Goal: Task Accomplishment & Management: Manage account settings

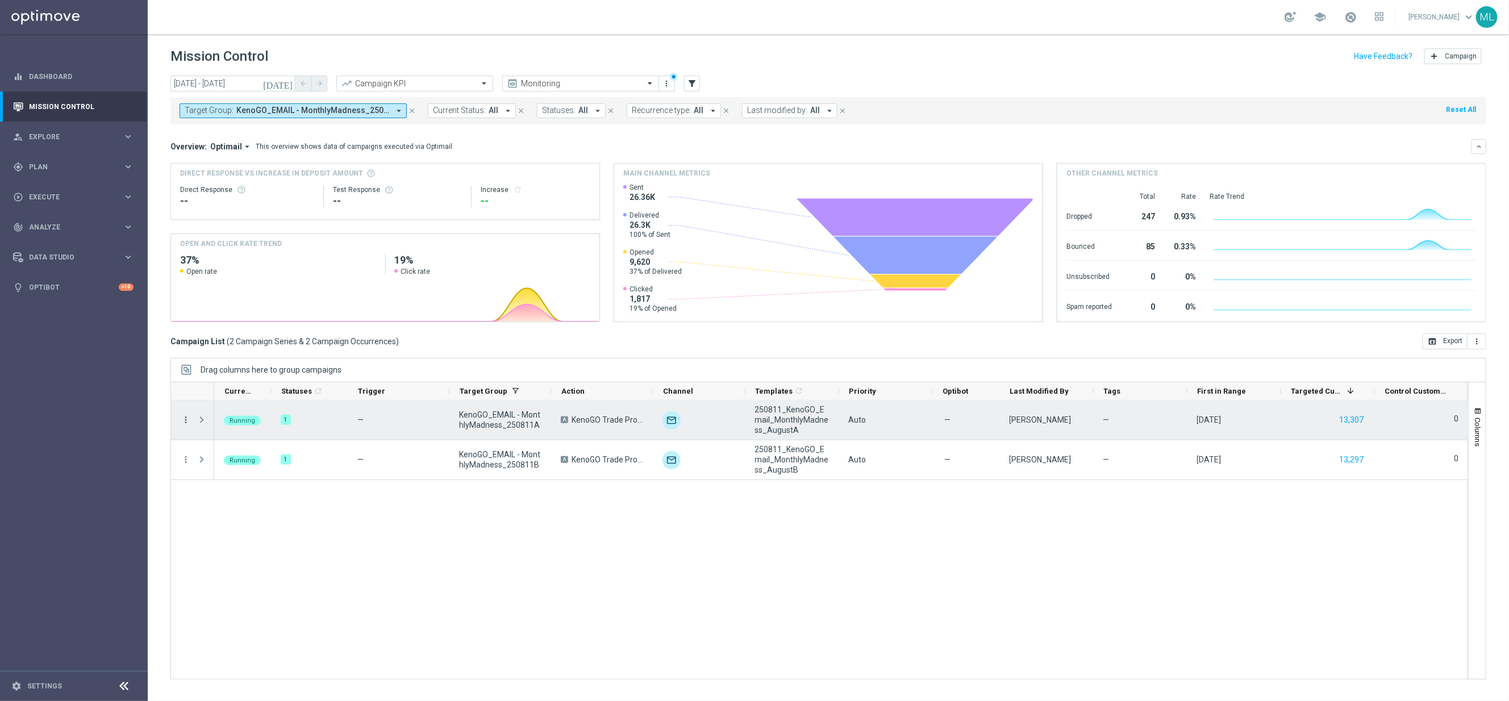
click at [187, 419] on icon "more_vert" at bounding box center [186, 420] width 10 height 10
click at [219, 463] on span "Channel Metrics" at bounding box center [235, 460] width 53 height 8
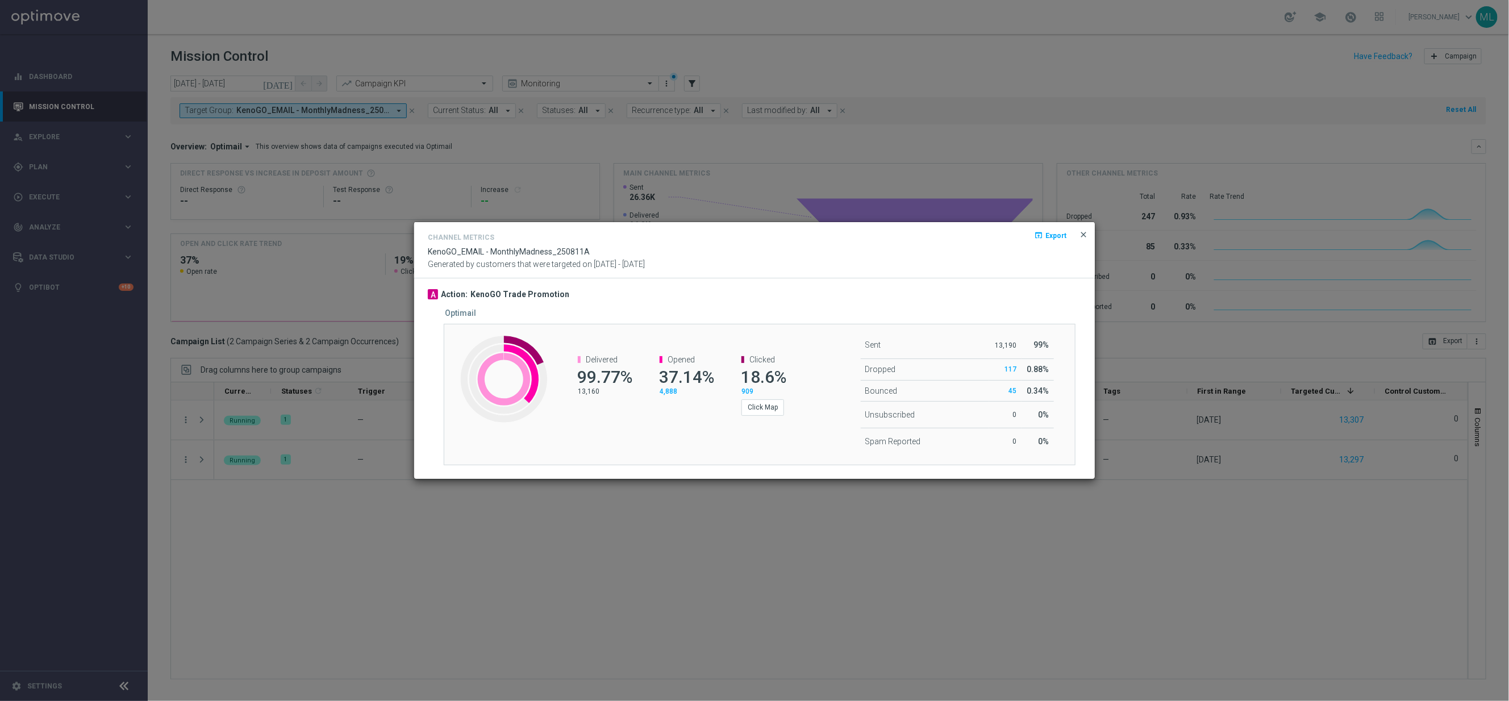
click at [1084, 235] on span "close" at bounding box center [1083, 234] width 9 height 9
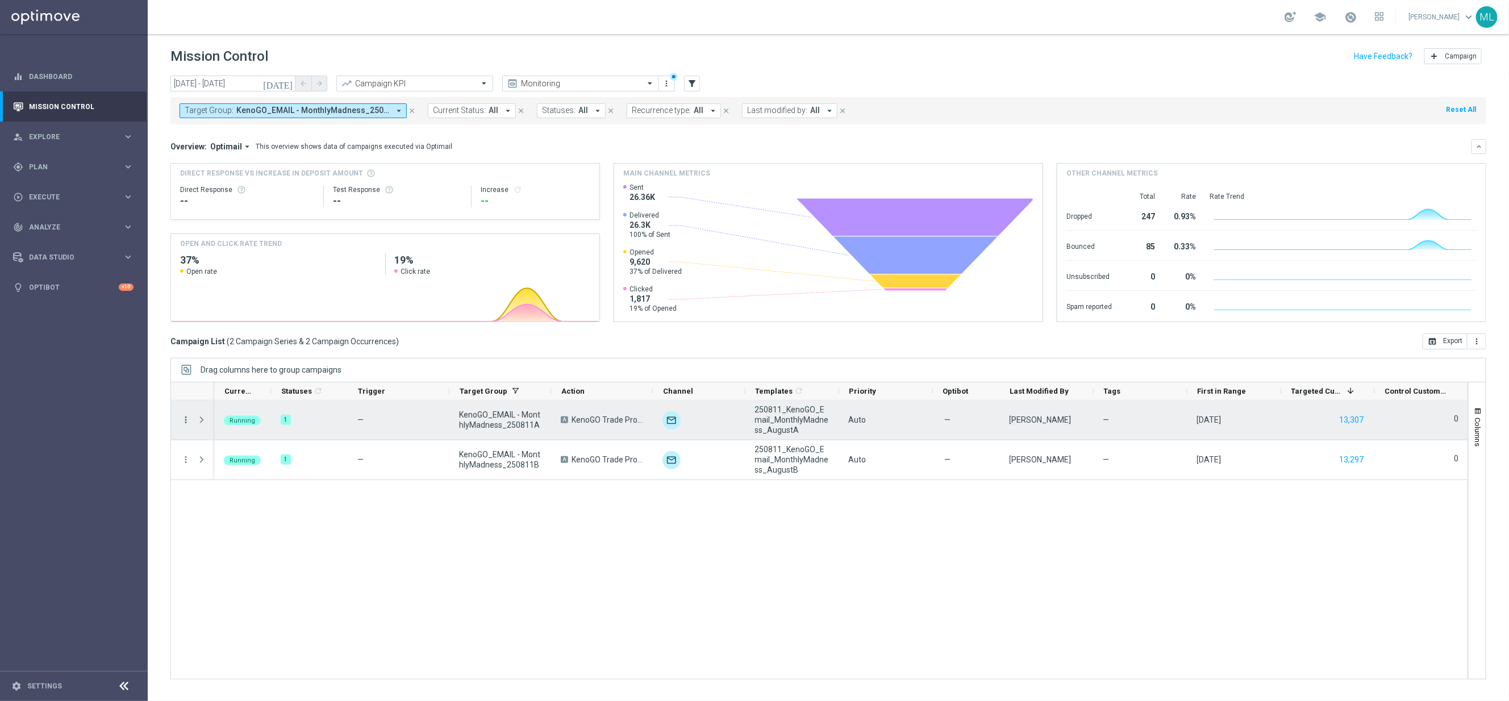
click at [182, 421] on icon "more_vert" at bounding box center [186, 420] width 10 height 10
click at [259, 457] on span "Channel Metrics" at bounding box center [235, 460] width 53 height 8
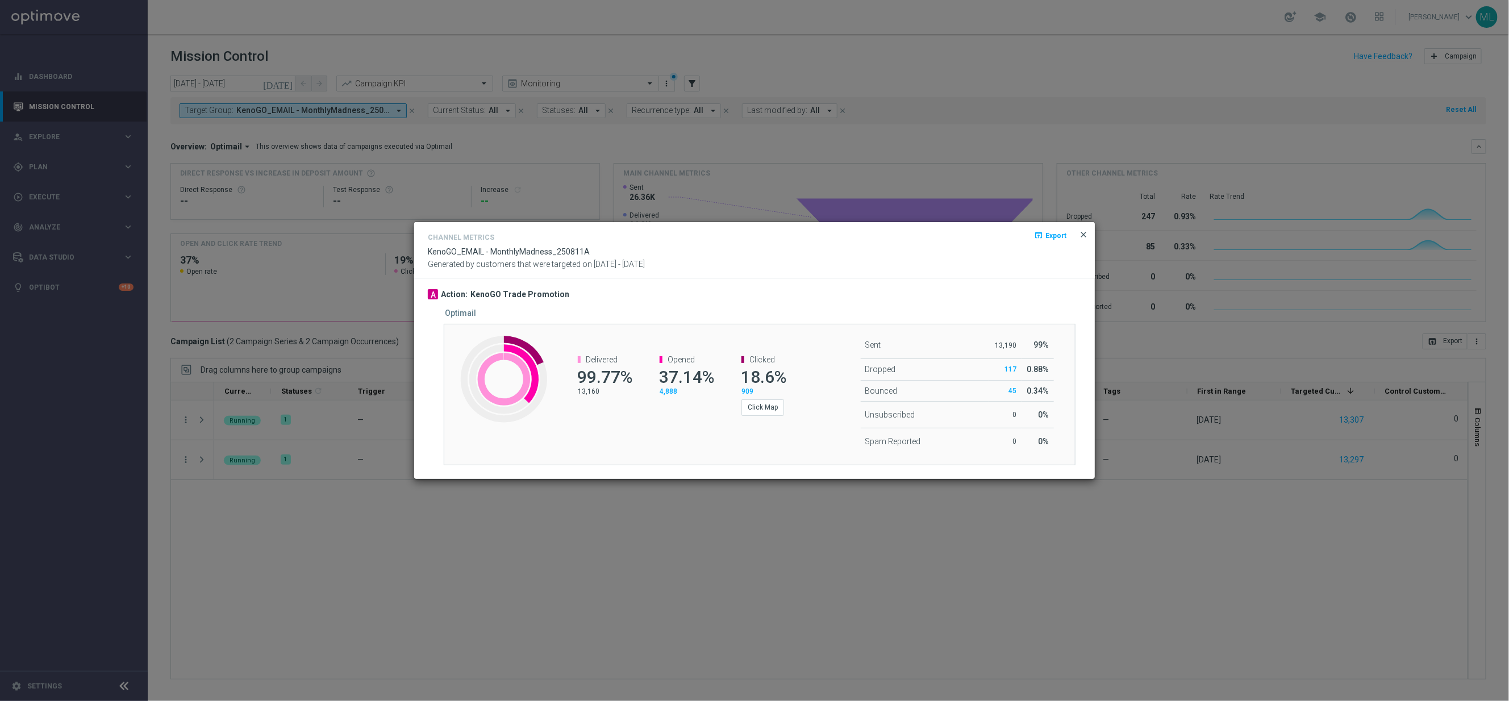
click at [1084, 234] on span "close" at bounding box center [1083, 234] width 9 height 9
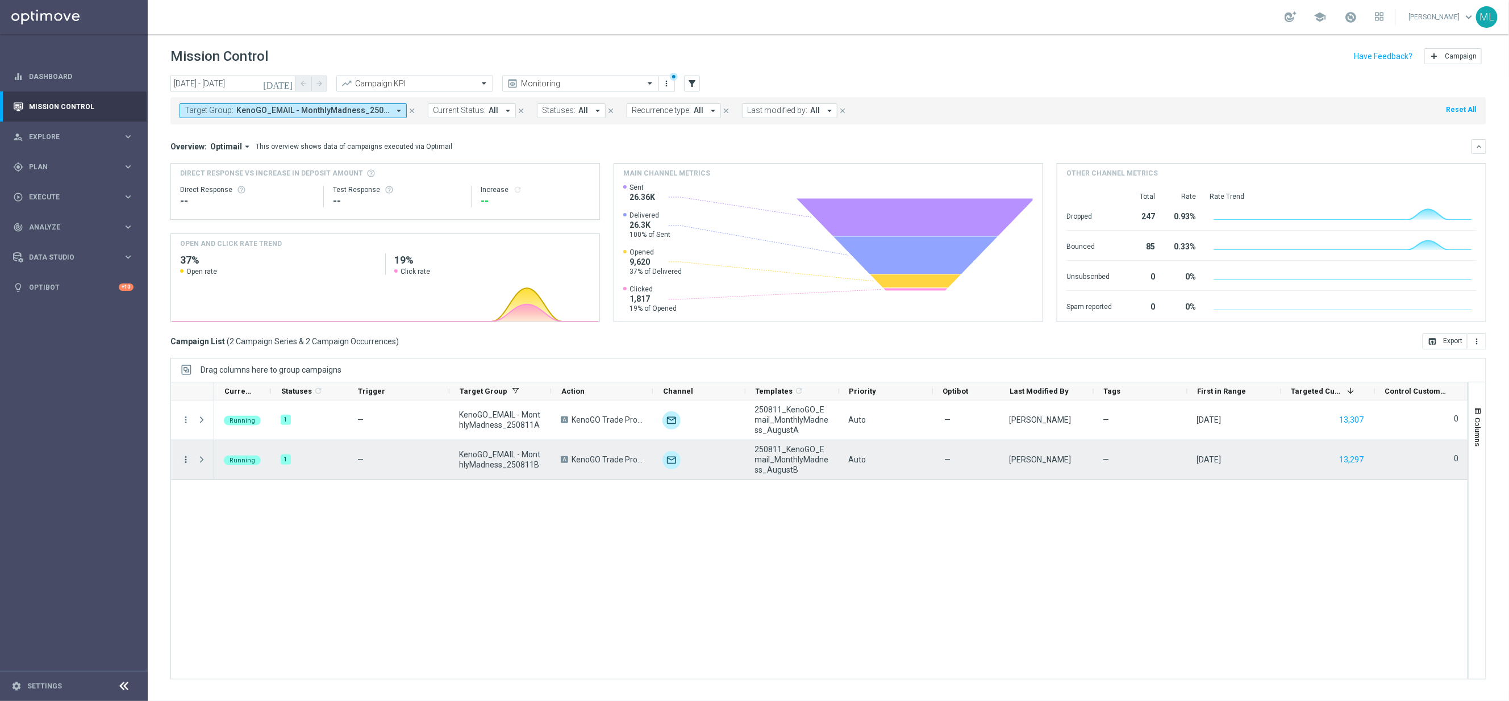
click at [187, 458] on icon "more_vert" at bounding box center [186, 460] width 10 height 10
click at [239, 506] on div "send Channel Metrics" at bounding box center [255, 500] width 128 height 16
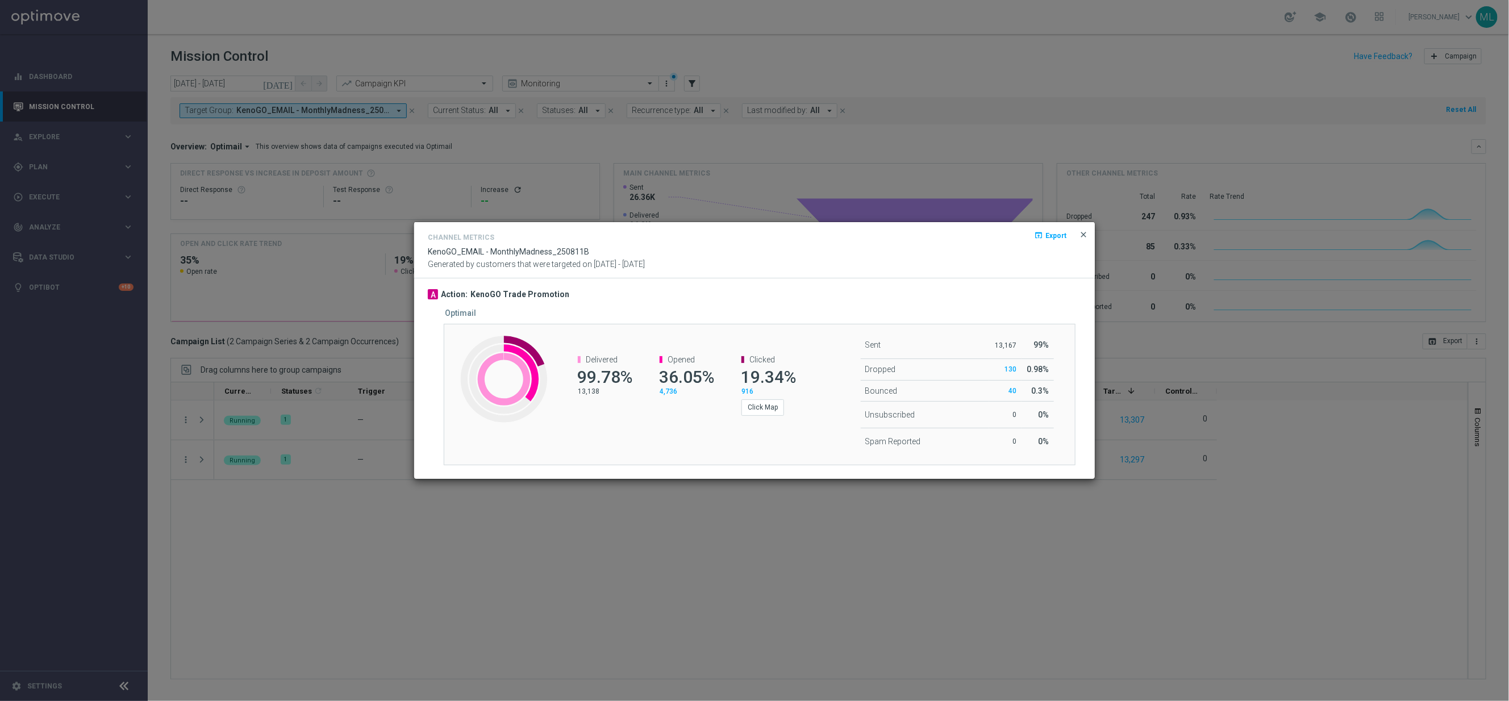
click at [1084, 235] on span "close" at bounding box center [1083, 234] width 9 height 9
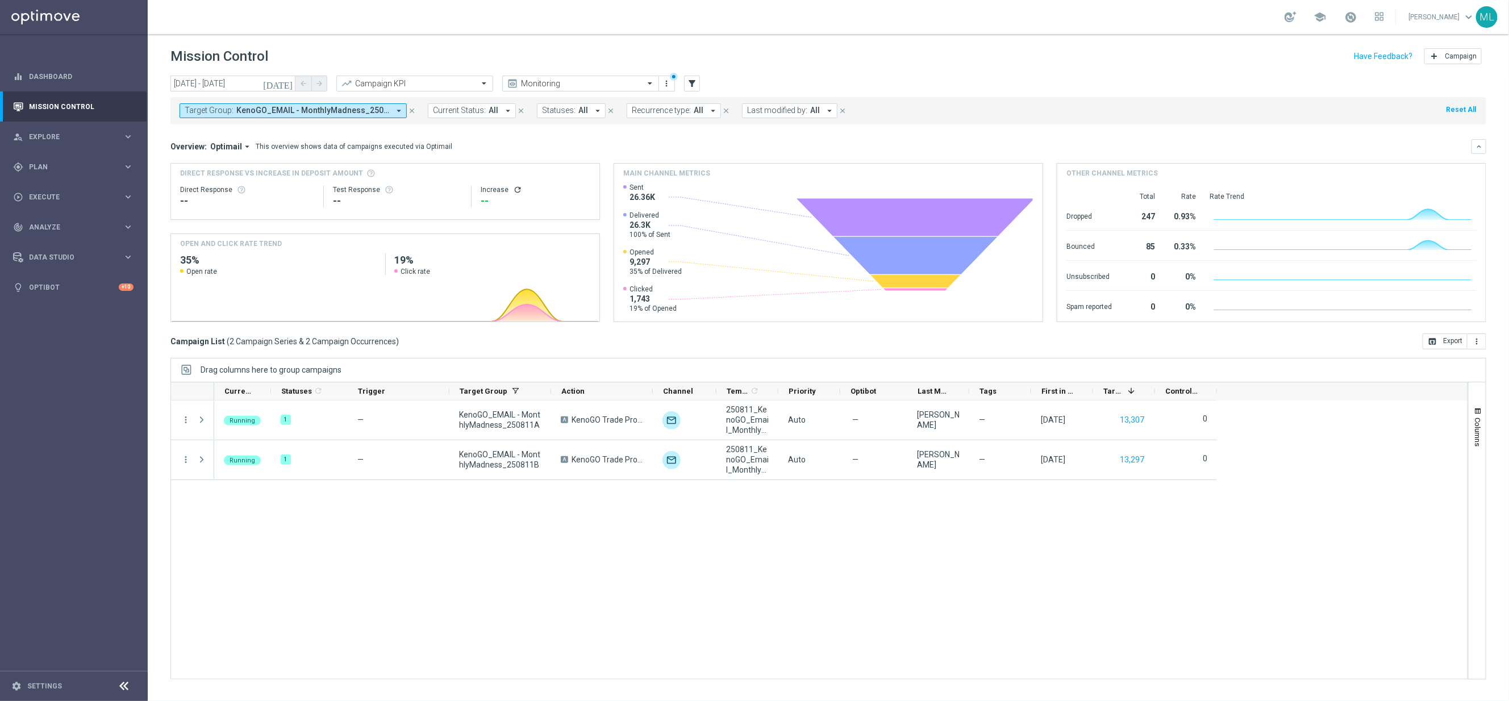
click at [290, 113] on span "KenoGO_EMAIL - MonthlyMadness_250811A, KenoGO_EMAIL - MonthlyMadness_250811B" at bounding box center [312, 111] width 153 height 10
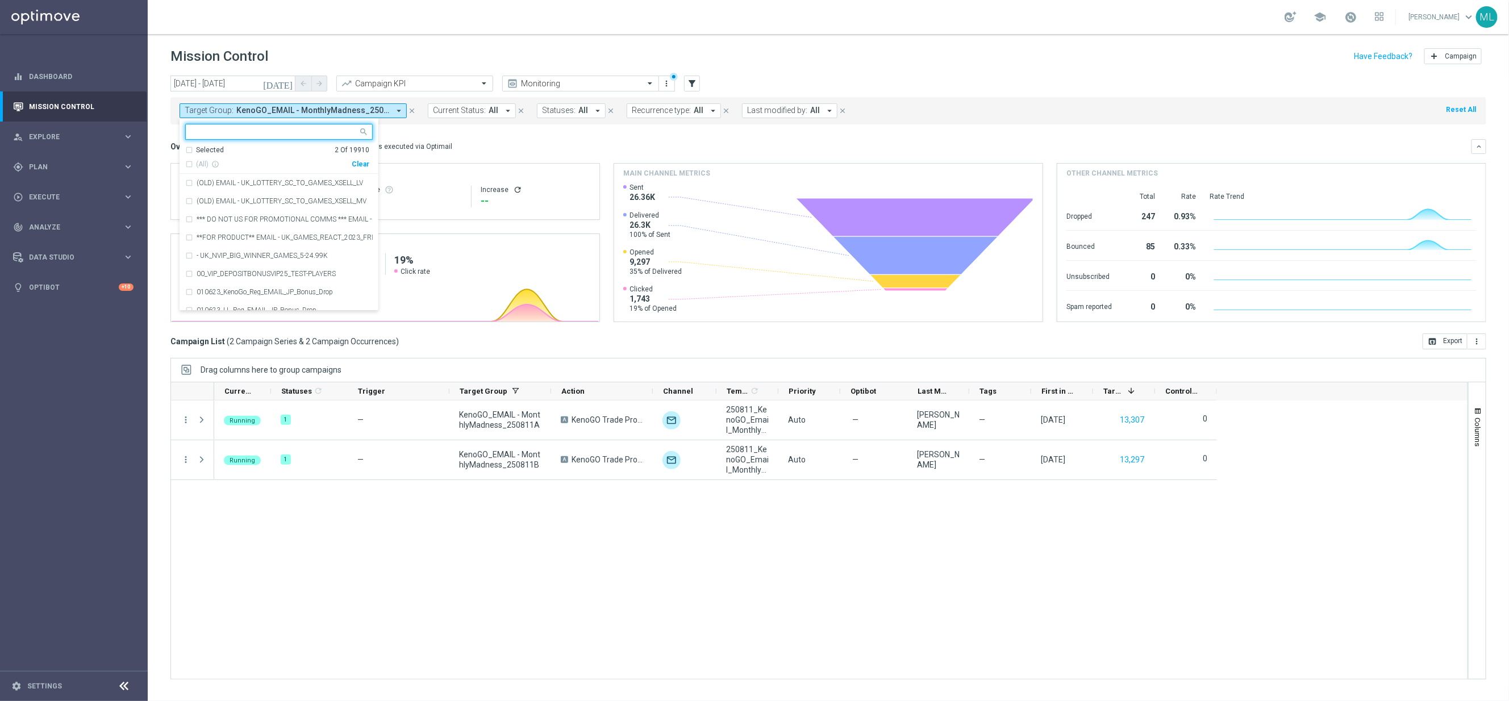
click at [0, 0] on div "Clear" at bounding box center [0, 0] width 0 height 0
click at [283, 134] on input "text" at bounding box center [274, 132] width 166 height 10
type input "monthly"
click at [287, 84] on icon "today" at bounding box center [278, 83] width 31 height 10
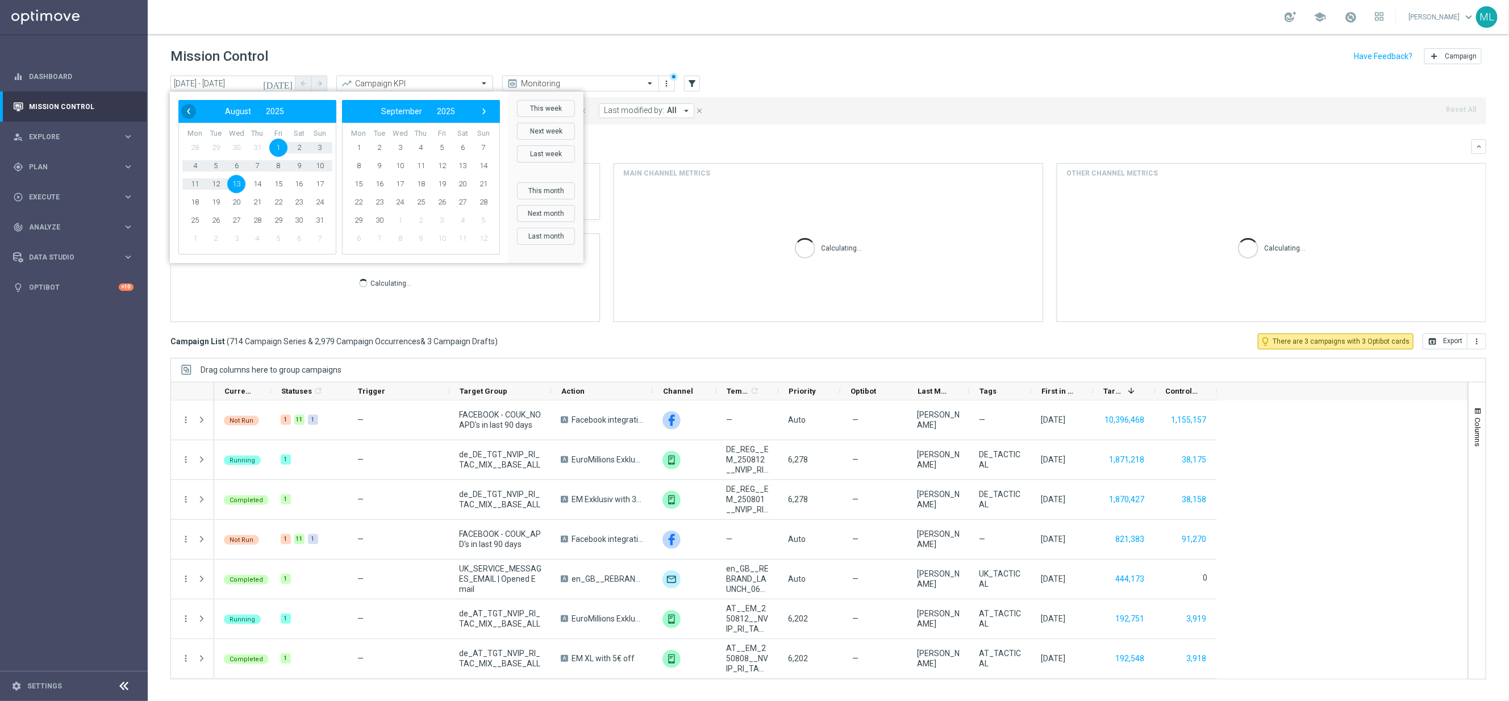
click at [190, 112] on span "‹" at bounding box center [188, 111] width 15 height 15
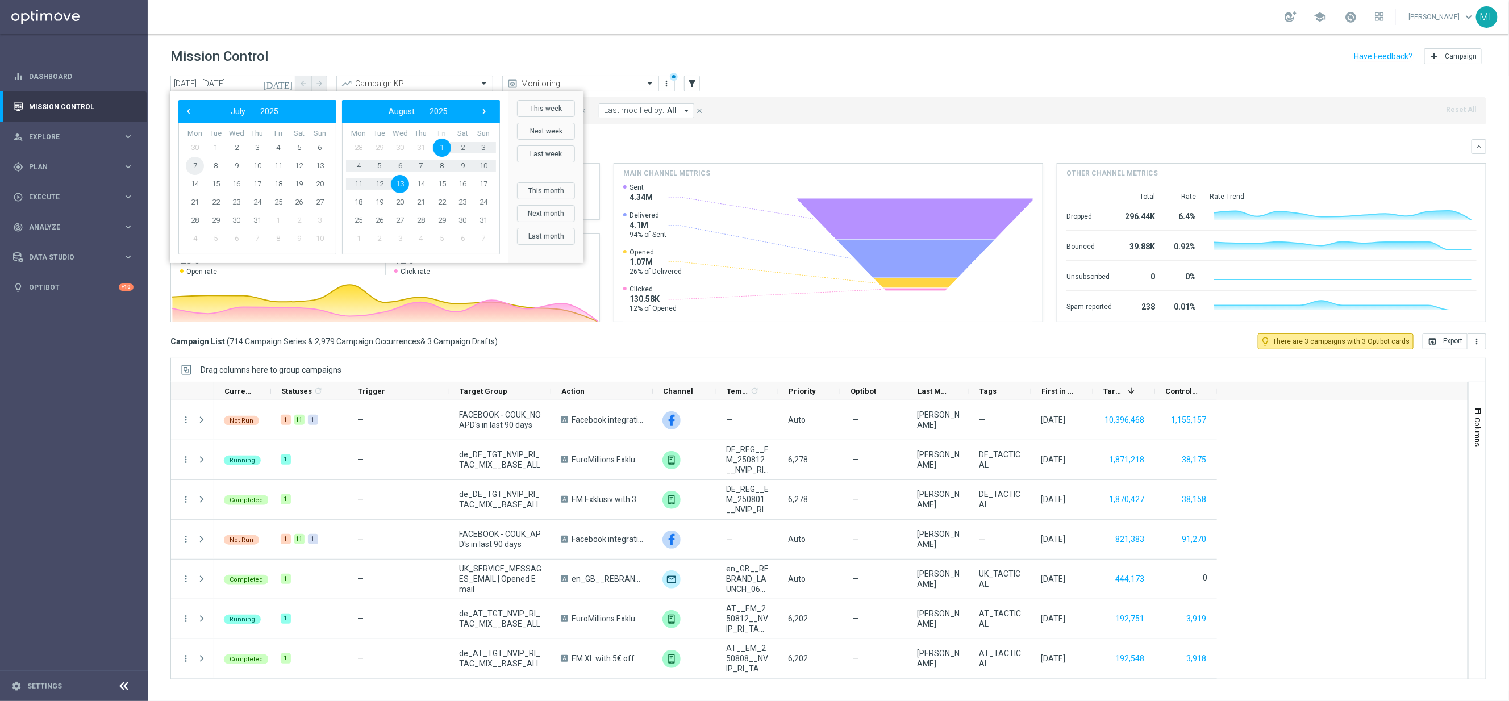
drag, startPoint x: 204, startPoint y: 163, endPoint x: 195, endPoint y: 167, distance: 9.9
click at [195, 167] on span "7" at bounding box center [195, 166] width 18 height 18
click at [319, 191] on span "20" at bounding box center [320, 184] width 18 height 18
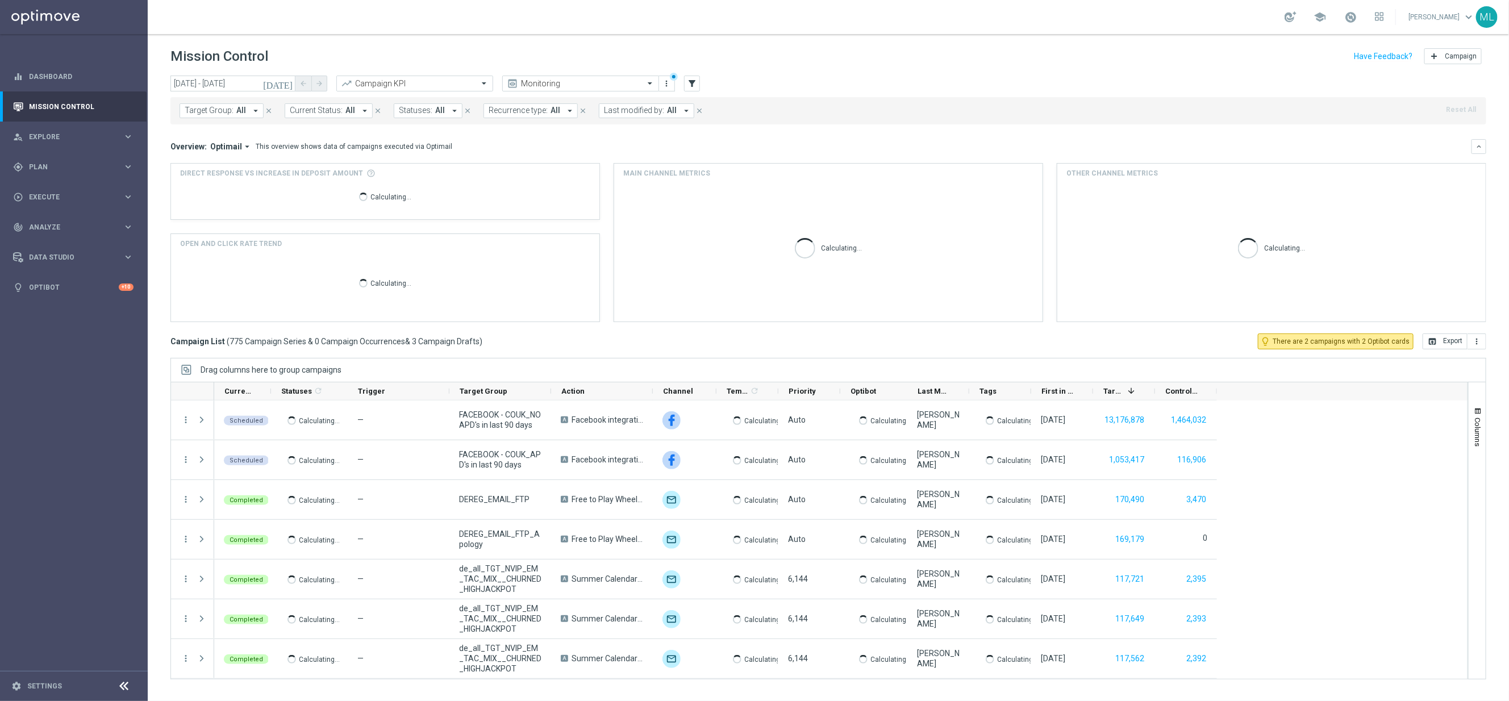
click at [290, 83] on icon "today" at bounding box center [278, 83] width 31 height 10
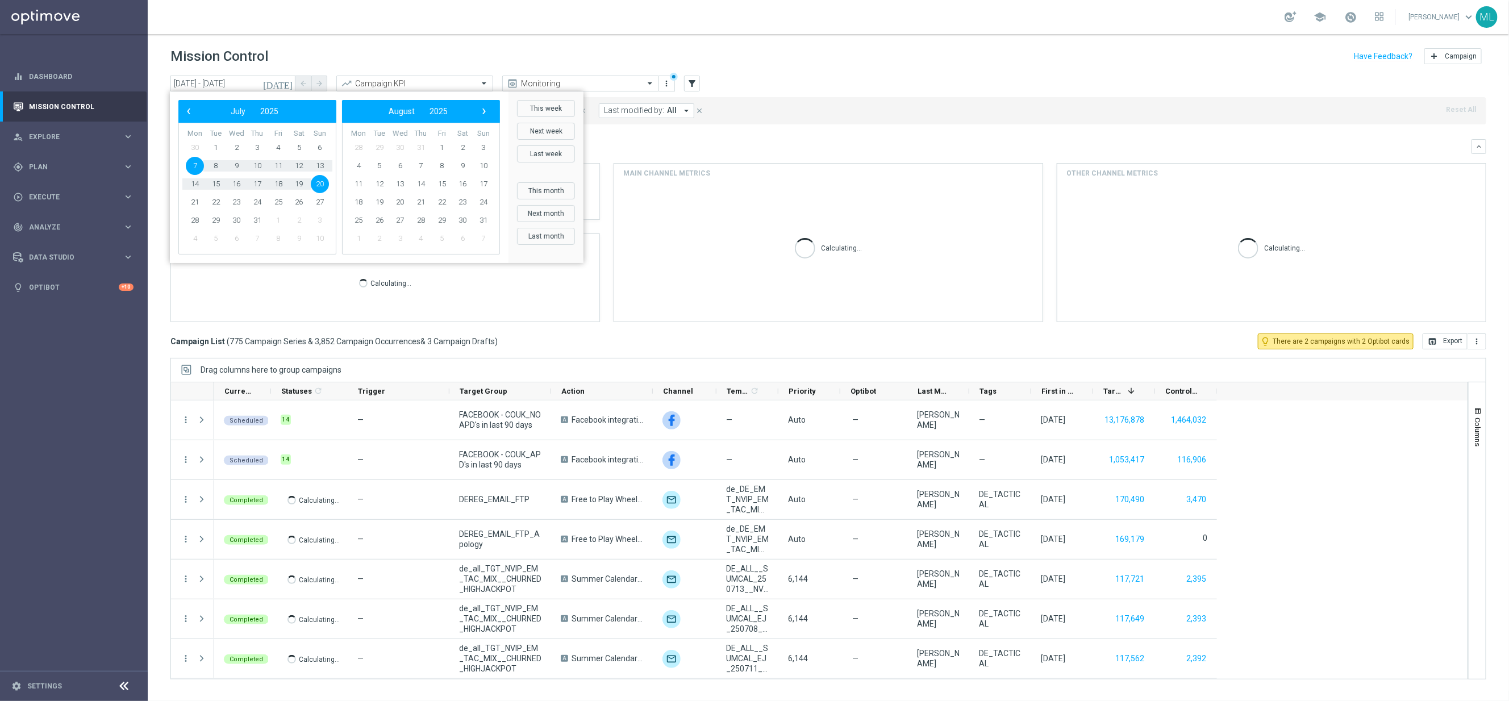
click at [194, 165] on span "7" at bounding box center [195, 166] width 18 height 18
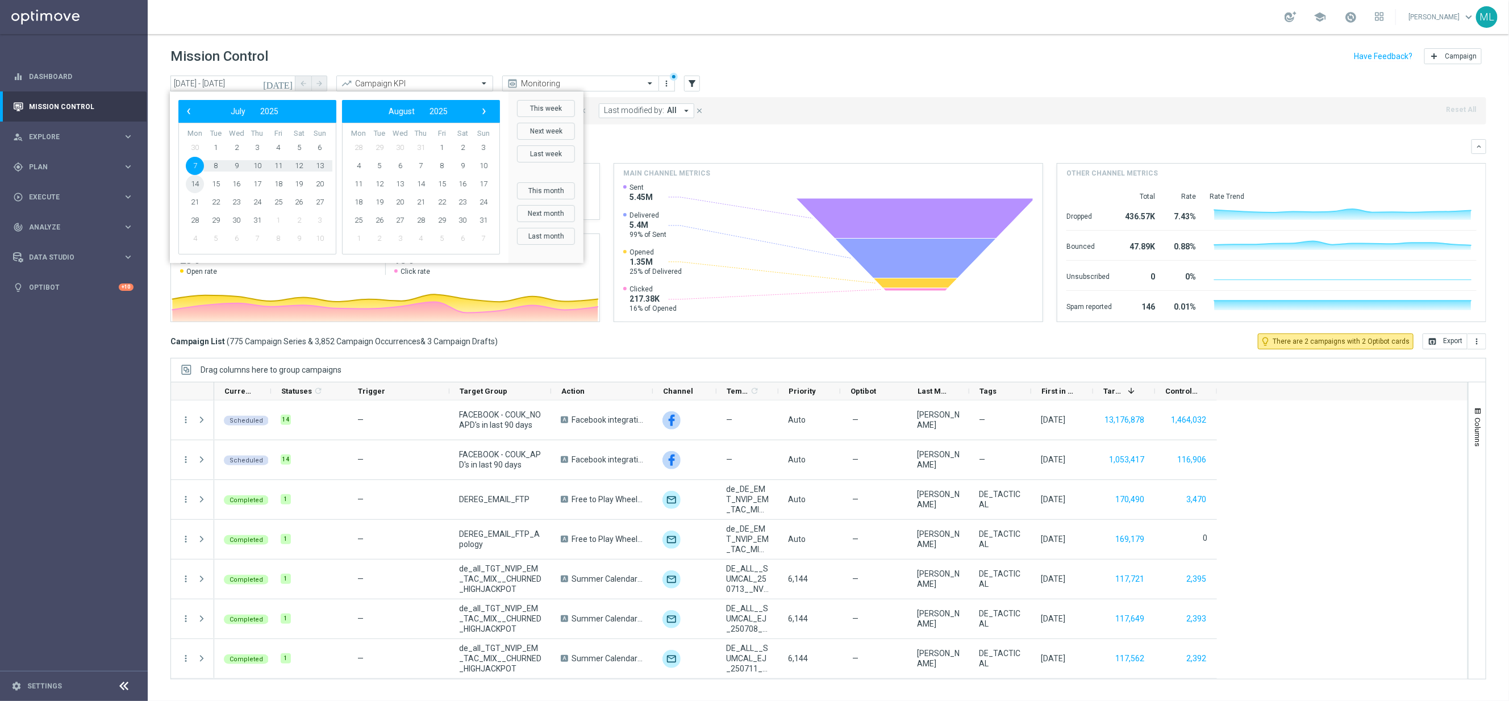
click at [193, 184] on span "14" at bounding box center [195, 184] width 18 height 18
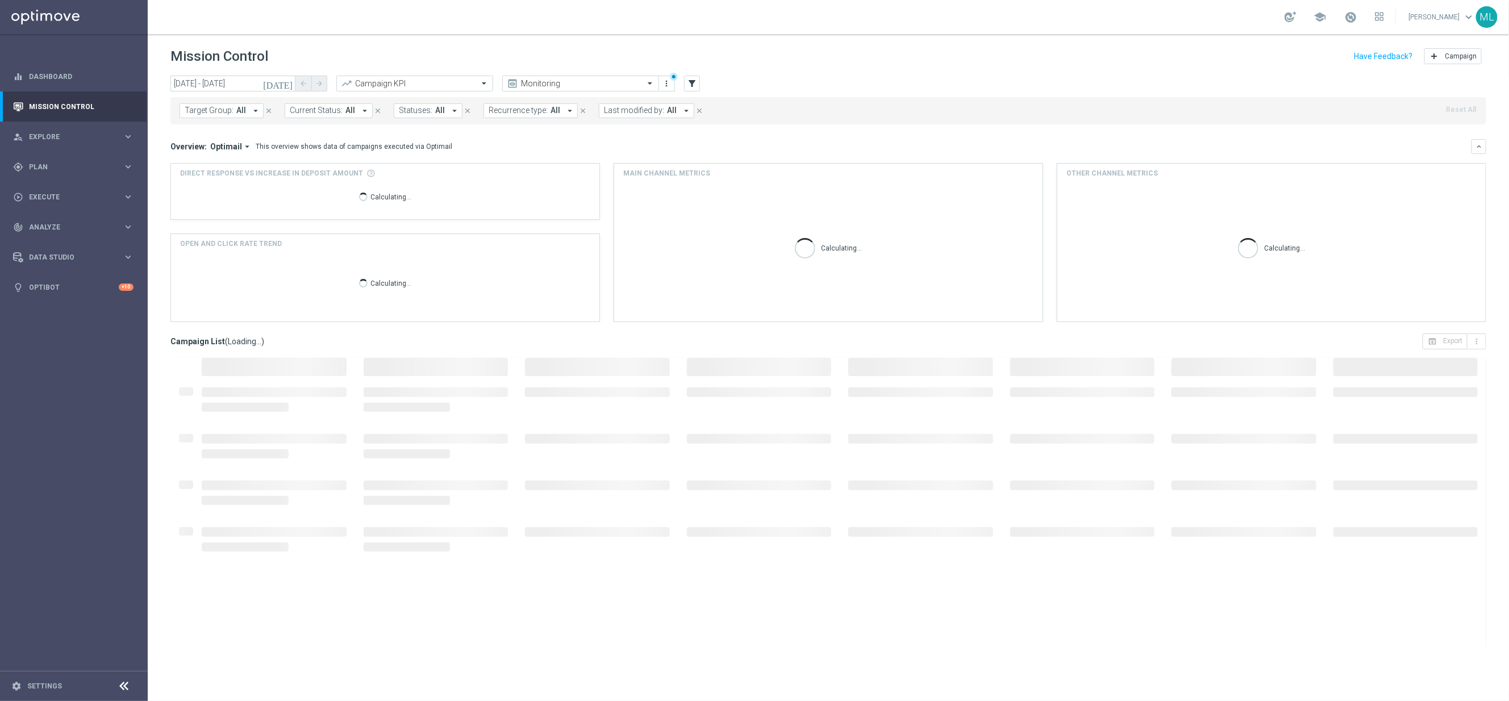
click at [285, 82] on icon "today" at bounding box center [278, 83] width 31 height 10
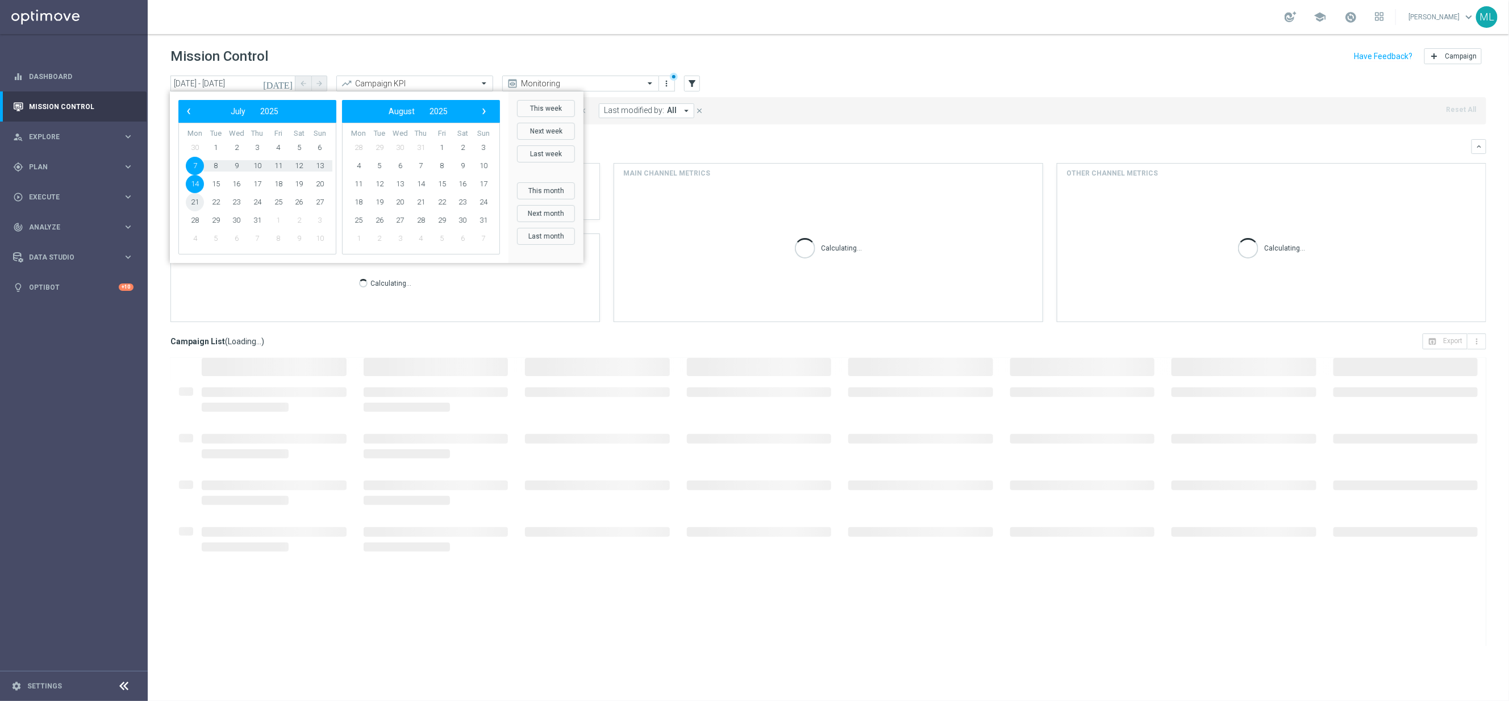
click at [195, 195] on span "21" at bounding box center [195, 202] width 18 height 18
click at [323, 205] on span "27" at bounding box center [320, 202] width 18 height 18
type input "21 Jul 2025 - 27 Jul 2025"
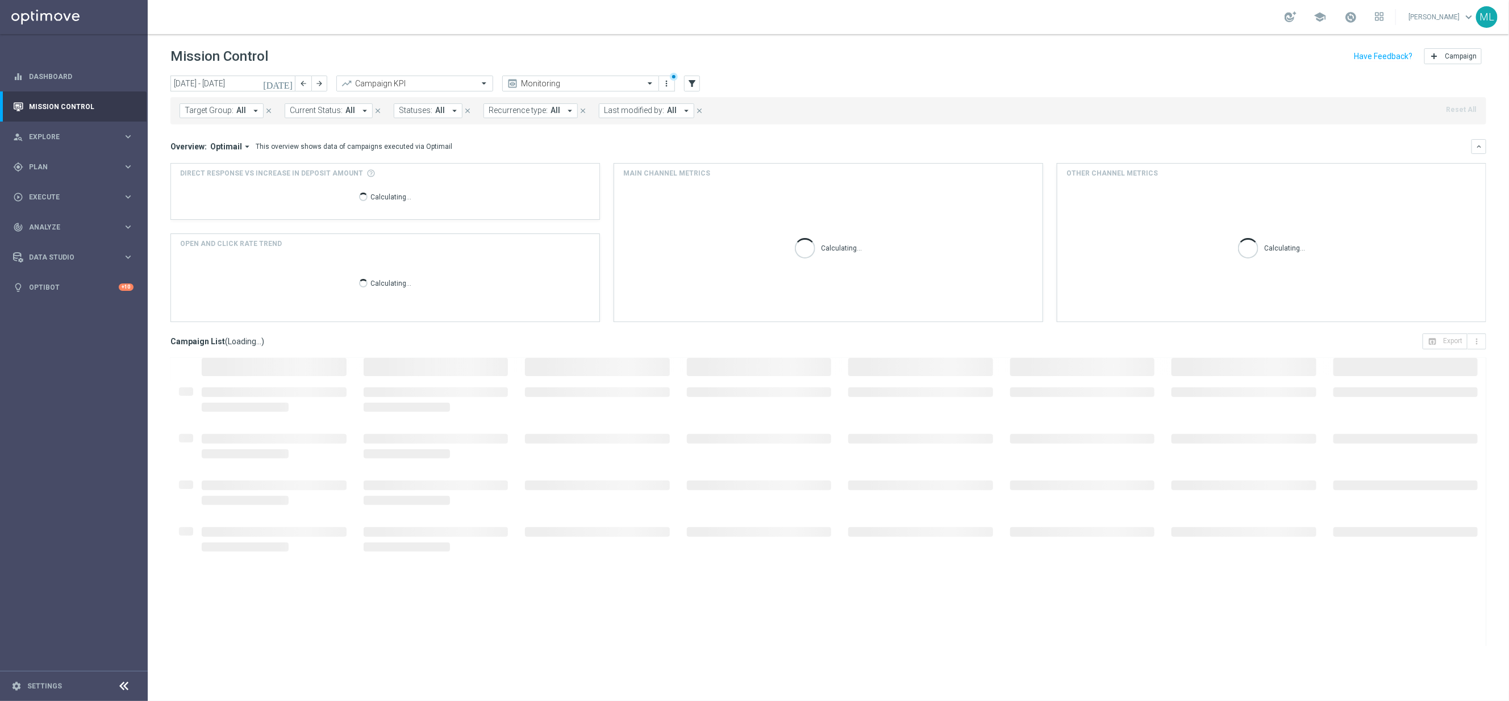
click at [229, 116] on button "Target Group: All arrow_drop_down" at bounding box center [222, 110] width 84 height 15
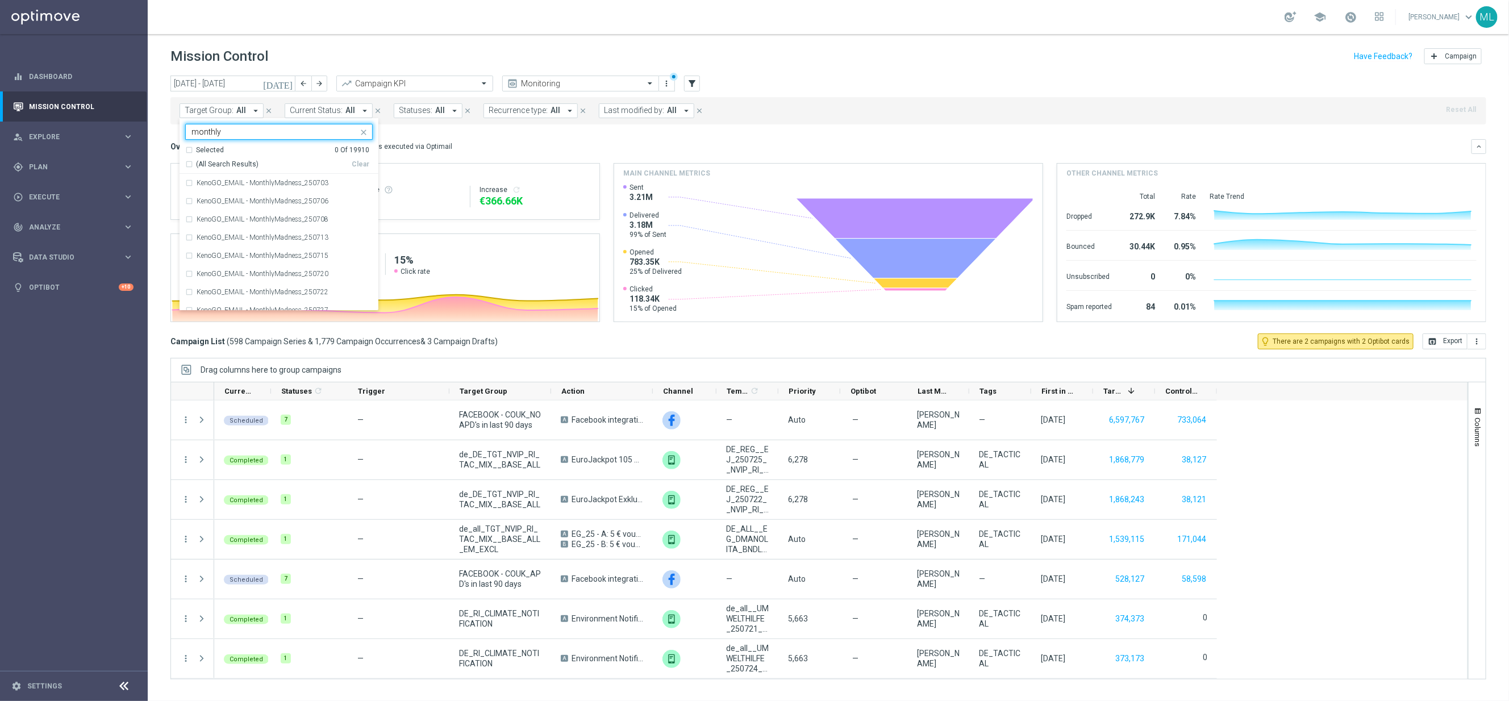
click at [190, 163] on div "(All Search Results)" at bounding box center [268, 165] width 166 height 10
type input "monthly"
click at [546, 139] on mini-dashboard "Overview: Optimail arrow_drop_down This overview shows data of campaigns execut…" at bounding box center [828, 228] width 1316 height 209
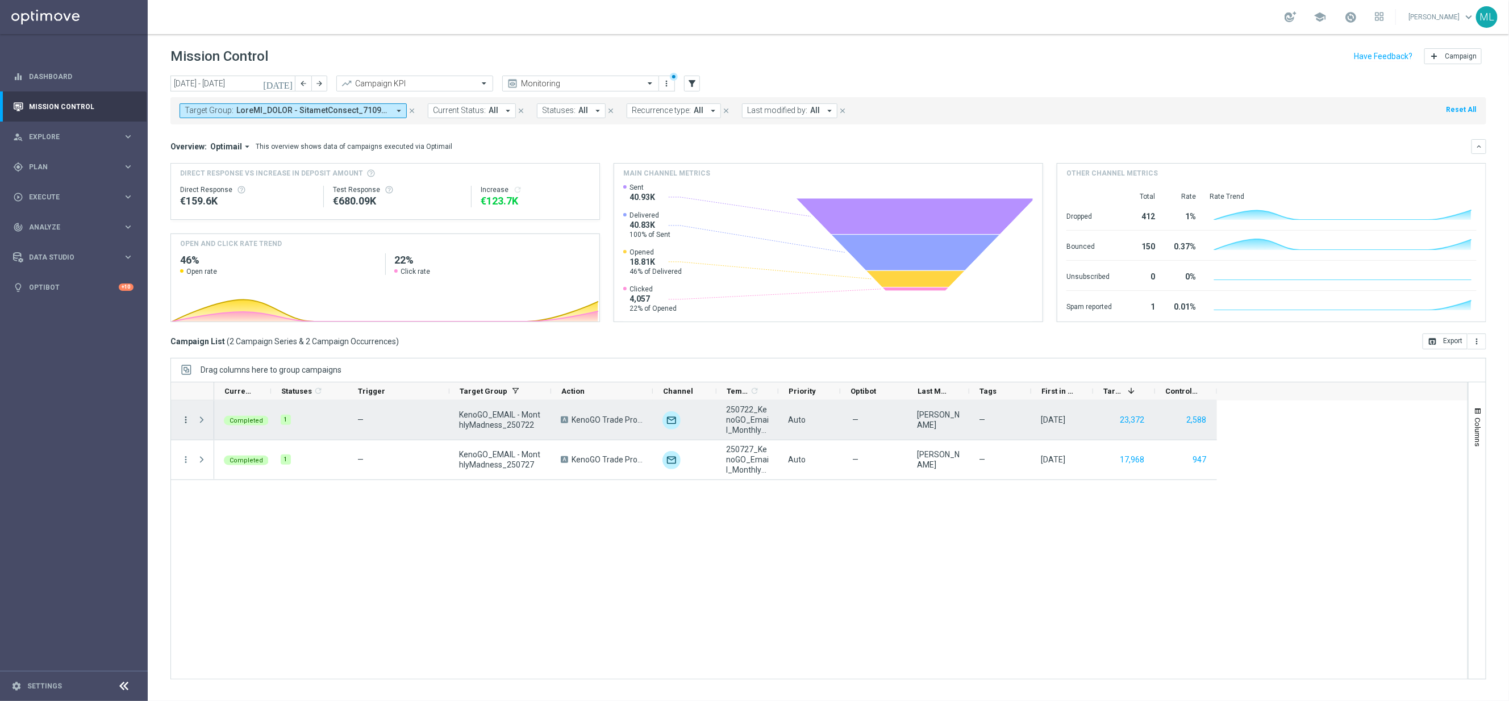
click at [185, 423] on icon "more_vert" at bounding box center [186, 420] width 10 height 10
click at [243, 457] on span "Channel Metrics" at bounding box center [235, 460] width 53 height 8
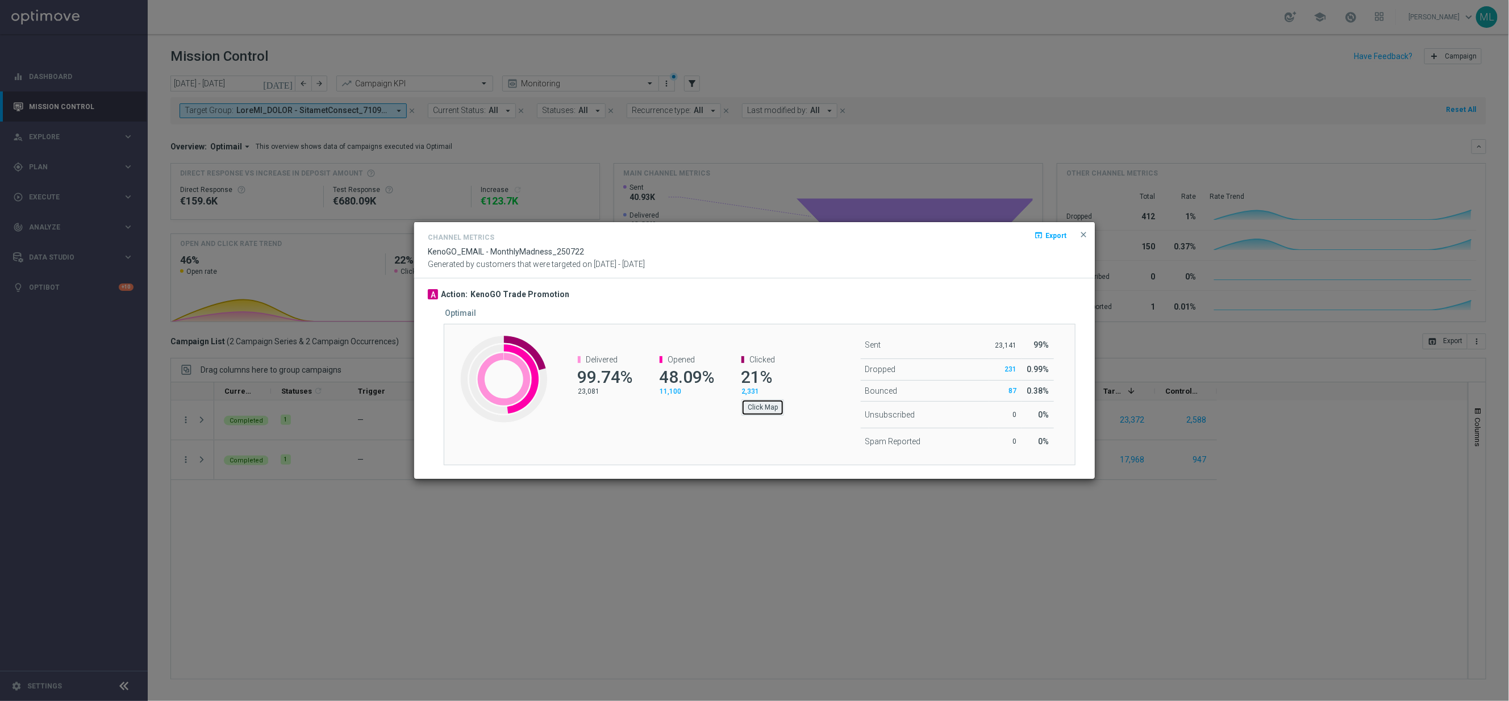
click at [763, 409] on button "Click Map" at bounding box center [763, 407] width 43 height 16
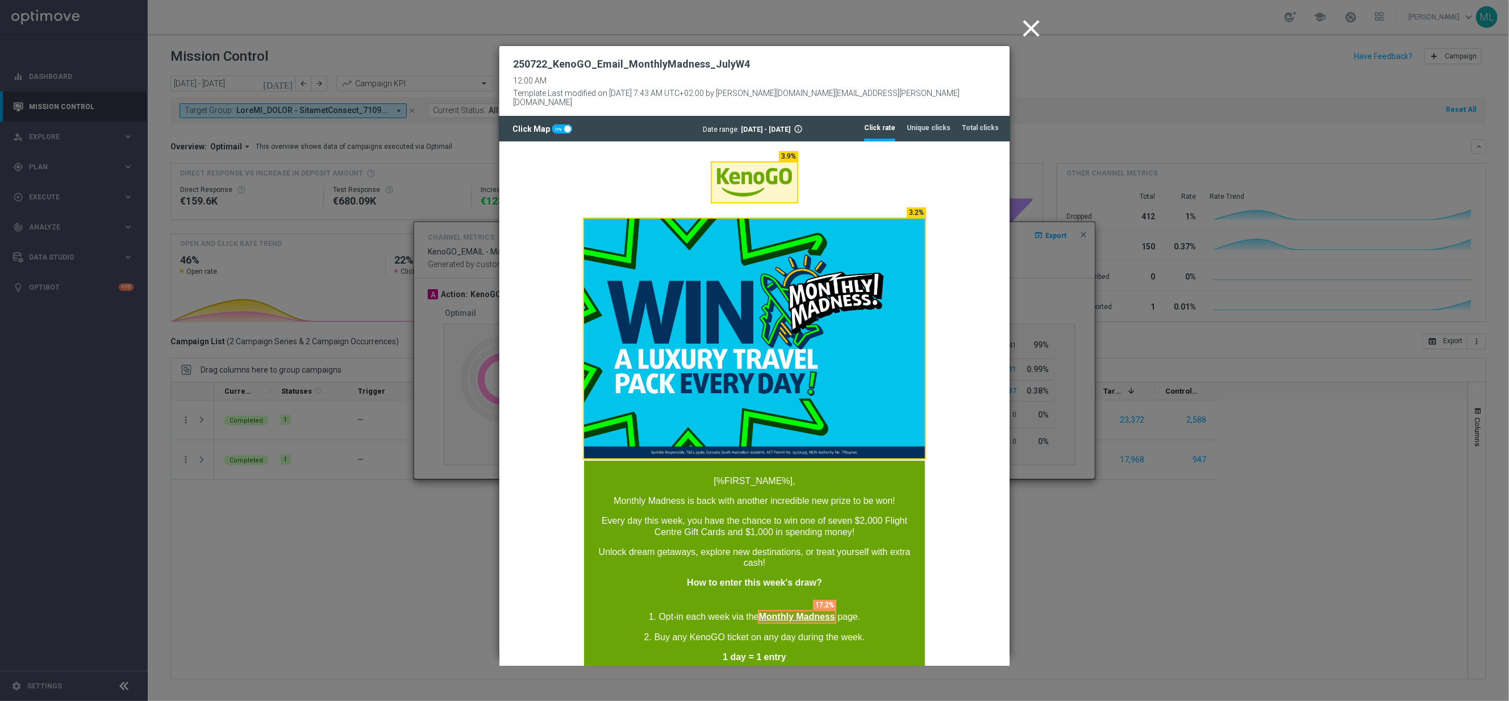
click at [1027, 22] on icon "close" at bounding box center [1031, 28] width 28 height 28
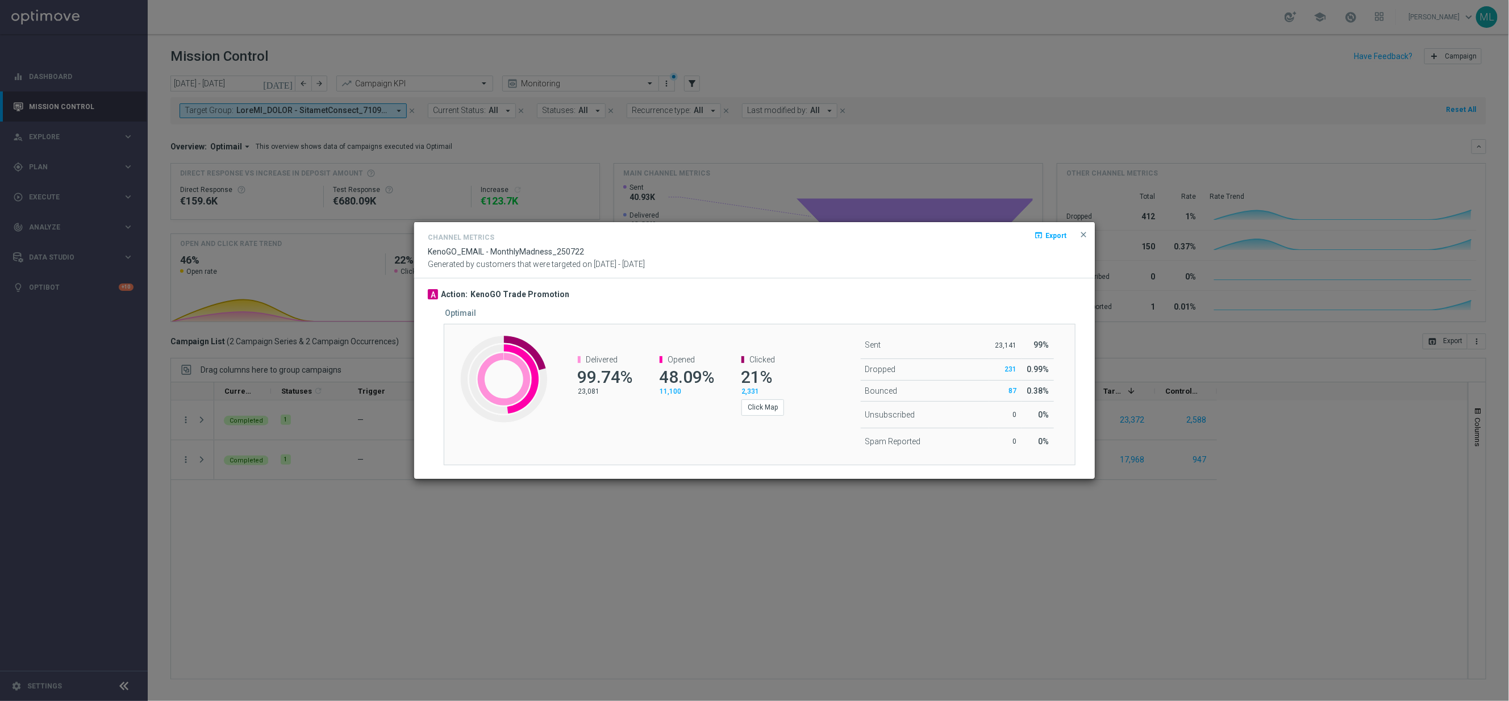
drag, startPoint x: 1085, startPoint y: 233, endPoint x: 1035, endPoint y: 262, distance: 57.3
click at [1084, 233] on span "close" at bounding box center [1083, 234] width 9 height 9
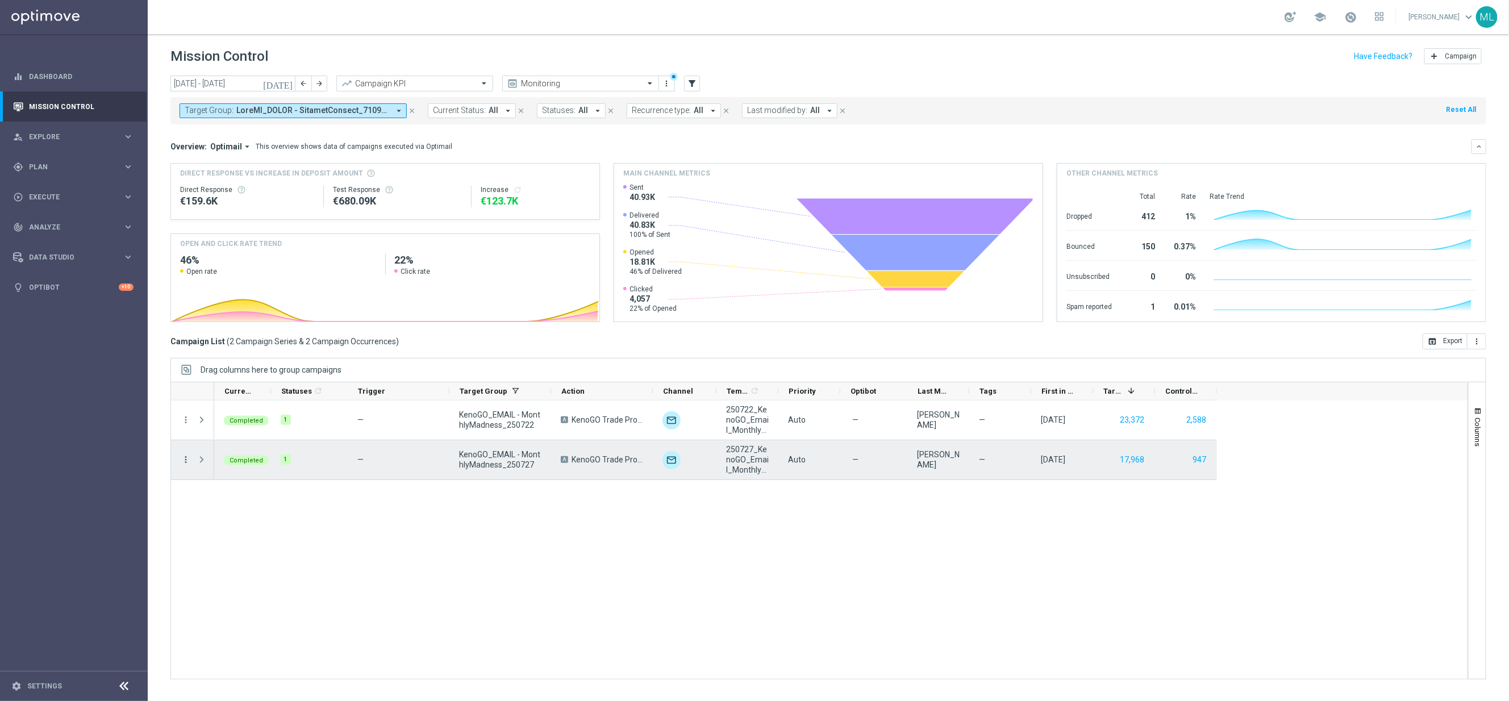
click at [184, 463] on icon "more_vert" at bounding box center [186, 460] width 10 height 10
click at [240, 494] on div "send Channel Metrics" at bounding box center [255, 500] width 128 height 16
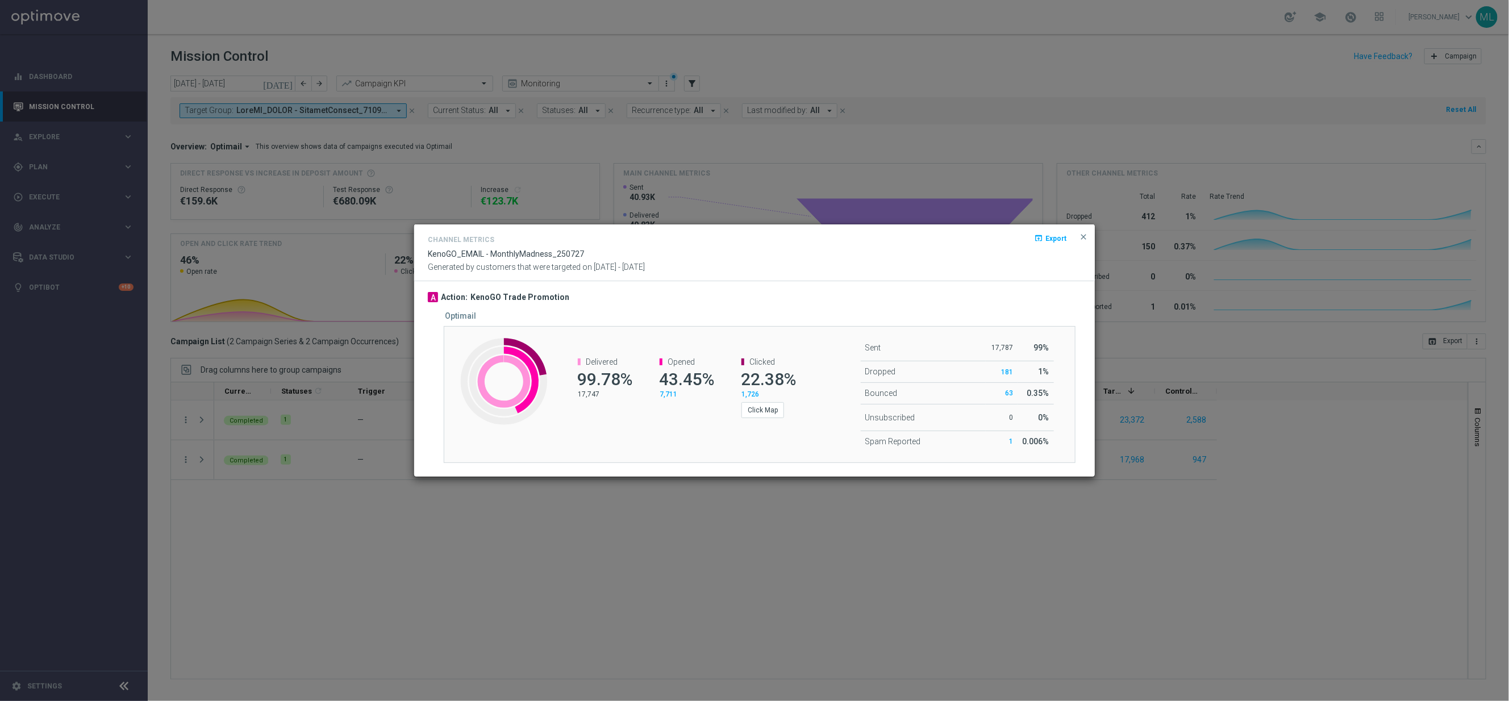
click at [1159, 583] on modal-container "Channel Metrics open_in_browser Export KenoGO_EMAIL - MonthlyMadness_250727 Gen…" at bounding box center [754, 350] width 1509 height 701
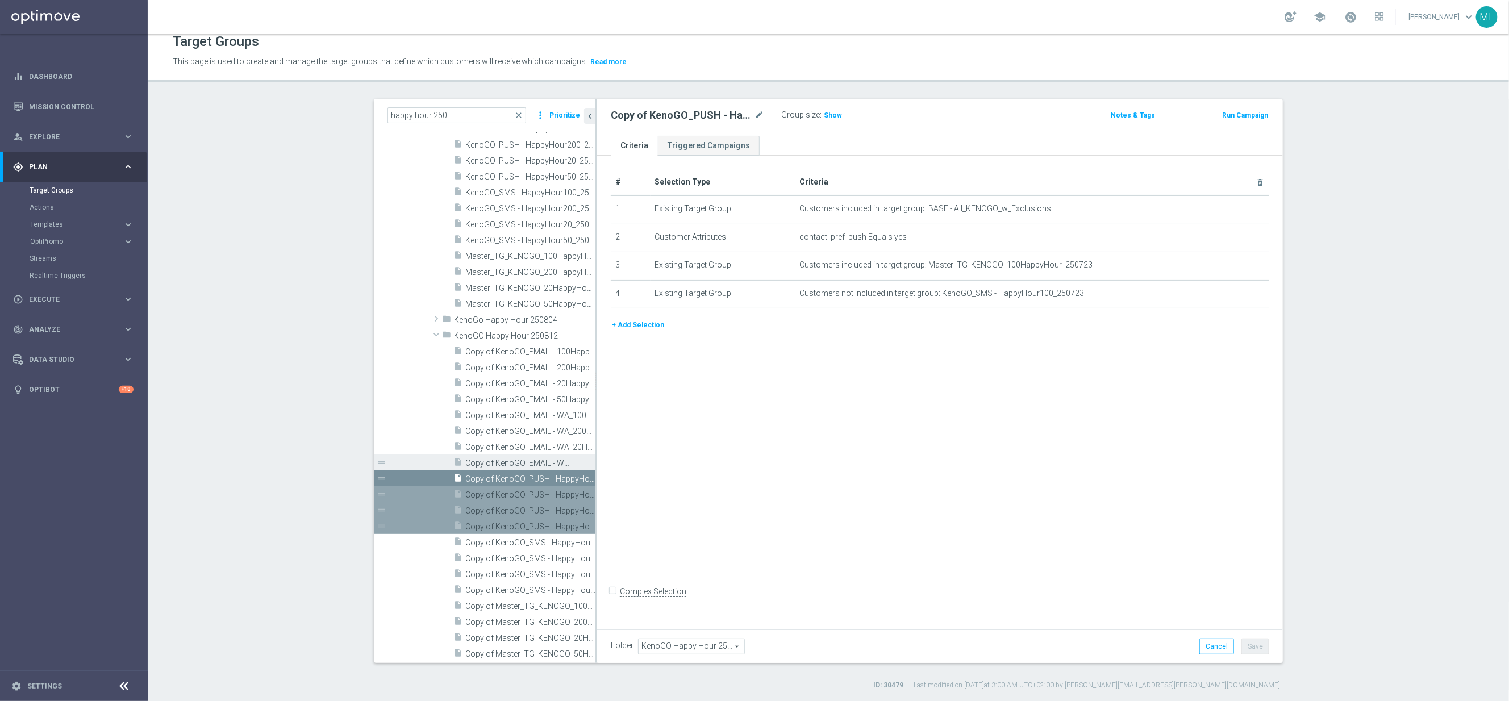
scroll to position [11, 0]
click at [507, 653] on span "Copy of Master_TG_KENOGO_50HappyHour_250723" at bounding box center [517, 654] width 105 height 10
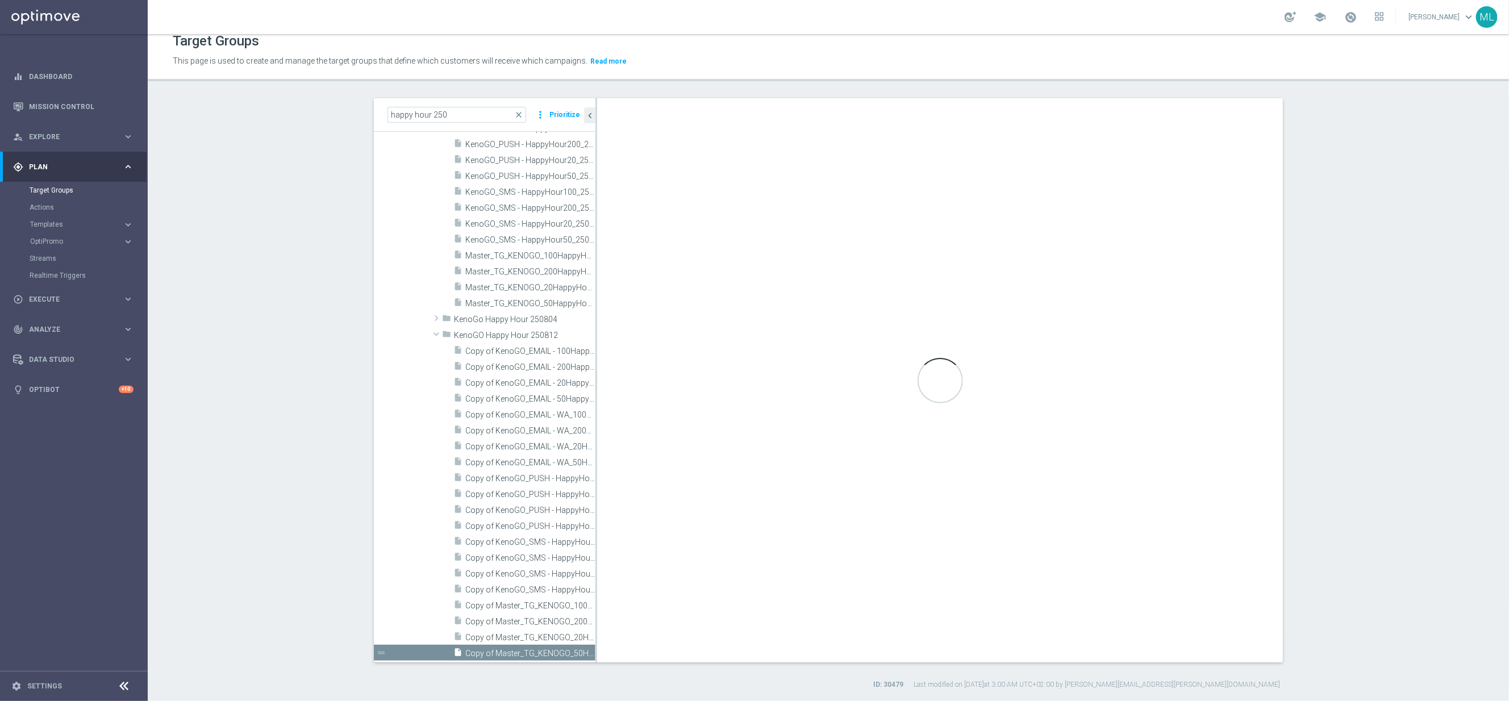
type input "KenoGO Happy Hour 250812"
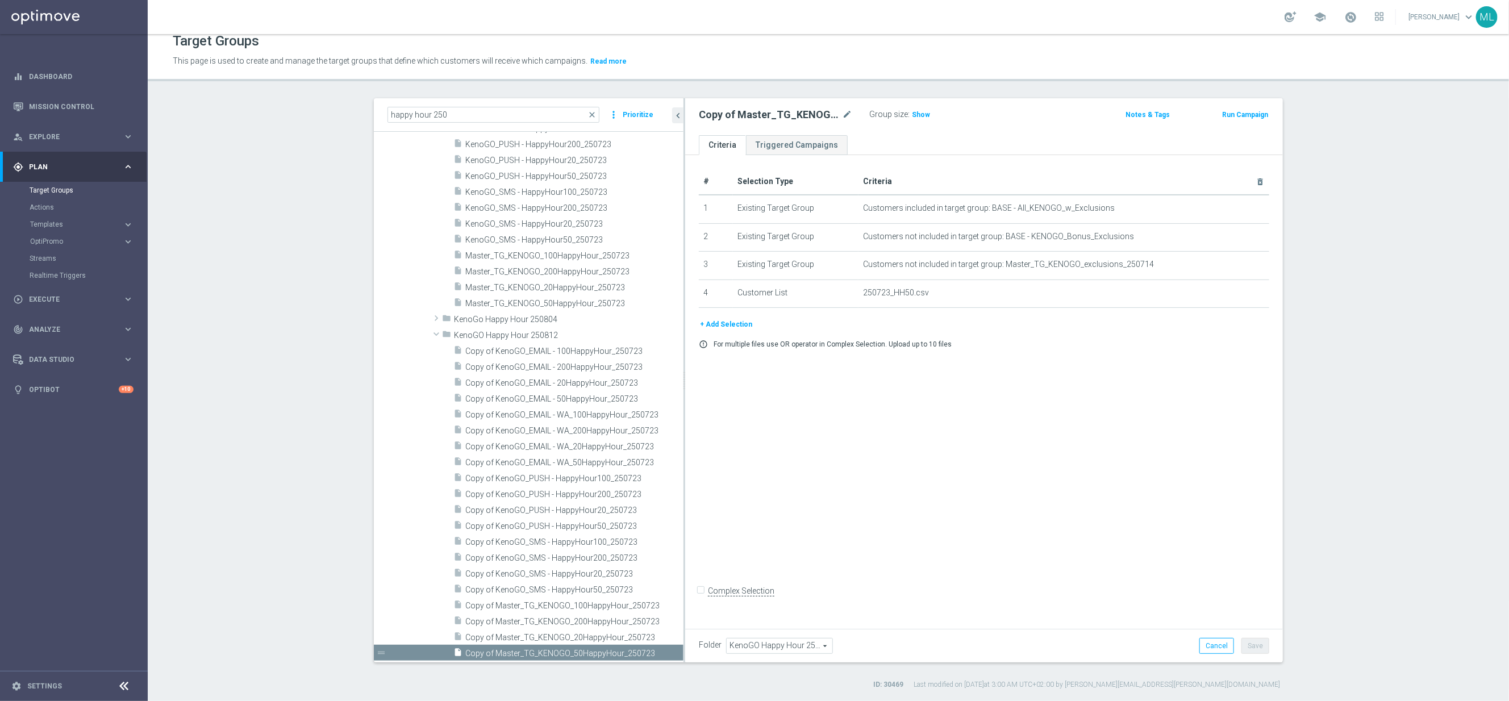
drag, startPoint x: 595, startPoint y: 381, endPoint x: 695, endPoint y: 391, distance: 100.5
click at [695, 391] on as-split "happy hour 250 close more_vert Prioritize Customer Target Groups library_add cr…" at bounding box center [828, 380] width 909 height 564
click at [846, 114] on icon "mode_edit" at bounding box center [847, 115] width 10 height 14
click at [756, 113] on input "Copy of Master_TG_KENOGO_50HappyHour_250723" at bounding box center [775, 116] width 153 height 16
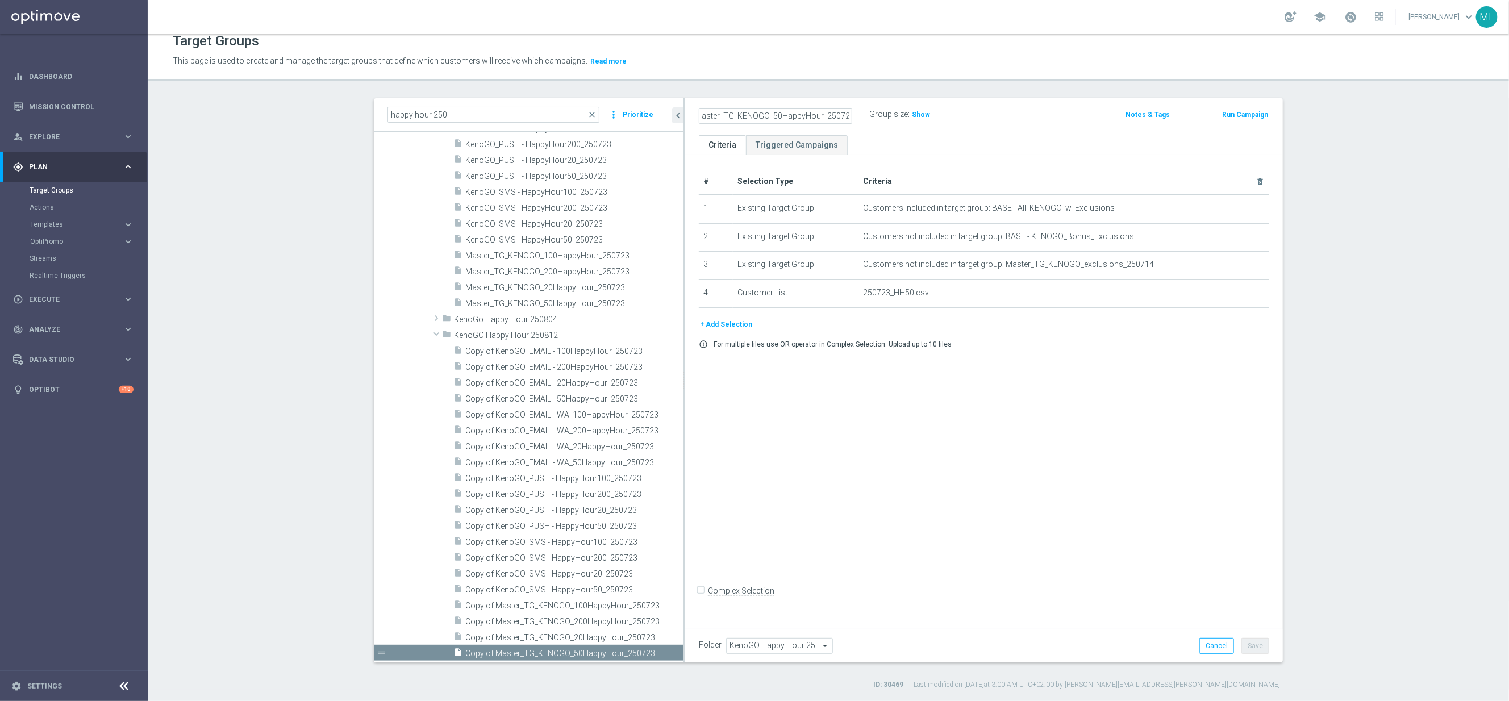
scroll to position [0, 0]
click at [843, 119] on input "Master_TG_KENOGO_50HappyHour_250723" at bounding box center [775, 116] width 153 height 16
type input "Master_TG_KENOGO_50HappyHour_250812"
click at [1021, 121] on div "Master_TG_KENOGO_50HappyHour_250812 Group size : Show" at bounding box center [885, 115] width 391 height 17
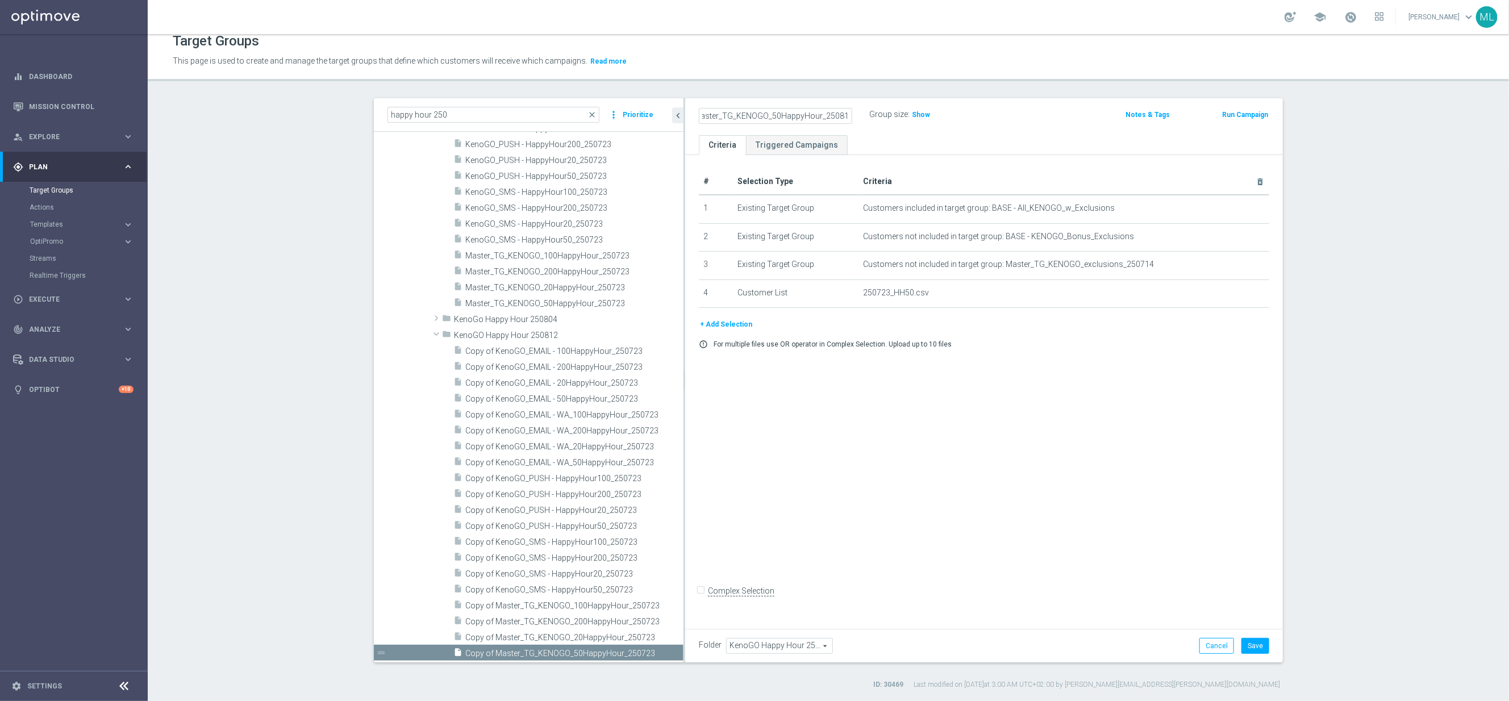
scroll to position [0, 0]
click at [1258, 647] on button "Save" at bounding box center [1256, 646] width 28 height 16
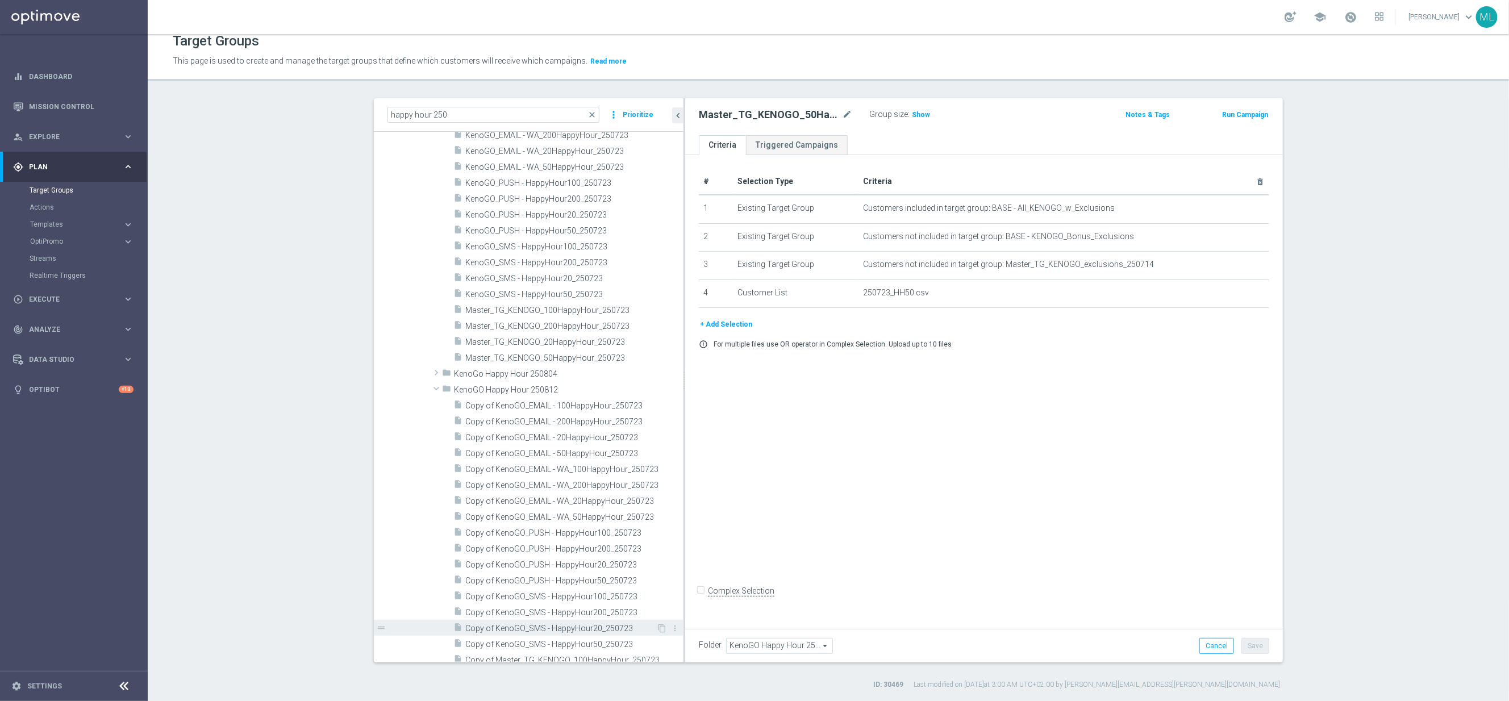
scroll to position [4204, 0]
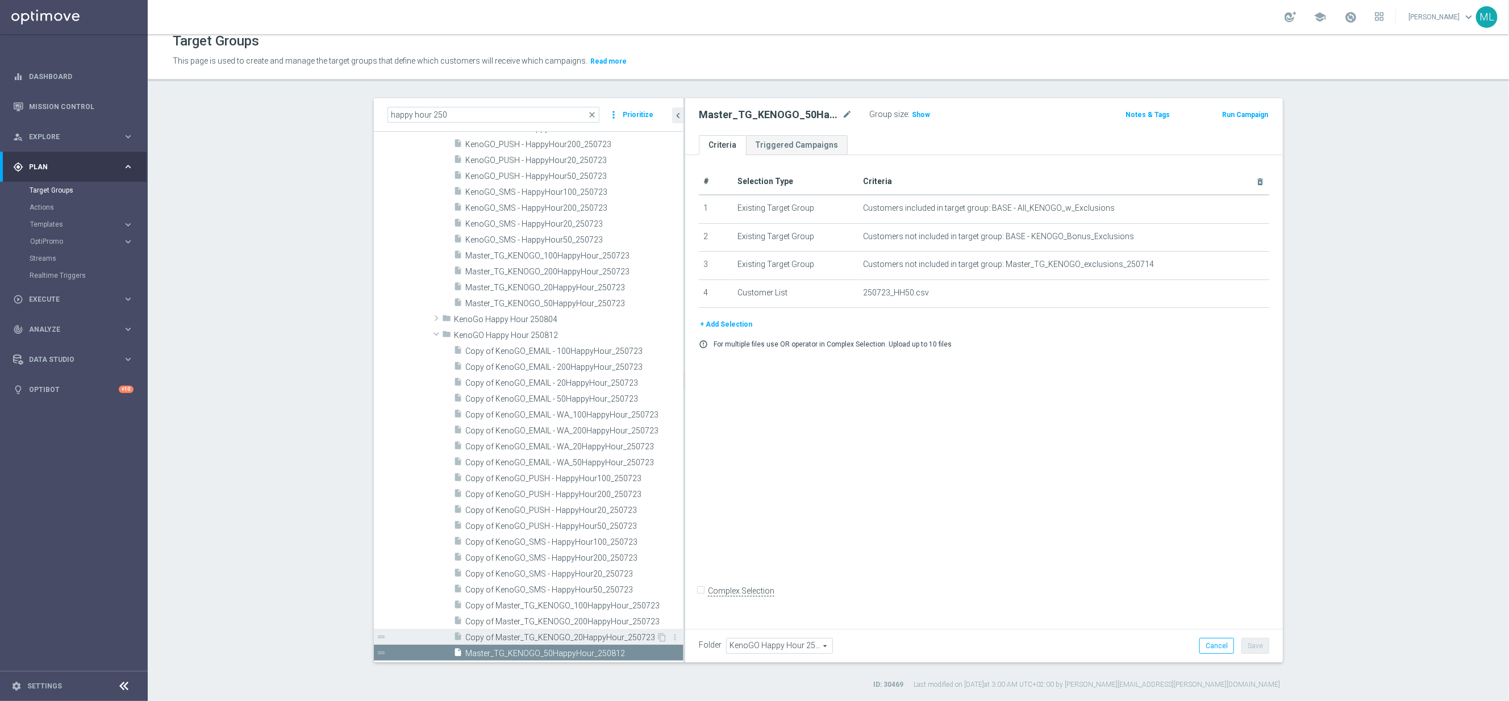
click at [582, 634] on span "Copy of Master_TG_KENOGO_20HappyHour_250723" at bounding box center [560, 638] width 191 height 10
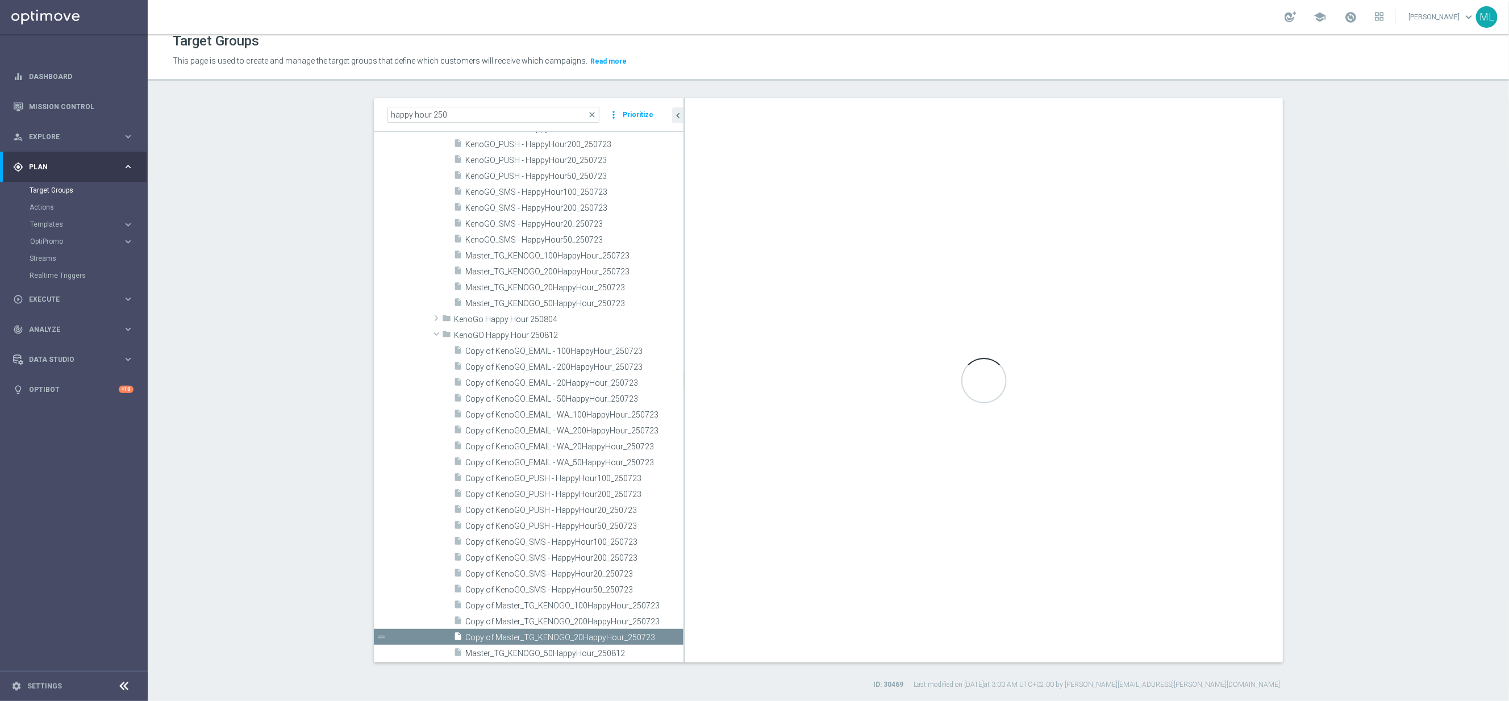
checkbox input "true"
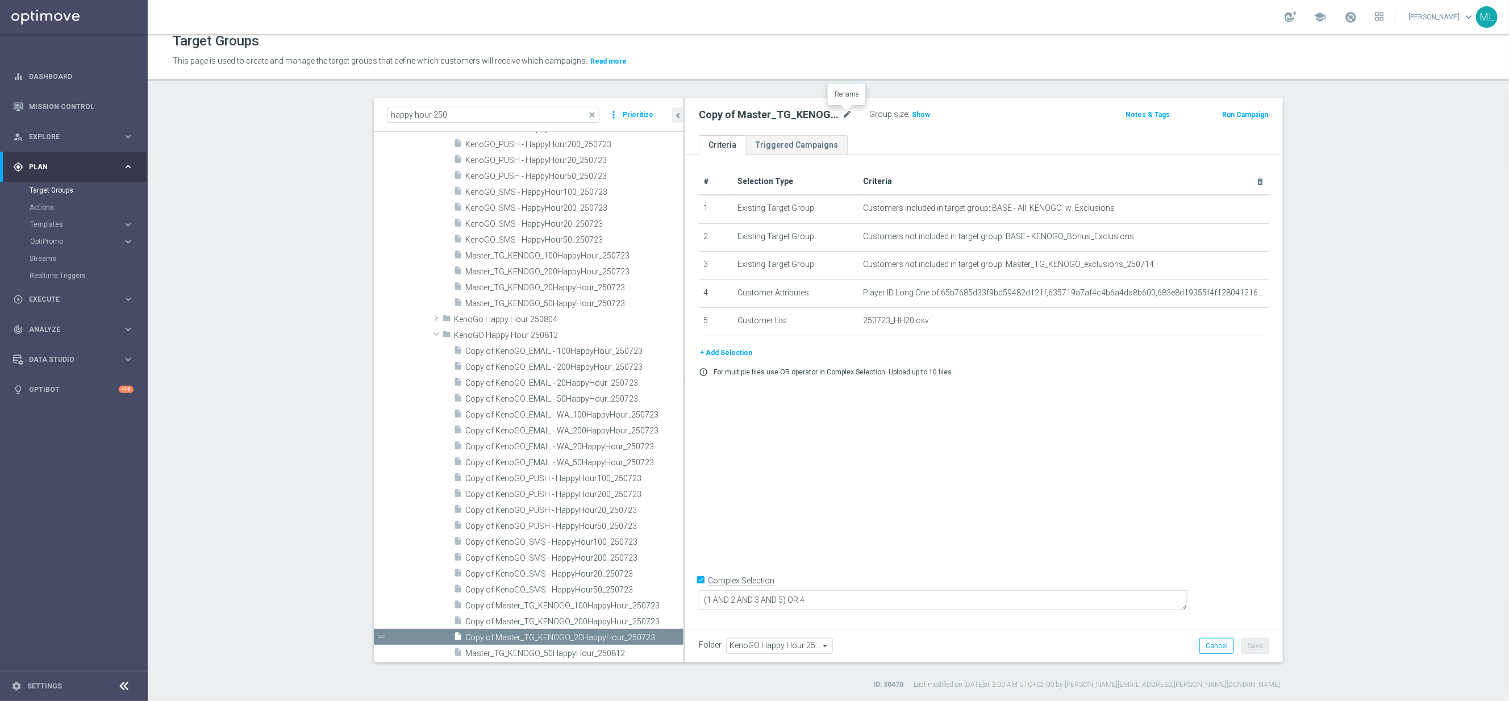
click at [849, 113] on icon "mode_edit" at bounding box center [847, 115] width 10 height 14
click at [842, 116] on input "Copy of Master_TG_KENOGO_20HappyHour_250723" at bounding box center [775, 116] width 153 height 16
click at [849, 116] on input "Copy of Master_TG_KENOGO_20HappyHour_250723" at bounding box center [775, 116] width 153 height 16
click at [776, 111] on input "Copy of Master_TG_KENOGO_20HappyHour_250812" at bounding box center [775, 116] width 153 height 16
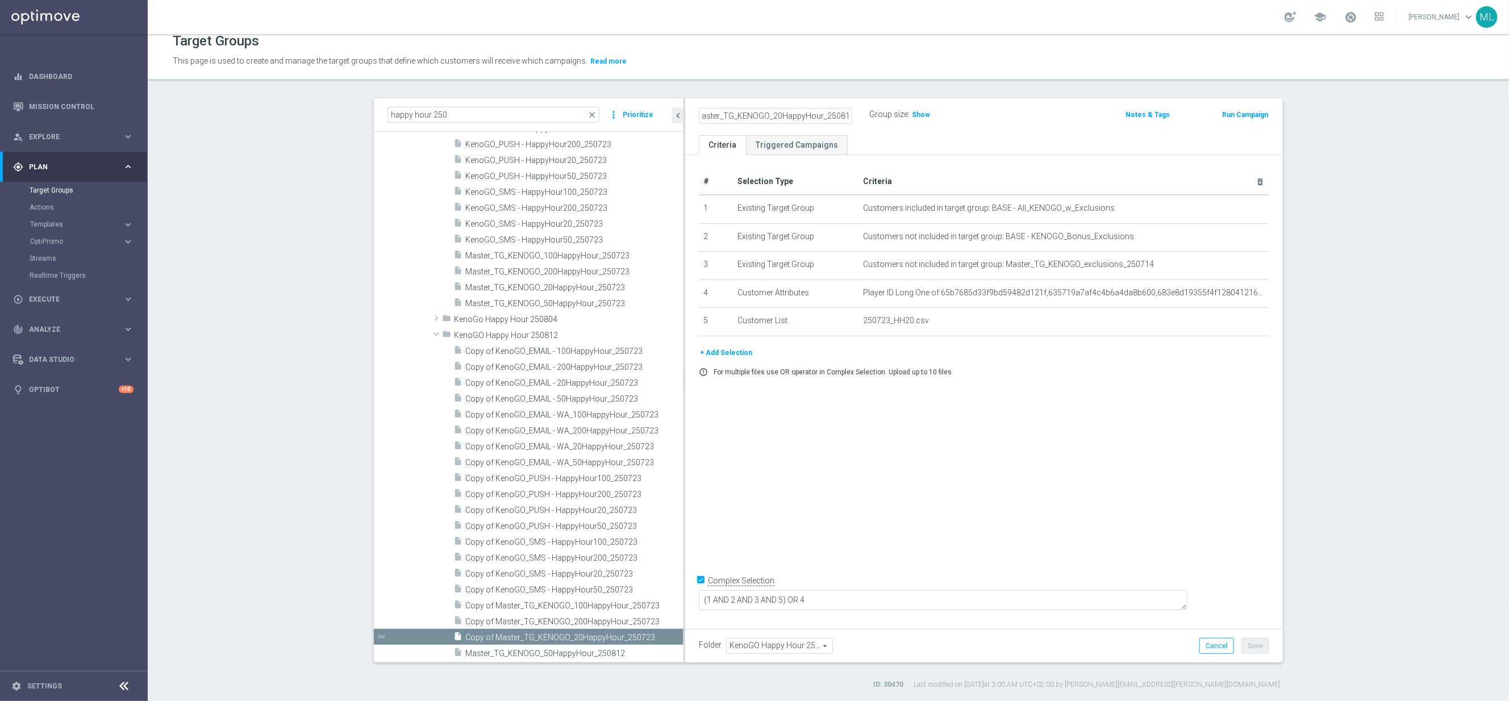
click at [776, 115] on input "Copy of Master_TG_KENOGO_20HappyHour_250812" at bounding box center [775, 116] width 153 height 16
type input "Master_TG_KENOGO_20HappyHour_250812"
click at [1074, 106] on div "Master_TG_KENOGO_20HappyHour_250812 Group size : Show Notes & Tags Run Campaign" at bounding box center [984, 116] width 598 height 37
click at [1257, 648] on button "Save" at bounding box center [1256, 646] width 28 height 16
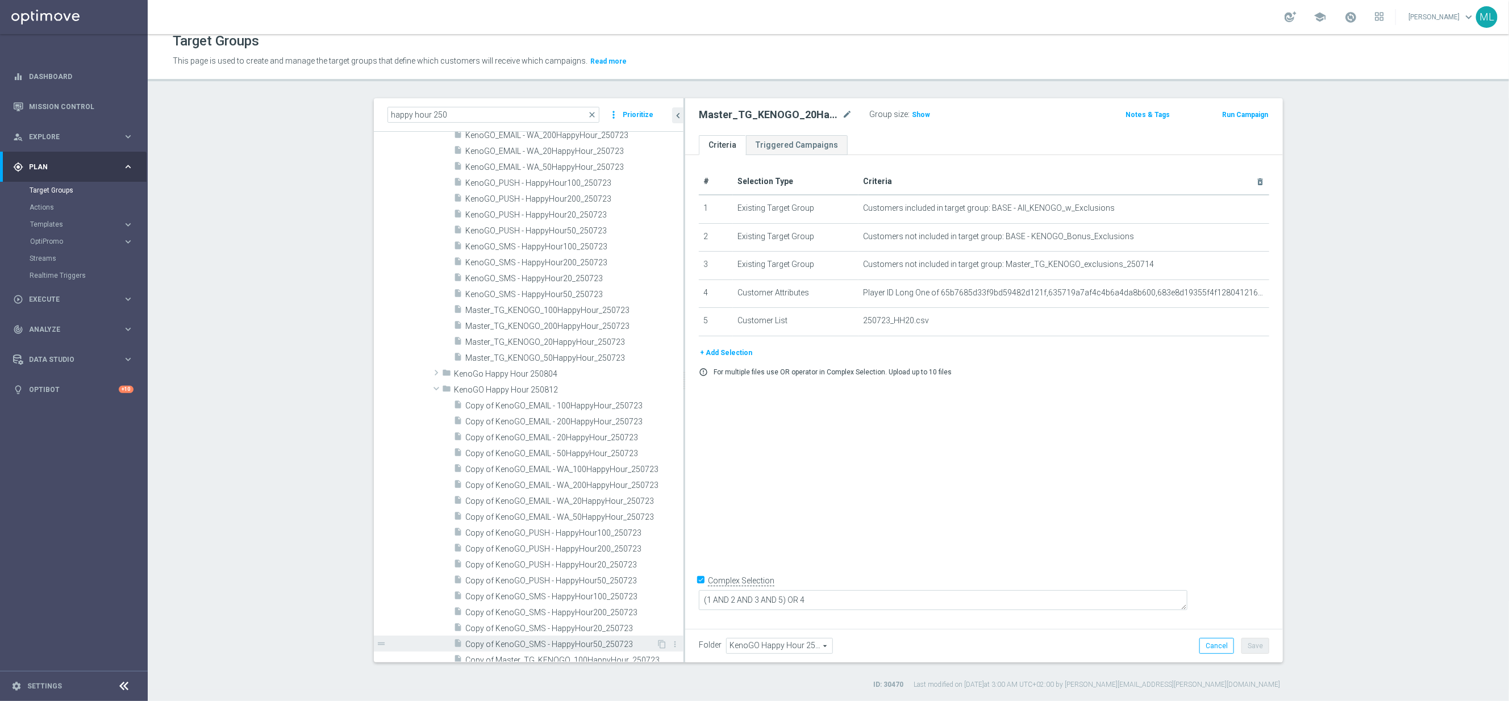
scroll to position [4204, 0]
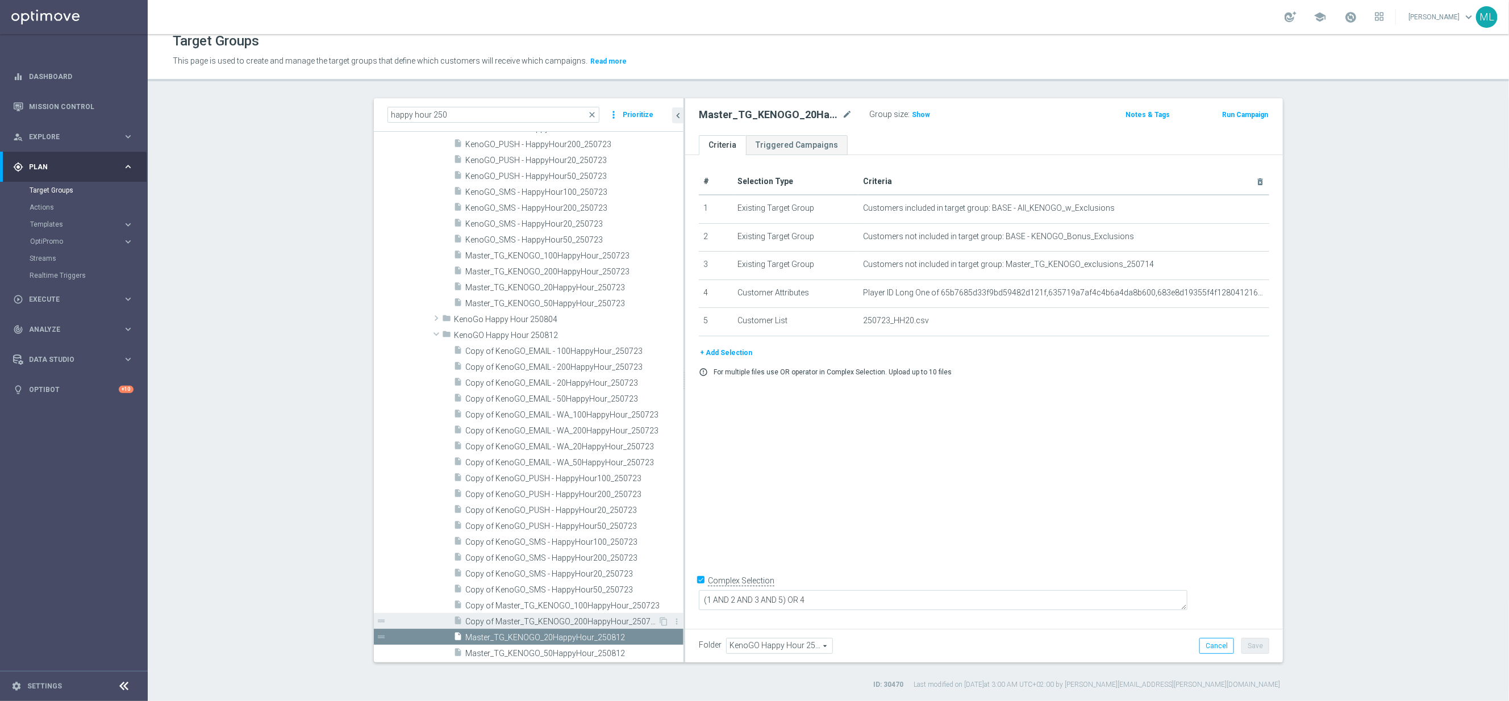
click at [565, 622] on span "Copy of Master_TG_KENOGO_200HappyHour_250723" at bounding box center [561, 622] width 193 height 10
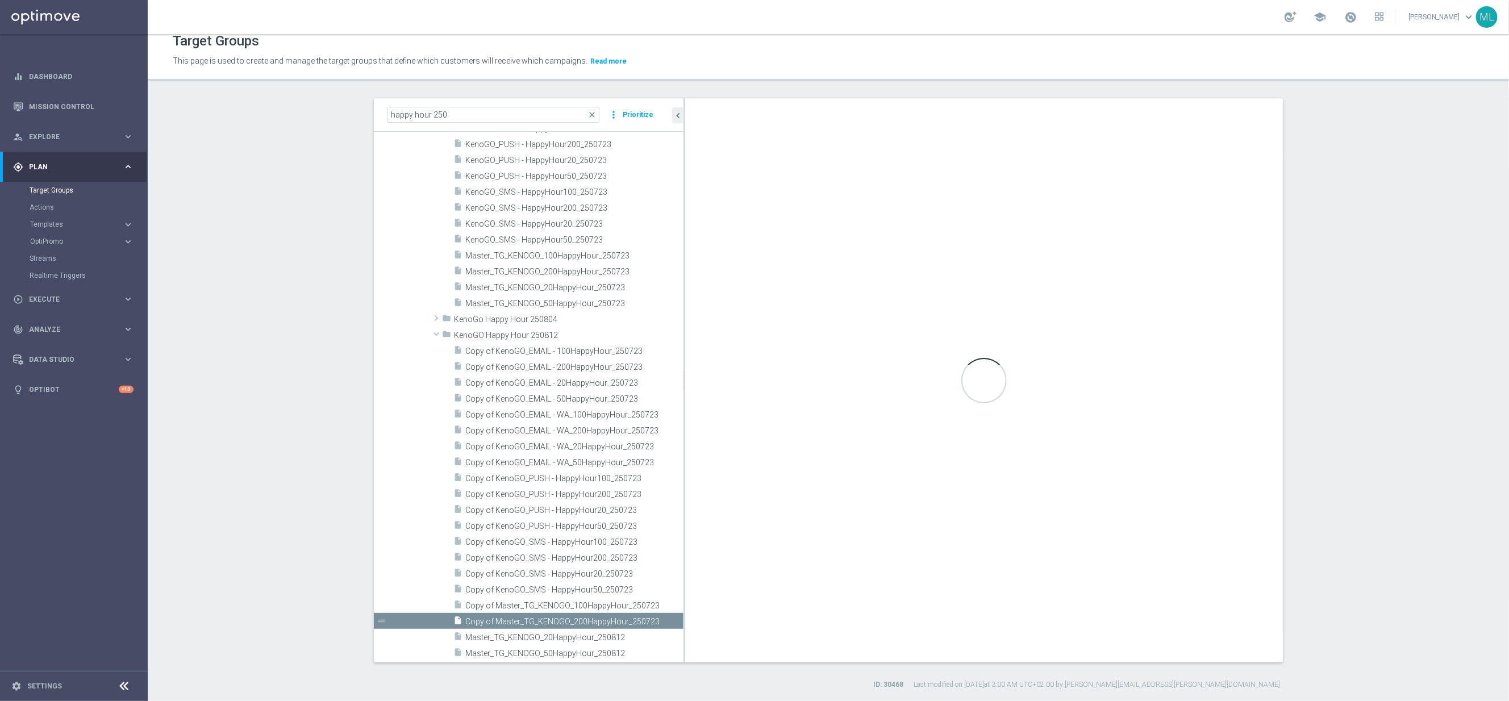
checkbox input "false"
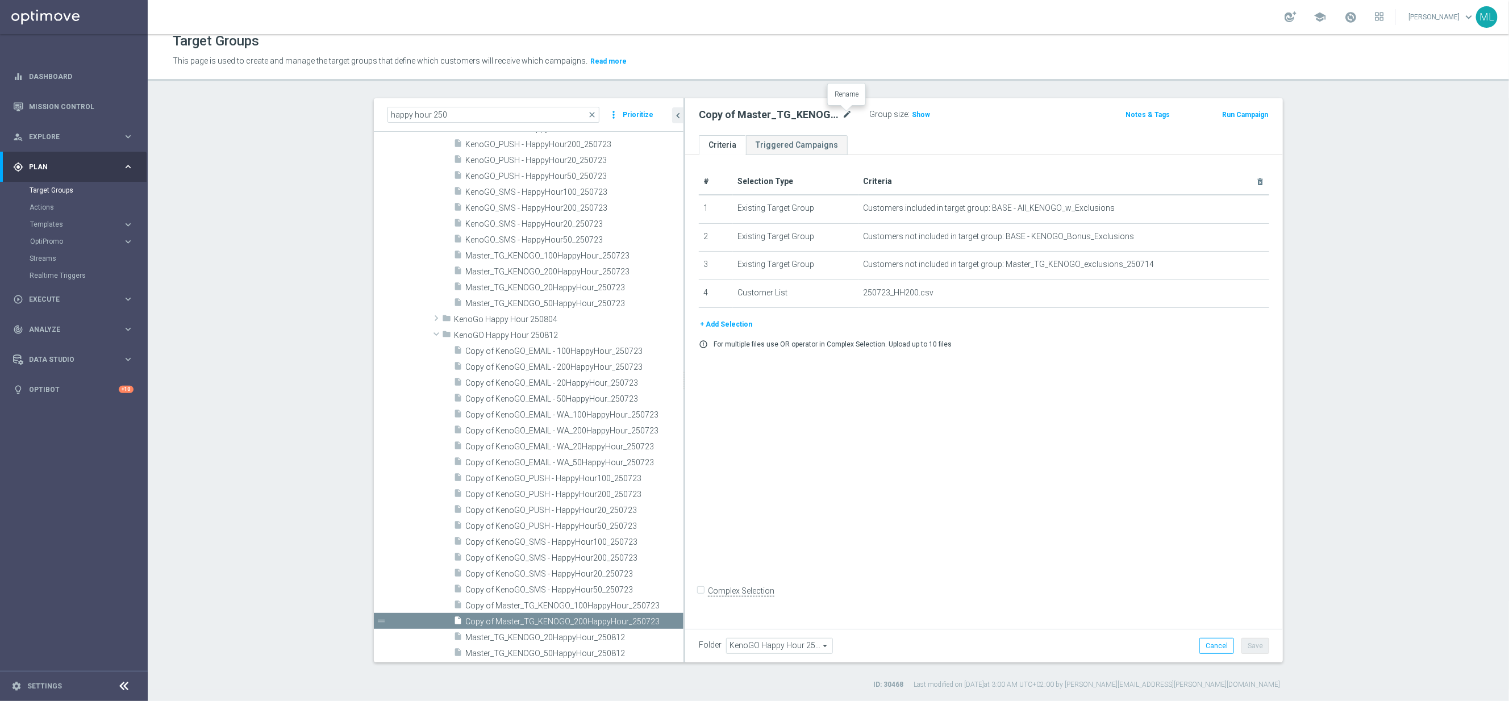
click at [850, 110] on icon "mode_edit" at bounding box center [847, 115] width 10 height 14
drag, startPoint x: 834, startPoint y: 113, endPoint x: 857, endPoint y: 116, distance: 23.5
click at [836, 113] on input "Copy of Master_TG_KENOGO_200HappyHour_250723" at bounding box center [775, 116] width 153 height 16
click at [850, 116] on input "Copy of Master_TG_KENOGO_200HappyHour_250723" at bounding box center [775, 116] width 153 height 16
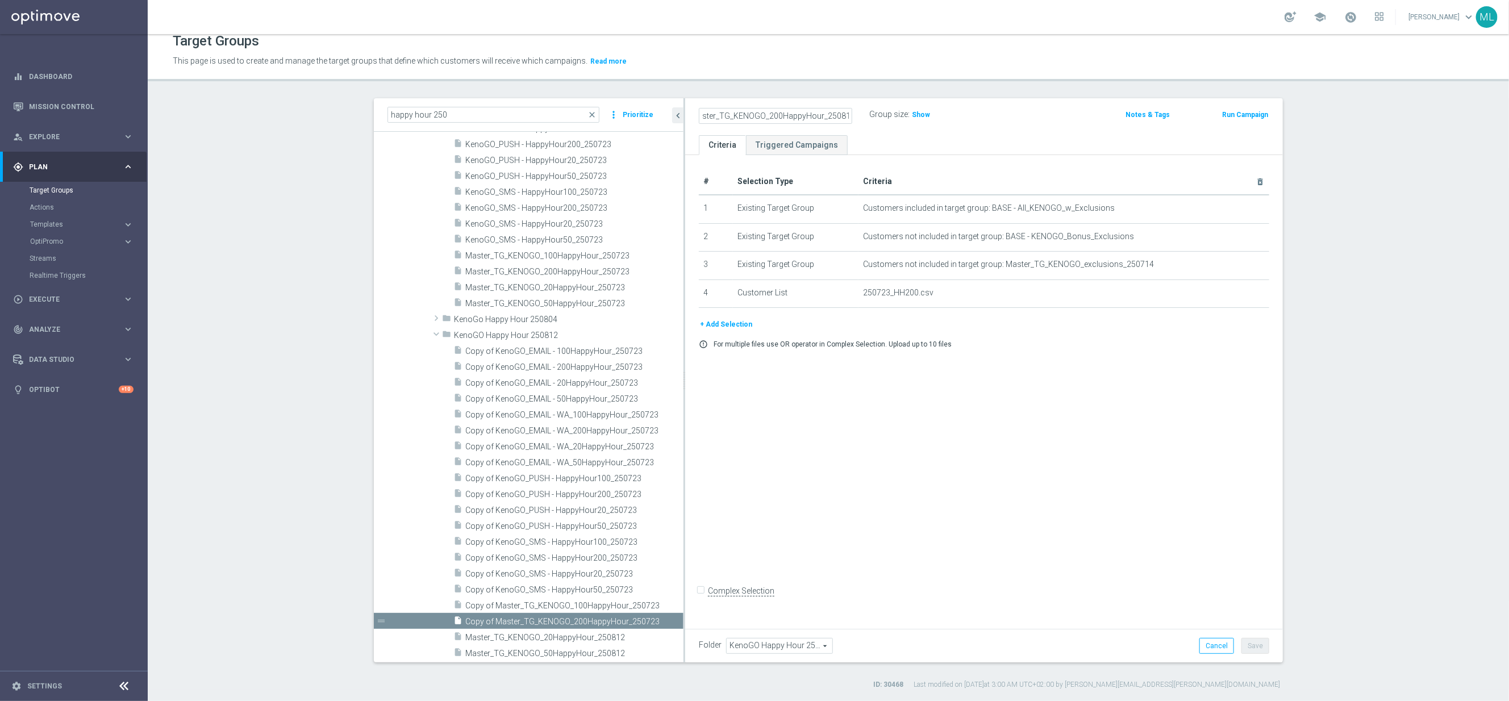
click at [780, 113] on input "Copy of Master_TG_KENOGO_200HappyHour_250812" at bounding box center [775, 116] width 153 height 16
type input "Master_TG_KENOGO_200HappyHour_250812"
click at [1036, 115] on div "Master_TG_KENOGO_200HappyHour_250812 Group size : Show" at bounding box center [885, 115] width 391 height 17
click at [1254, 645] on button "Save" at bounding box center [1256, 646] width 28 height 16
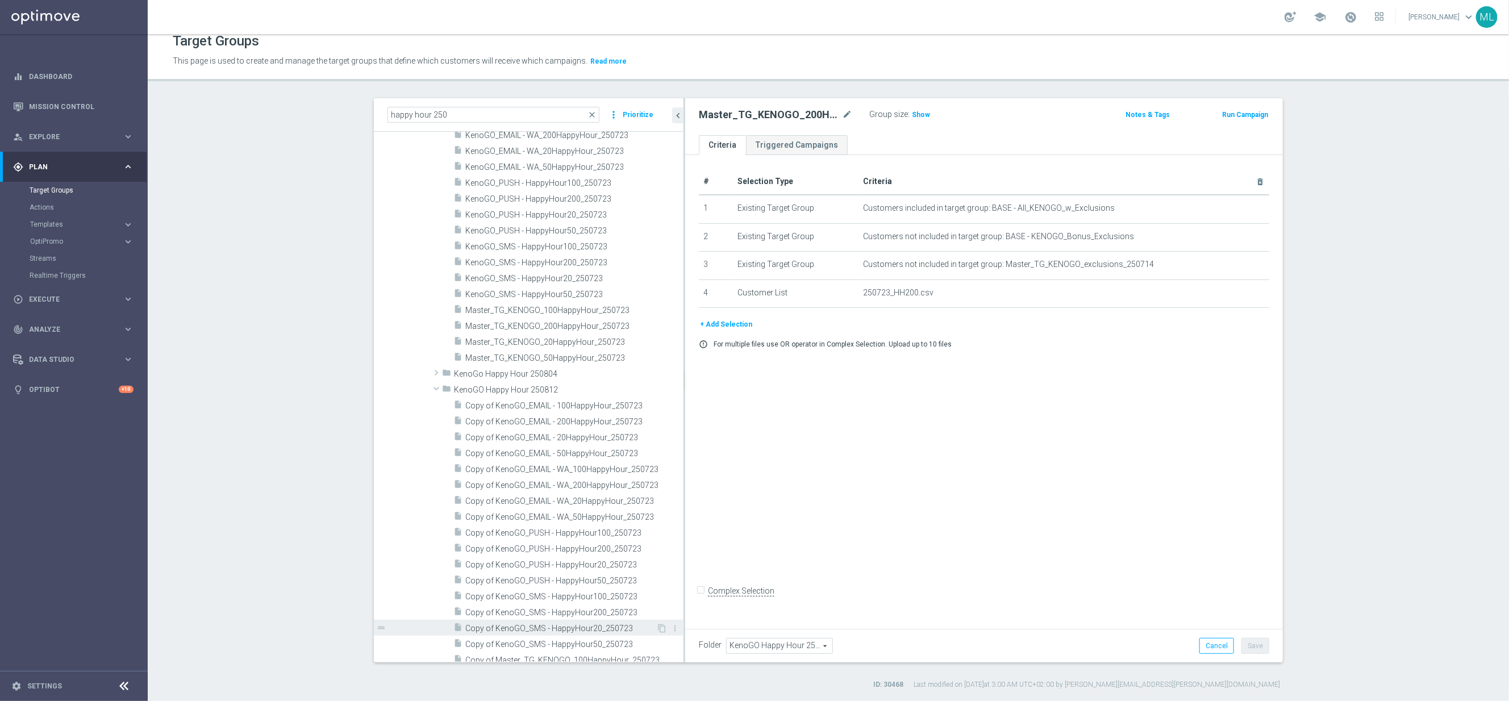
scroll to position [4204, 0]
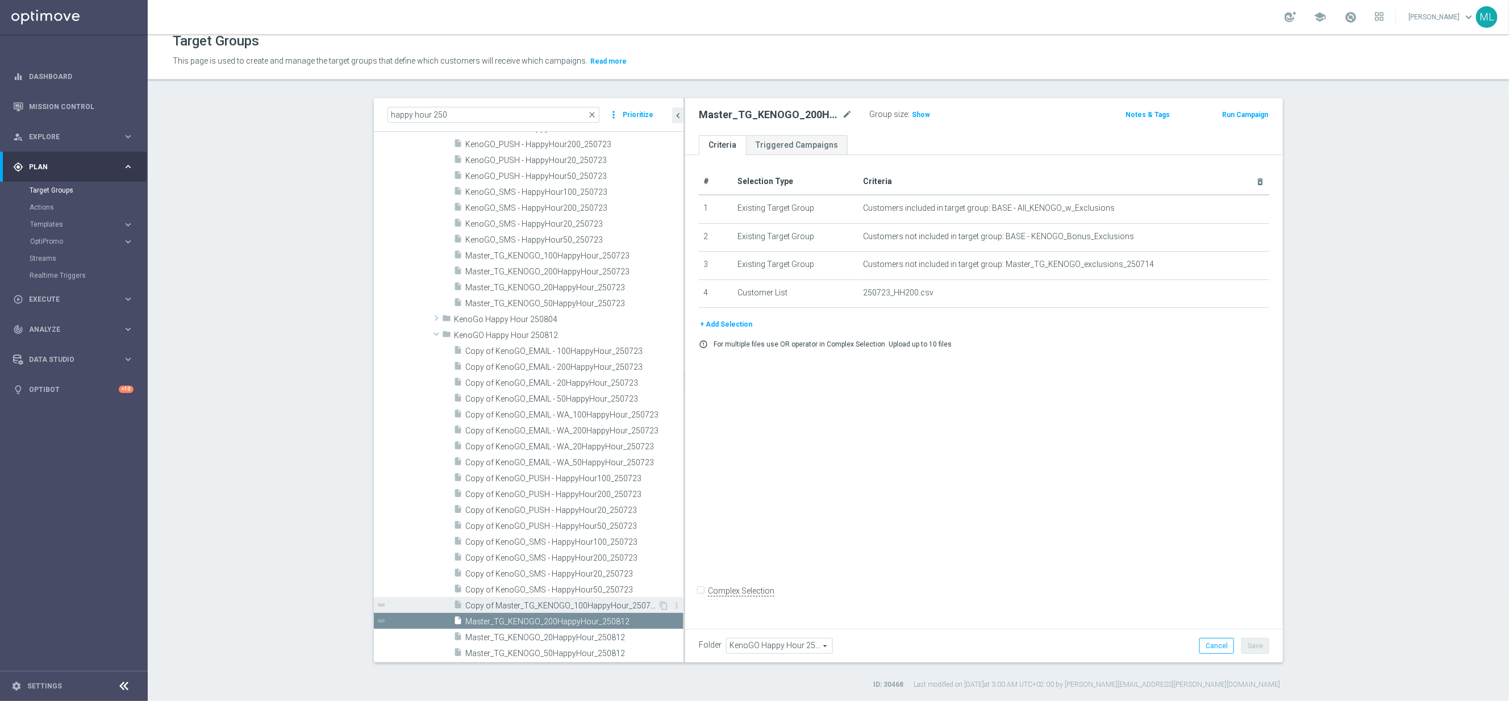
click at [531, 601] on span "Copy of Master_TG_KENOGO_100HappyHour_250723" at bounding box center [561, 606] width 193 height 10
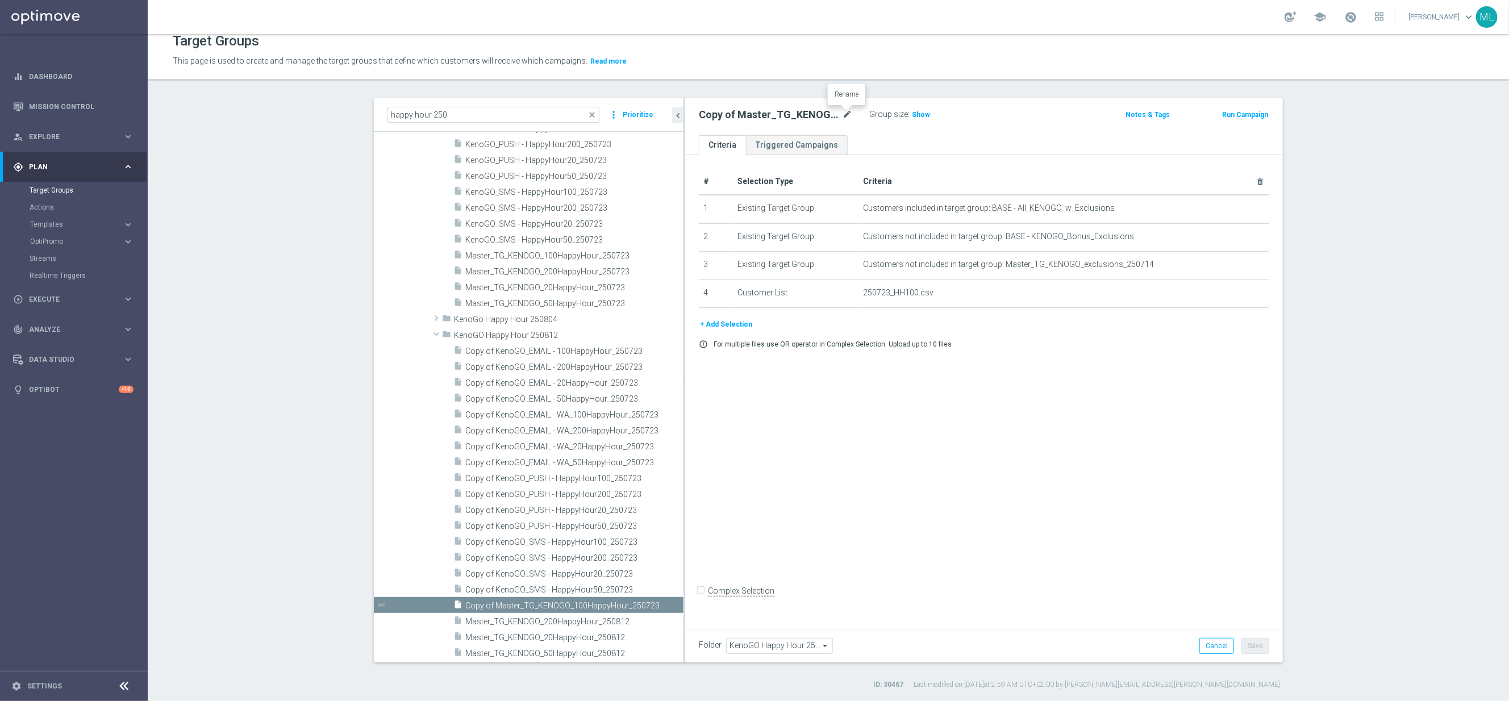
click at [849, 113] on icon "mode_edit" at bounding box center [847, 115] width 10 height 14
click at [827, 115] on input "Copy of Master_TG_KENOGO_100HappyHour_250723" at bounding box center [775, 116] width 153 height 16
click at [805, 118] on input "Copy of Master_TG_KENOGO_100HappyHour_250812" at bounding box center [775, 116] width 153 height 16
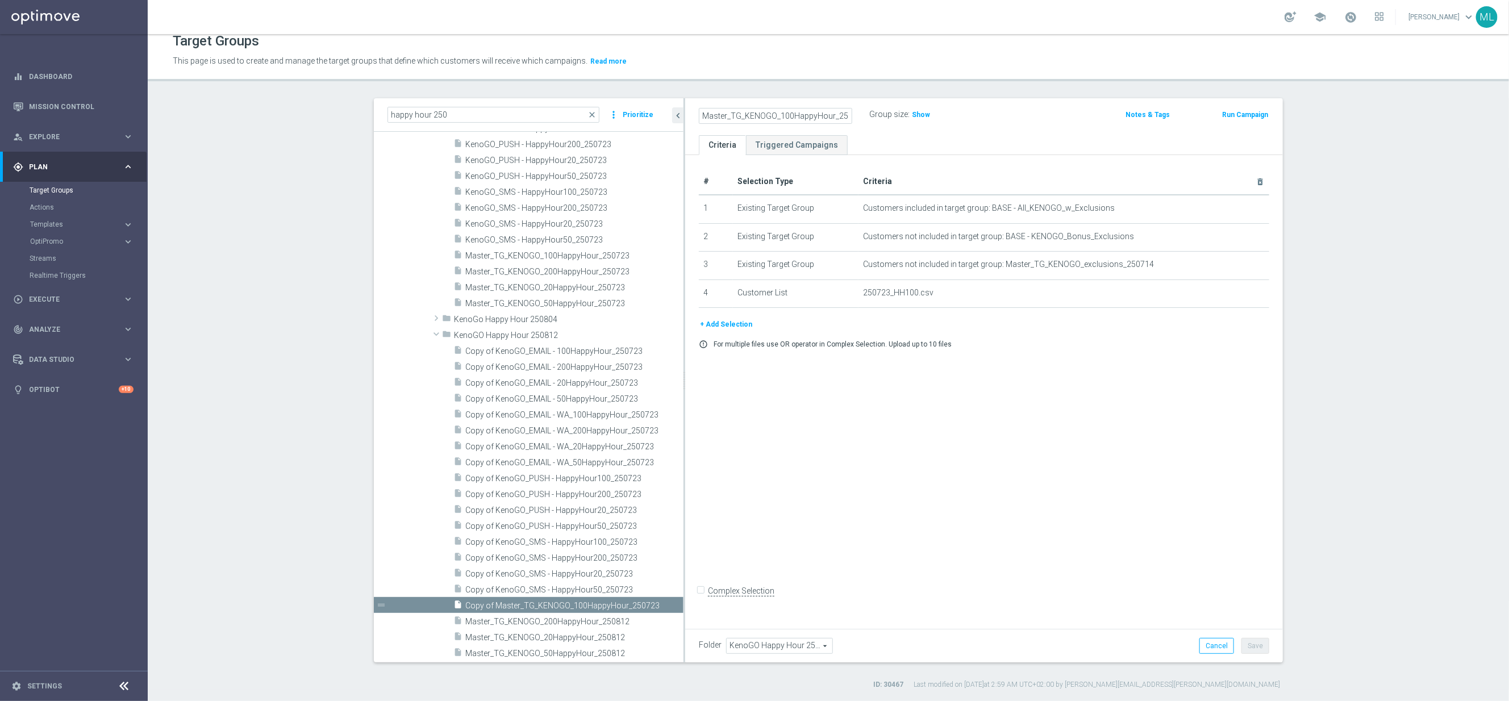
type input "Master_TG_KENOGO_100HappyHour_250812"
click at [1028, 120] on div "Master_TG_KENOGO_100HappyHour_250812 Group size : Show" at bounding box center [885, 115] width 391 height 17
click at [1255, 646] on button "Save" at bounding box center [1256, 646] width 28 height 16
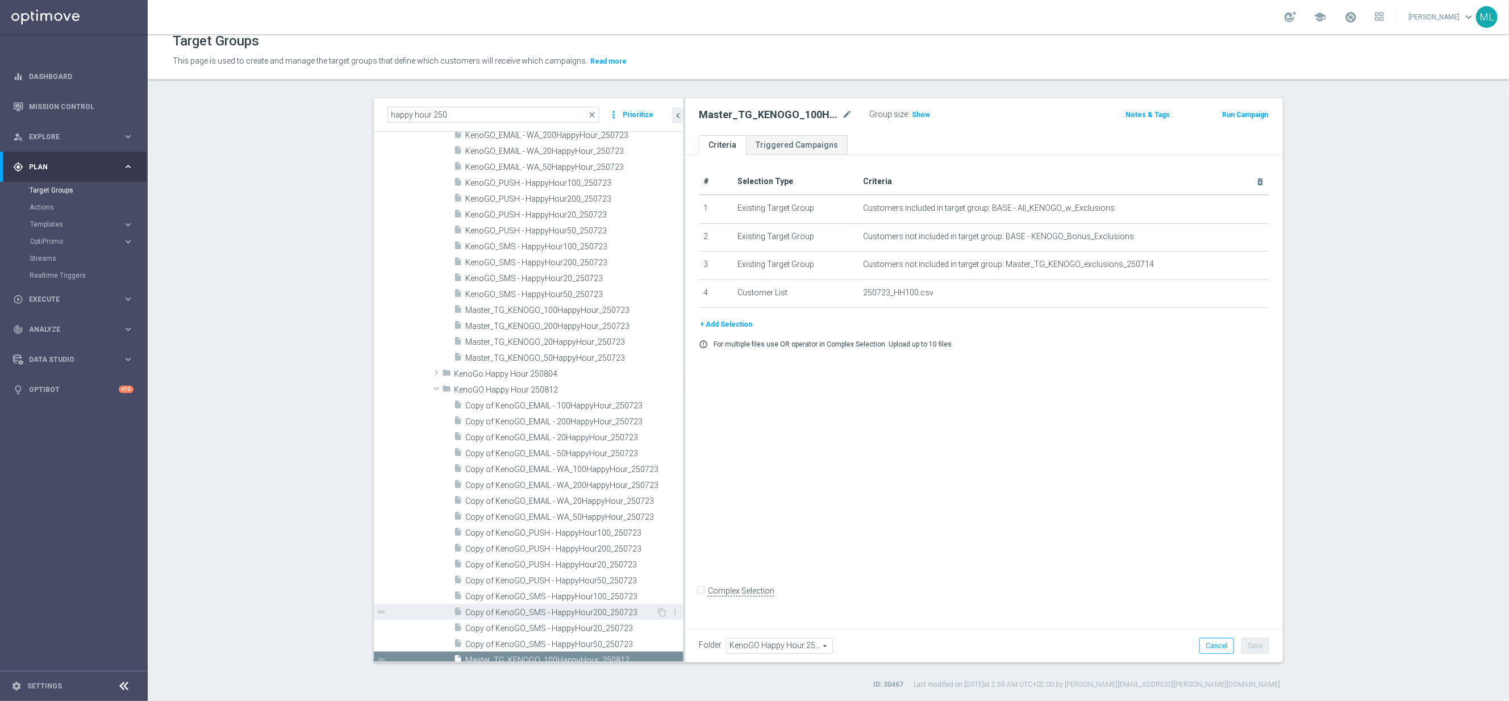
scroll to position [4204, 0]
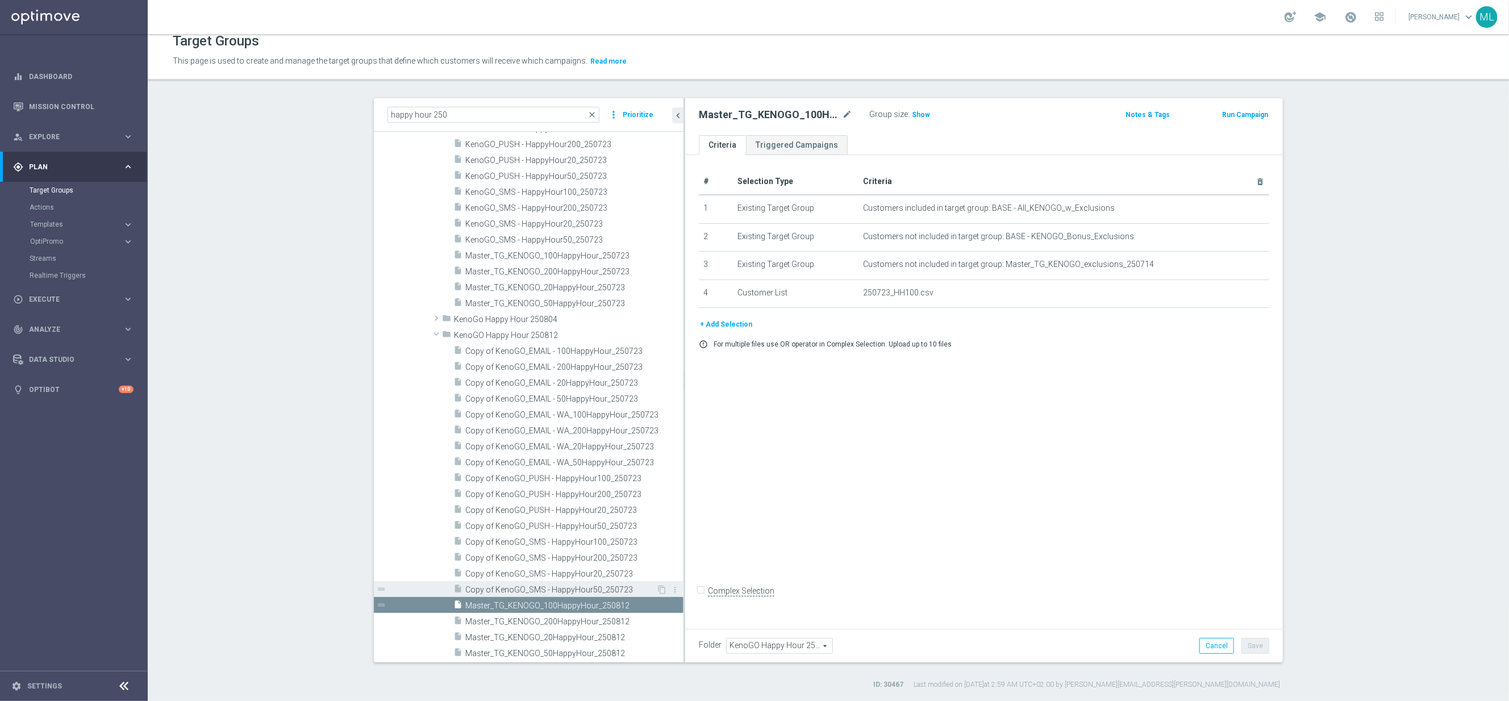
click at [529, 592] on span "Copy of KenoGO_SMS - HappyHour50_250723" at bounding box center [560, 590] width 191 height 10
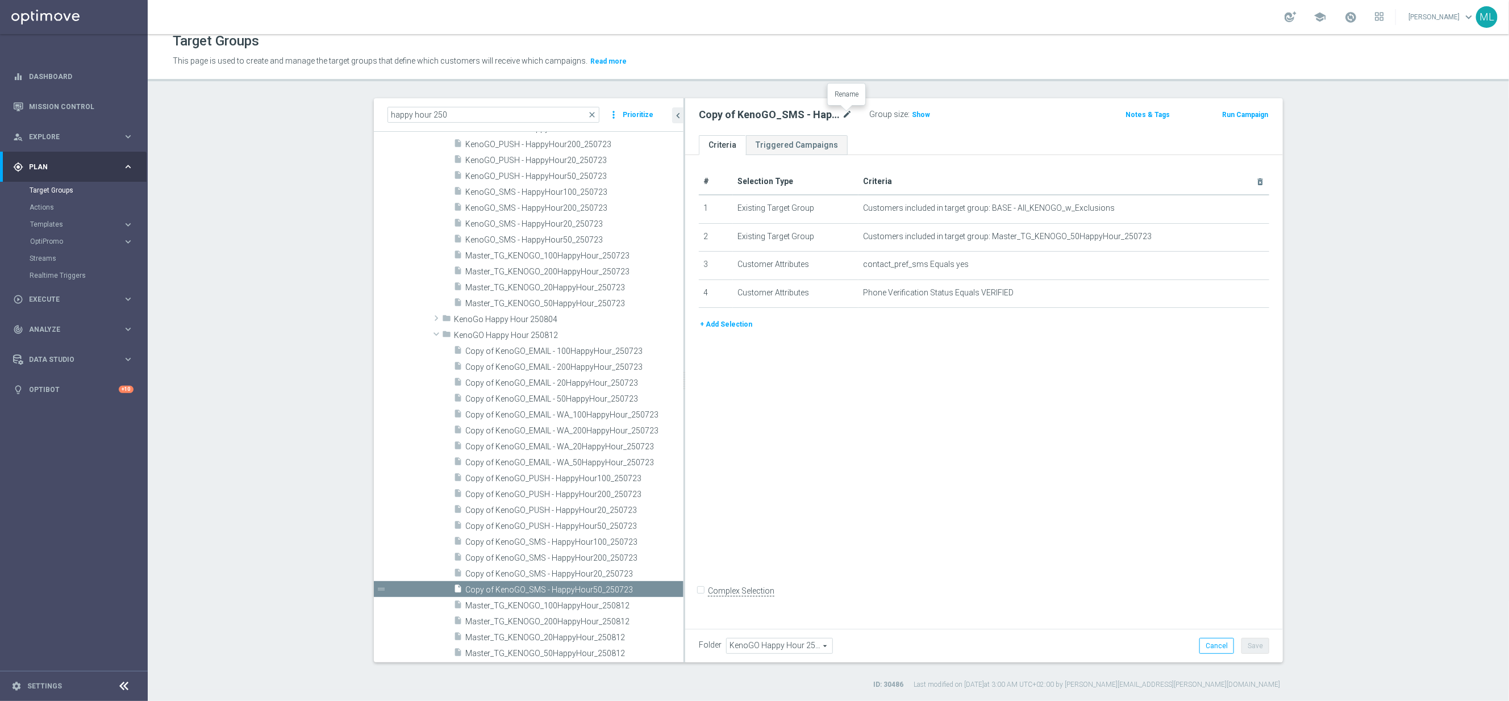
click at [851, 110] on icon "mode_edit" at bounding box center [847, 115] width 10 height 14
drag, startPoint x: 824, startPoint y: 116, endPoint x: 834, endPoint y: 118, distance: 9.7
click at [824, 116] on input "Copy of KenoGO_SMS - HappyHour50_250723" at bounding box center [775, 116] width 153 height 16
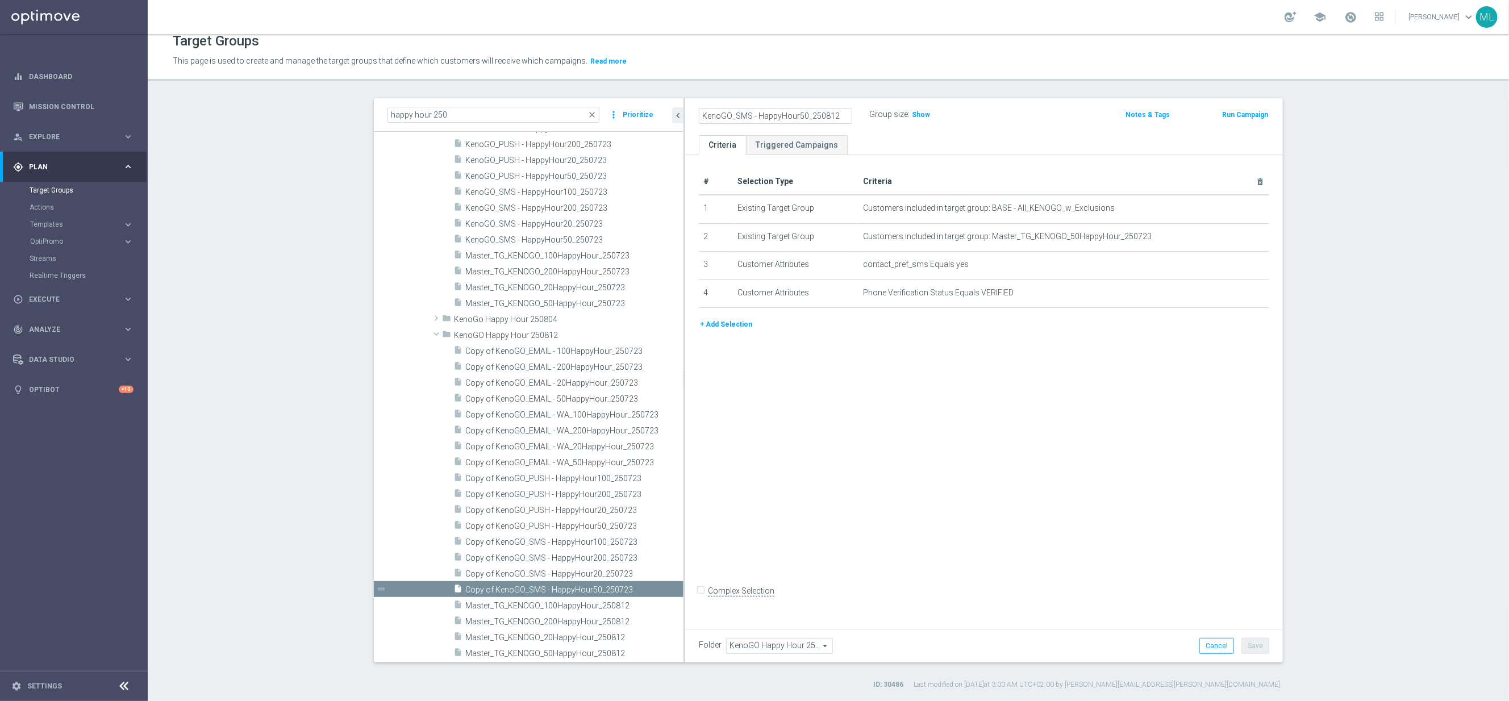
type input "KenoGO_SMS - HappyHour50_250812"
click at [1064, 115] on div "KenoGO_SMS - HappyHour50_250812 Group size : Show" at bounding box center [885, 115] width 391 height 17
click at [1260, 648] on button "Save" at bounding box center [1256, 646] width 28 height 16
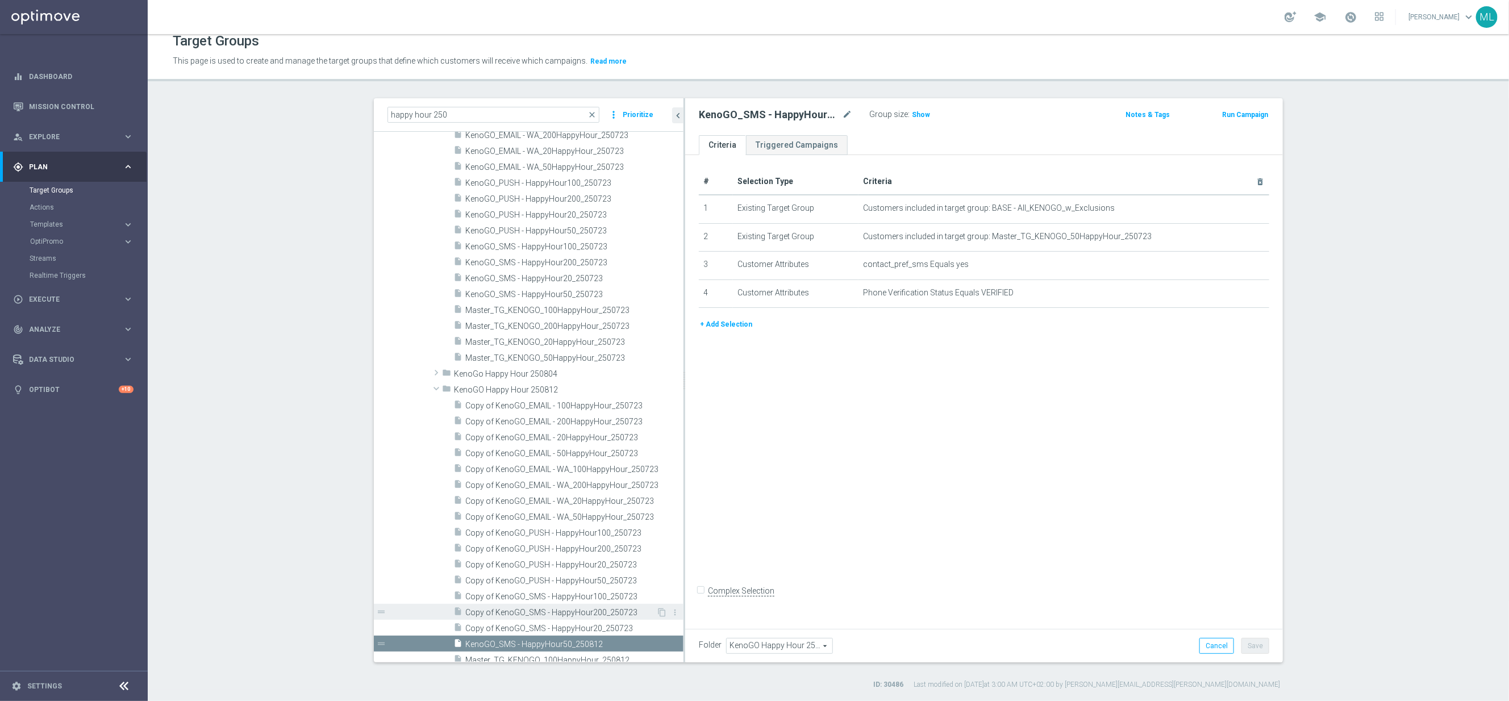
scroll to position [4204, 0]
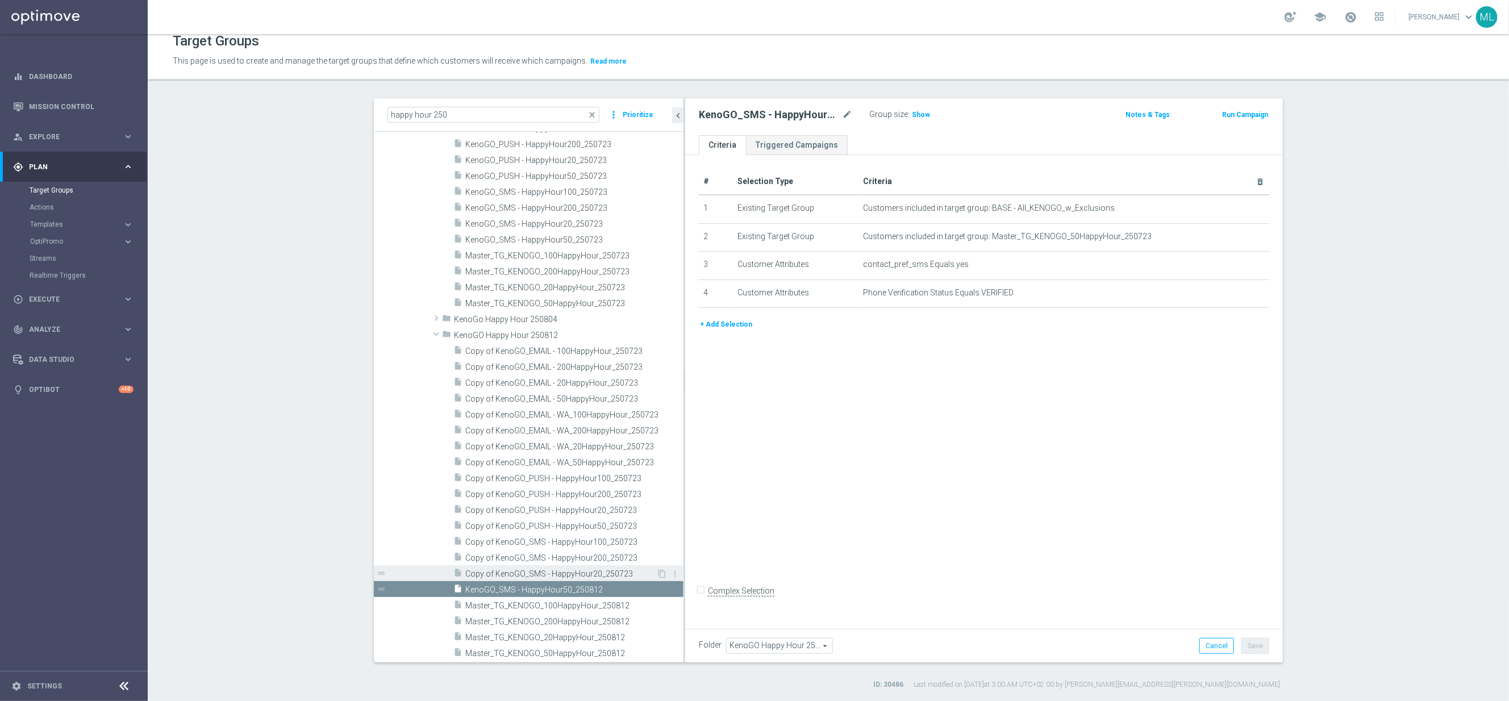
click at [530, 570] on span "Copy of KenoGO_SMS - HappyHour20_250723" at bounding box center [560, 574] width 191 height 10
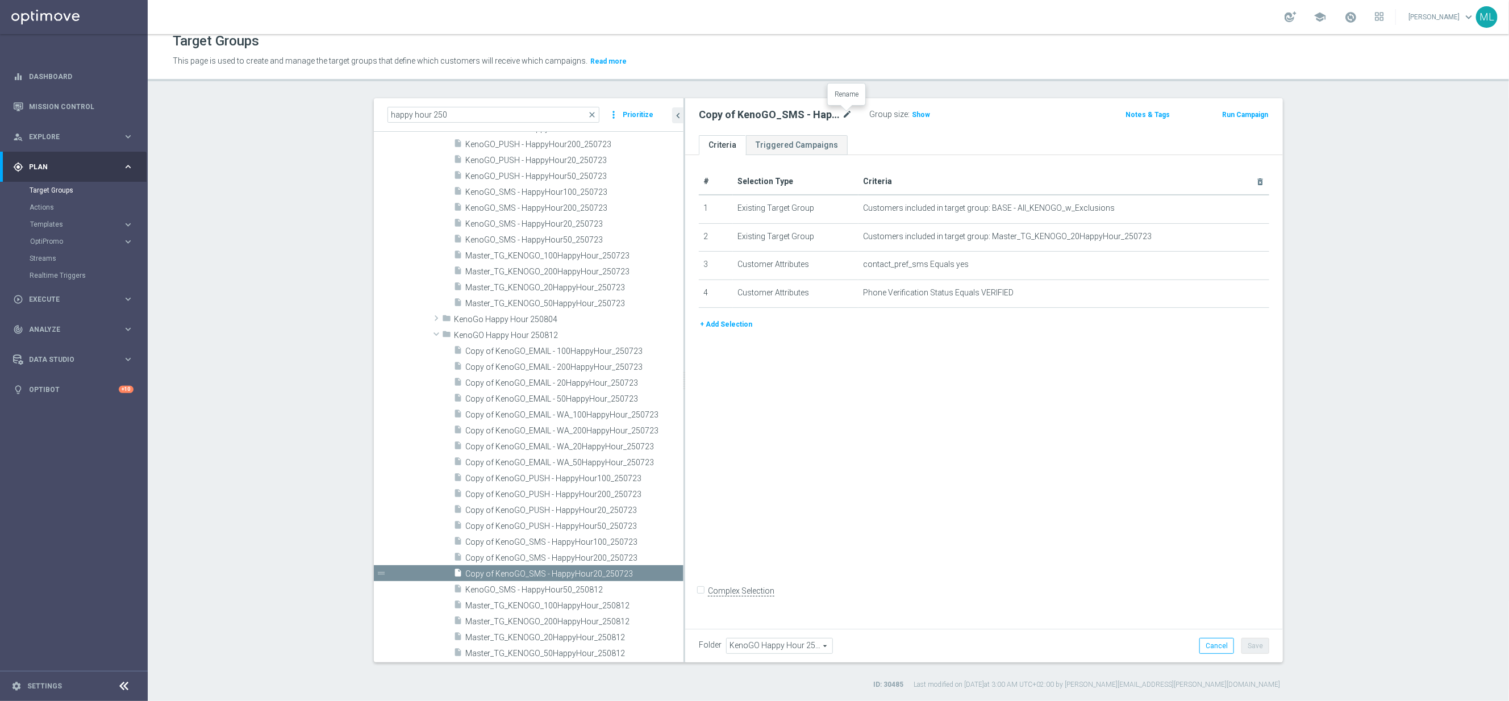
click at [845, 111] on icon "mode_edit" at bounding box center [847, 115] width 10 height 14
click at [836, 117] on input "Copy of KenoGO_SMS - HappyHour20_250723" at bounding box center [775, 116] width 153 height 16
click at [849, 116] on input "Copy of KenoGO_SMS - HappyHour20_250723" at bounding box center [775, 116] width 153 height 16
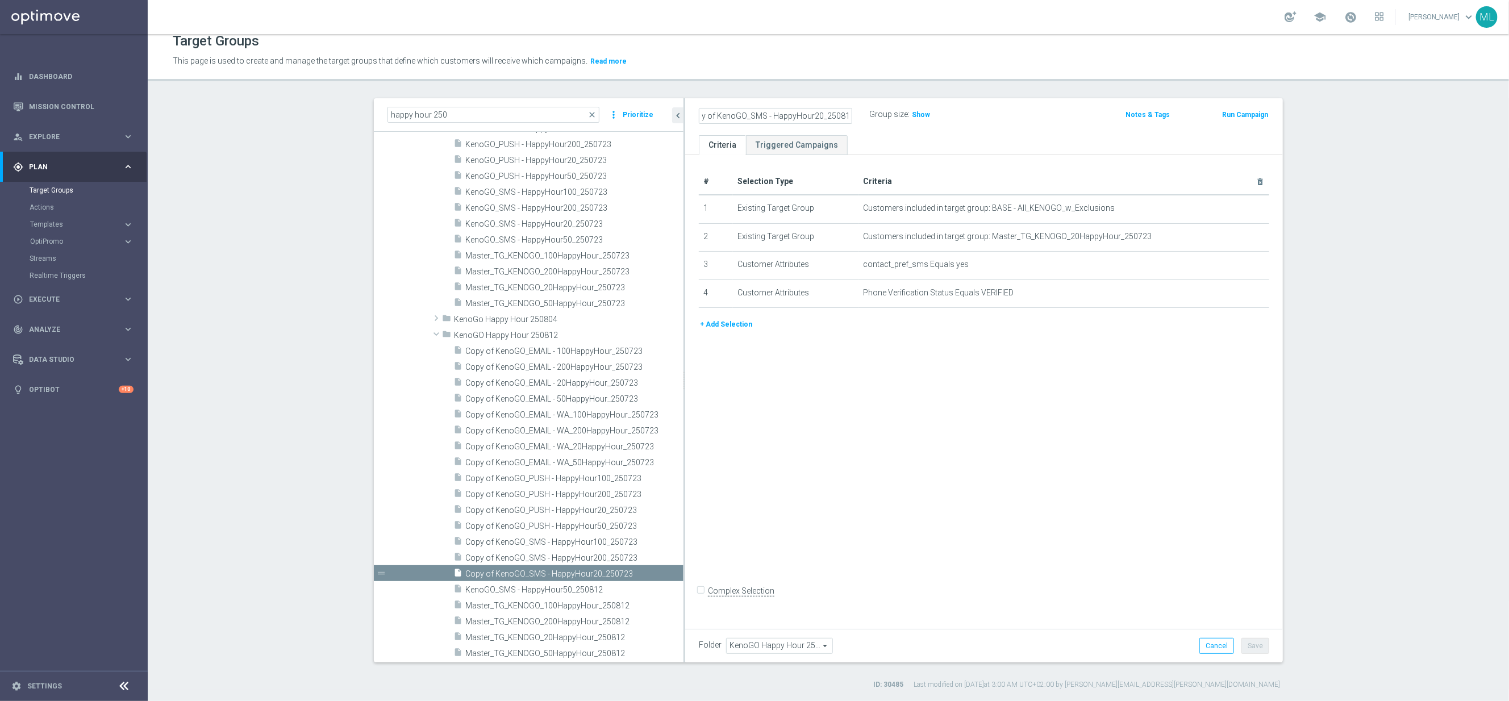
click at [809, 114] on input "Copy of KenoGO_SMS - HappyHour20_250812" at bounding box center [775, 116] width 153 height 16
type input "KenoGO_SMS - HappyHour20_250812"
click at [1004, 111] on div "KenoGO_SMS - HappyHour20_250812 Group size : Show" at bounding box center [885, 115] width 391 height 17
click at [1252, 640] on button "Save" at bounding box center [1256, 646] width 28 height 16
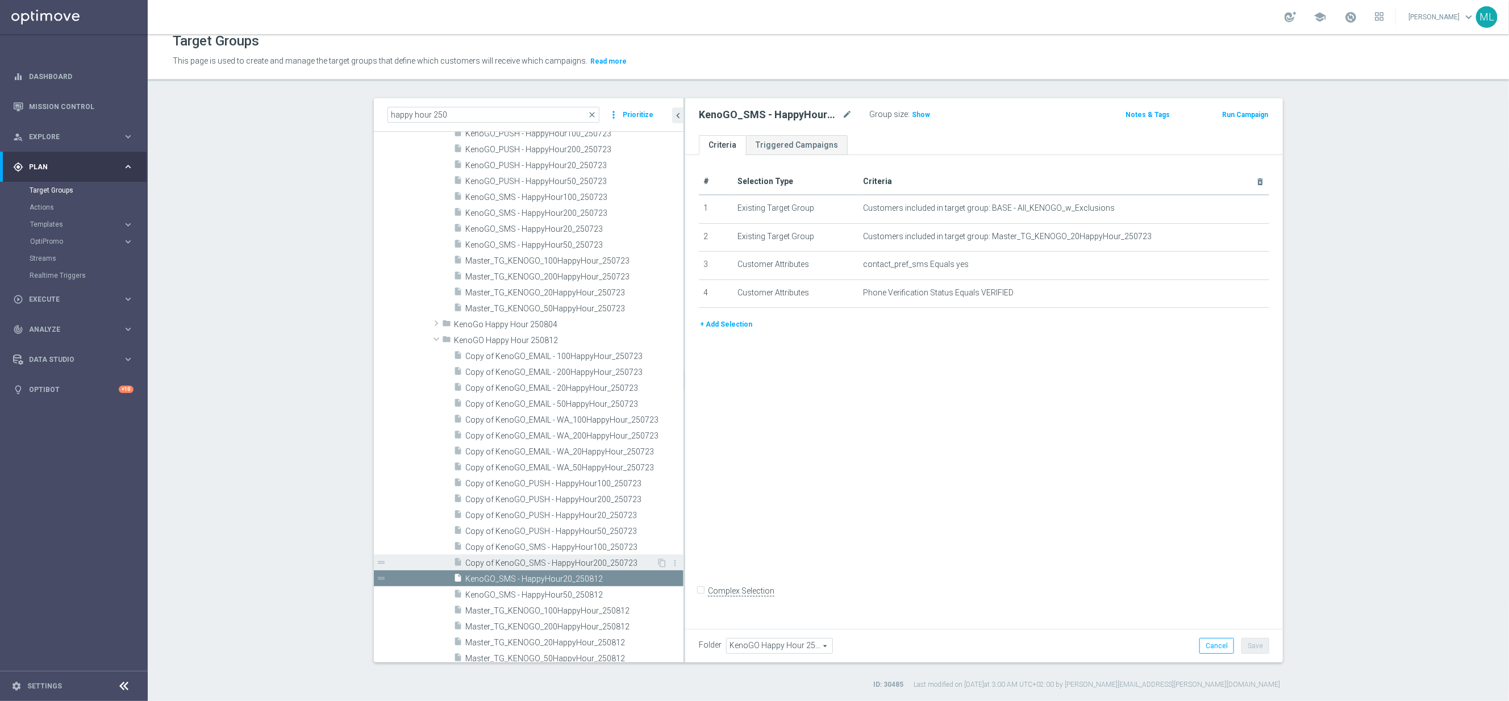
scroll to position [4204, 0]
click at [523, 553] on span "Copy of KenoGO_SMS - HappyHour200_250723" at bounding box center [560, 558] width 191 height 10
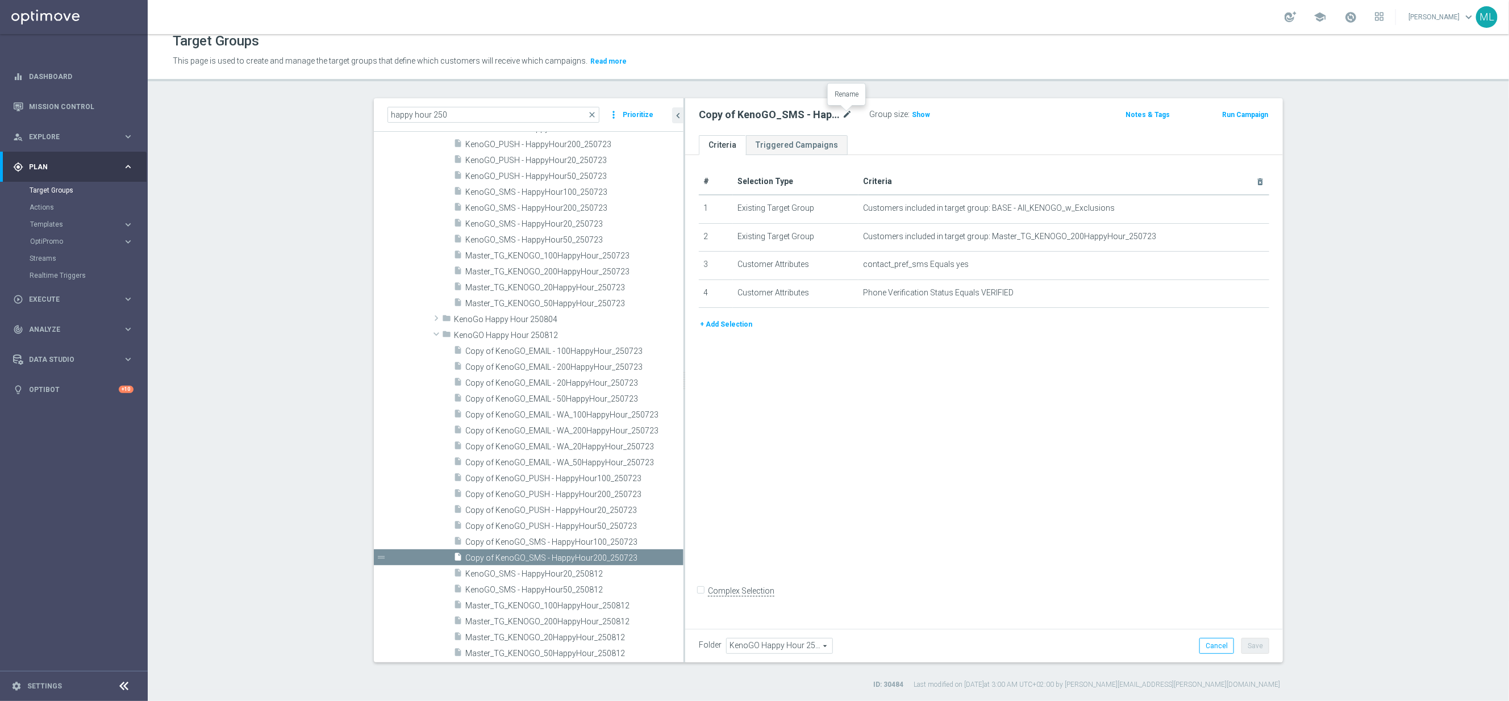
click at [843, 110] on icon "mode_edit" at bounding box center [847, 115] width 10 height 14
click at [836, 119] on input "Copy of KenoGO_SMS - HappyHour200_250723" at bounding box center [775, 116] width 153 height 16
click at [850, 118] on input "Copy of KenoGO_SMS - HappyHour200_250723" at bounding box center [775, 116] width 153 height 16
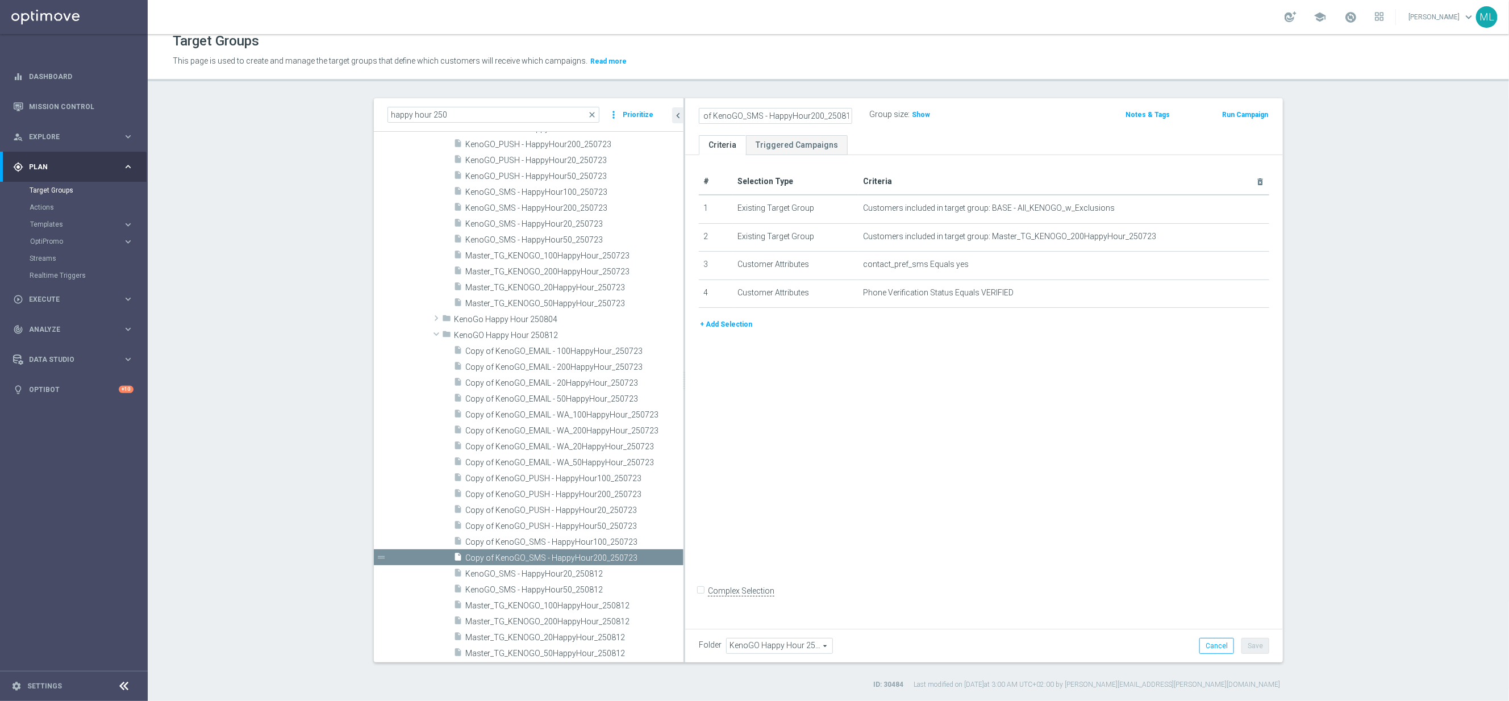
click at [772, 116] on input "Copy of KenoGO_SMS - HappyHour200_250812" at bounding box center [775, 116] width 153 height 16
type input "KenoGO_SMS - HappyHour200_250812"
click at [1026, 118] on div "KenoGO_SMS - HappyHour200_250812 Group size : Show" at bounding box center [885, 115] width 391 height 17
click at [1254, 648] on button "Save" at bounding box center [1256, 646] width 28 height 16
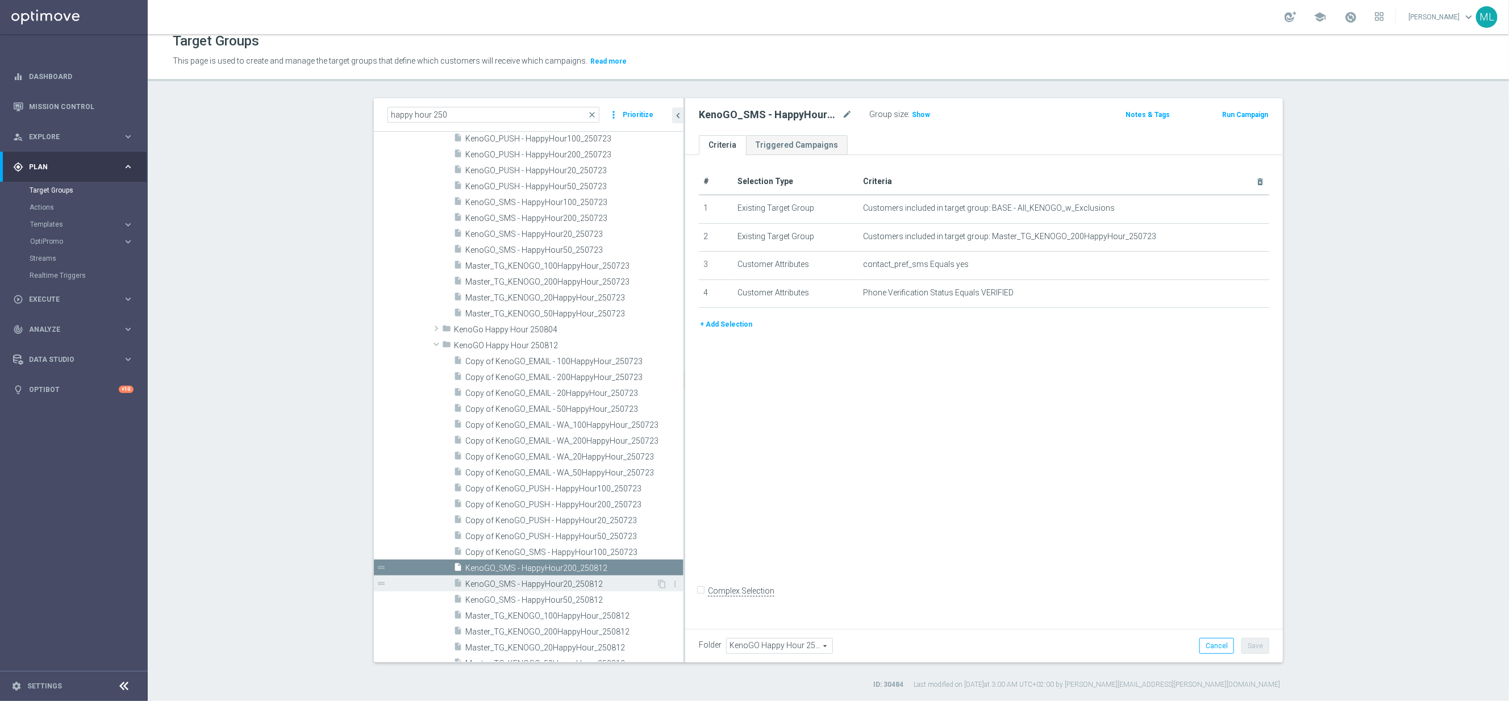
scroll to position [4204, 0]
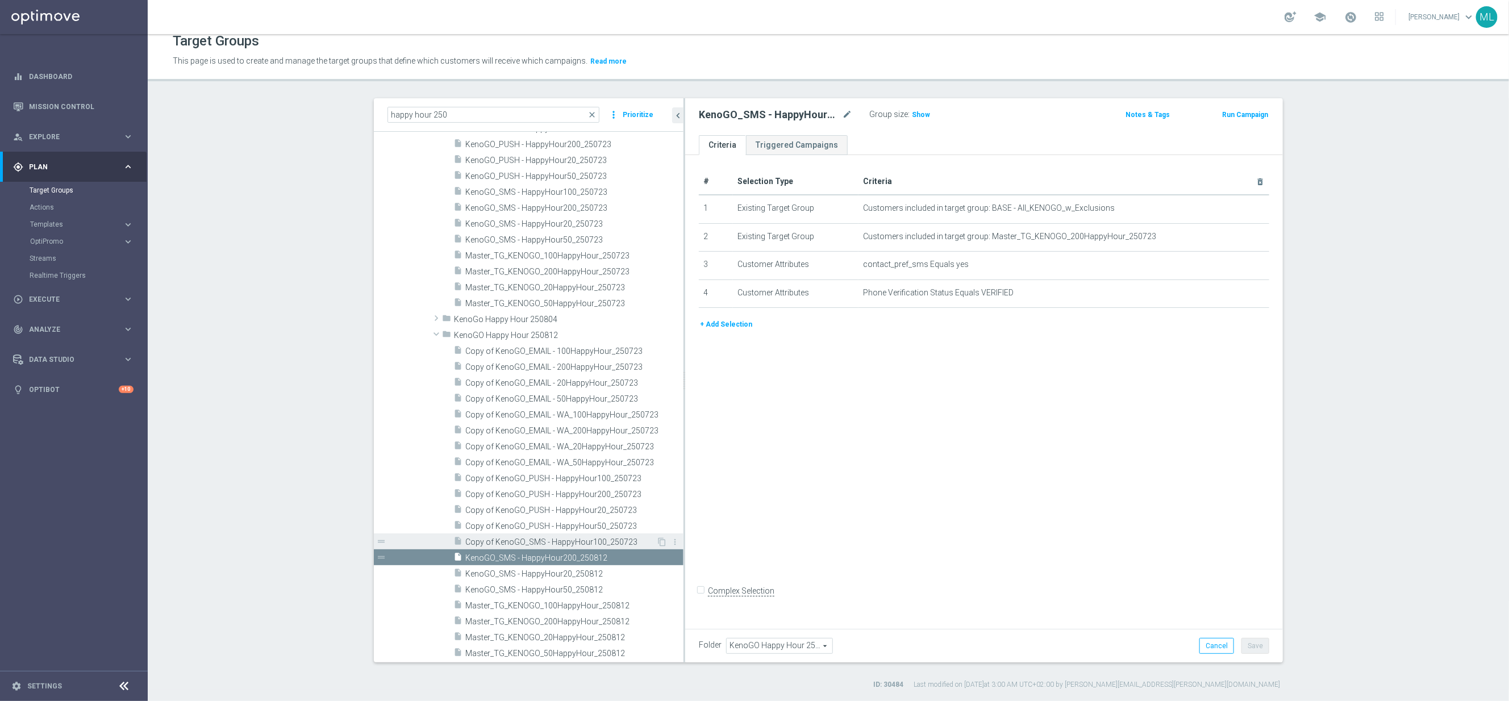
click at [564, 541] on span "Copy of KenoGO_SMS - HappyHour100_250723" at bounding box center [560, 543] width 191 height 10
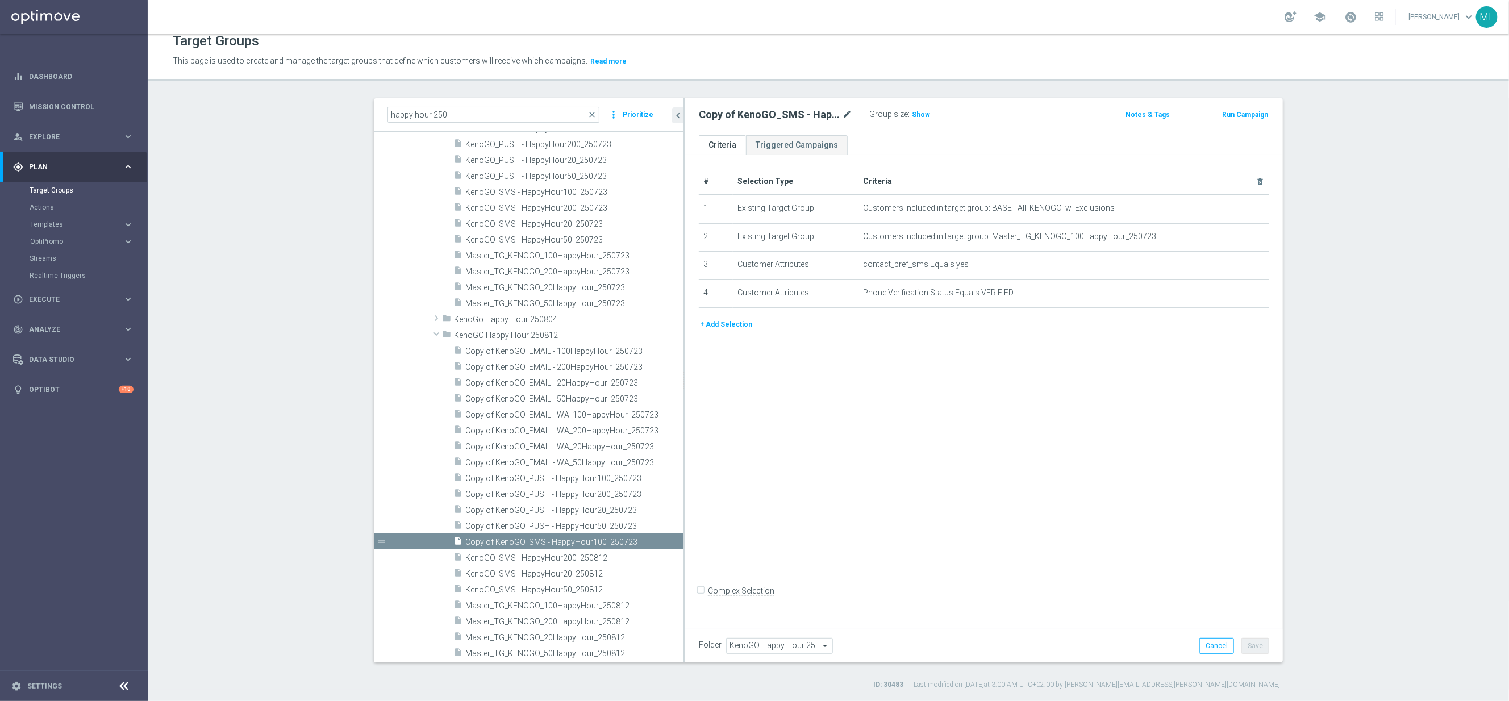
click at [843, 111] on icon "mode_edit" at bounding box center [847, 115] width 10 height 14
drag, startPoint x: 824, startPoint y: 116, endPoint x: 853, endPoint y: 117, distance: 29.0
click at [826, 115] on input "Copy of KenoGO_SMS - HappyHour100_250723" at bounding box center [775, 116] width 153 height 16
click at [849, 116] on input "Copy of KenoGO_SMS - HappyHour100_250723" at bounding box center [775, 116] width 153 height 16
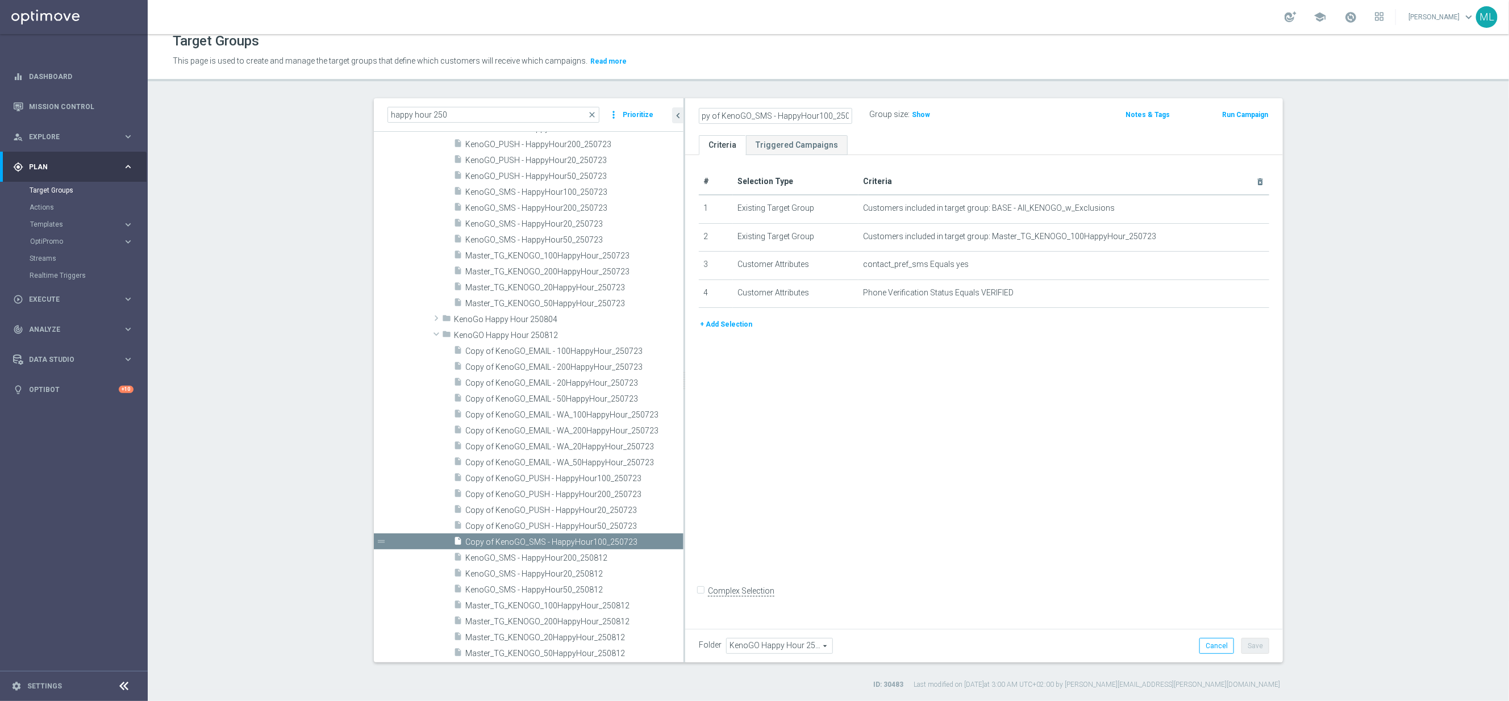
scroll to position [0, 19]
click at [797, 112] on input "Copy of KenoGO_SMS - HappyHour100_250812" at bounding box center [775, 116] width 153 height 16
type input "KenoGO_SMS - HappyHour100_250812"
click at [1026, 109] on div "KenoGO_SMS - HappyHour100_250812 Group size : Show" at bounding box center [885, 115] width 391 height 17
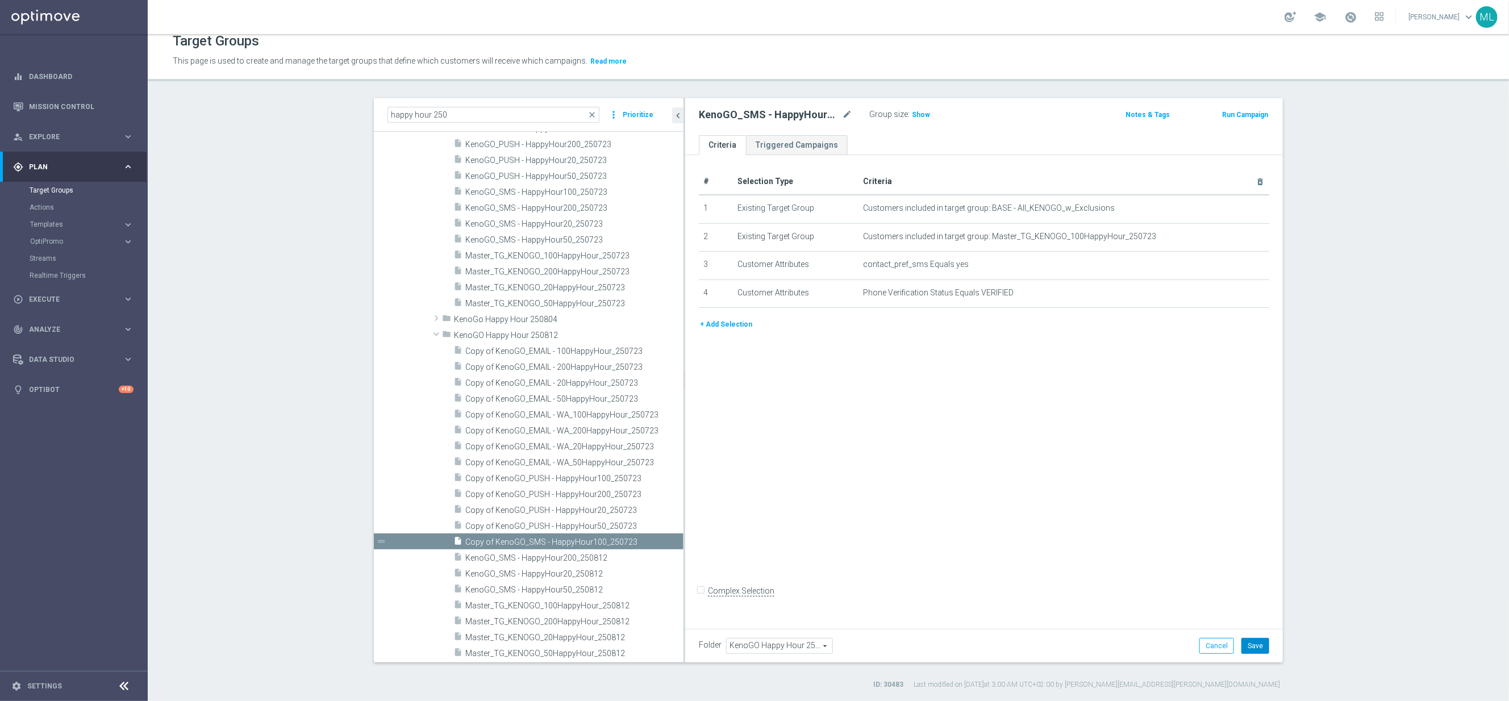
click at [1260, 645] on button "Save" at bounding box center [1256, 646] width 28 height 16
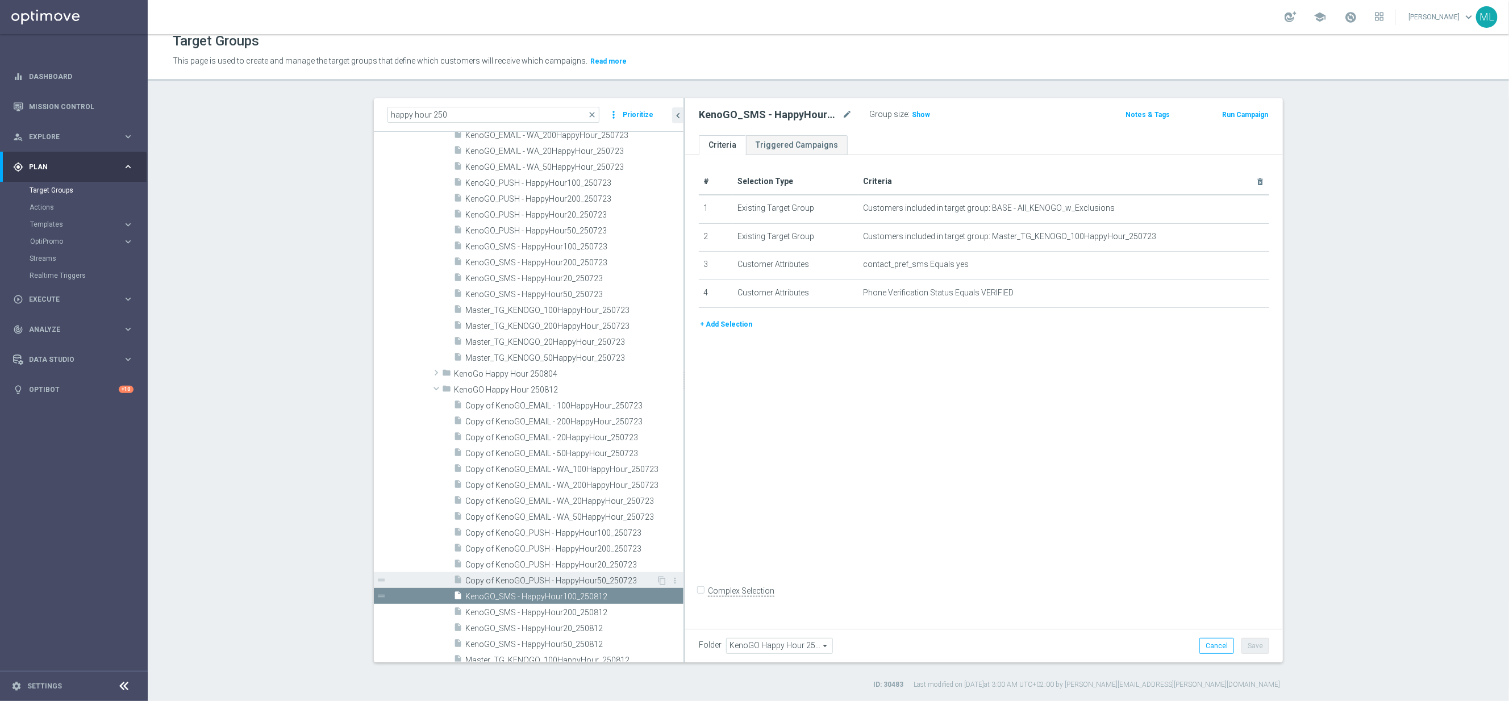
click at [523, 582] on span "Copy of KenoGO_PUSH - HappyHour50_250723" at bounding box center [560, 581] width 191 height 10
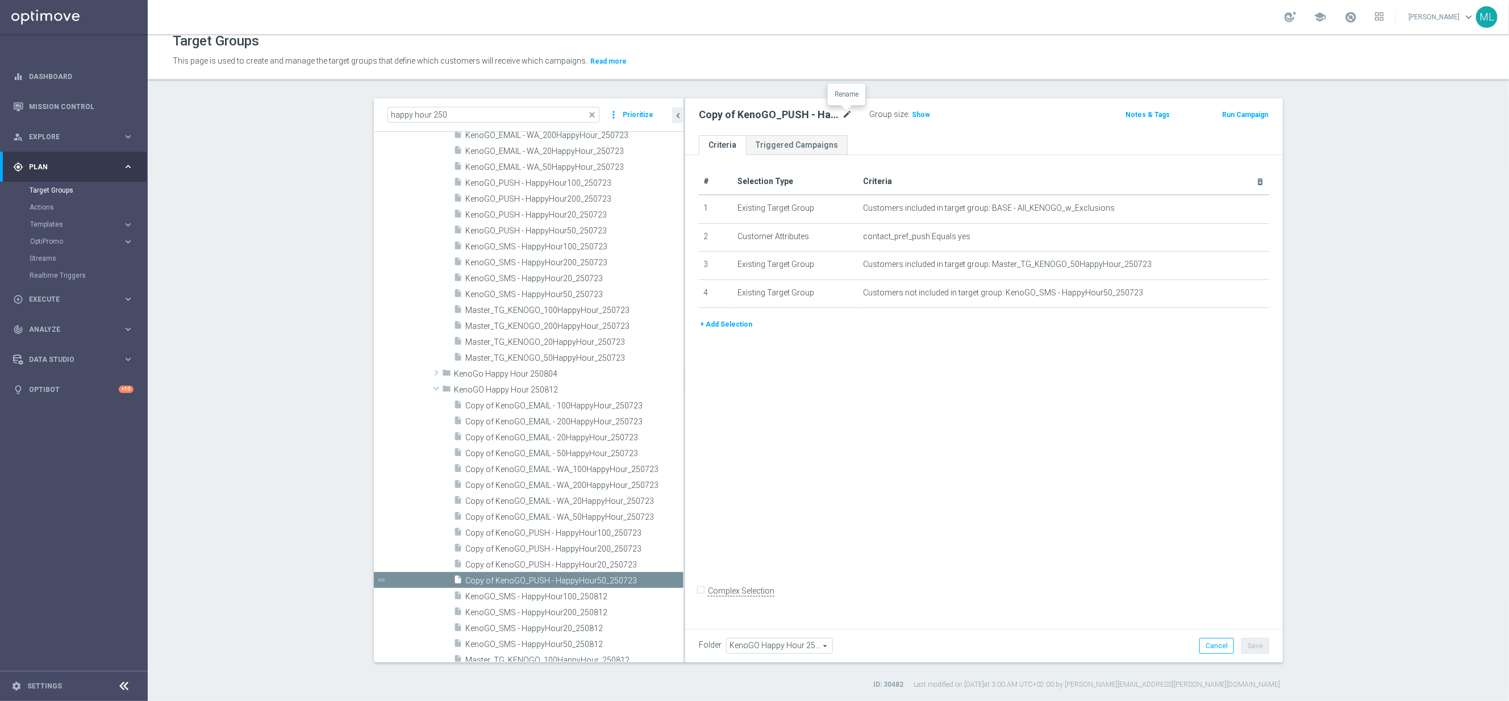
click at [850, 113] on icon "mode_edit" at bounding box center [847, 115] width 10 height 14
click at [832, 118] on input "Copy of KenoGO_PUSH - HappyHour50_250723" at bounding box center [775, 116] width 153 height 16
click at [850, 115] on input "Copy of KenoGO_PUSH - HappyHour50_250723" at bounding box center [775, 116] width 153 height 16
click at [775, 115] on input "Copy of KenoGO_PUSH - HappyHour50_250812" at bounding box center [775, 116] width 153 height 16
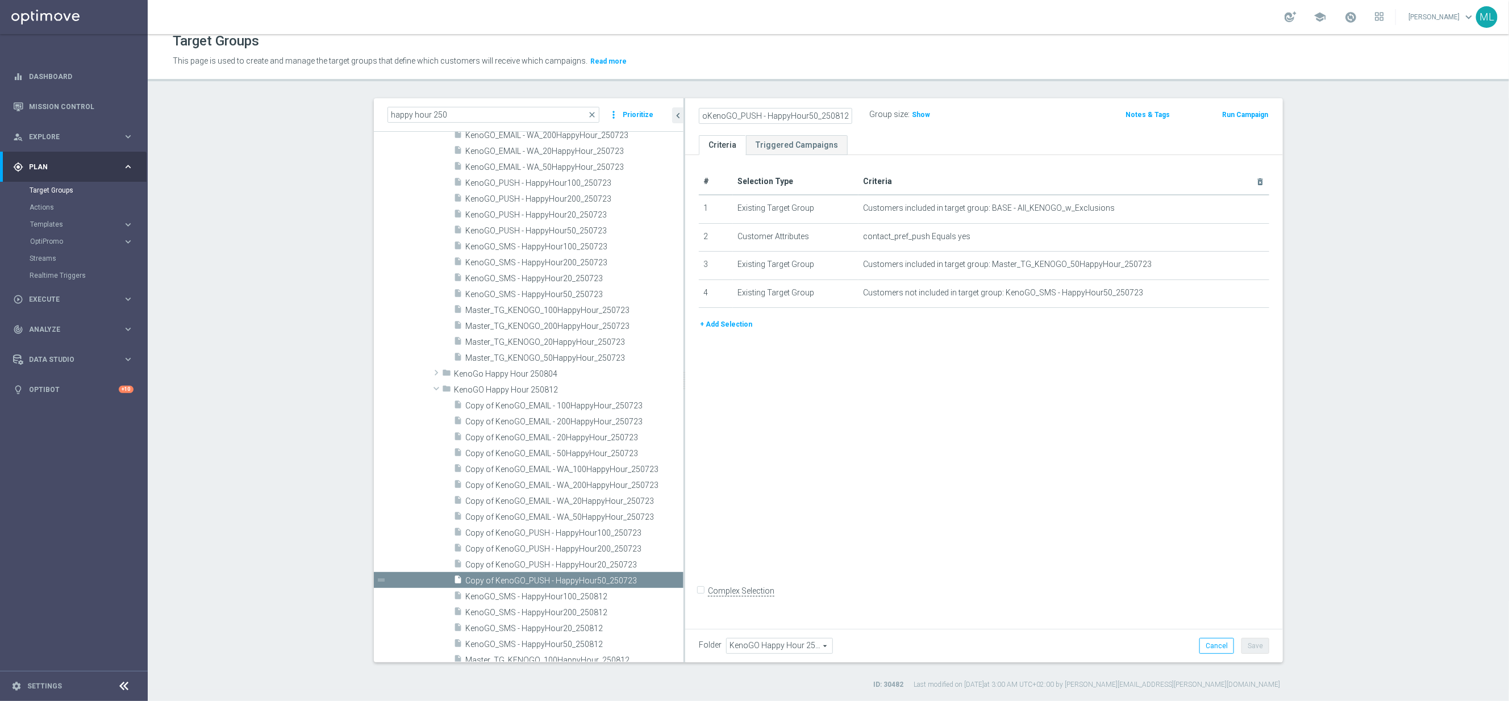
scroll to position [0, 0]
type input "KenoGO_PUSH - HappyHour50_250812"
click at [1022, 119] on div "KenoGO_PUSH - HappyHour50_250812 Group size : Show" at bounding box center [885, 115] width 391 height 17
click at [1251, 644] on button "Save" at bounding box center [1256, 646] width 28 height 16
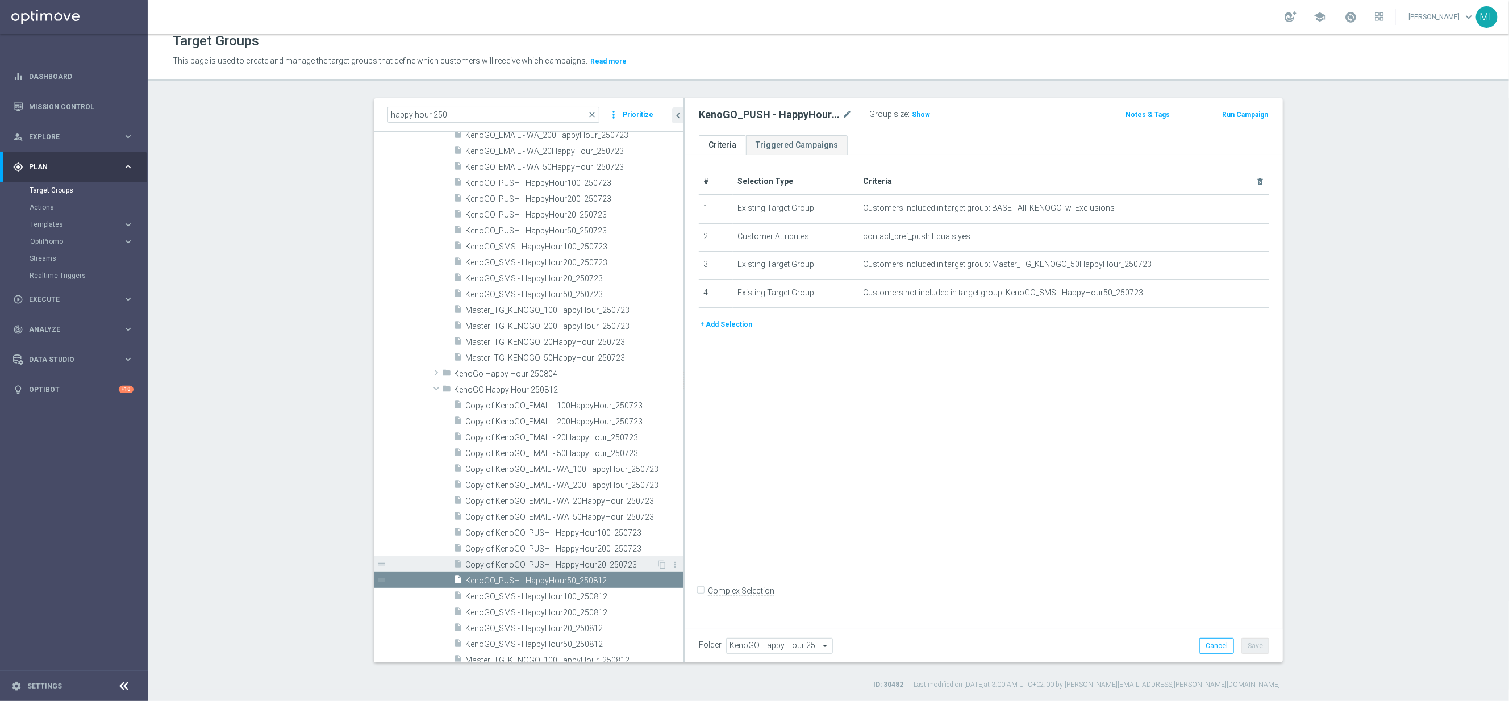
click at [563, 560] on span "Copy of KenoGO_PUSH - HappyHour20_250723" at bounding box center [560, 565] width 191 height 10
click at [848, 113] on icon "mode_edit" at bounding box center [847, 115] width 10 height 14
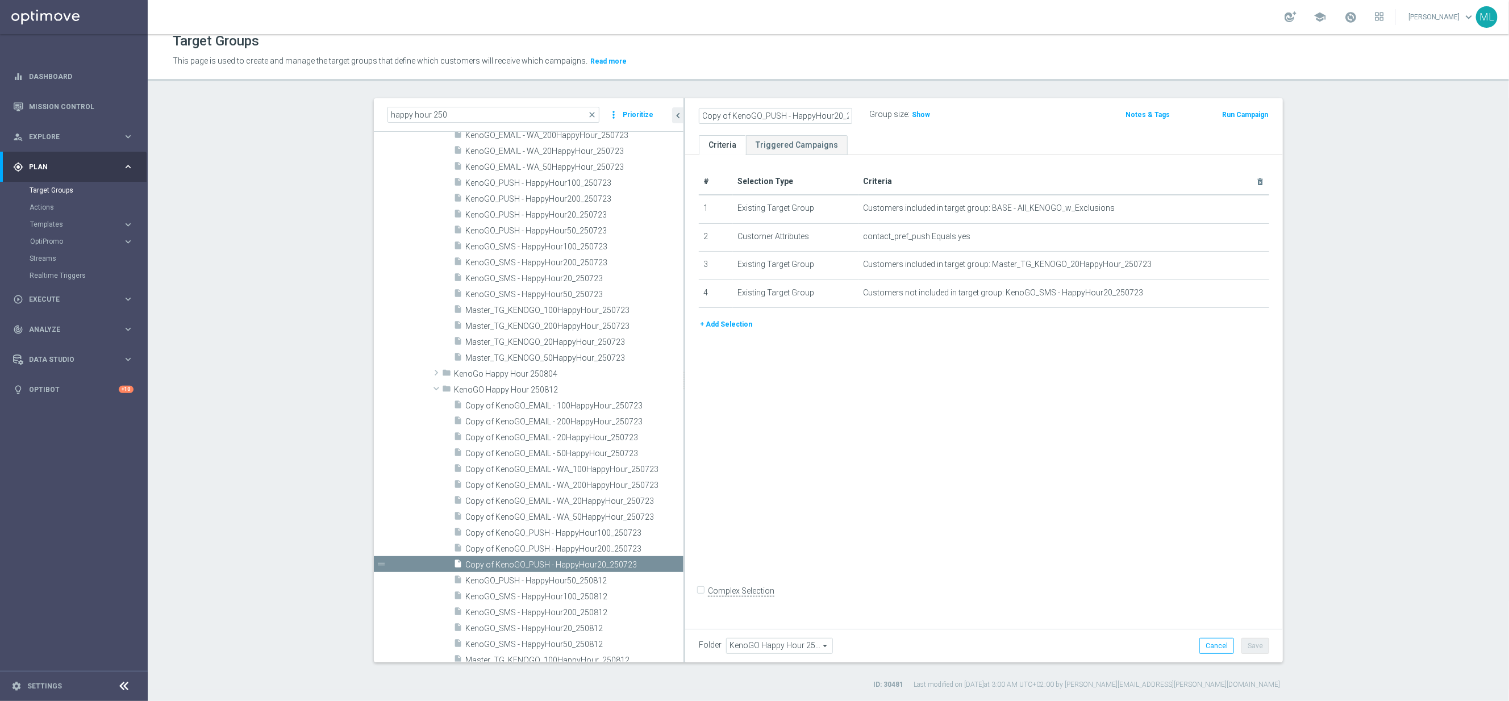
scroll to position [0, 19]
drag, startPoint x: 839, startPoint y: 115, endPoint x: 851, endPoint y: 115, distance: 11.9
click at [840, 115] on input "Copy of KenoGO_PUSH - HappyHour20_250723" at bounding box center [775, 116] width 153 height 16
drag, startPoint x: 849, startPoint y: 115, endPoint x: 881, endPoint y: 123, distance: 32.9
click at [850, 115] on input "Copy of KenoGO_PUSH - HappyHour20_250723" at bounding box center [775, 116] width 153 height 16
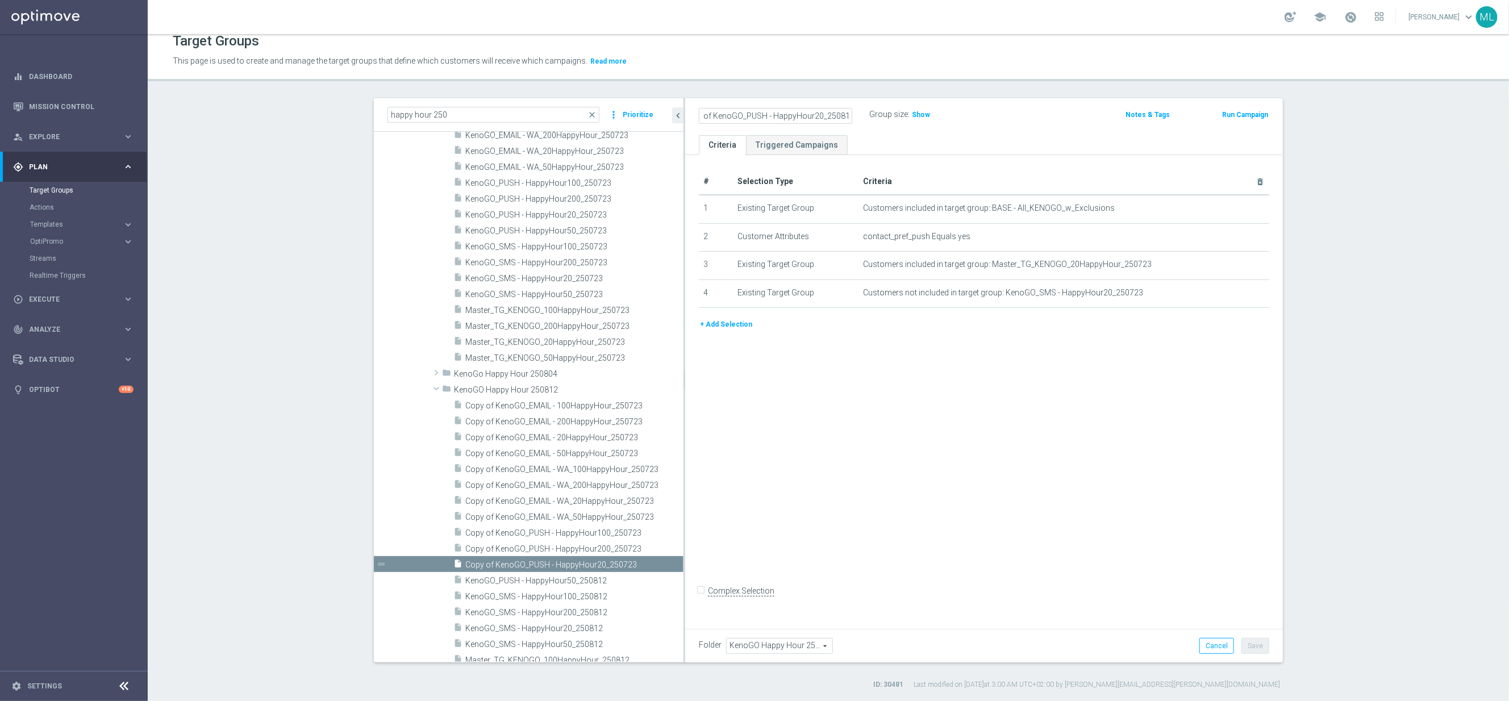
click at [781, 118] on input "Copy of KenoGO_PUSH - HappyHour20_250812" at bounding box center [775, 116] width 153 height 16
type input "KenoGO_PUSH - HappyHour20_250812"
click at [1006, 115] on div "KenoGO_PUSH - HappyHour20_250812 Group size : Show" at bounding box center [885, 115] width 391 height 17
click at [1253, 642] on button "Save" at bounding box center [1256, 646] width 28 height 16
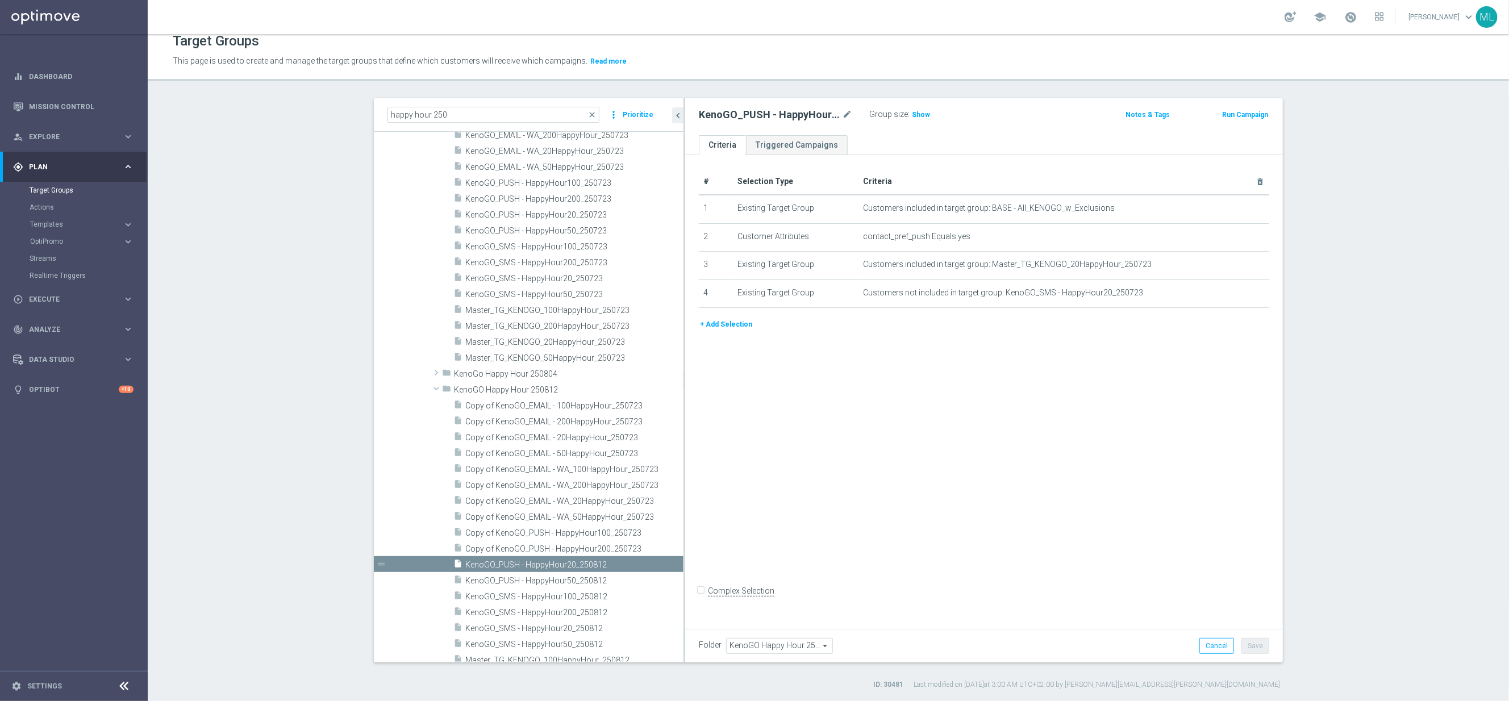
scroll to position [4150, 0]
click at [554, 553] on span "Copy of KenoGO_PUSH - HappyHour200_250723" at bounding box center [560, 549] width 191 height 10
click at [849, 113] on icon "mode_edit" at bounding box center [847, 115] width 10 height 14
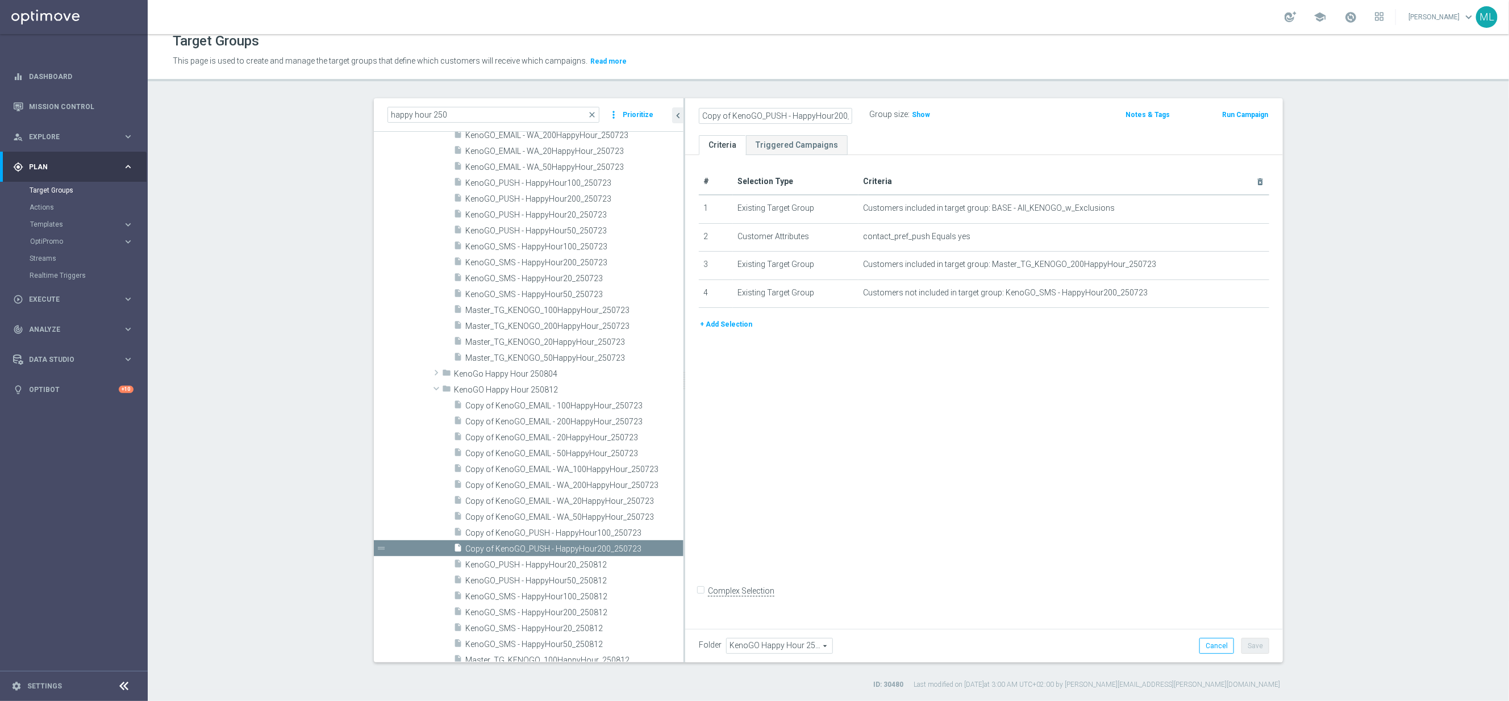
scroll to position [0, 24]
click at [822, 118] on input "Copy of KenoGO_PUSH - HappyHour200_250723" at bounding box center [775, 116] width 153 height 16
click at [849, 117] on input "Copy of KenoGO_PUSH - HappyHour200_250723" at bounding box center [775, 116] width 153 height 16
click at [800, 116] on input "Copy of KenoGO_PUSH - HappyHour200_250812" at bounding box center [775, 116] width 153 height 16
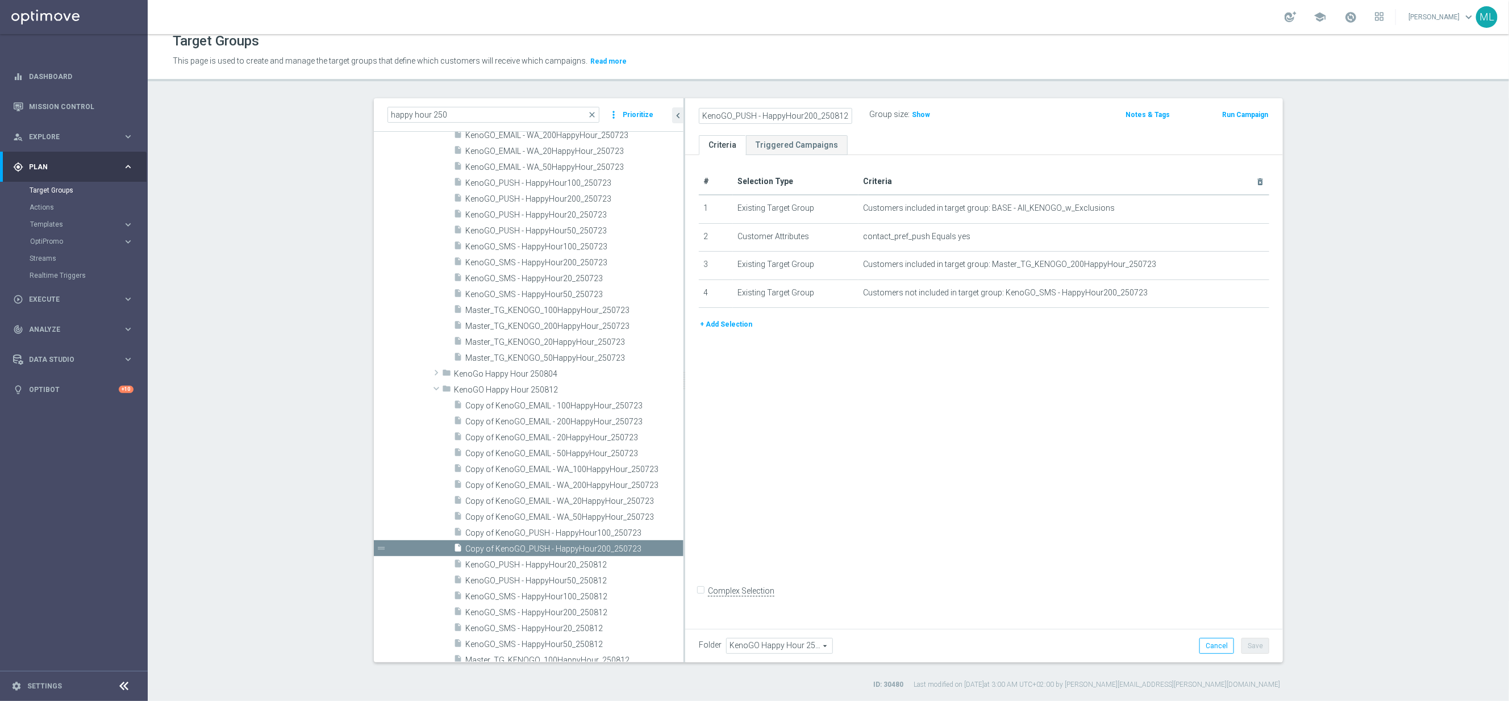
scroll to position [0, 0]
type input "KenoGO_PUSH - HappyHour200_250812"
click at [1012, 120] on div "KenoGO_PUSH - HappyHour200_250812 Group size : Show" at bounding box center [885, 115] width 391 height 17
click at [1267, 645] on button "Save" at bounding box center [1256, 646] width 28 height 16
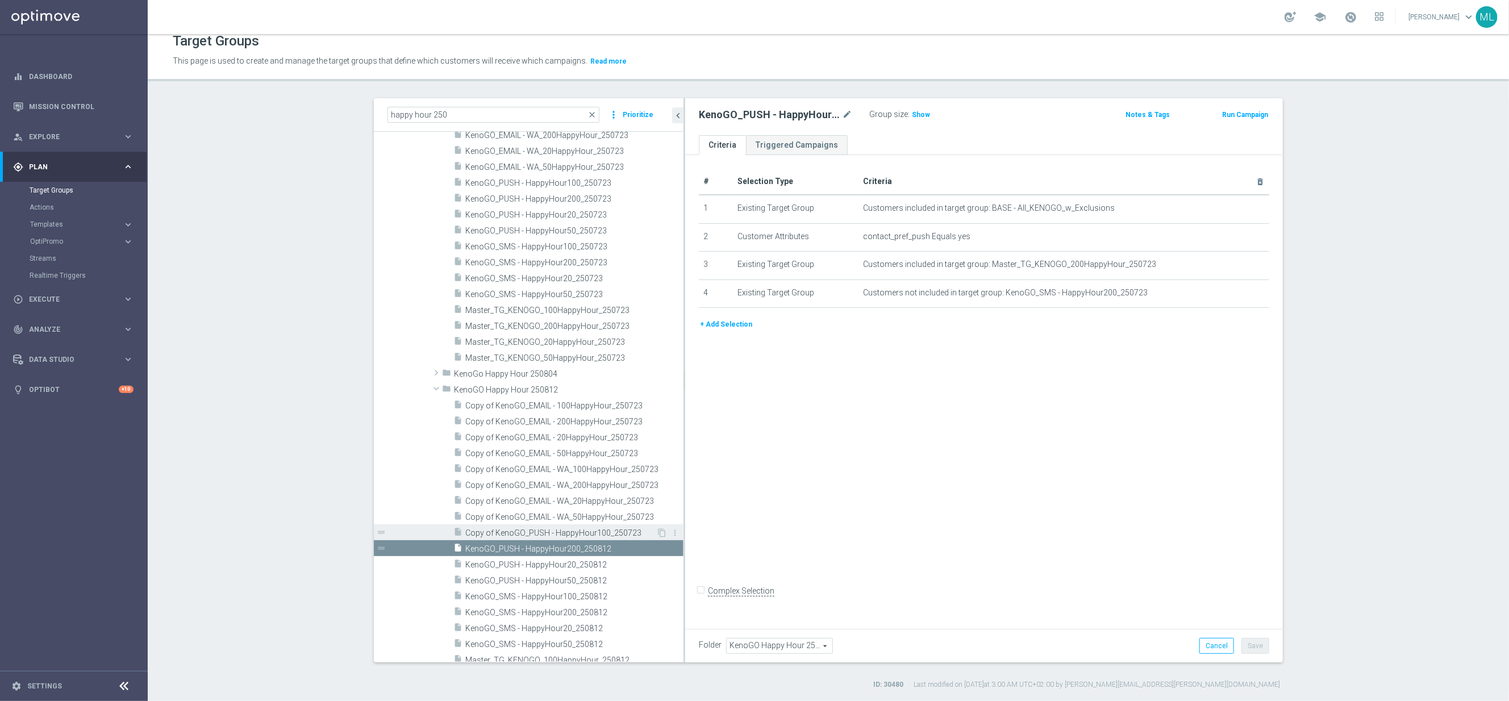
click at [524, 531] on span "Copy of KenoGO_PUSH - HappyHour100_250723" at bounding box center [560, 533] width 191 height 10
click at [847, 109] on icon "mode_edit" at bounding box center [847, 115] width 10 height 14
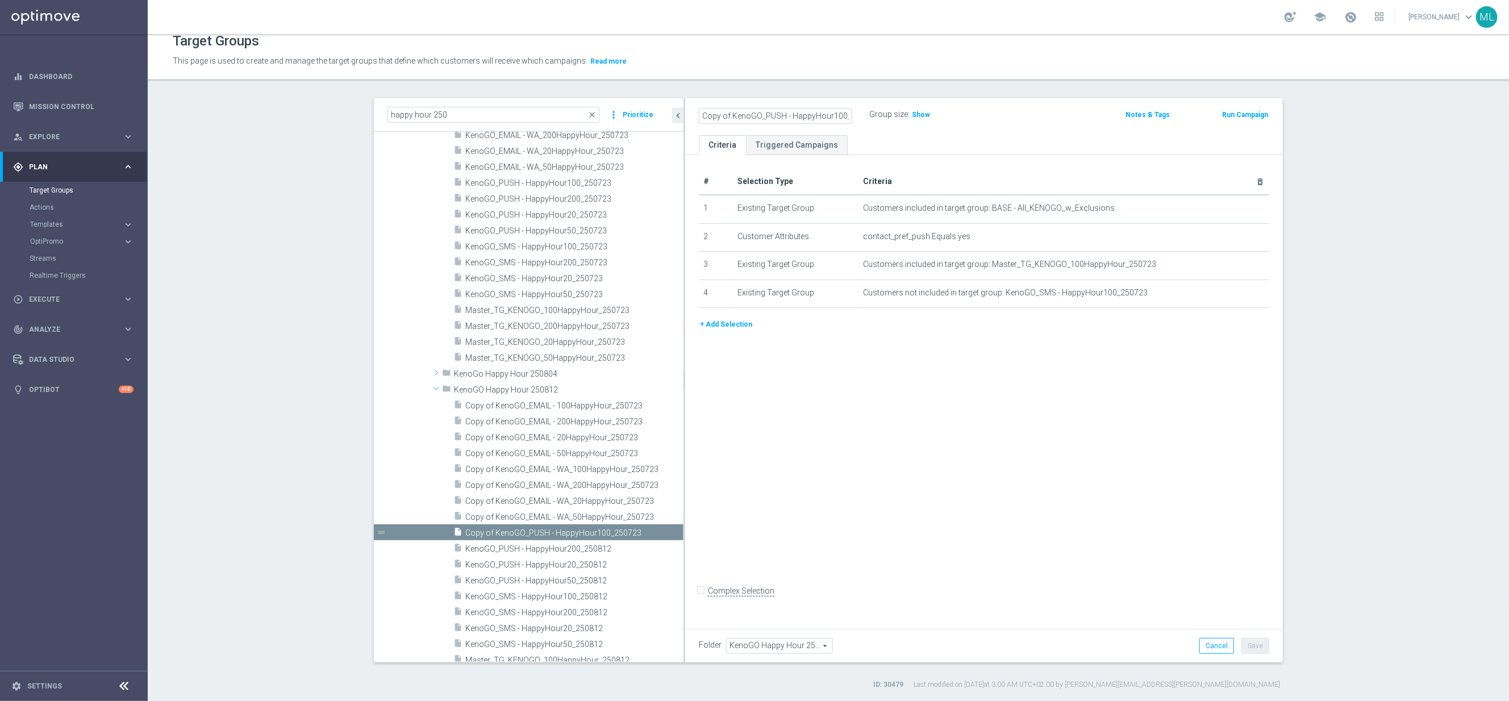
scroll to position [0, 24]
drag, startPoint x: 833, startPoint y: 118, endPoint x: 845, endPoint y: 116, distance: 12.0
click at [834, 118] on input "Copy of KenoGO_PUSH - HappyHour100_250723" at bounding box center [775, 116] width 153 height 16
drag, startPoint x: 849, startPoint y: 115, endPoint x: 877, endPoint y: 120, distance: 28.3
click at [849, 115] on input "Copy of KenoGO_PUSH - HappyHour100_250723" at bounding box center [775, 116] width 153 height 16
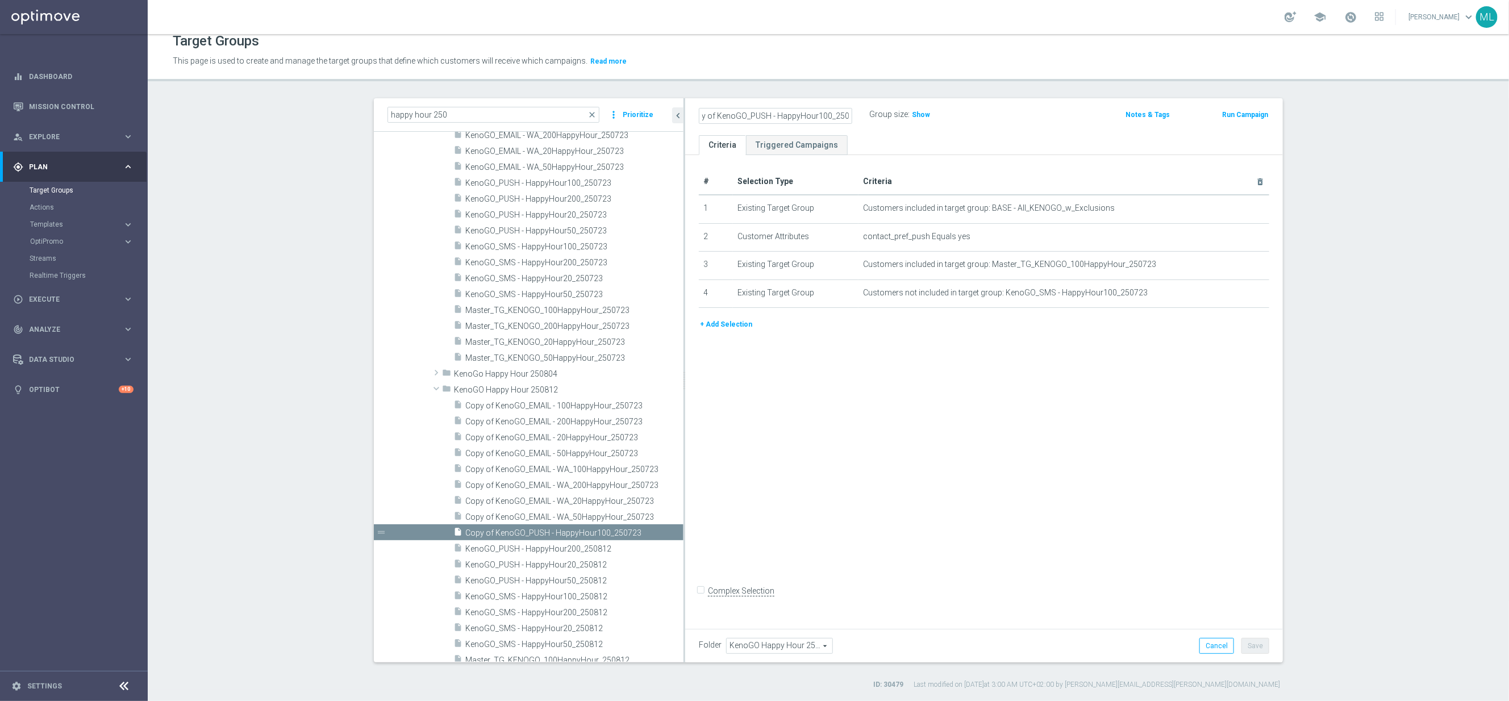
scroll to position [0, 24]
click at [774, 111] on input "Copy of KenoGO_PUSH - HappyHour100_250812" at bounding box center [775, 116] width 153 height 16
type input "KenoGO_PUSH - HappyHour100_250812"
click at [1019, 107] on div "KenoGO_PUSH - HappyHour100_250812 Group size : Show" at bounding box center [885, 115] width 391 height 17
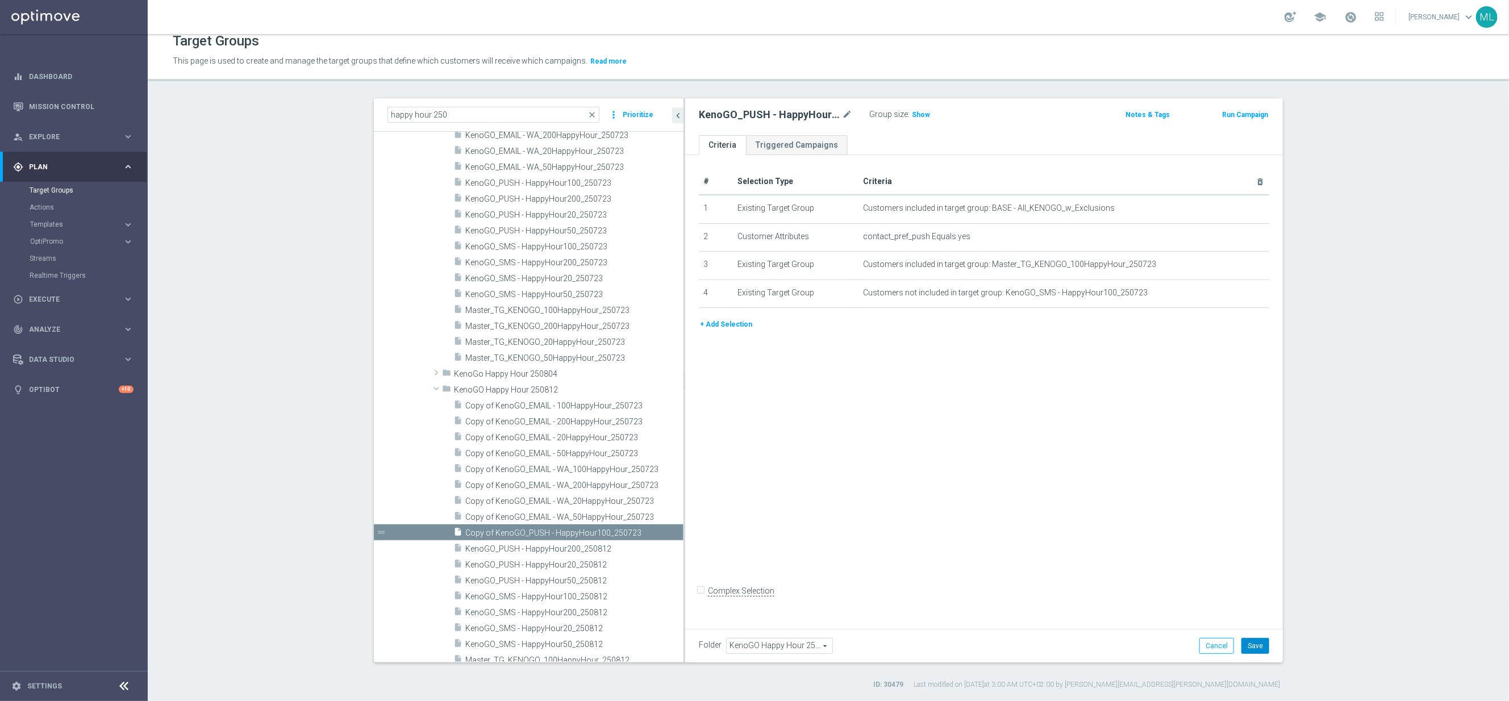
click at [1255, 653] on button "Save" at bounding box center [1256, 646] width 28 height 16
click at [572, 519] on span "Copy of KenoGO_EMAIL - WA_50HappyHour_250723" at bounding box center [560, 518] width 191 height 10
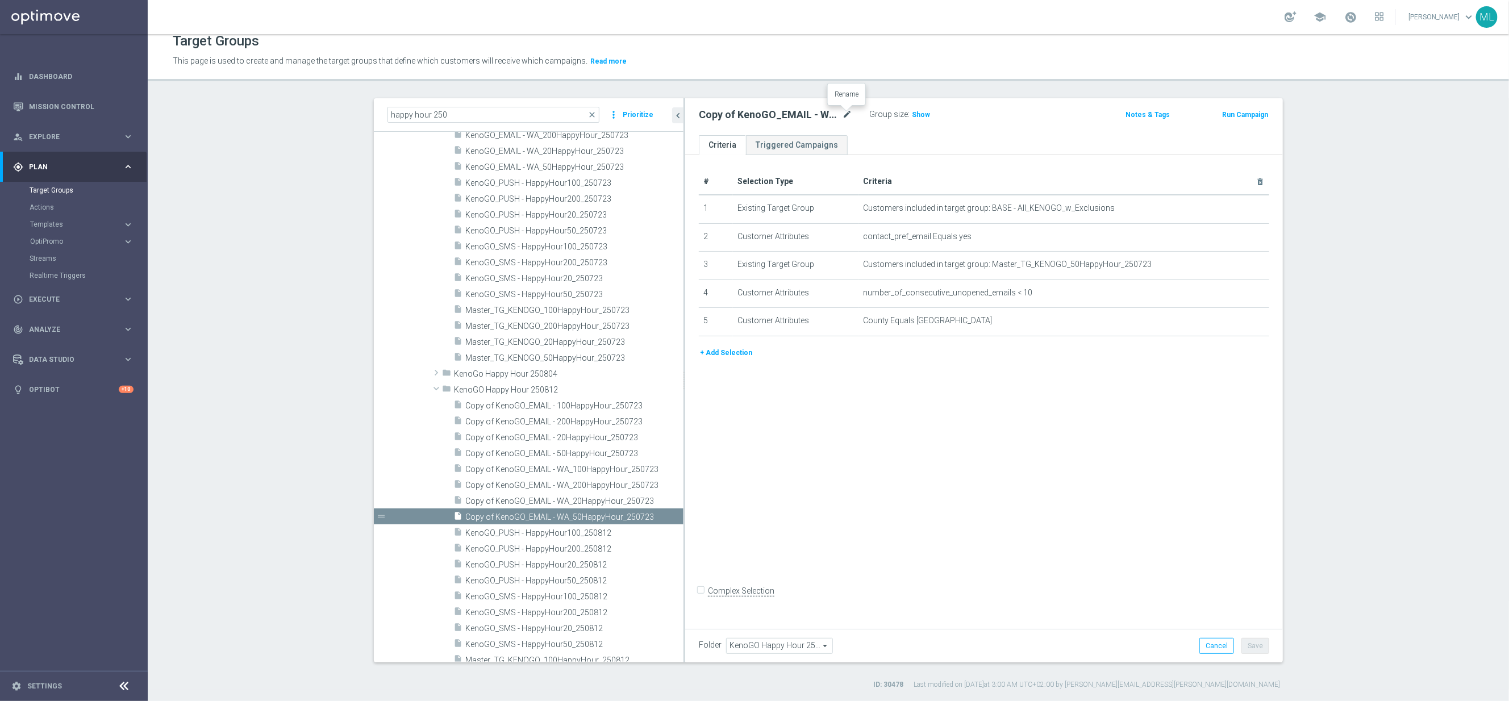
click at [843, 115] on icon "mode_edit" at bounding box center [847, 115] width 10 height 14
click at [835, 116] on input "Copy of KenoGO_EMAIL - WA_50HappyHour_250723" at bounding box center [775, 116] width 153 height 16
click at [849, 115] on input "Copy of KenoGO_EMAIL - WA_50HappyHour_250723" at bounding box center [775, 116] width 153 height 16
click at [739, 116] on input "Copy of KenoGO_EMAIL - WA_50HappyHour_250812" at bounding box center [775, 116] width 153 height 16
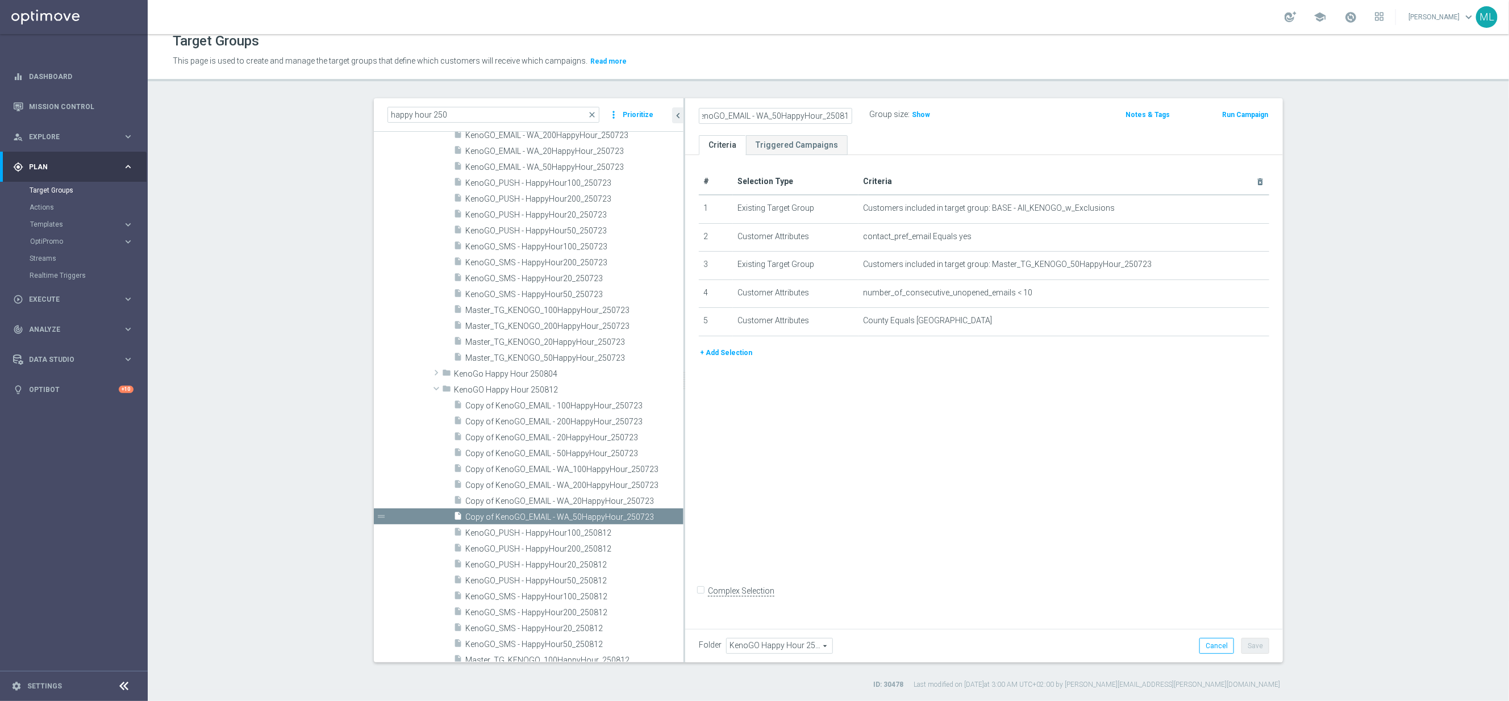
scroll to position [0, 0]
type input "KenoGO_EMAIL - WA_50HappyHour_250812"
click at [994, 115] on div "KenoGO_EMAIL - WA_50HappyHour_250812 Group size : Show" at bounding box center [885, 115] width 391 height 17
click at [1257, 651] on button "Save" at bounding box center [1256, 646] width 28 height 16
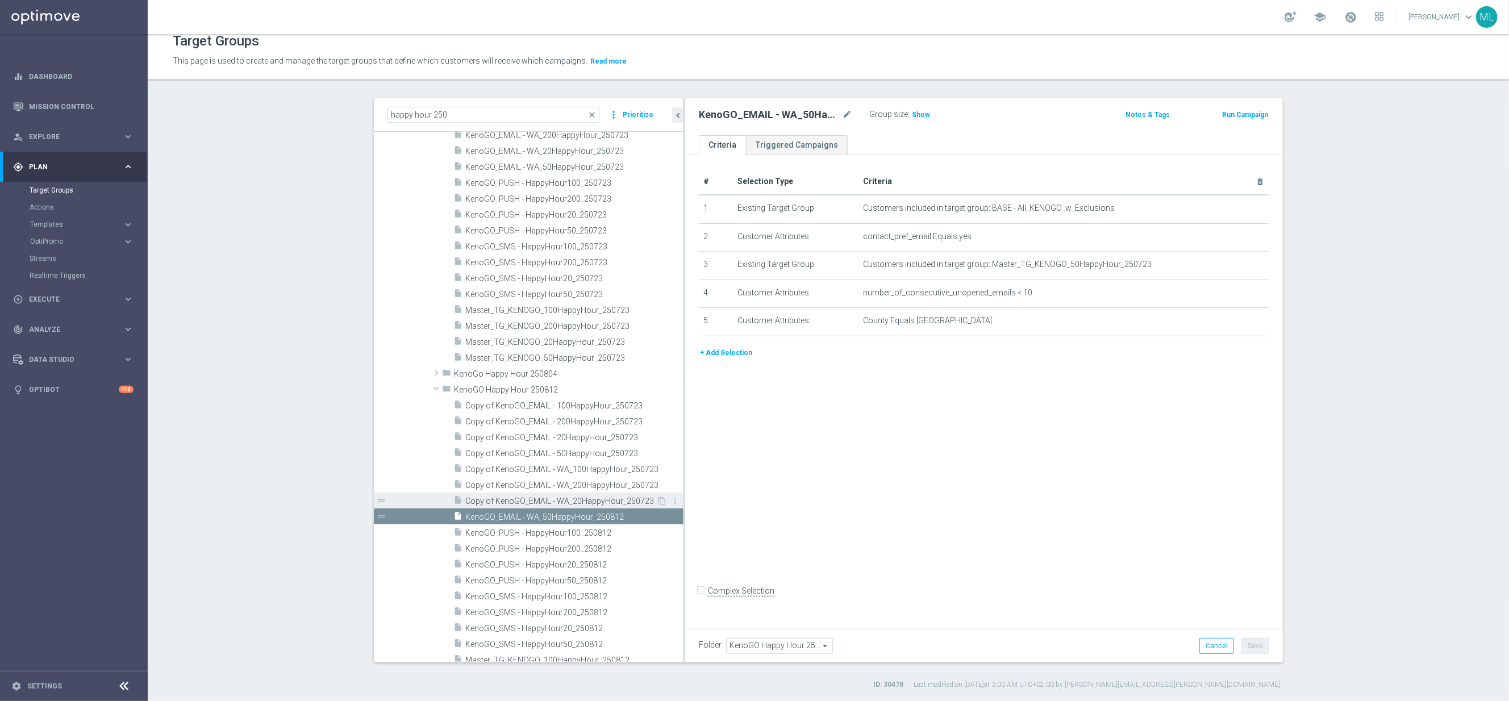
click at [539, 500] on span "Copy of KenoGO_EMAIL - WA_20HappyHour_250723" at bounding box center [560, 502] width 191 height 10
click at [845, 111] on icon "mode_edit" at bounding box center [847, 115] width 10 height 14
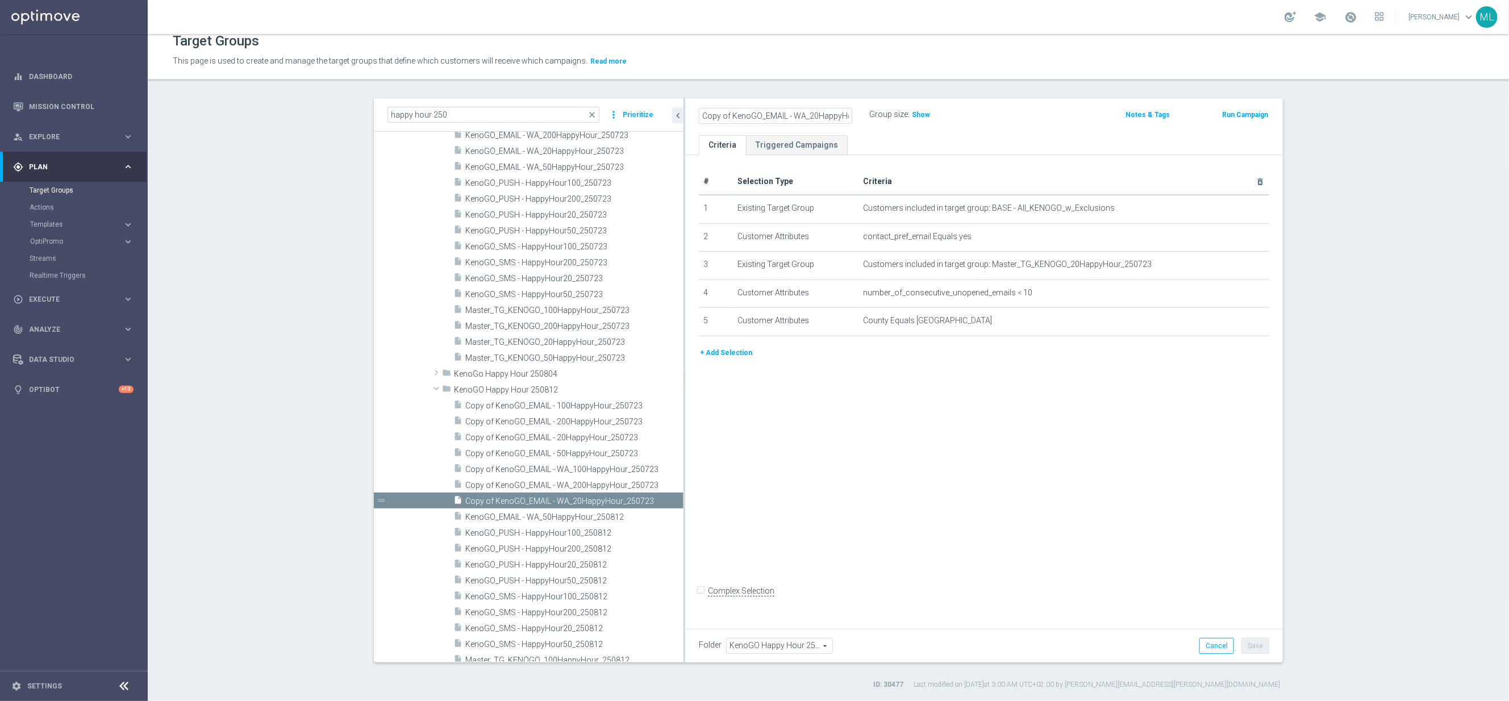
scroll to position [0, 38]
click at [831, 119] on input "Copy of KenoGO_EMAIL - WA_20HappyHour_250723" at bounding box center [775, 116] width 153 height 16
click at [848, 114] on input "Copy of KenoGO_EMAIL - WA_20HappyHour_250723" at bounding box center [775, 116] width 153 height 16
click at [788, 116] on input "Copy of KenoGO_EMAIL - WA_20HappyHour_250812" at bounding box center [775, 116] width 153 height 16
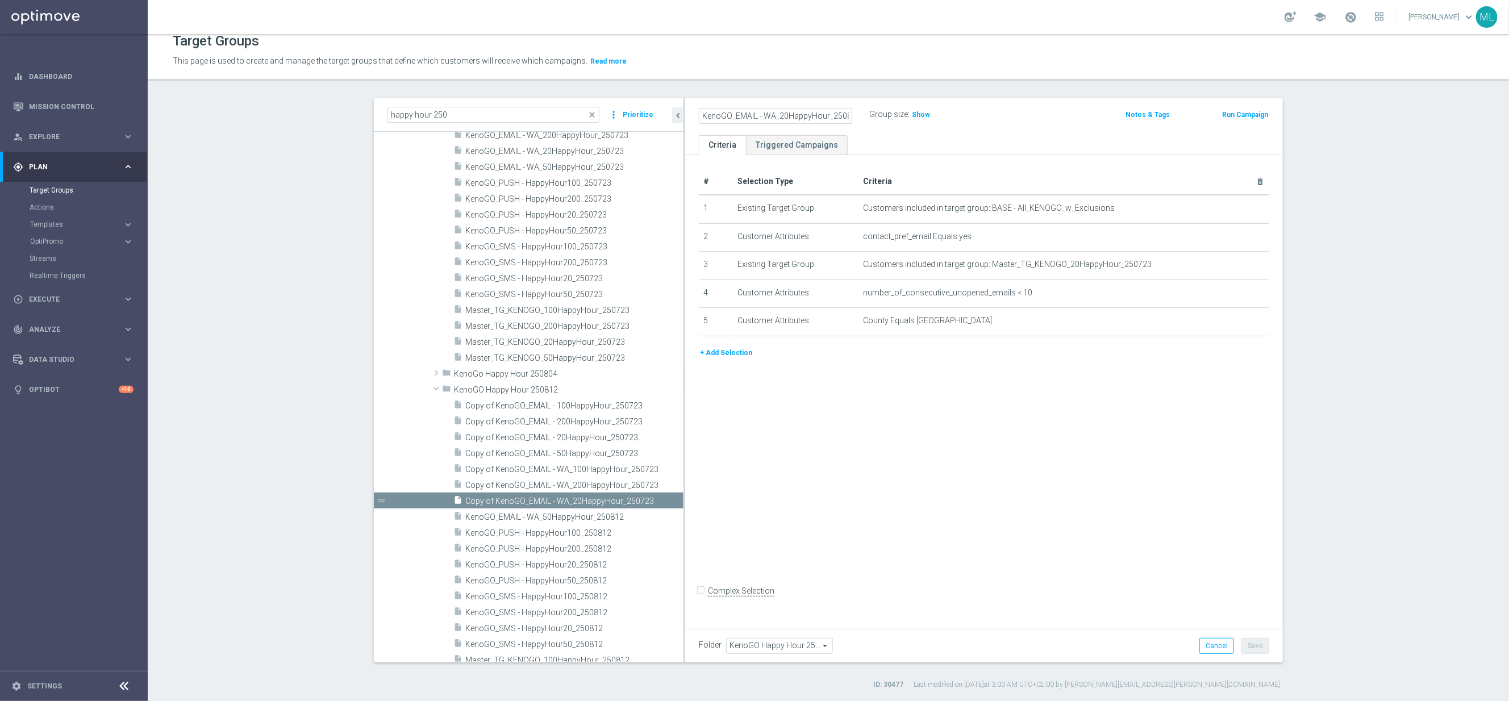
type input "KenoGO_EMAIL - WA_20HappyHour_250812"
click at [990, 119] on div "KenoGO_EMAIL - WA_20HappyHour_250812 Group size : Show" at bounding box center [885, 115] width 391 height 17
click at [1260, 641] on button "Save" at bounding box center [1256, 646] width 28 height 16
click at [569, 483] on span "Copy of KenoGO_EMAIL - WA_200HappyHour_250723" at bounding box center [561, 486] width 193 height 10
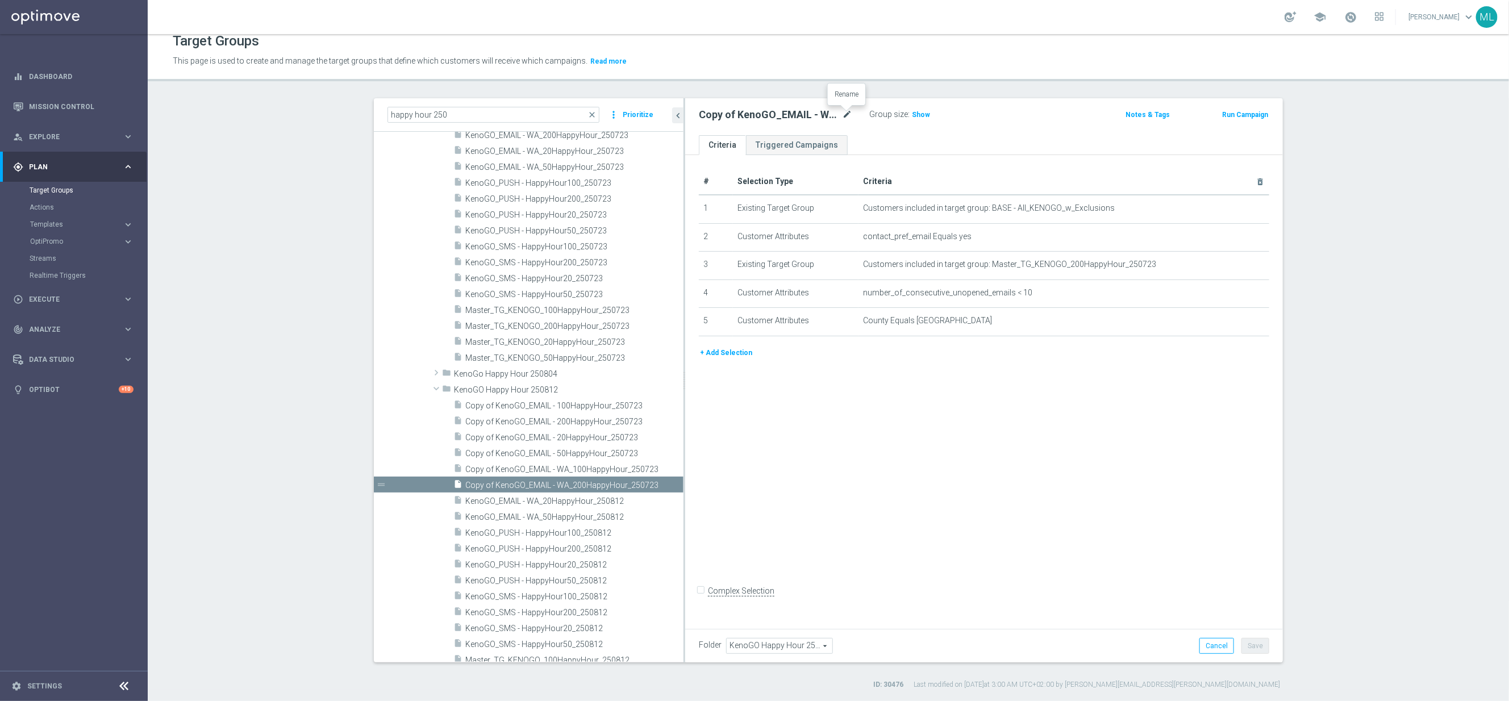
click at [842, 114] on icon "mode_edit" at bounding box center [847, 115] width 10 height 14
click at [835, 119] on input "Copy of KenoGO_EMAIL - WA_200HappyHour_250723" at bounding box center [775, 116] width 153 height 16
click at [851, 115] on input "Copy of KenoGO_EMAIL - WA_200HappyHour_250723" at bounding box center [775, 116] width 153 height 16
drag, startPoint x: 722, startPoint y: 114, endPoint x: 812, endPoint y: 118, distance: 89.9
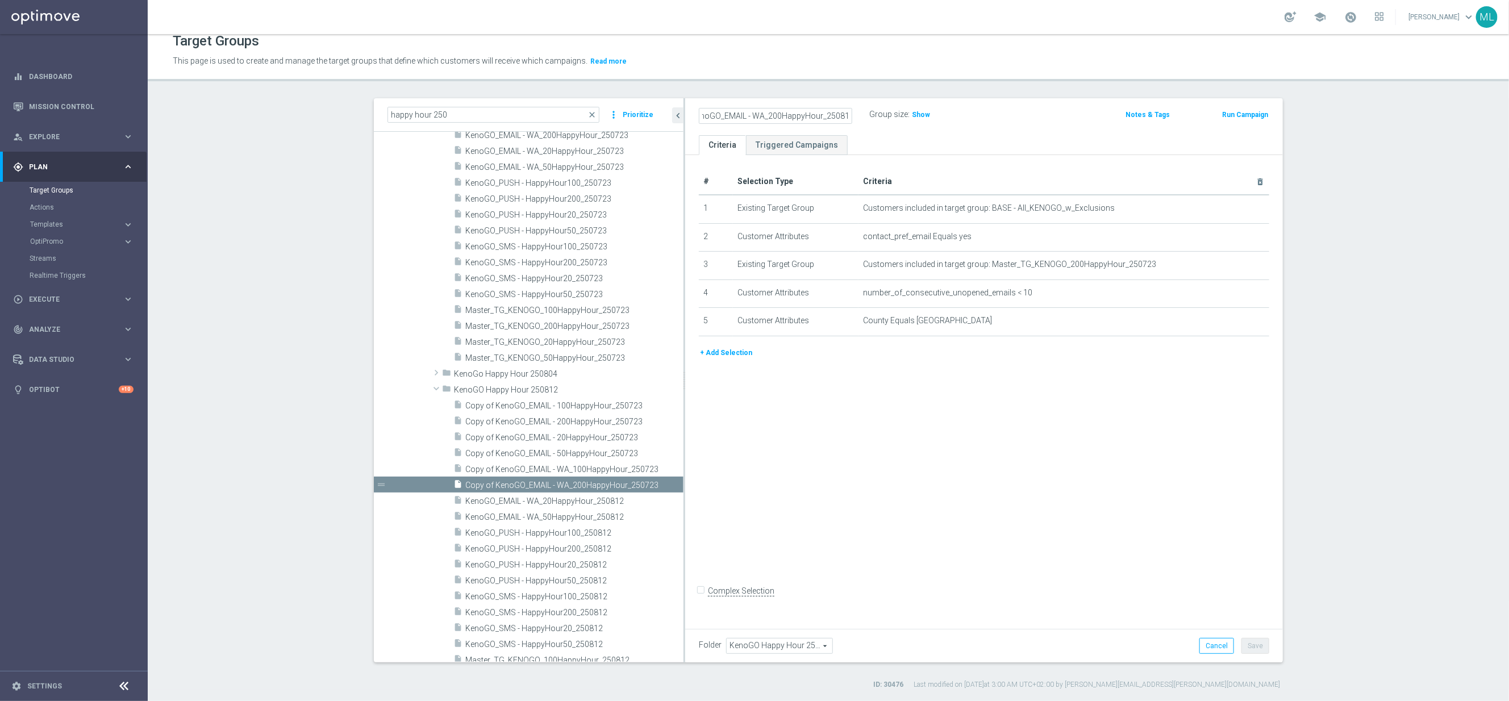
click at [724, 113] on input "Copy of KenoGO_EMAIL - WA_200HappyHour_250812" at bounding box center [775, 116] width 153 height 16
type input "KenoGO_EMAIL - WA_200HappyHour_250812"
click at [1031, 126] on div "KenoGO_EMAIL - WA_200HappyHour_250812 Group size : Show Notes & Tags Run Campai…" at bounding box center [984, 116] width 598 height 37
click at [1257, 645] on button "Save" at bounding box center [1256, 646] width 28 height 16
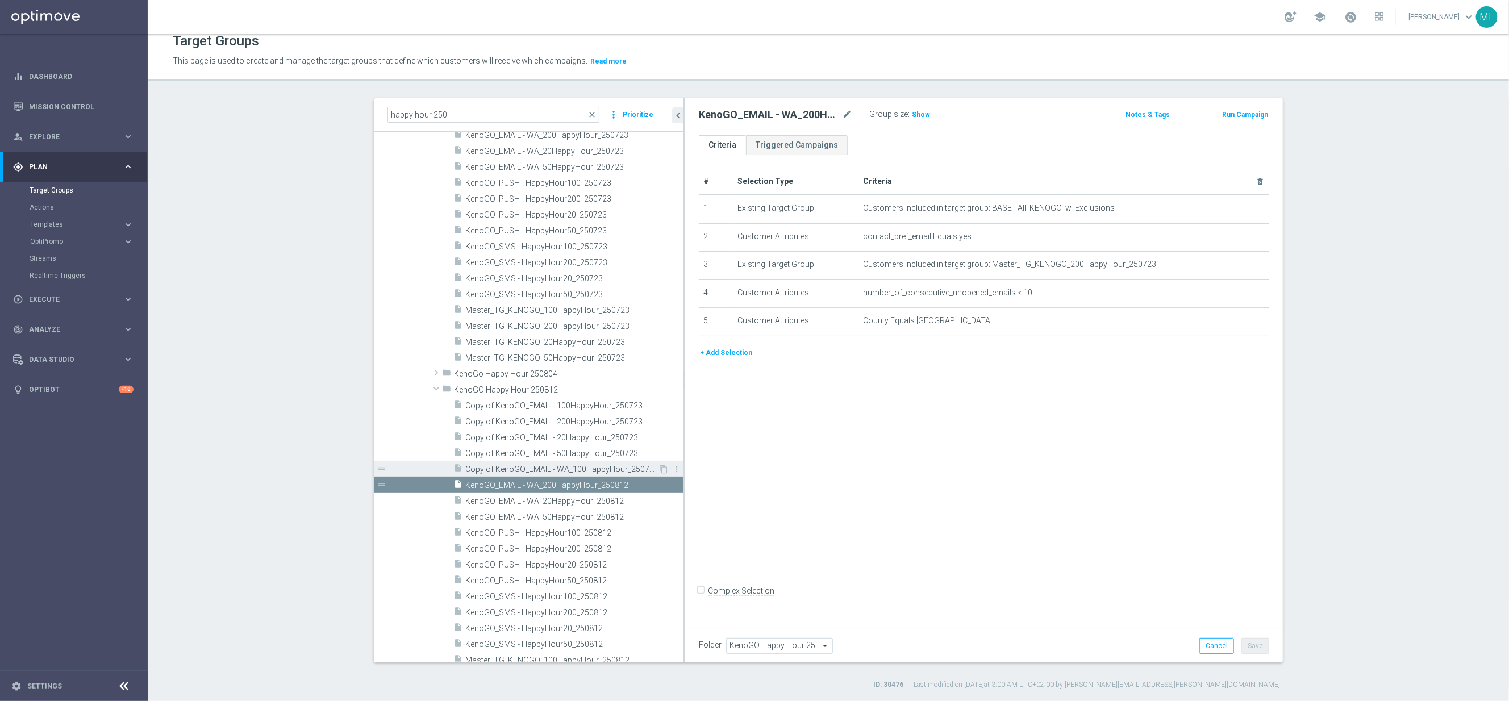
scroll to position [4150, 0]
click at [565, 469] on span "Copy of KenoGO_EMAIL - WA_100HappyHour_250723" at bounding box center [561, 470] width 193 height 10
click at [848, 113] on icon "mode_edit" at bounding box center [847, 115] width 10 height 14
click at [831, 120] on input "Copy of KenoGO_EMAIL - WA_100HappyHour_250723" at bounding box center [775, 116] width 153 height 16
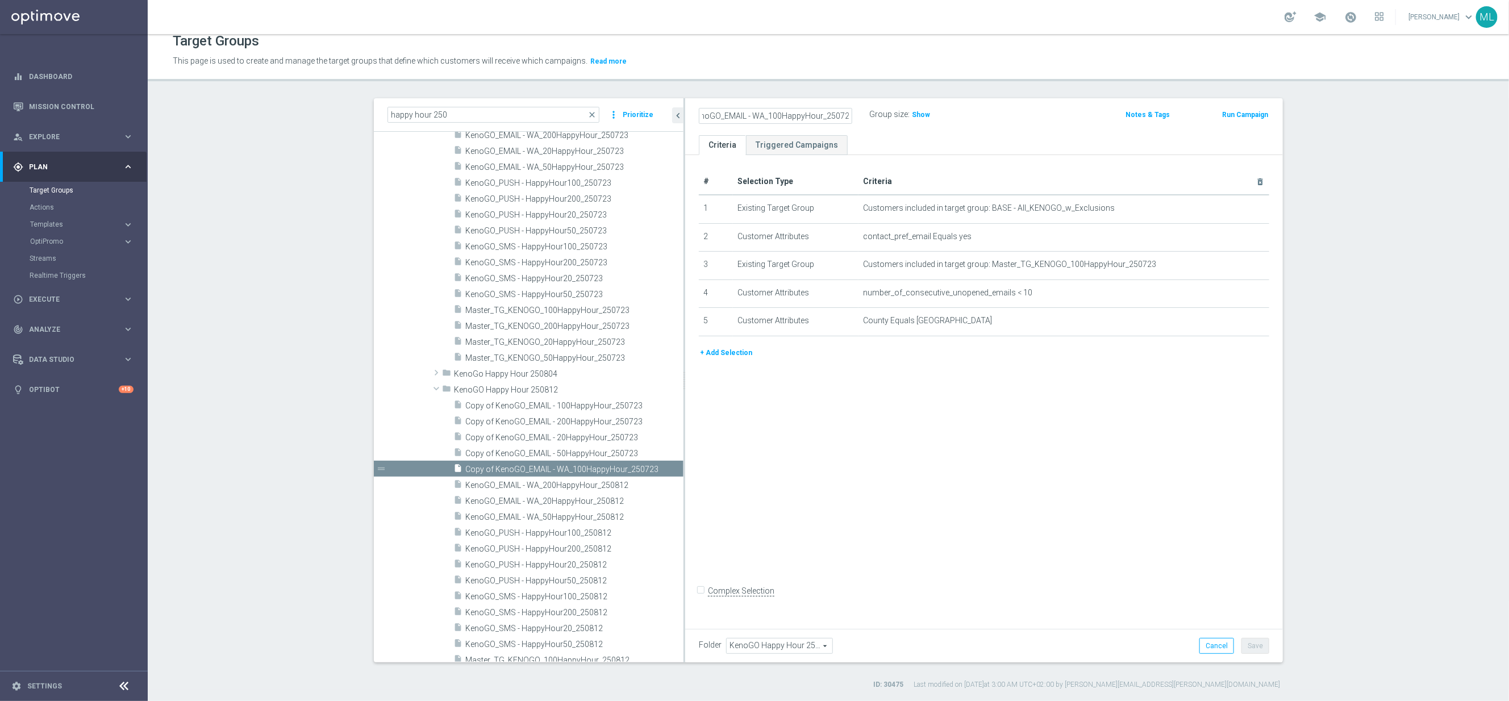
click at [851, 115] on input "Copy of KenoGO_EMAIL - WA_100HappyHour_250723" at bounding box center [775, 116] width 153 height 16
click at [715, 112] on input "Copy of KenoGO_EMAIL - WA_100HappyHour_250812" at bounding box center [775, 116] width 153 height 16
type input "KenoGO_EMAIL - WA_100HappyHour_250812"
click at [1017, 119] on div "KenoGO_EMAIL - WA_100HappyHour_250812 Group size : Show" at bounding box center [885, 115] width 391 height 17
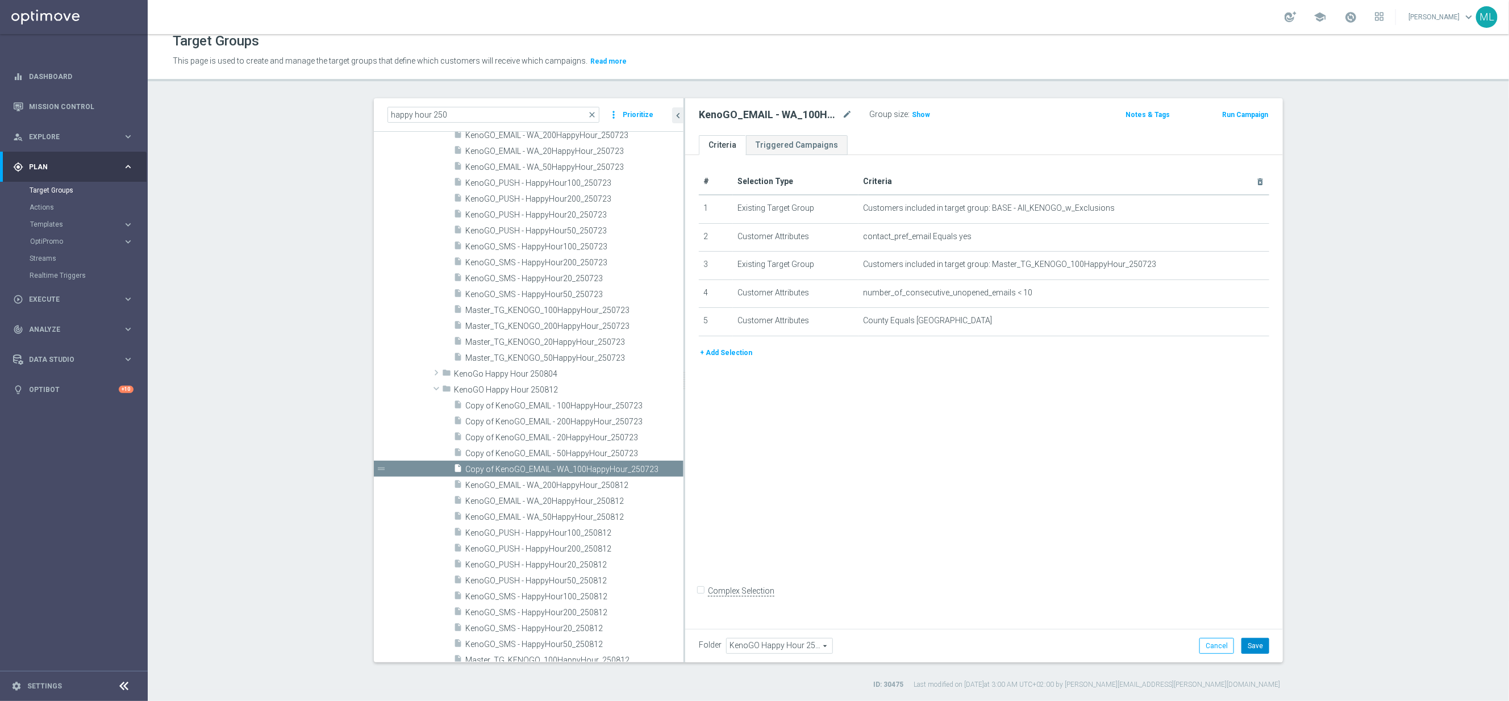
click at [1257, 645] on button "Save" at bounding box center [1256, 646] width 28 height 16
click at [562, 455] on span "Copy of KenoGO_EMAIL - 50HappyHour_250723" at bounding box center [574, 454] width 218 height 10
click at [849, 114] on icon "mode_edit" at bounding box center [847, 115] width 10 height 14
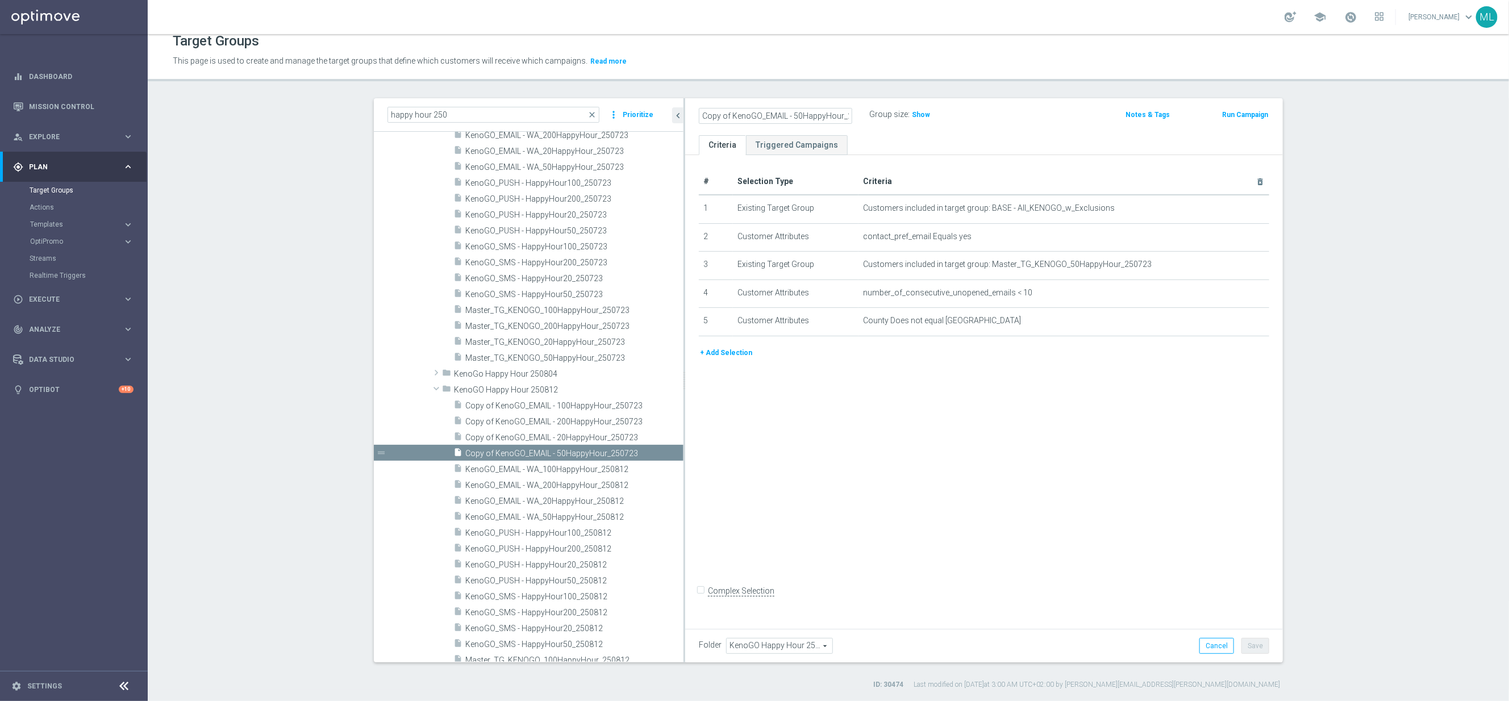
scroll to position [0, 22]
click at [849, 115] on input "Copy of KenoGO_EMAIL - 50HappyHour_250723" at bounding box center [775, 116] width 153 height 16
click at [728, 113] on input "Copy of KenoGO_EMAIL - 50HappyHour_250812" at bounding box center [775, 116] width 153 height 16
type input "KenoGO_EMAIL - 50HappyHour_250812"
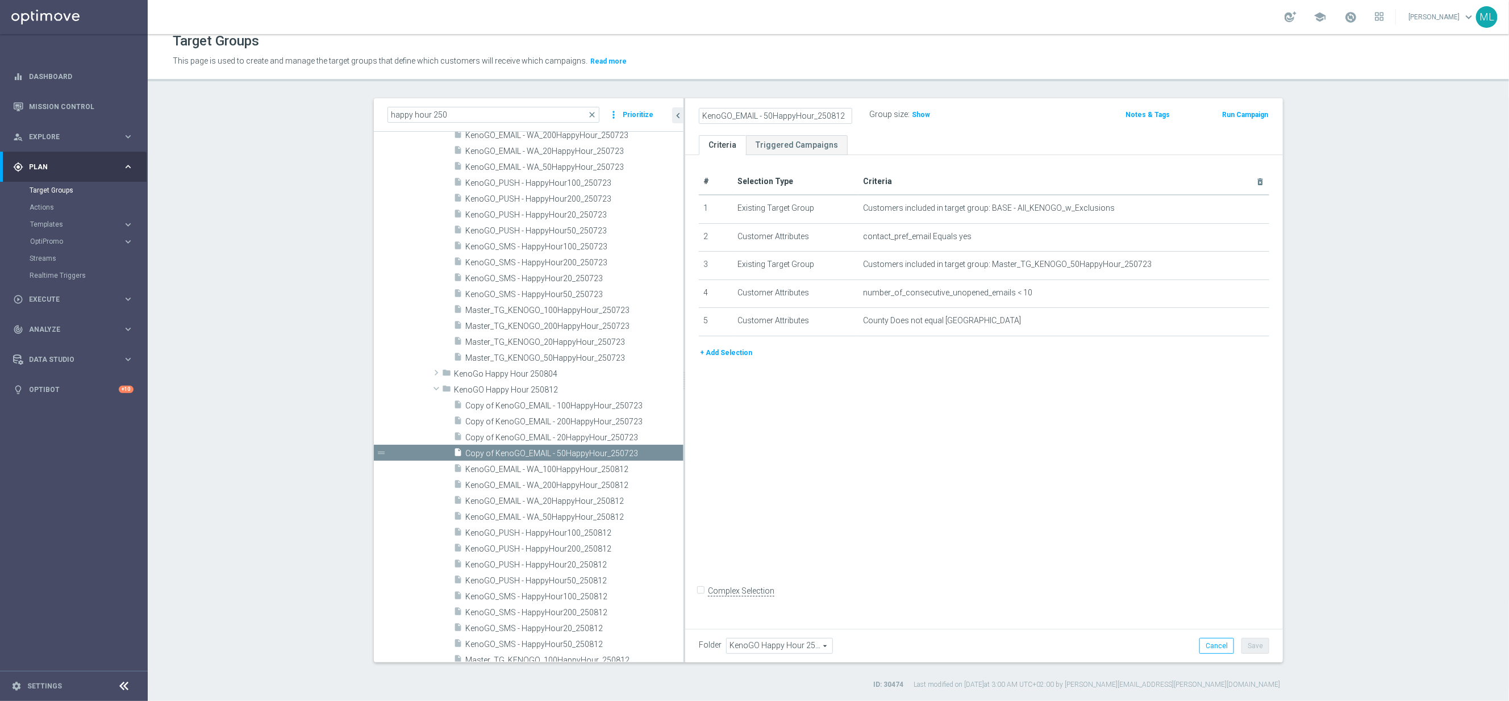
click at [1037, 123] on div "KenoGO_EMAIL - 50HappyHour_250812 Group size : Show" at bounding box center [885, 115] width 391 height 17
click at [1265, 645] on button "Save" at bounding box center [1256, 646] width 28 height 16
click at [525, 437] on span "Copy of KenoGO_EMAIL - 20HappyHour_250723" at bounding box center [574, 438] width 218 height 10
click at [851, 113] on icon "mode_edit" at bounding box center [847, 115] width 10 height 14
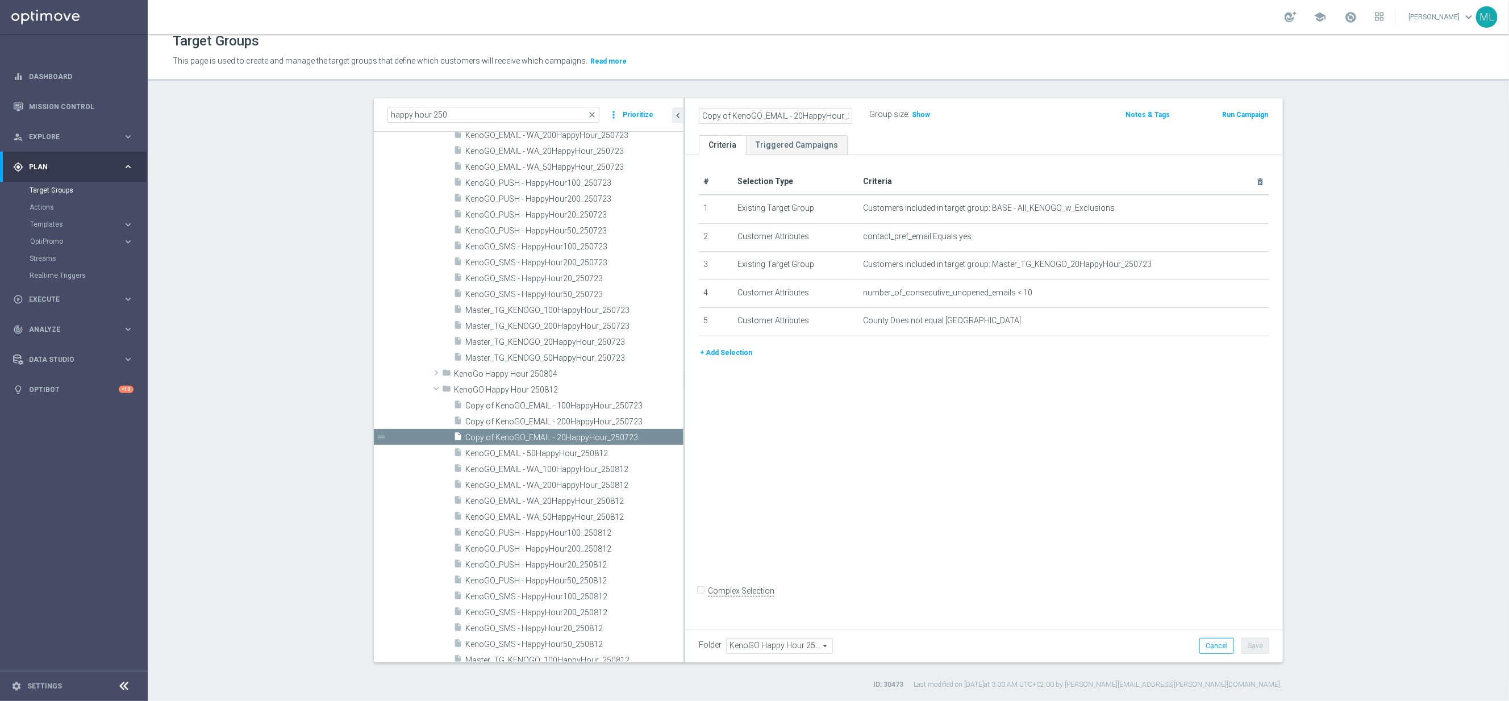
scroll to position [0, 22]
click at [838, 116] on input "Copy of KenoGO_EMAIL - 20HappyHour_250723" at bounding box center [775, 116] width 153 height 16
click at [848, 115] on input "Copy of KenoGO_EMAIL - 20HappyHour_250723" at bounding box center [775, 116] width 153 height 16
click at [746, 114] on input "Copy of KenoGO_EMAIL - 20HappyHour_250812" at bounding box center [775, 116] width 153 height 16
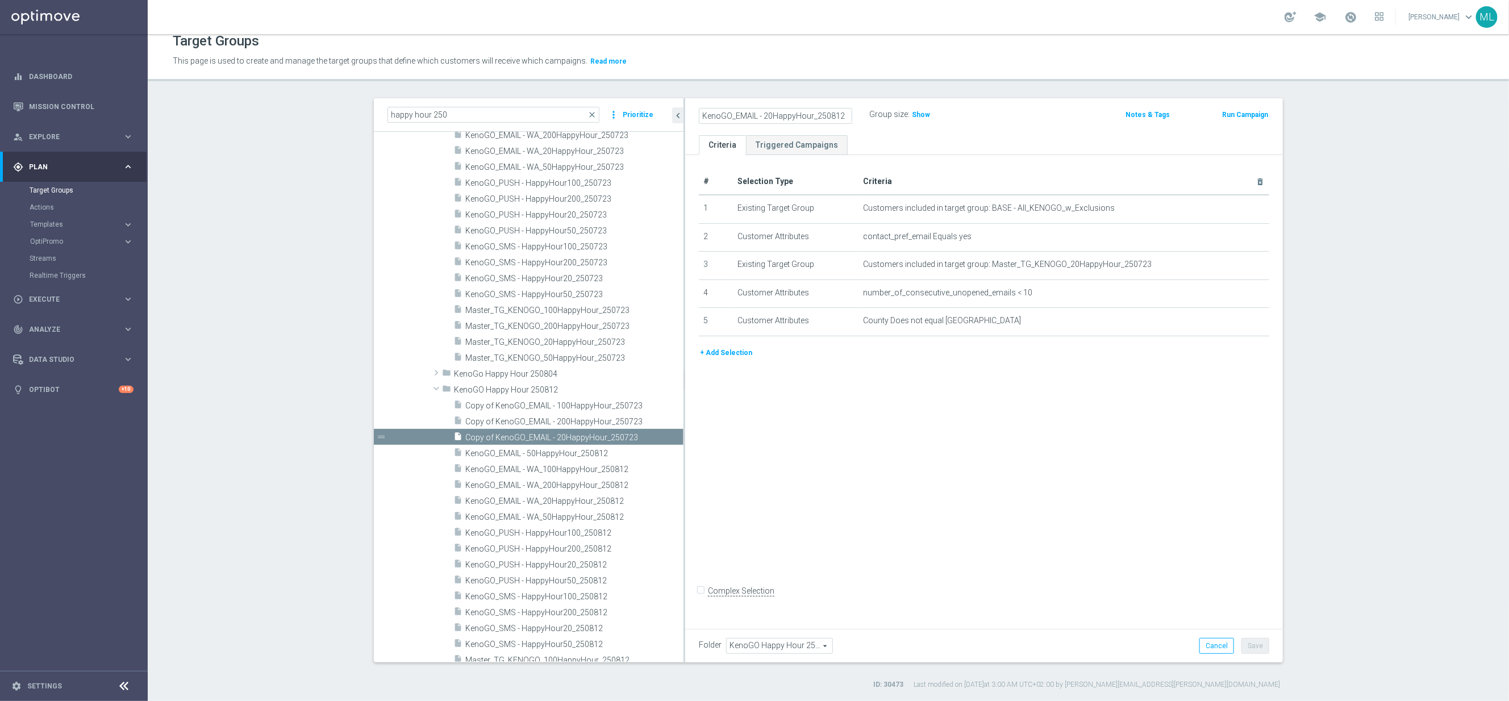
type input "KenoGO_EMAIL - 20HappyHour_250812"
click at [997, 113] on div "KenoGO_EMAIL - 20HappyHour_250812 Group size : Show" at bounding box center [885, 115] width 391 height 17
click at [1254, 644] on button "Save" at bounding box center [1256, 646] width 28 height 16
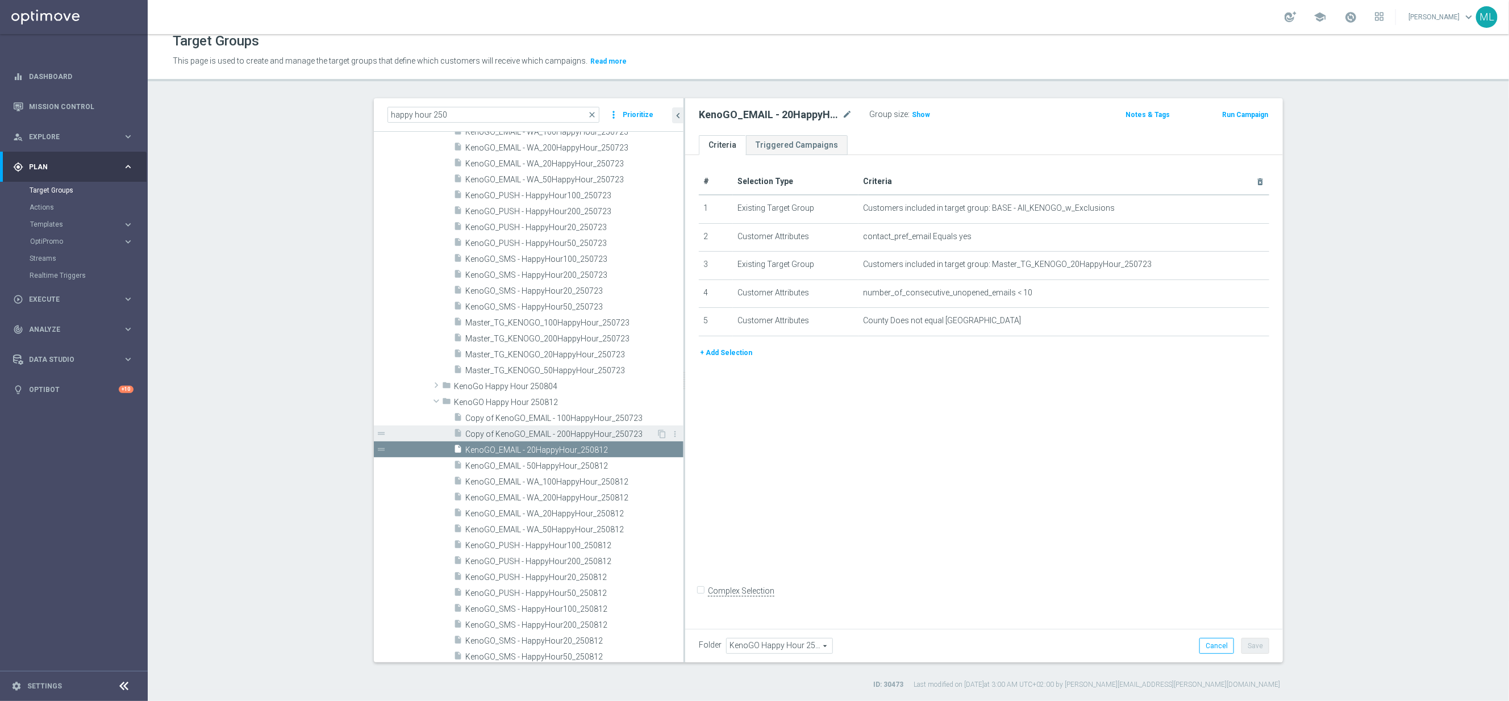
click at [528, 430] on span "Copy of KenoGO_EMAIL - 200HappyHour_250723" at bounding box center [560, 435] width 191 height 10
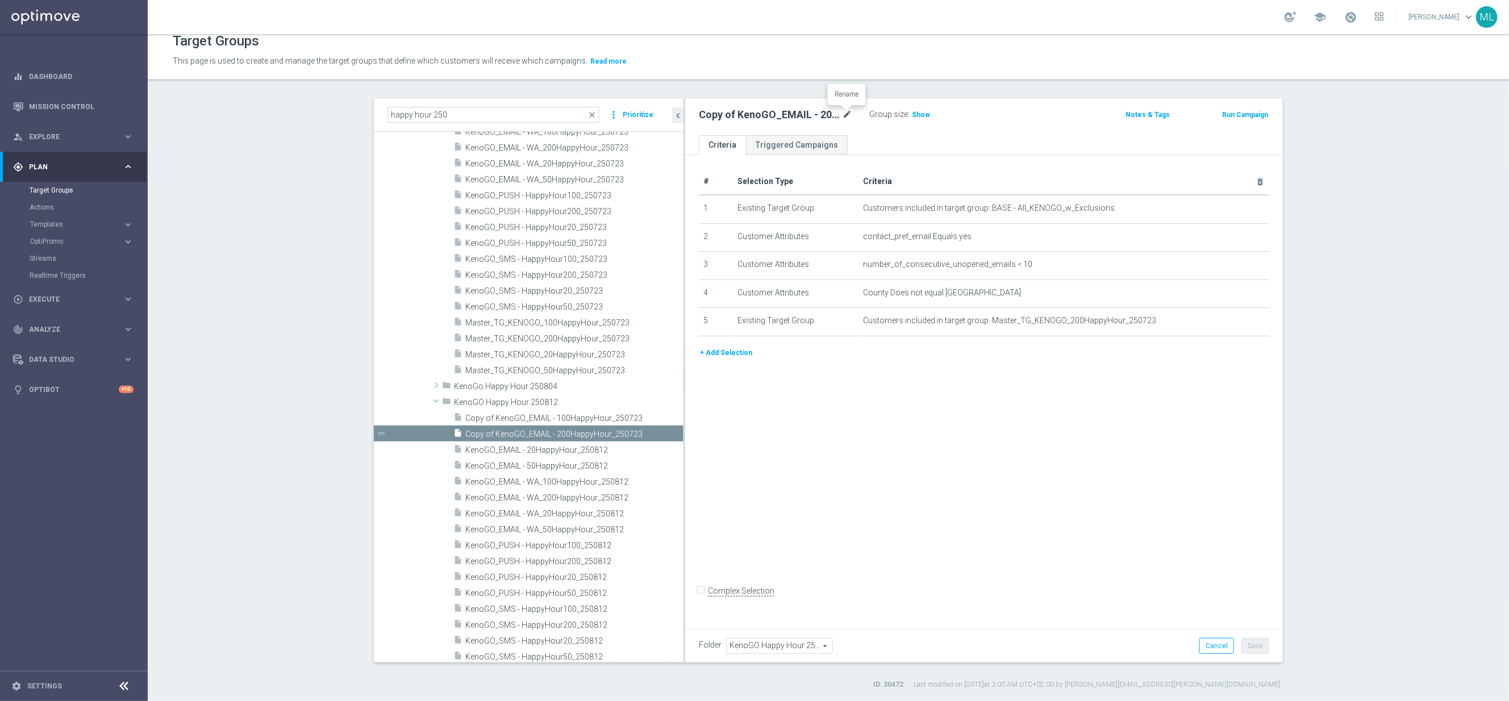
click at [843, 114] on icon "mode_edit" at bounding box center [847, 115] width 10 height 14
click at [841, 116] on input "Copy of KenoGO_EMAIL - 200HappyHour_250723" at bounding box center [775, 116] width 153 height 16
click at [848, 115] on input "Copy of KenoGO_EMAIL - 200HappyHour_250723" at bounding box center [775, 116] width 153 height 16
drag, startPoint x: 742, startPoint y: 115, endPoint x: 809, endPoint y: 120, distance: 67.8
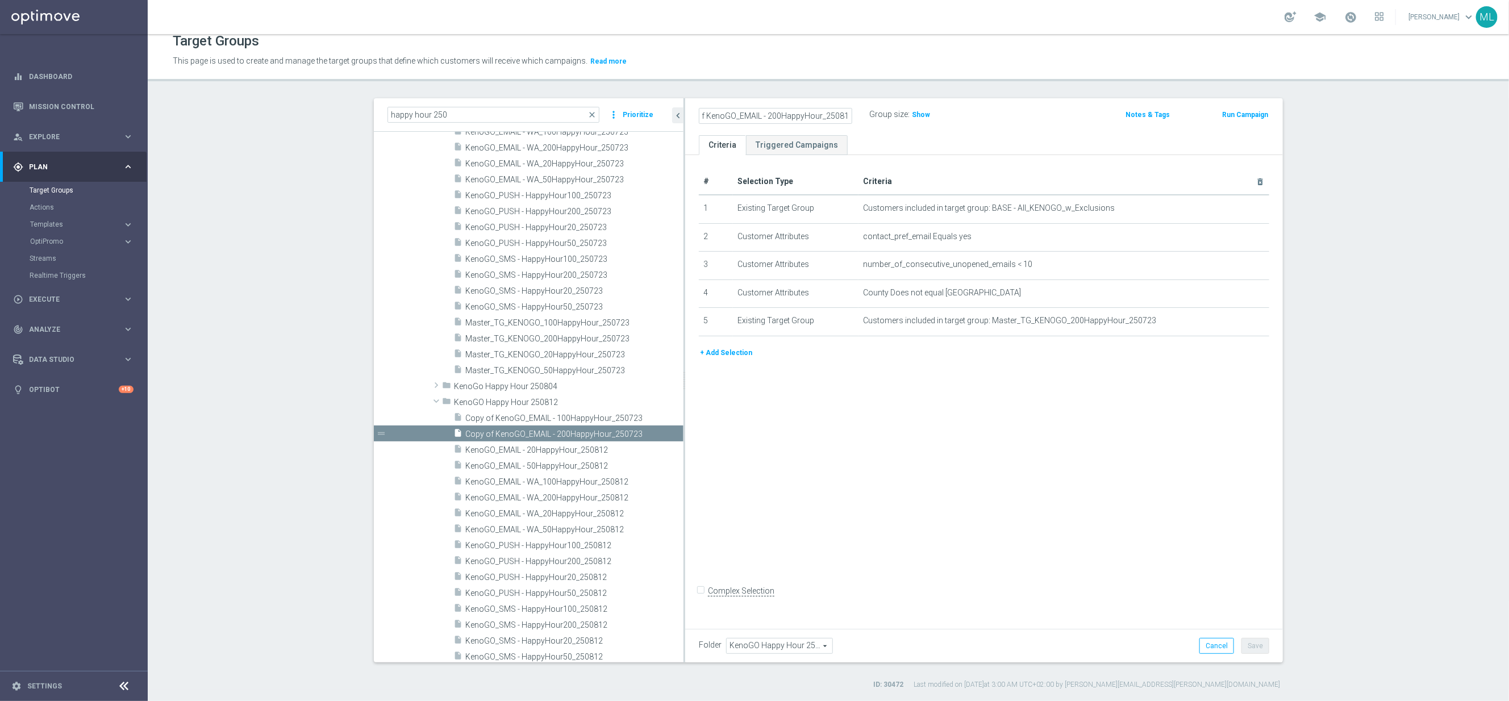
click at [743, 115] on input "Copy of KenoGO_EMAIL - 200HappyHour_250812" at bounding box center [775, 116] width 153 height 16
type input "KenoGO_EMAIL - 200HappyHour_250812"
click at [1030, 113] on div "KenoGO_EMAIL - 200HappyHour_250812 Group size : Show" at bounding box center [885, 115] width 391 height 17
click at [1256, 646] on button "Save" at bounding box center [1256, 646] width 28 height 16
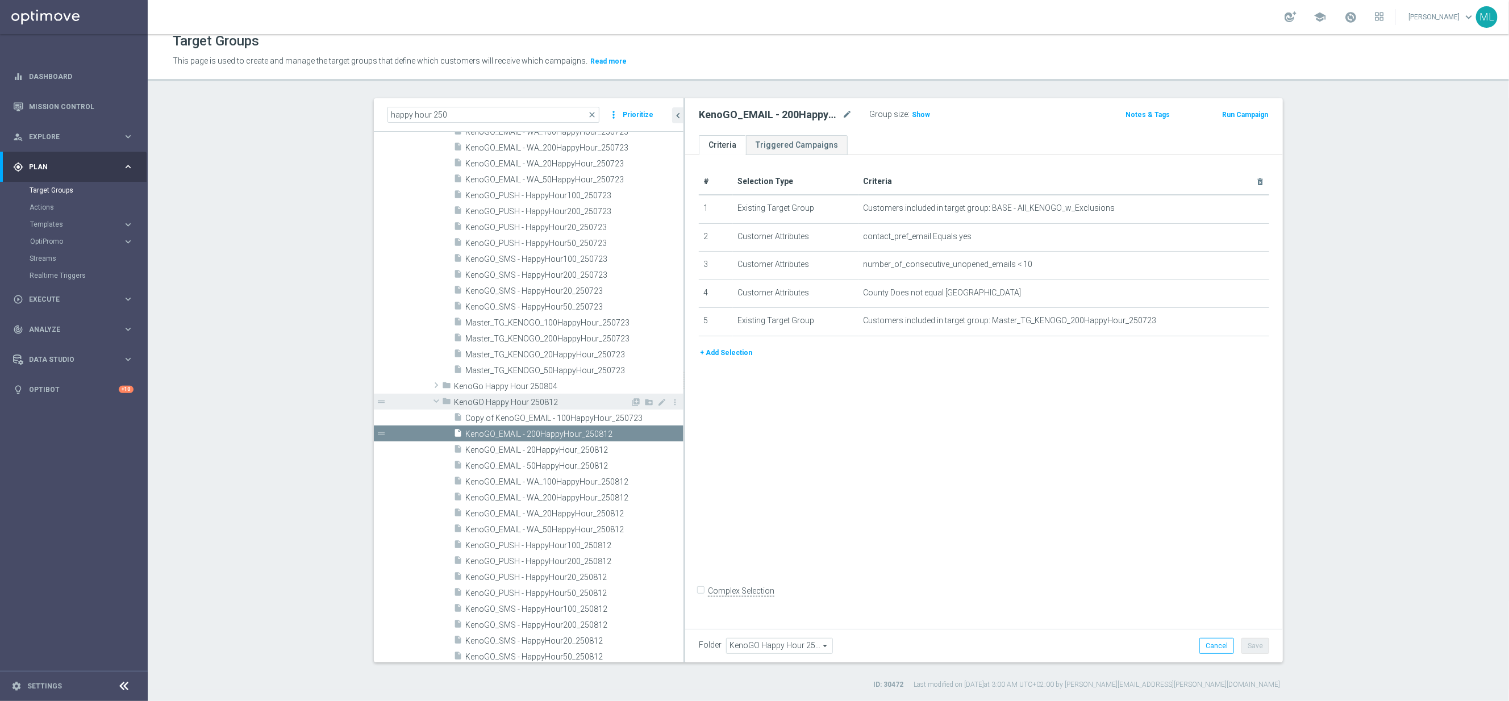
scroll to position [4122, 0]
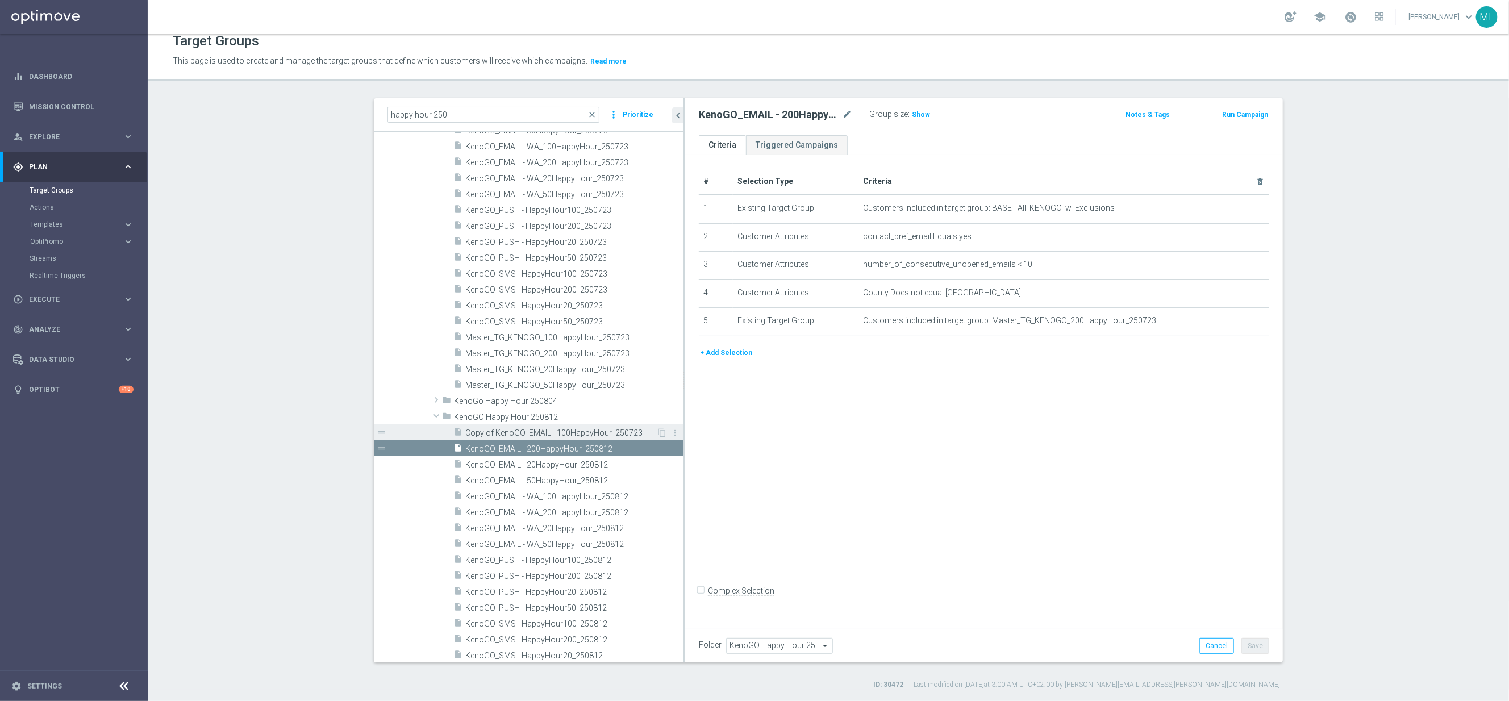
click at [542, 430] on span "Copy of KenoGO_EMAIL - 100HappyHour_250723" at bounding box center [560, 433] width 191 height 10
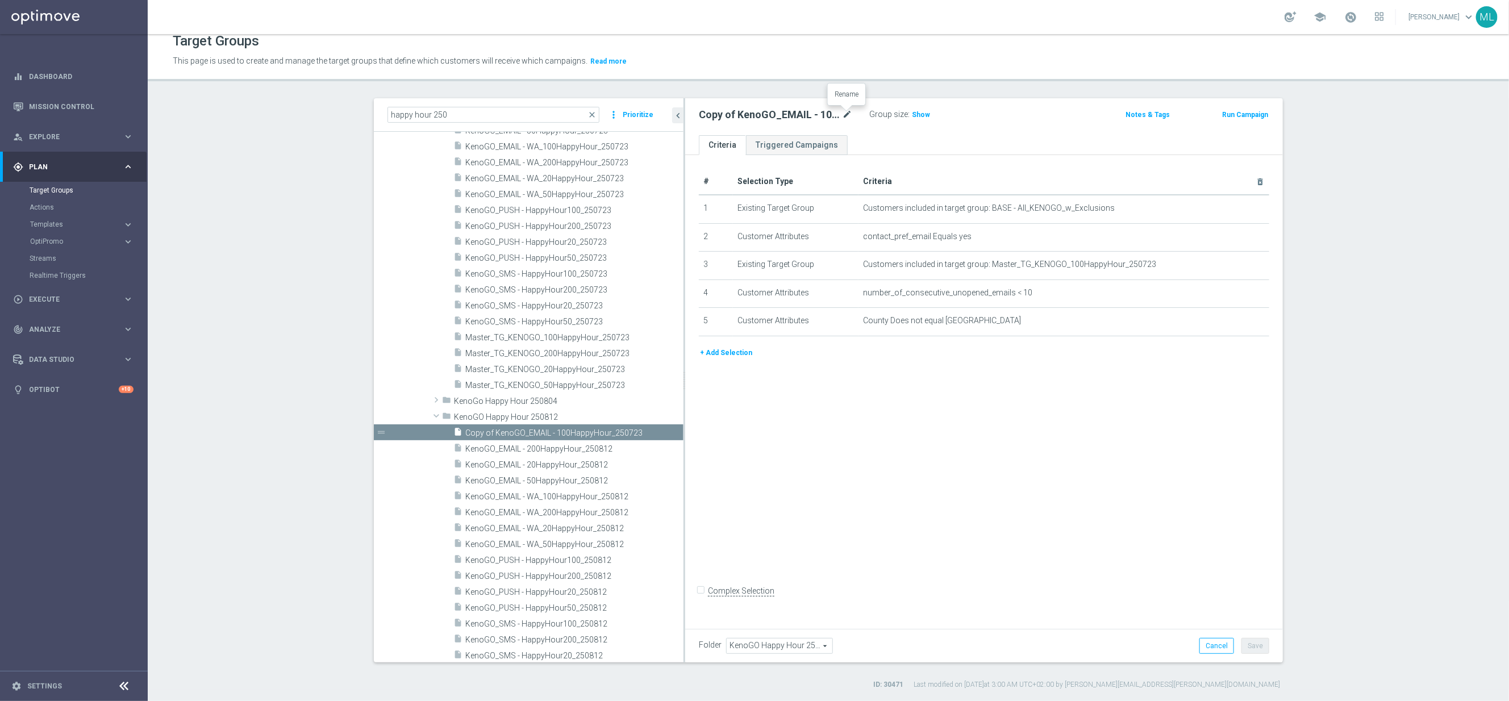
click at [850, 113] on icon "mode_edit" at bounding box center [847, 115] width 10 height 14
click at [843, 114] on input "Copy of KenoGO_EMAIL - 100HappyHour_250723" at bounding box center [775, 116] width 153 height 16
drag, startPoint x: 849, startPoint y: 114, endPoint x: 868, endPoint y: 116, distance: 18.3
click at [849, 114] on input "Copy of KenoGO_EMAIL - 100HappyHour_250723" at bounding box center [775, 116] width 153 height 16
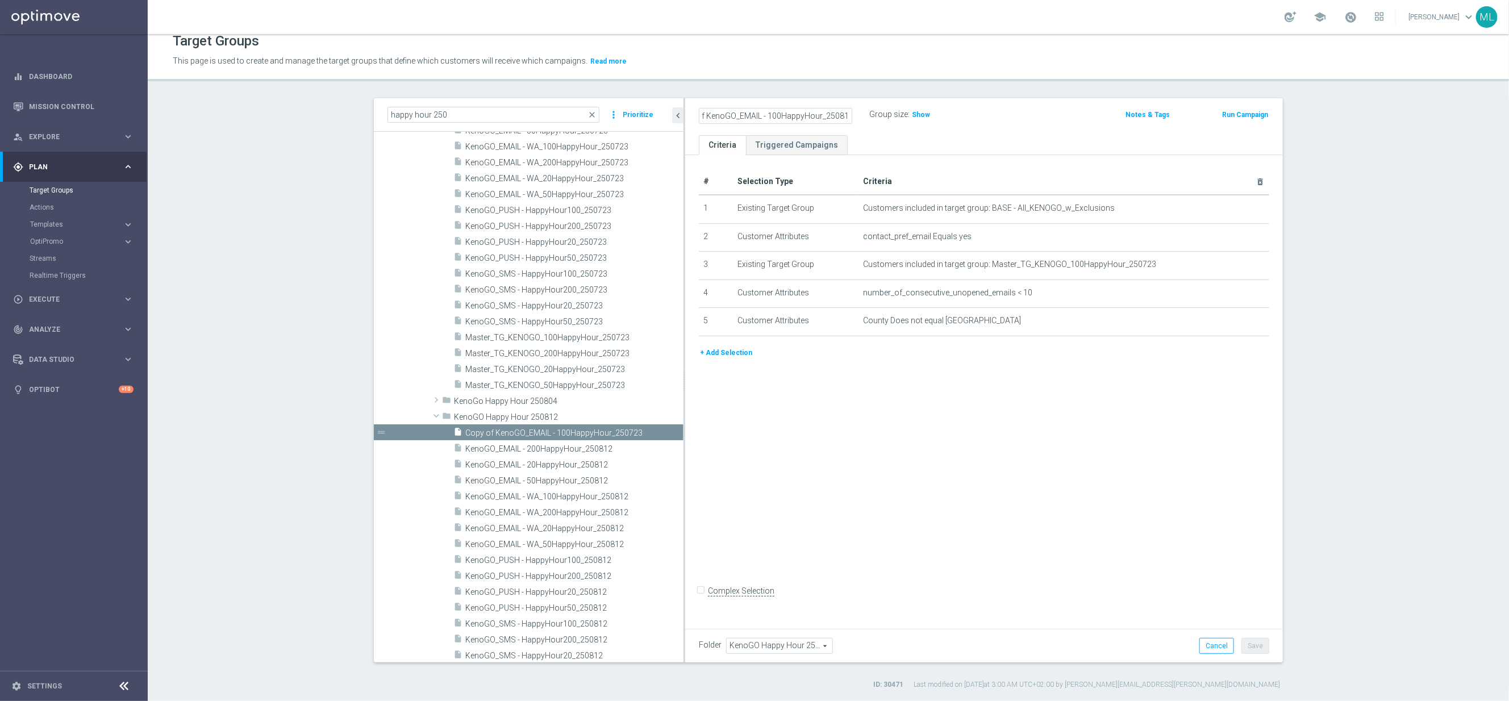
click at [721, 115] on input "Copy of KenoGO_EMAIL - 100HappyHour_250812" at bounding box center [775, 116] width 153 height 16
type input "KenoGO_EMAIL - 100HappyHour_250812"
click at [999, 110] on div "KenoGO_EMAIL - 100HappyHour_250812 Group size : Show" at bounding box center [885, 115] width 391 height 17
click at [1257, 647] on button "Save" at bounding box center [1256, 646] width 28 height 16
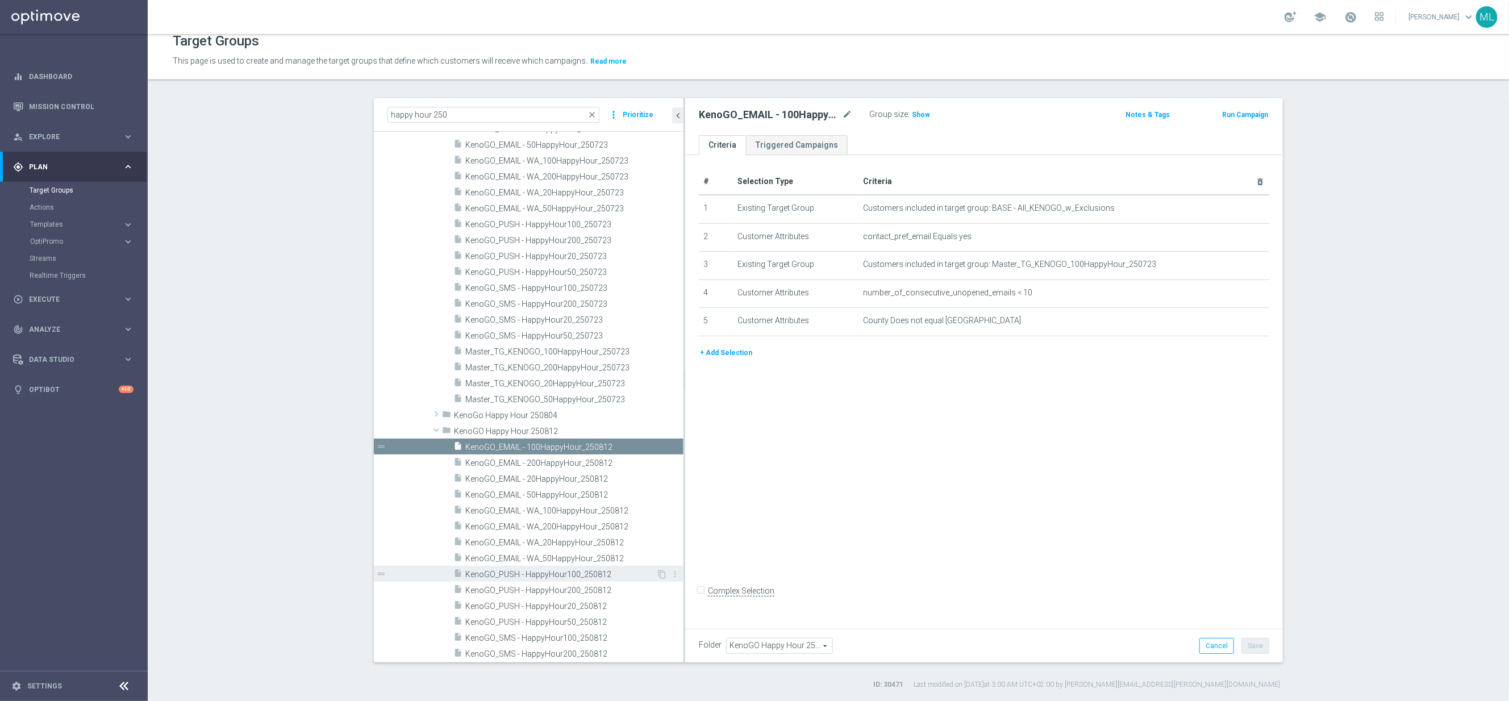
scroll to position [4204, 0]
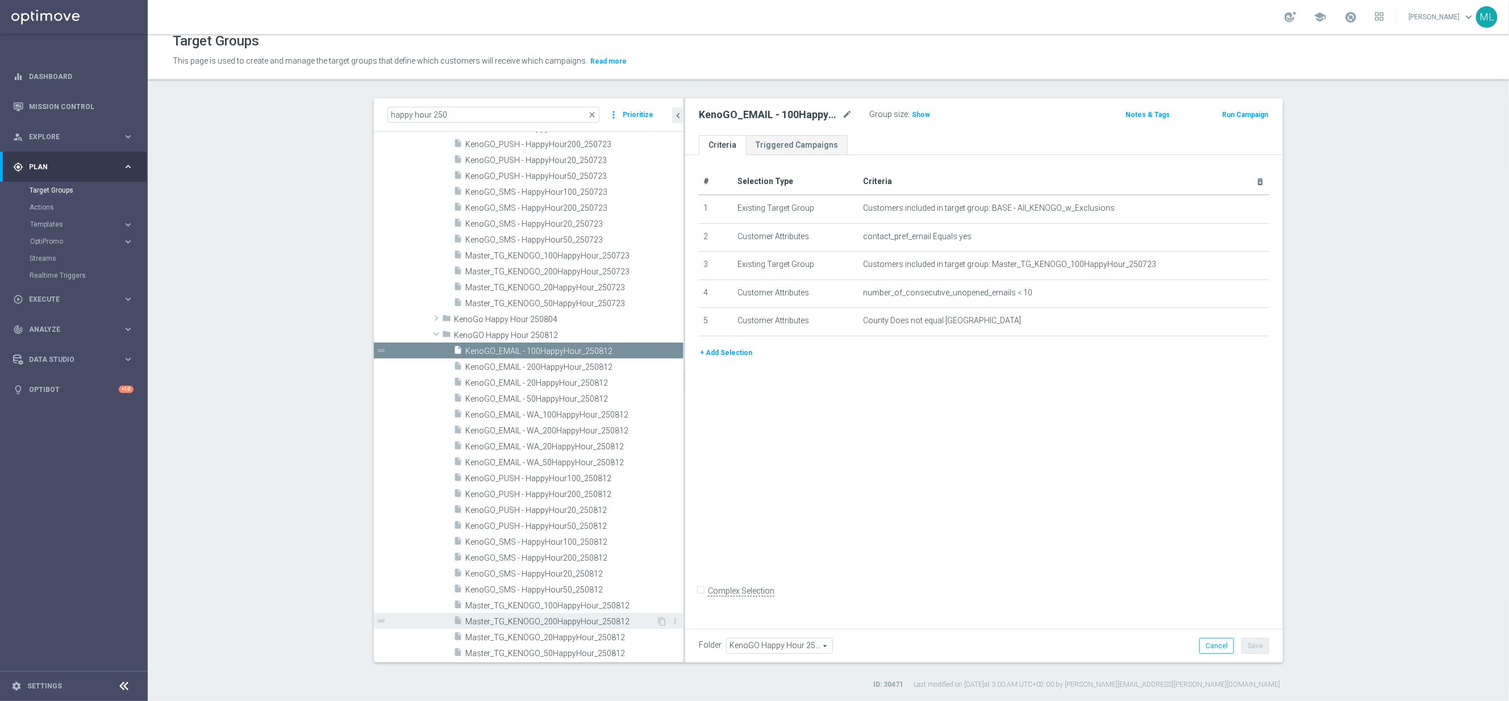
click at [593, 618] on span "Master_TG_KENOGO_200HappyHour_250812" at bounding box center [560, 622] width 191 height 10
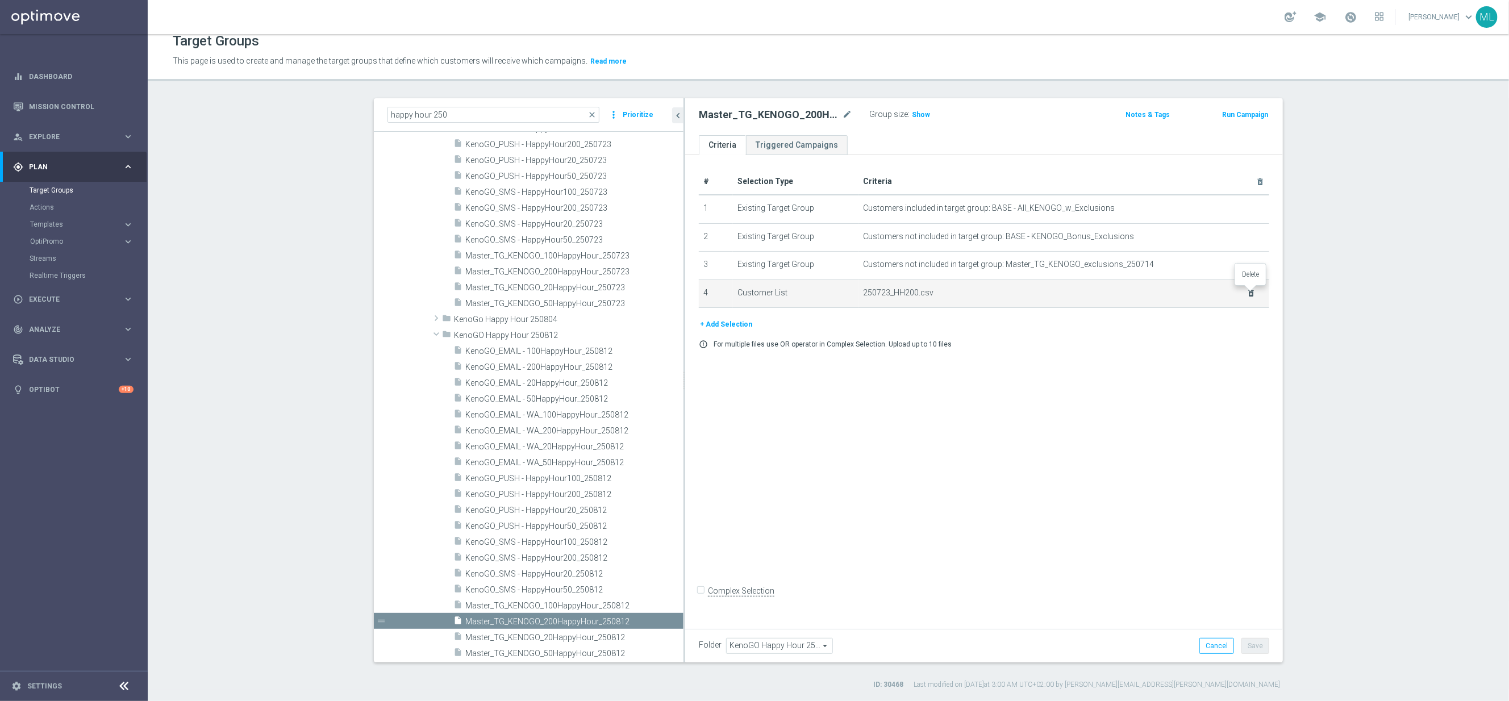
click at [1251, 292] on icon "delete_forever" at bounding box center [1251, 293] width 9 height 9
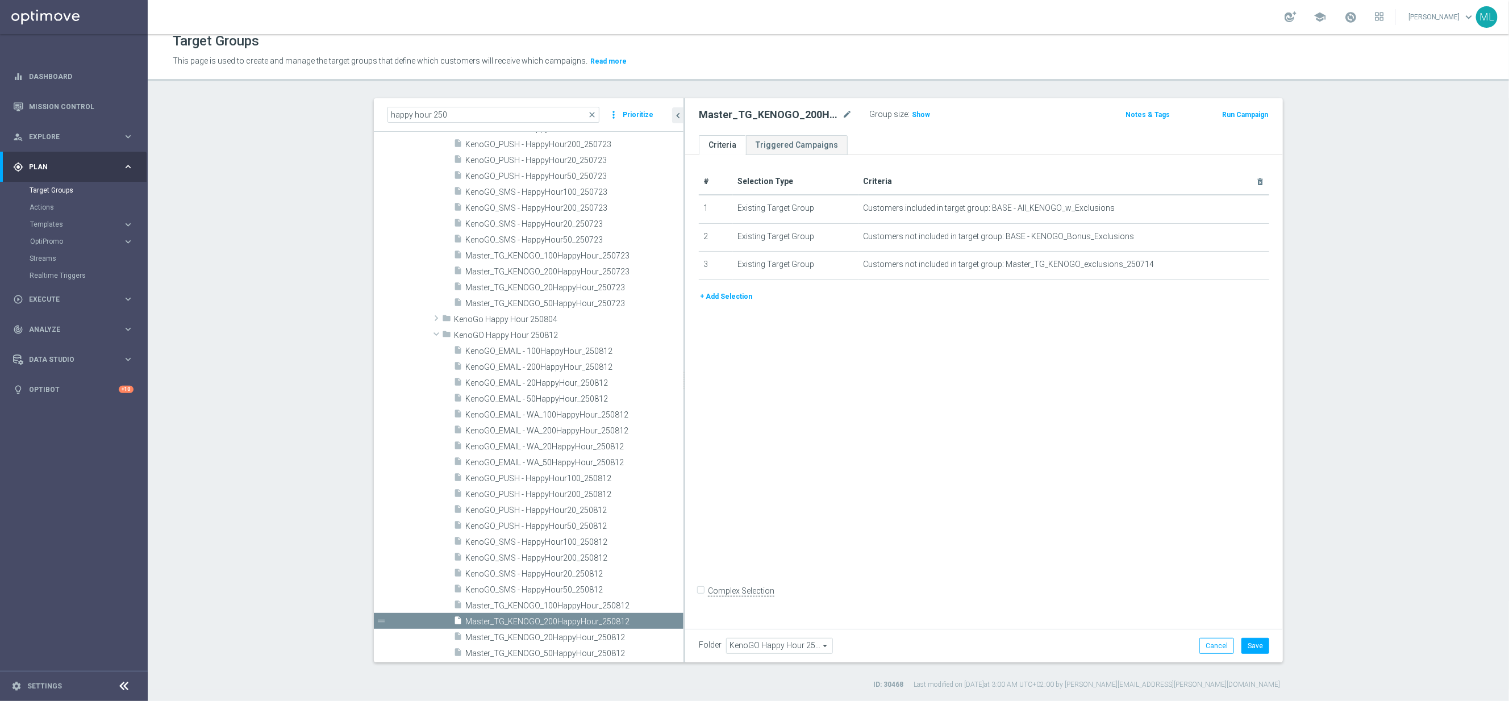
click at [734, 294] on button "+ Add Selection" at bounding box center [726, 296] width 55 height 13
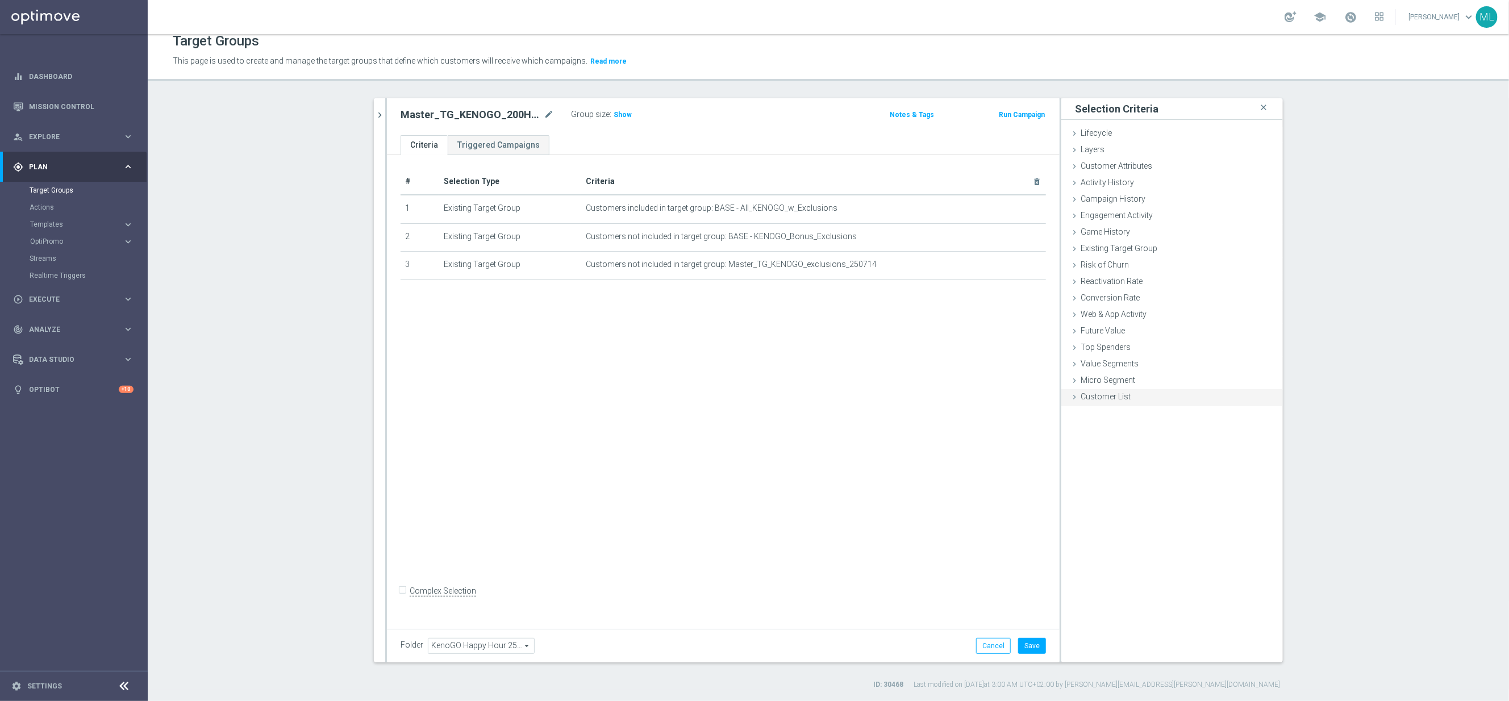
click at [1077, 395] on icon at bounding box center [1074, 397] width 9 height 9
click at [1119, 490] on label "Import CSV File" at bounding box center [1106, 491] width 57 height 14
click at [0, 0] on input "Import CSV File" at bounding box center [0, 0] width 0 height 0
click at [1122, 494] on label "Import CSV File" at bounding box center [1106, 491] width 57 height 14
click at [0, 0] on input "Import CSV File" at bounding box center [0, 0] width 0 height 0
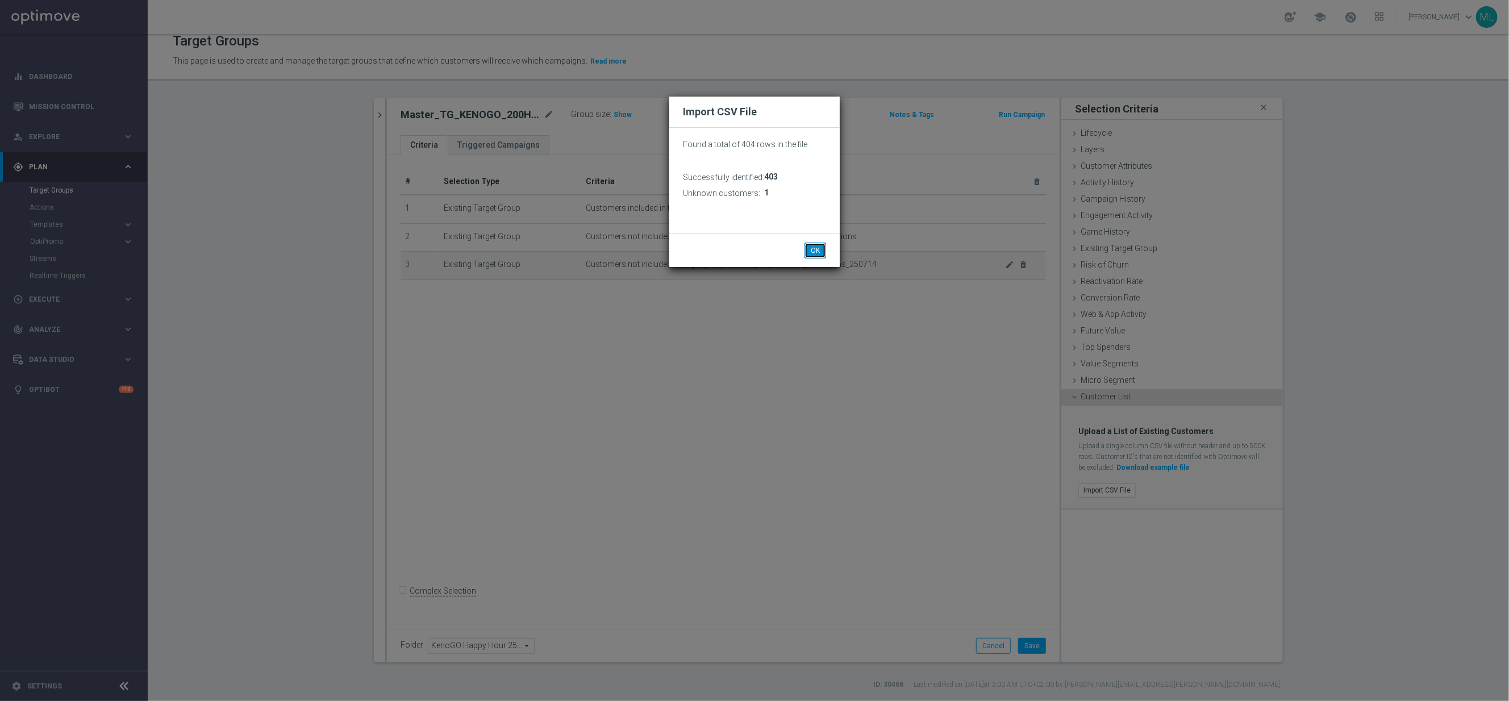
drag, startPoint x: 812, startPoint y: 252, endPoint x: 840, endPoint y: 277, distance: 37.4
click at [812, 252] on button "OK" at bounding box center [816, 251] width 22 height 16
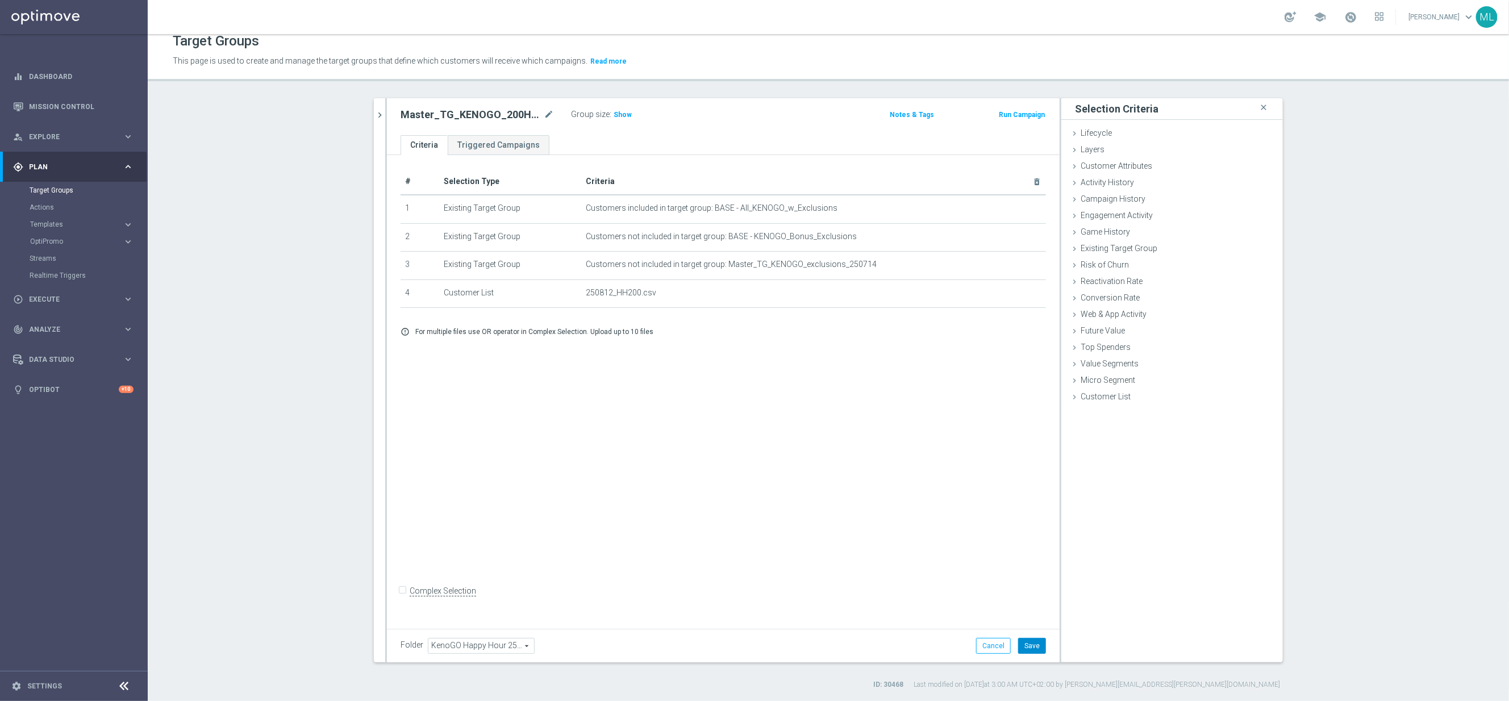
click at [1035, 639] on button "Save" at bounding box center [1032, 646] width 28 height 16
click at [386, 116] on div at bounding box center [386, 380] width 2 height 564
click at [381, 116] on icon "chevron_right" at bounding box center [379, 115] width 11 height 11
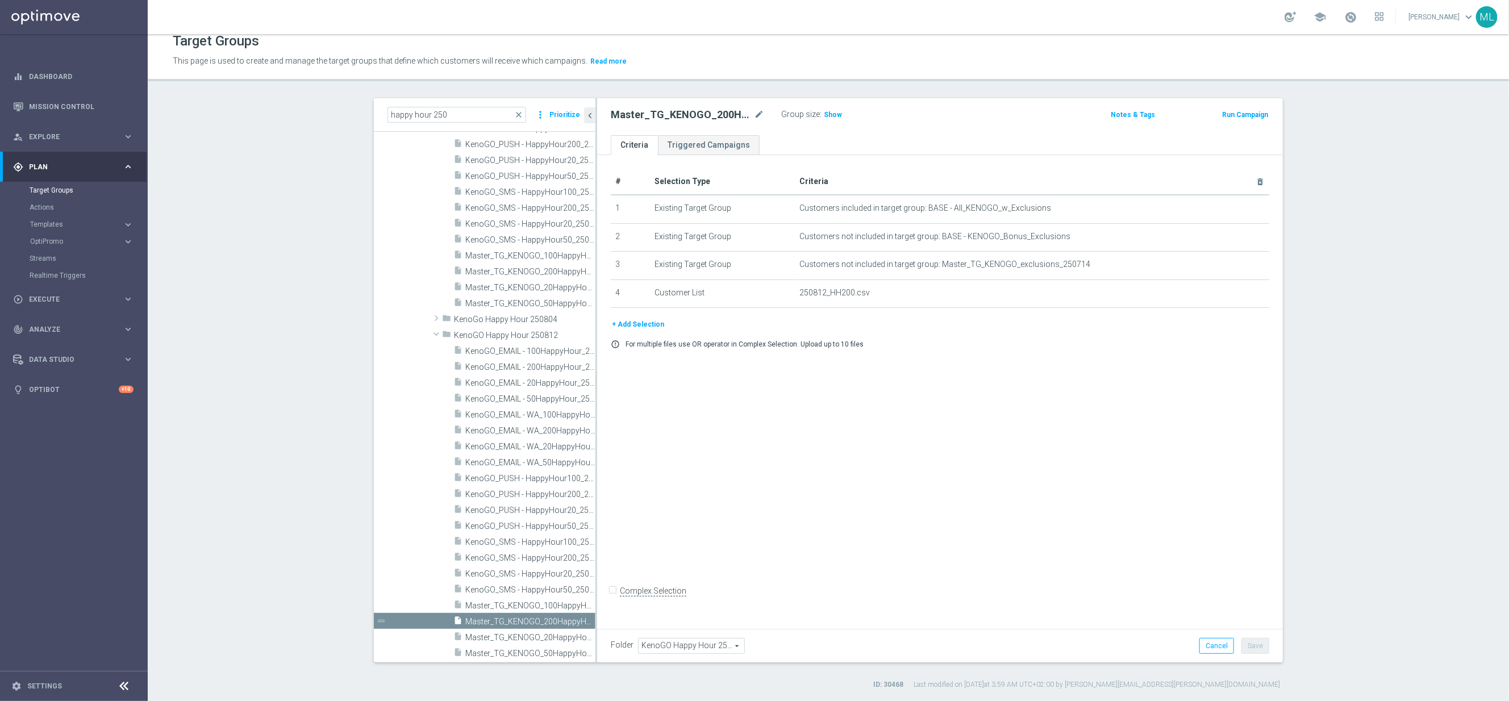
scroll to position [4203, 0]
click at [545, 601] on div "insert_drive_file Master_TG_KENOGO_100HappyHour_250812" at bounding box center [511, 607] width 116 height 16
drag, startPoint x: 1249, startPoint y: 292, endPoint x: 1225, endPoint y: 299, distance: 24.8
click at [0, 0] on icon "delete_forever" at bounding box center [0, 0] width 0 height 0
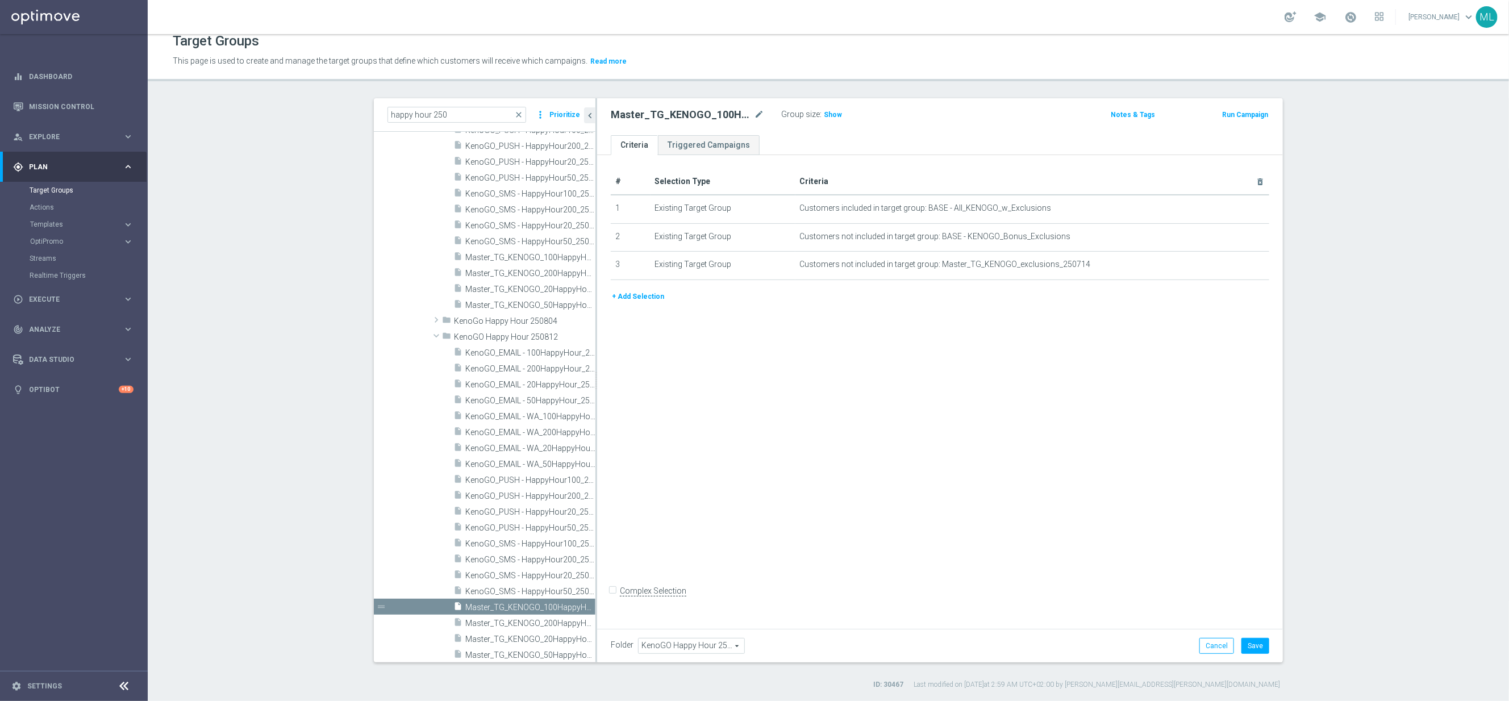
click at [630, 293] on button "+ Add Selection" at bounding box center [638, 296] width 55 height 13
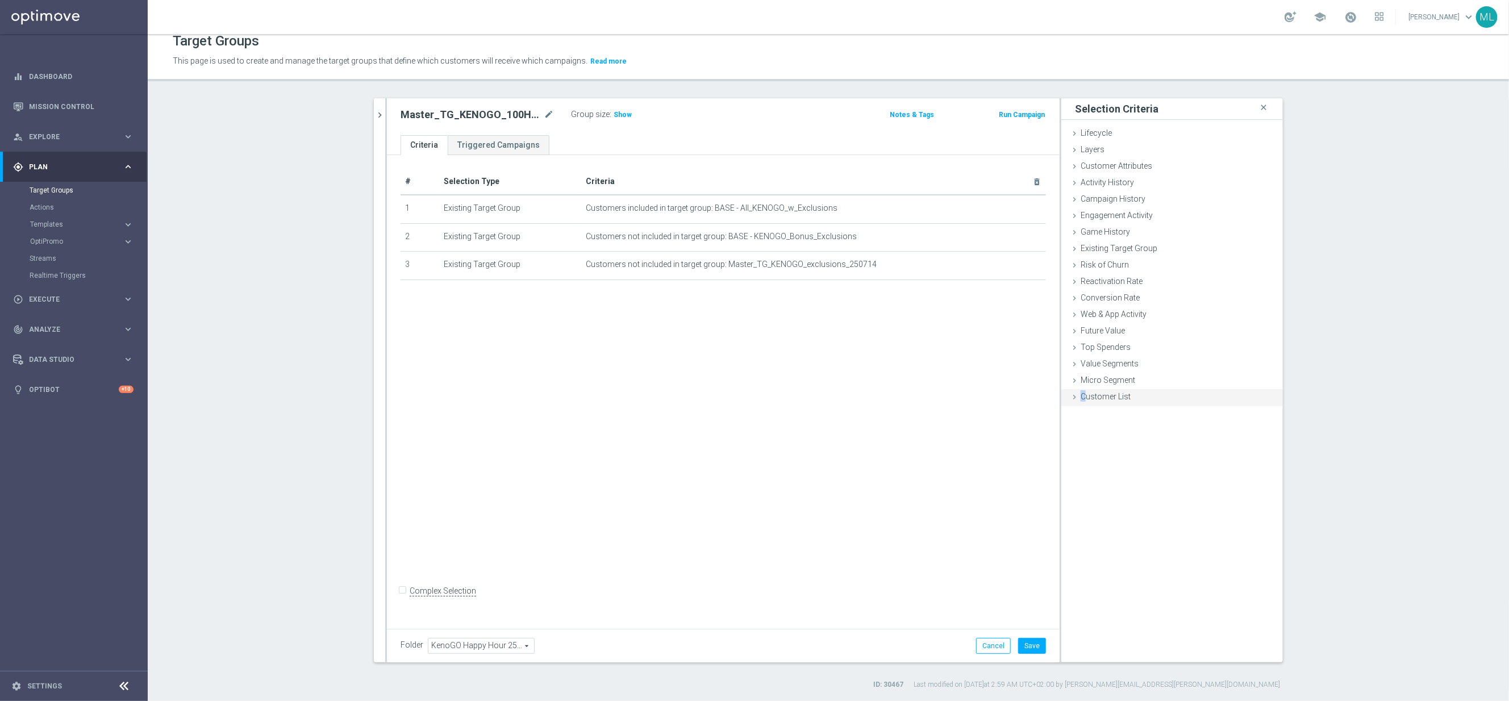
drag, startPoint x: 1083, startPoint y: 394, endPoint x: 1097, endPoint y: 400, distance: 15.0
click at [1085, 393] on span "Customer List" at bounding box center [1106, 396] width 50 height 9
click at [1108, 488] on label "Import CSV File" at bounding box center [1106, 491] width 57 height 14
click at [0, 0] on input "Import CSV File" at bounding box center [0, 0] width 0 height 0
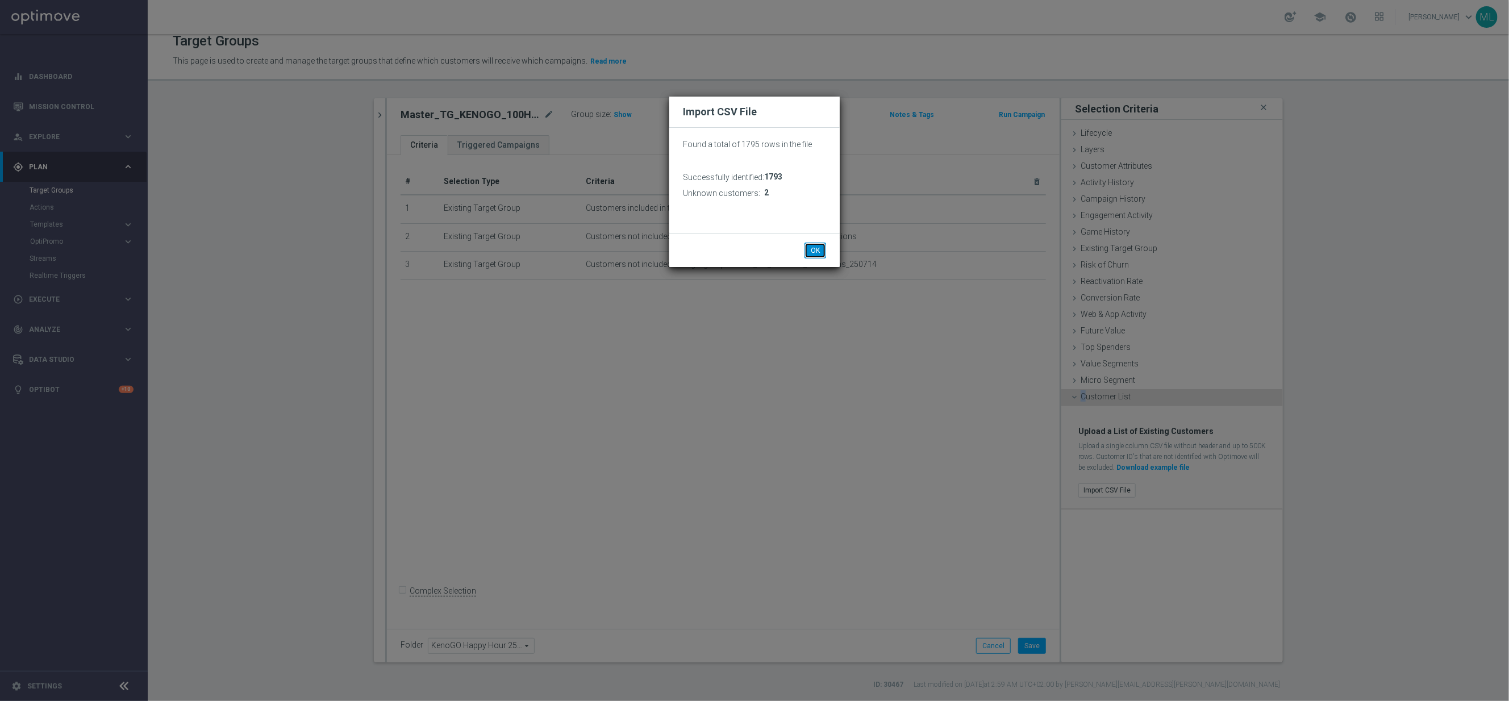
click at [822, 251] on button "OK" at bounding box center [816, 251] width 22 height 16
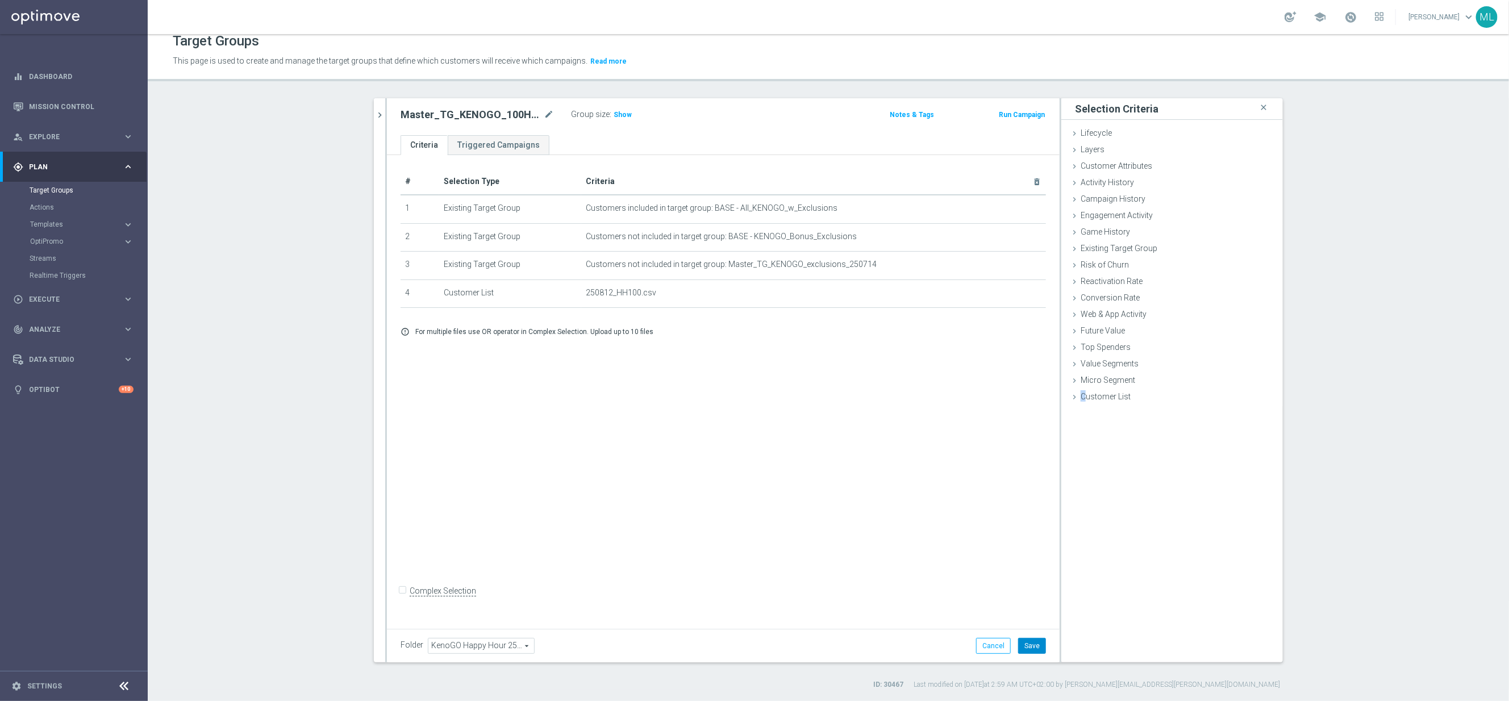
click at [1034, 643] on button "Save" at bounding box center [1032, 646] width 28 height 16
click at [382, 111] on icon "chevron_right" at bounding box center [379, 115] width 11 height 11
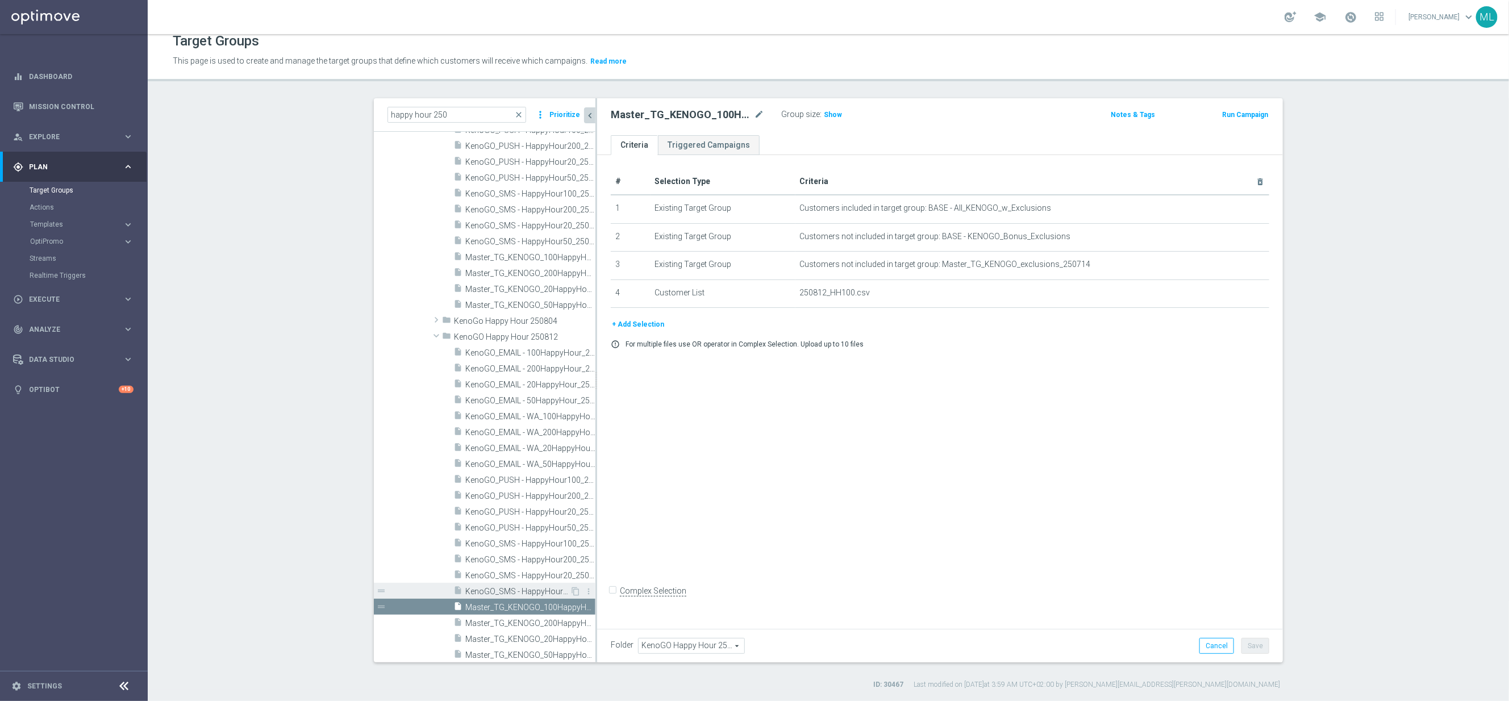
scroll to position [4204, 0]
click at [551, 651] on span "Master_TG_KENOGO_50HappyHour_250812" at bounding box center [517, 654] width 105 height 10
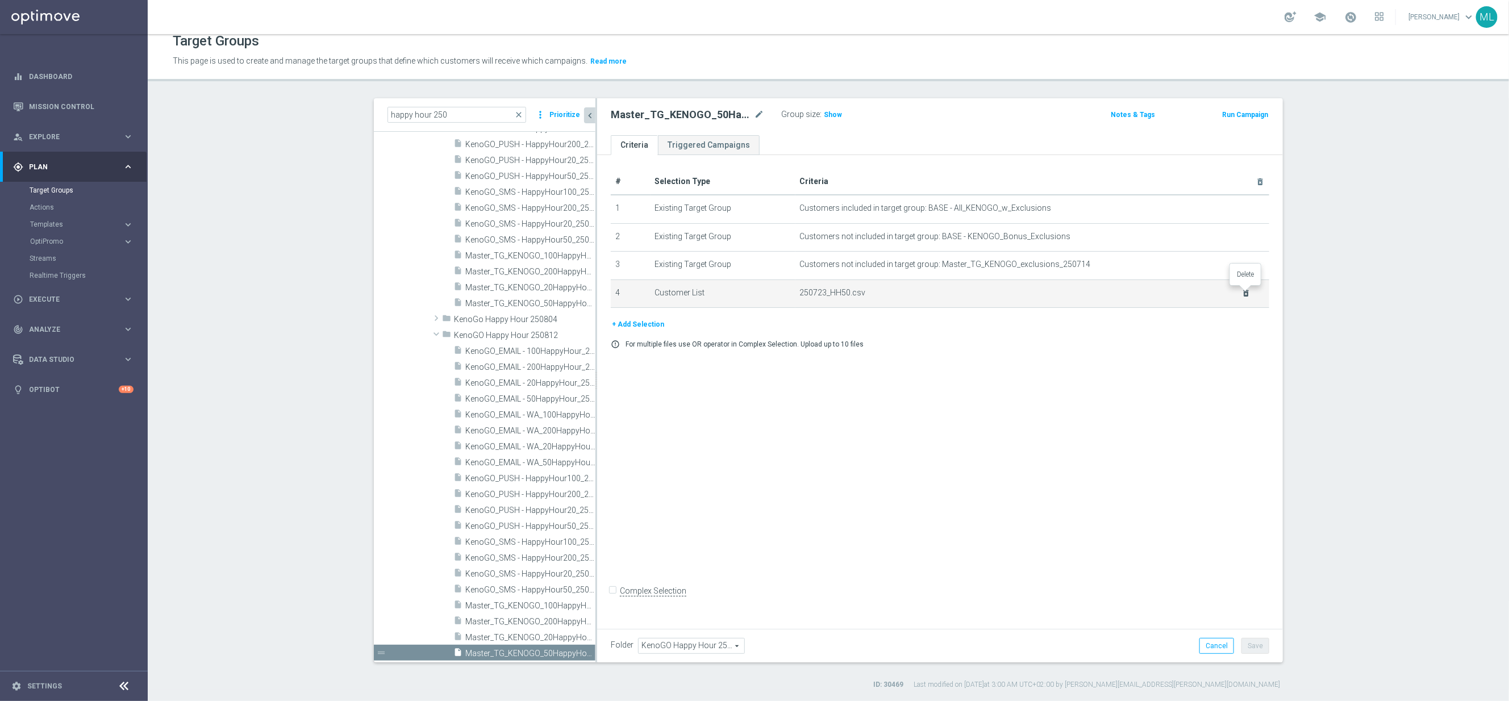
click at [1247, 294] on icon "delete_forever" at bounding box center [1246, 293] width 9 height 9
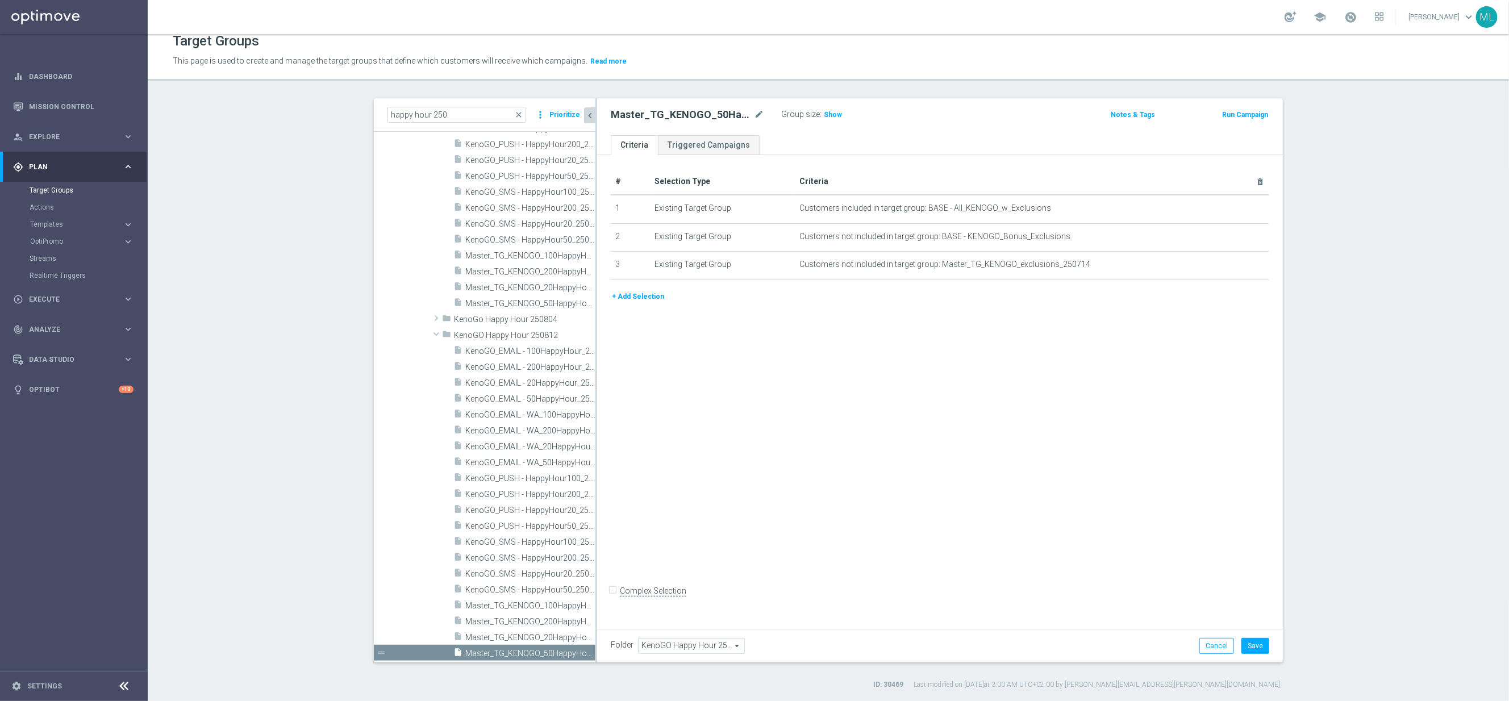
click at [653, 291] on button "+ Add Selection" at bounding box center [638, 296] width 55 height 13
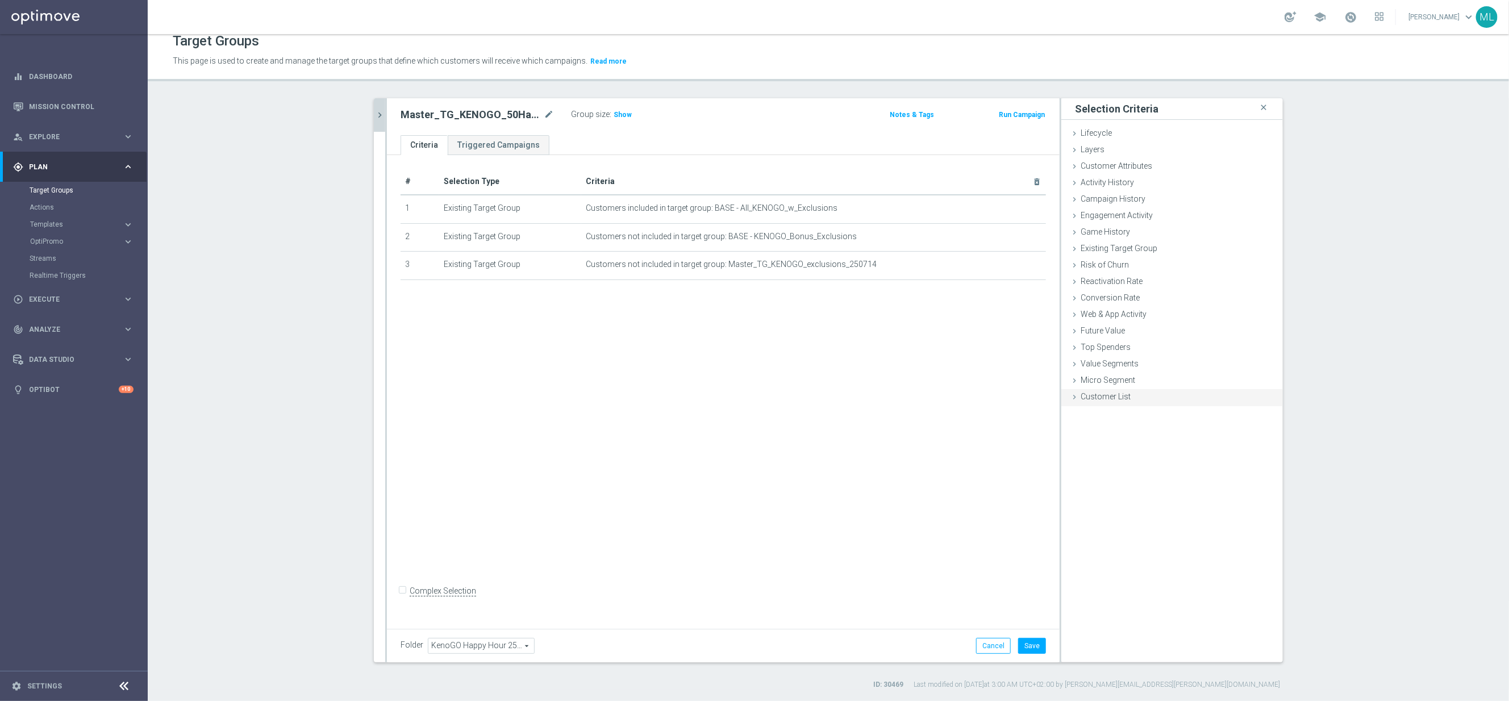
click at [1076, 394] on icon at bounding box center [1074, 397] width 9 height 9
click at [1111, 488] on label "Import CSV File" at bounding box center [1106, 491] width 57 height 14
click at [0, 0] on input "Import CSV File" at bounding box center [0, 0] width 0 height 0
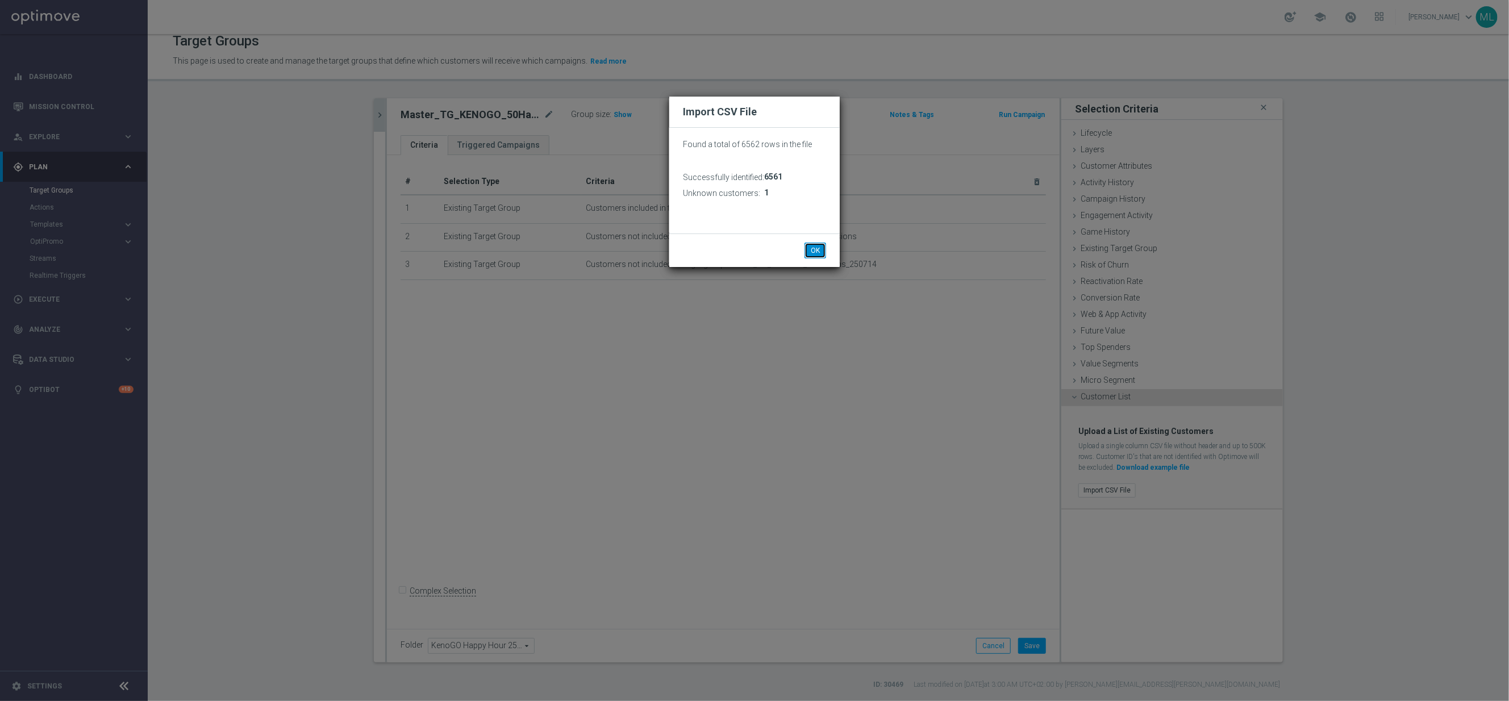
click at [817, 252] on button "OK" at bounding box center [816, 251] width 22 height 16
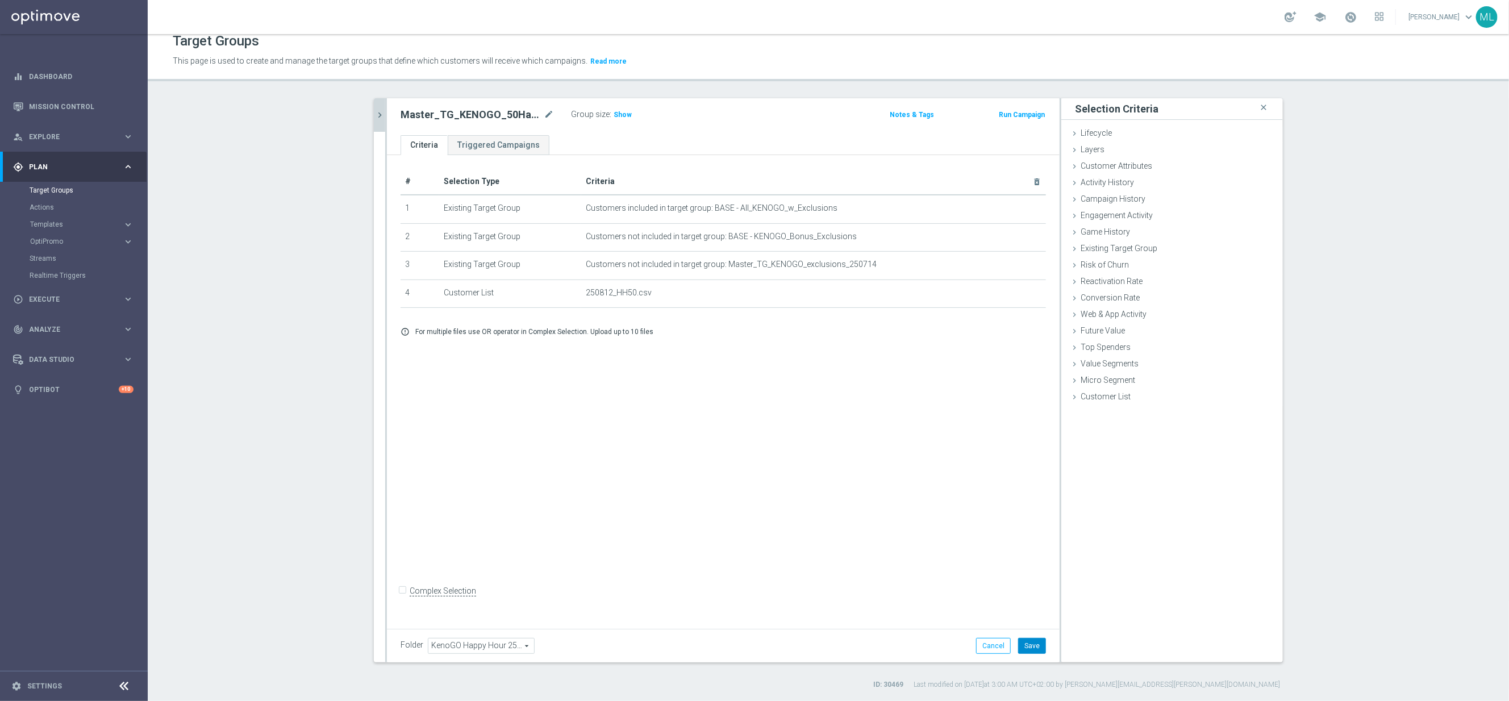
click at [1039, 646] on button "Save" at bounding box center [1032, 646] width 28 height 16
click at [380, 115] on icon "chevron_right" at bounding box center [379, 115] width 11 height 11
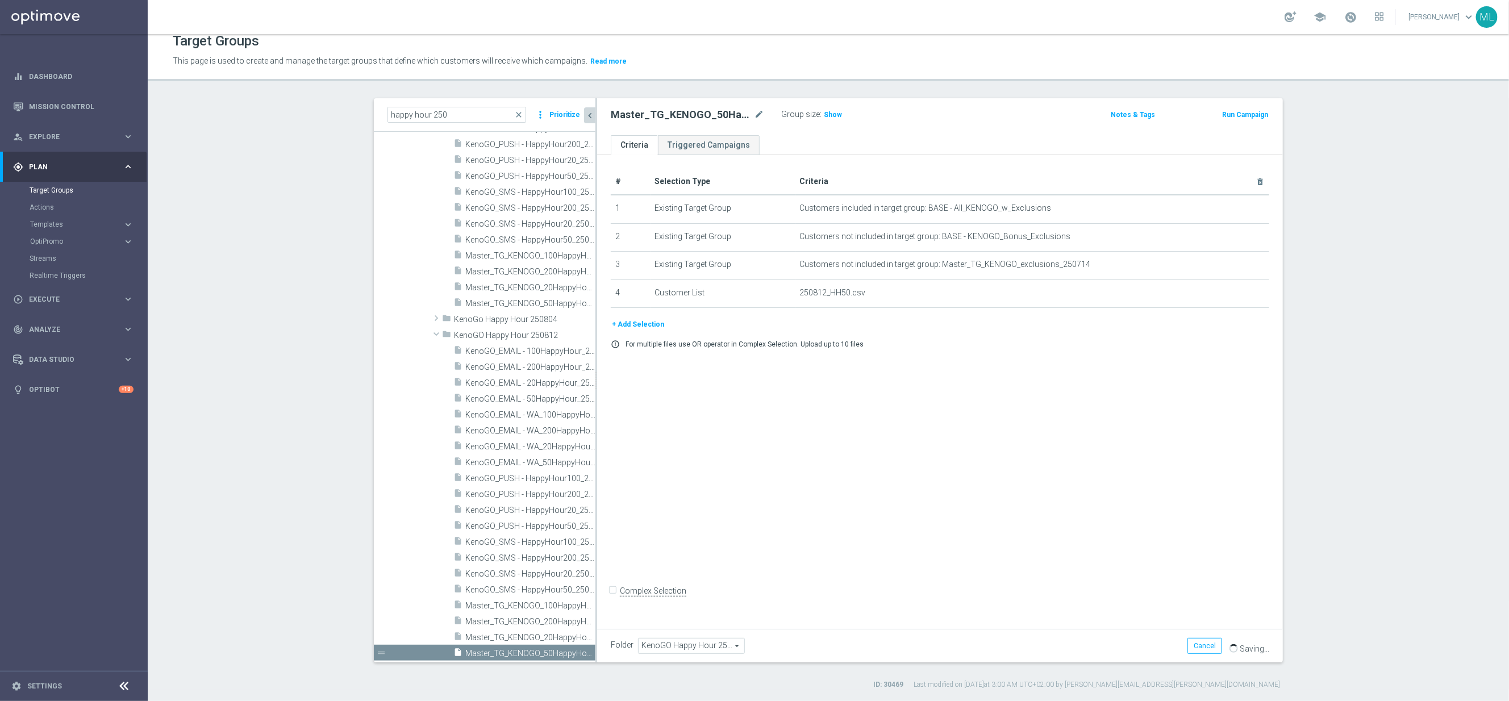
scroll to position [4203, 0]
click at [552, 635] on span "Master_TG_KENOGO_20HappyHour_250812" at bounding box center [517, 640] width 105 height 10
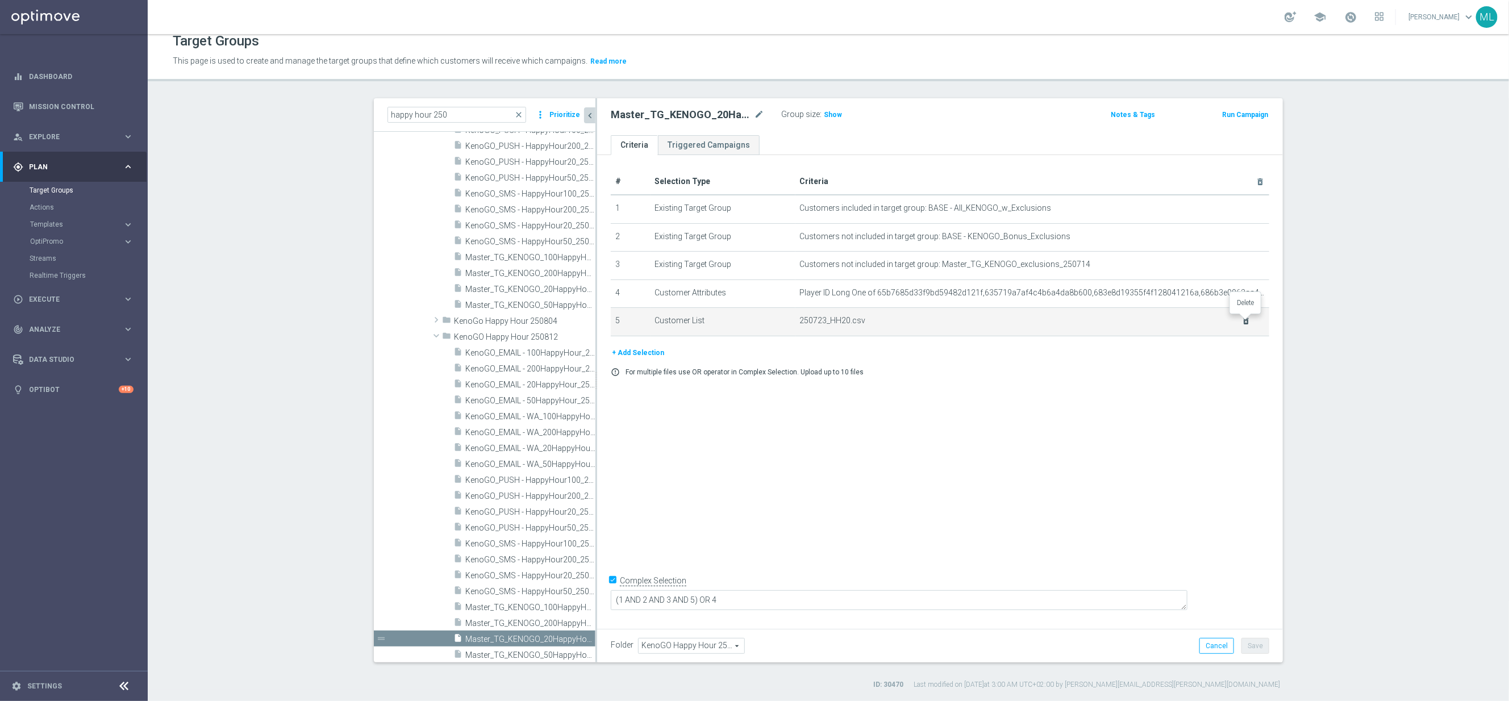
click at [1248, 323] on icon "delete_forever" at bounding box center [1246, 320] width 9 height 9
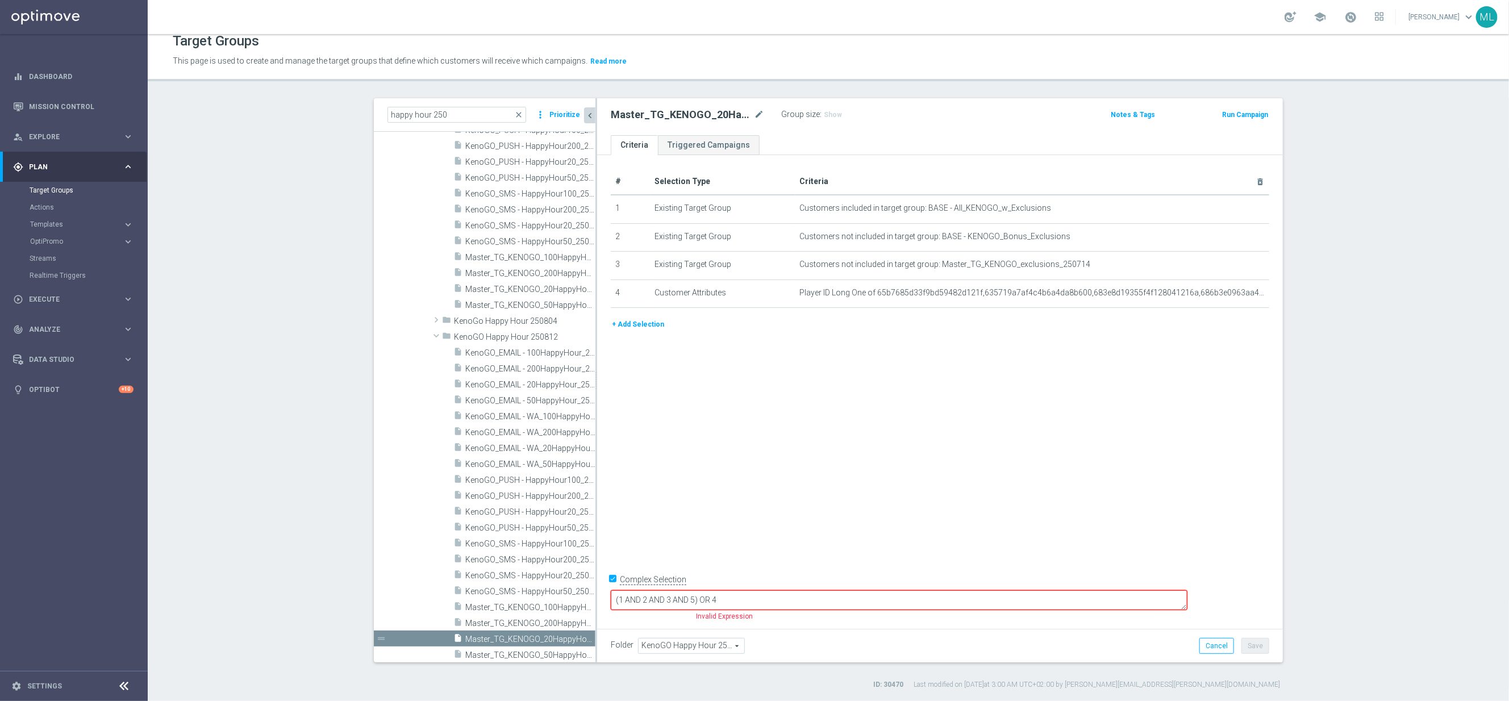
click at [656, 324] on button "+ Add Selection" at bounding box center [638, 324] width 55 height 13
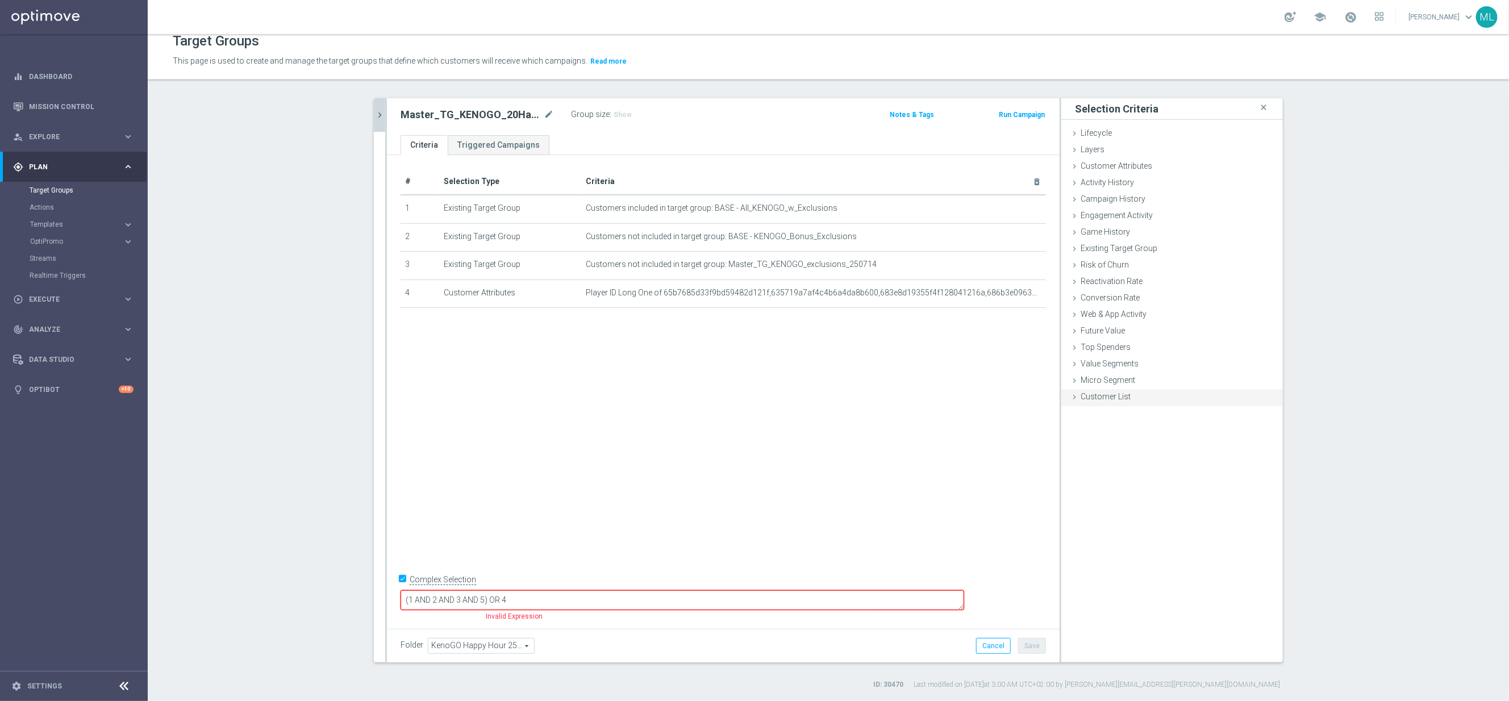
click at [1073, 396] on icon at bounding box center [1074, 397] width 9 height 9
click at [1110, 492] on label "Import CSV File" at bounding box center [1106, 491] width 57 height 14
click at [0, 0] on input "Import CSV File" at bounding box center [0, 0] width 0 height 0
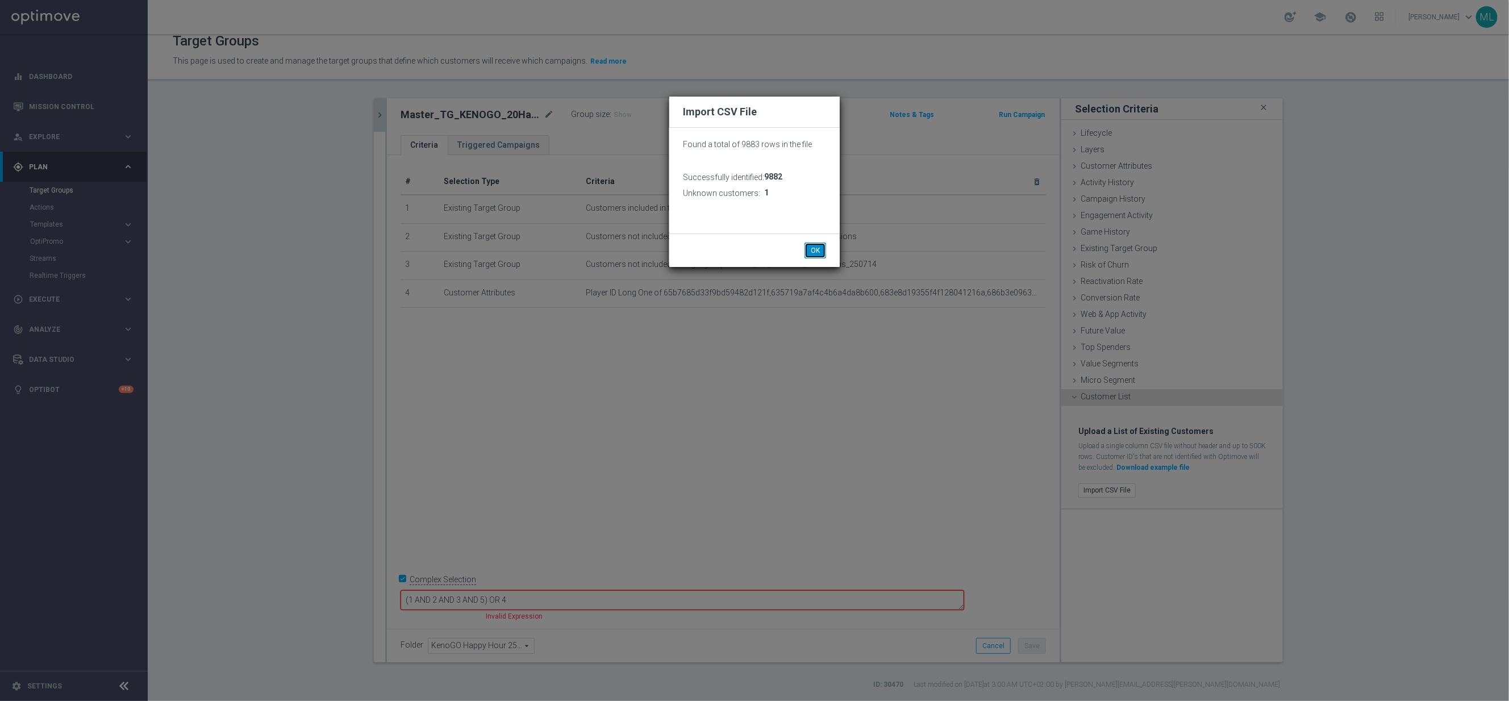
click at [816, 248] on button "OK" at bounding box center [816, 251] width 22 height 16
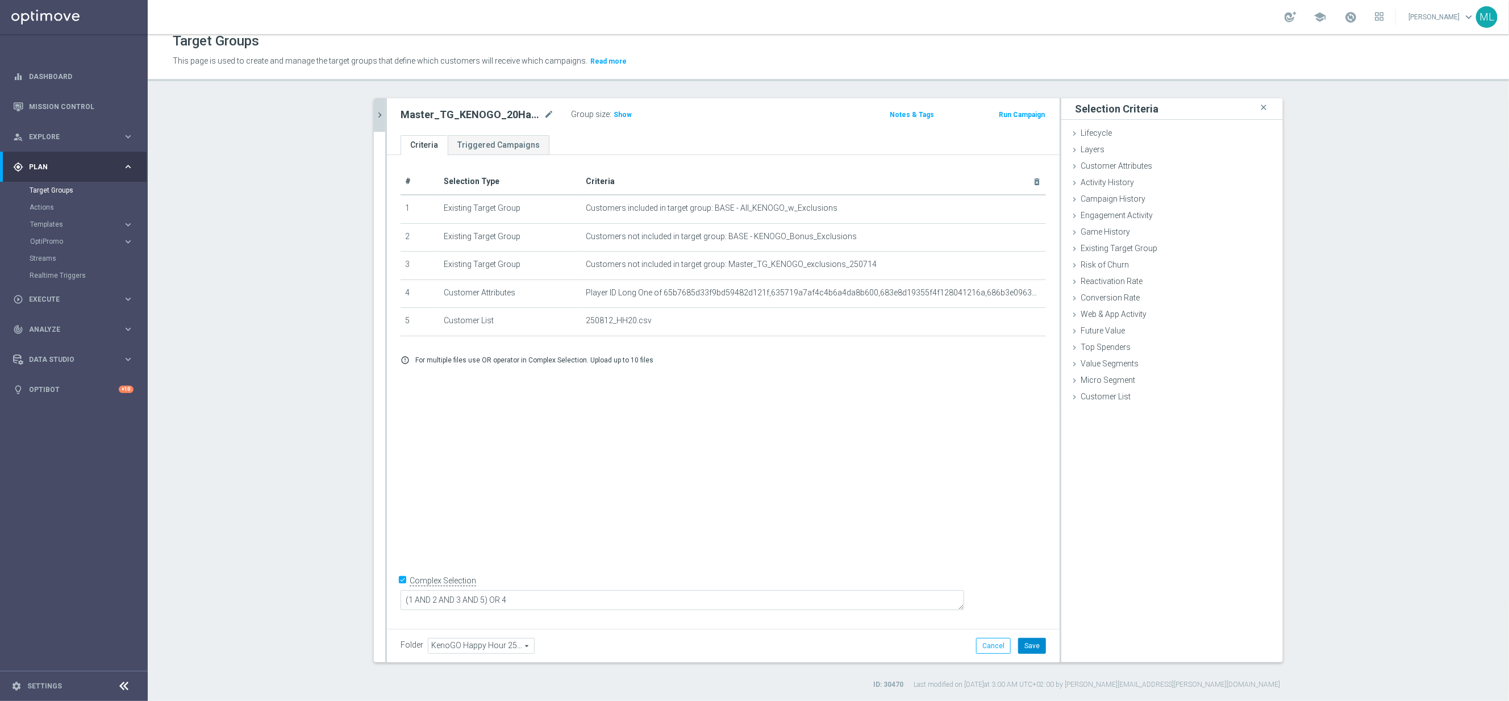
click at [1040, 643] on button "Save" at bounding box center [1032, 646] width 28 height 16
click at [380, 122] on button "chevron_right" at bounding box center [379, 115] width 11 height 34
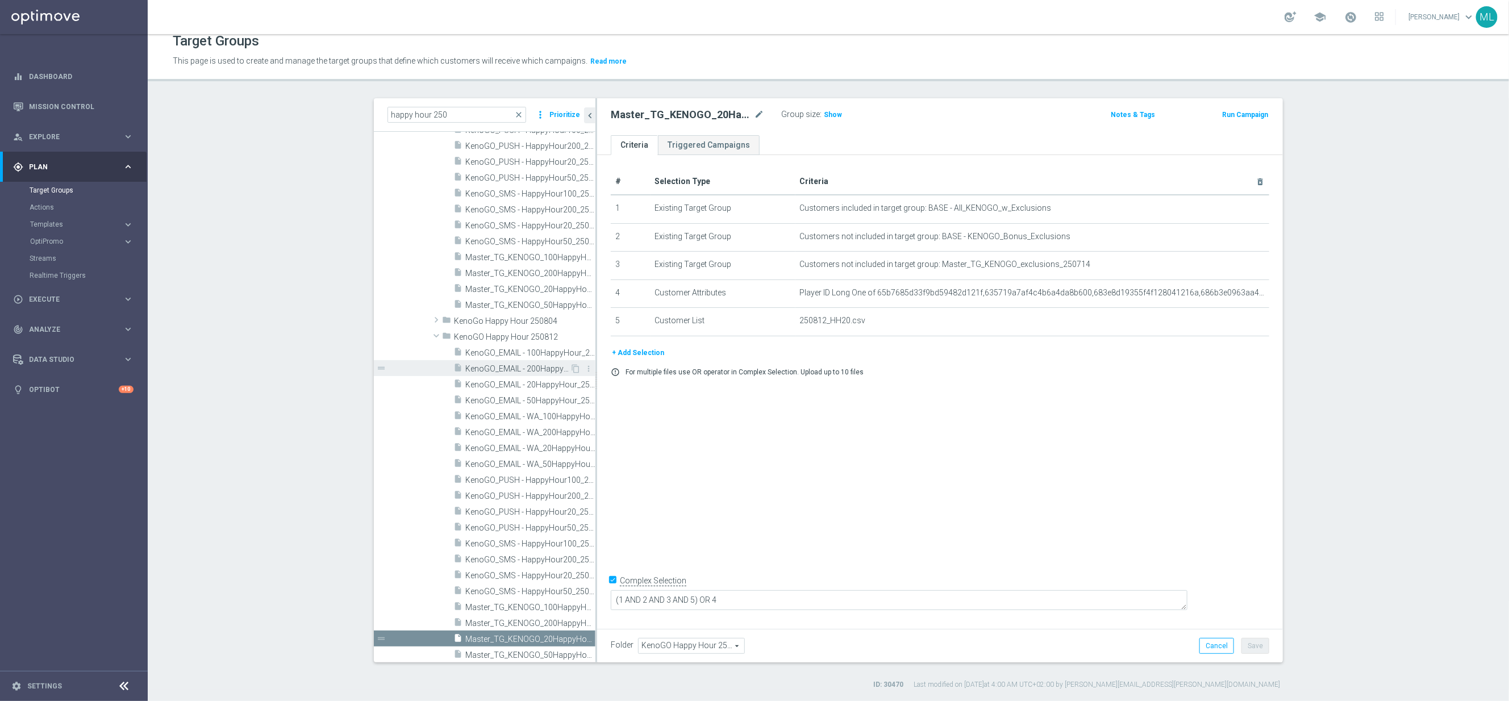
click at [512, 368] on span "KenoGO_EMAIL - 200HappyHour_250812" at bounding box center [517, 369] width 105 height 10
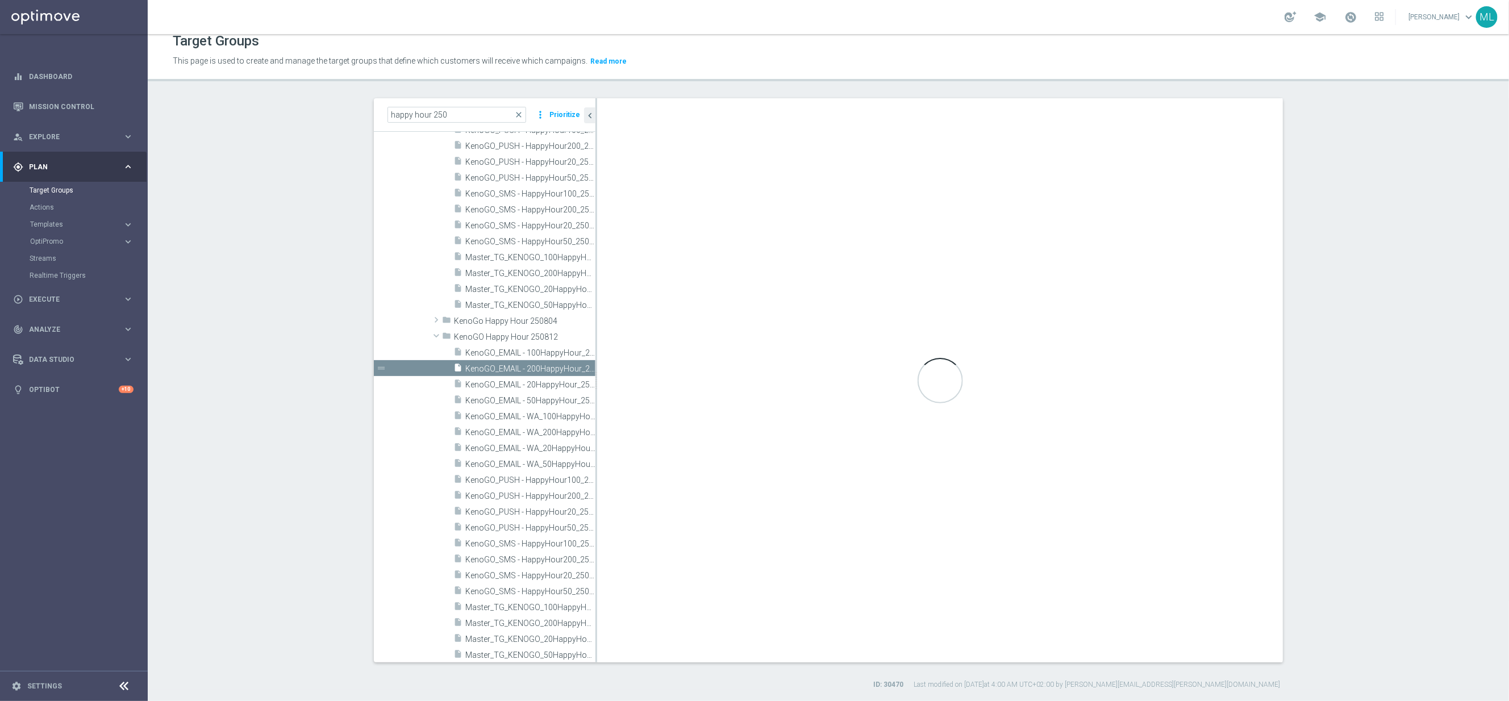
checkbox input "false"
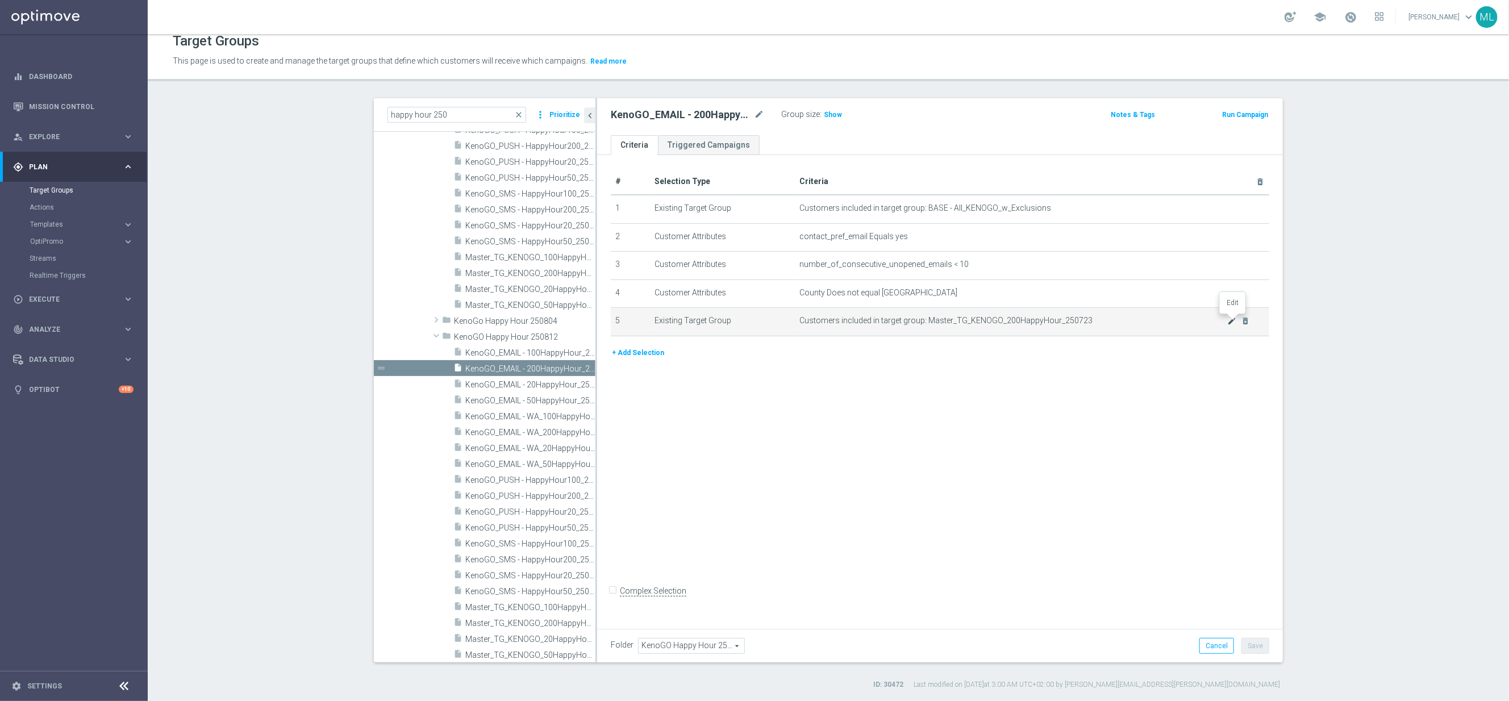
click at [1232, 319] on icon "mode_edit" at bounding box center [1232, 320] width 9 height 9
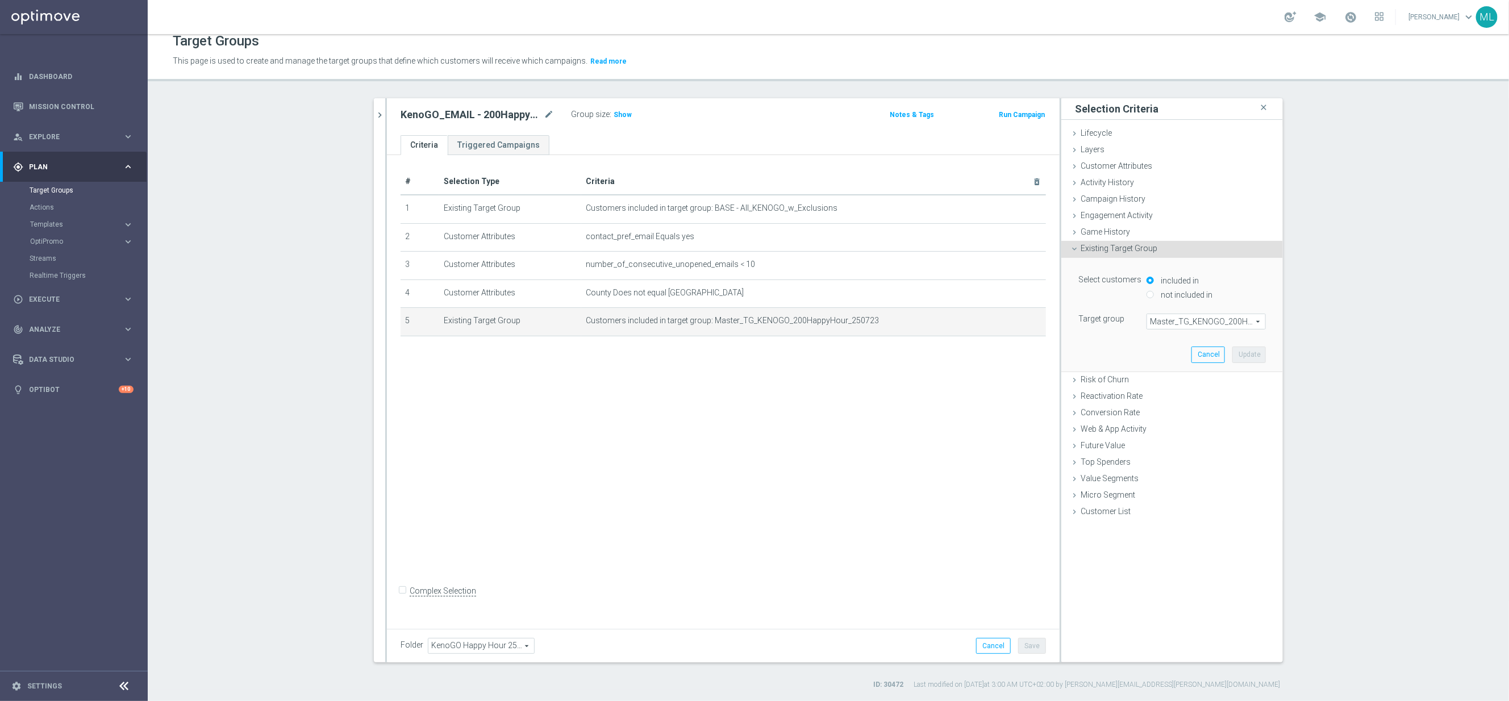
click at [1201, 326] on span "Master_TG_KENOGO_200HappyHour_250723" at bounding box center [1206, 321] width 118 height 15
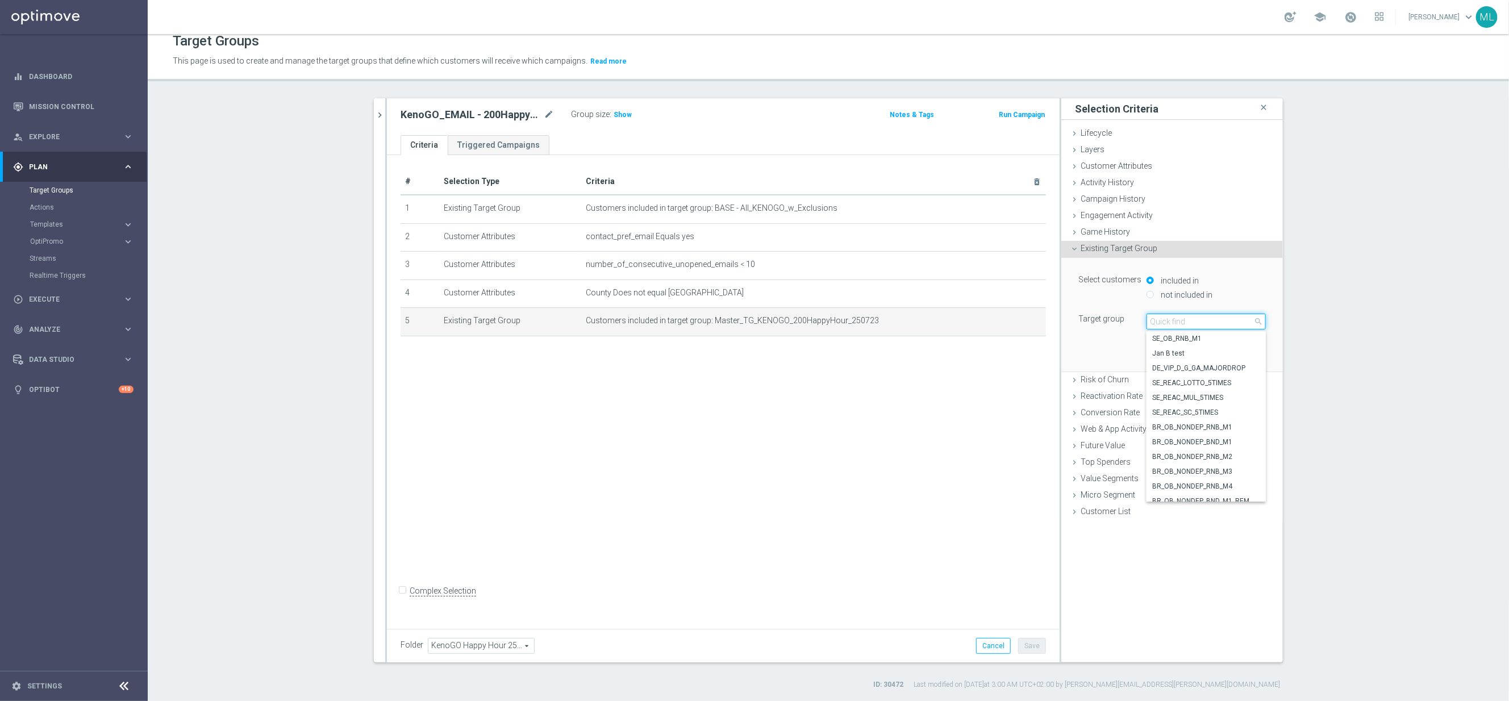
click at [1184, 324] on input "search" at bounding box center [1206, 322] width 119 height 16
type input "250812"
click at [1235, 356] on span "Master_TG_KENOGO_200HappyHour_250812" at bounding box center [1206, 353] width 108 height 9
type input "Master_TG_KENOGO_200HappyHour_250812"
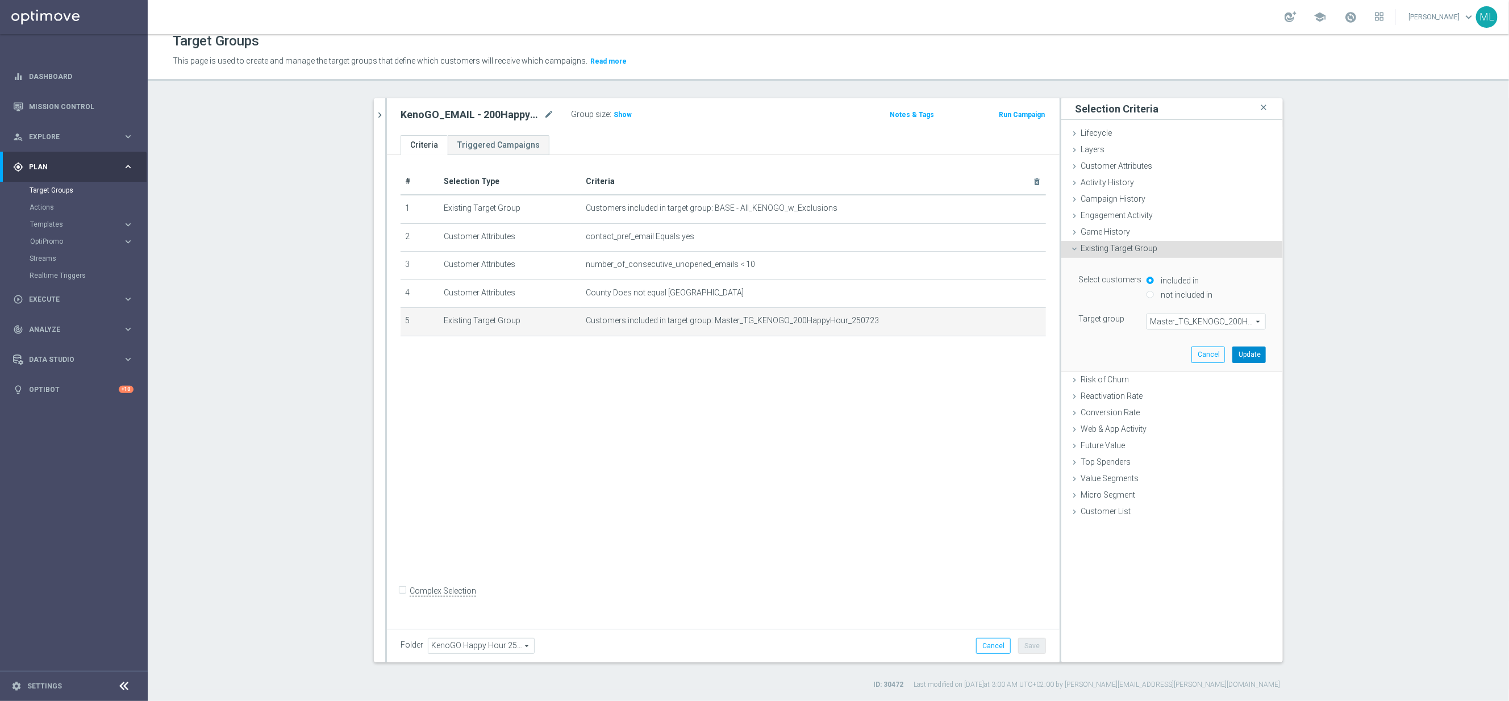
click at [1246, 355] on button "Update" at bounding box center [1249, 355] width 34 height 16
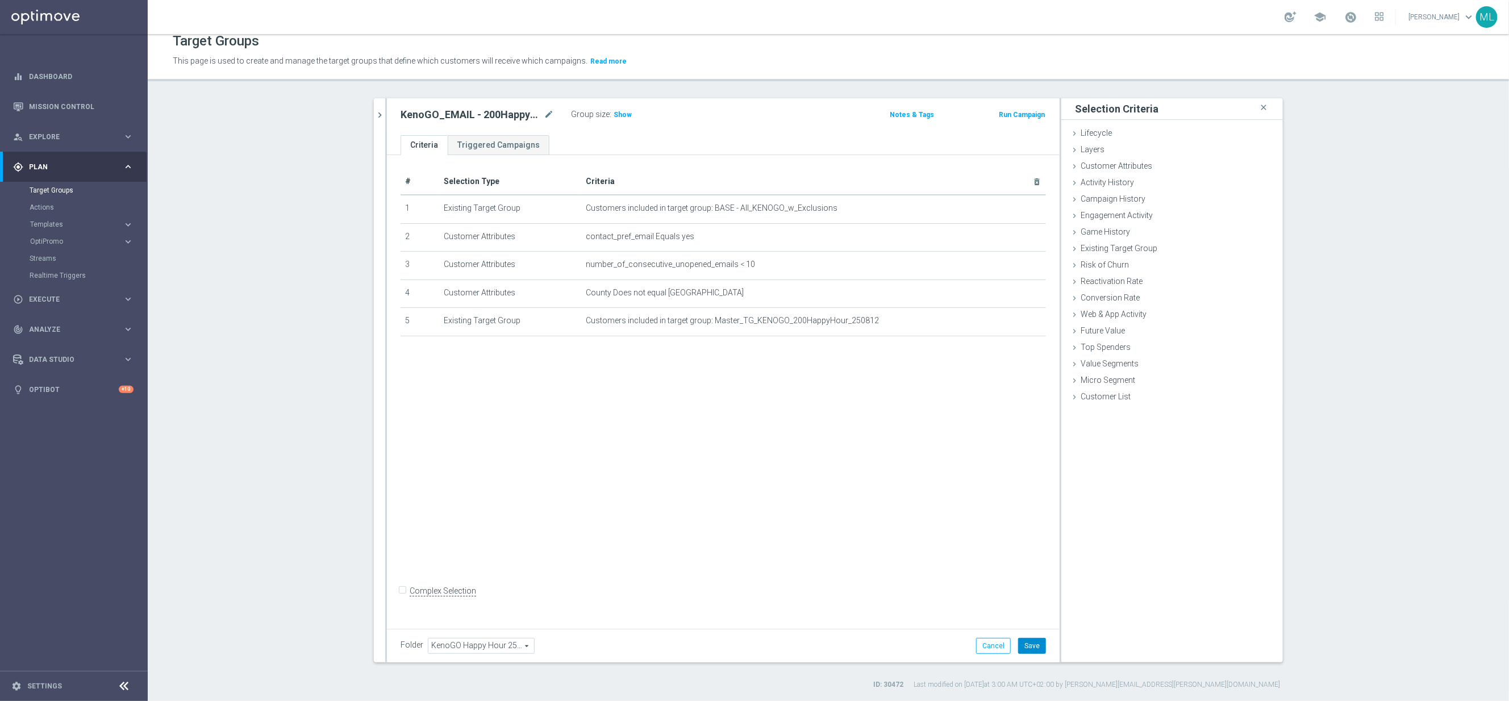
click at [1036, 643] on button "Save" at bounding box center [1032, 646] width 28 height 16
click at [384, 121] on button "chevron_right" at bounding box center [379, 115] width 11 height 34
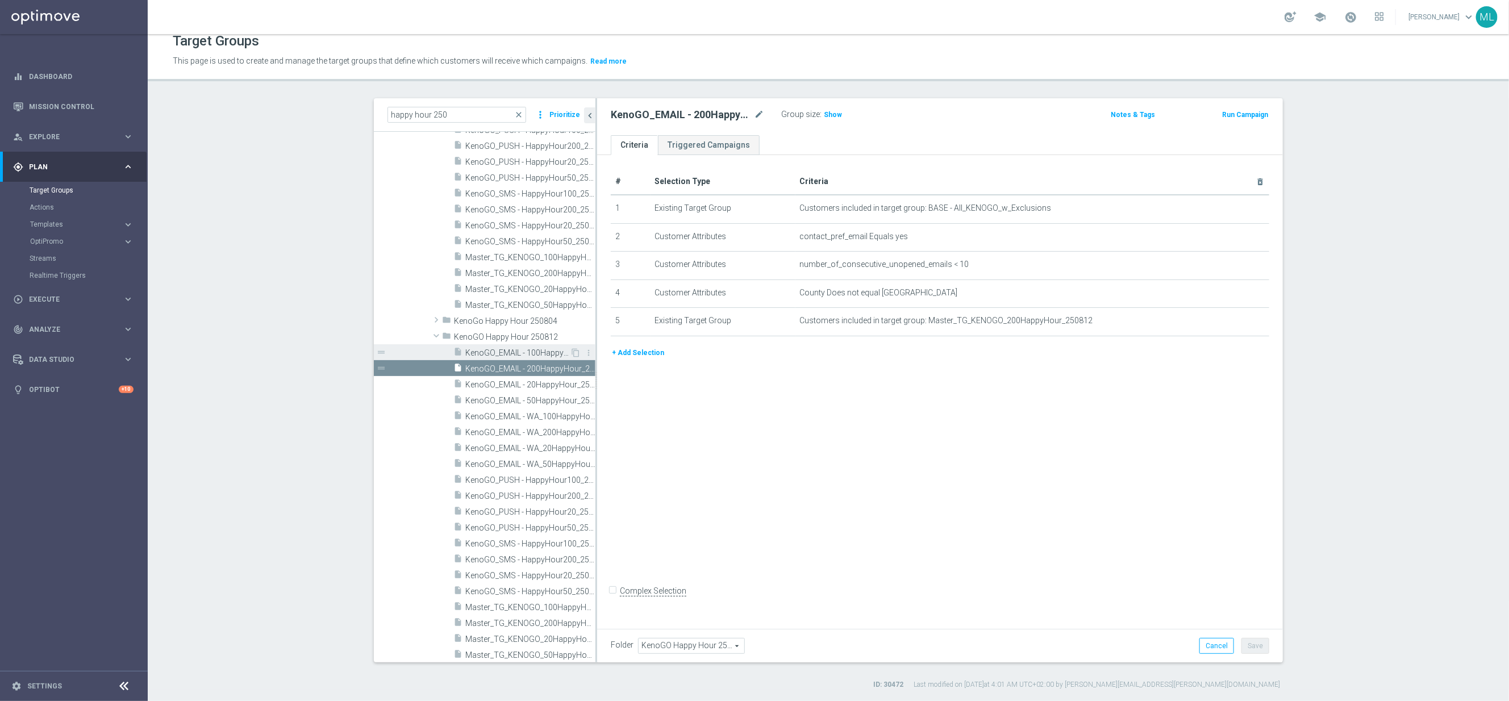
click at [537, 352] on span "KenoGO_EMAIL - 100HappyHour_250812" at bounding box center [517, 353] width 105 height 10
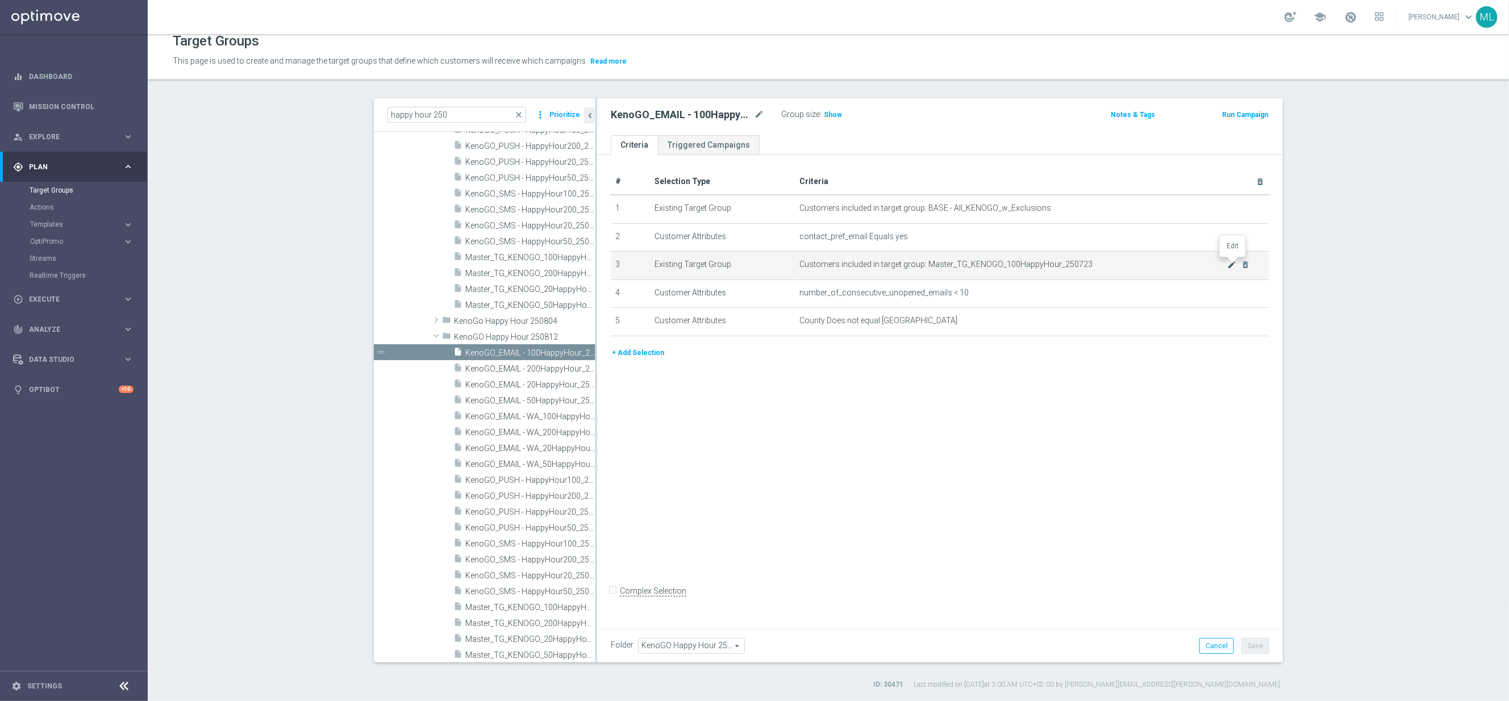
click at [1230, 263] on icon "mode_edit" at bounding box center [1232, 264] width 9 height 9
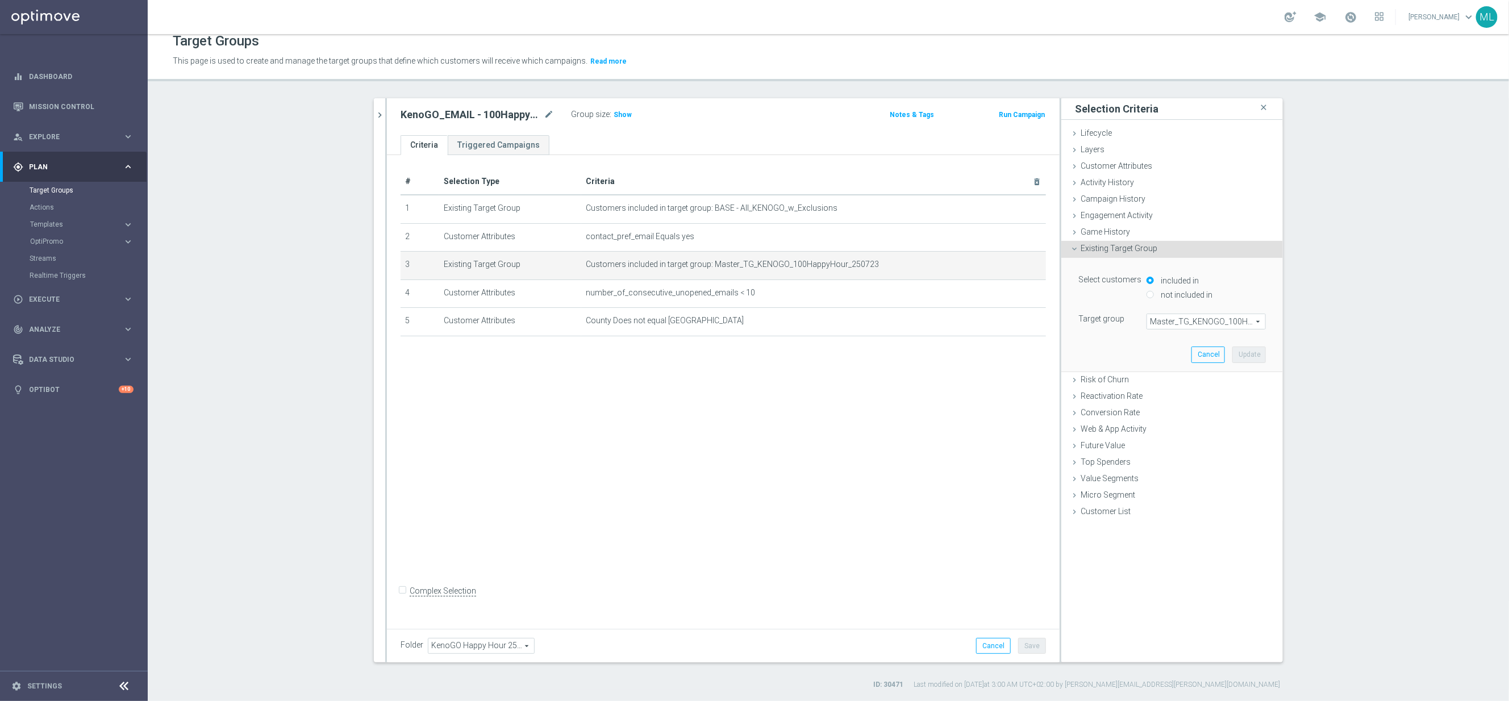
click at [1201, 322] on span "Master_TG_KENOGO_100HappyHour_250723" at bounding box center [1206, 321] width 118 height 15
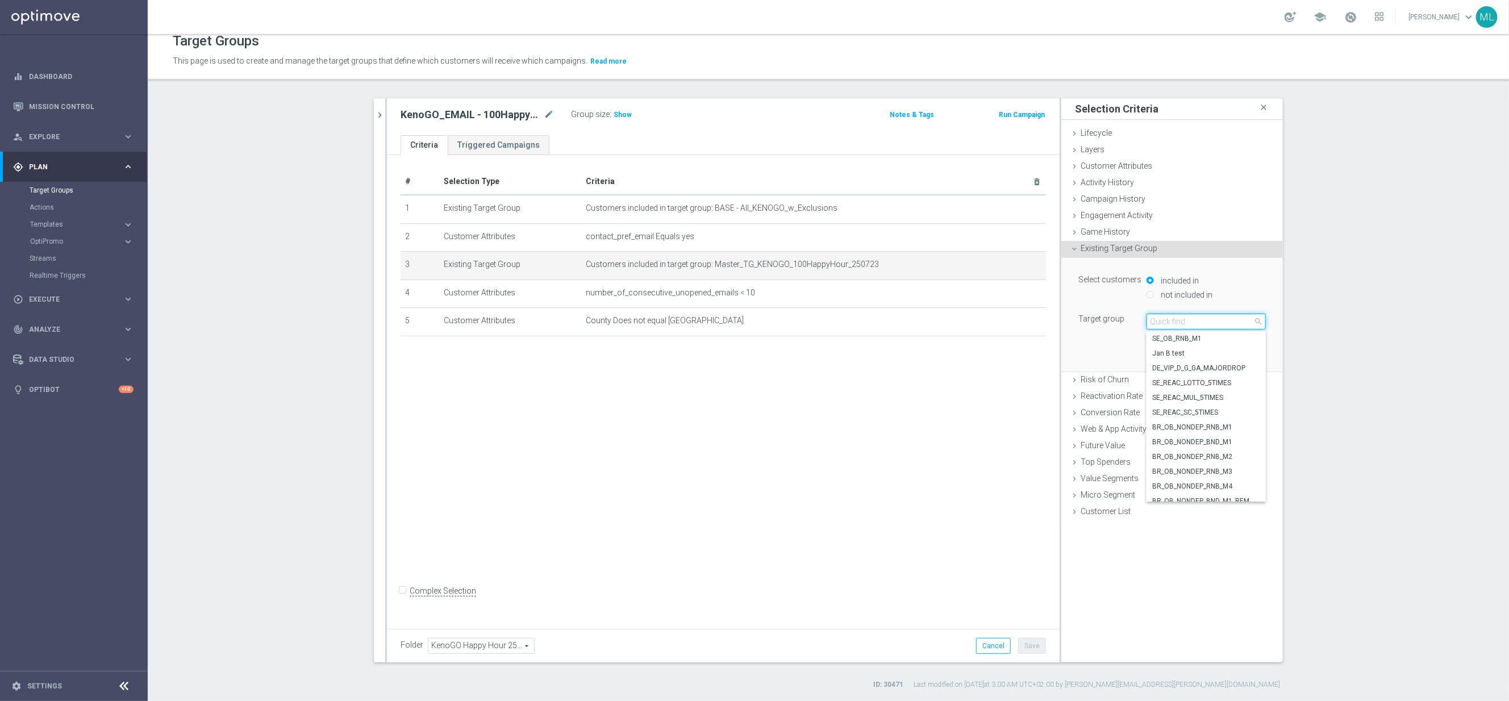
click at [1171, 324] on input "search" at bounding box center [1206, 322] width 119 height 16
type input "250812"
click at [1216, 344] on label "Master_TG_KENOGO_100HappyHour_250812" at bounding box center [1206, 338] width 119 height 15
type input "Master_TG_KENOGO_100HappyHour_250812"
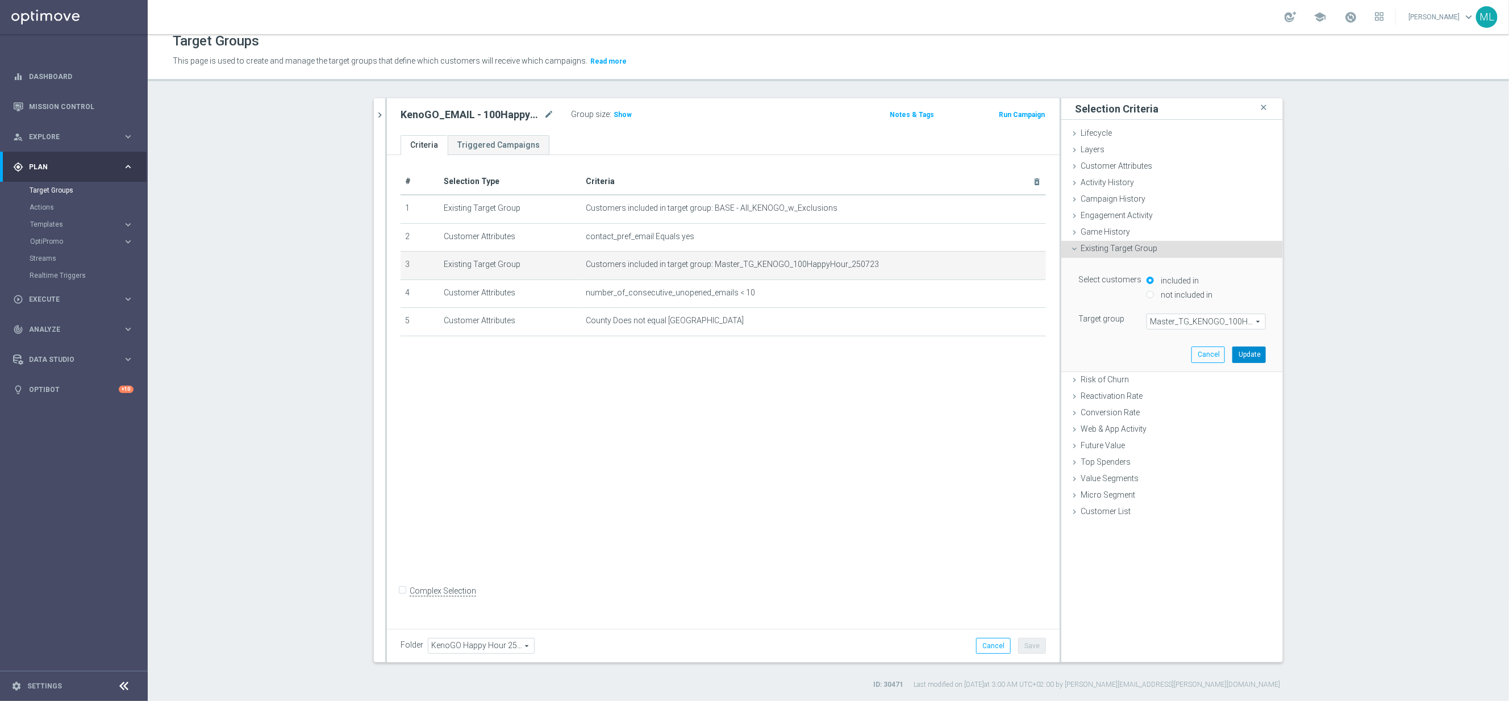
click at [1250, 356] on button "Update" at bounding box center [1249, 355] width 34 height 16
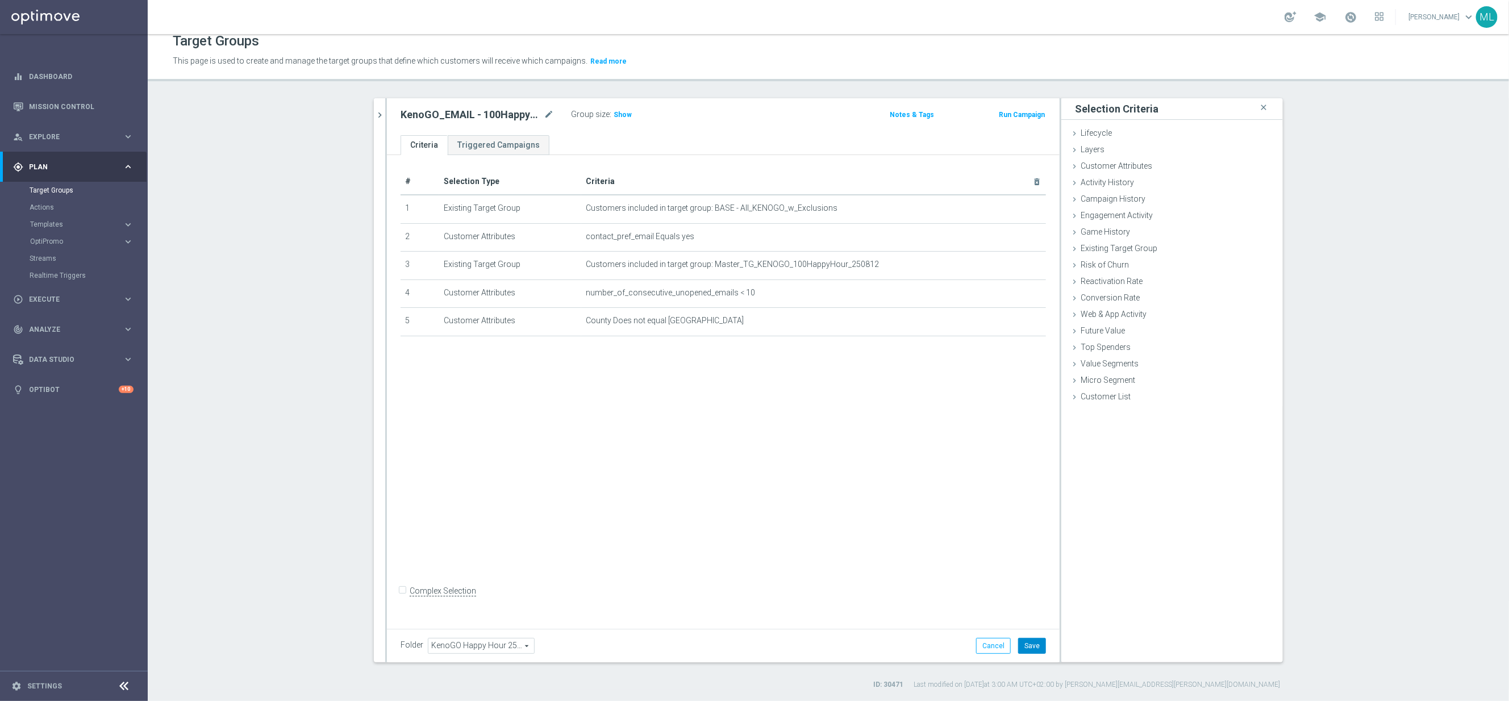
click at [1035, 645] on button "Save" at bounding box center [1032, 646] width 28 height 16
click at [381, 125] on button "chevron_right" at bounding box center [379, 115] width 11 height 34
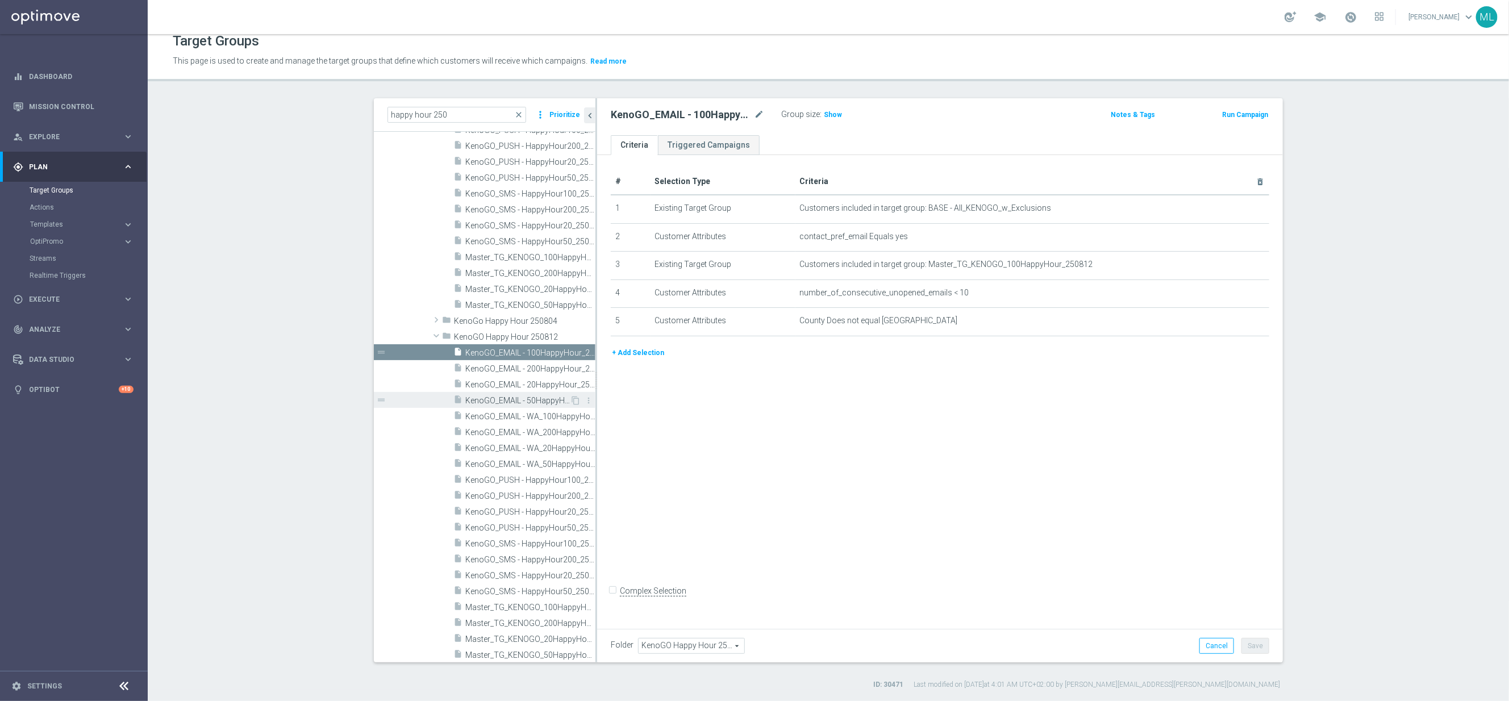
click at [541, 397] on span "KenoGO_EMAIL - 50HappyHour_250812" at bounding box center [517, 401] width 105 height 10
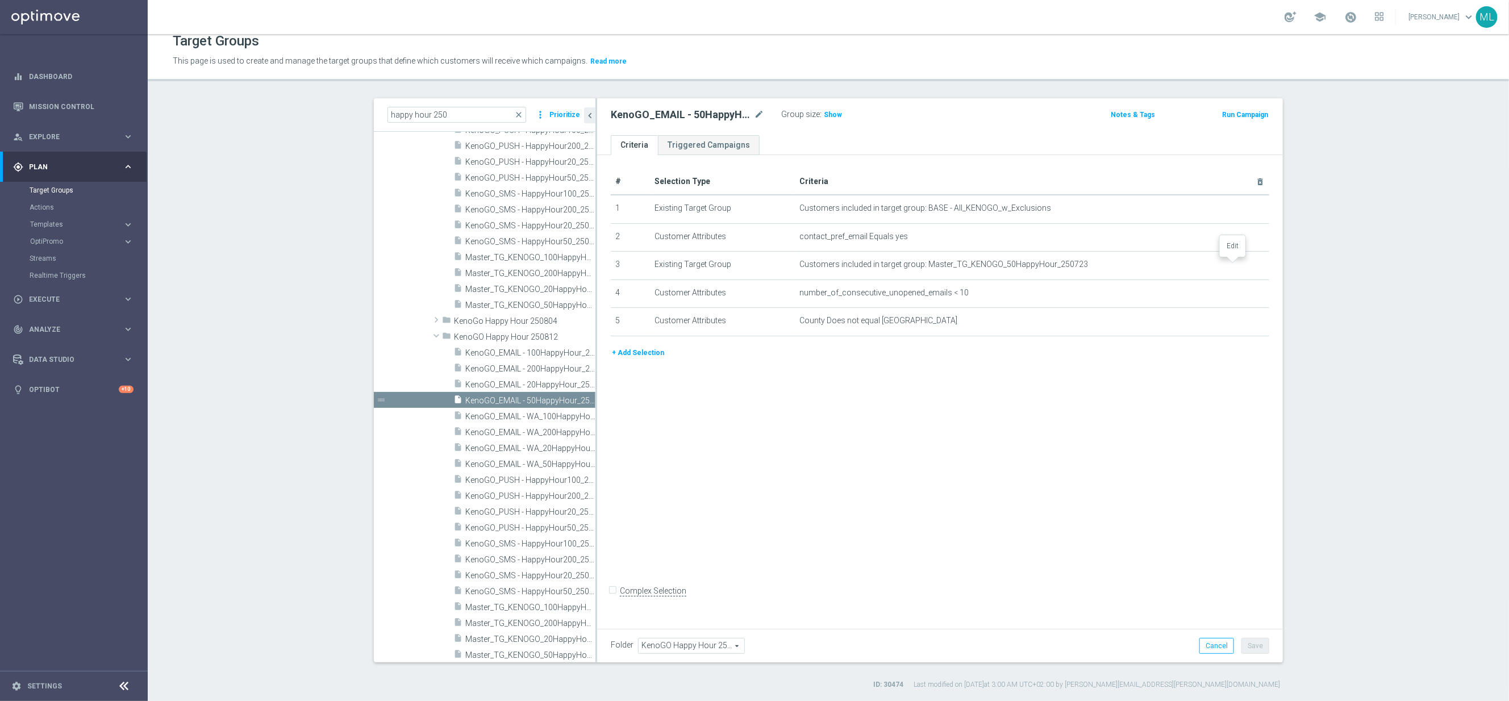
click at [0, 0] on icon "mode_edit" at bounding box center [0, 0] width 0 height 0
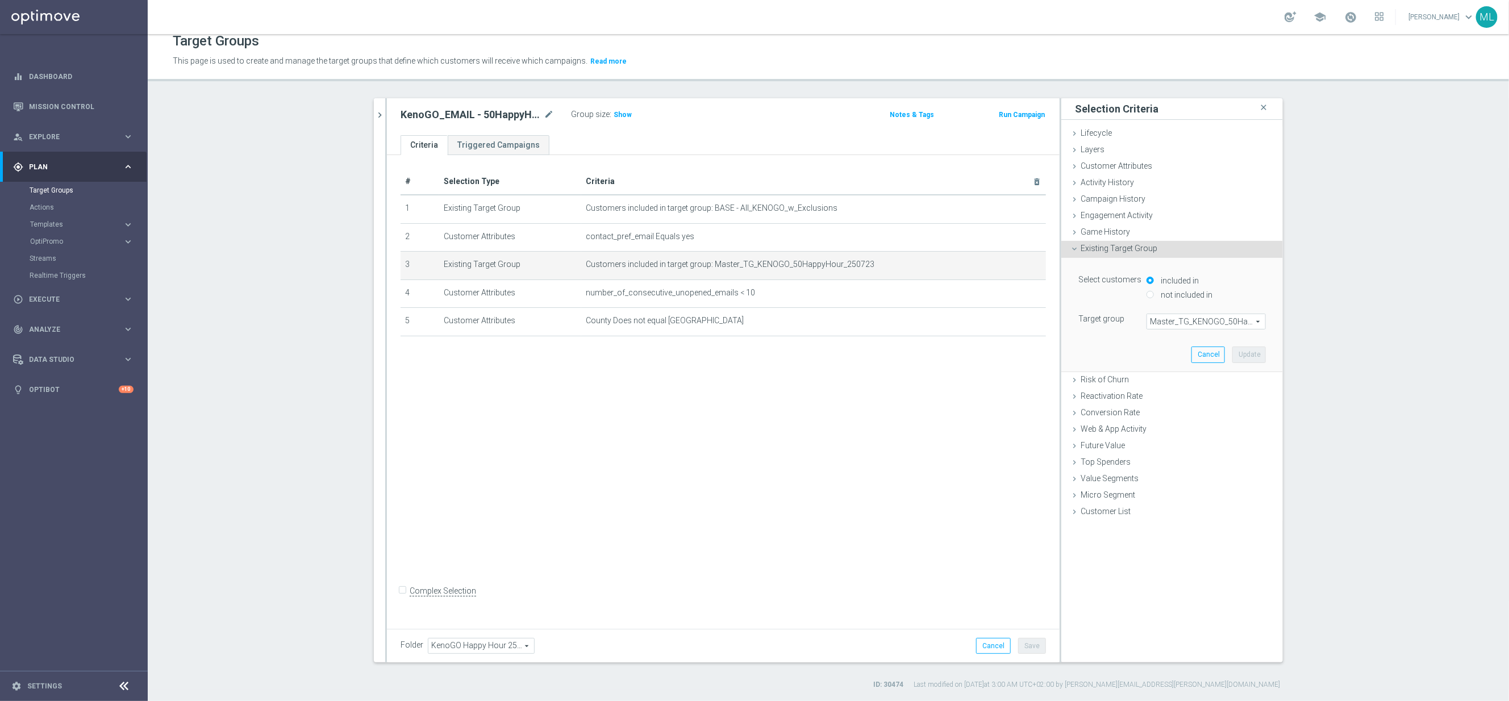
click at [1188, 323] on span "Master_TG_KENOGO_50HappyHour_250723" at bounding box center [1206, 321] width 118 height 15
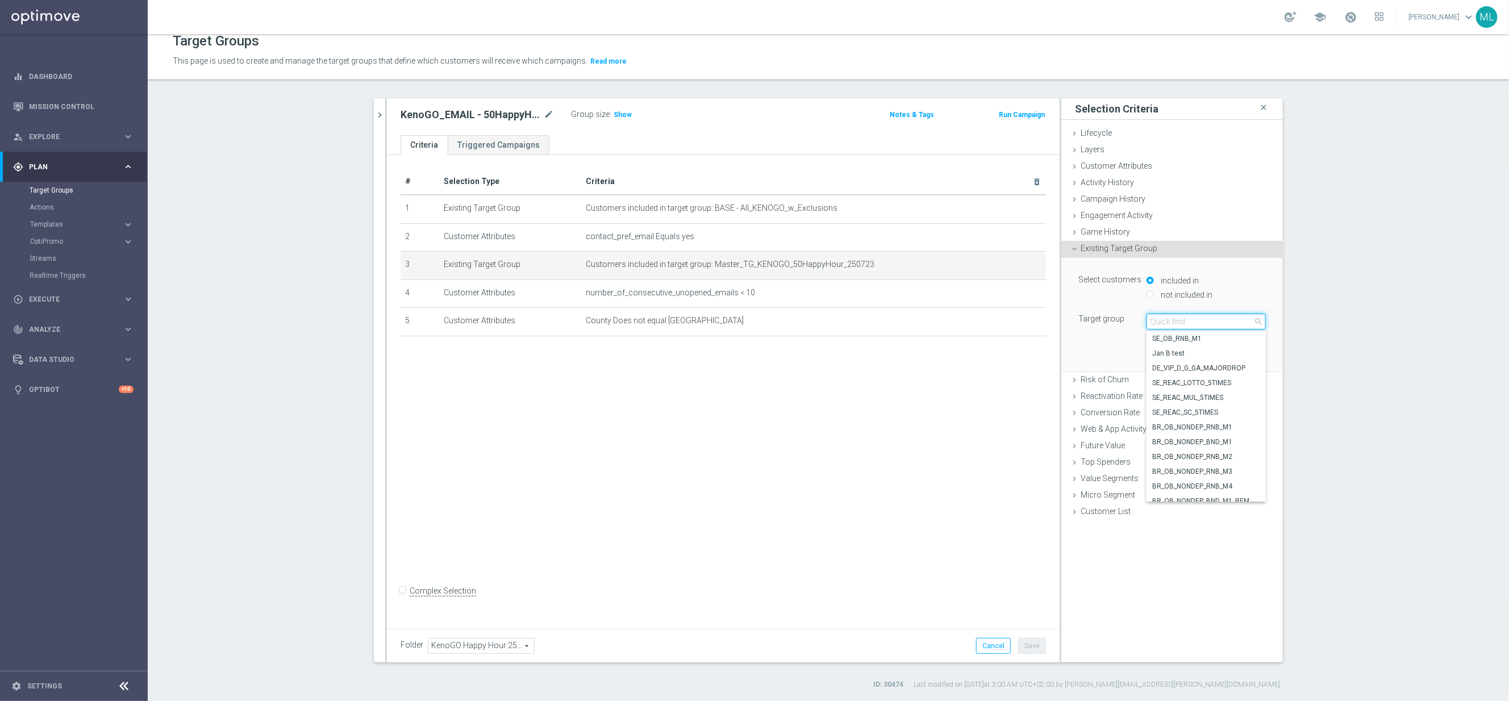
click at [1174, 323] on input "search" at bounding box center [1206, 322] width 119 height 16
type input "250812"
click at [1213, 366] on span "Master_TG_KENOGO_50HappyHour_250812" at bounding box center [1206, 368] width 108 height 9
type input "Master_TG_KENOGO_50HappyHour_250812"
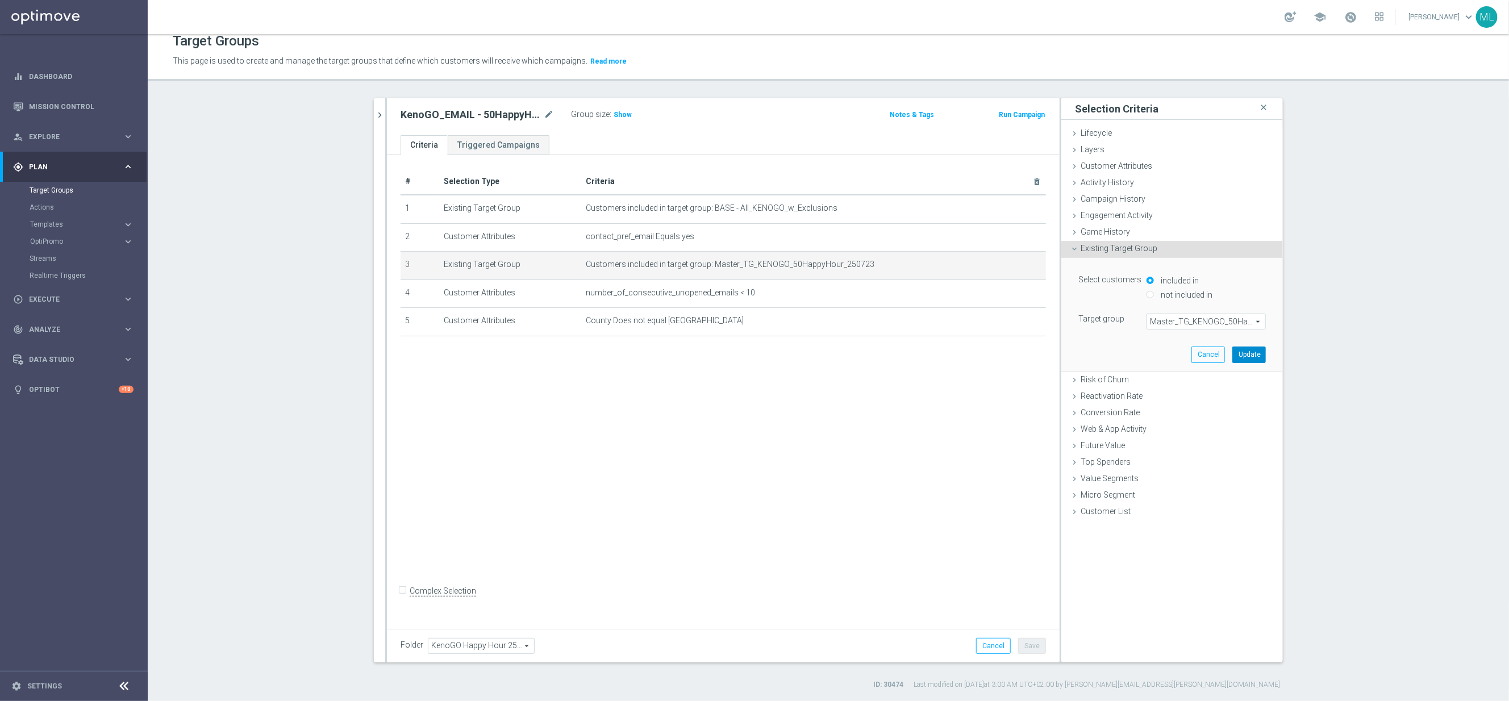
click at [1249, 355] on button "Update" at bounding box center [1249, 355] width 34 height 16
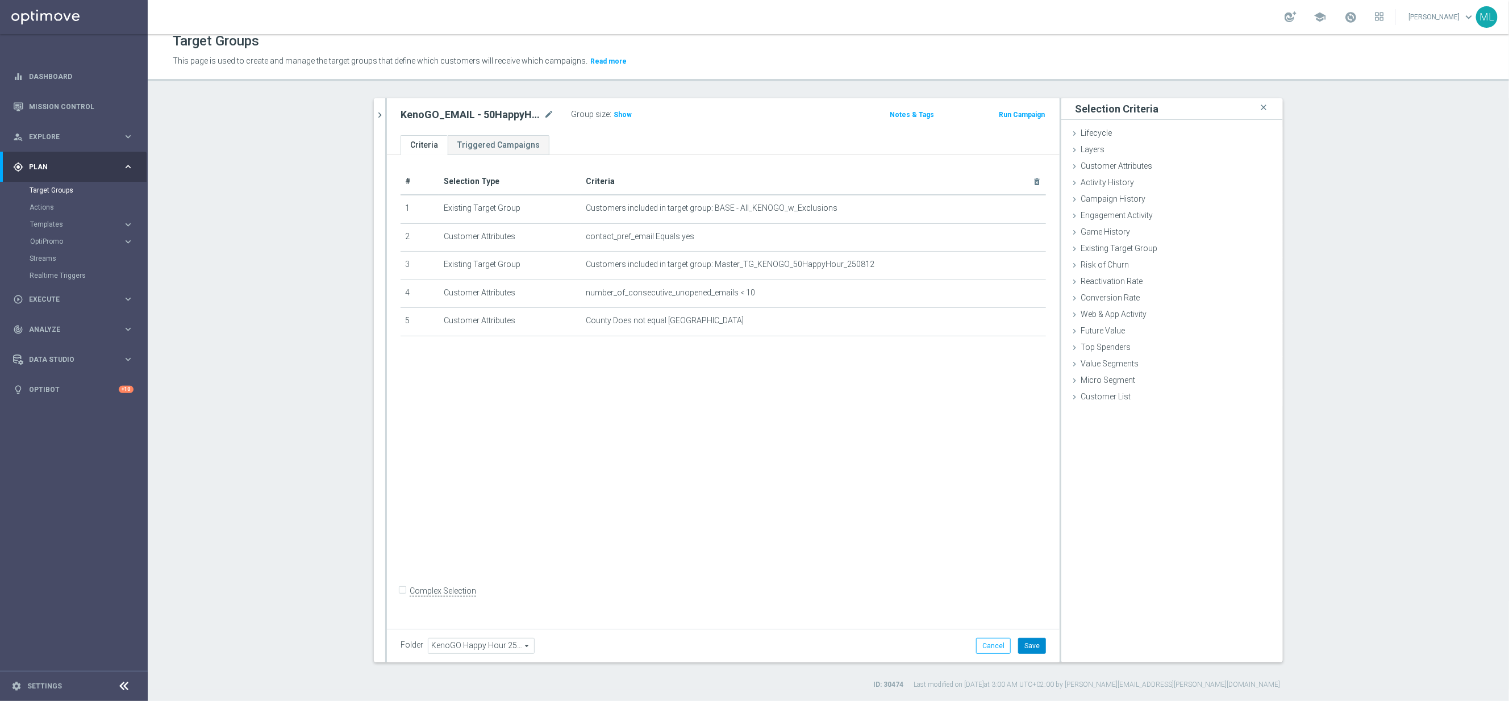
click at [1032, 642] on button "Save" at bounding box center [1032, 646] width 28 height 16
click at [378, 110] on icon "chevron_right" at bounding box center [379, 115] width 11 height 11
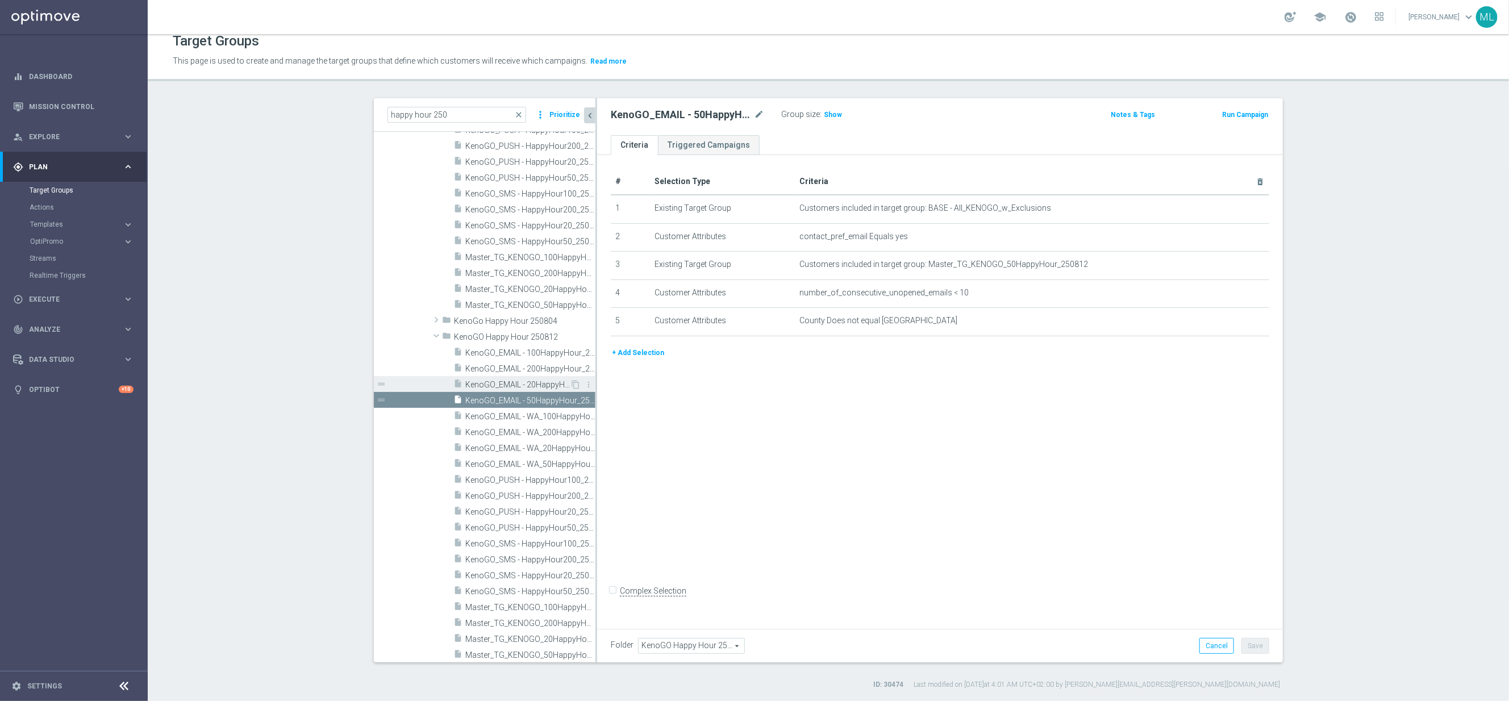
click at [541, 383] on span "KenoGO_EMAIL - 20HappyHour_250812" at bounding box center [517, 385] width 105 height 10
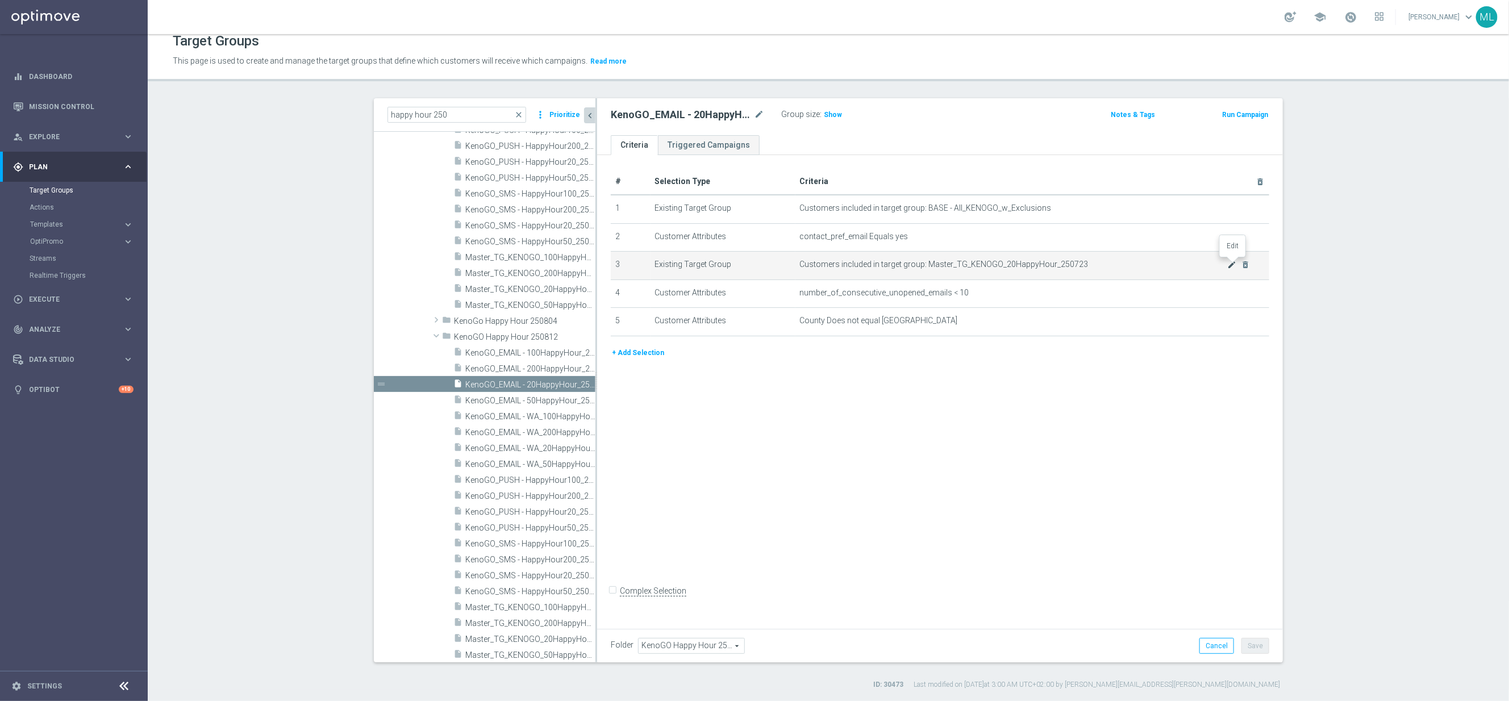
click at [1230, 266] on icon "mode_edit" at bounding box center [1232, 264] width 9 height 9
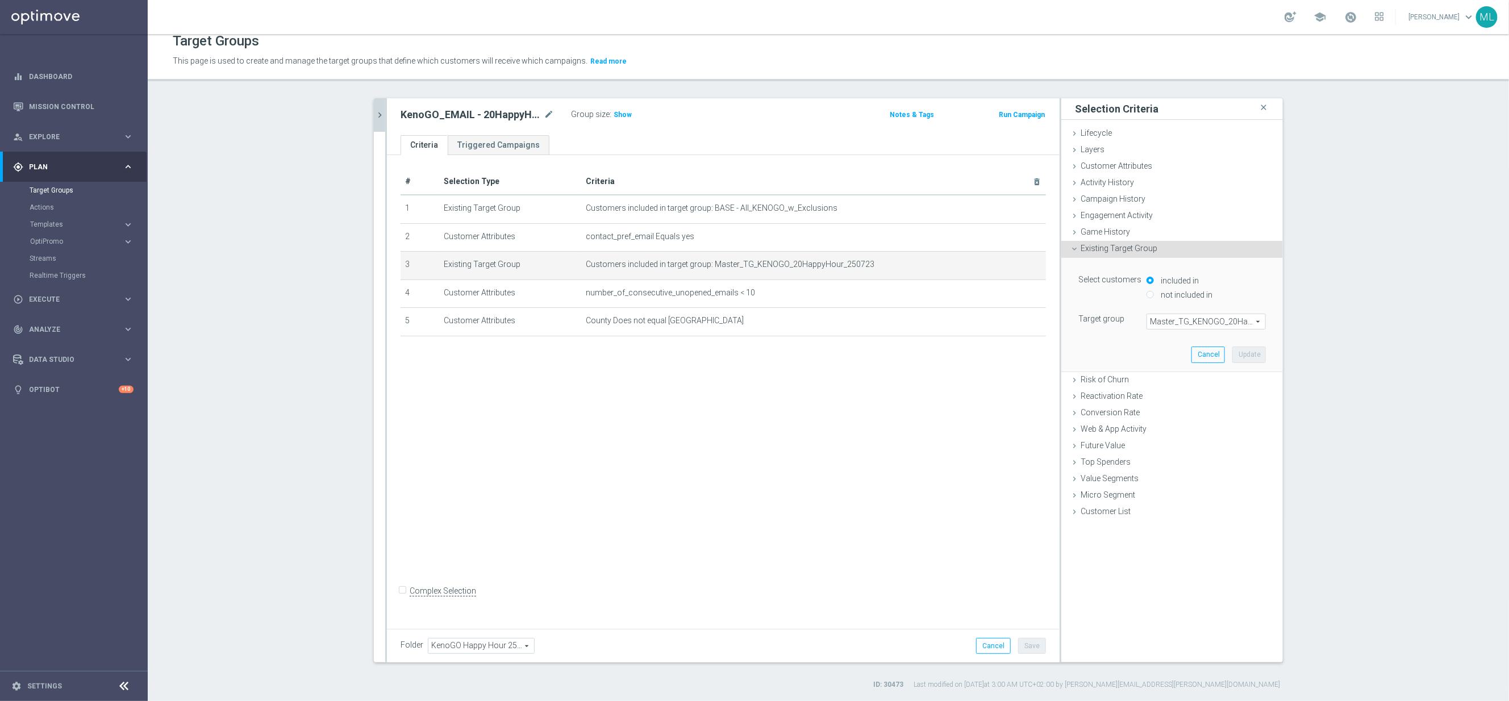
click at [1179, 324] on span "Master_TG_KENOGO_20HappyHour_250723" at bounding box center [1206, 321] width 118 height 15
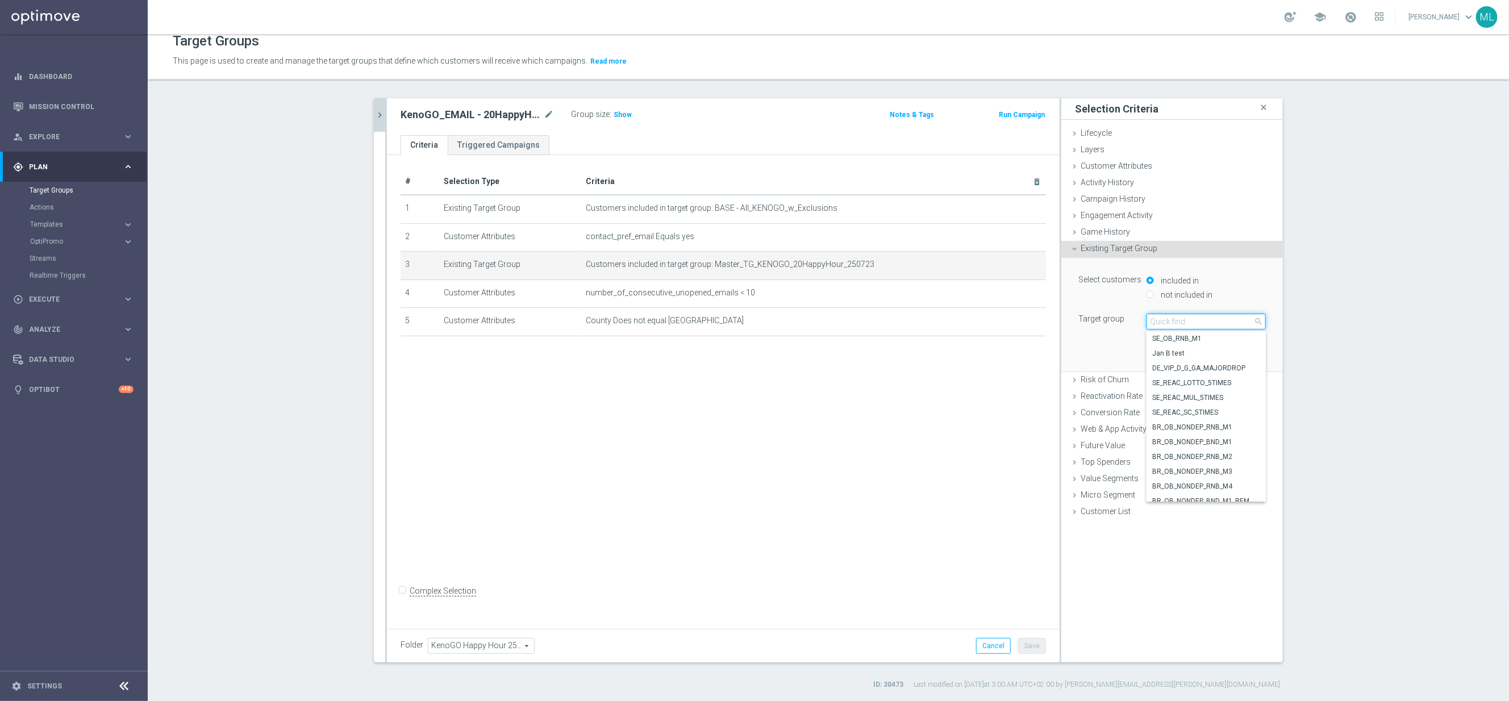
click at [1172, 325] on input "search" at bounding box center [1206, 322] width 119 height 16
type input "250812"
click at [1219, 377] on label "Master_TG_KENOGO_20HappyHour_250812" at bounding box center [1206, 383] width 119 height 15
type input "Master_TG_KENOGO_20HappyHour_250812"
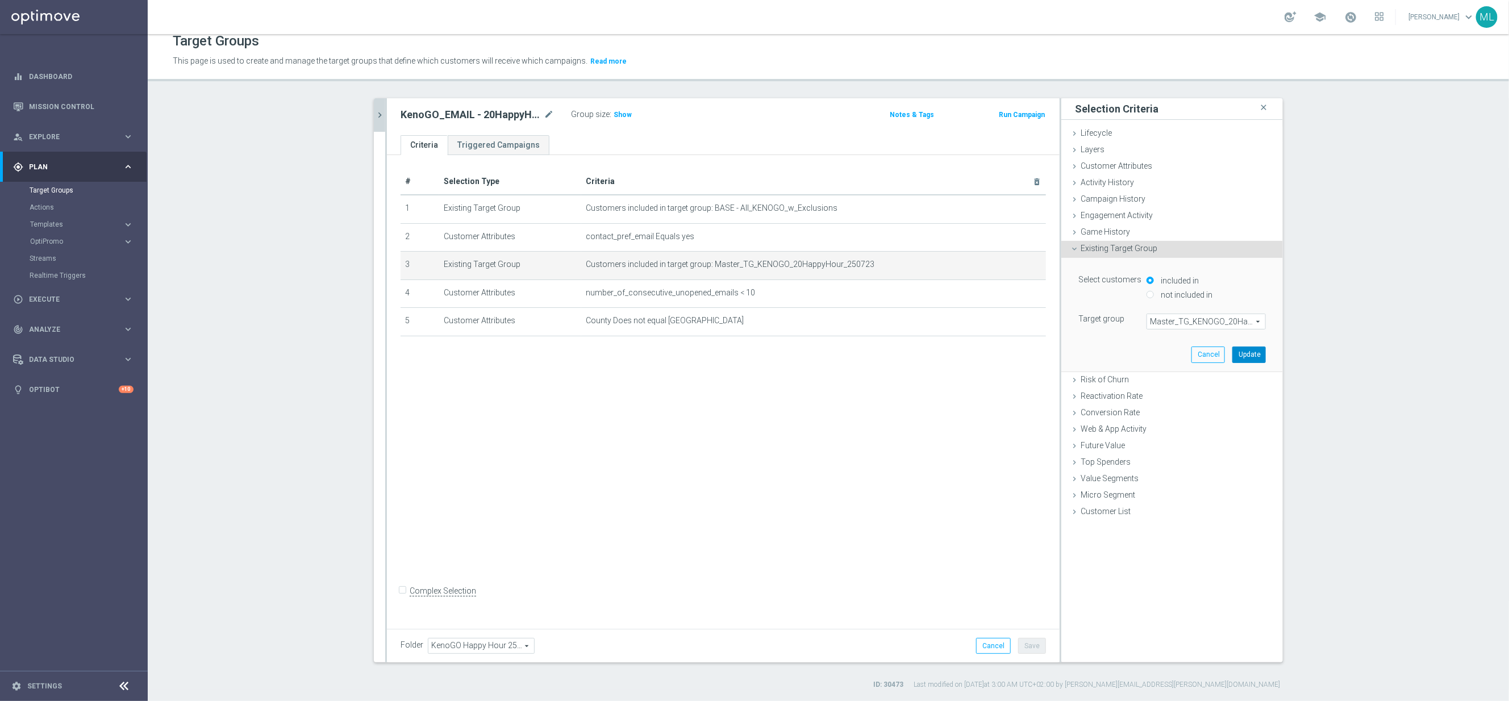
click at [1257, 351] on button "Update" at bounding box center [1249, 355] width 34 height 16
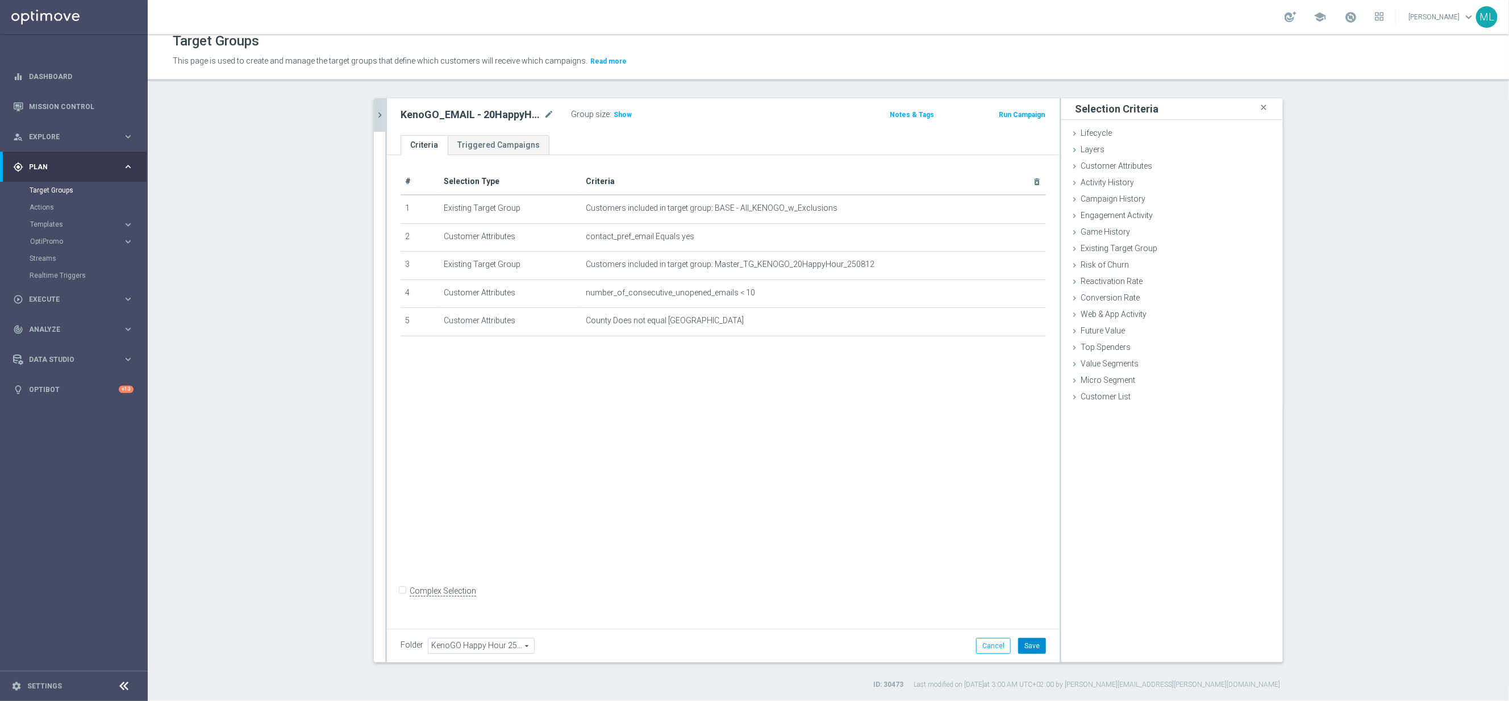
click at [1032, 647] on button "Save" at bounding box center [1032, 646] width 28 height 16
click at [996, 648] on button "Cancel" at bounding box center [993, 646] width 35 height 16
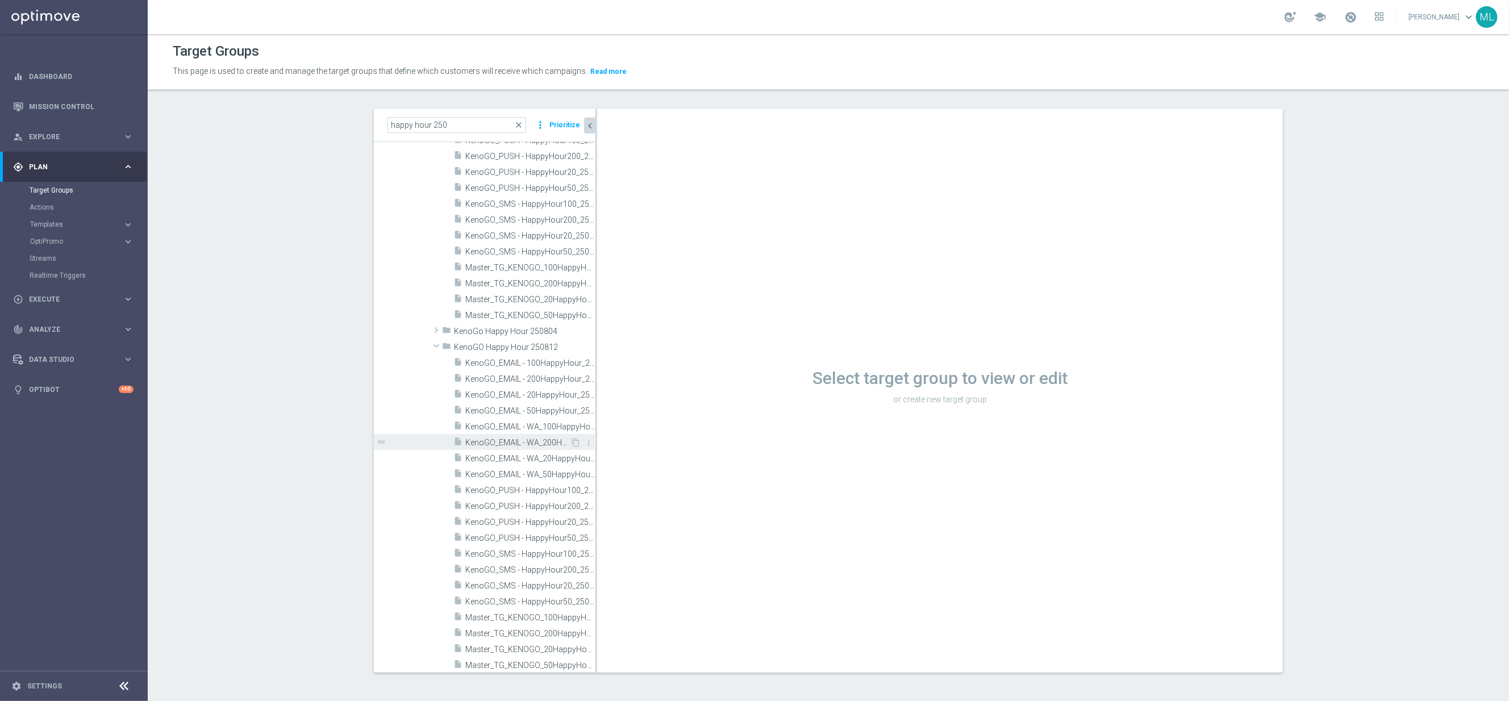
click at [549, 445] on span "KenoGO_EMAIL - WA_200HappyHour_250812" at bounding box center [517, 443] width 105 height 10
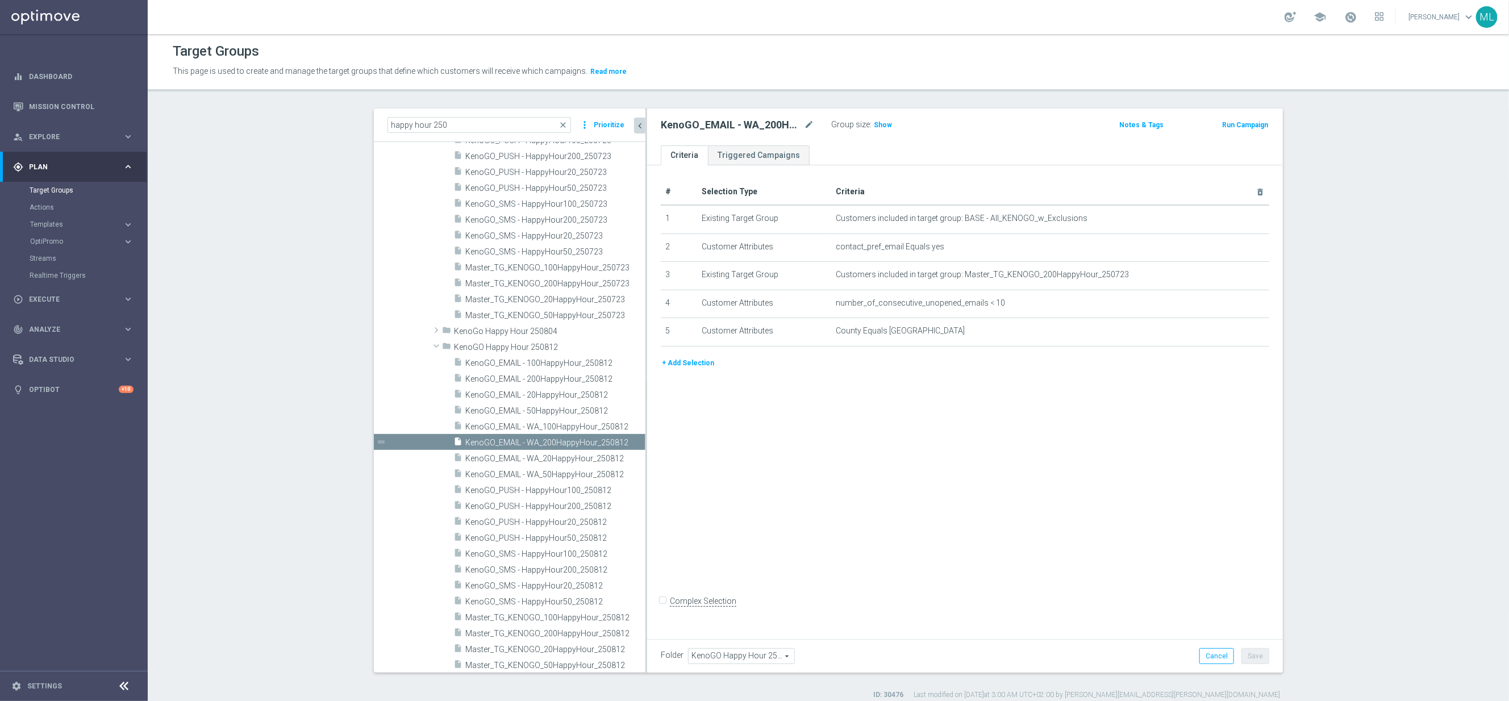
drag, startPoint x: 596, startPoint y: 442, endPoint x: 646, endPoint y: 448, distance: 50.4
click at [646, 448] on as-split "happy hour 250 close more_vert Prioritize Customer Target Groups library_add cr…" at bounding box center [828, 391] width 909 height 564
click at [1234, 274] on icon "mode_edit" at bounding box center [1235, 274] width 9 height 9
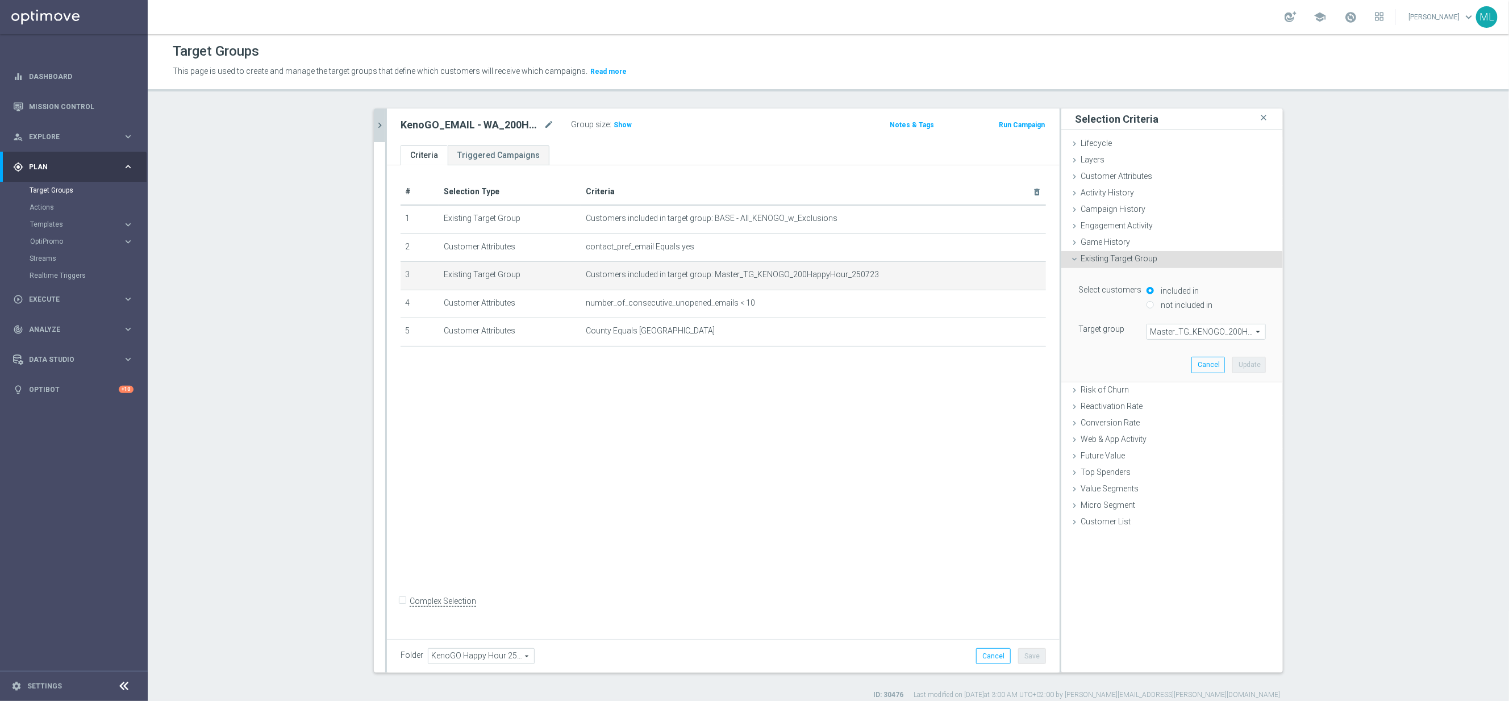
click at [1215, 328] on span "Master_TG_KENOGO_200HappyHour_250723" at bounding box center [1206, 331] width 118 height 15
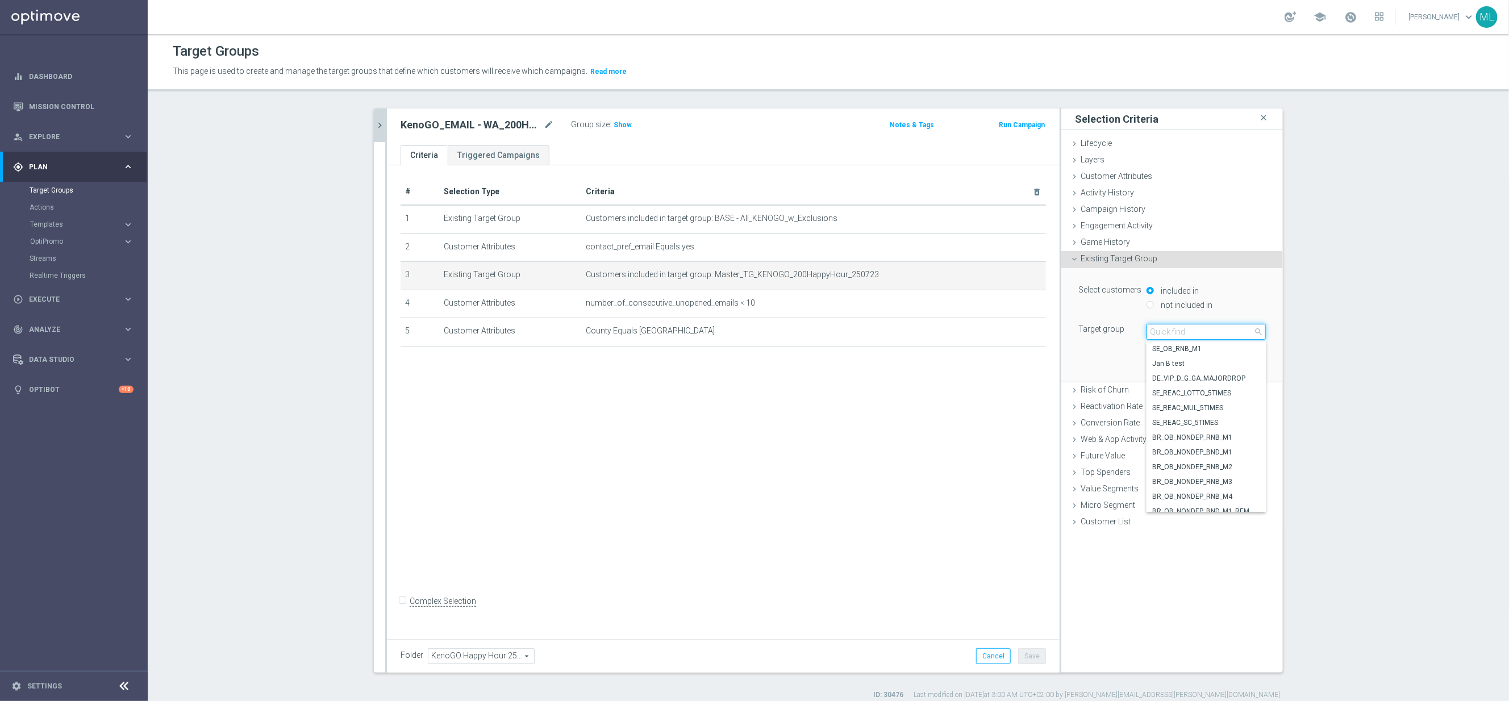
click at [1178, 336] on input "search" at bounding box center [1206, 332] width 119 height 16
type input "250812"
click at [1219, 363] on span "Master_TG_KENOGO_200HappyHour_250812" at bounding box center [1206, 363] width 108 height 9
type input "Master_TG_KENOGO_200HappyHour_250812"
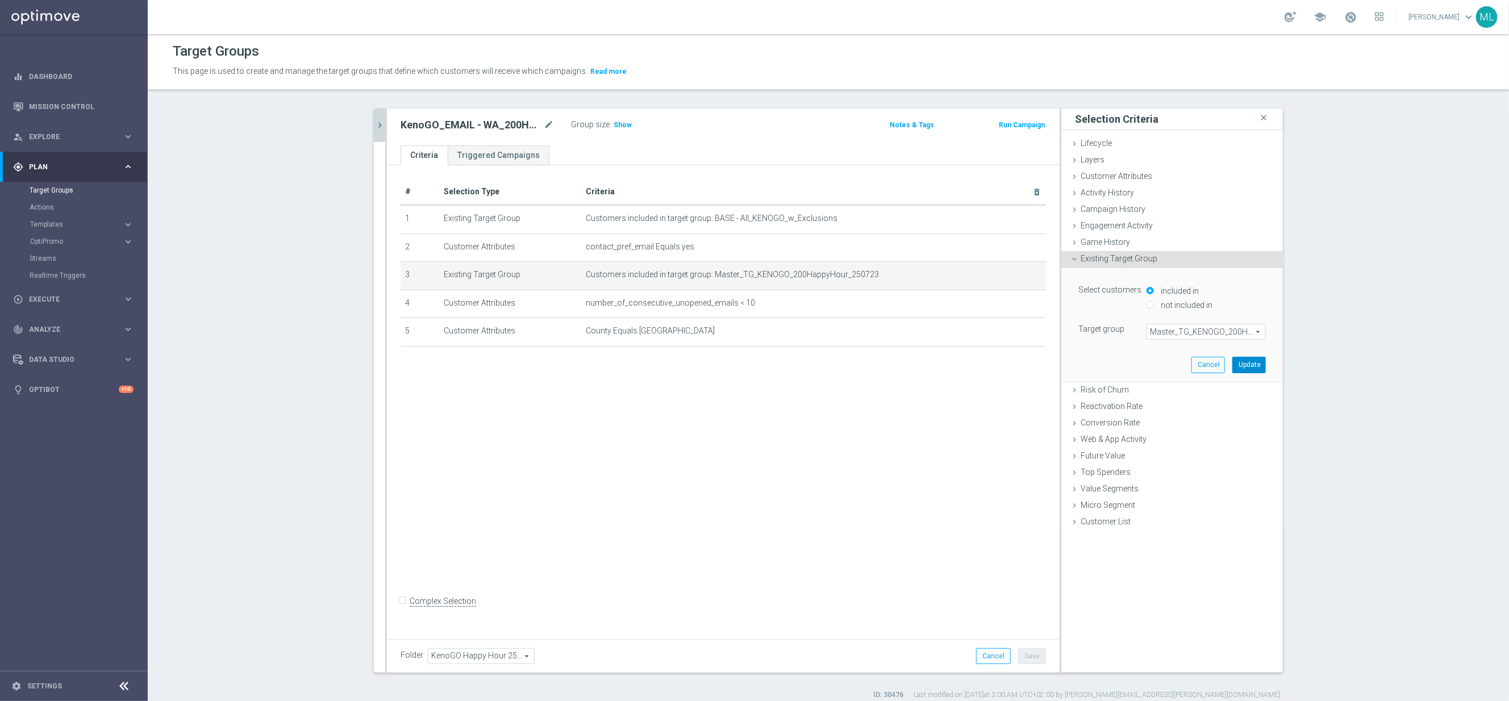
click at [1255, 368] on button "Update" at bounding box center [1249, 365] width 34 height 16
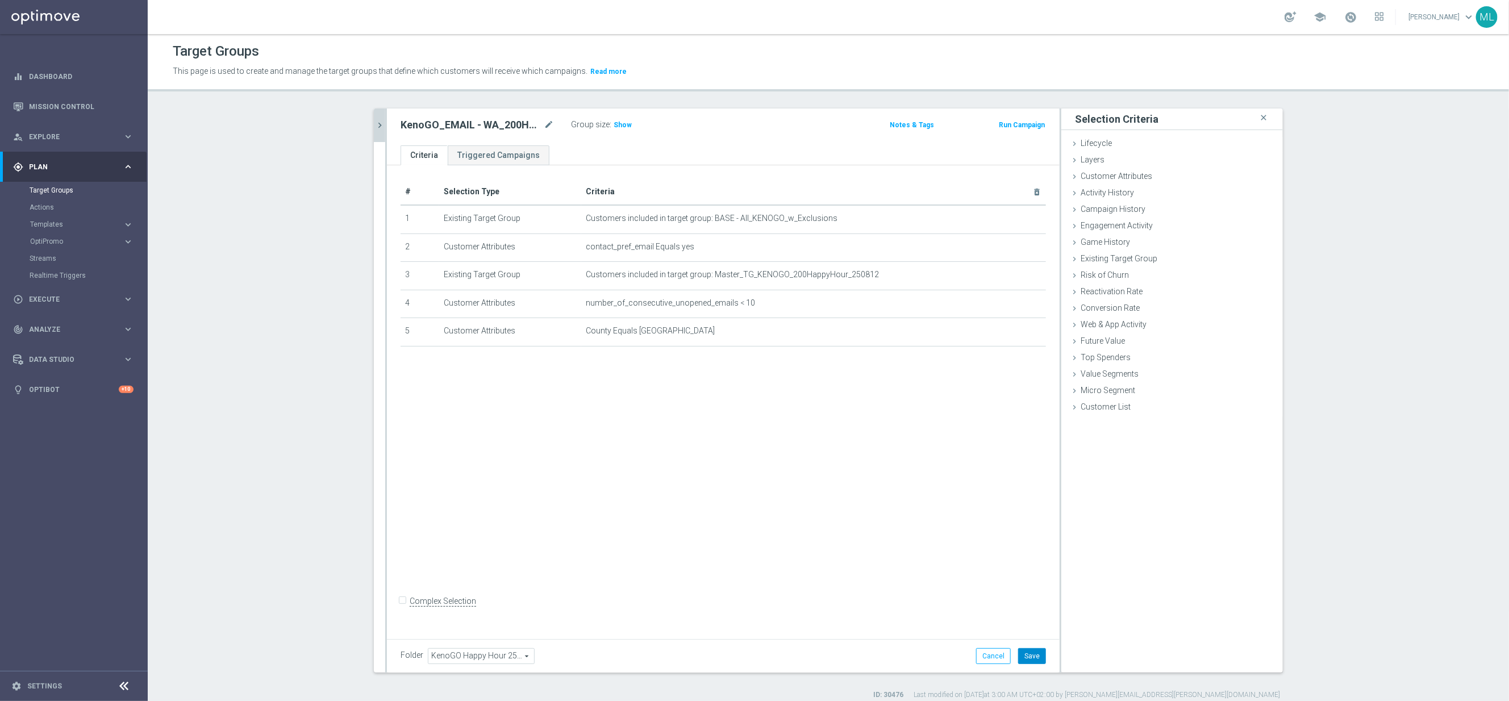
click at [1032, 661] on button "Save" at bounding box center [1032, 656] width 28 height 16
click at [382, 126] on icon "chevron_right" at bounding box center [379, 125] width 11 height 11
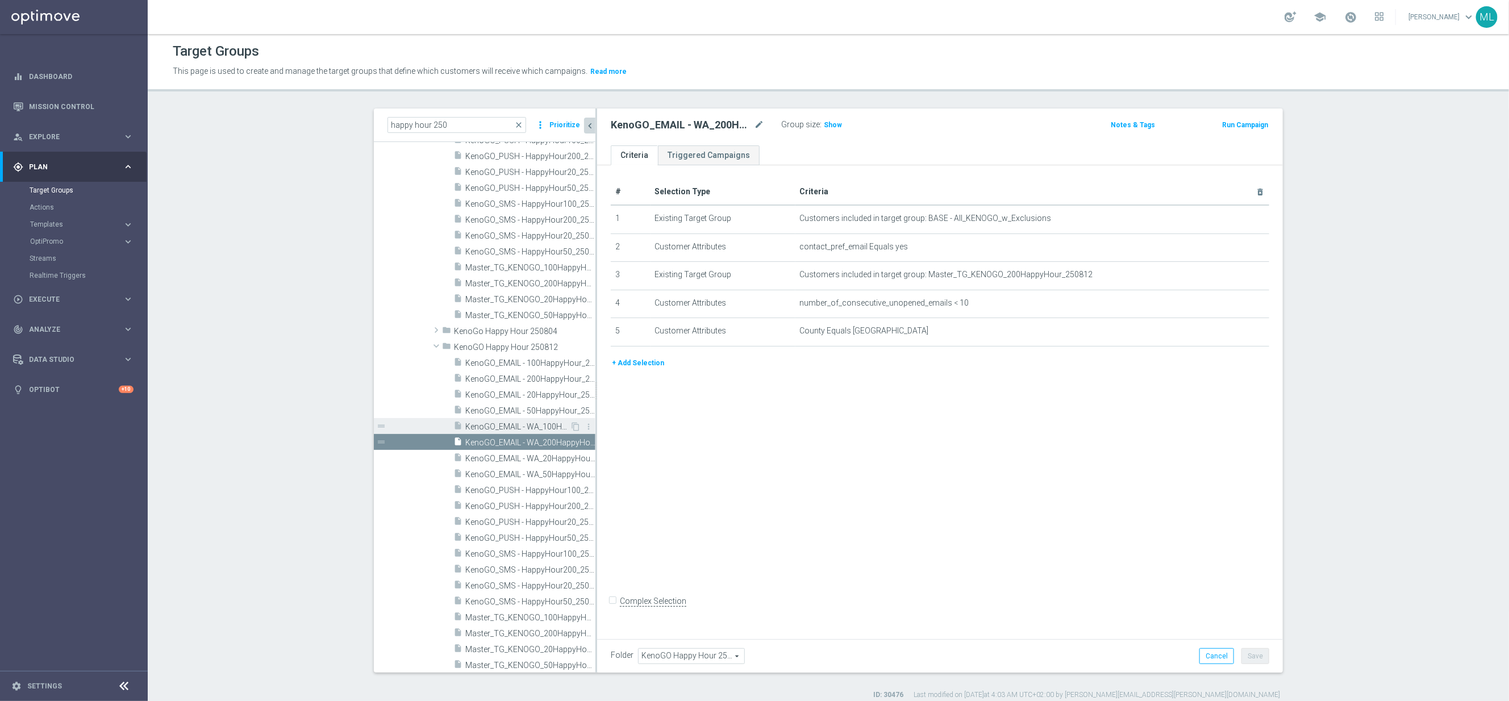
click at [549, 427] on span "KenoGO_EMAIL - WA_100HappyHour_250812" at bounding box center [517, 427] width 105 height 10
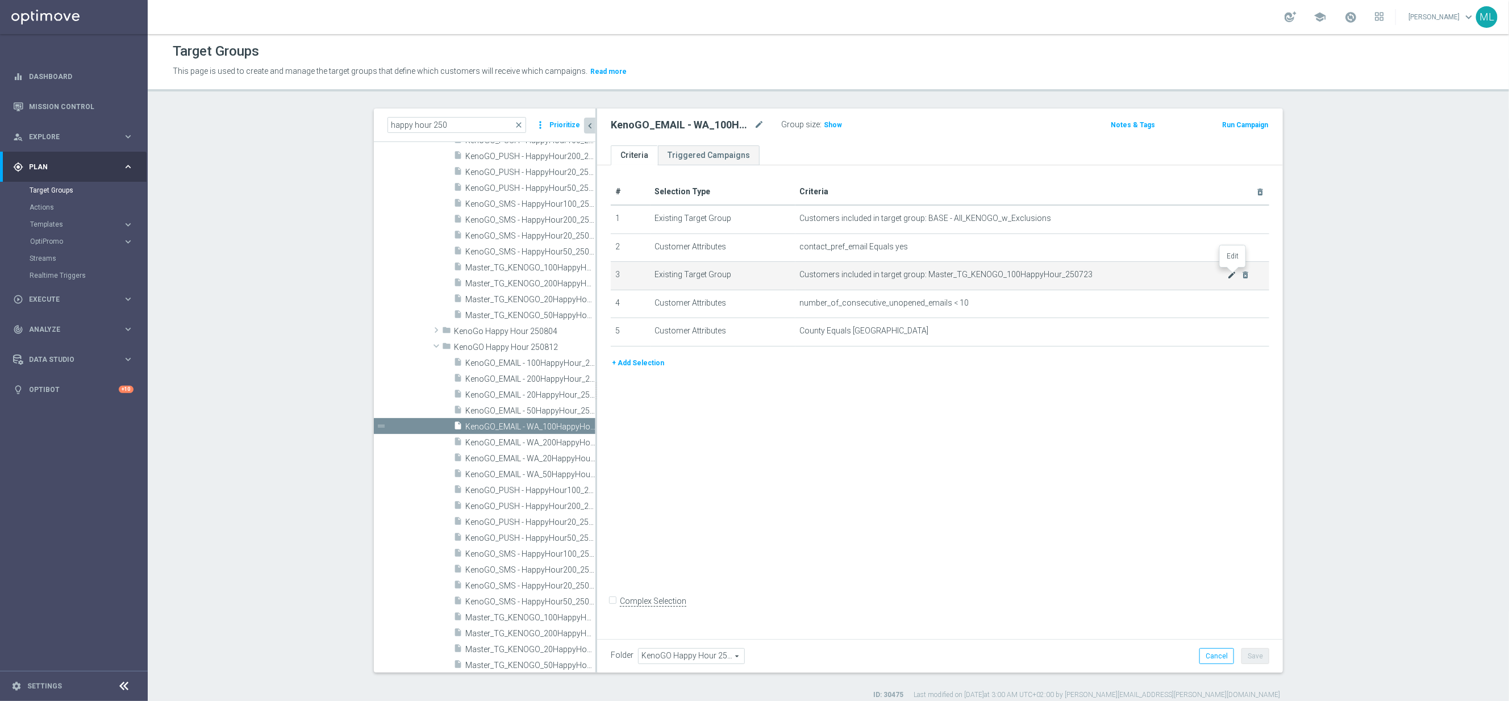
click at [1234, 276] on icon "mode_edit" at bounding box center [1232, 274] width 9 height 9
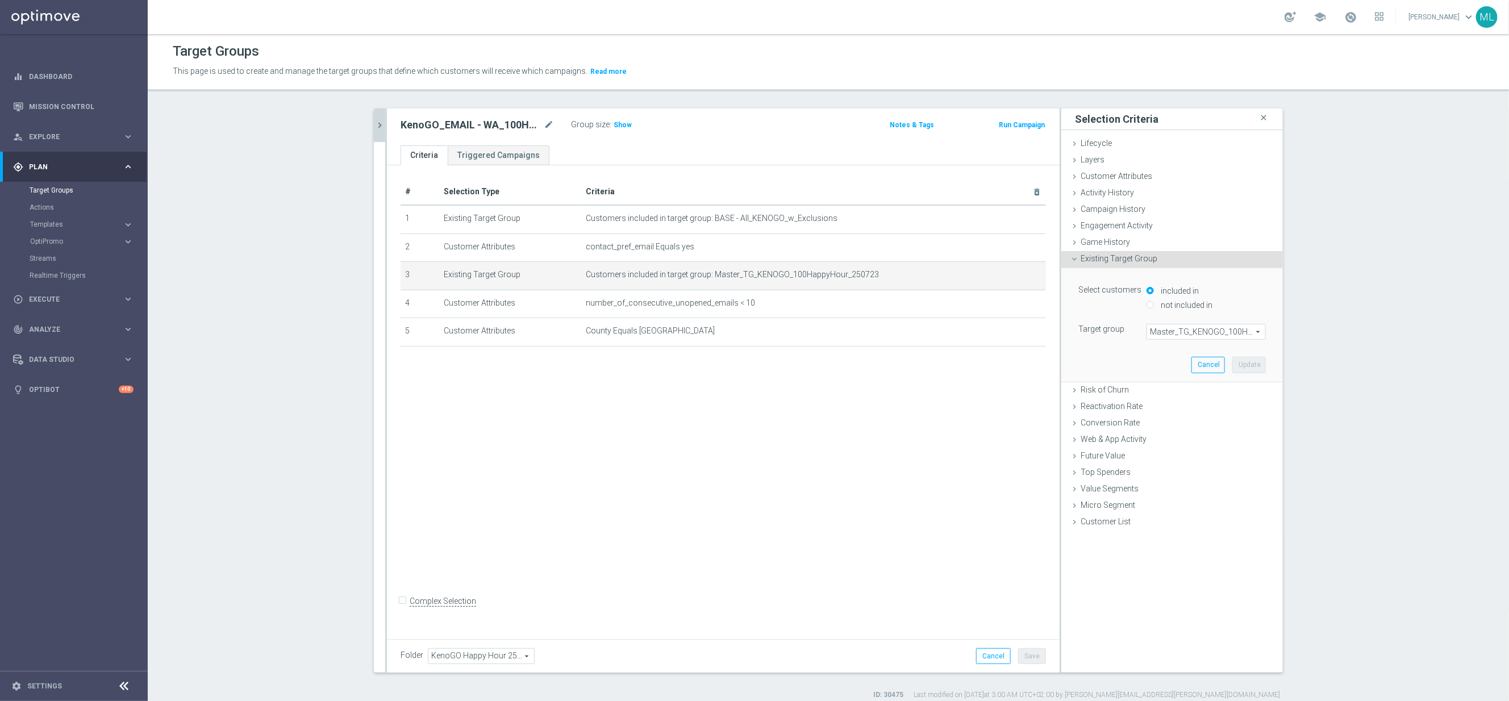
click at [1191, 324] on div "Master_TG_KENOGO_100HappyHour_250723 Master_TG_KENOGO_100HappyHour_250723 arrow…" at bounding box center [1206, 332] width 119 height 16
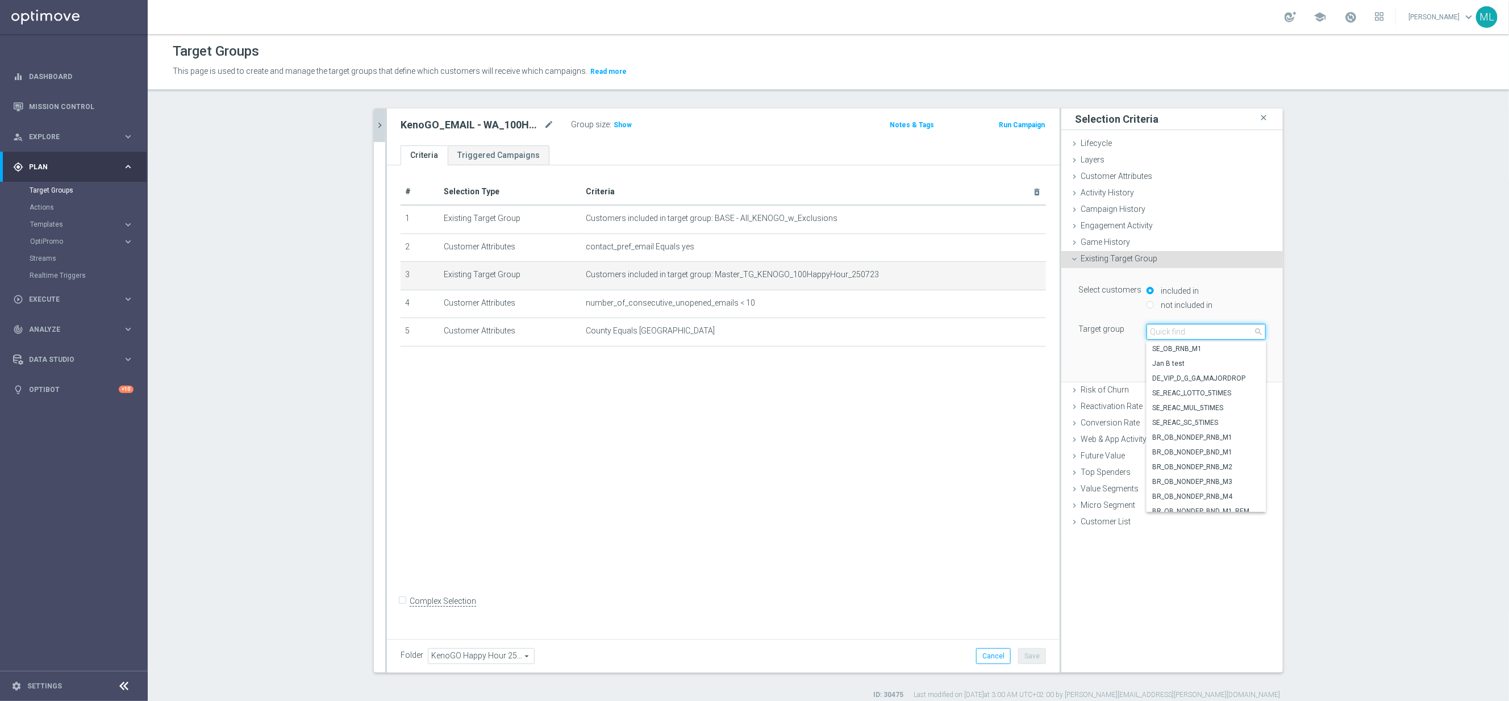
click at [1190, 330] on input "search" at bounding box center [1206, 332] width 119 height 16
type input "250812"
click at [1224, 349] on span "Master_TG_KENOGO_100HappyHour_250812" at bounding box center [1206, 348] width 108 height 9
type input "Master_TG_KENOGO_100HappyHour_250812"
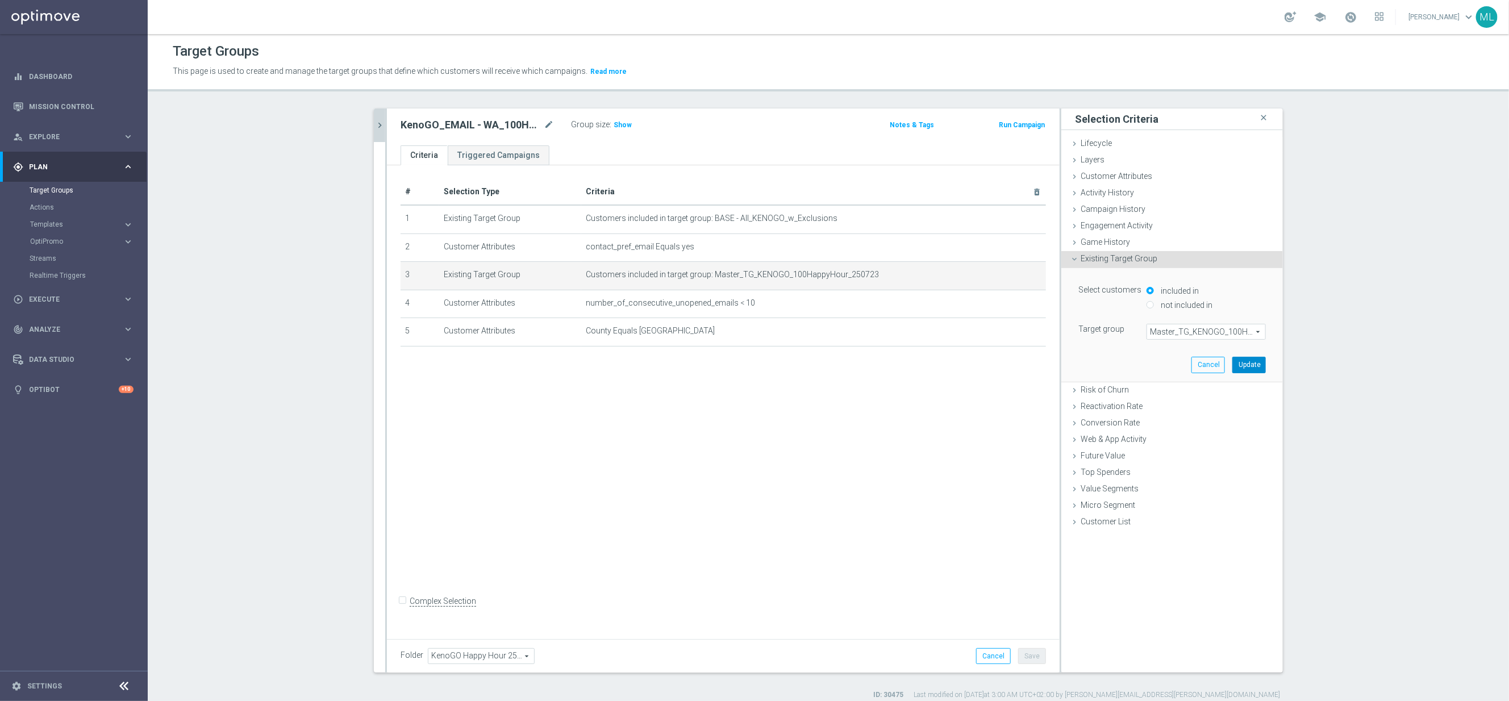
click at [1250, 371] on button "Update" at bounding box center [1249, 365] width 34 height 16
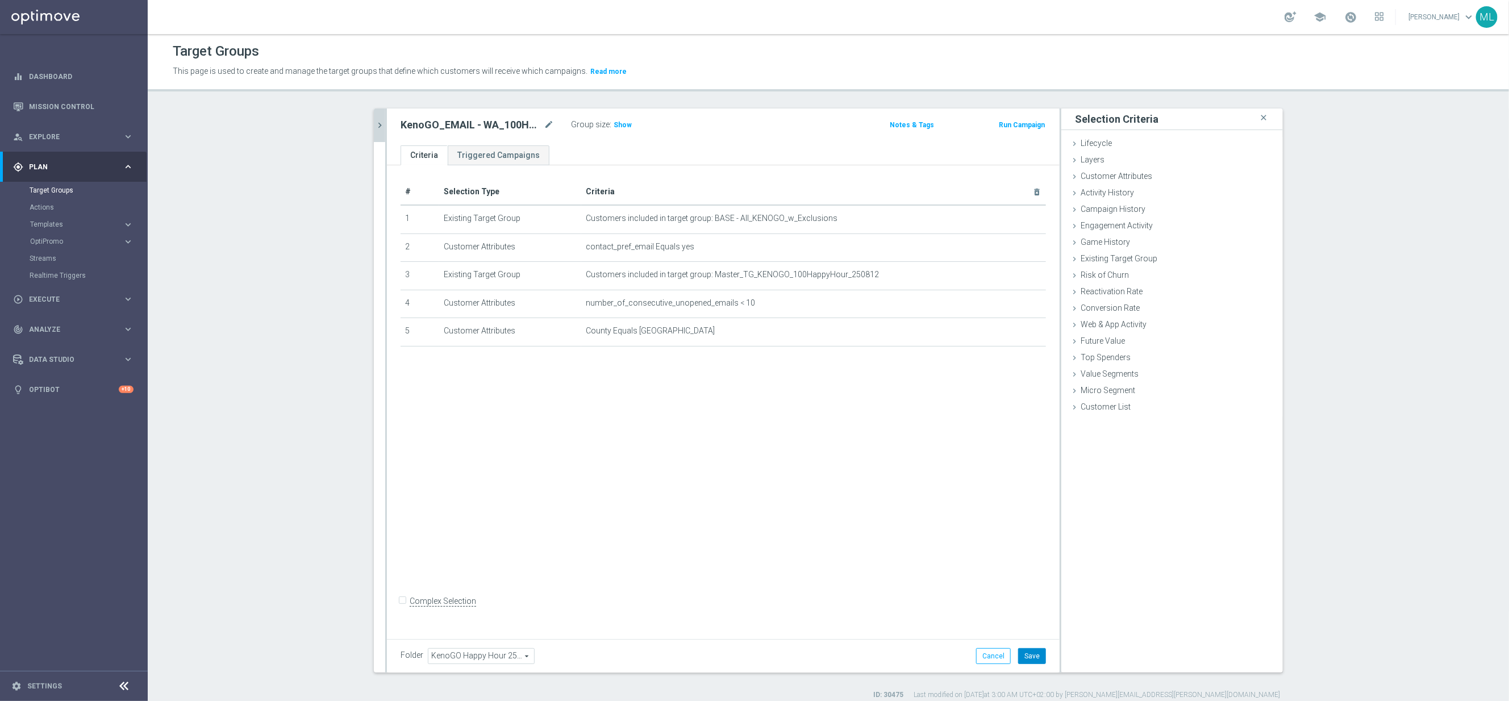
click at [1032, 656] on button "Save" at bounding box center [1032, 656] width 28 height 16
click at [381, 128] on icon "chevron_right" at bounding box center [379, 125] width 11 height 11
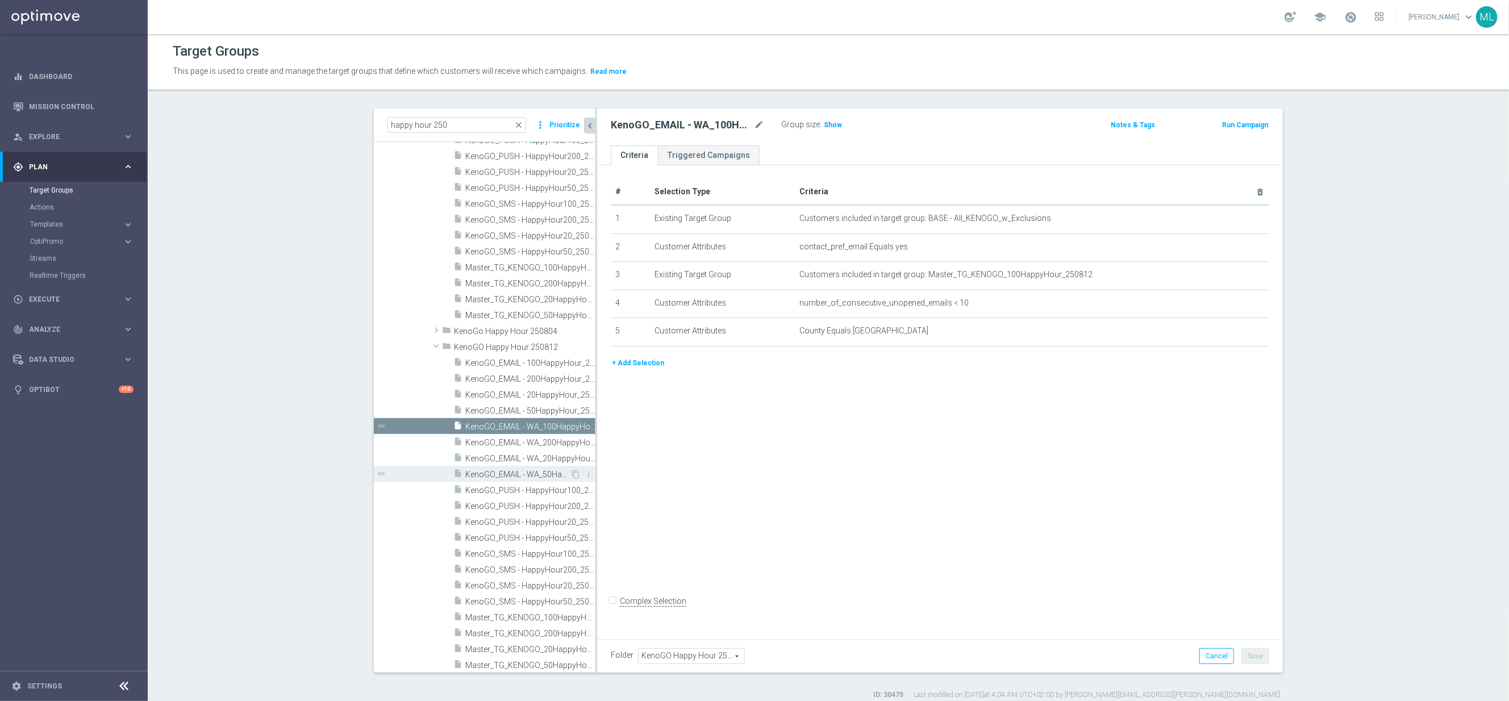
click at [543, 478] on span "KenoGO_EMAIL - WA_50HappyHour_250812" at bounding box center [517, 475] width 105 height 10
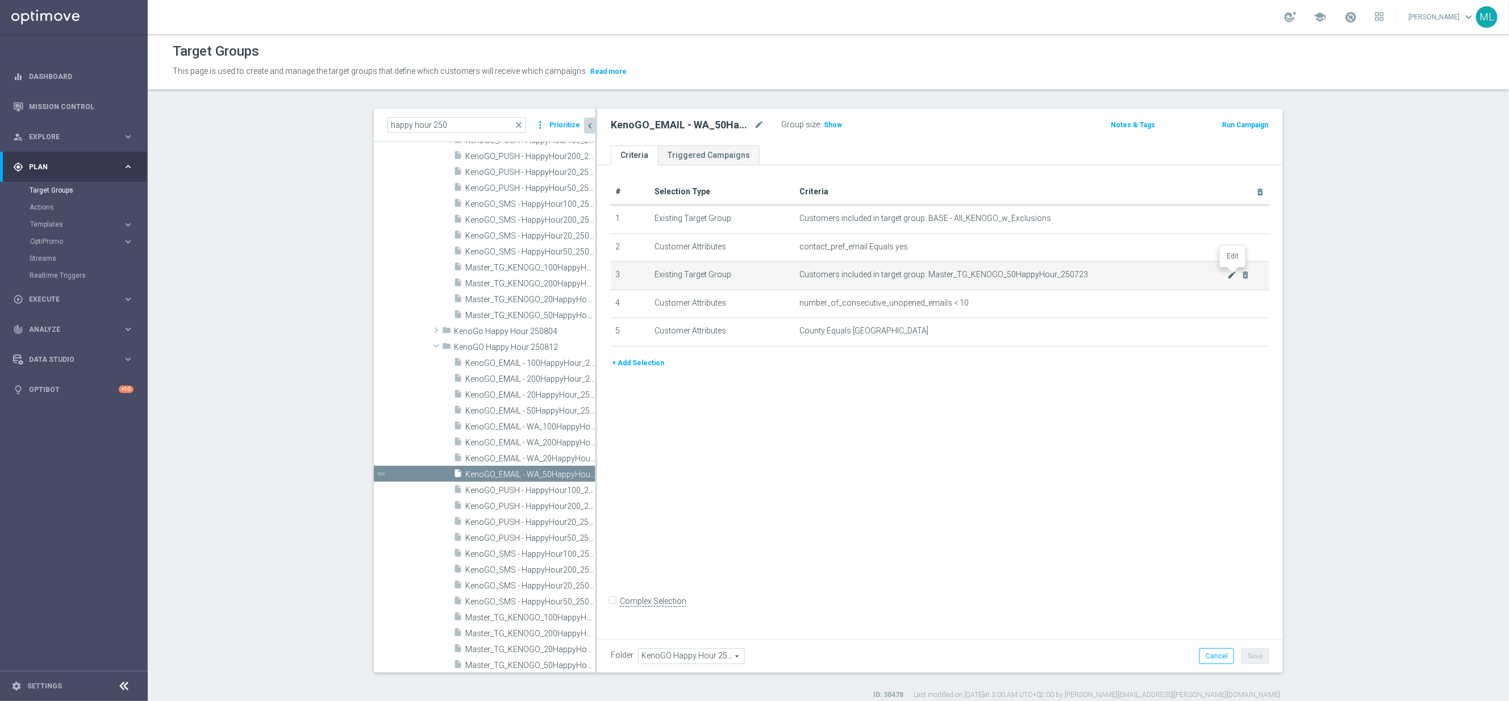
click at [1228, 274] on icon "mode_edit" at bounding box center [1232, 274] width 9 height 9
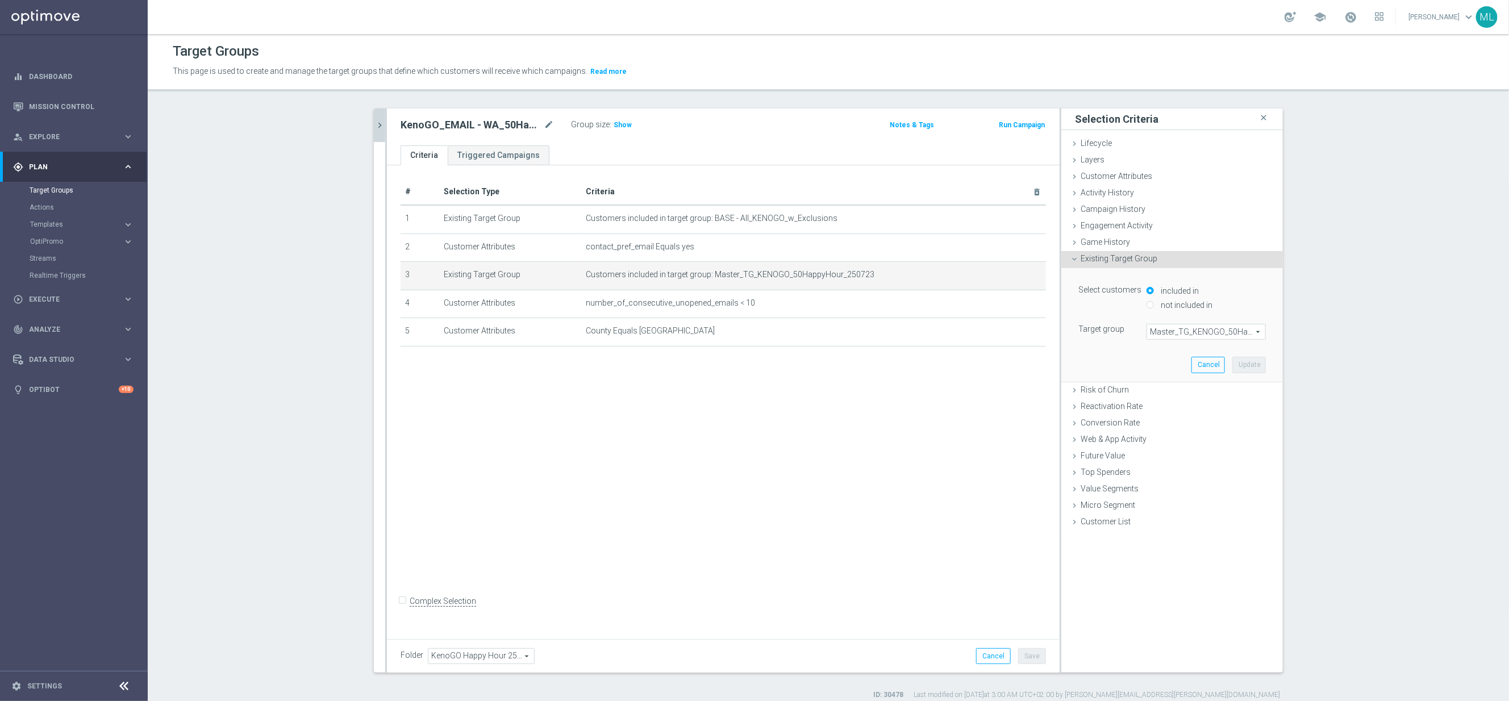
click at [1170, 336] on span "Master_TG_KENOGO_50HappyHour_250723" at bounding box center [1206, 331] width 118 height 15
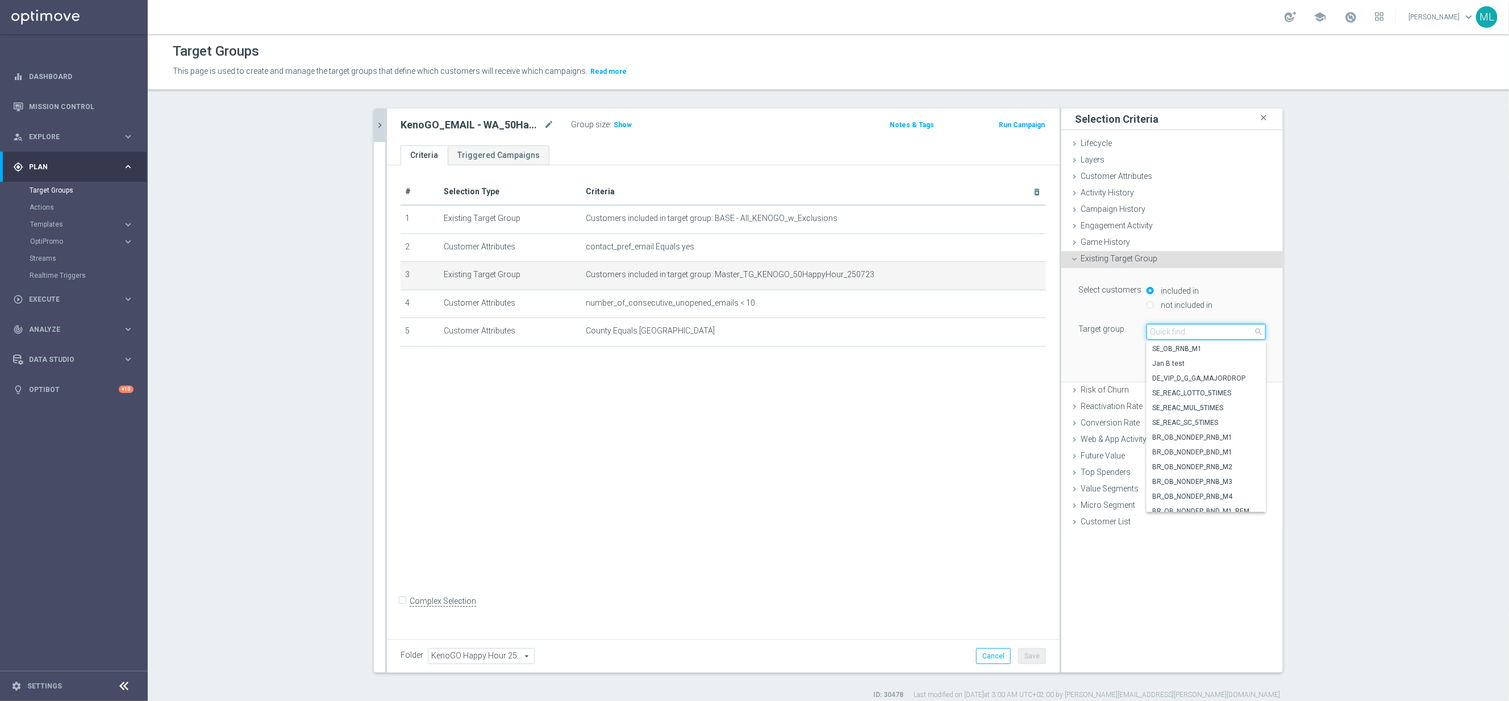
click at [1174, 334] on input "search" at bounding box center [1206, 332] width 119 height 16
type input "250812"
drag, startPoint x: 1192, startPoint y: 377, endPoint x: 1210, endPoint y: 382, distance: 18.5
click at [1192, 377] on span "Master_TG_KENOGO_50HappyHour_250812" at bounding box center [1206, 378] width 108 height 9
type input "Master_TG_KENOGO_50HappyHour_250812"
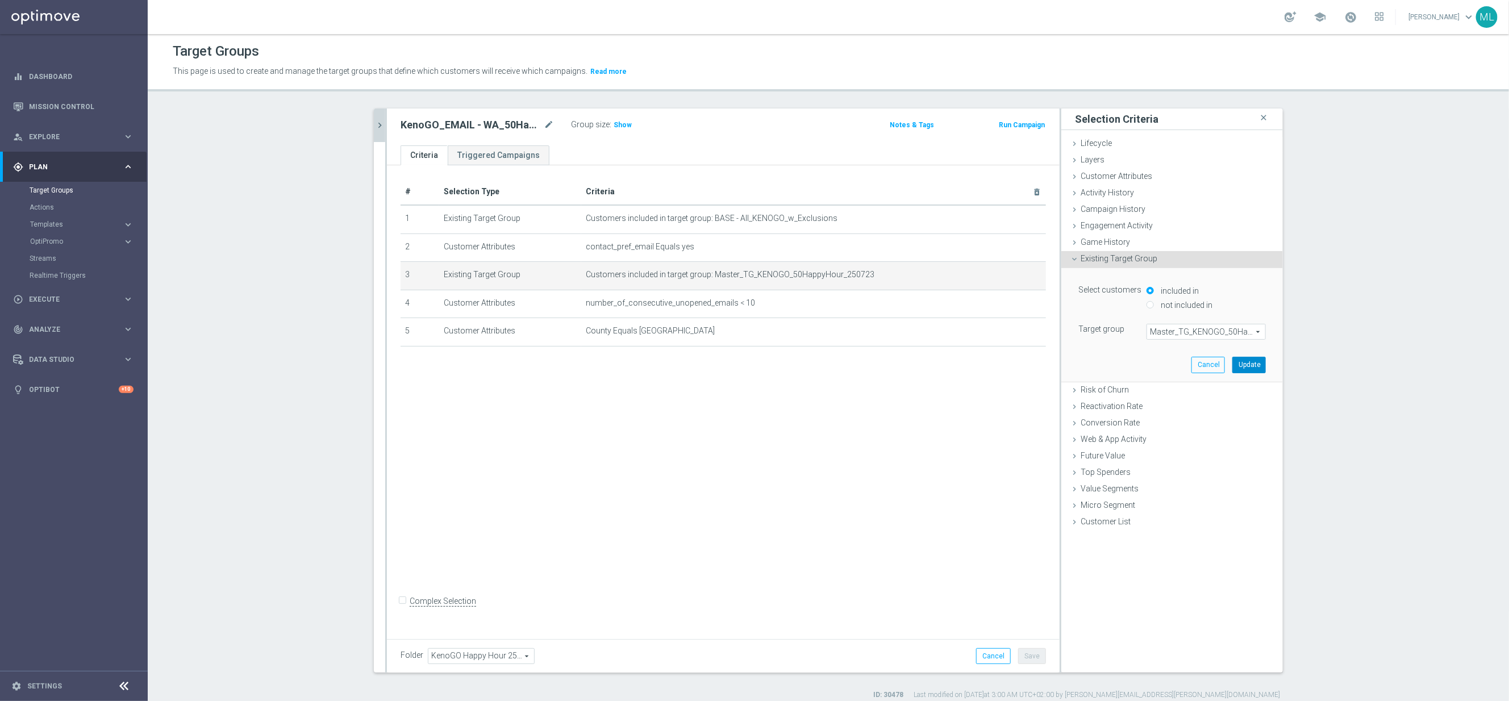
click at [1243, 364] on button "Update" at bounding box center [1249, 365] width 34 height 16
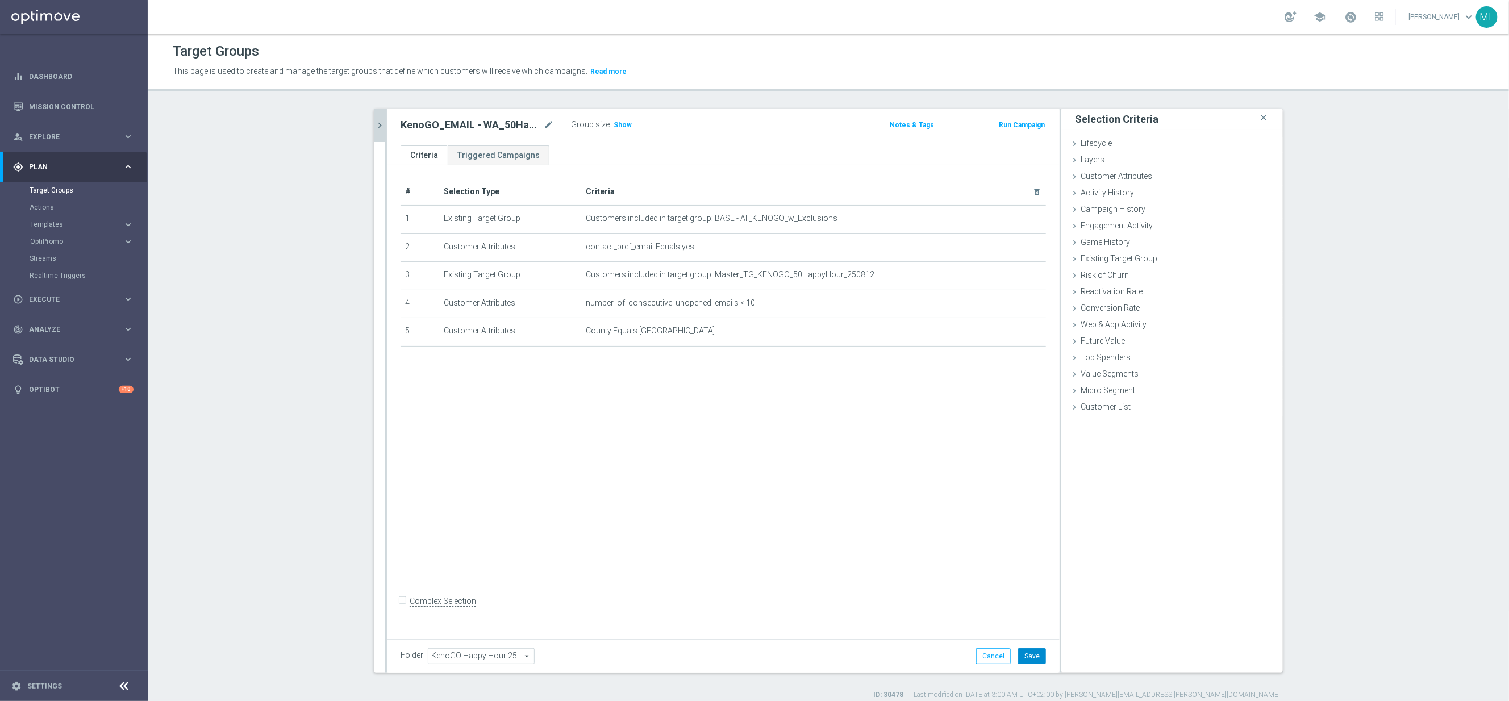
click at [1035, 650] on button "Save" at bounding box center [1032, 656] width 28 height 16
click at [381, 123] on icon "chevron_right" at bounding box center [379, 125] width 11 height 11
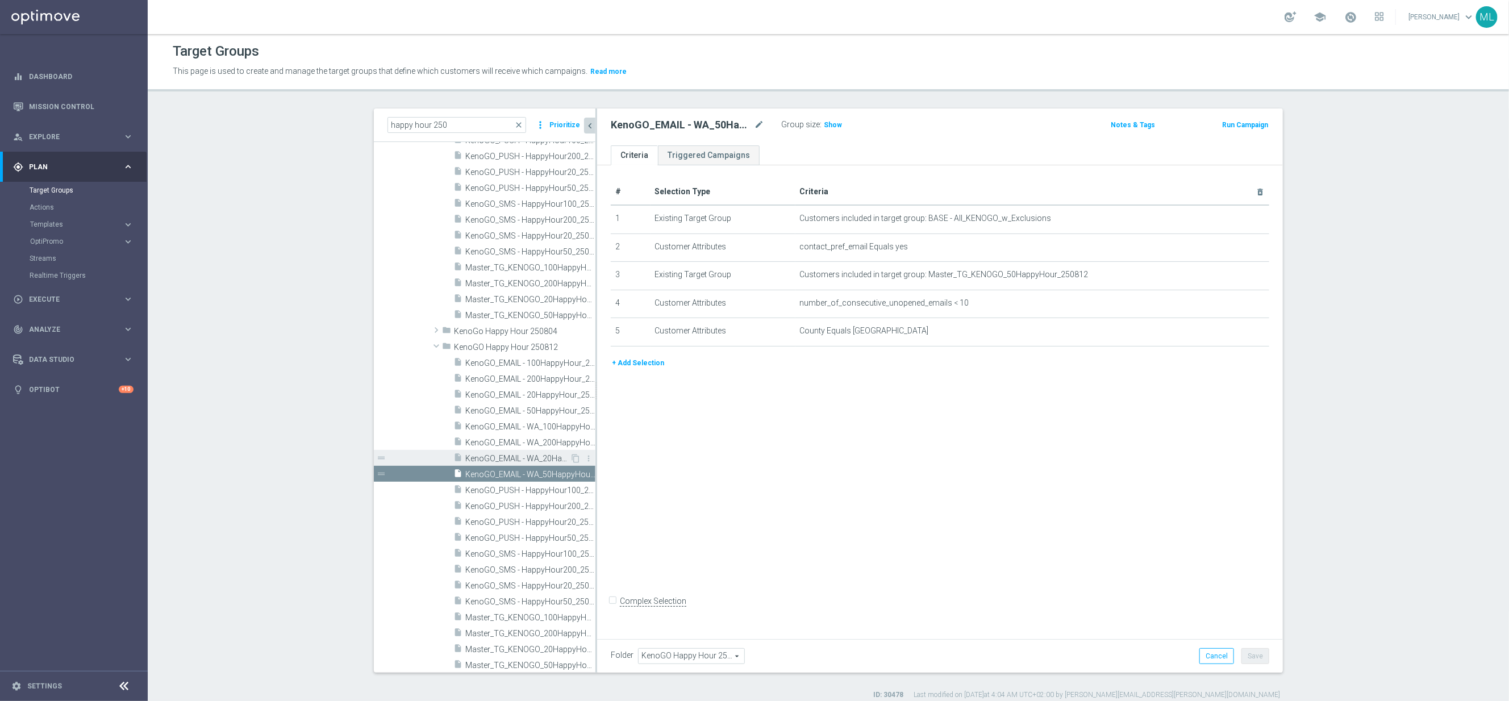
click at [553, 456] on span "KenoGO_EMAIL - WA_20HappyHour_250812" at bounding box center [517, 459] width 105 height 10
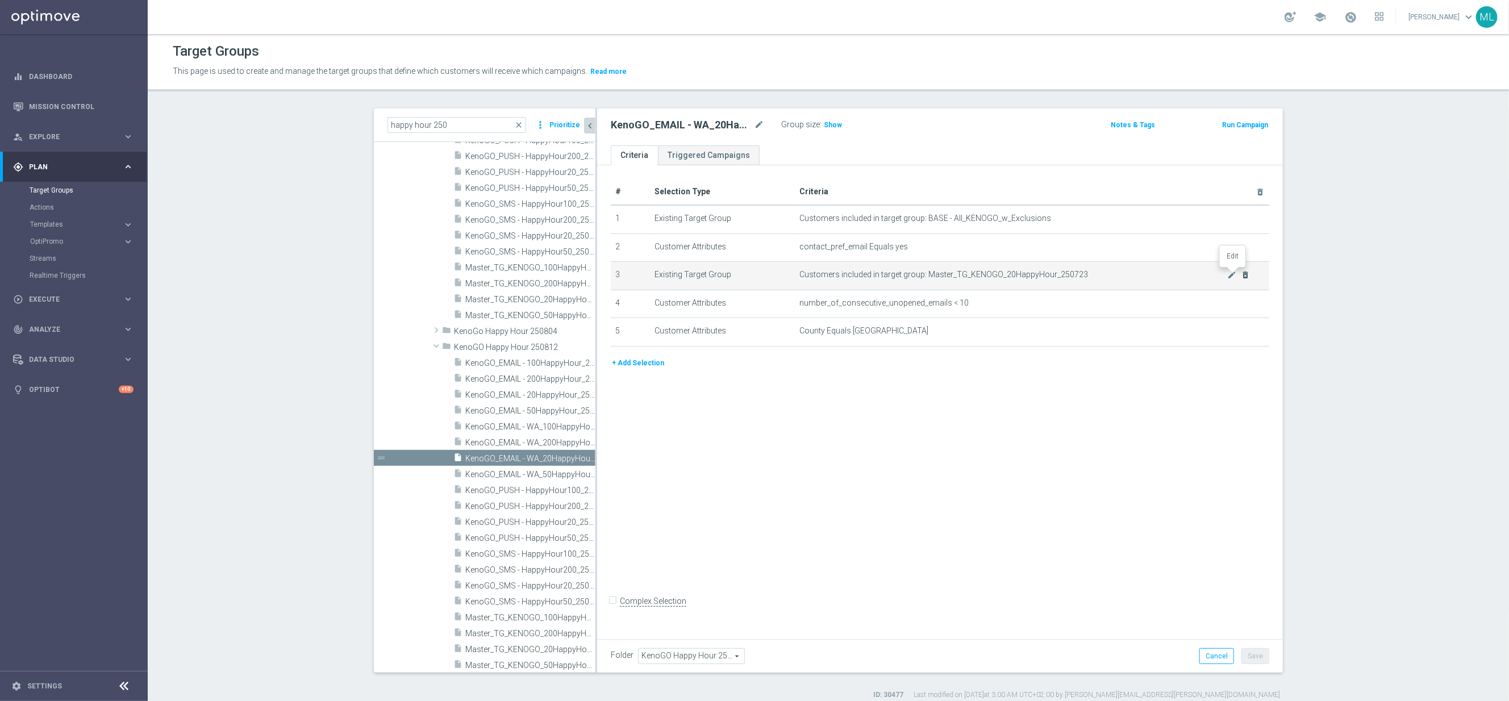
click at [1231, 276] on icon "mode_edit" at bounding box center [1232, 274] width 9 height 9
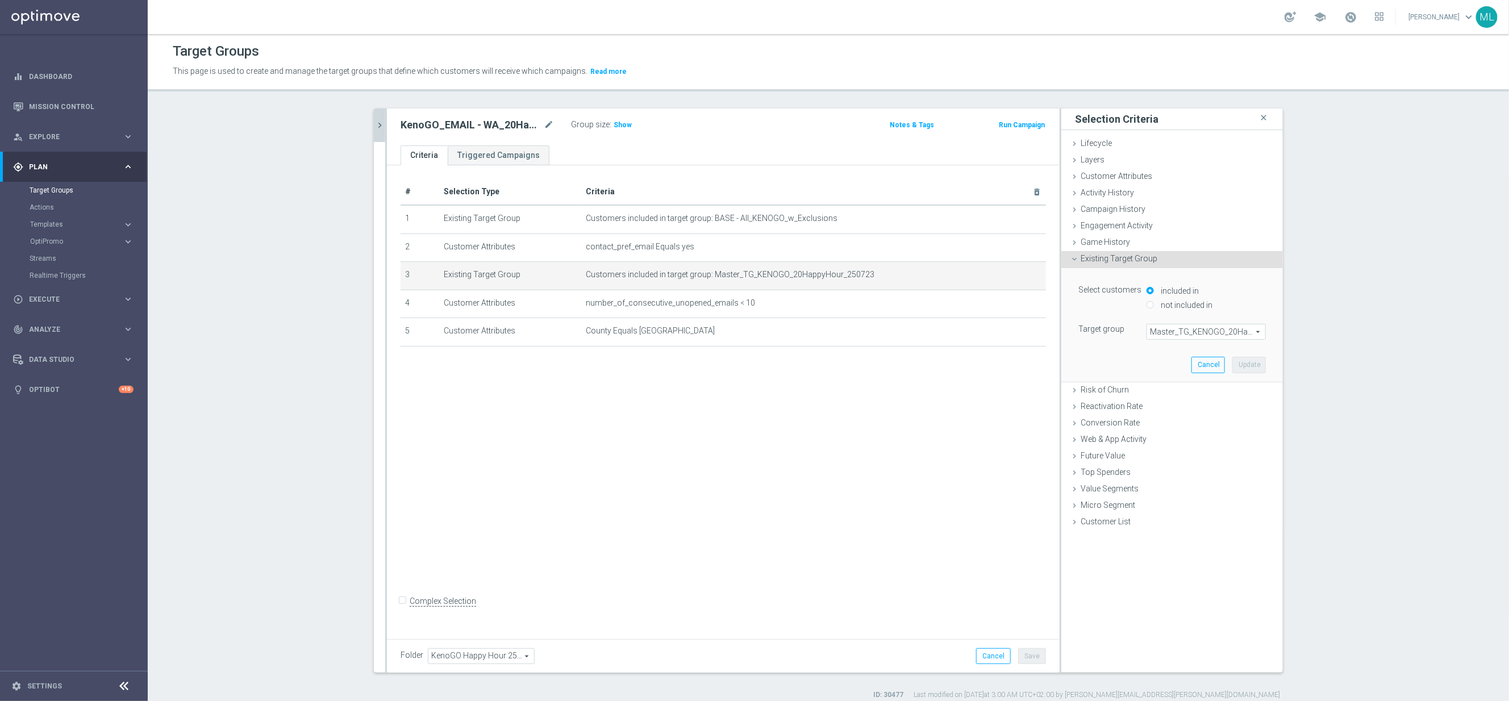
click at [1186, 334] on span "Master_TG_KENOGO_20HappyHour_250723" at bounding box center [1206, 331] width 118 height 15
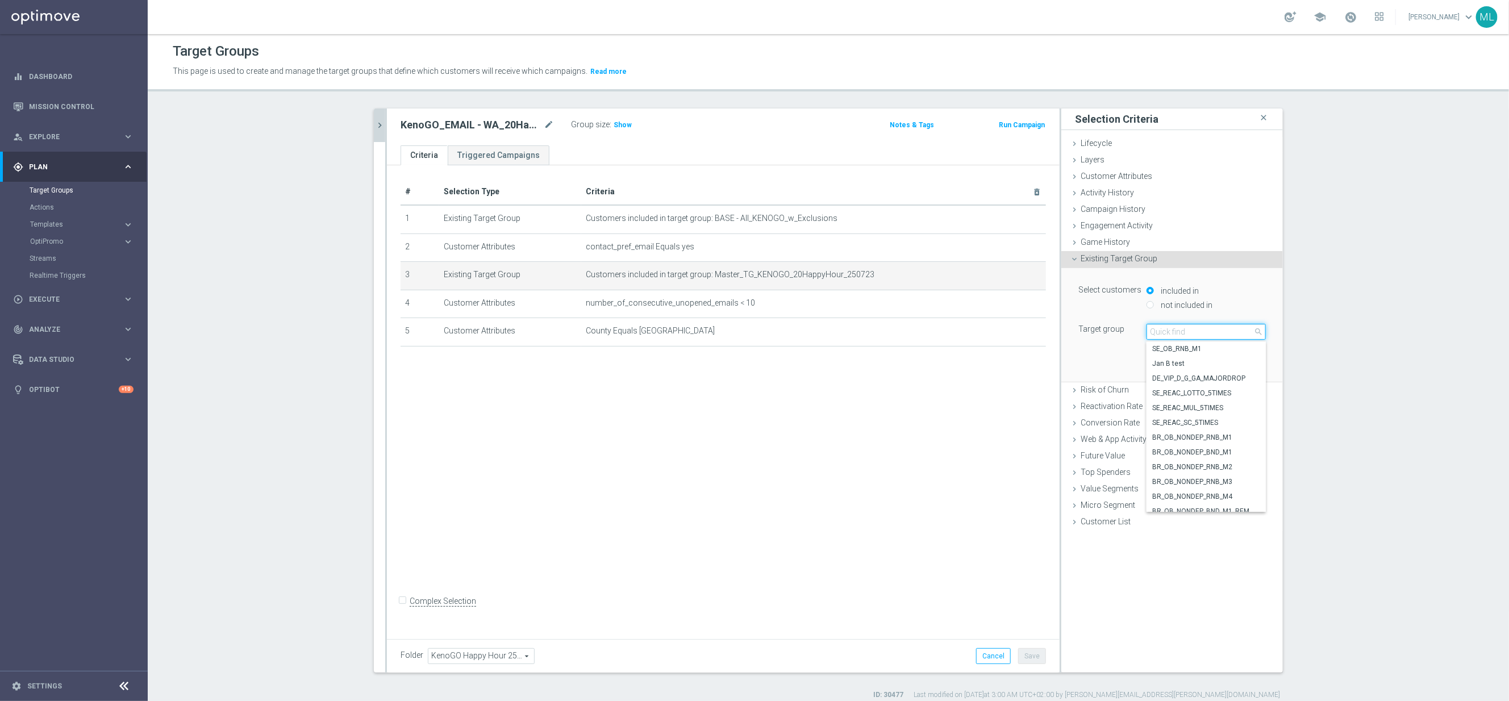
click at [1171, 335] on input "search" at bounding box center [1206, 332] width 119 height 16
type input "250812"
click at [1202, 366] on span "Master_TG_KENOGO_200HappyHour_250812" at bounding box center [1206, 363] width 108 height 9
type input "Master_TG_KENOGO_200HappyHour_250812"
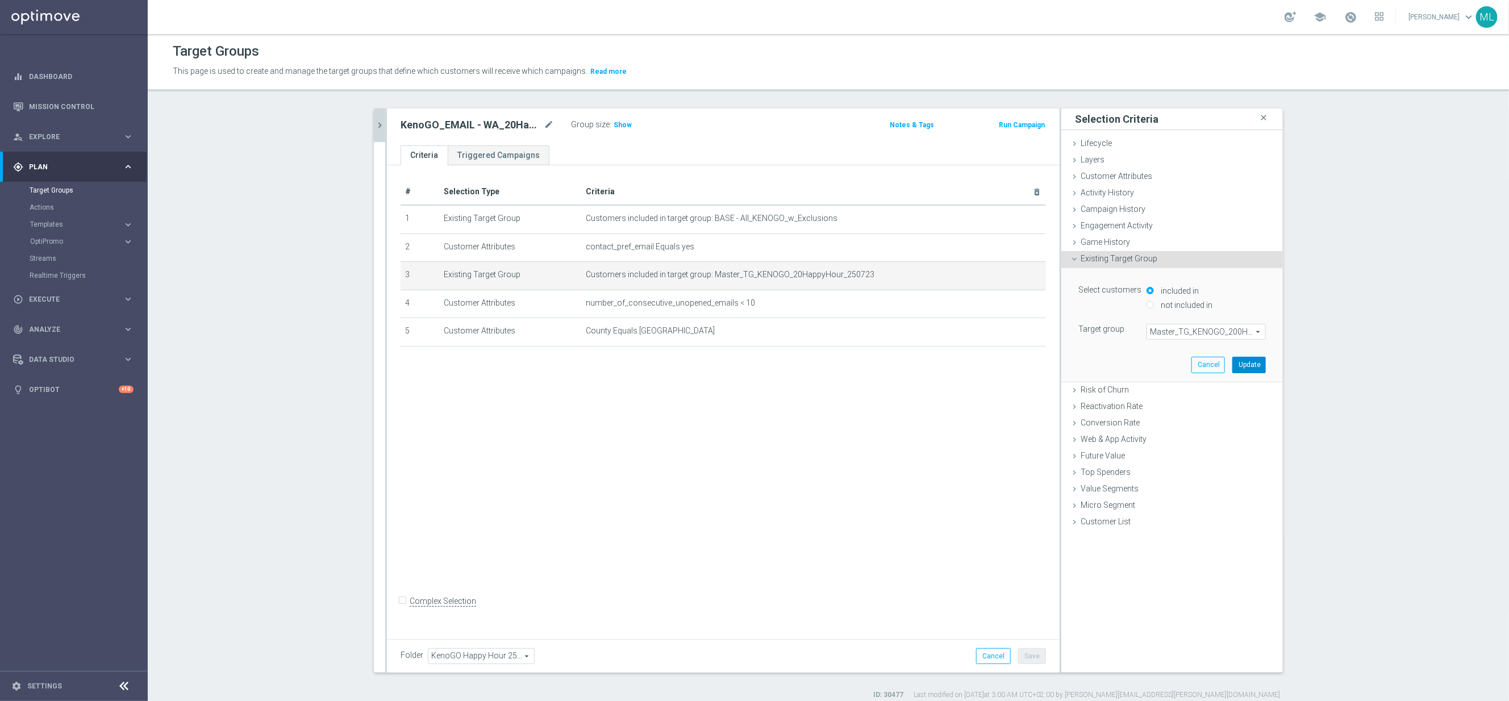
click at [1240, 366] on button "Update" at bounding box center [1249, 365] width 34 height 16
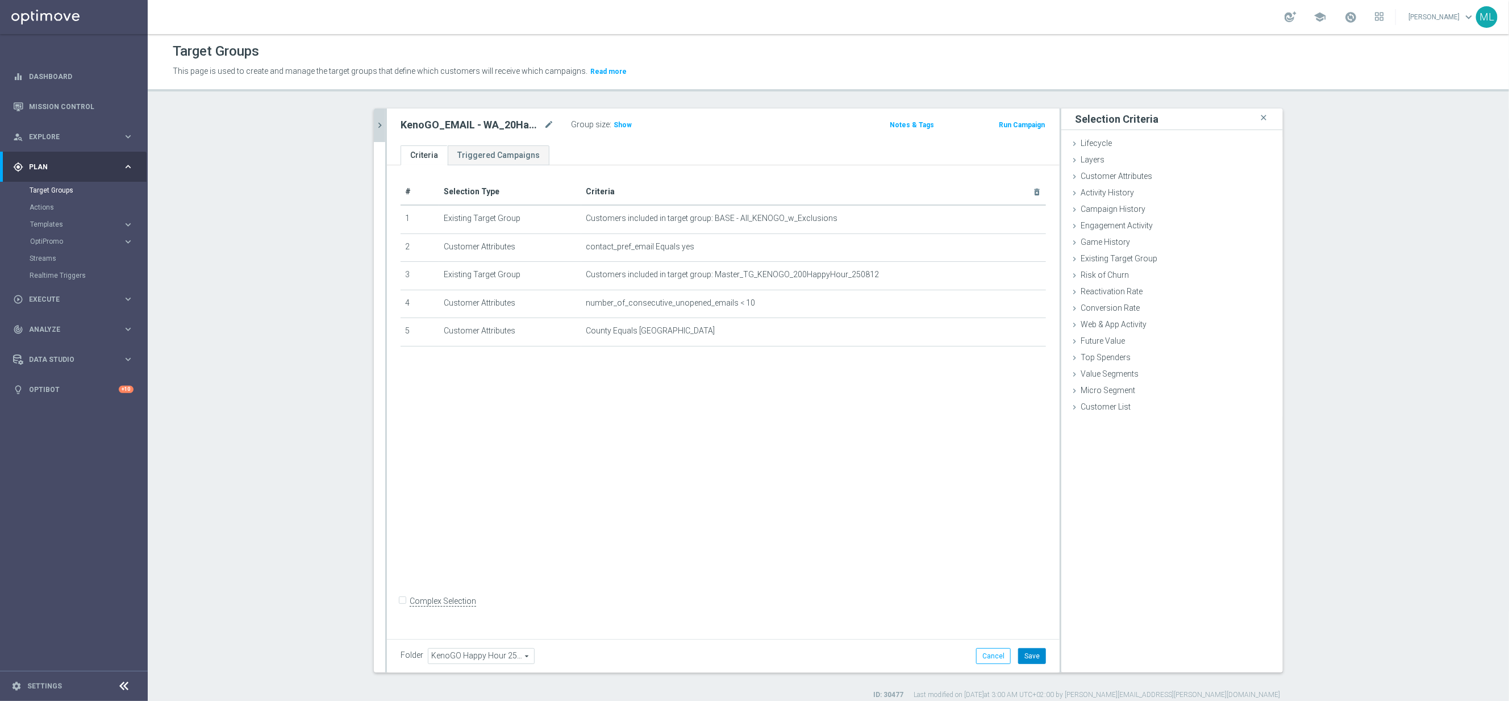
click at [1035, 655] on button "Save" at bounding box center [1032, 656] width 28 height 16
click at [376, 128] on icon "chevron_right" at bounding box center [379, 125] width 11 height 11
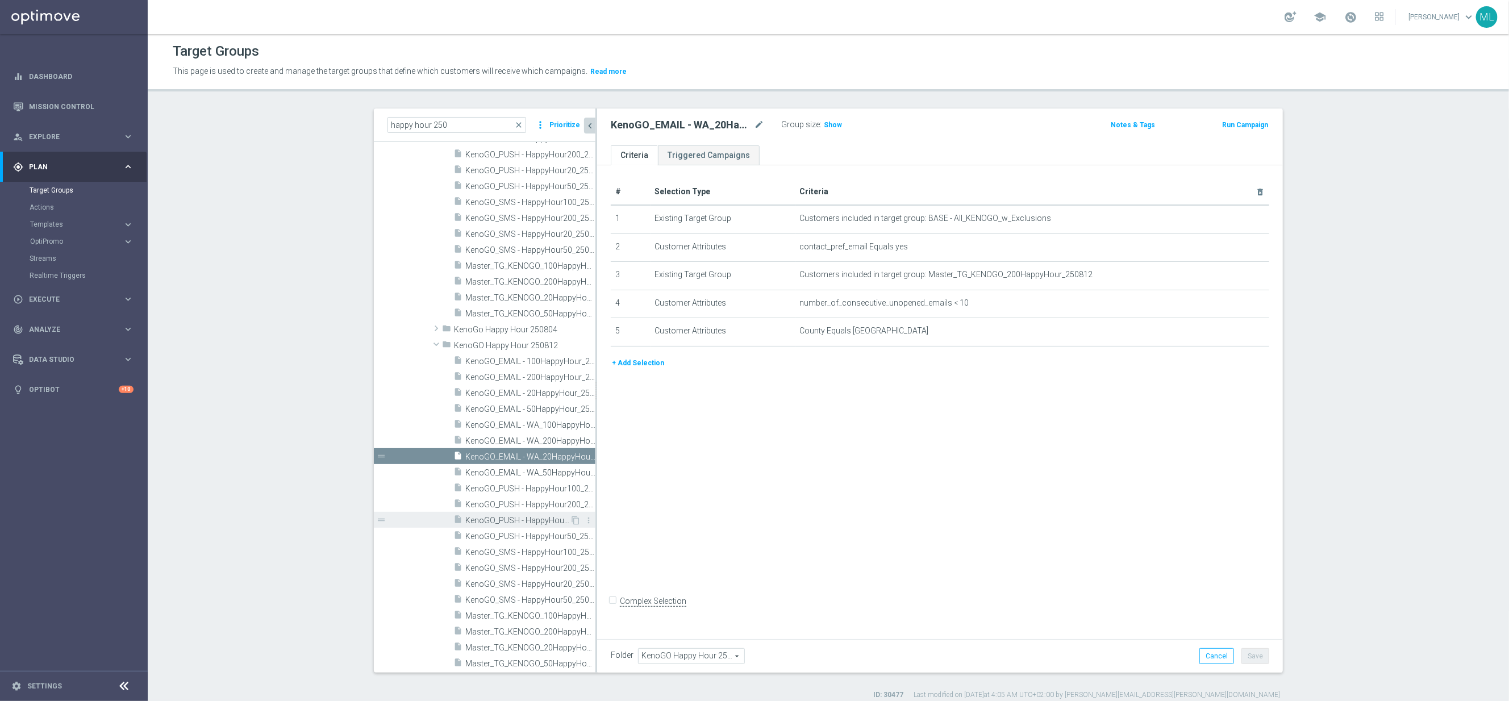
scroll to position [11, 0]
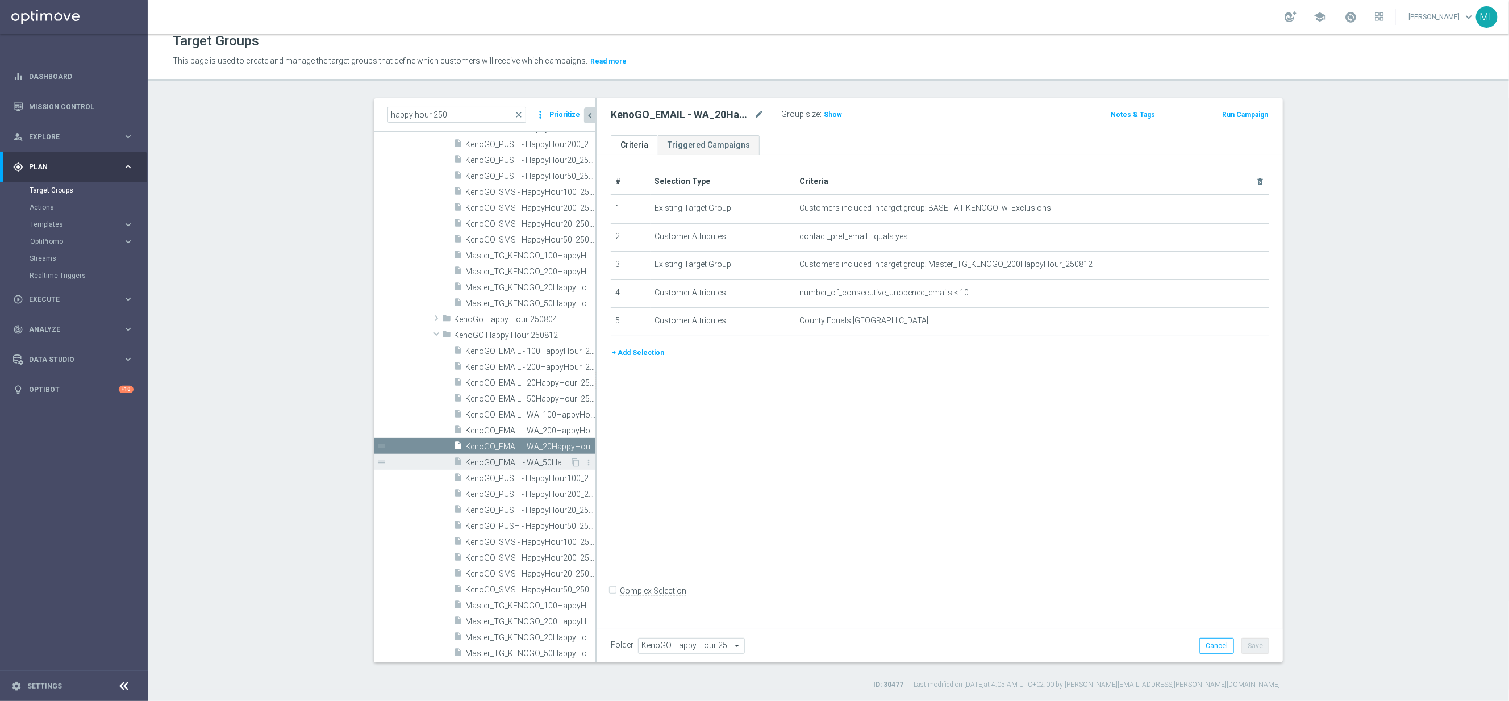
click at [535, 460] on span "KenoGO_EMAIL - WA_50HappyHour_250812" at bounding box center [517, 463] width 105 height 10
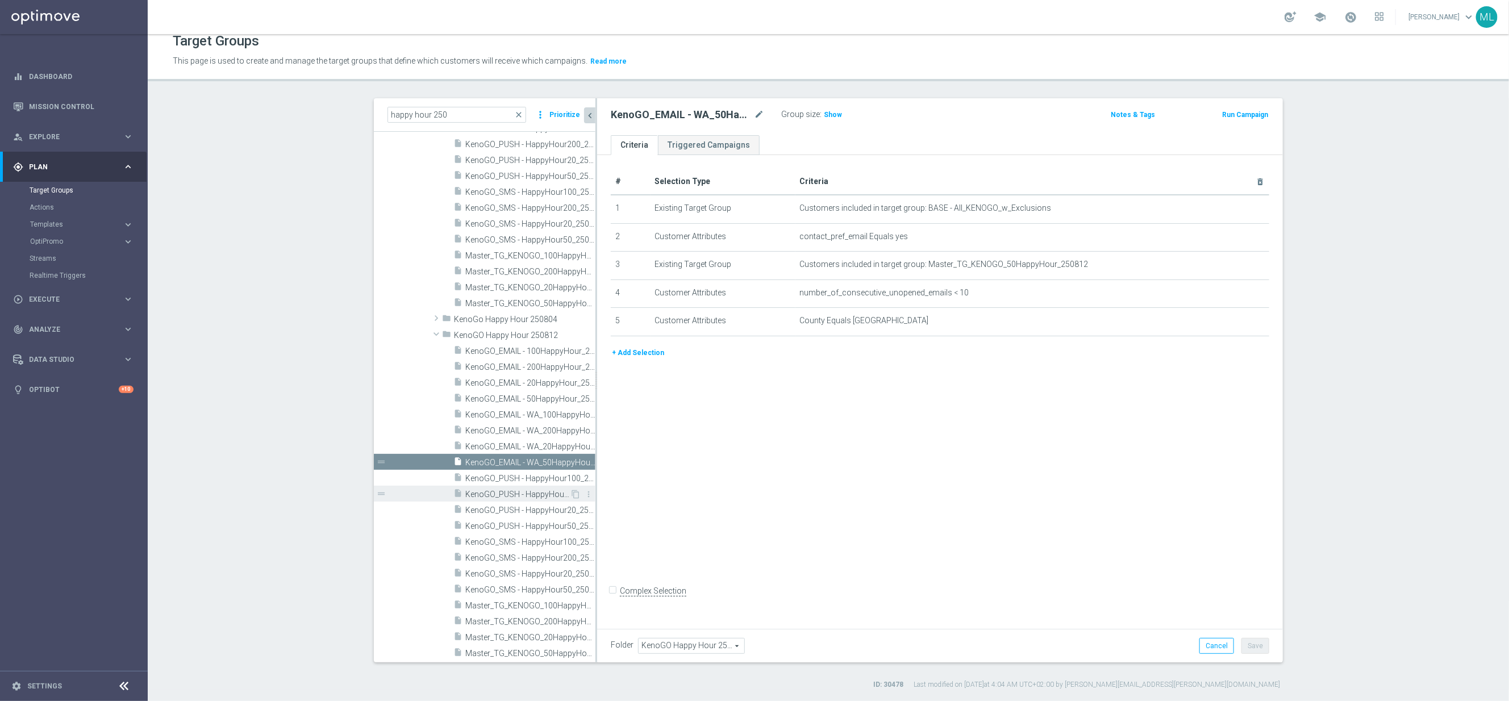
click at [542, 494] on span "KenoGO_PUSH - HappyHour200_250812" at bounding box center [517, 495] width 105 height 10
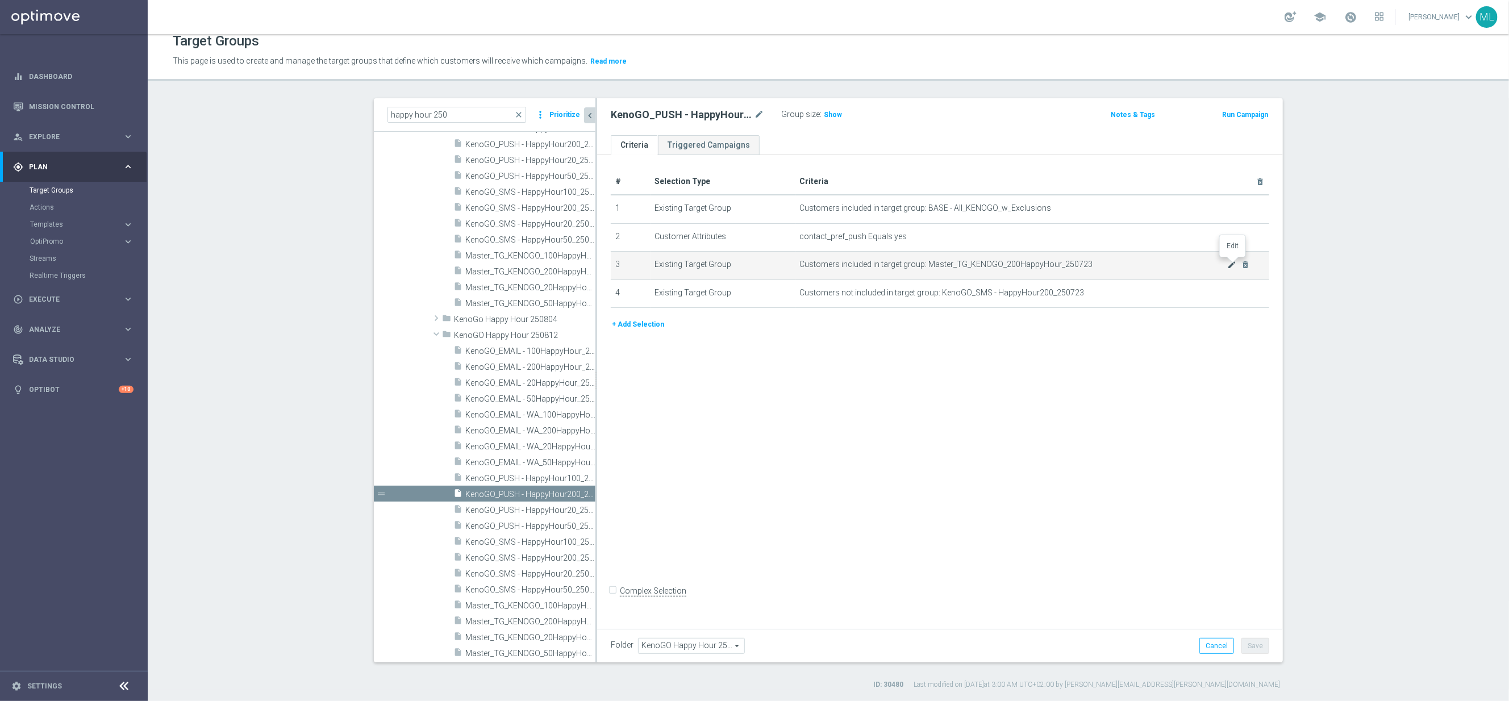
click at [1231, 266] on icon "mode_edit" at bounding box center [1232, 264] width 9 height 9
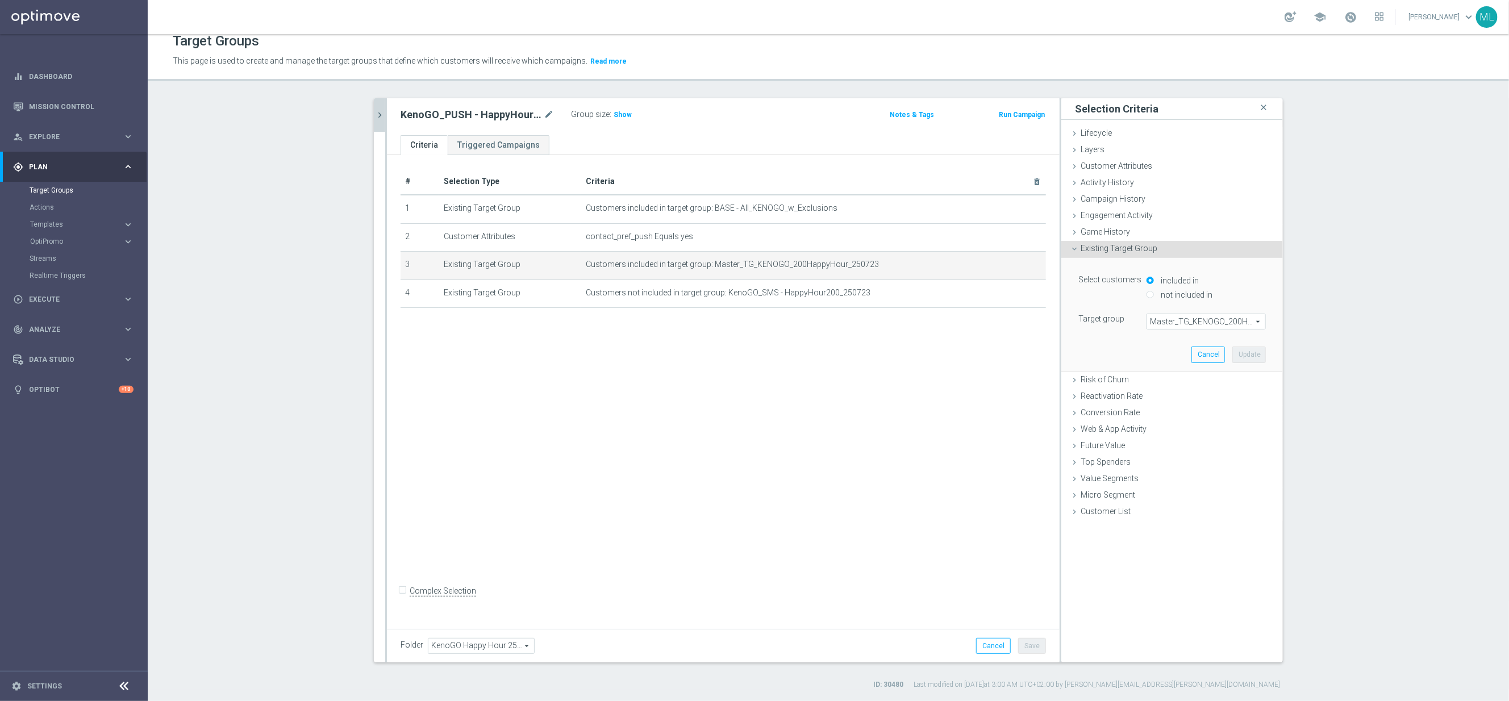
click at [1188, 320] on span "Master_TG_KENOGO_200HappyHour_250723" at bounding box center [1206, 321] width 118 height 15
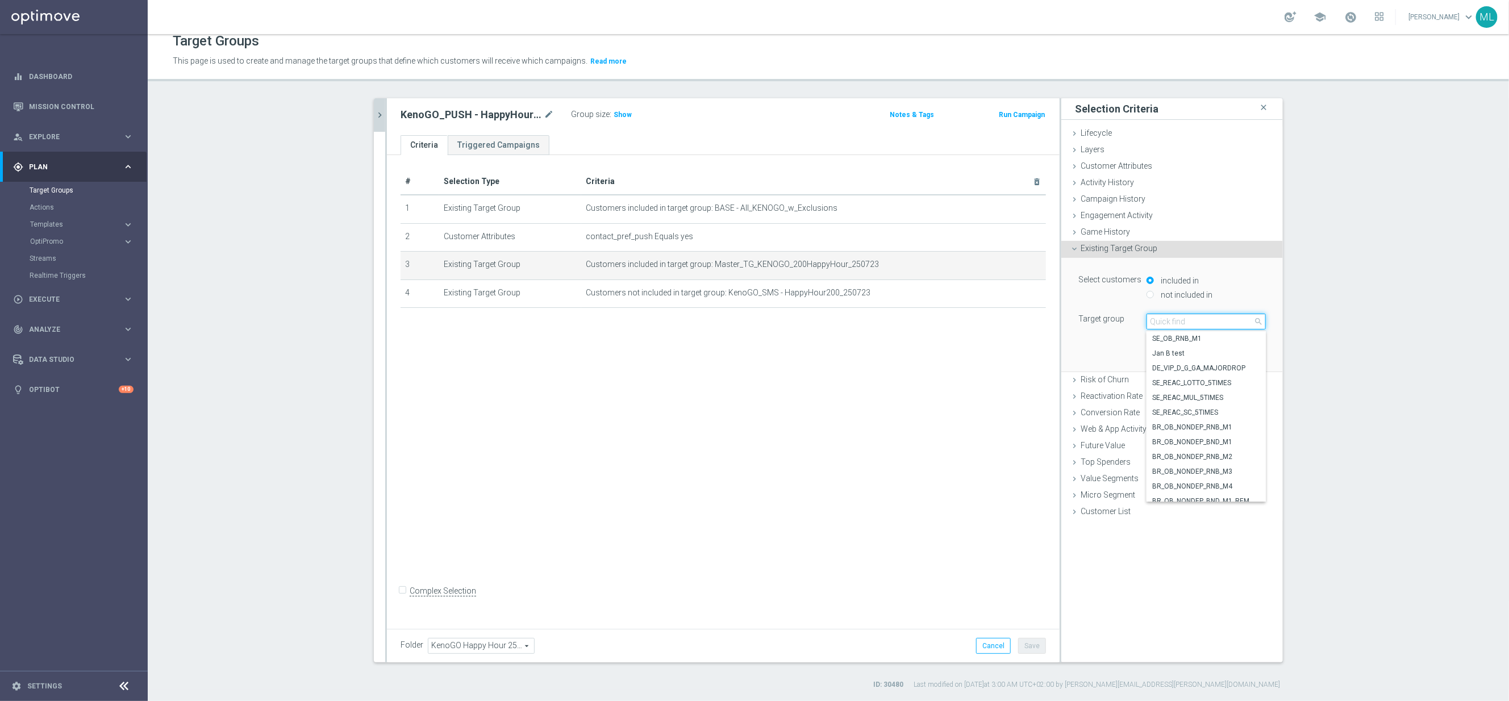
click at [1188, 320] on input "search" at bounding box center [1206, 322] width 119 height 16
type input "250812"
click at [1207, 357] on span "Master_TG_KENOGO_200HappyHour_250812" at bounding box center [1206, 353] width 108 height 9
type input "Master_TG_KENOGO_200HappyHour_250812"
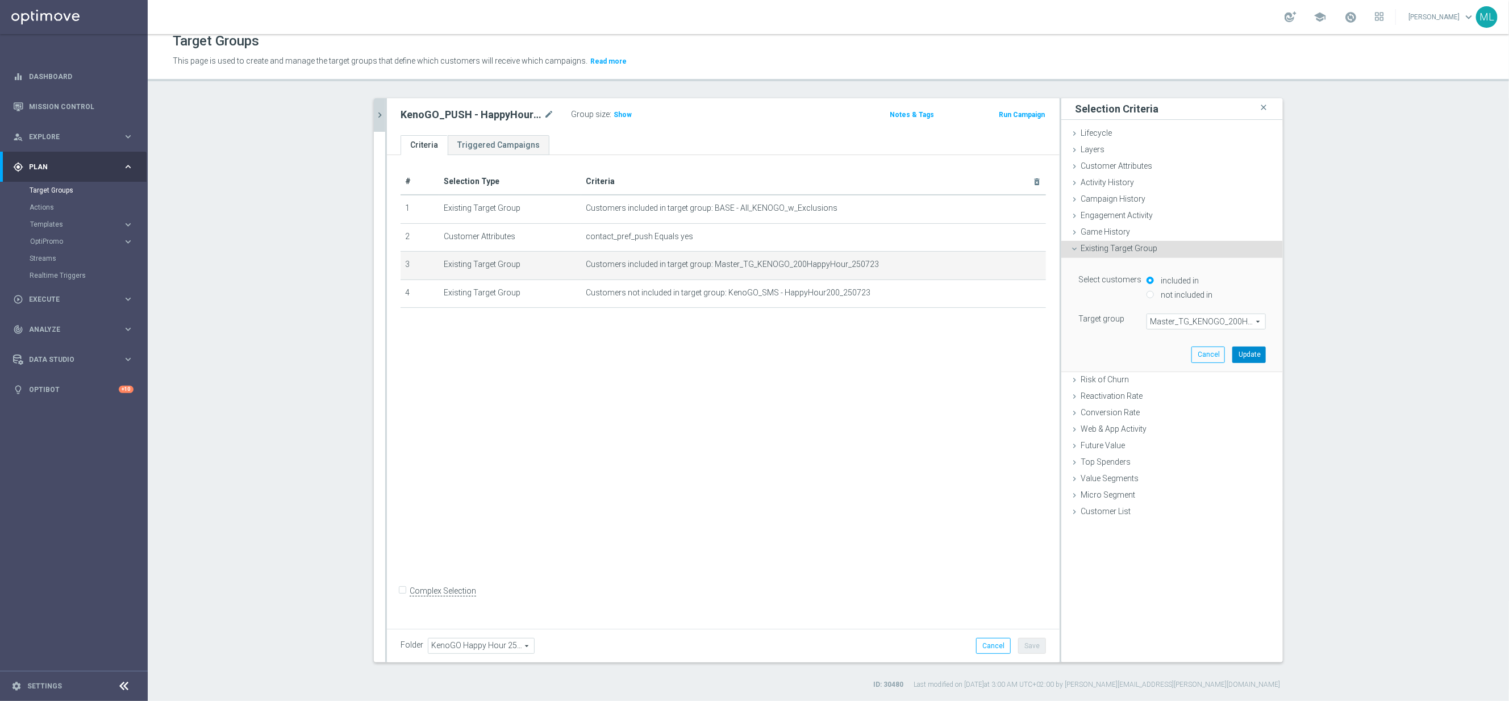
click at [1244, 352] on button "Update" at bounding box center [1249, 355] width 34 height 16
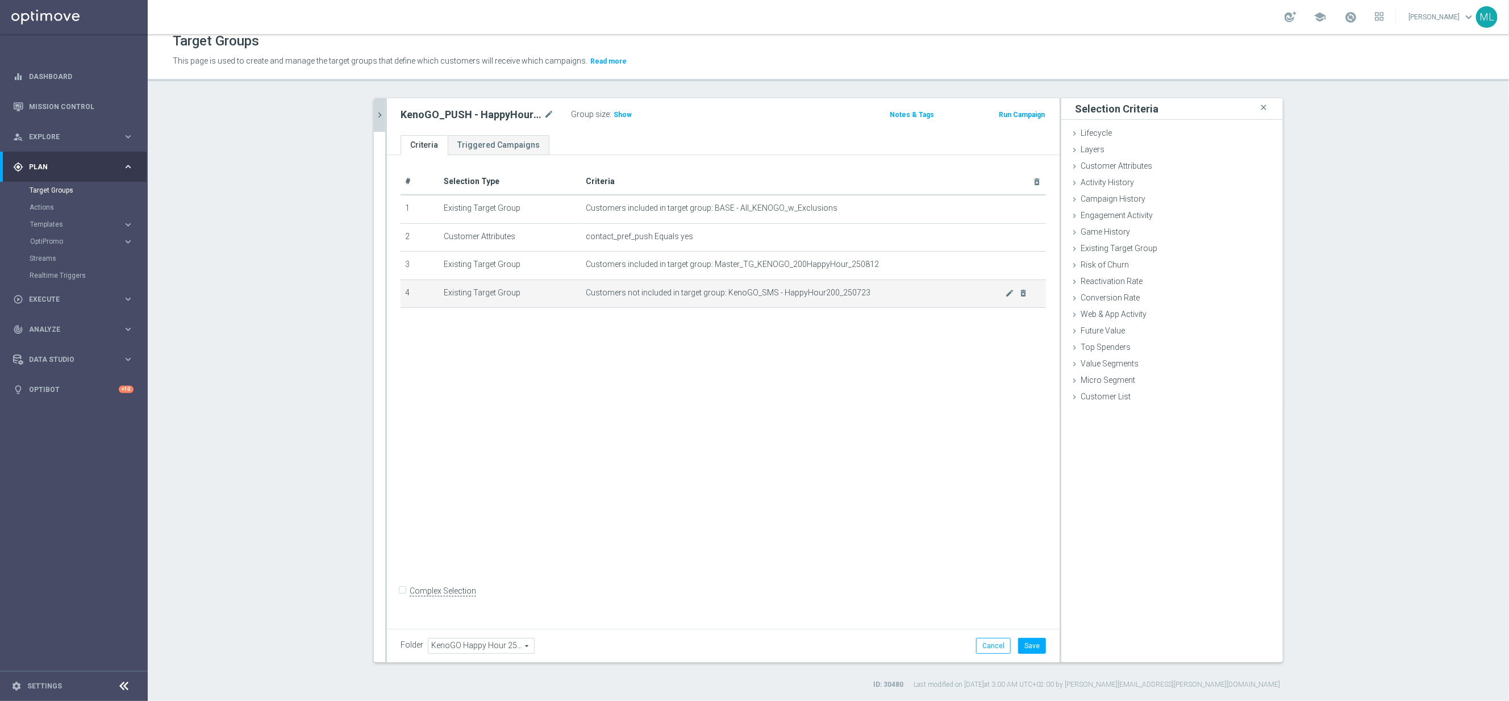
click at [894, 298] on td "Customers not included in target group: KenoGO_SMS - HappyHour200_250723 mode_e…" at bounding box center [813, 294] width 465 height 28
click at [1016, 294] on div "mode_edit delete_forever" at bounding box center [1016, 293] width 23 height 10
click at [1010, 294] on icon "mode_edit" at bounding box center [1009, 293] width 9 height 9
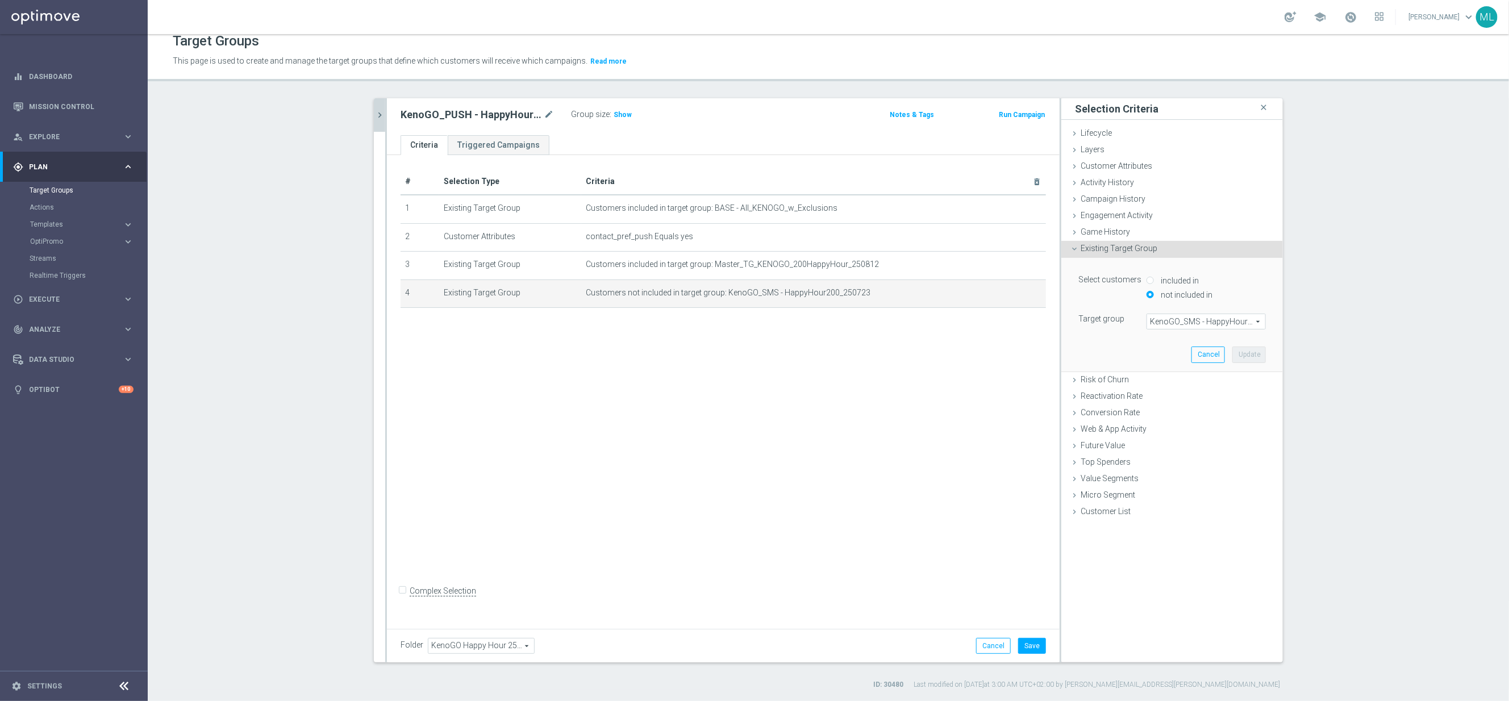
click at [1168, 319] on span "KenoGO_SMS - HappyHour200_250723" at bounding box center [1206, 321] width 118 height 15
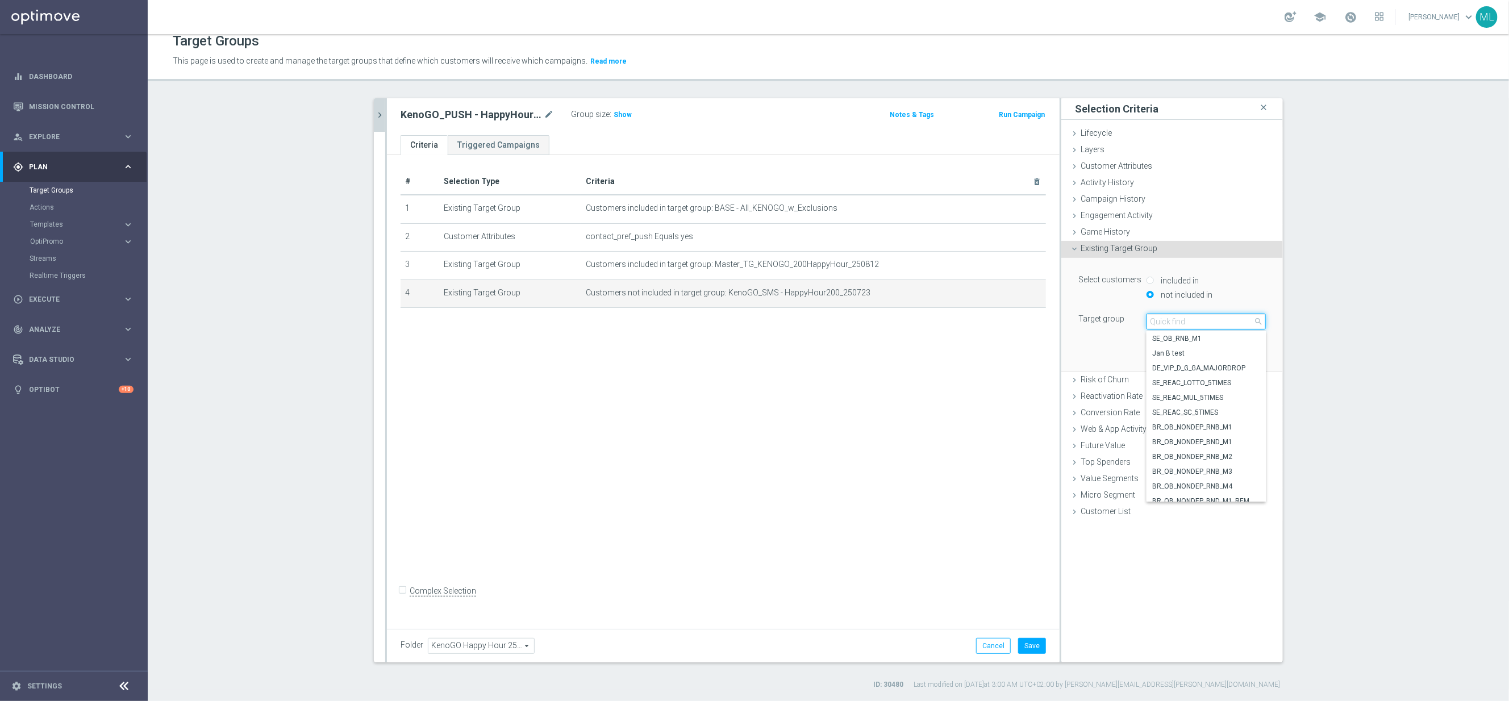
click at [1178, 322] on input "search" at bounding box center [1206, 322] width 119 height 16
type input "250812"
click at [1230, 470] on span "KenoGO_SMS - HappyHour200_250812" at bounding box center [1206, 469] width 108 height 9
type input "KenoGO_SMS - HappyHour200_250812"
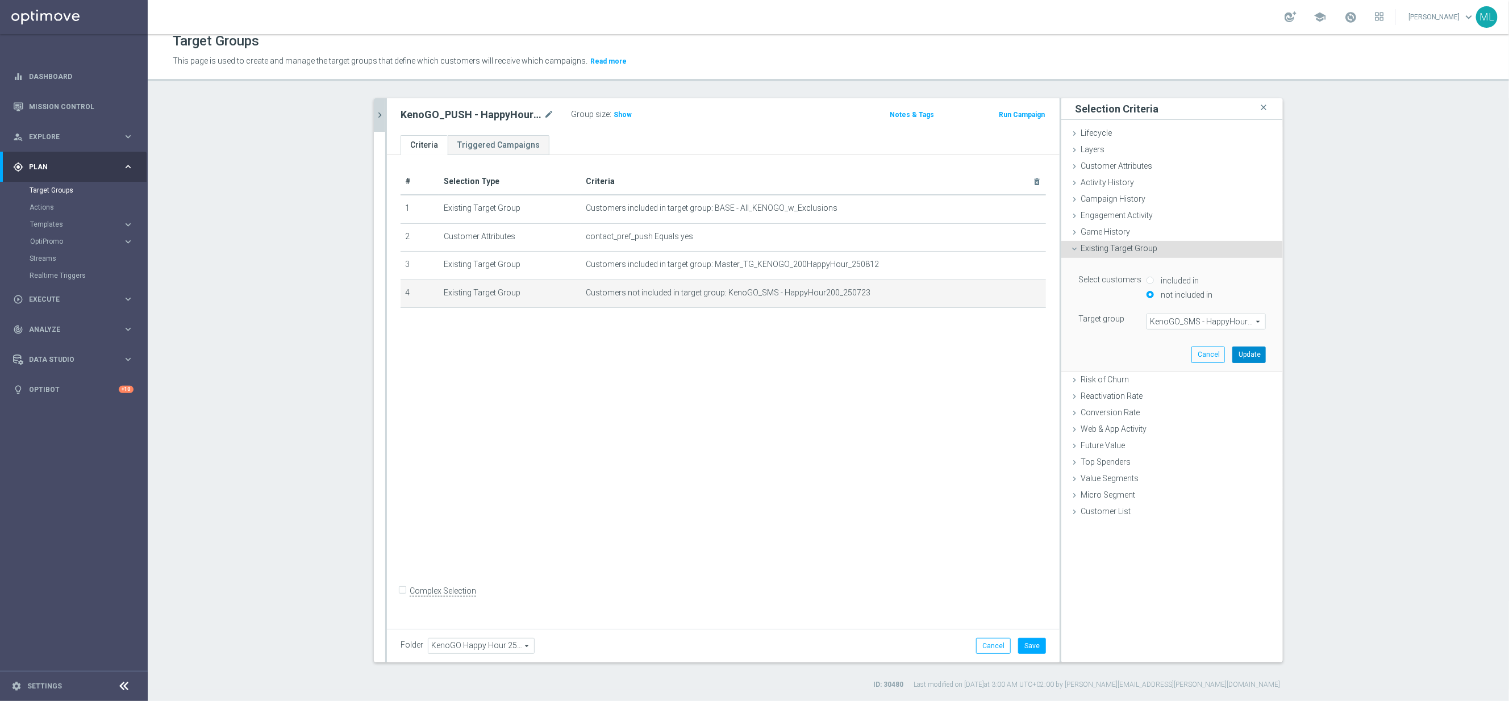
click at [1255, 352] on button "Update" at bounding box center [1249, 355] width 34 height 16
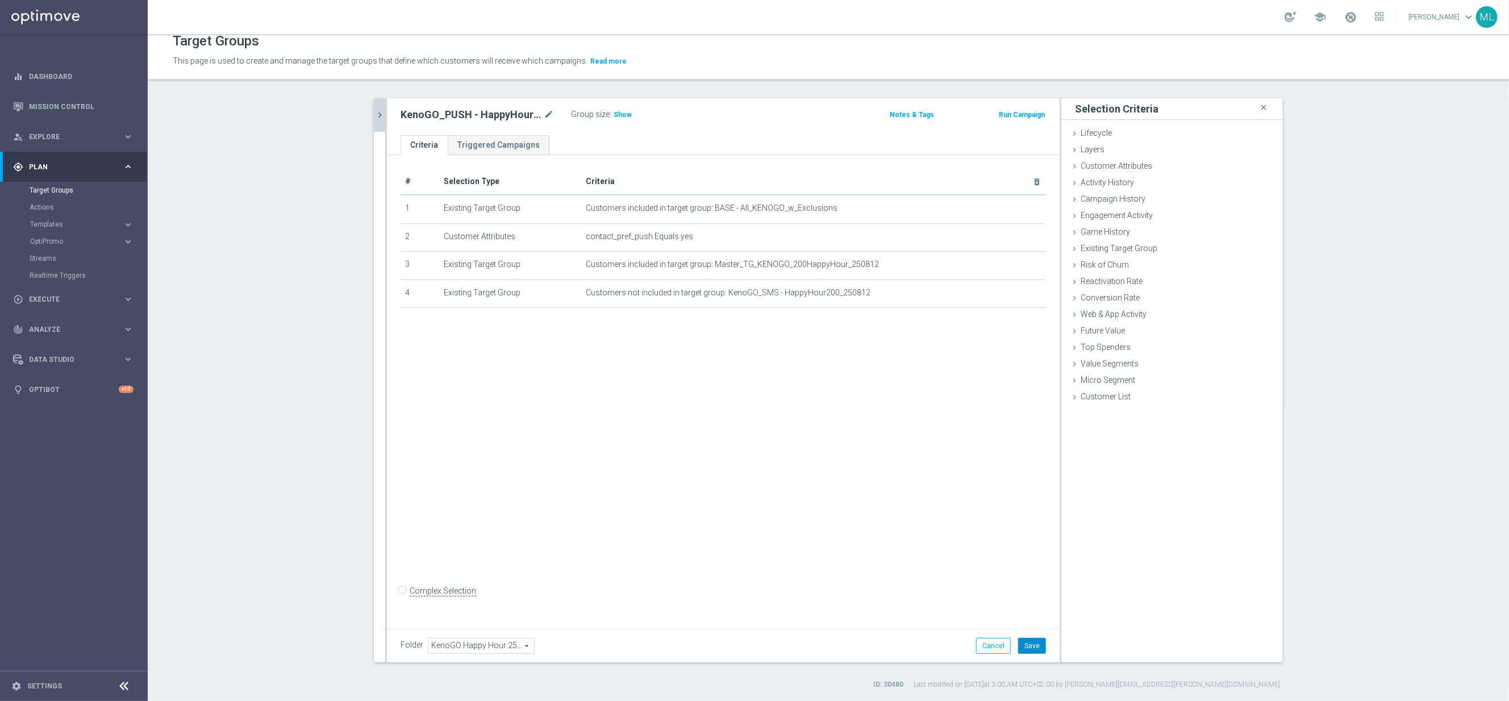
click at [1032, 642] on button "Save" at bounding box center [1032, 646] width 28 height 16
click at [385, 118] on icon "chevron_right" at bounding box center [379, 115] width 11 height 11
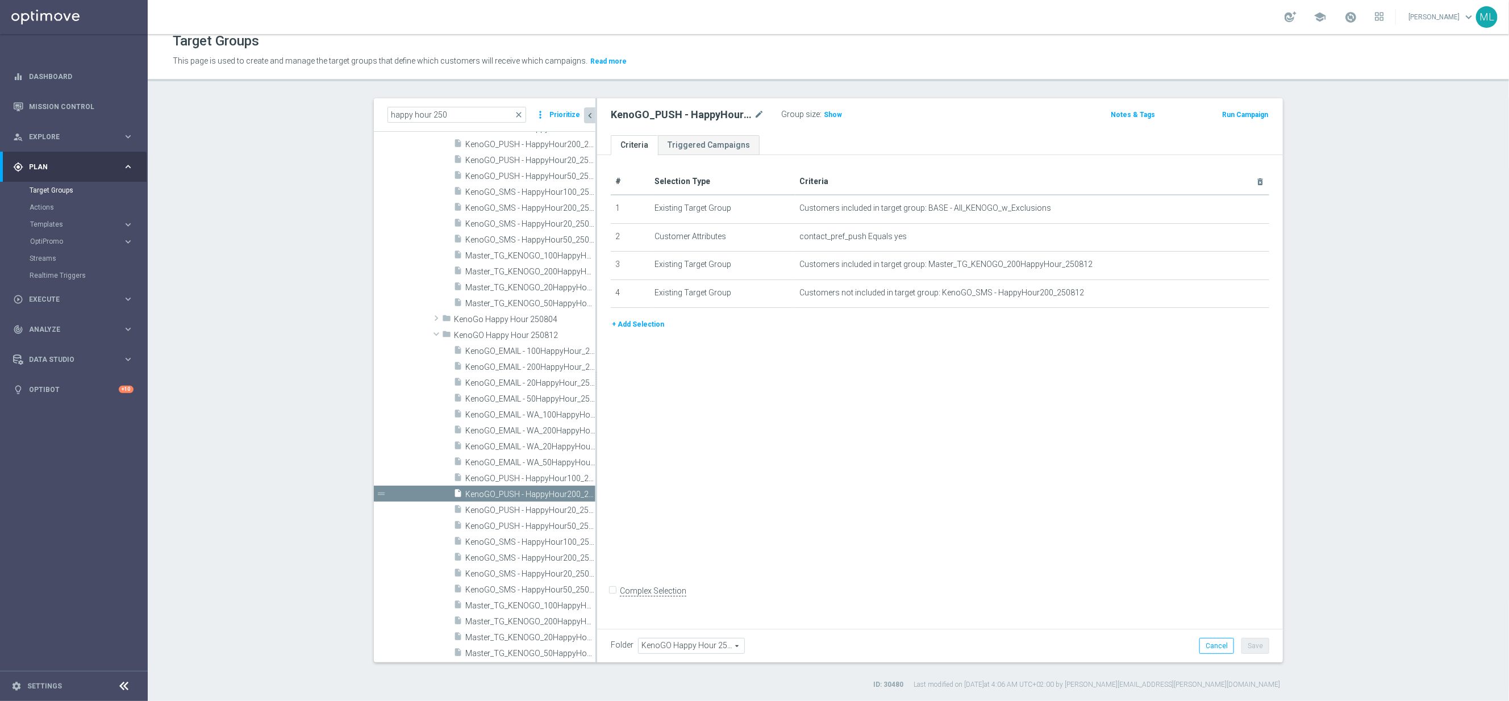
scroll to position [4203, 0]
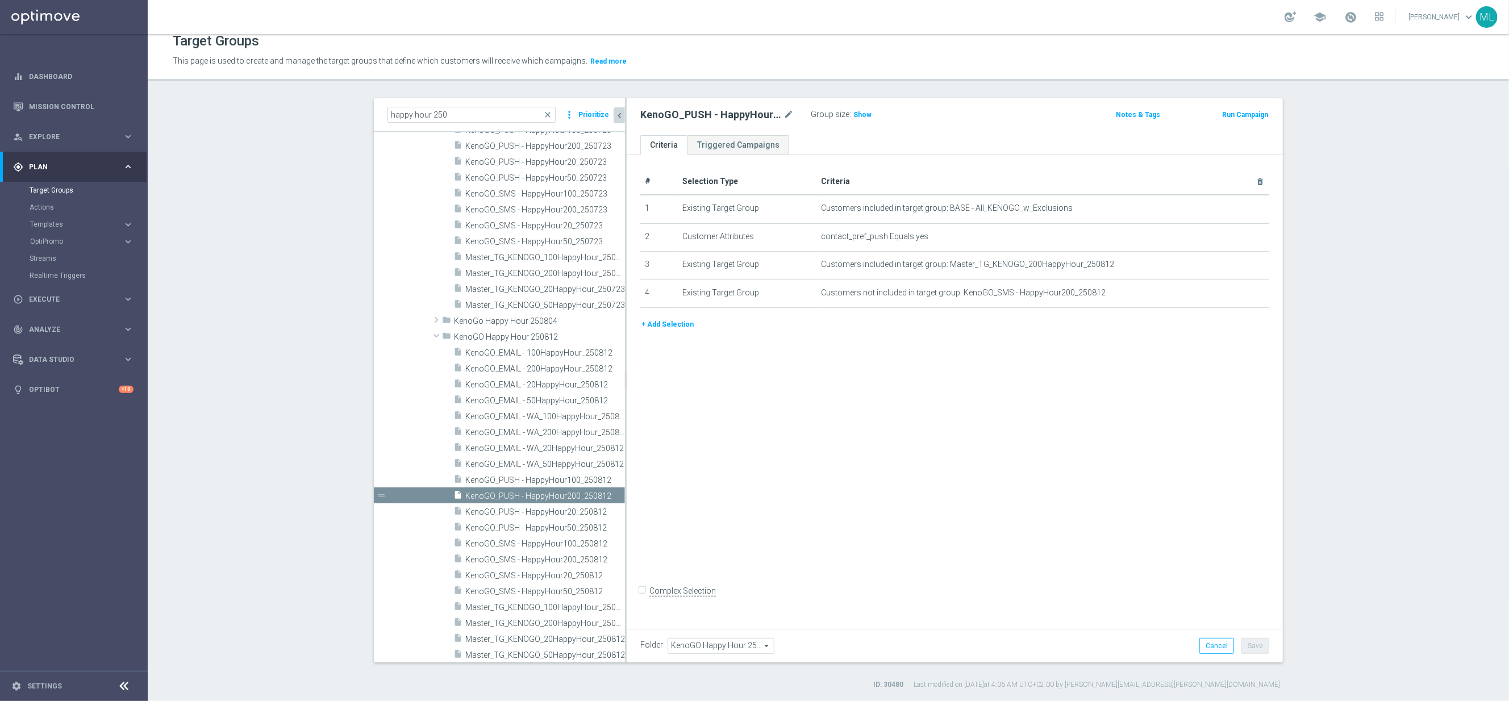
drag, startPoint x: 606, startPoint y: 498, endPoint x: 626, endPoint y: 499, distance: 19.3
click at [626, 499] on div at bounding box center [626, 380] width 2 height 564
click at [566, 545] on span "KenoGO_SMS - HappyHour100_250812" at bounding box center [532, 544] width 134 height 10
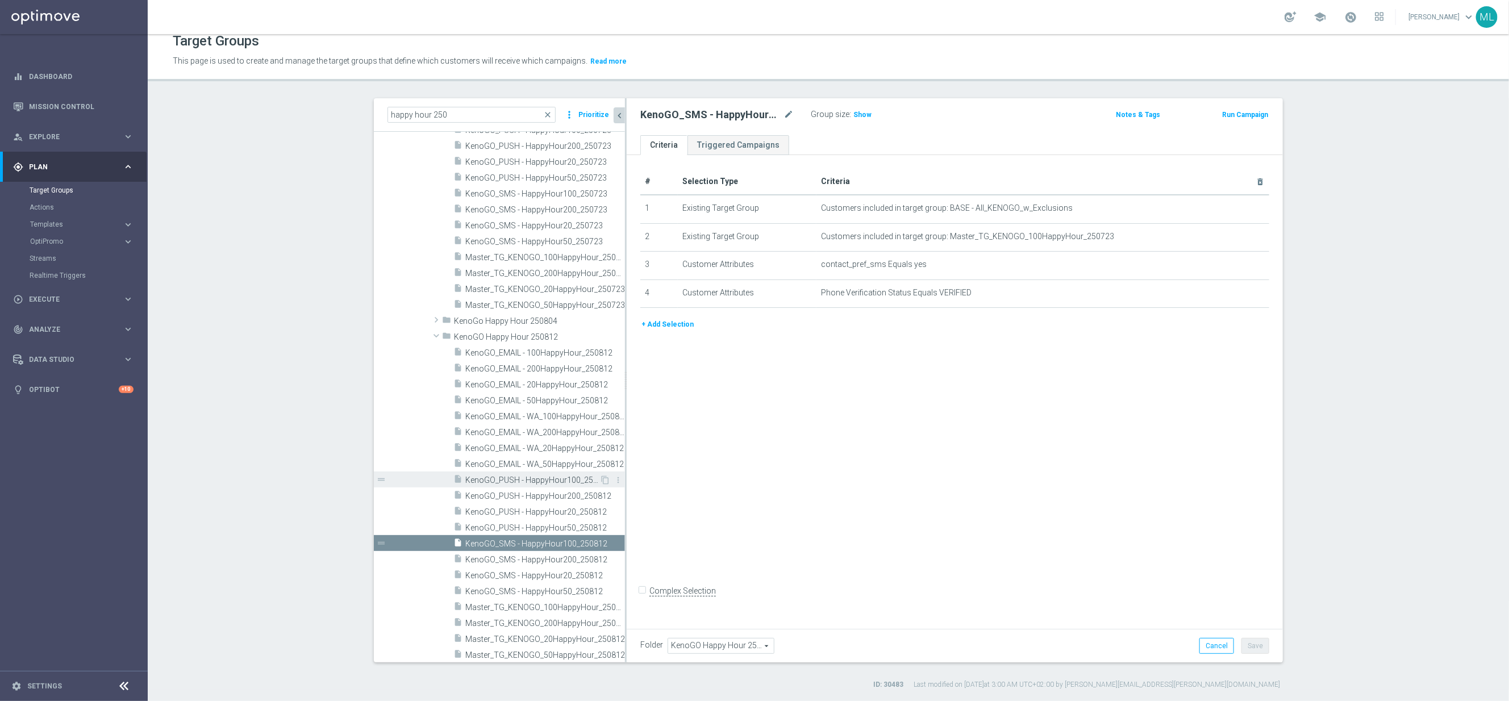
click at [564, 478] on span "KenoGO_PUSH - HappyHour100_250812" at bounding box center [532, 481] width 134 height 10
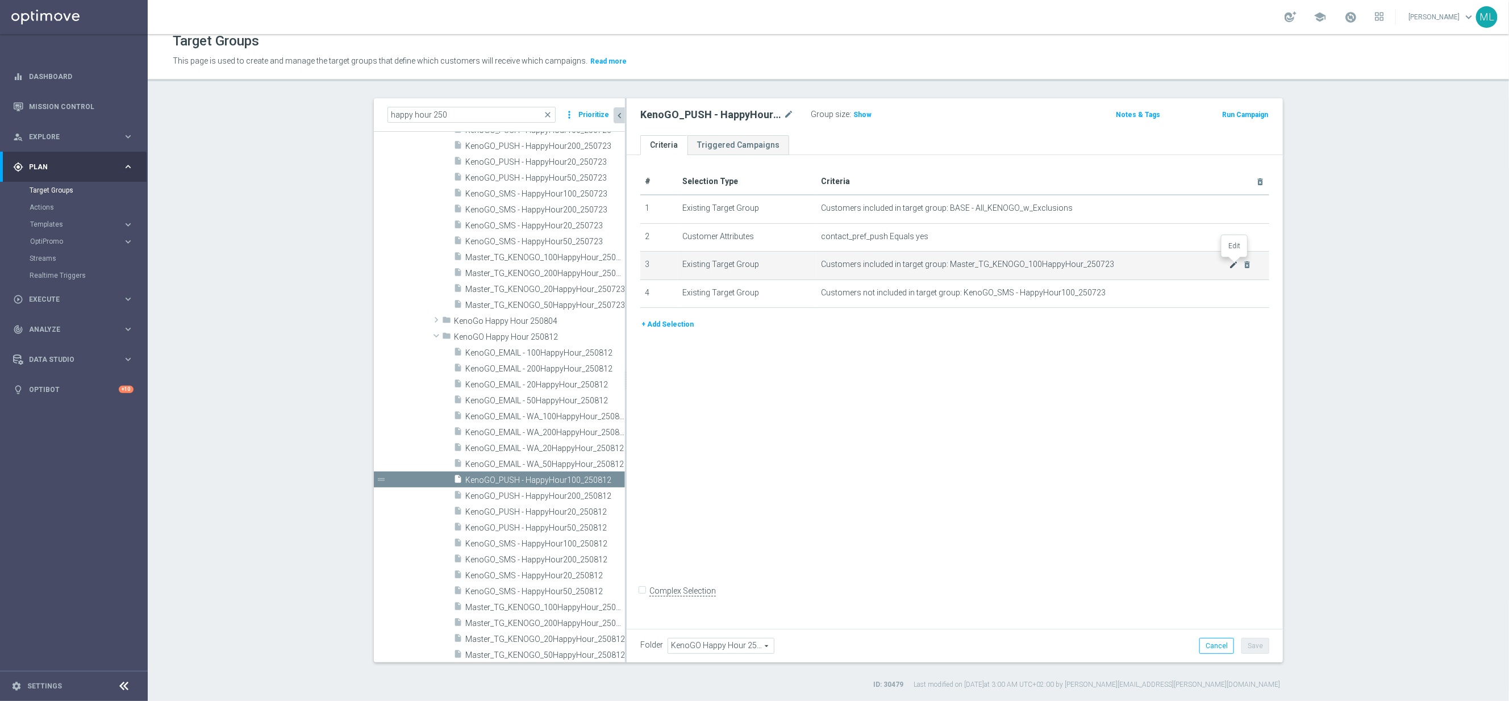
click at [1234, 264] on icon "mode_edit" at bounding box center [1234, 264] width 9 height 9
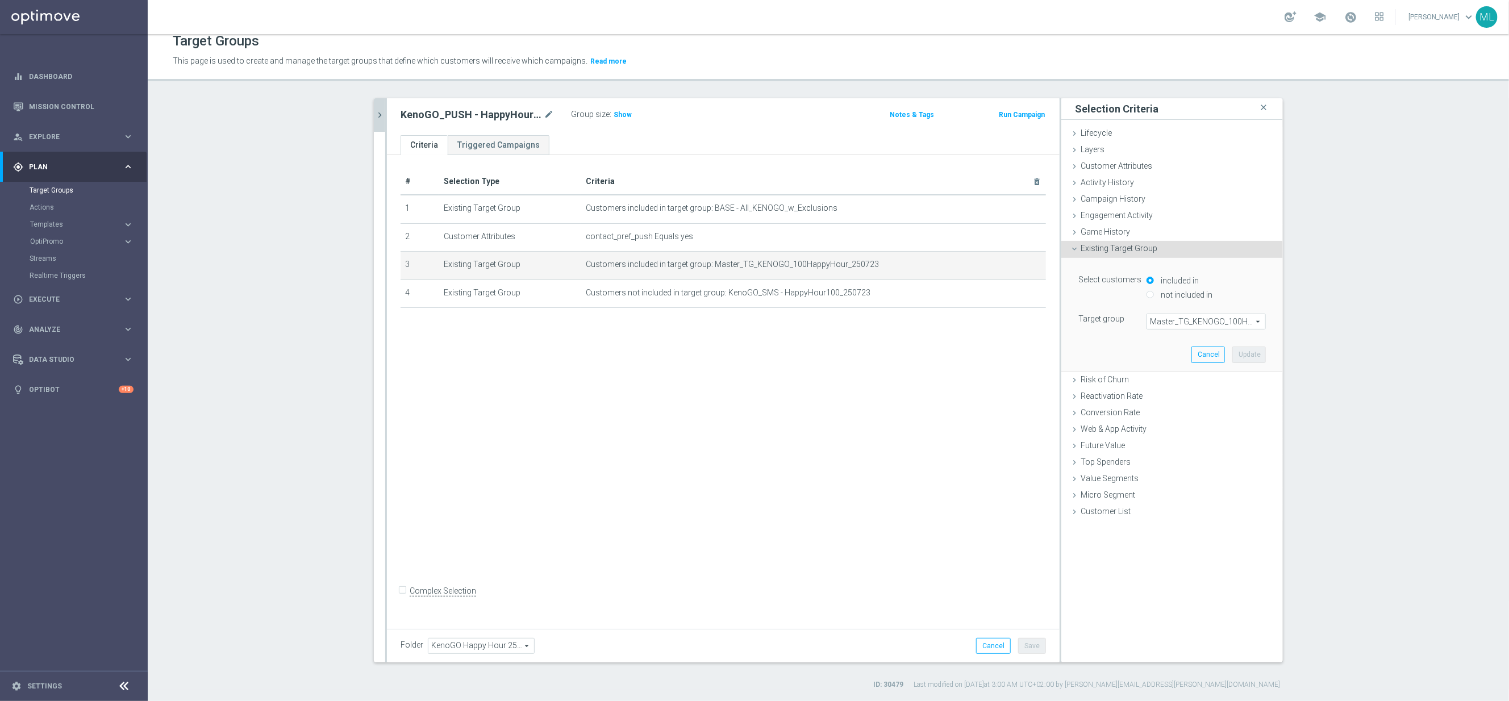
drag, startPoint x: 1224, startPoint y: 322, endPoint x: 1196, endPoint y: 331, distance: 29.7
click at [1224, 322] on span "Master_TG_KENOGO_100HappyHour_250723" at bounding box center [1206, 321] width 118 height 15
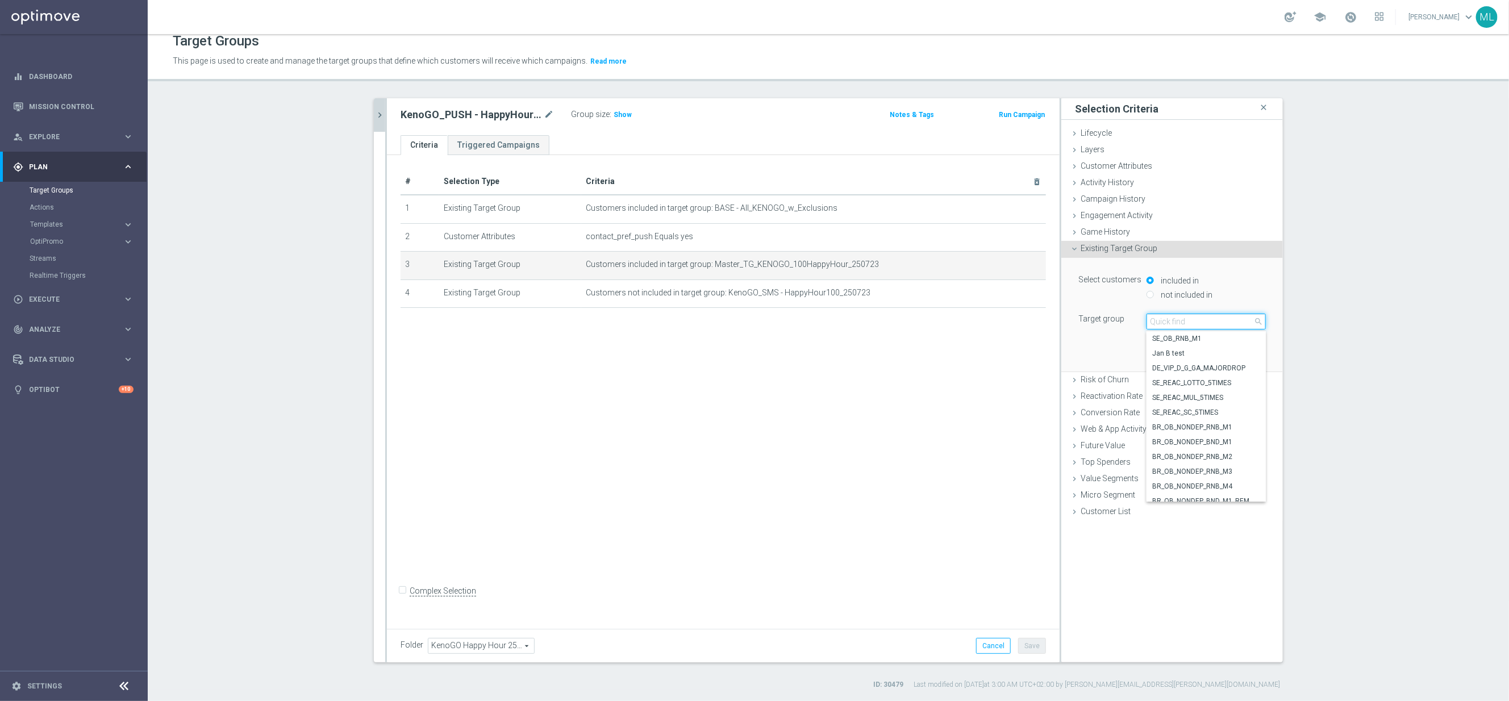
click at [1176, 322] on input "search" at bounding box center [1206, 322] width 119 height 16
type input "250812"
click at [1223, 339] on span "Master_TG_KENOGO_100HappyHour_250812" at bounding box center [1206, 338] width 108 height 9
type input "Master_TG_KENOGO_100HappyHour_250812"
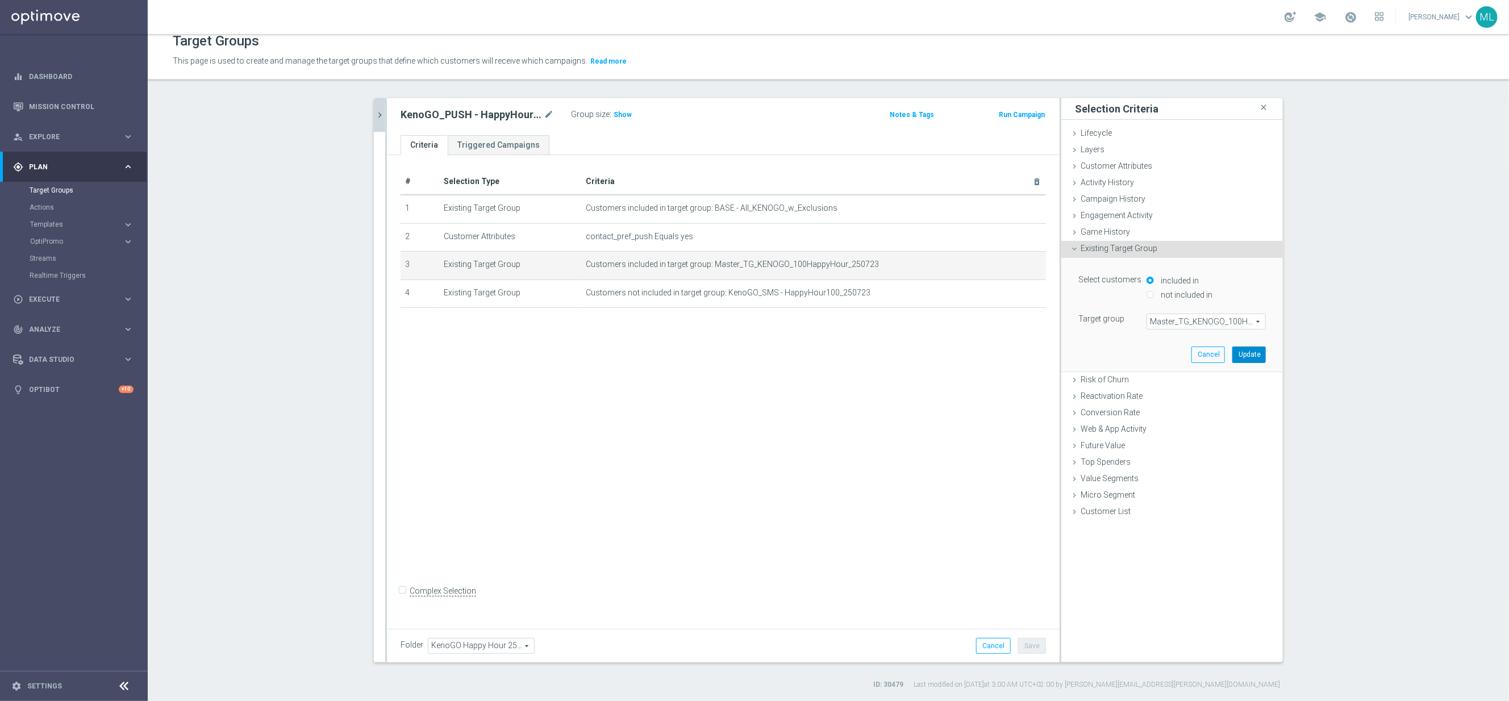
drag, startPoint x: 1248, startPoint y: 356, endPoint x: 1235, endPoint y: 353, distance: 13.8
click at [1248, 355] on button "Update" at bounding box center [1249, 355] width 34 height 16
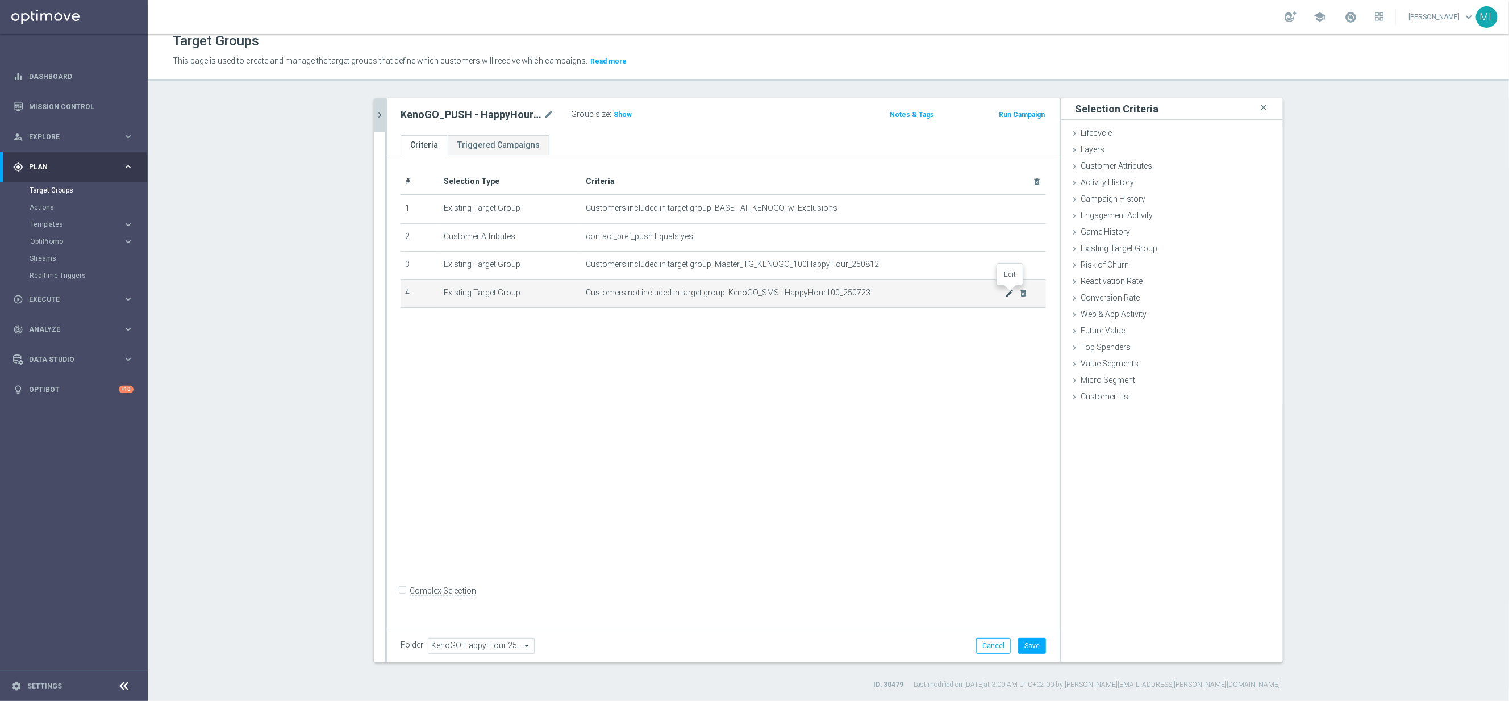
click at [1009, 294] on icon "mode_edit" at bounding box center [1009, 293] width 9 height 9
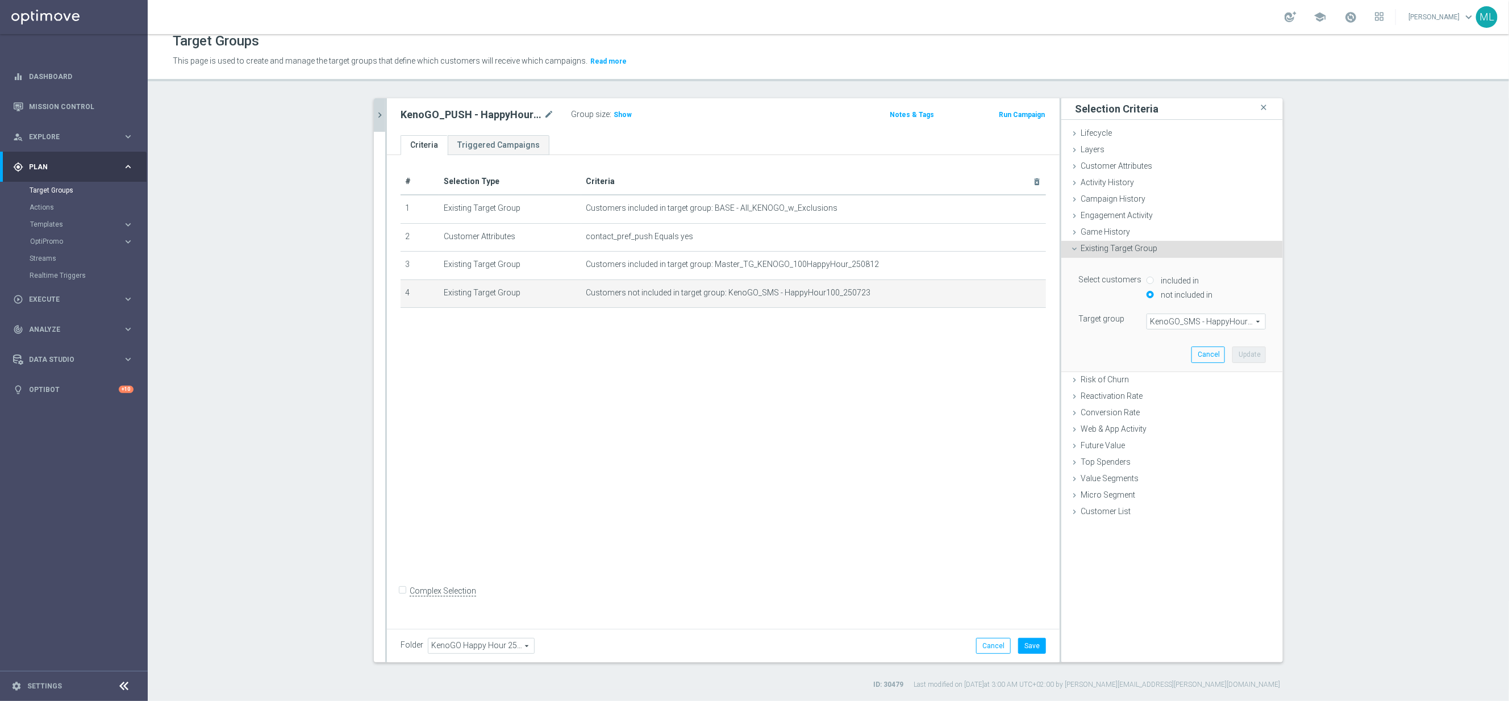
click at [1168, 324] on span "KenoGO_SMS - HappyHour100_250723" at bounding box center [1206, 321] width 118 height 15
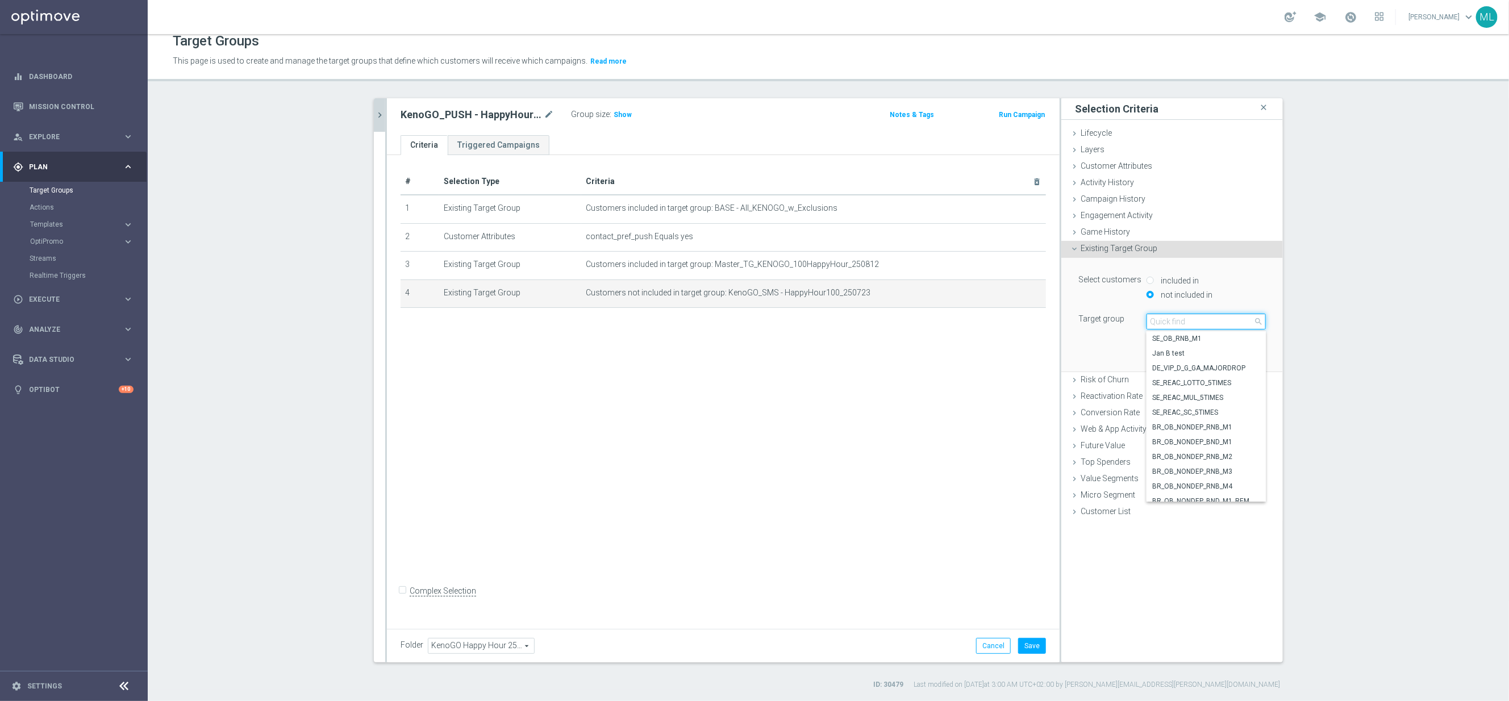
click at [1174, 323] on input "search" at bounding box center [1206, 322] width 119 height 16
type input "250812"
click at [1217, 450] on span "KenoGO_SMS - HappyHour100_250812" at bounding box center [1206, 449] width 108 height 9
type input "KenoGO_SMS - HappyHour100_250812"
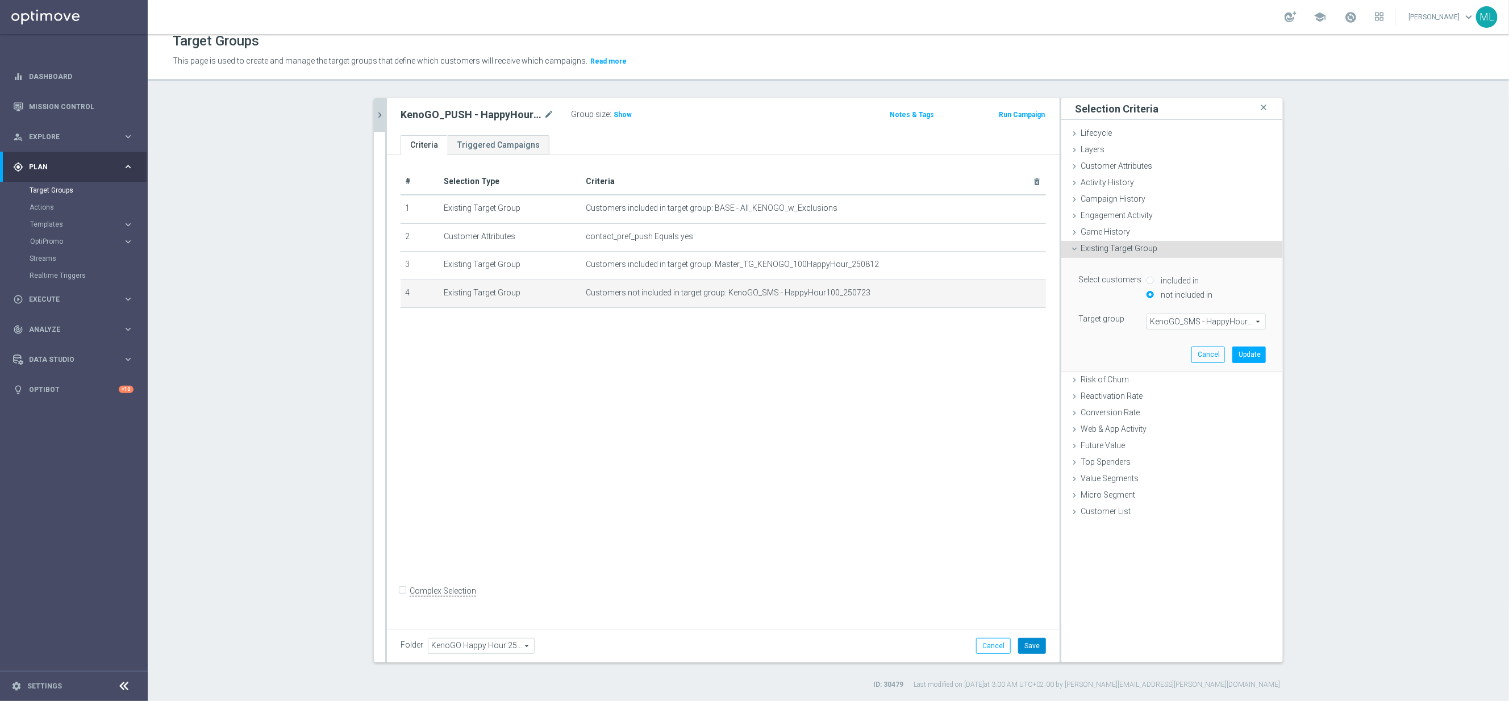
click at [1031, 643] on button "Save" at bounding box center [1032, 646] width 28 height 16
click at [1254, 353] on button "Update" at bounding box center [1249, 355] width 34 height 16
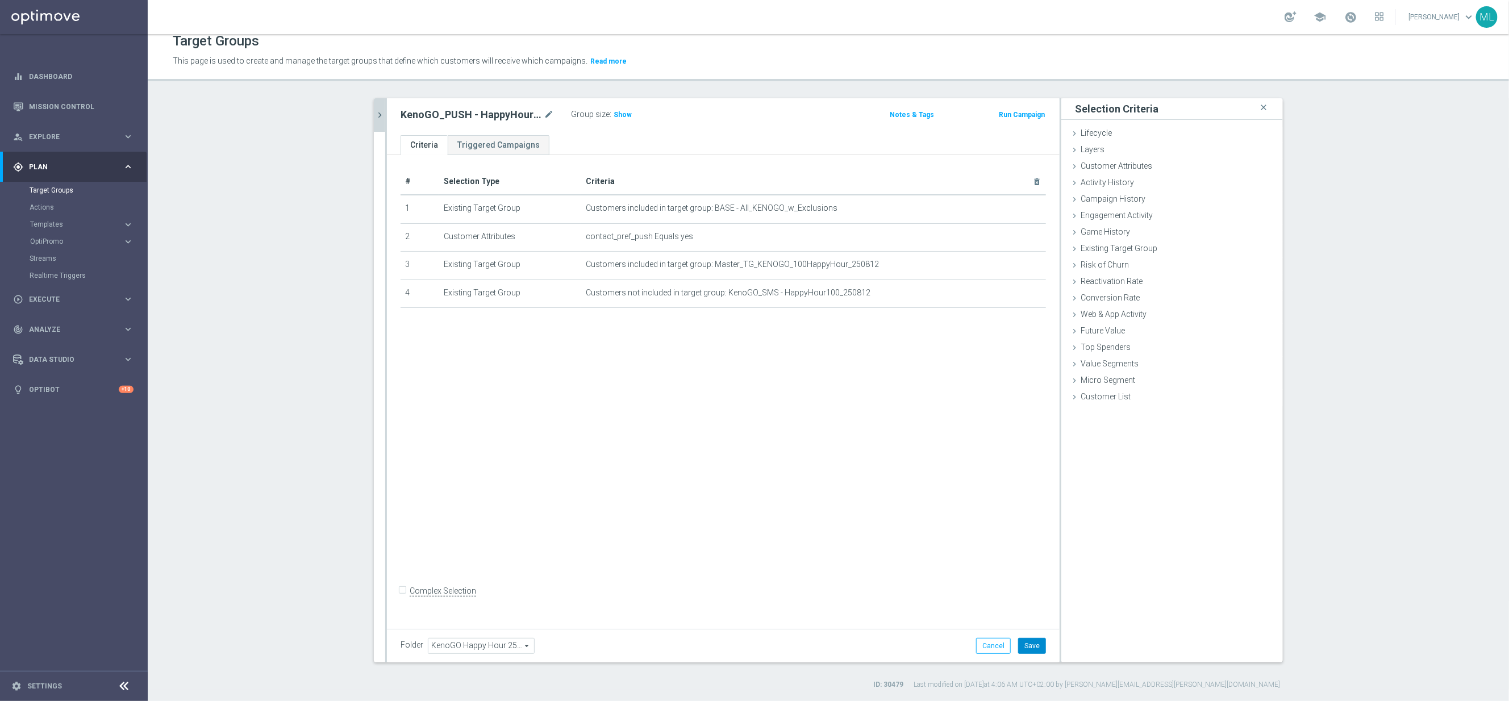
click at [1026, 647] on button "Save" at bounding box center [1032, 646] width 28 height 16
click at [384, 117] on icon "chevron_right" at bounding box center [379, 115] width 11 height 11
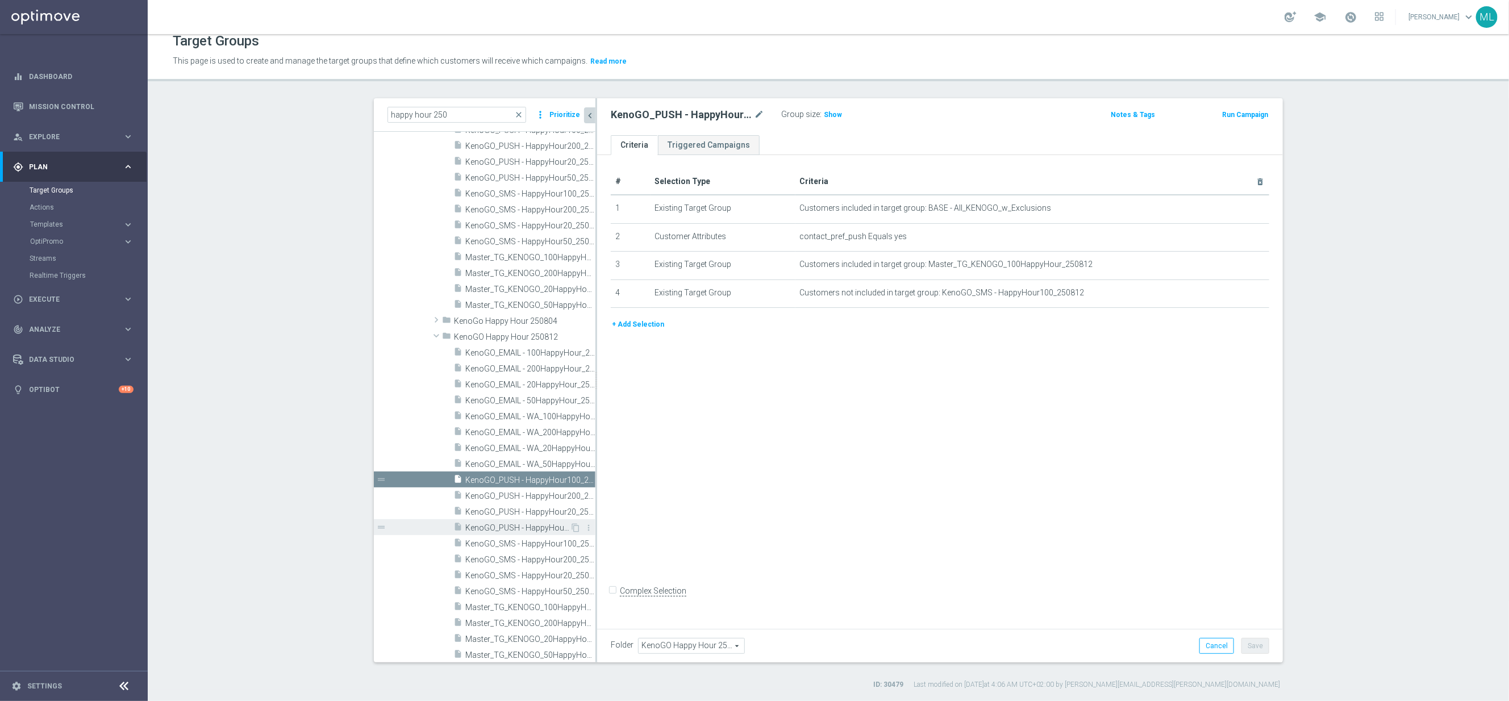
click at [547, 525] on span "KenoGO_PUSH - HappyHour50_250812" at bounding box center [517, 528] width 105 height 10
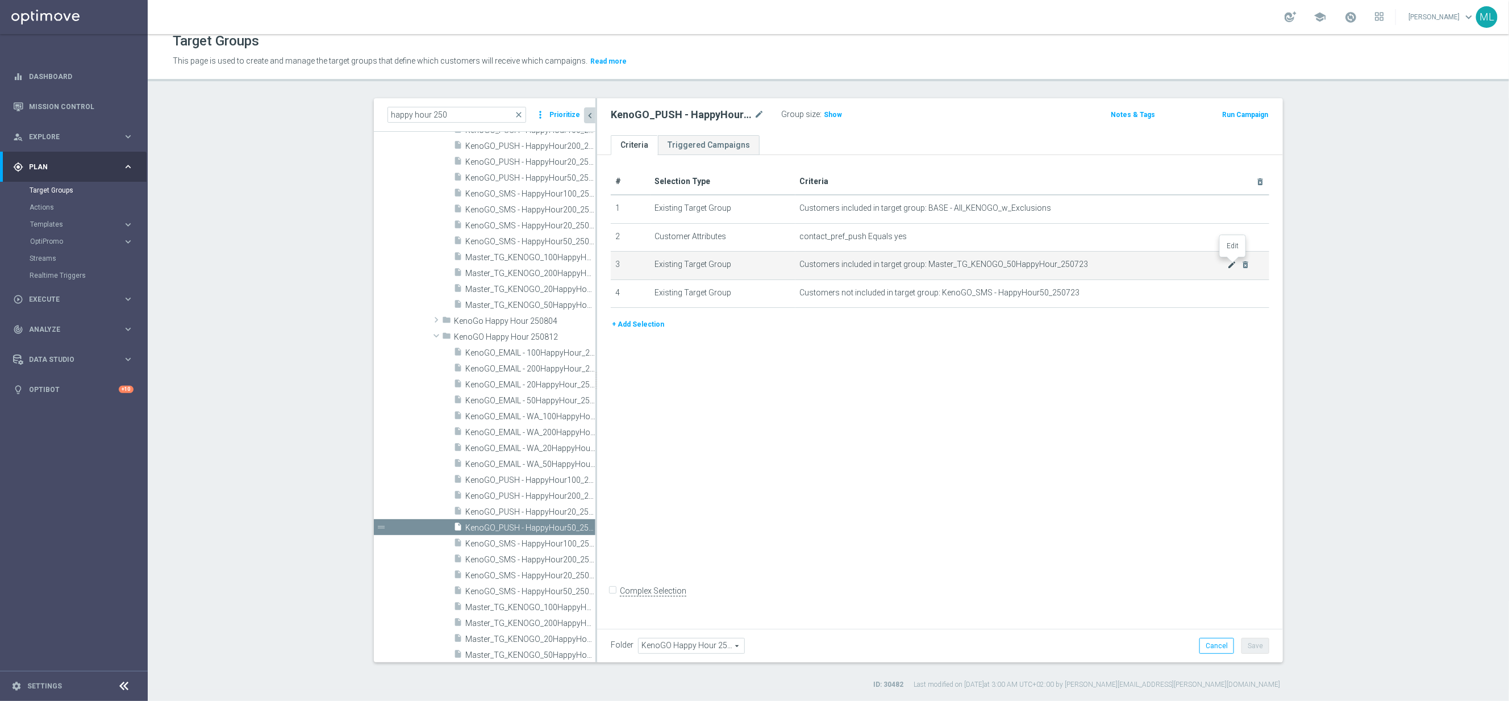
click at [1230, 263] on icon "mode_edit" at bounding box center [1232, 264] width 9 height 9
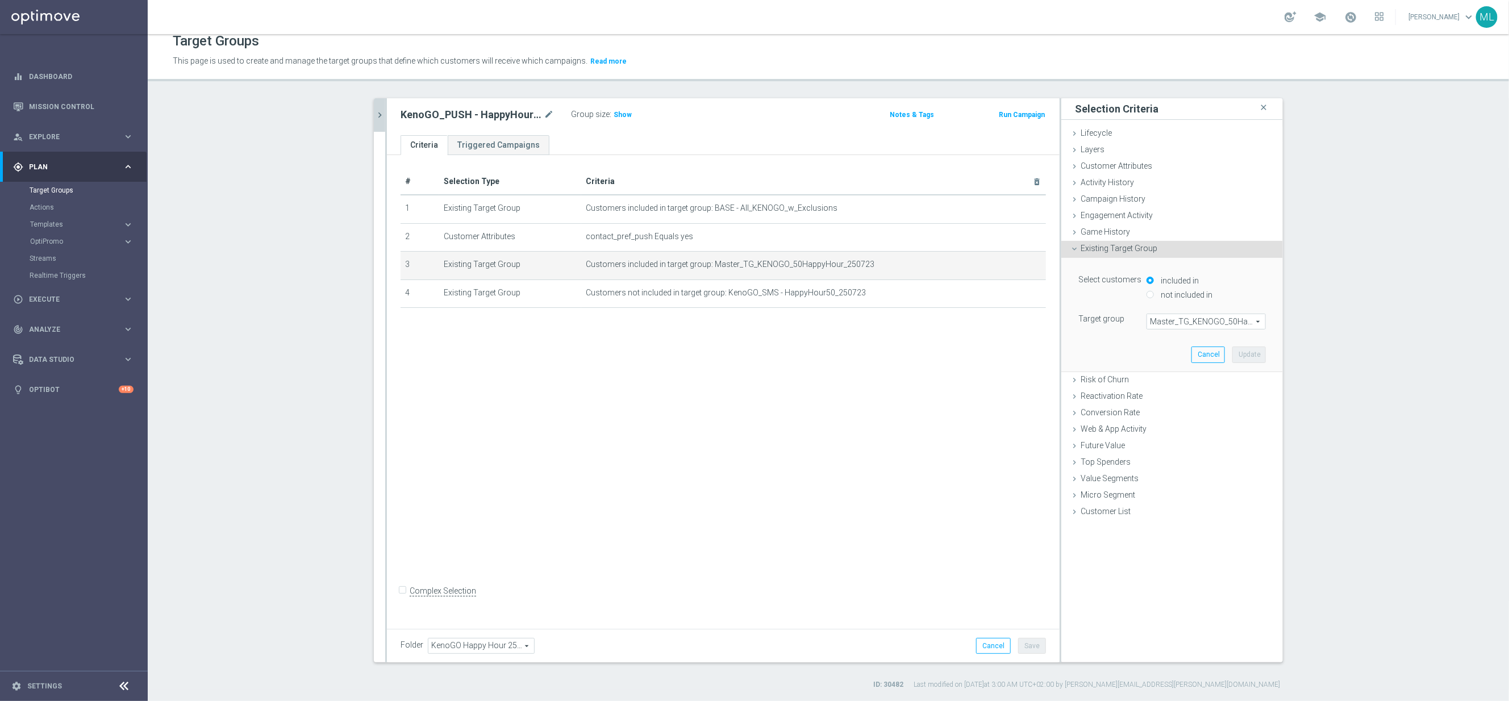
click at [1198, 321] on span "Master_TG_KENOGO_50HappyHour_250723" at bounding box center [1206, 321] width 118 height 15
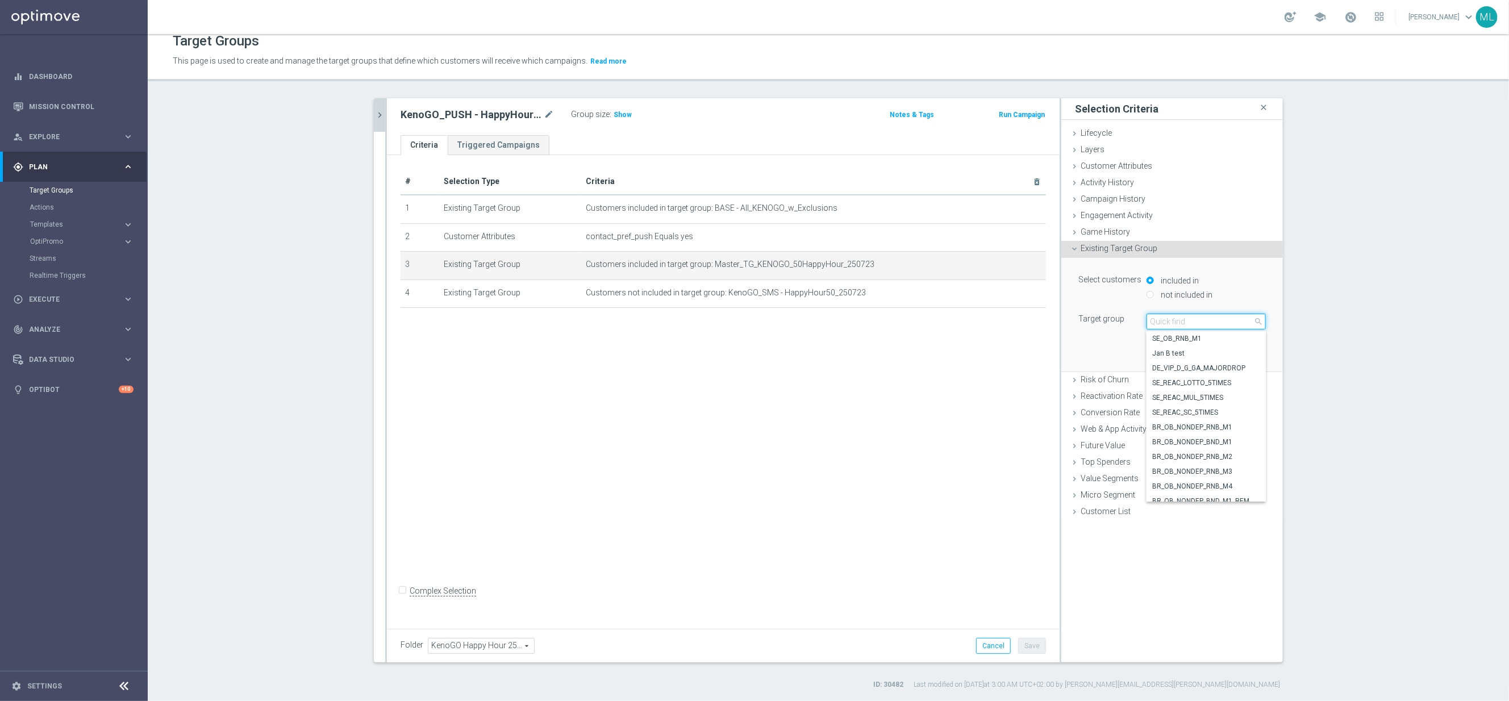
click at [1198, 321] on input "search" at bounding box center [1206, 322] width 119 height 16
type input "250812"
click at [1230, 369] on span "Master_TG_KENOGO_50HappyHour_250812" at bounding box center [1206, 368] width 108 height 9
type input "Master_TG_KENOGO_50HappyHour_250812"
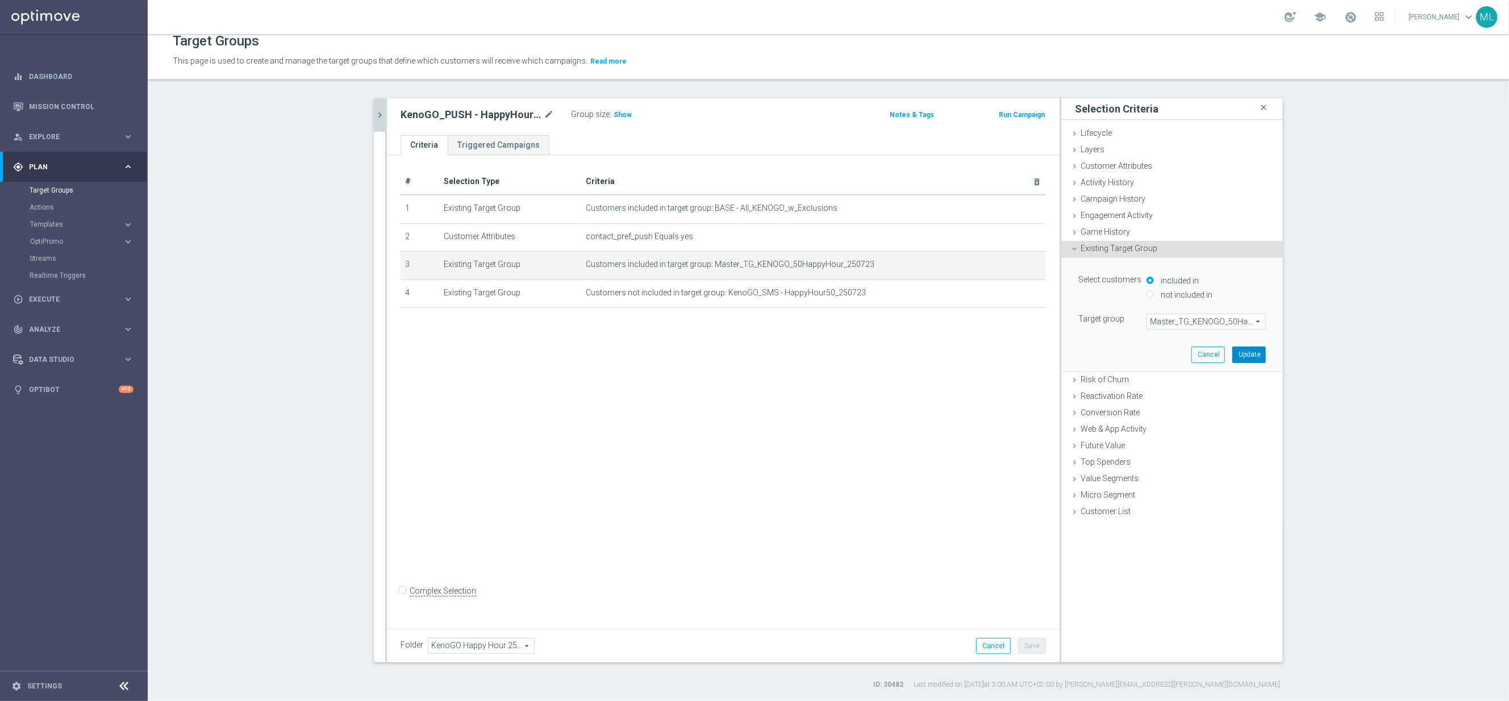
click at [1250, 351] on button "Update" at bounding box center [1249, 355] width 34 height 16
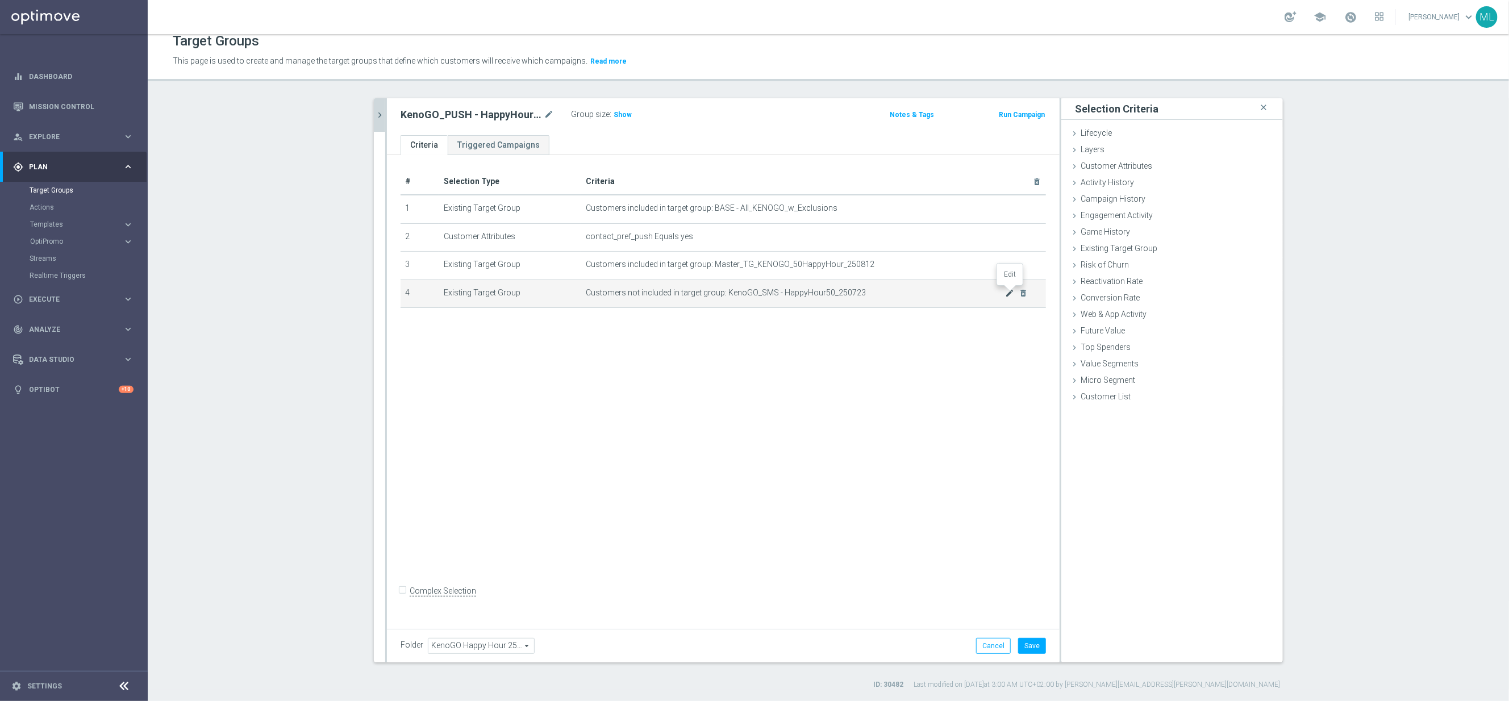
click at [1009, 293] on icon "mode_edit" at bounding box center [1009, 293] width 9 height 9
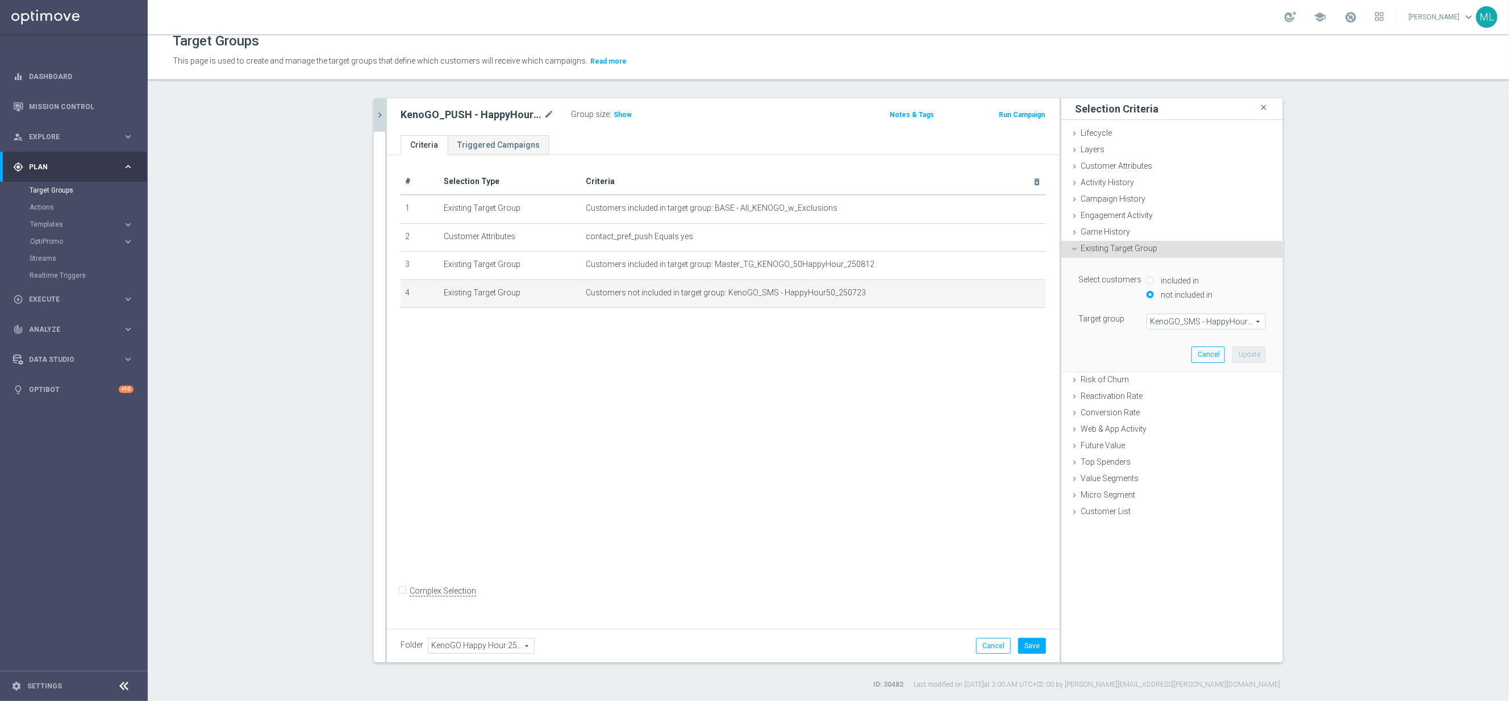
click at [1181, 319] on span "KenoGO_SMS - HappyHour50_250723" at bounding box center [1206, 321] width 118 height 15
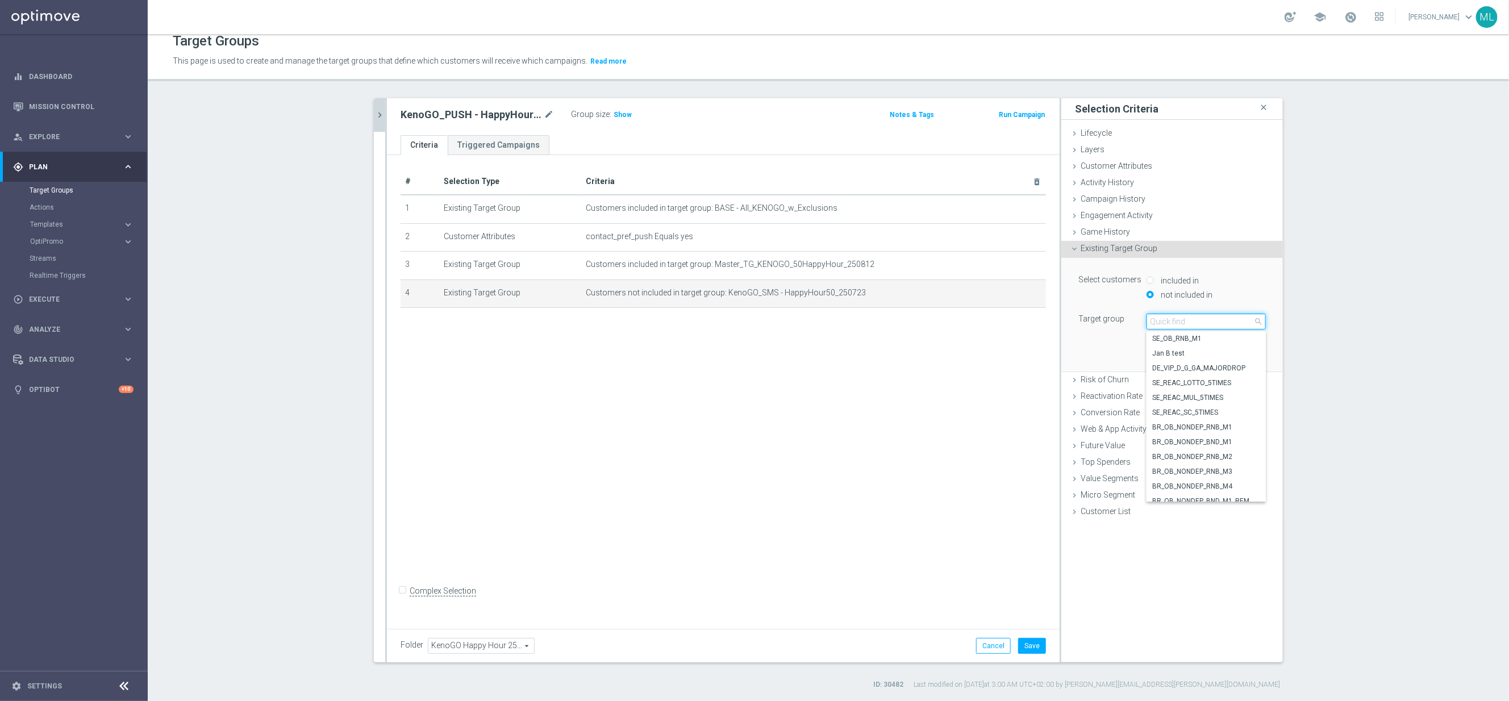
click at [1178, 322] on input "search" at bounding box center [1206, 322] width 119 height 16
type input "250812"
click at [1232, 494] on span "KenoGO_SMS - HappyHour50_250812" at bounding box center [1206, 494] width 108 height 9
type input "KenoGO_SMS - HappyHour50_250812"
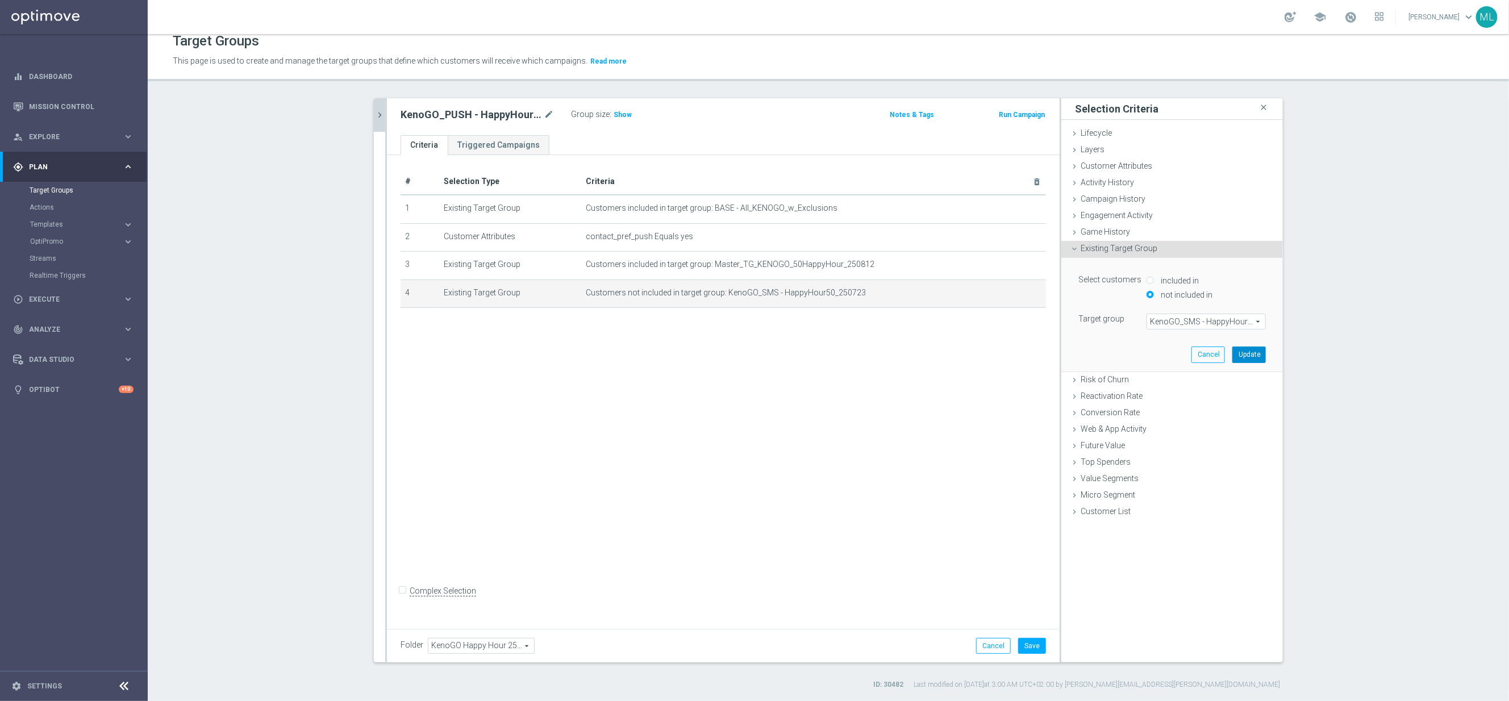
click at [1257, 355] on button "Update" at bounding box center [1249, 355] width 34 height 16
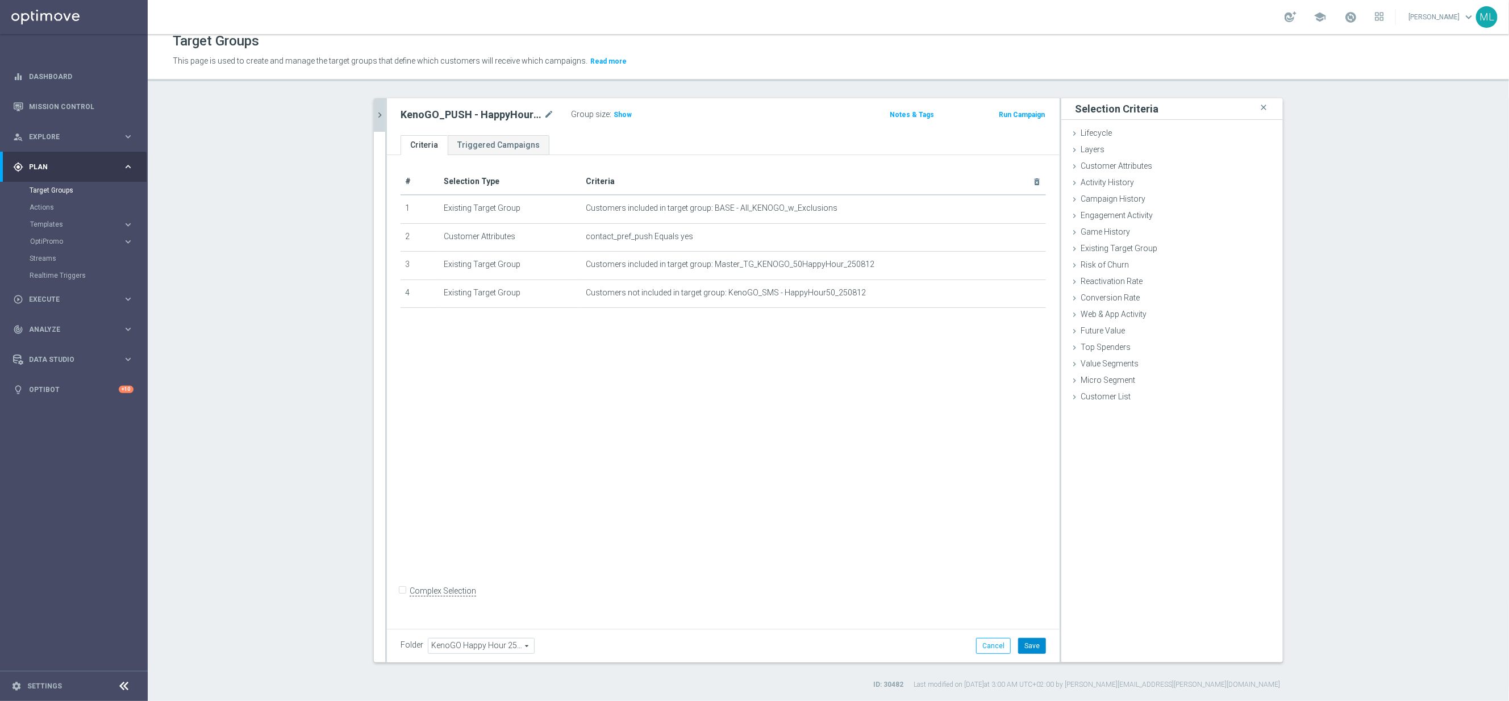
click at [1031, 644] on button "Save" at bounding box center [1032, 646] width 28 height 16
click at [381, 118] on icon "chevron_right" at bounding box center [379, 115] width 11 height 11
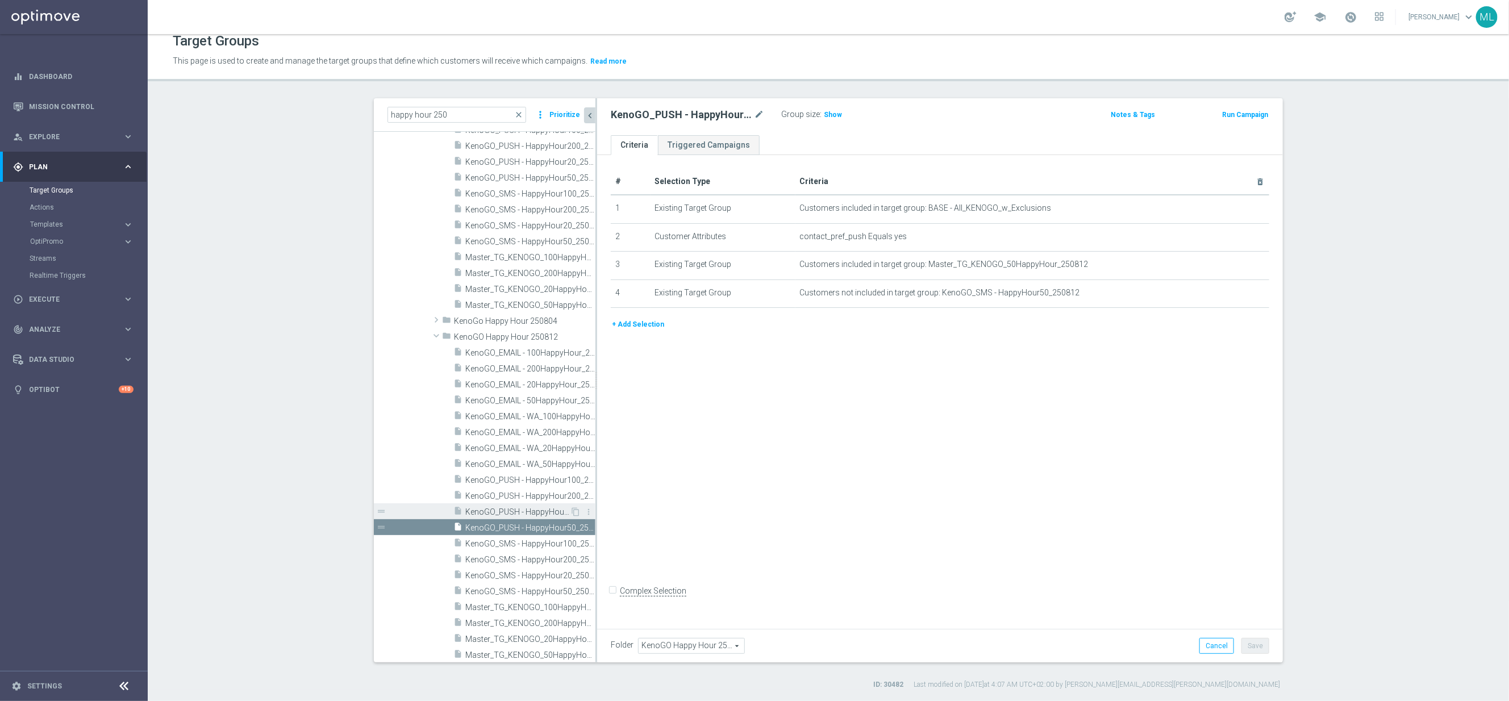
click at [530, 510] on span "KenoGO_PUSH - HappyHour20_250812" at bounding box center [517, 512] width 105 height 10
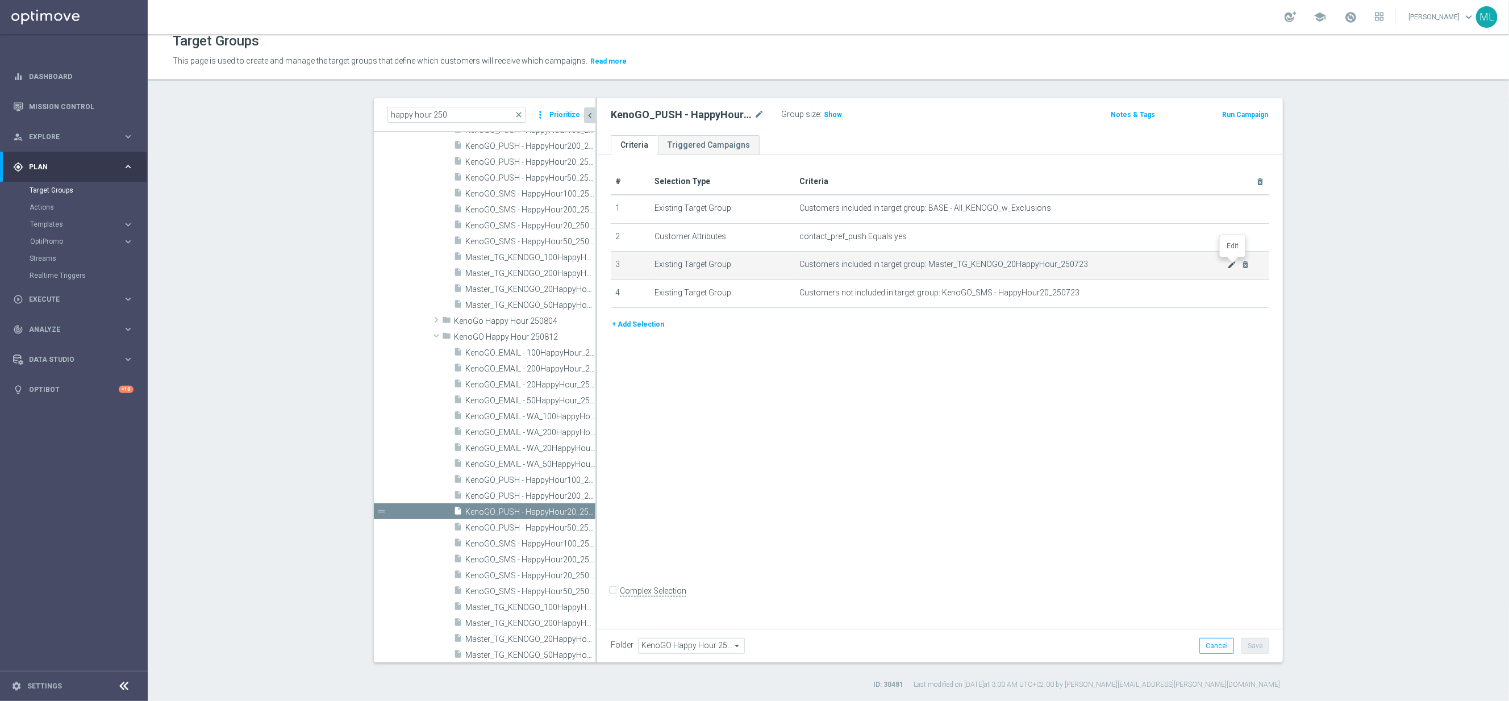
click at [1234, 263] on icon "mode_edit" at bounding box center [1232, 264] width 9 height 9
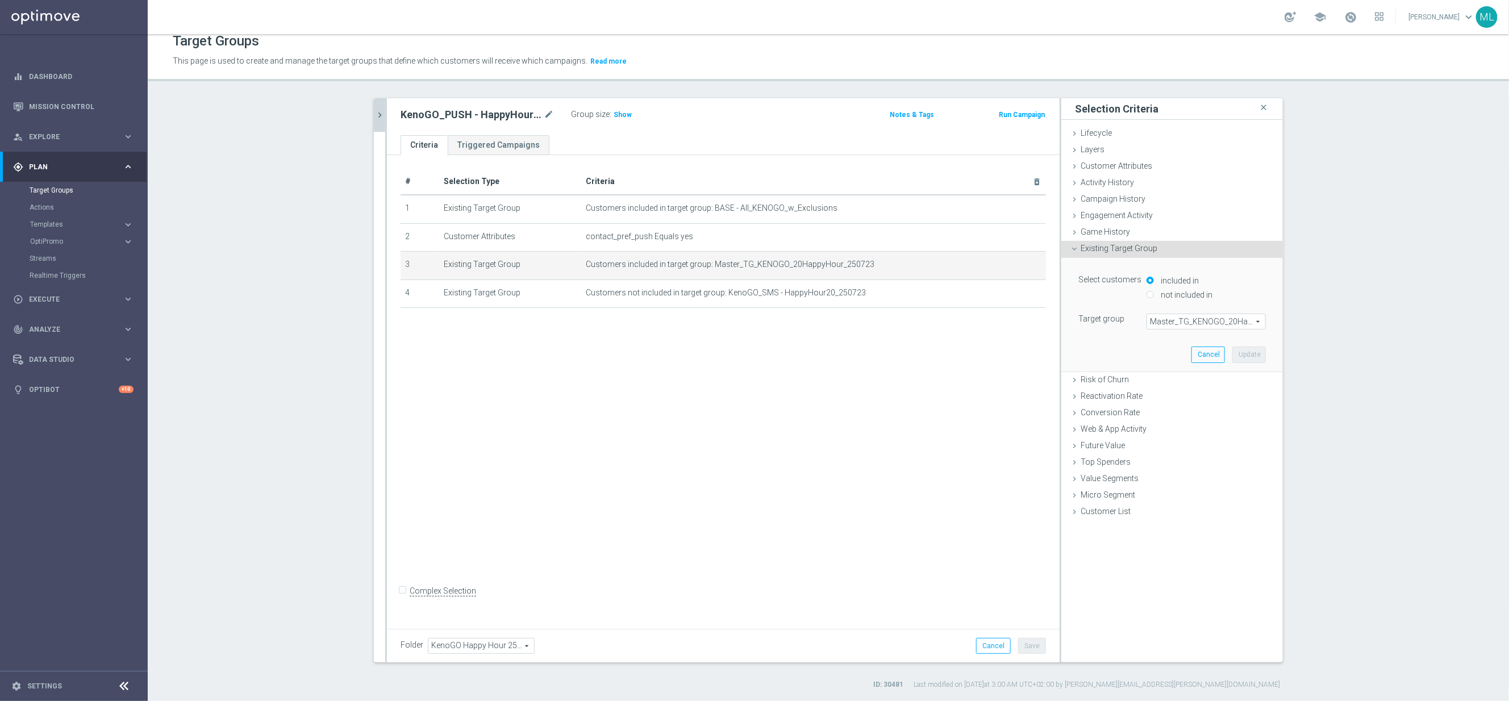
click at [1202, 319] on span "Master_TG_KENOGO_20HappyHour_250723" at bounding box center [1206, 321] width 118 height 15
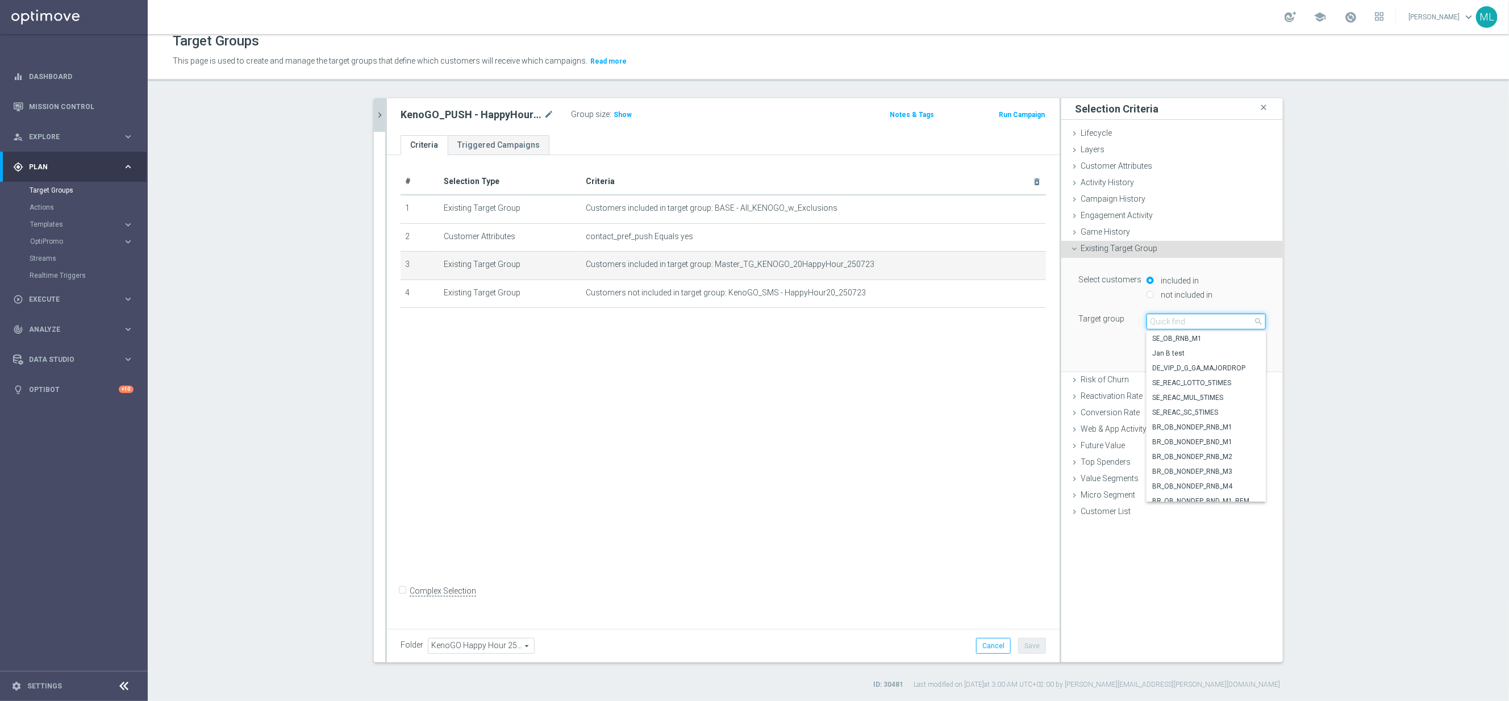
click at [1181, 326] on input "search" at bounding box center [1206, 322] width 119 height 16
type input "250812"
click at [1219, 382] on span "Master_TG_KENOGO_20HappyHour_250812" at bounding box center [1206, 382] width 108 height 9
type input "Master_TG_KENOGO_20HappyHour_250812"
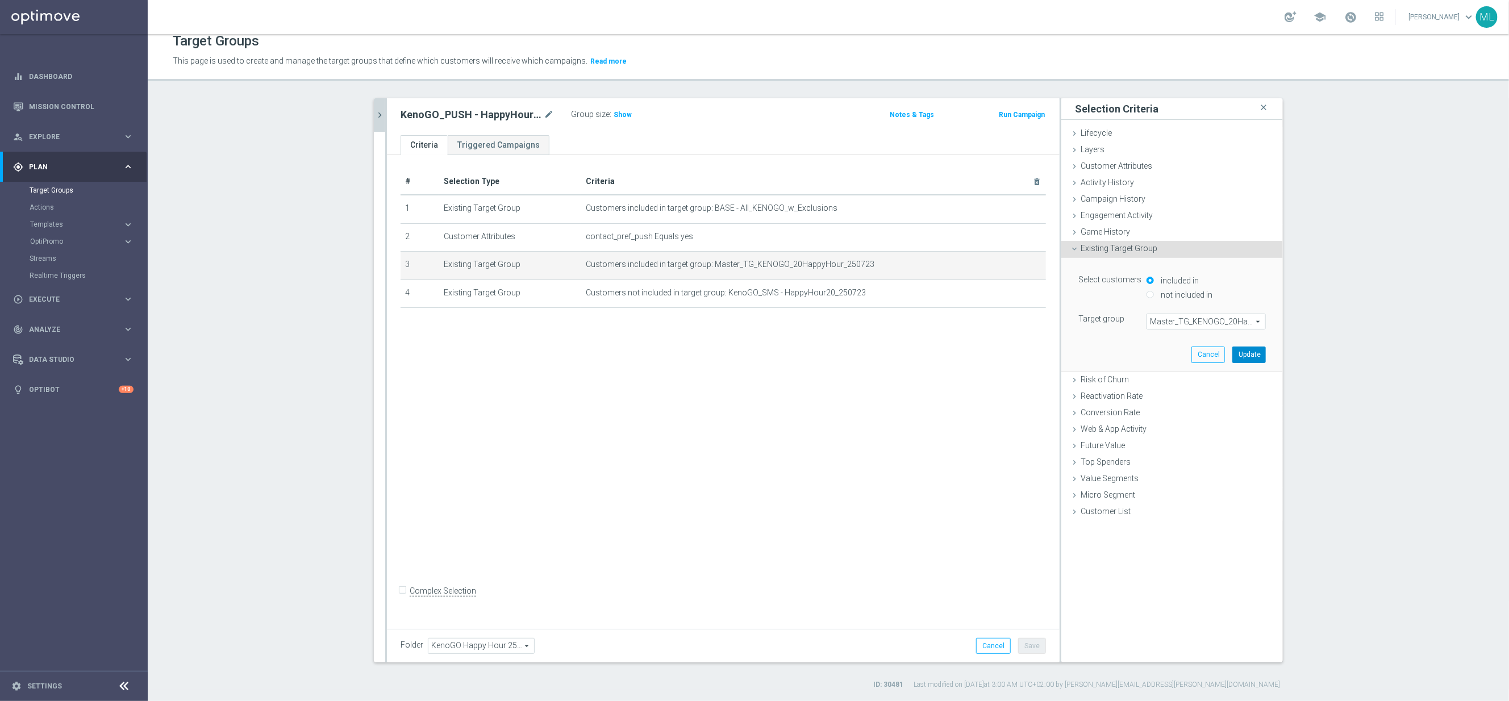
click at [1253, 357] on button "Update" at bounding box center [1249, 355] width 34 height 16
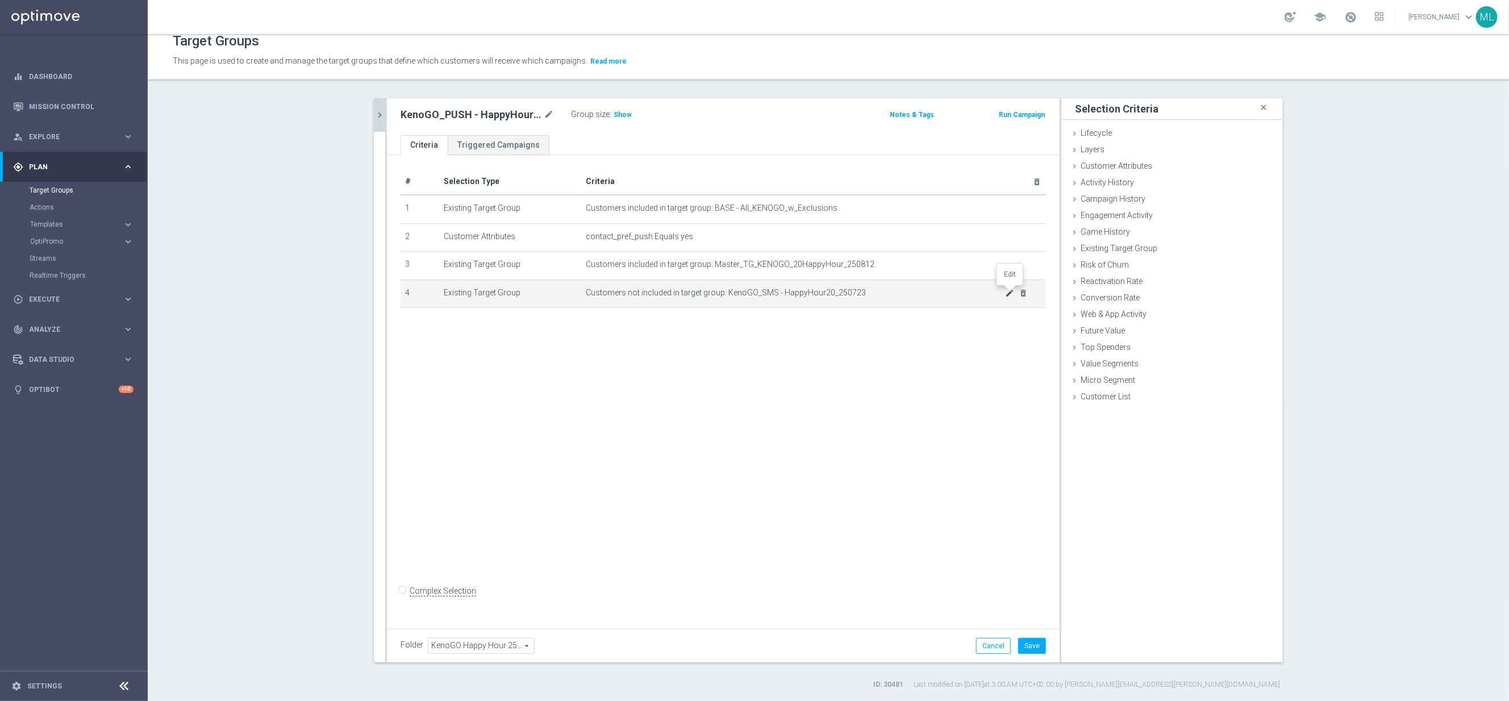
click at [1007, 291] on icon "mode_edit" at bounding box center [1009, 293] width 9 height 9
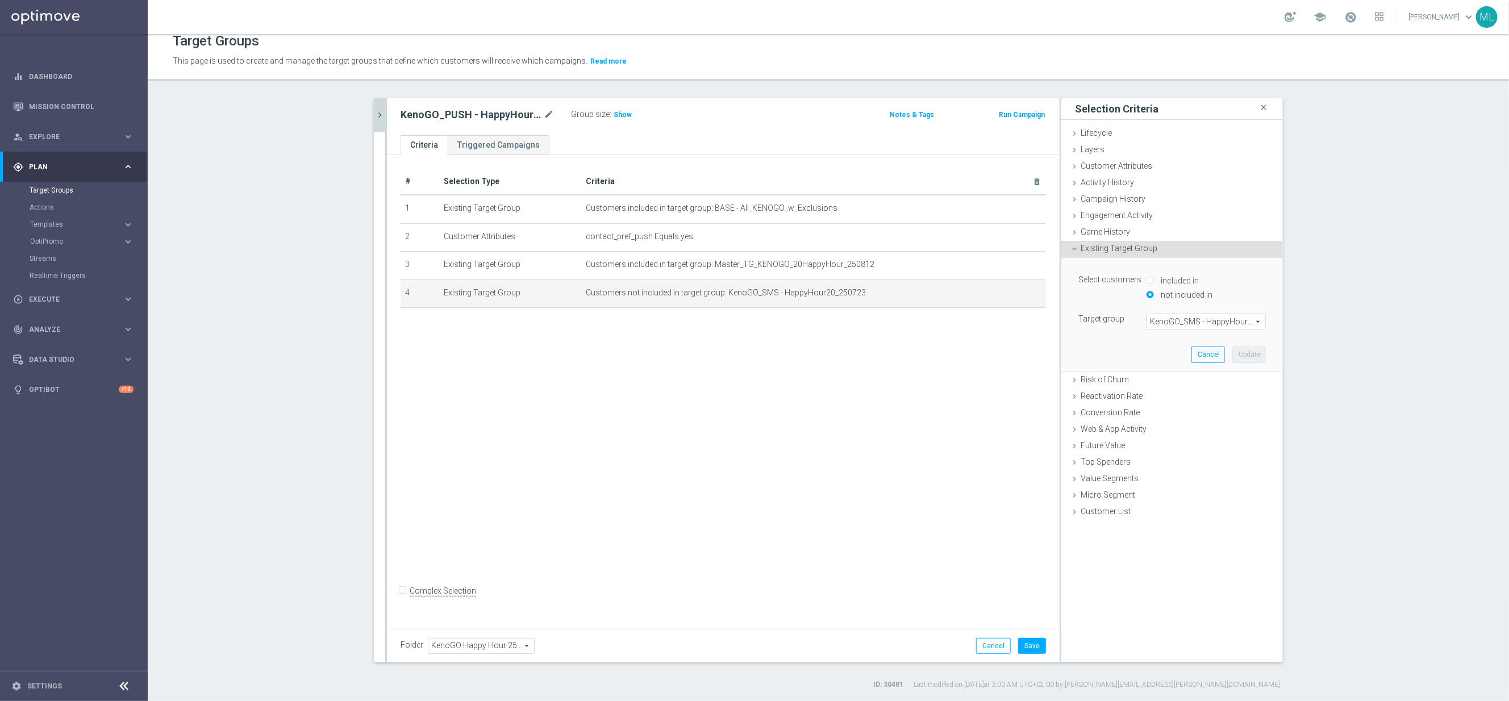
click at [1193, 326] on span "KenoGO_SMS - HappyHour20_250723" at bounding box center [1206, 321] width 118 height 15
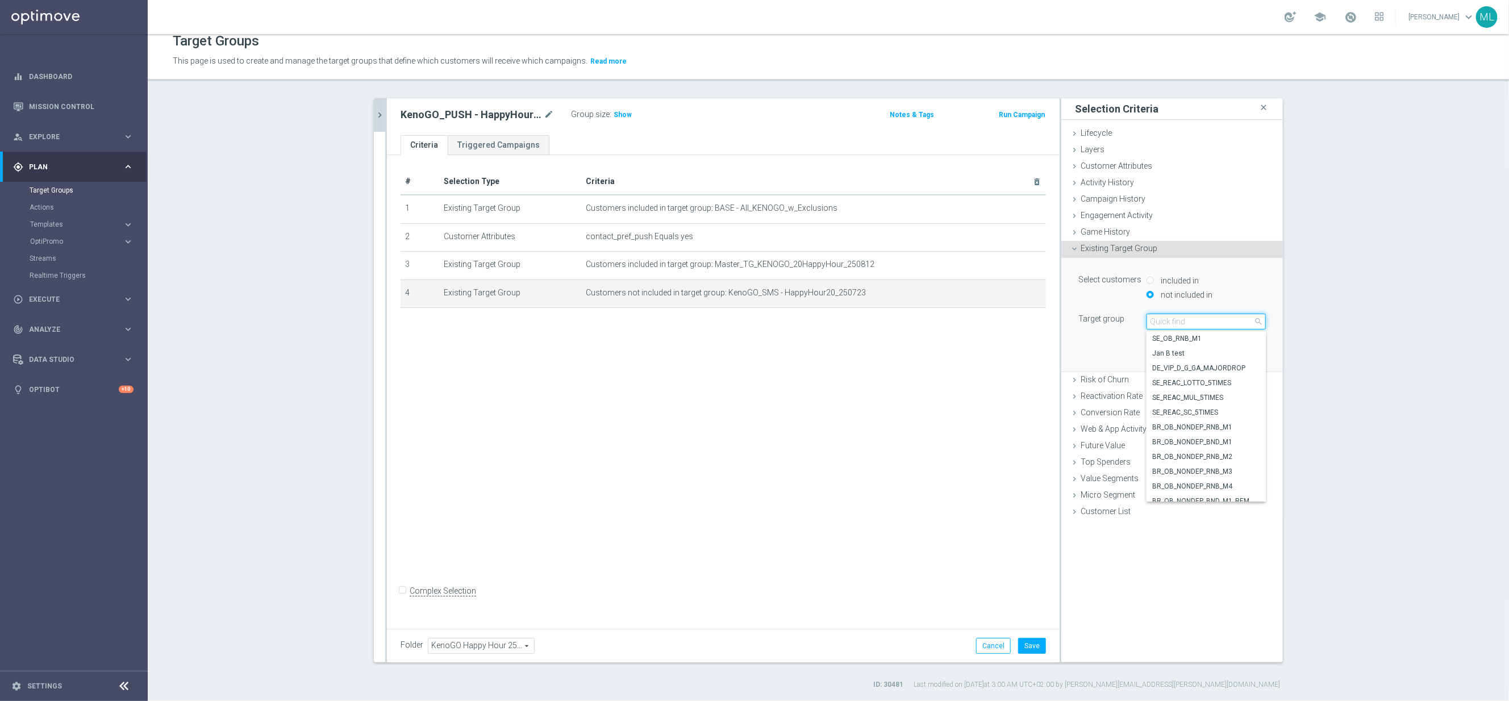
click at [1180, 324] on input "search" at bounding box center [1206, 322] width 119 height 16
type input "250812"
click at [1232, 481] on span "KenoGO_SMS - HappyHour20_250812" at bounding box center [1206, 479] width 108 height 9
type input "KenoGO_SMS - HappyHour20_250812"
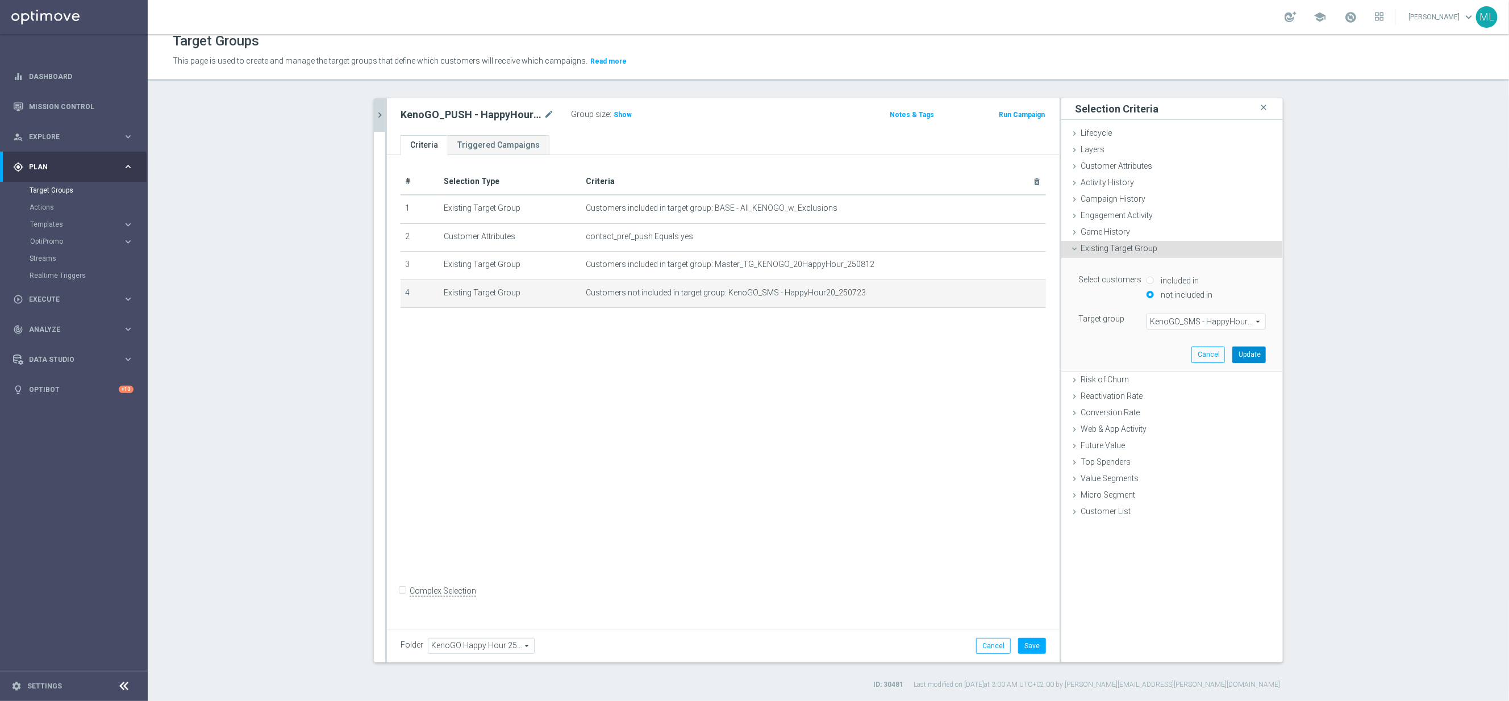
click at [1246, 357] on button "Update" at bounding box center [1249, 355] width 34 height 16
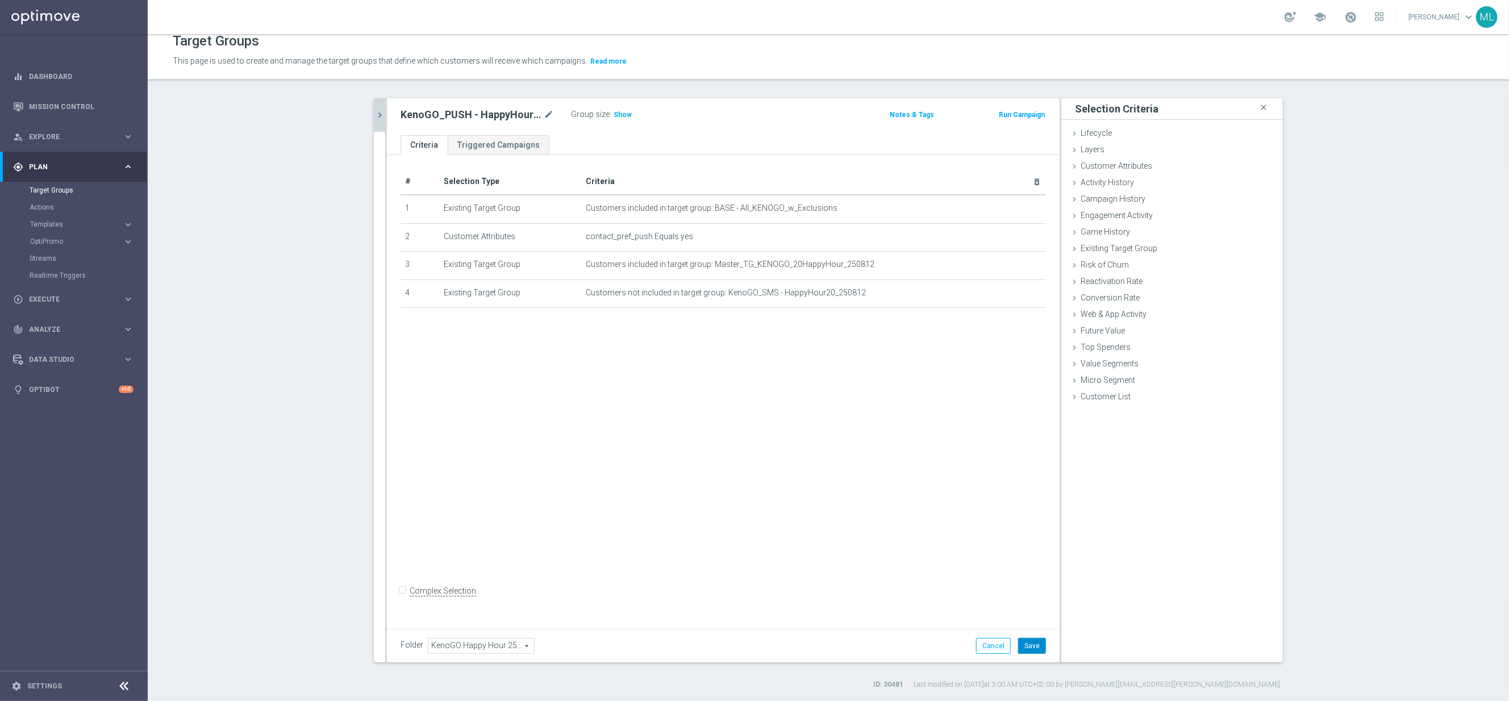
click at [1033, 644] on button "Save" at bounding box center [1032, 646] width 28 height 16
click at [384, 114] on icon "chevron_right" at bounding box center [379, 115] width 11 height 11
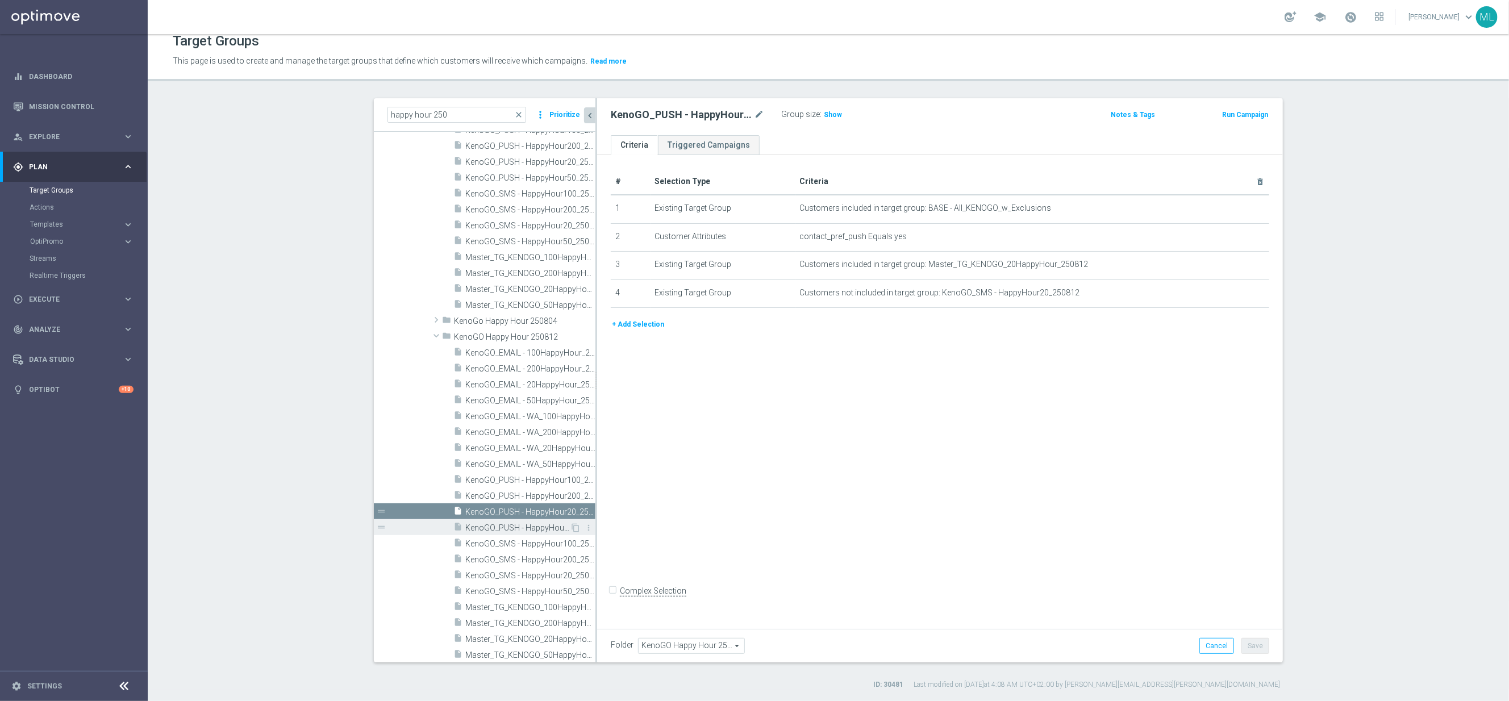
scroll to position [4204, 0]
click at [552, 553] on span "KenoGO_SMS - HappyHour200_250812" at bounding box center [517, 558] width 105 height 10
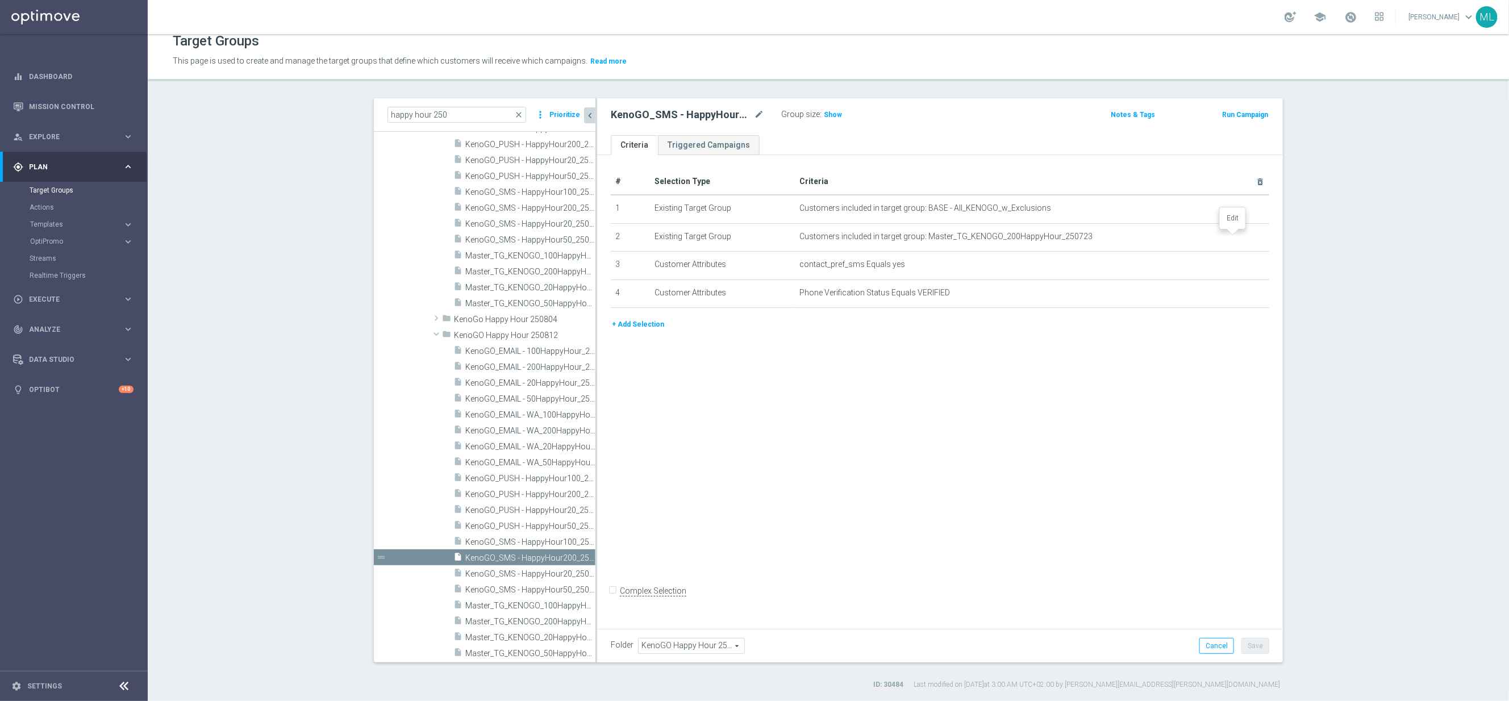
click at [0, 0] on icon "mode_edit" at bounding box center [0, 0] width 0 height 0
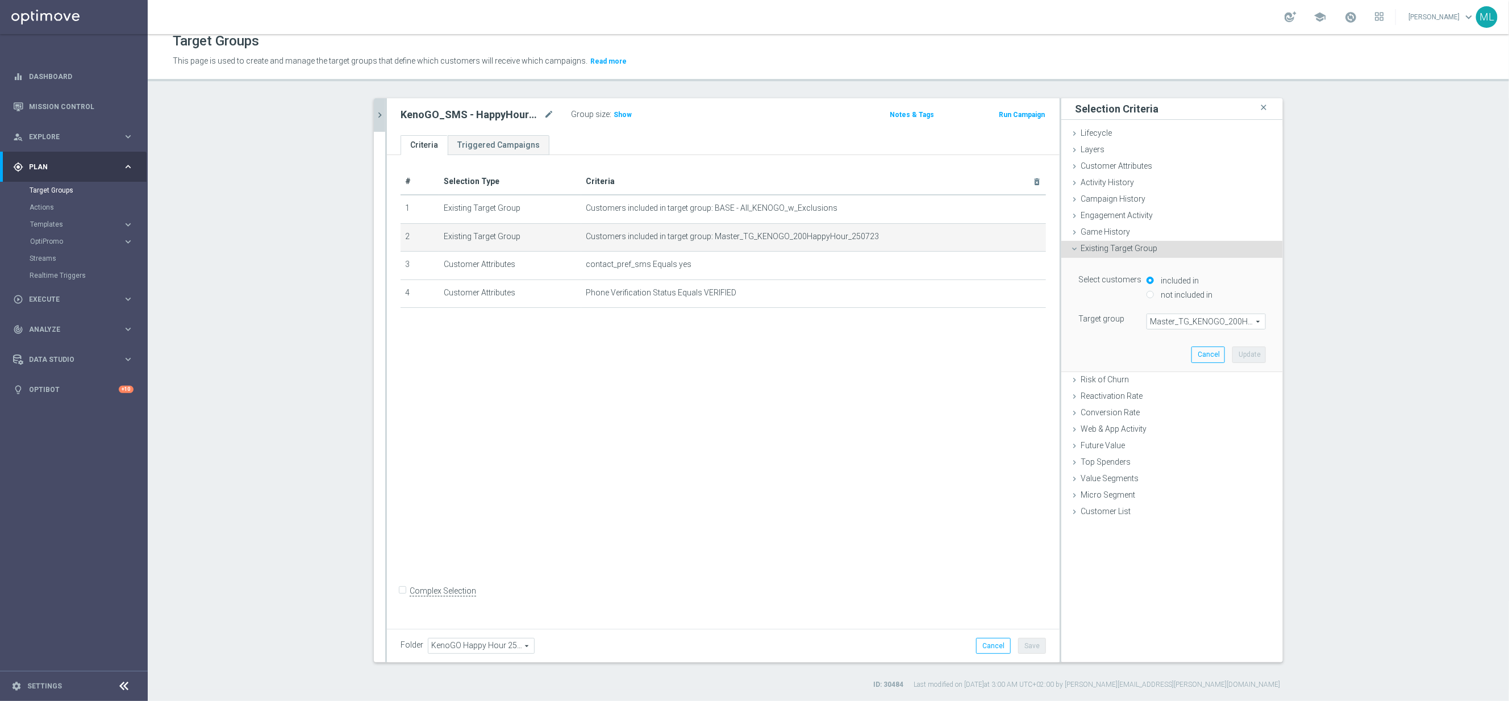
click at [1200, 326] on span "Master_TG_KENOGO_200HappyHour_250723" at bounding box center [1206, 321] width 118 height 15
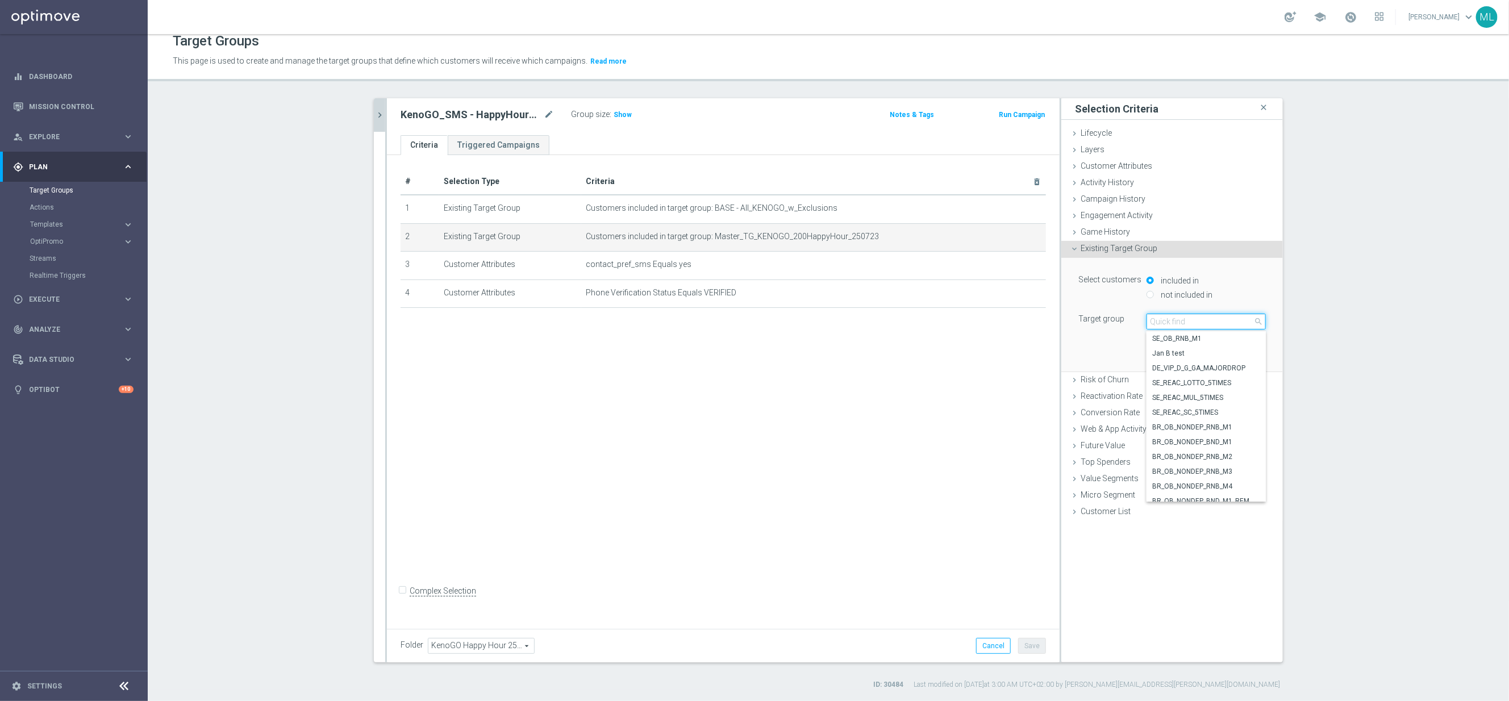
click at [1173, 327] on input "search" at bounding box center [1206, 322] width 119 height 16
type input "250812"
click at [1220, 353] on span "Master_TG_KENOGO_200HappyHour_250812" at bounding box center [1206, 353] width 108 height 9
type input "Master_TG_KENOGO_200HappyHour_250812"
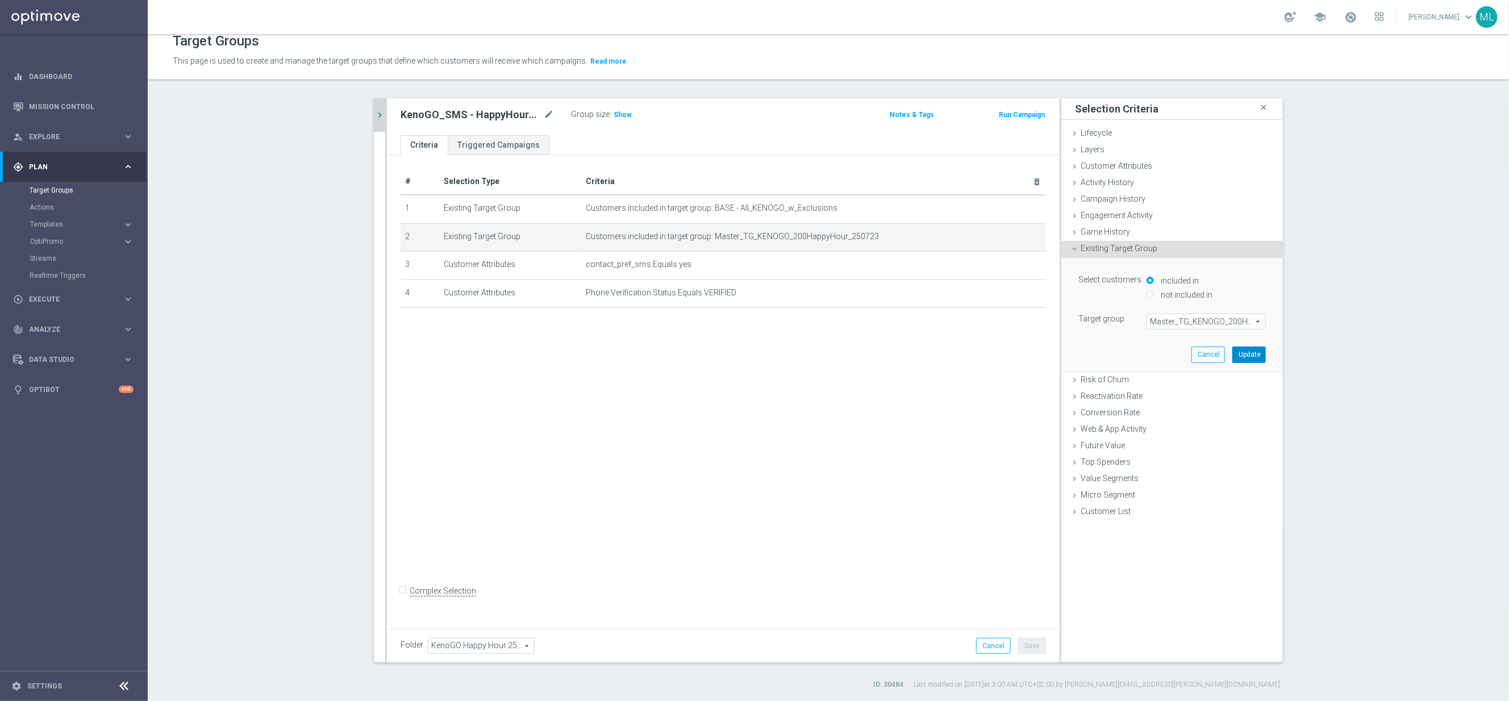
click at [1255, 356] on button "Update" at bounding box center [1249, 355] width 34 height 16
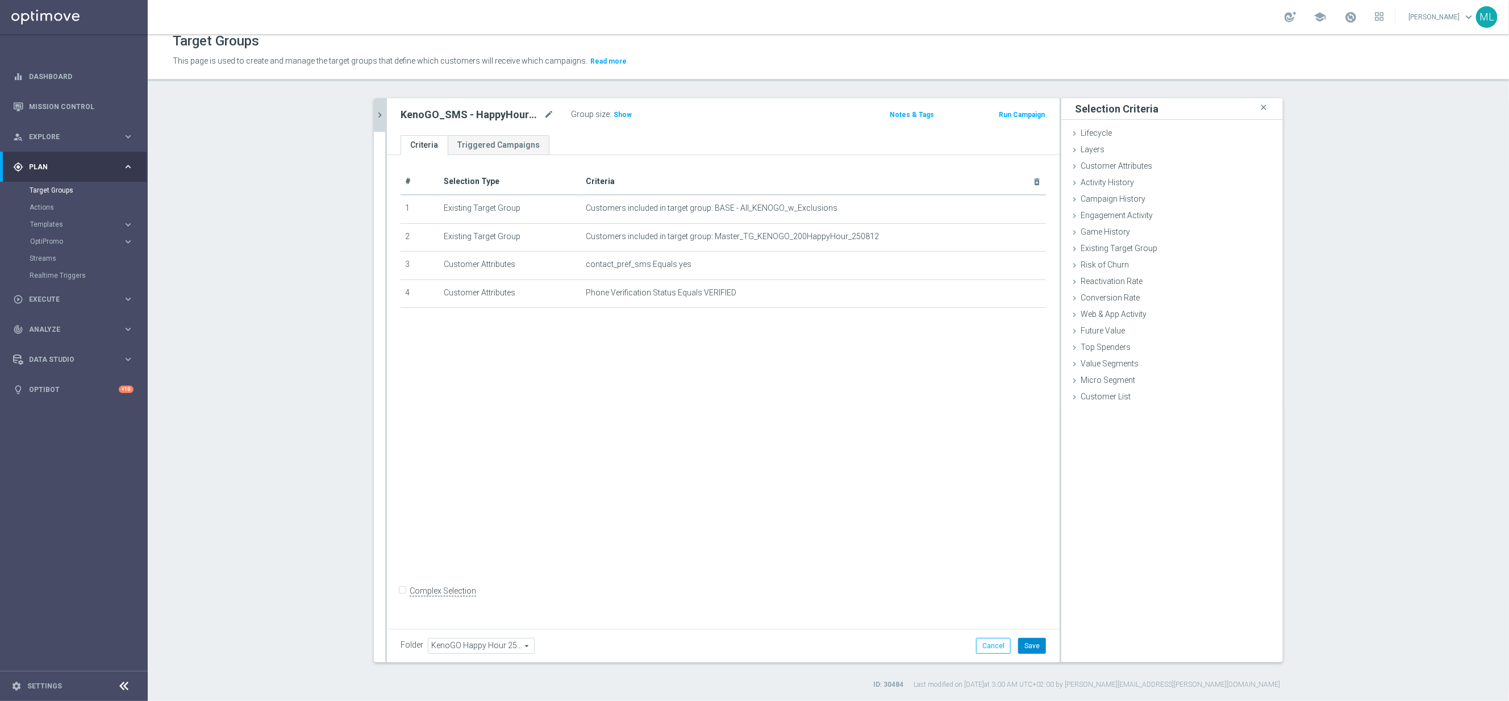
click at [1039, 647] on button "Save" at bounding box center [1032, 646] width 28 height 16
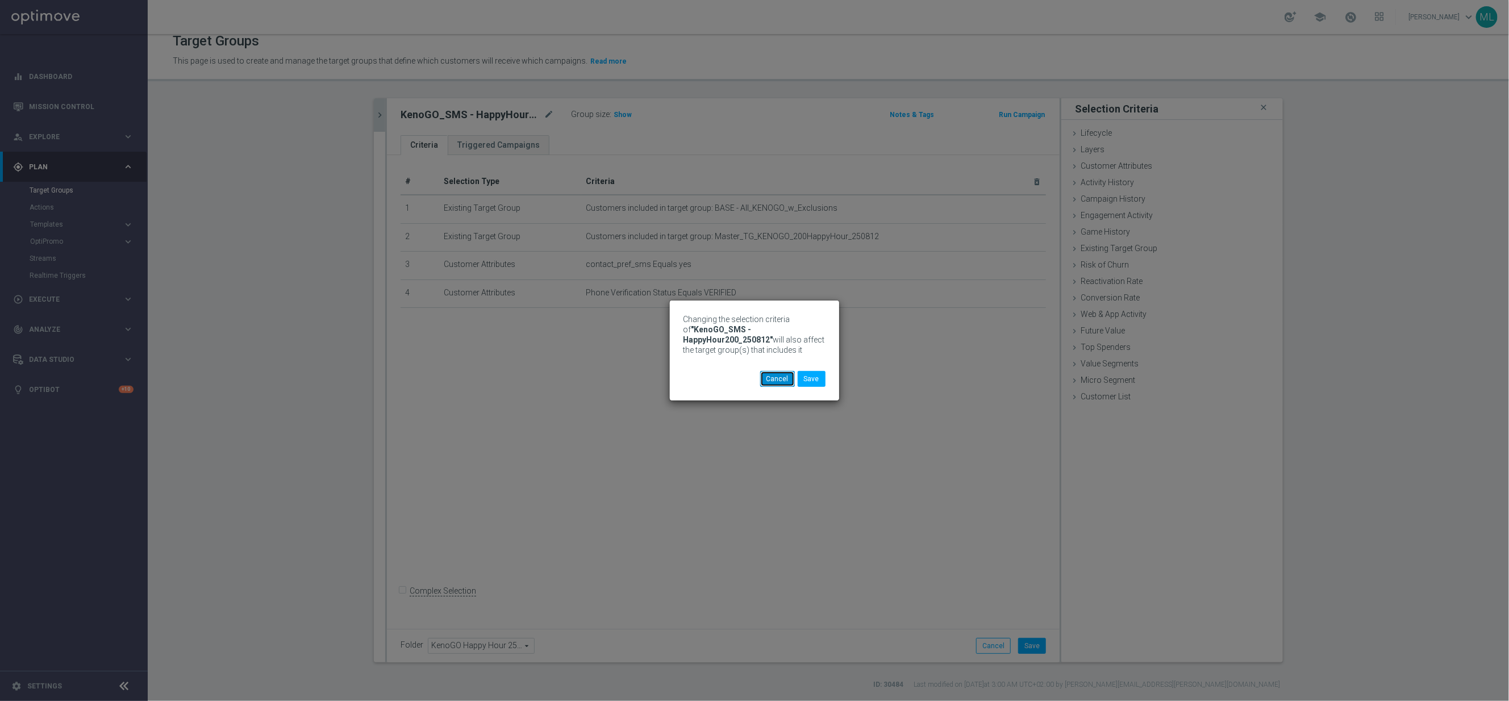
click at [767, 382] on button "Cancel" at bounding box center [777, 379] width 35 height 16
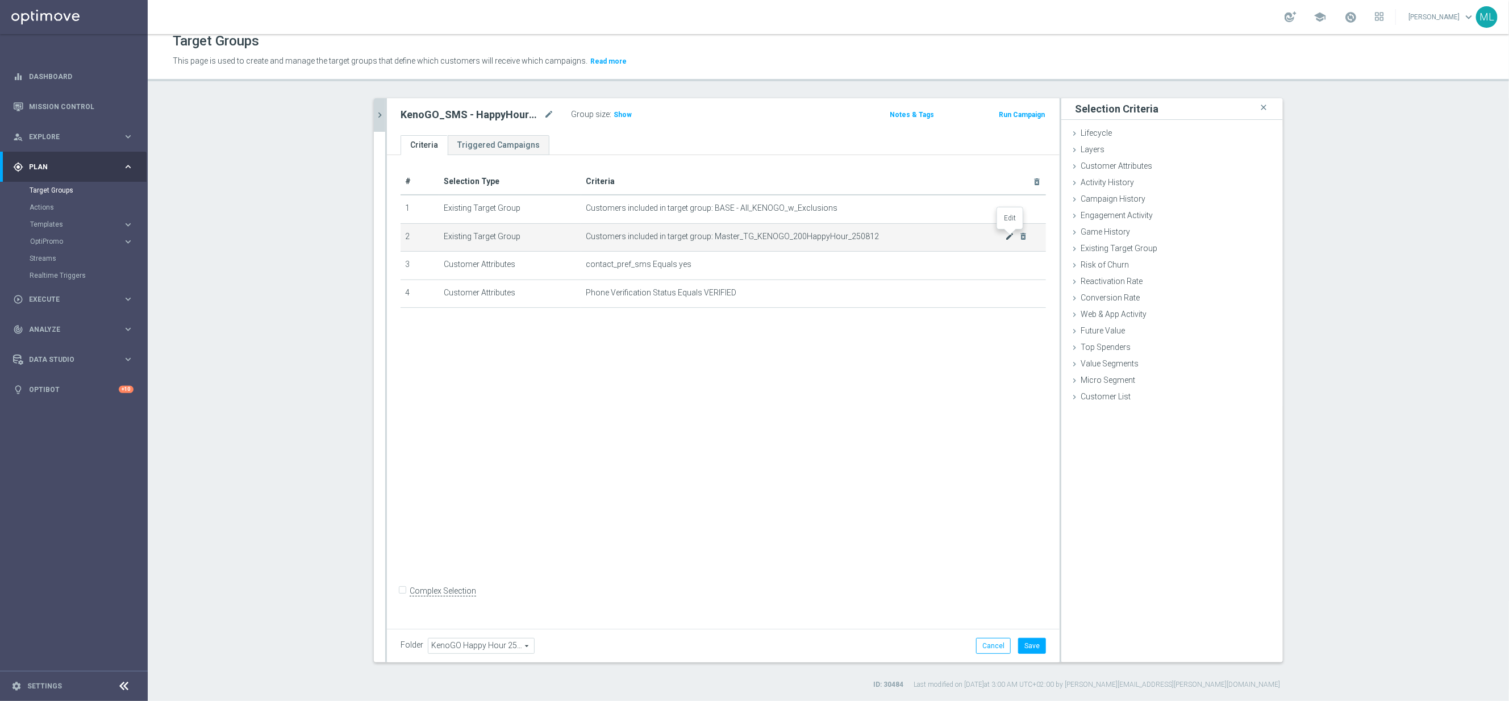
click at [1007, 236] on icon "mode_edit" at bounding box center [1009, 236] width 9 height 9
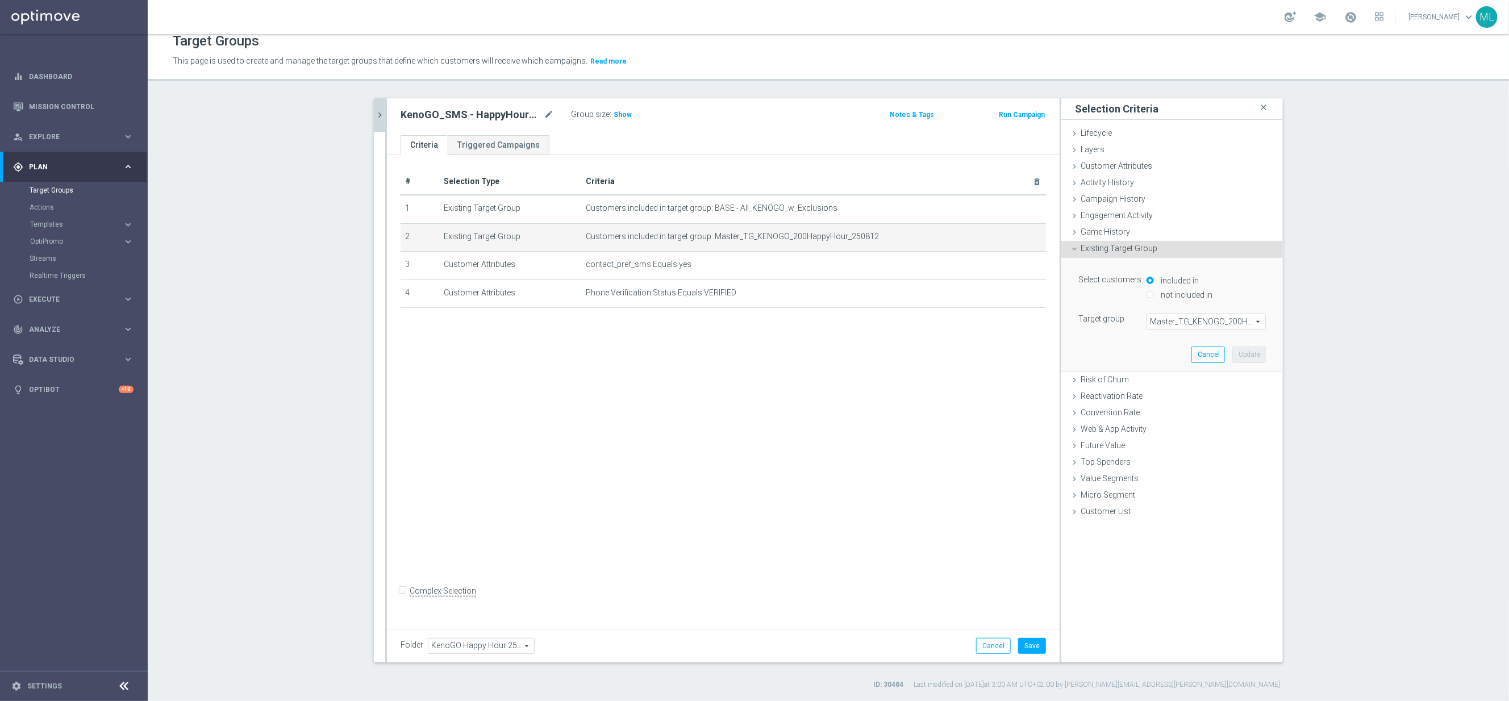
click at [1239, 322] on span "Master_TG_KENOGO_200HappyHour_250812" at bounding box center [1206, 321] width 118 height 15
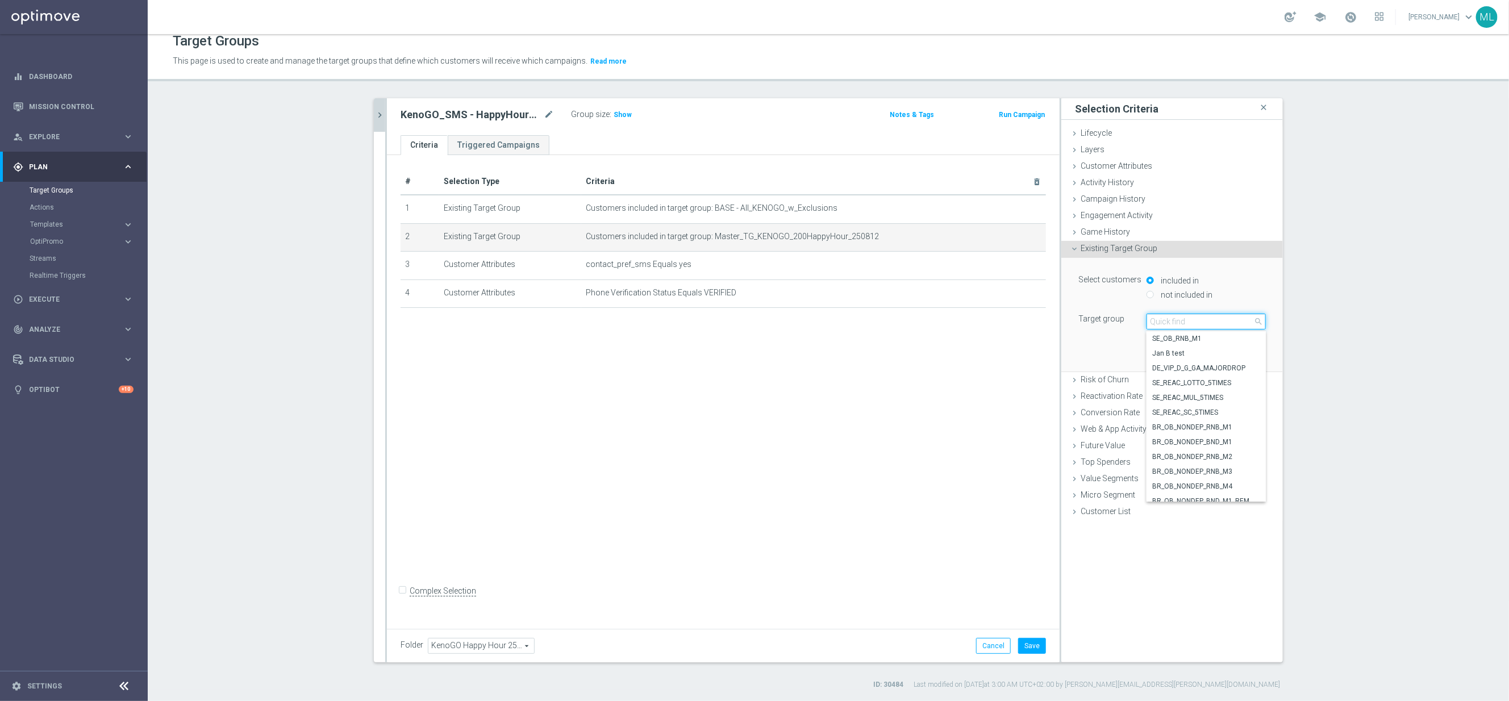
click at [1228, 323] on input "search" at bounding box center [1206, 322] width 119 height 16
type input "250812"
click at [1230, 354] on span "Master_TG_KENOGO_200HappyHour_250812" at bounding box center [1206, 353] width 108 height 9
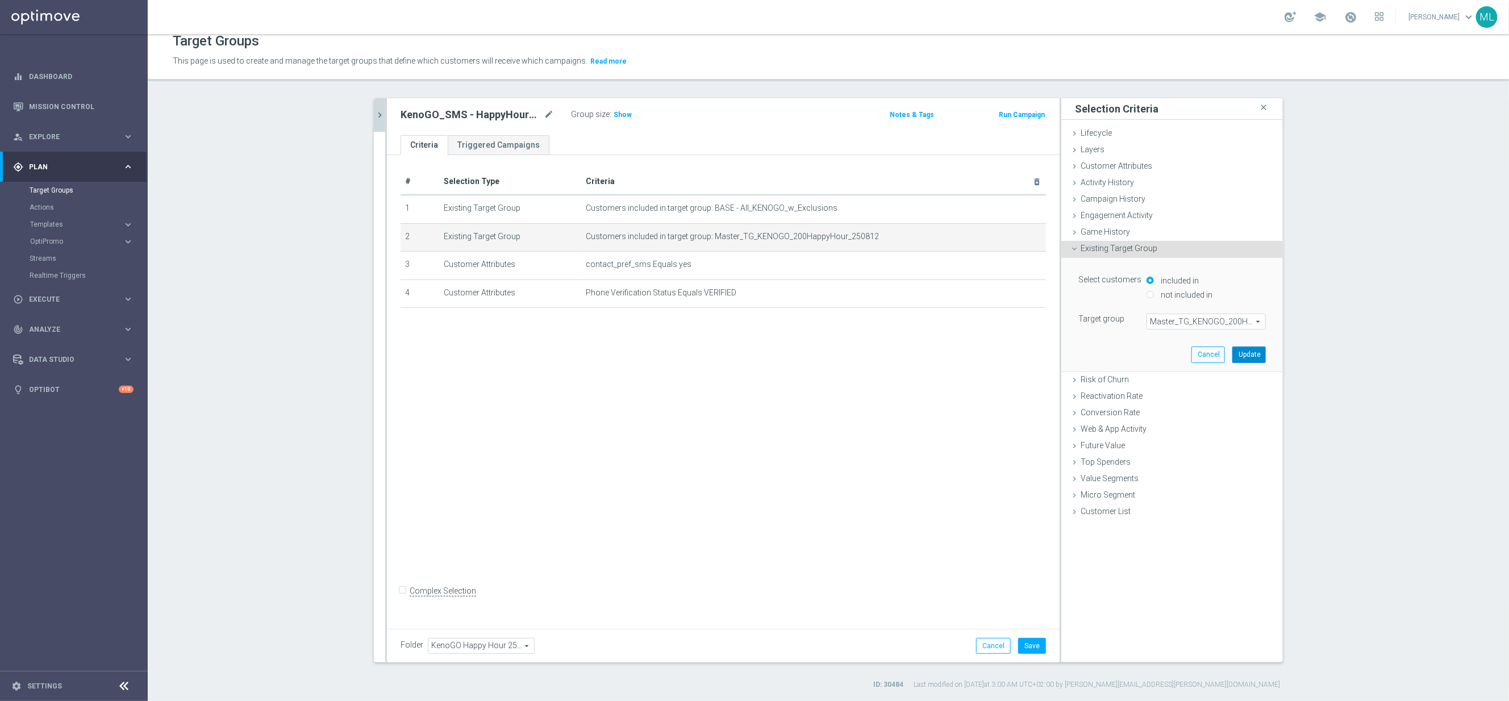
click at [1251, 352] on button "Update" at bounding box center [1249, 355] width 34 height 16
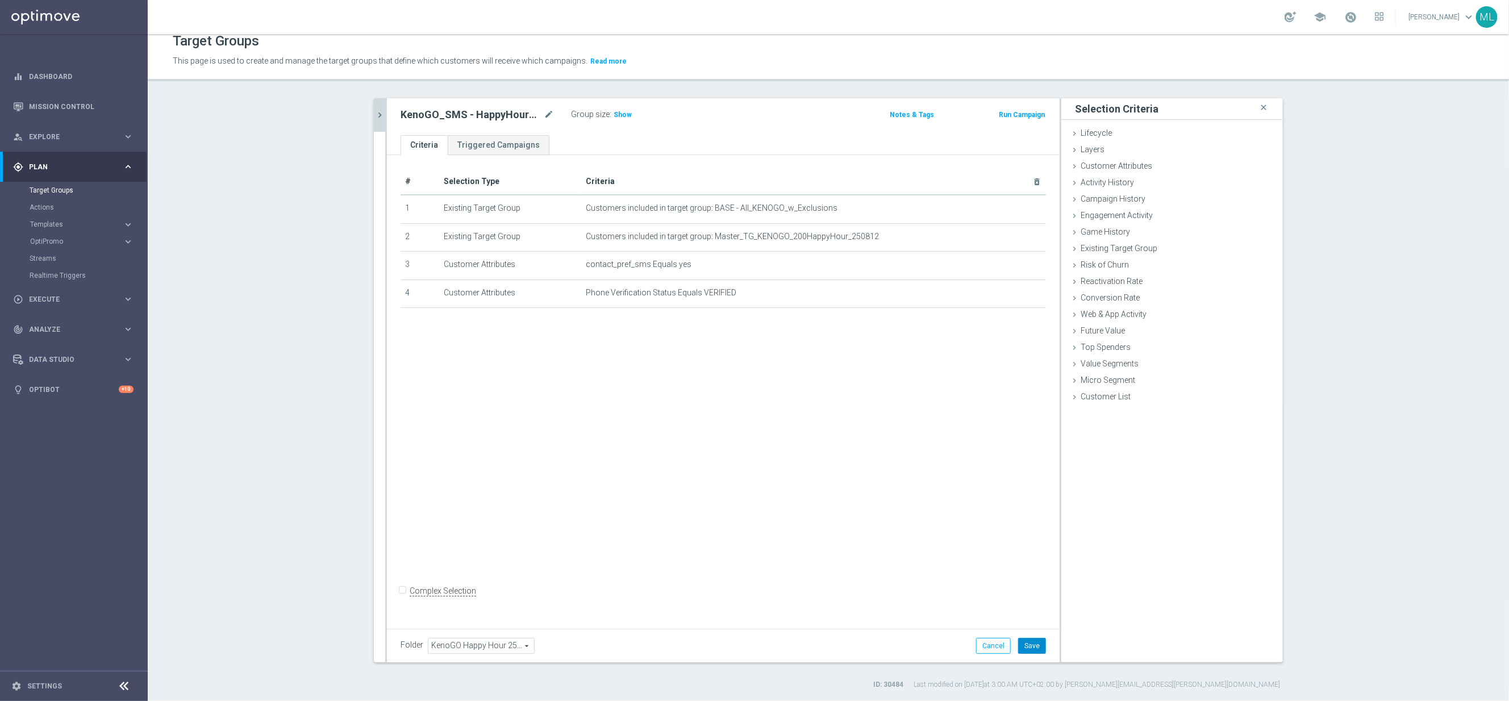
click at [1036, 642] on button "Save" at bounding box center [1032, 646] width 28 height 16
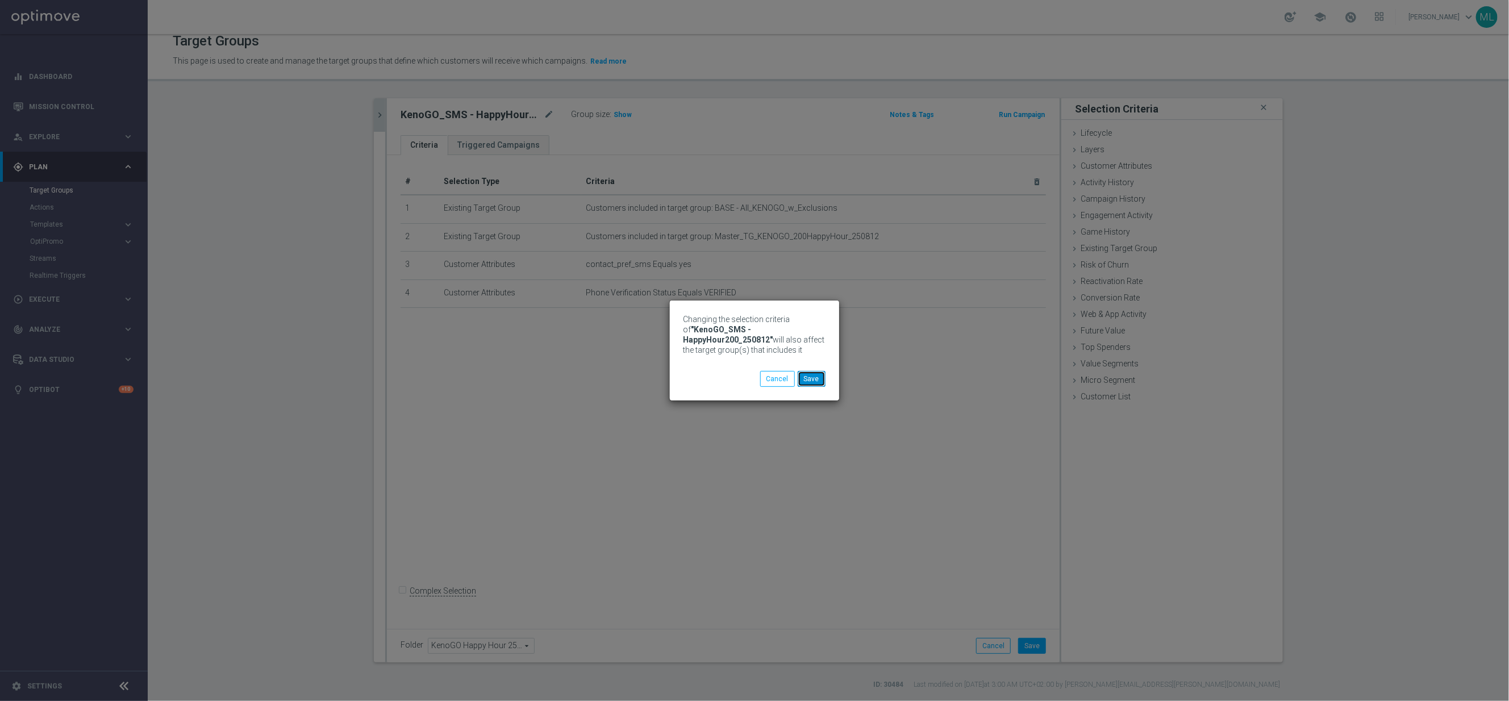
click at [806, 378] on button "Save" at bounding box center [812, 379] width 28 height 16
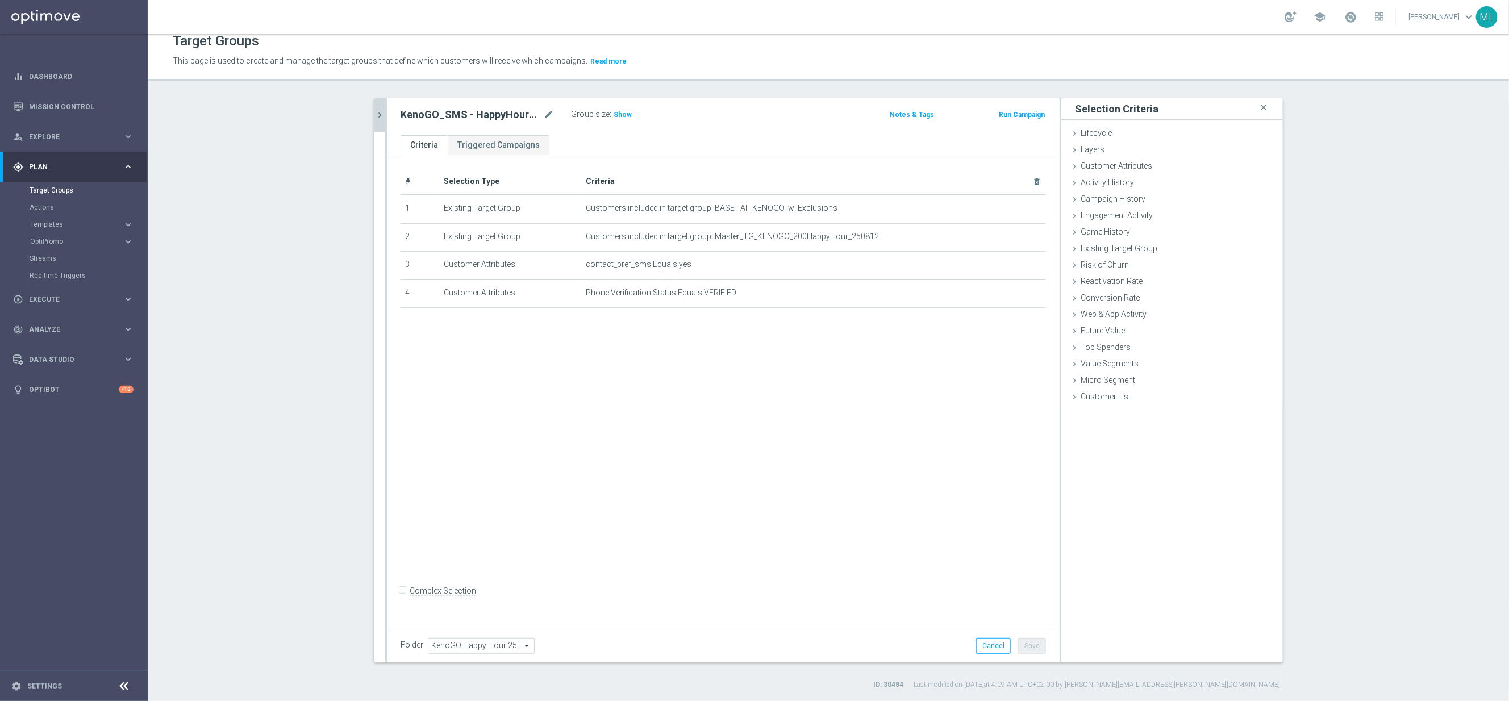
click at [384, 119] on icon "chevron_right" at bounding box center [379, 115] width 11 height 11
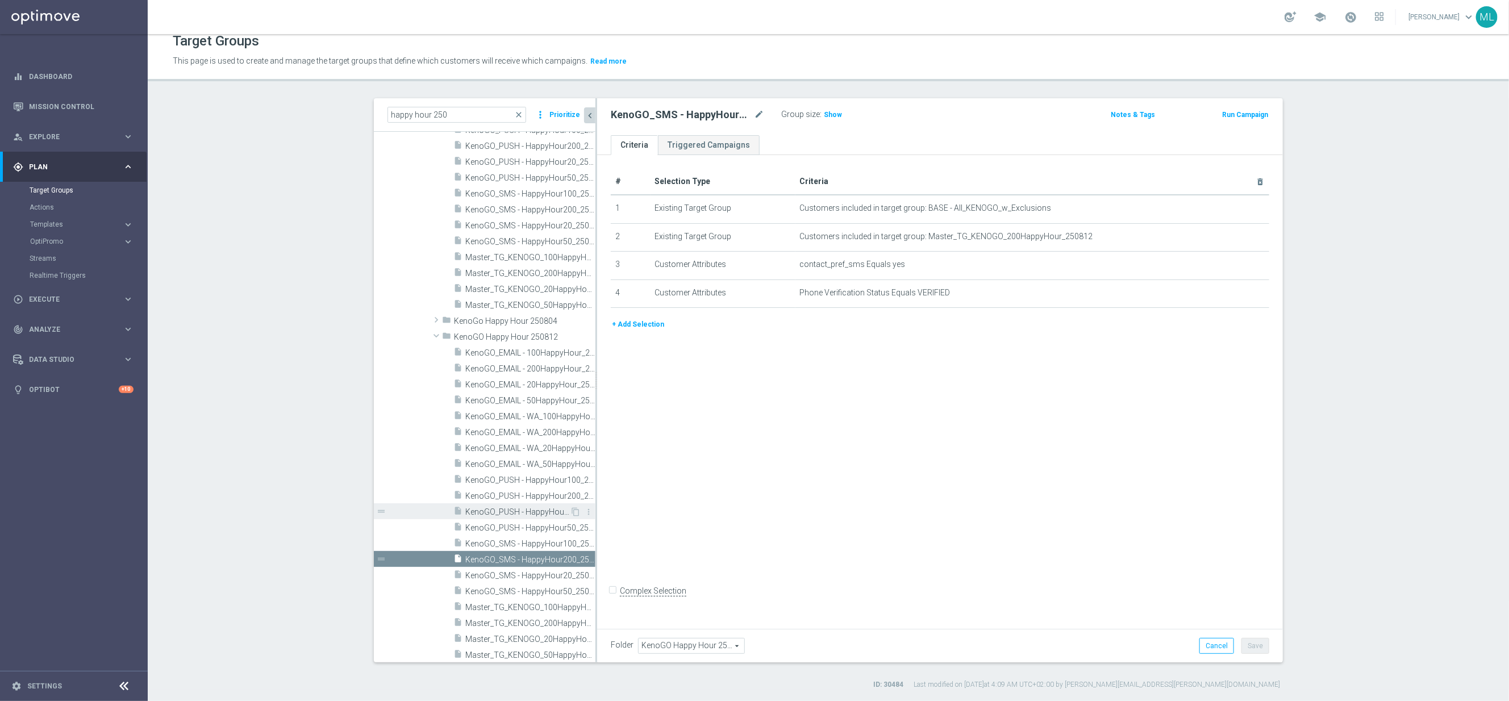
scroll to position [4204, 0]
click at [544, 541] on span "KenoGO_SMS - HappyHour100_250812" at bounding box center [517, 543] width 105 height 10
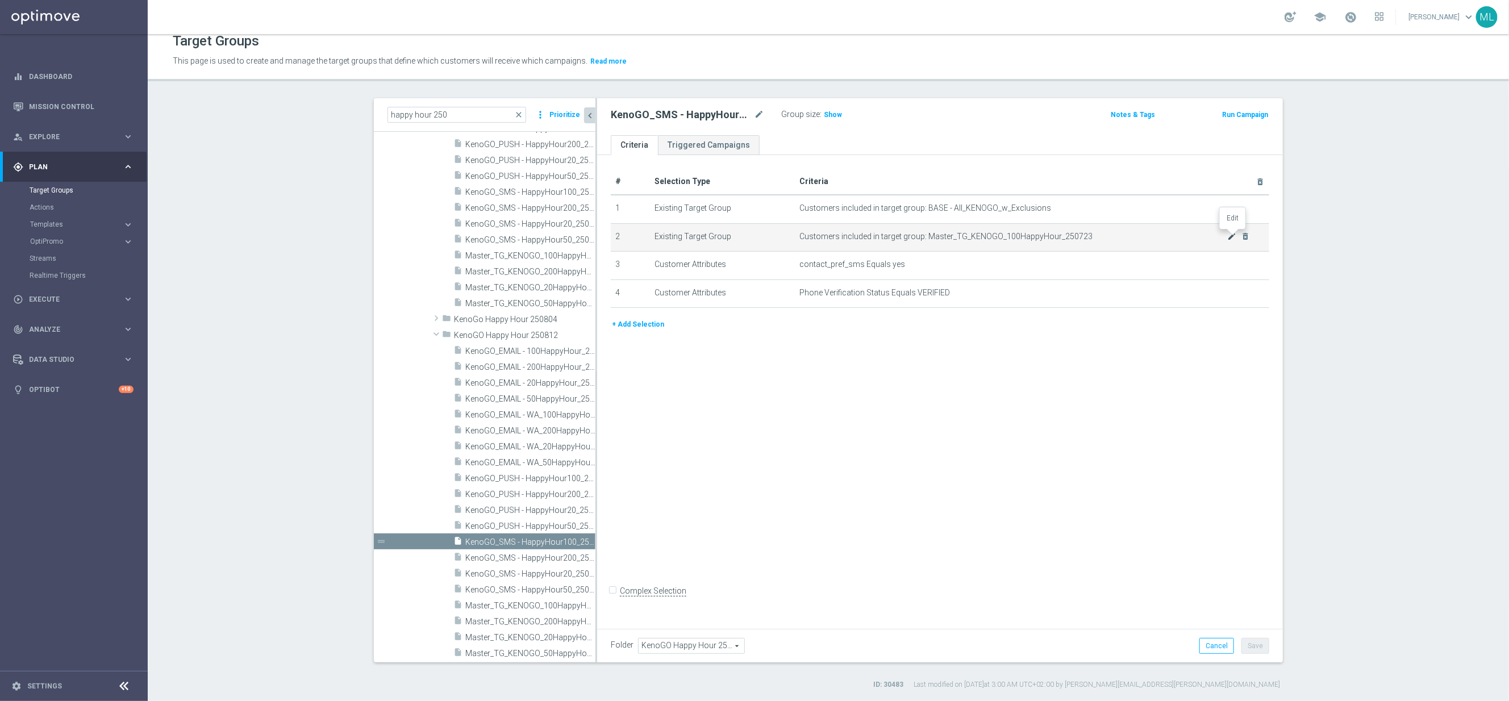
click at [1231, 235] on icon "mode_edit" at bounding box center [1232, 236] width 9 height 9
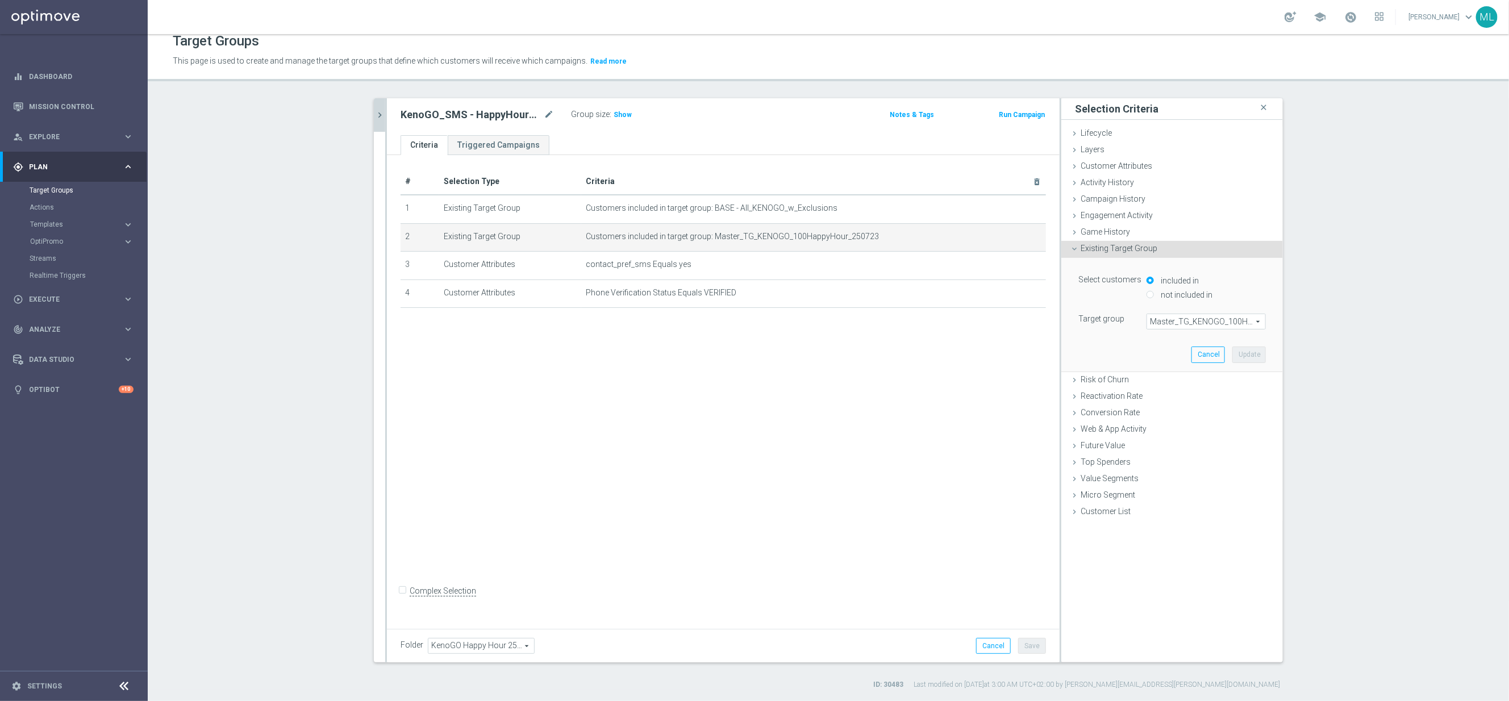
click at [1189, 324] on span "Master_TG_KENOGO_100HappyHour_250723" at bounding box center [1206, 321] width 118 height 15
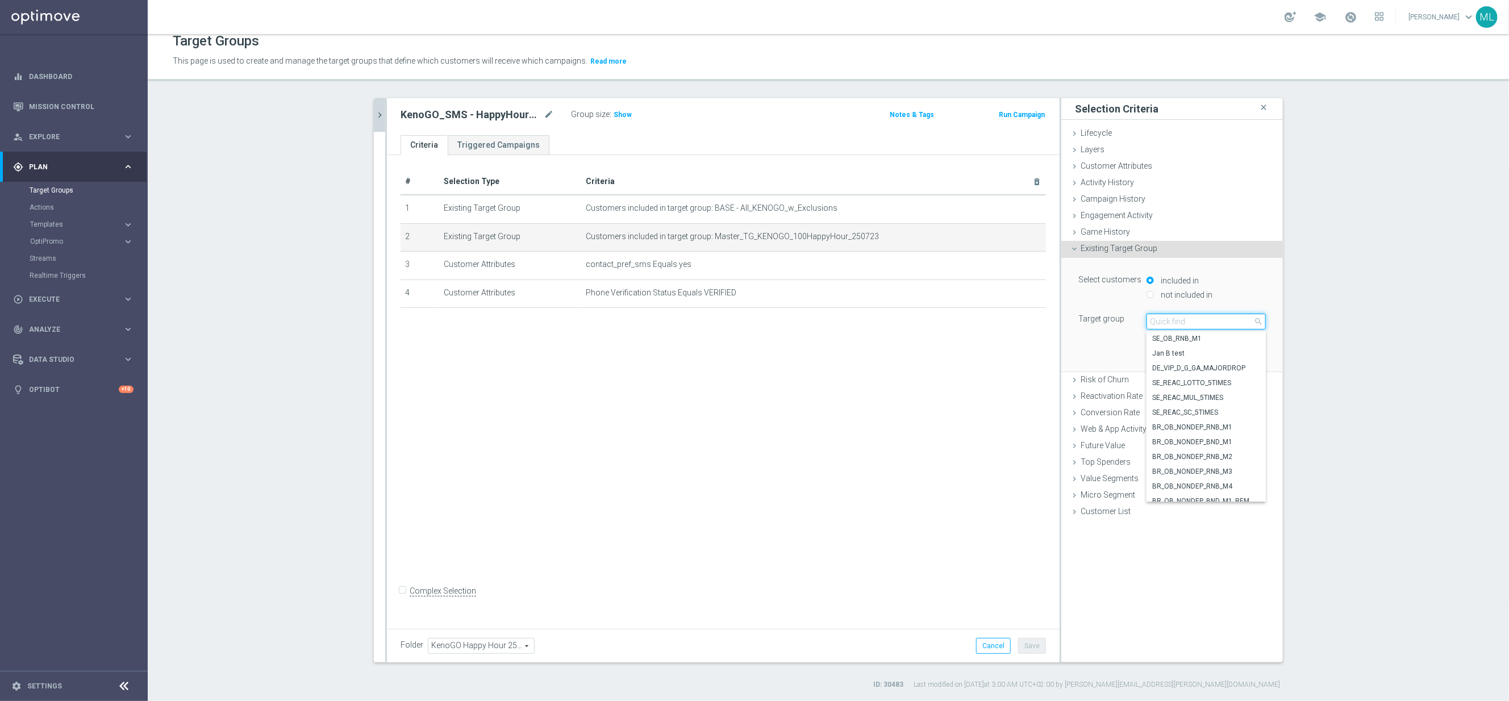
click at [1173, 324] on input "search" at bounding box center [1206, 322] width 119 height 16
type input "250812"
click at [1230, 339] on span "Master_TG_KENOGO_100HappyHour_250812" at bounding box center [1206, 338] width 108 height 9
type input "Master_TG_KENOGO_100HappyHour_250812"
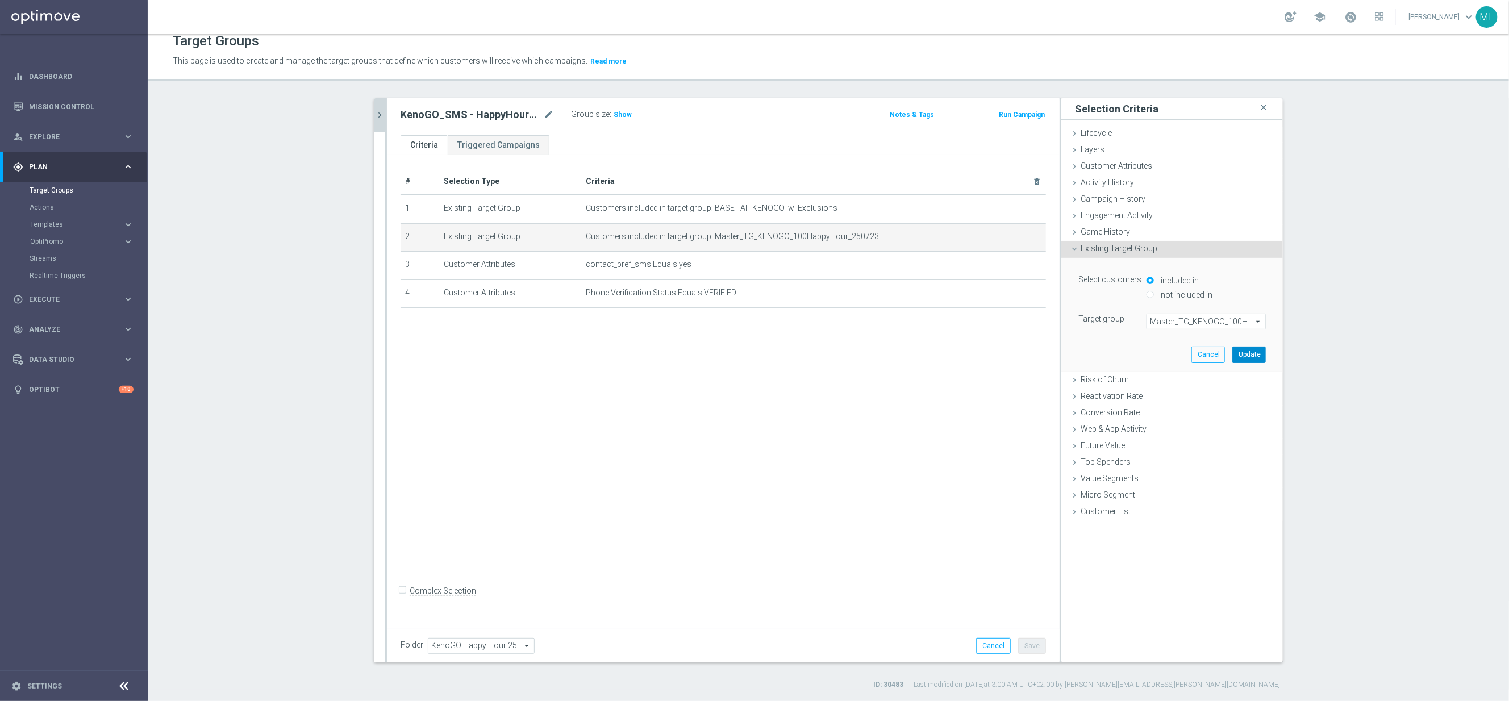
click at [1255, 358] on button "Update" at bounding box center [1249, 355] width 34 height 16
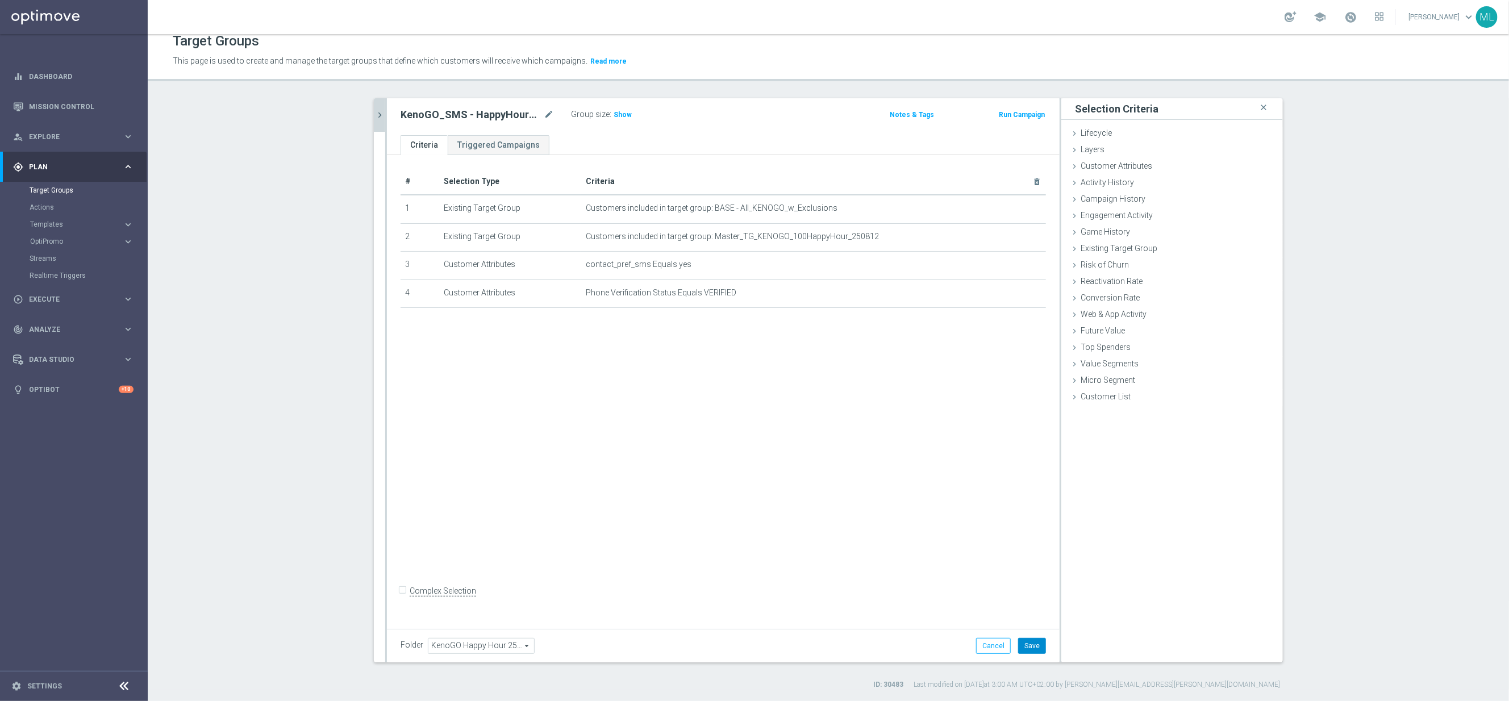
click at [1031, 639] on button "Save" at bounding box center [1032, 646] width 28 height 16
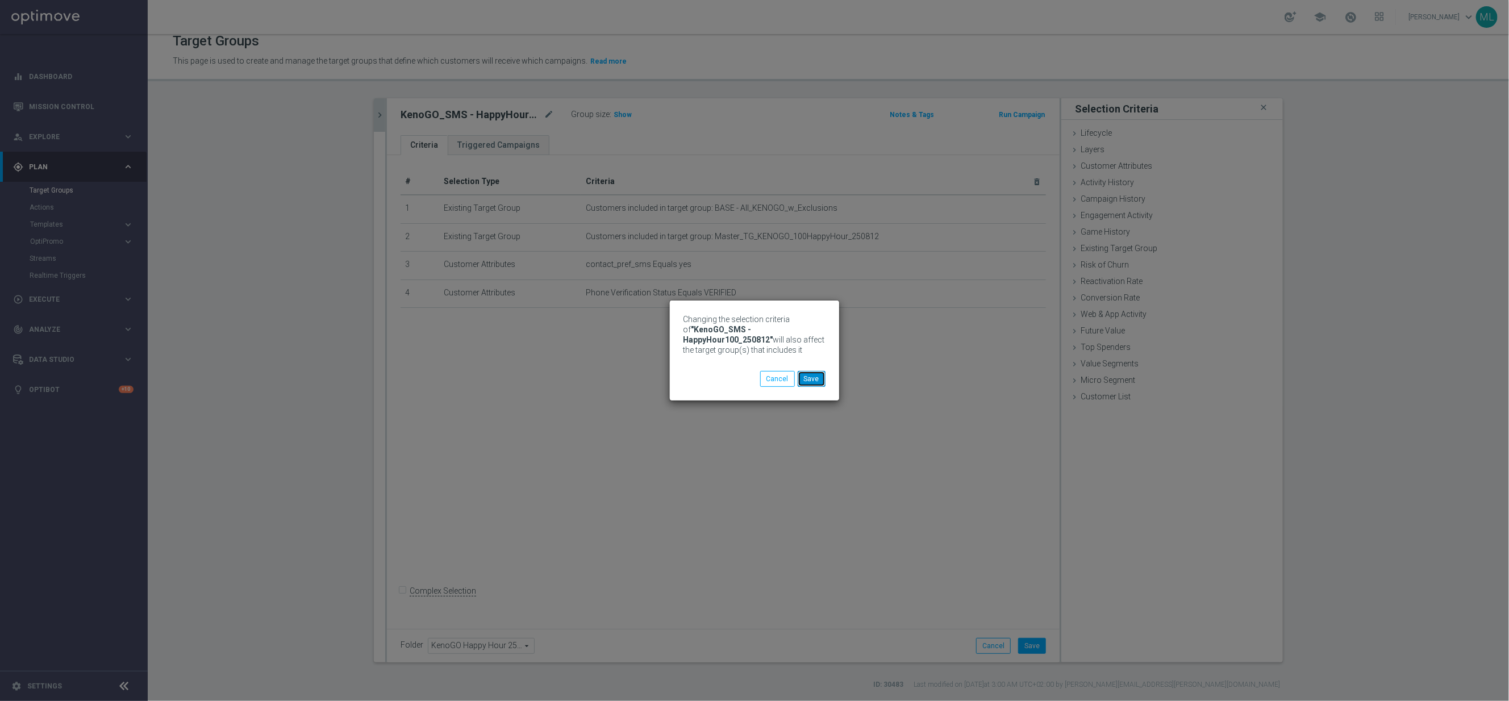
click at [811, 385] on button "Save" at bounding box center [812, 379] width 28 height 16
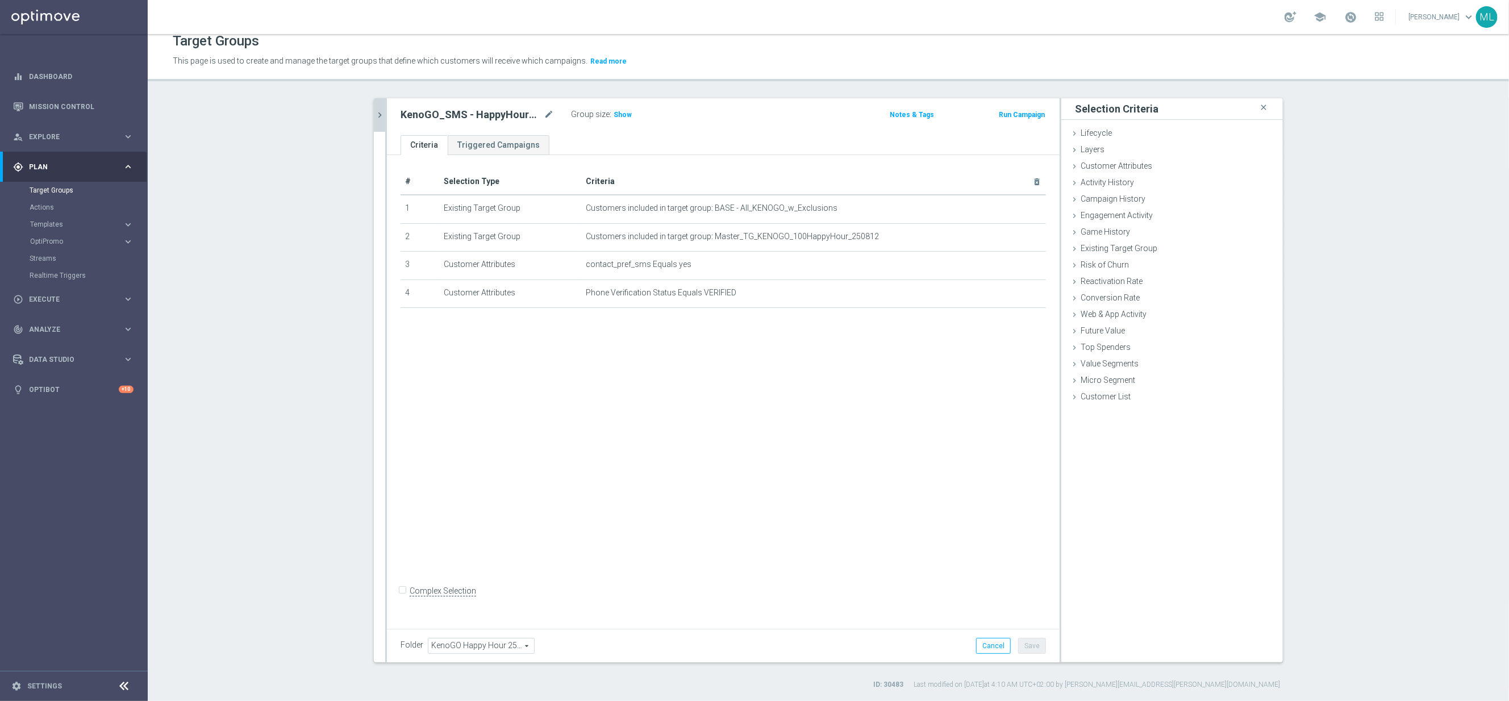
click at [383, 110] on icon "chevron_right" at bounding box center [379, 115] width 11 height 11
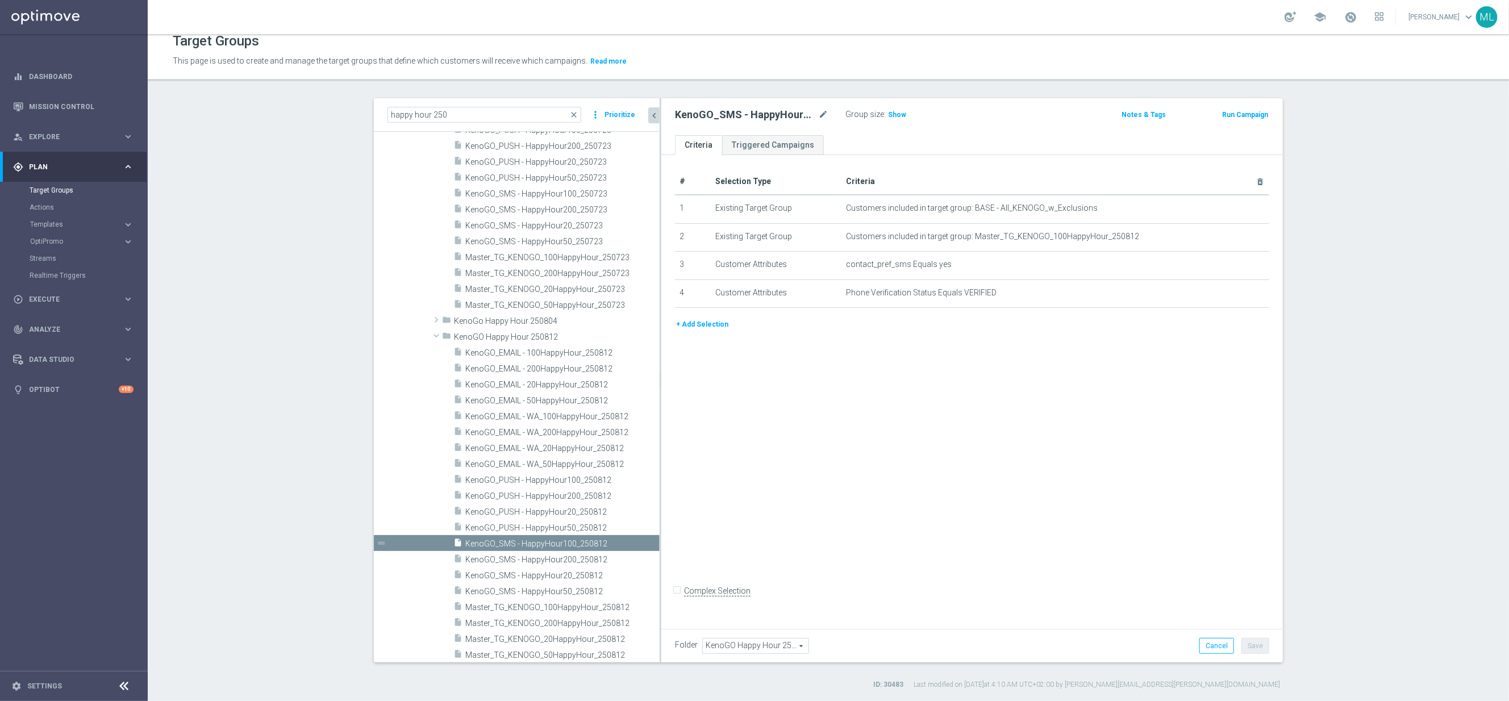
drag, startPoint x: 596, startPoint y: 556, endPoint x: 660, endPoint y: 556, distance: 64.2
click at [660, 556] on as-split "happy hour 250 close more_vert Prioritize Customer Target Groups library_add cr…" at bounding box center [828, 380] width 909 height 564
click at [537, 593] on span "KenoGO_SMS - HappyHour50_250812" at bounding box center [548, 592] width 167 height 10
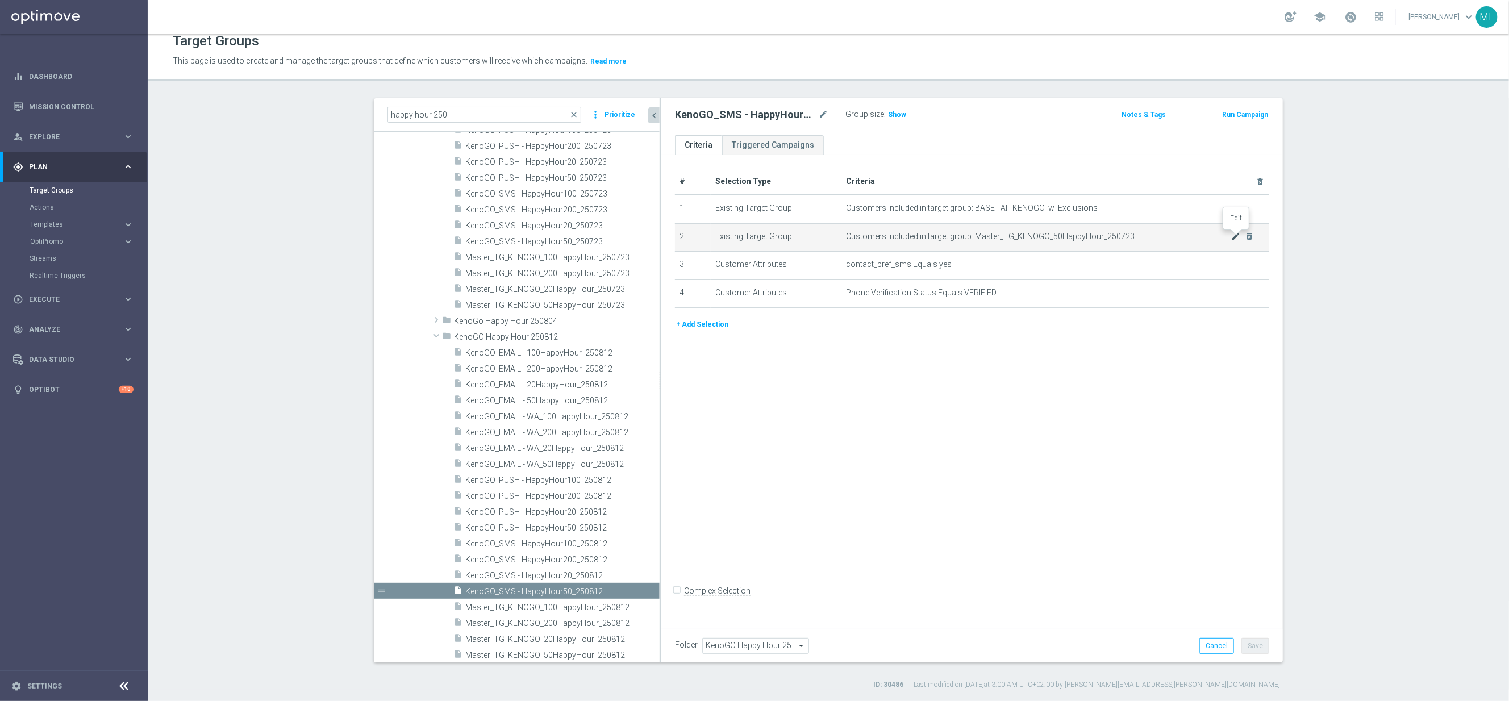
click at [1236, 236] on icon "mode_edit" at bounding box center [1235, 236] width 9 height 9
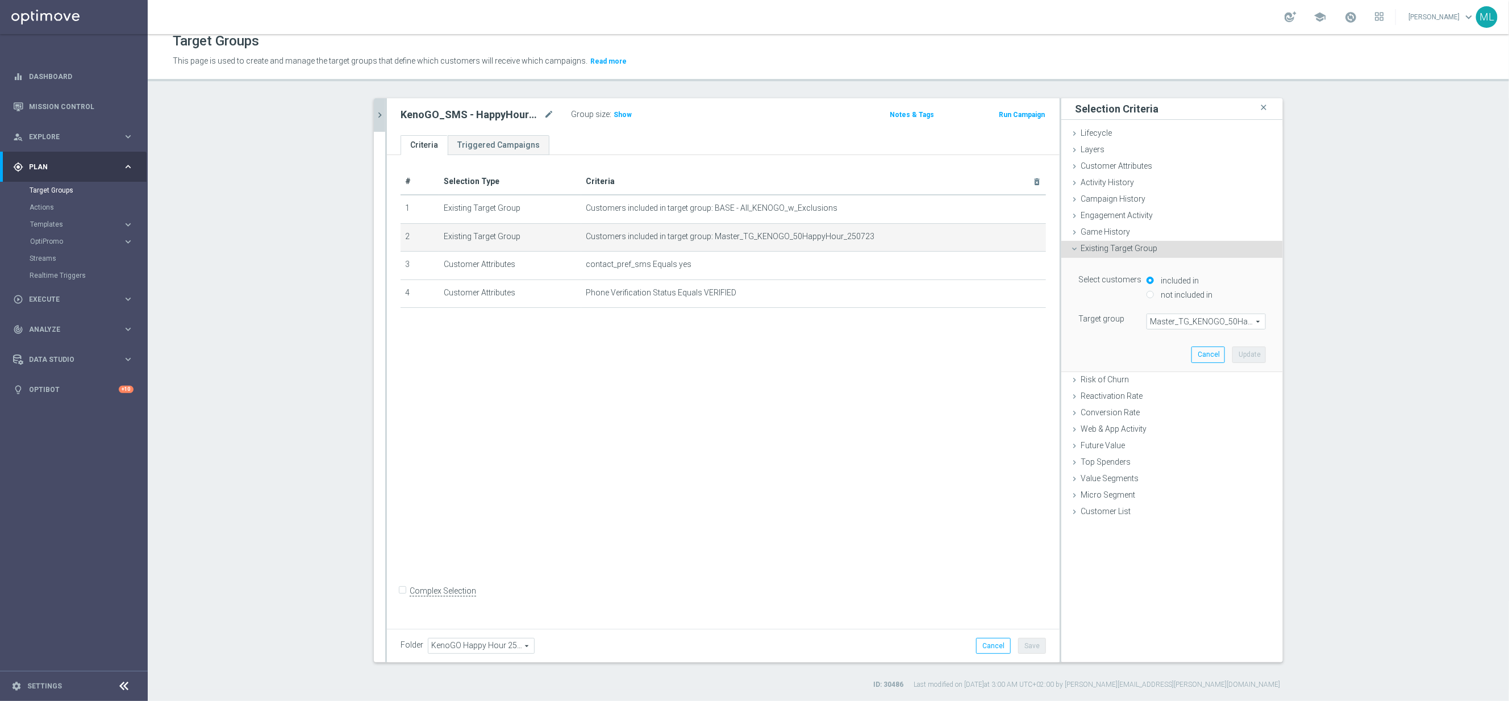
click at [1178, 320] on span "Master_TG_KENOGO_50HappyHour_250723" at bounding box center [1206, 321] width 118 height 15
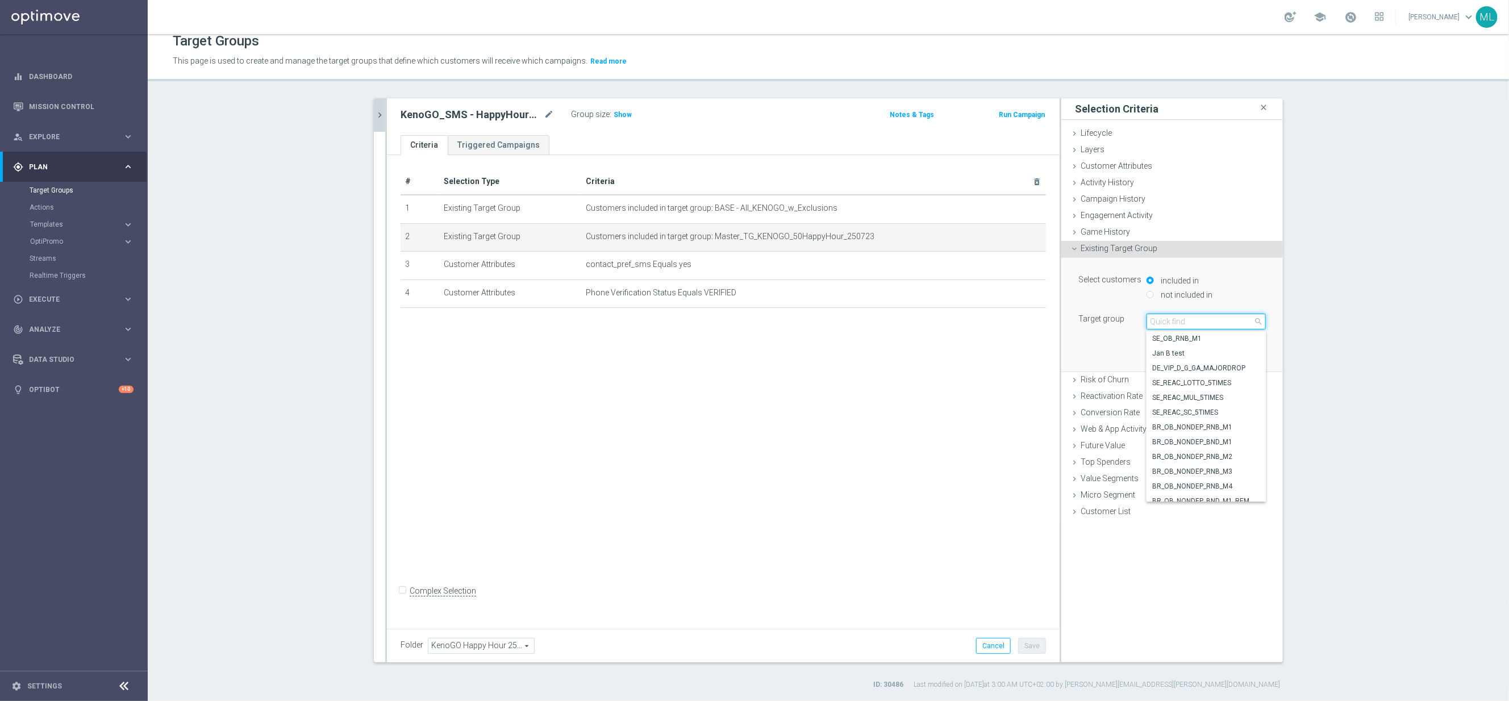
click at [1172, 327] on input "search" at bounding box center [1206, 322] width 119 height 16
type input "250812"
click at [1207, 366] on span "Master_TG_KENOGO_50HappyHour_250812" at bounding box center [1206, 368] width 108 height 9
type input "Master_TG_KENOGO_50HappyHour_250812"
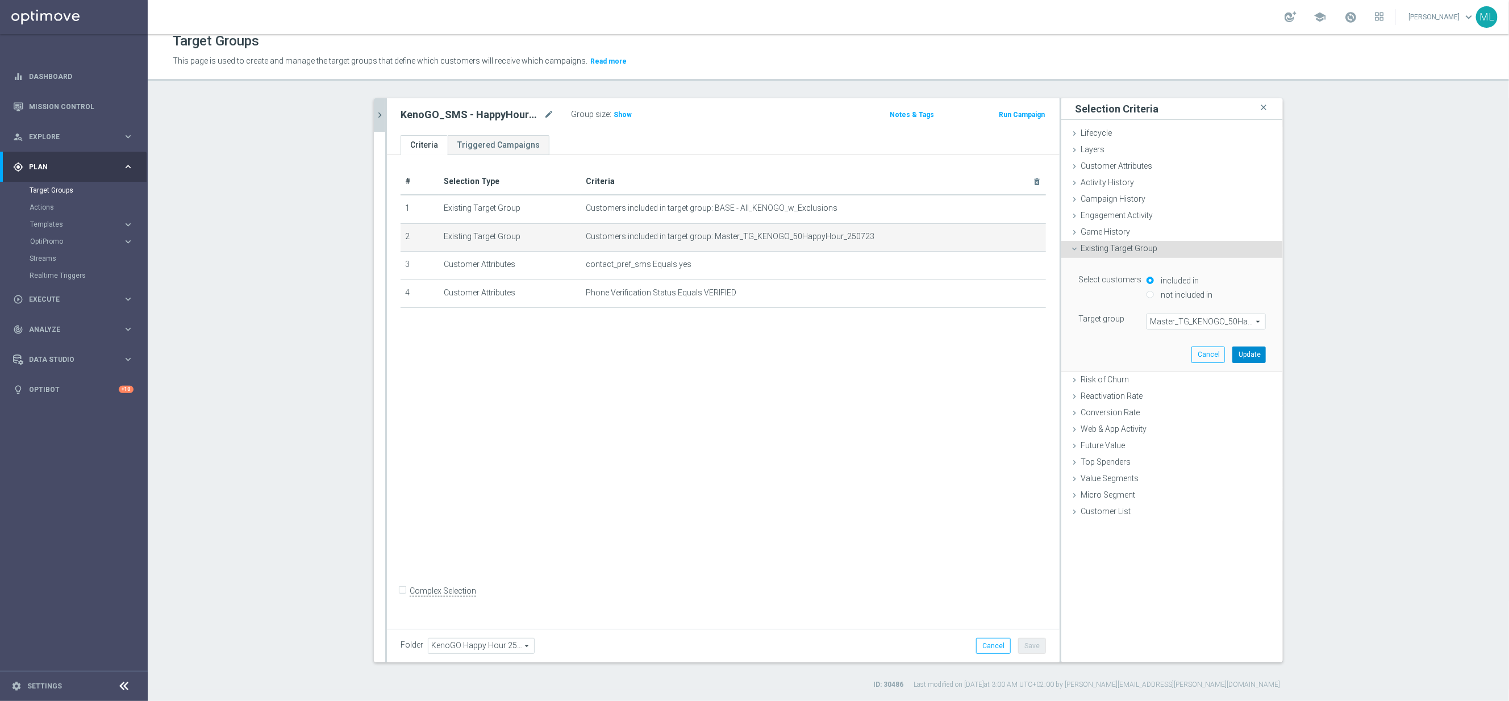
click at [1252, 350] on button "Update" at bounding box center [1249, 355] width 34 height 16
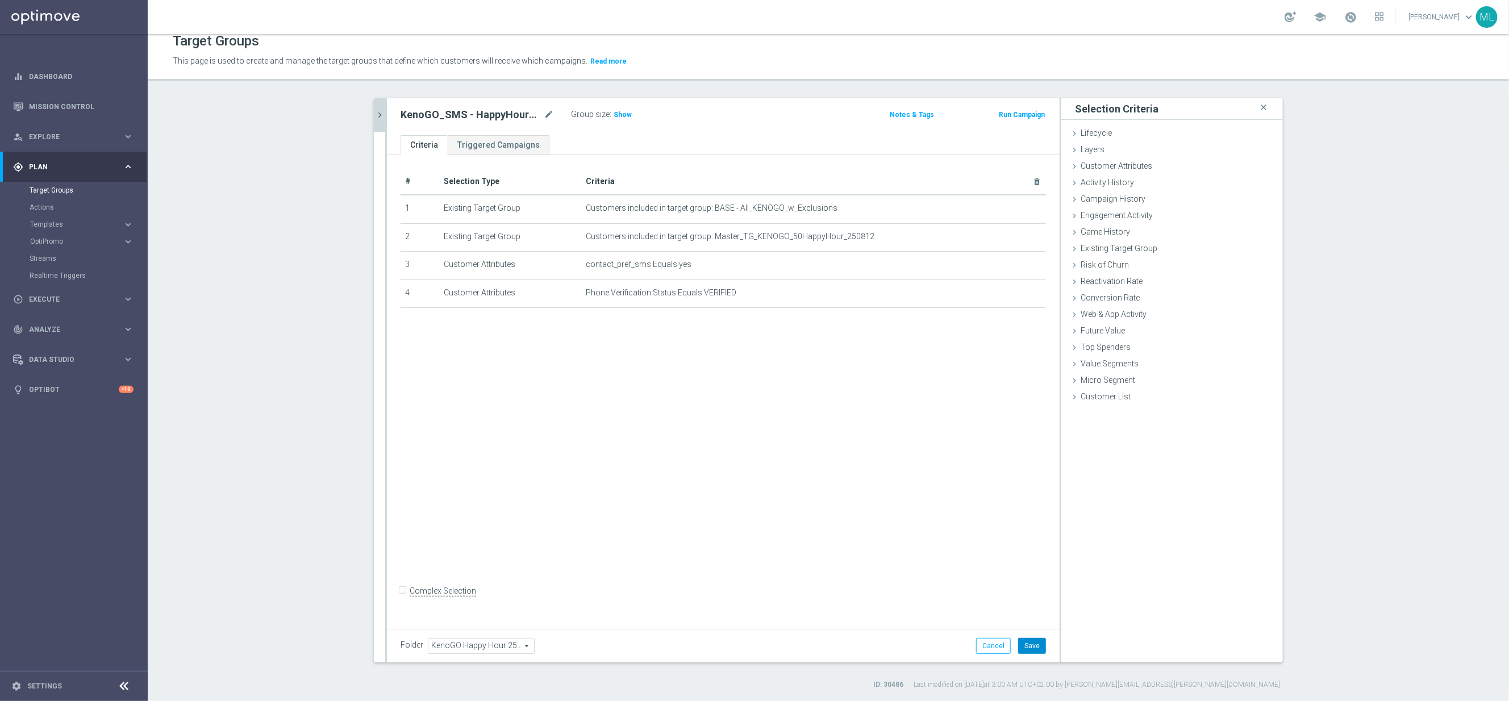
click at [1031, 643] on button "Save" at bounding box center [1032, 646] width 28 height 16
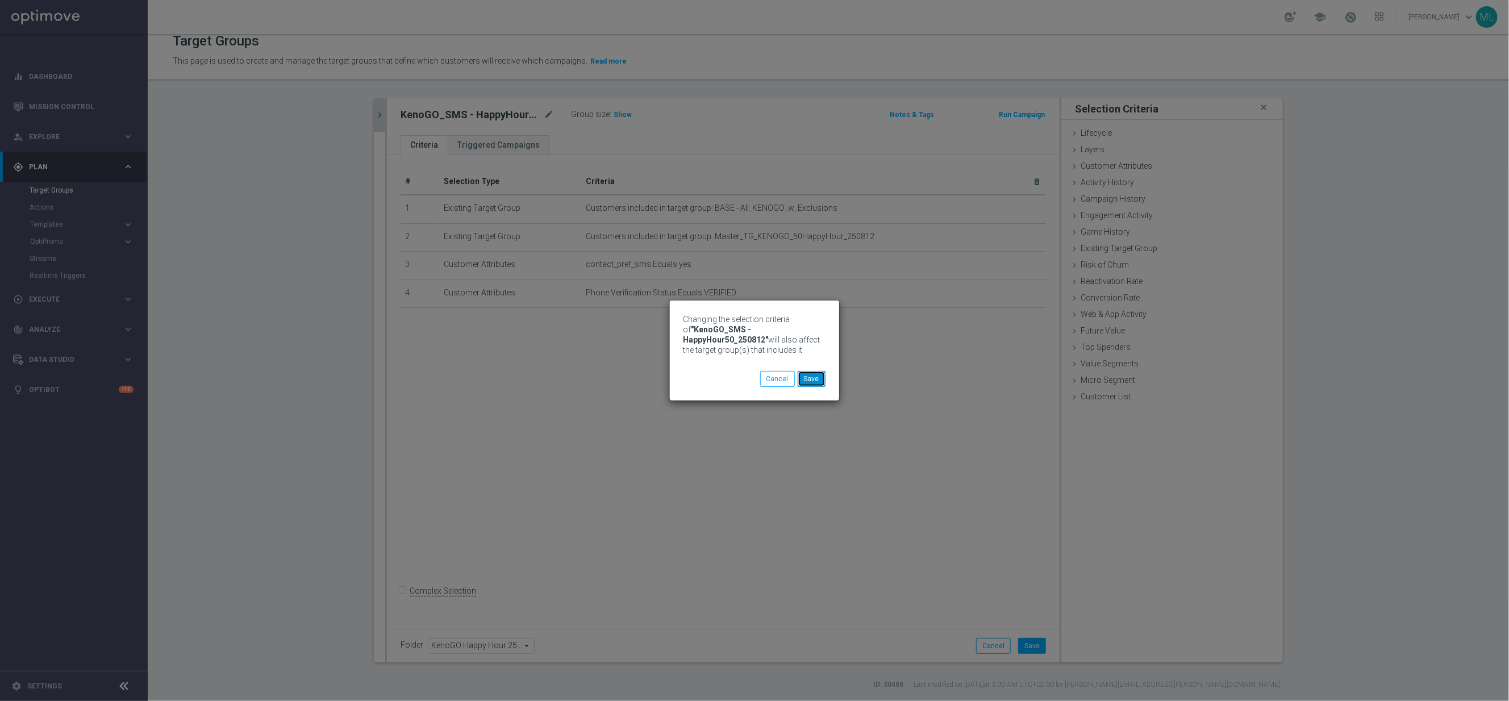
click at [813, 378] on button "Save" at bounding box center [812, 379] width 28 height 16
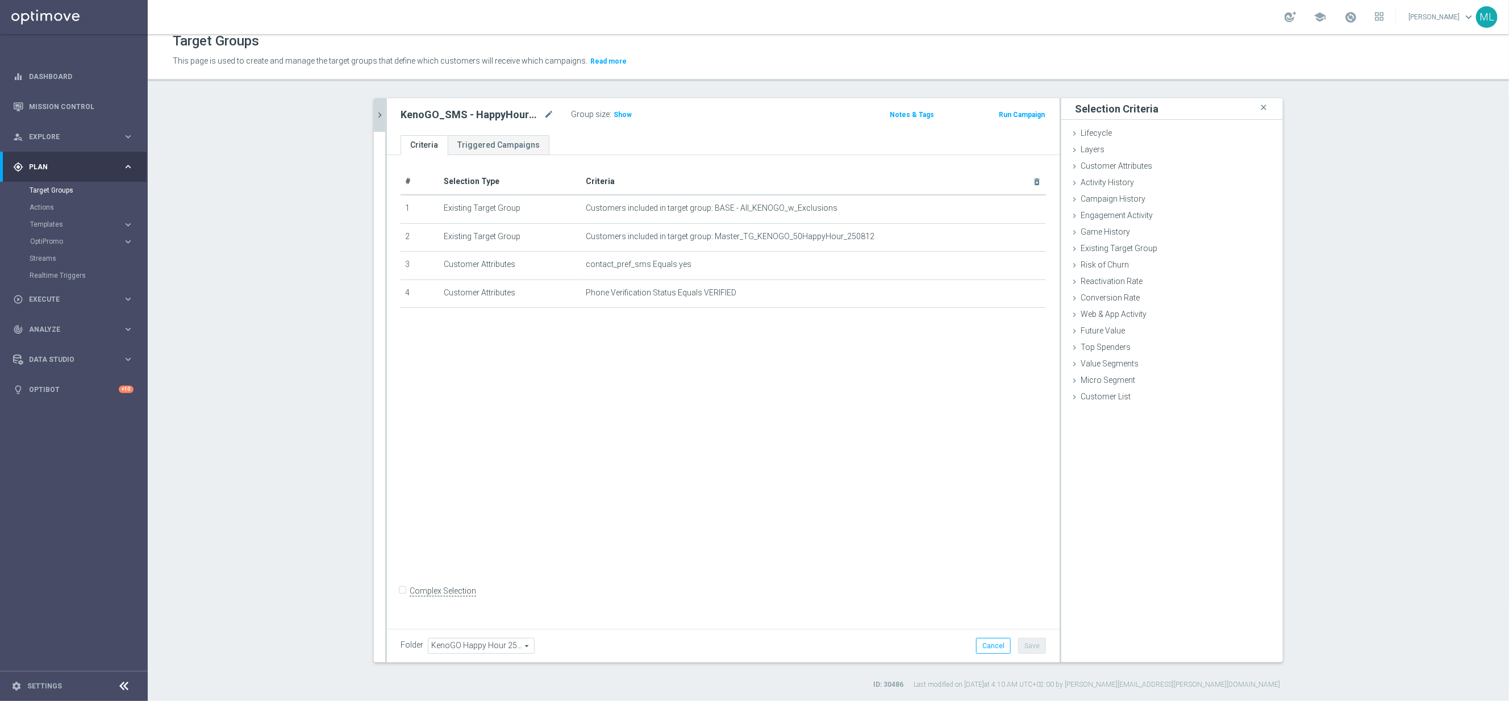
click at [378, 118] on icon "chevron_right" at bounding box center [379, 115] width 11 height 11
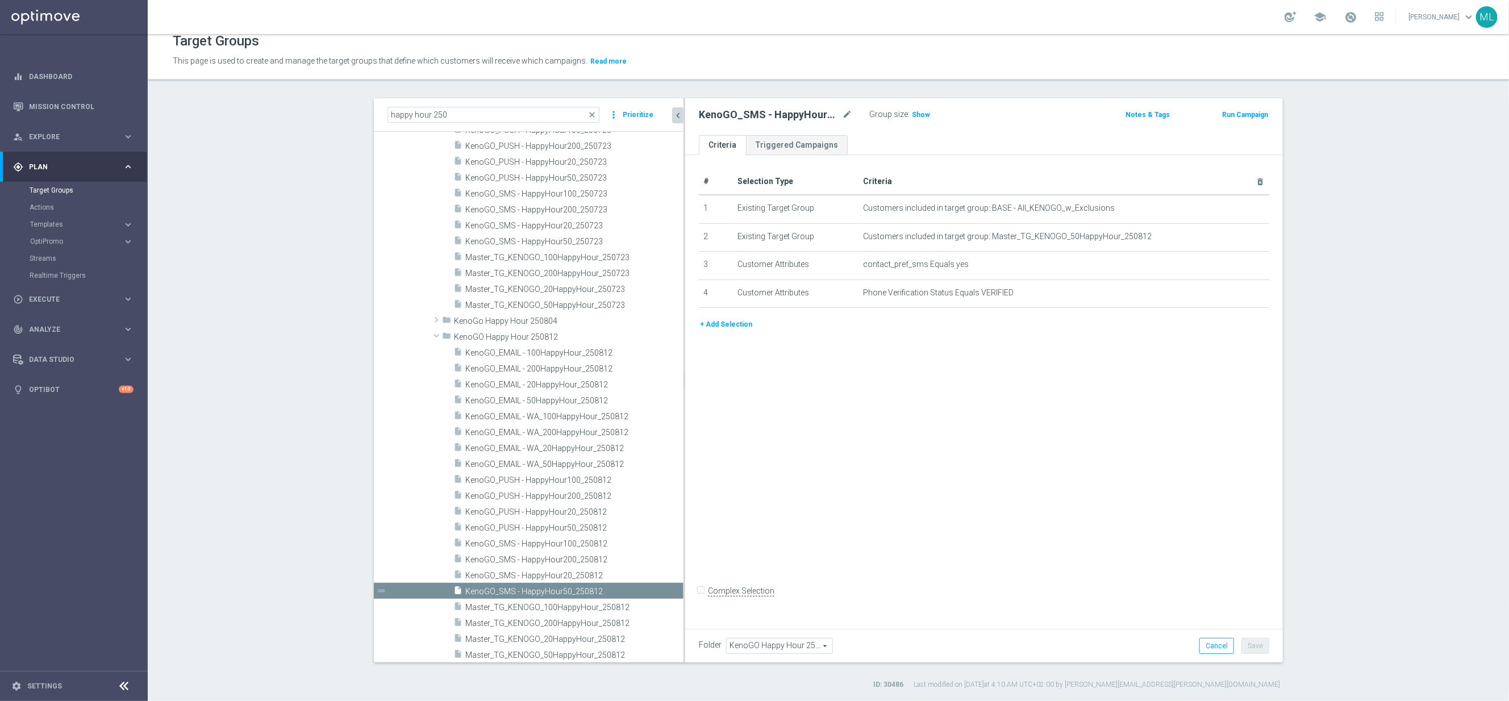
drag, startPoint x: 595, startPoint y: 564, endPoint x: 688, endPoint y: 565, distance: 92.1
click at [690, 563] on as-split "happy hour 250 close more_vert Prioritize Customer Target Groups library_add cr…" at bounding box center [828, 380] width 909 height 564
click at [571, 572] on span "KenoGO_SMS - HappyHour20_250812" at bounding box center [560, 576] width 191 height 10
click at [0, 0] on icon "mode_edit" at bounding box center [0, 0] width 0 height 0
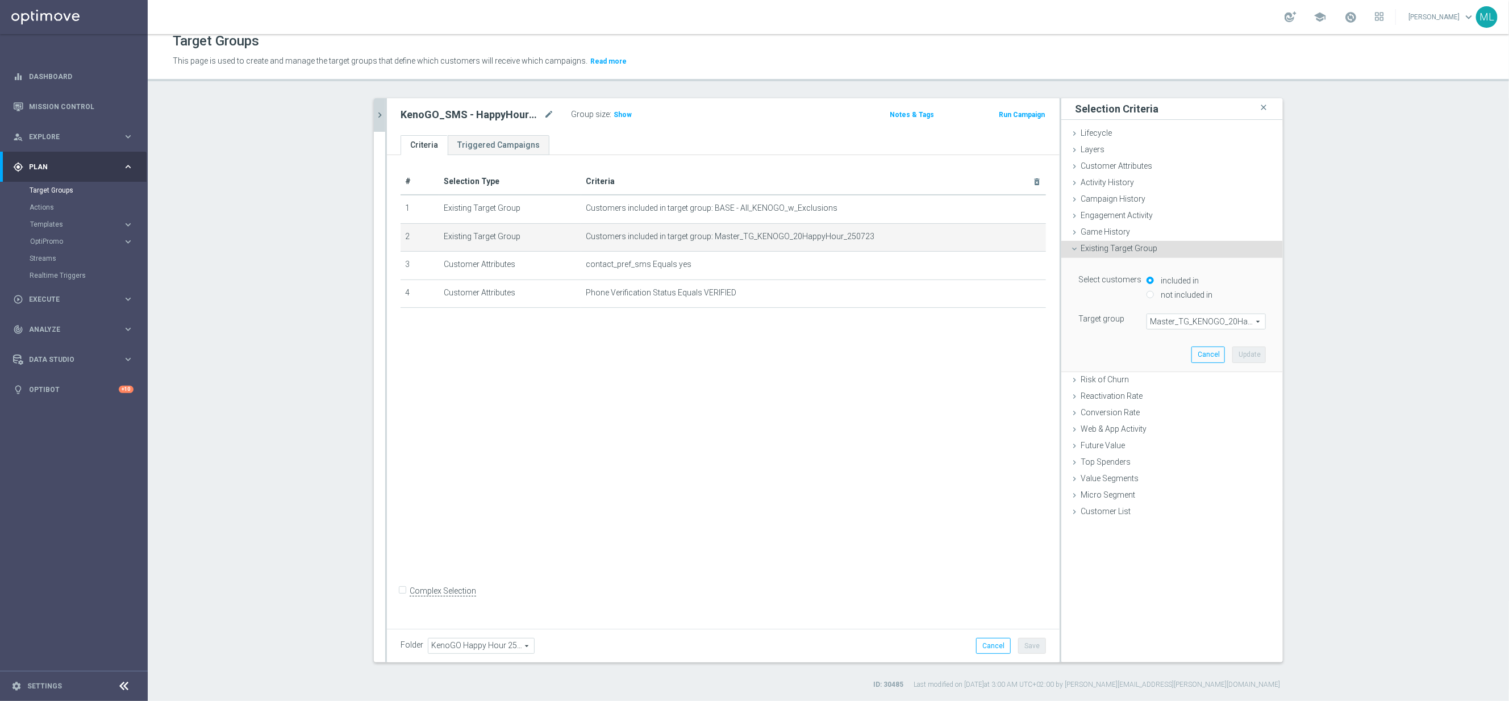
click at [1182, 321] on span "Master_TG_KENOGO_20HappyHour_250723" at bounding box center [1206, 321] width 118 height 15
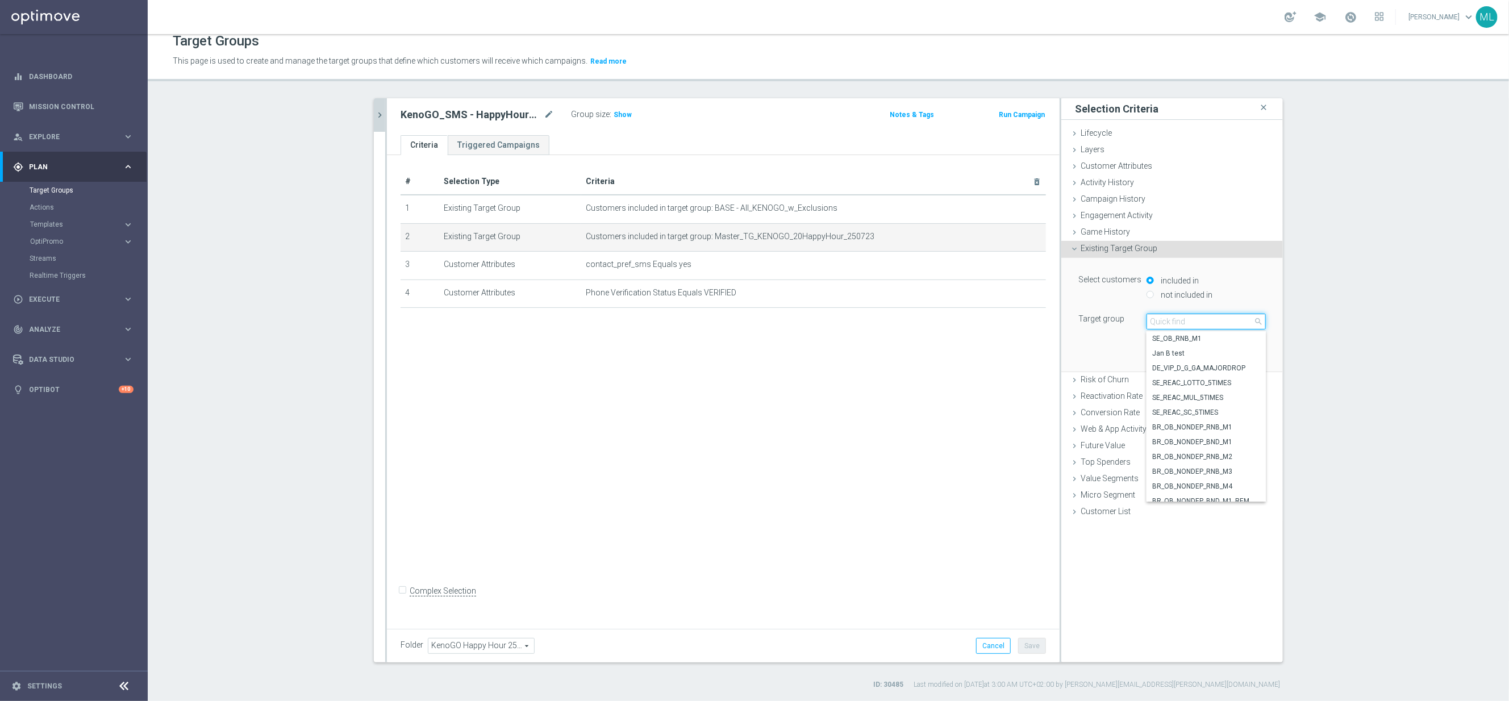
click at [1173, 326] on input "search" at bounding box center [1206, 322] width 119 height 16
type input "250812"
click at [1238, 380] on span "Master_TG_KENOGO_20HappyHour_250812" at bounding box center [1206, 382] width 108 height 9
type input "Master_TG_KENOGO_20HappyHour_250812"
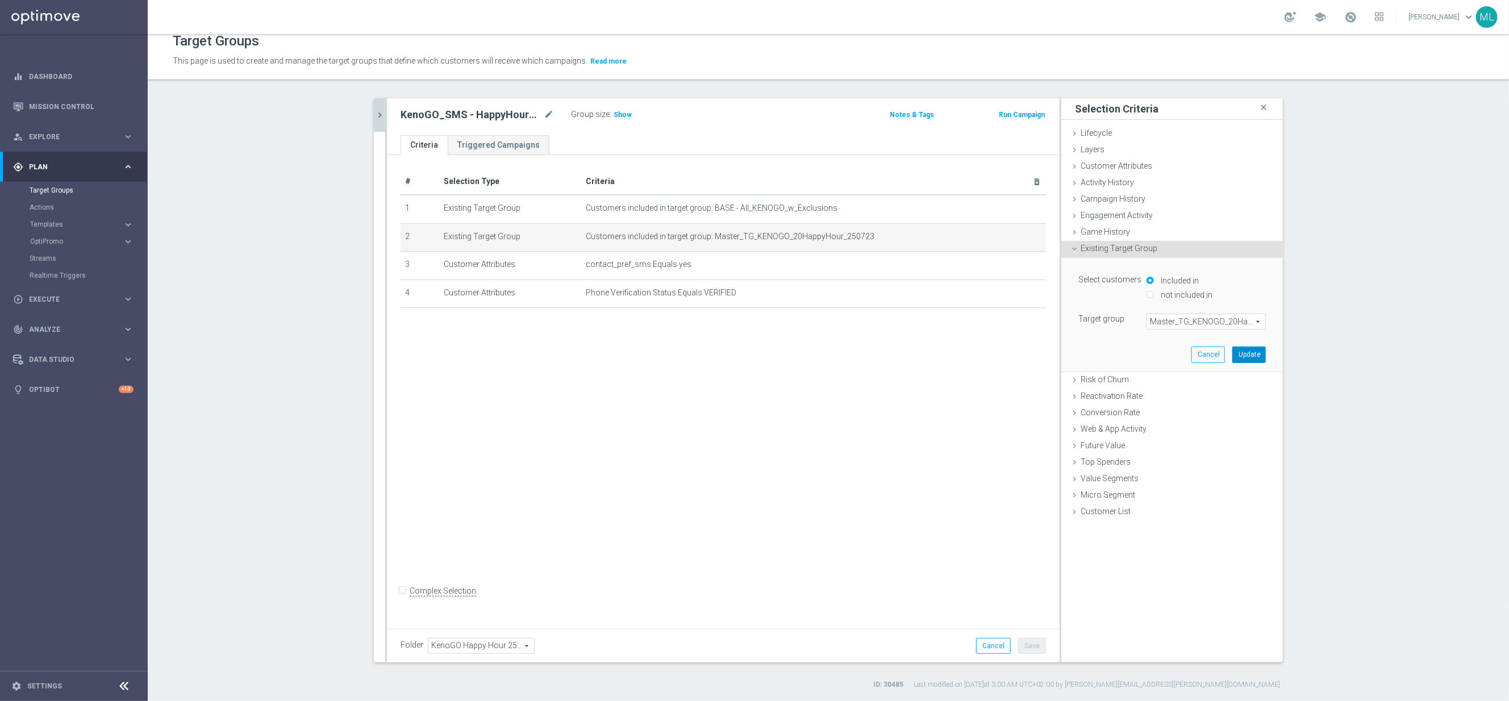
click at [1247, 354] on button "Update" at bounding box center [1249, 355] width 34 height 16
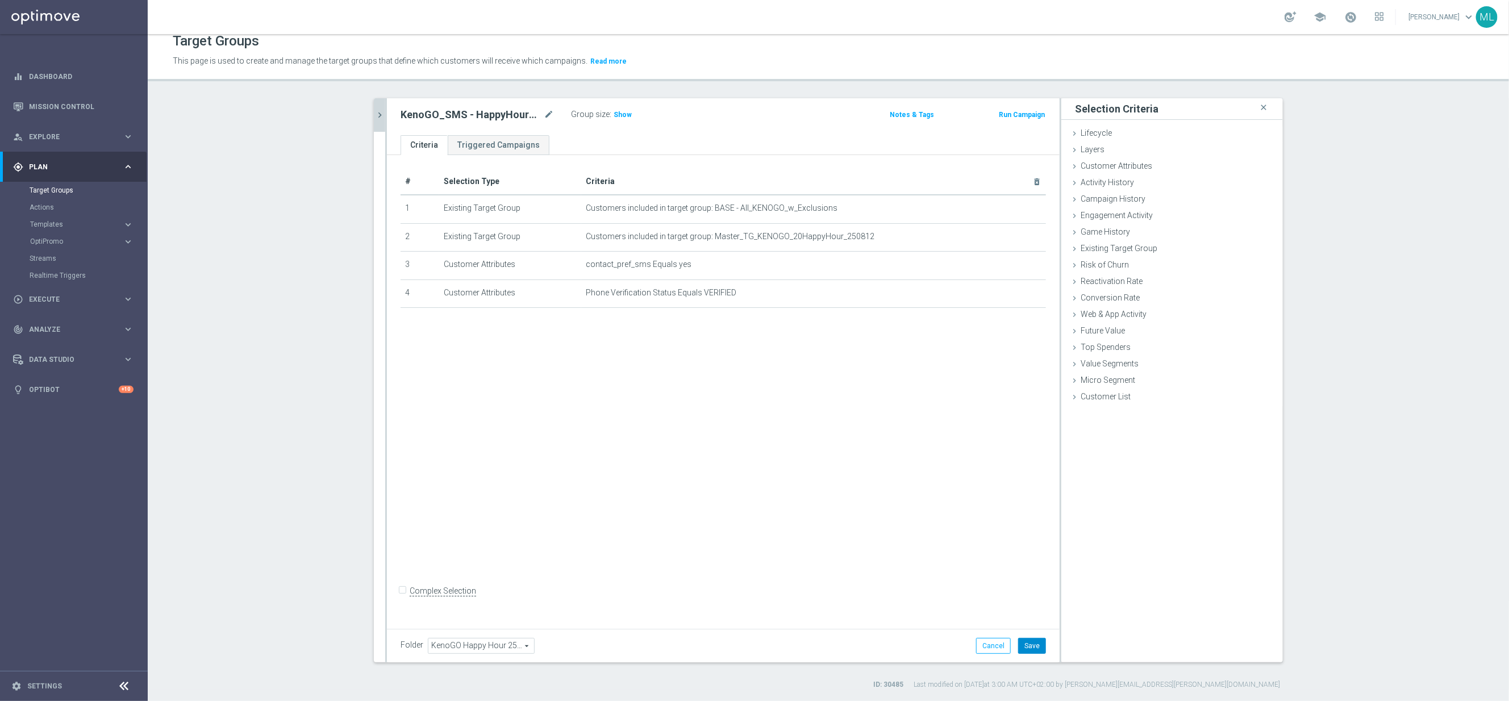
click at [1040, 645] on button "Save" at bounding box center [1032, 646] width 28 height 16
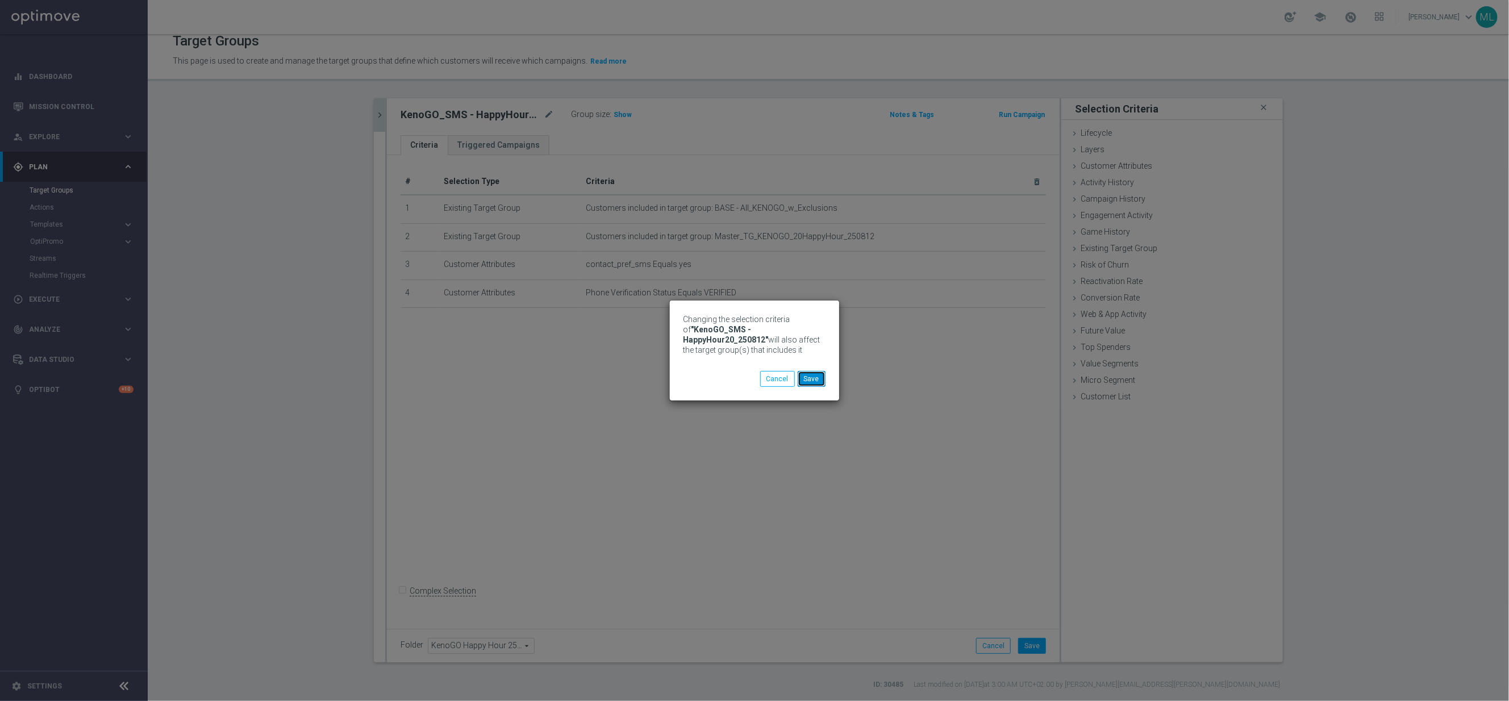
click at [812, 380] on button "Save" at bounding box center [812, 379] width 28 height 16
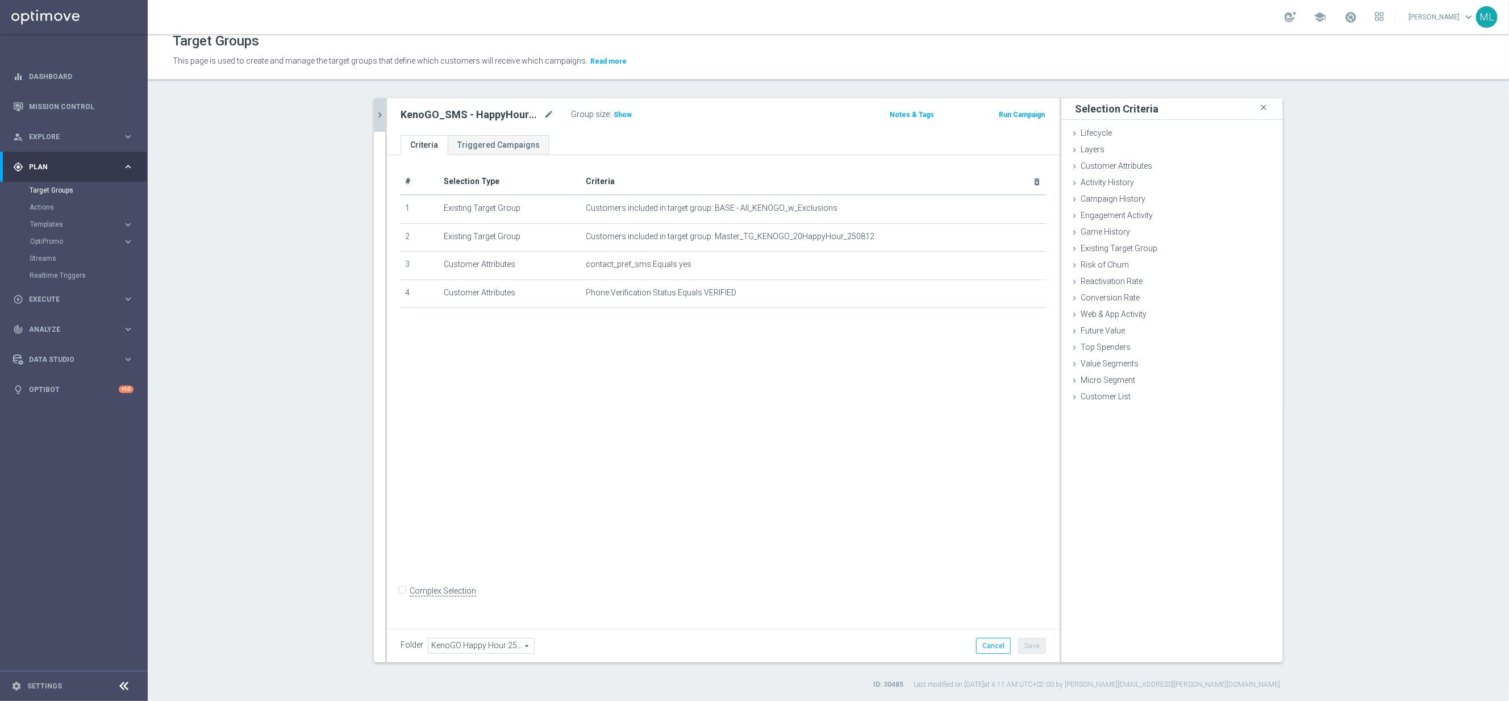
click at [380, 119] on icon "chevron_right" at bounding box center [379, 115] width 11 height 11
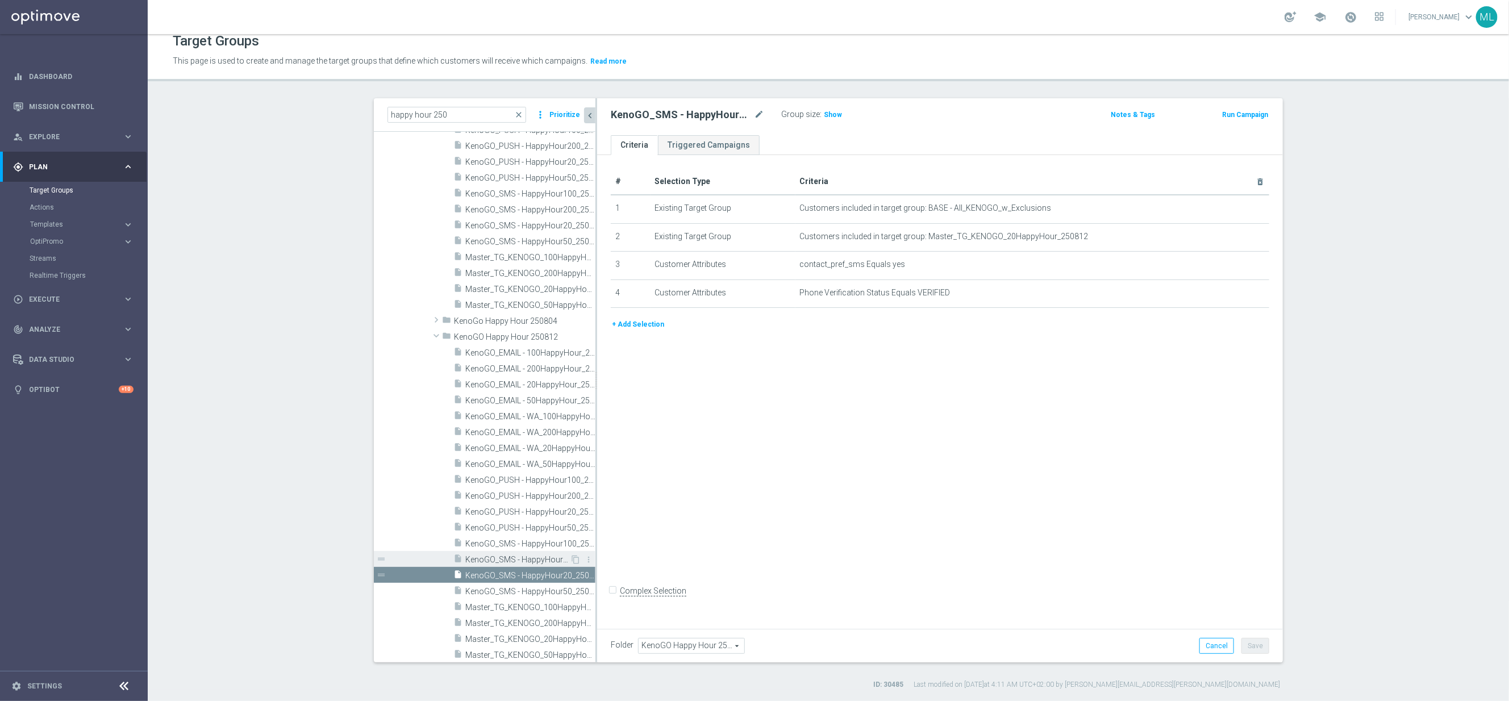
scroll to position [4204, 0]
click at [548, 585] on span "KenoGO_SMS - HappyHour50_250812" at bounding box center [517, 590] width 105 height 10
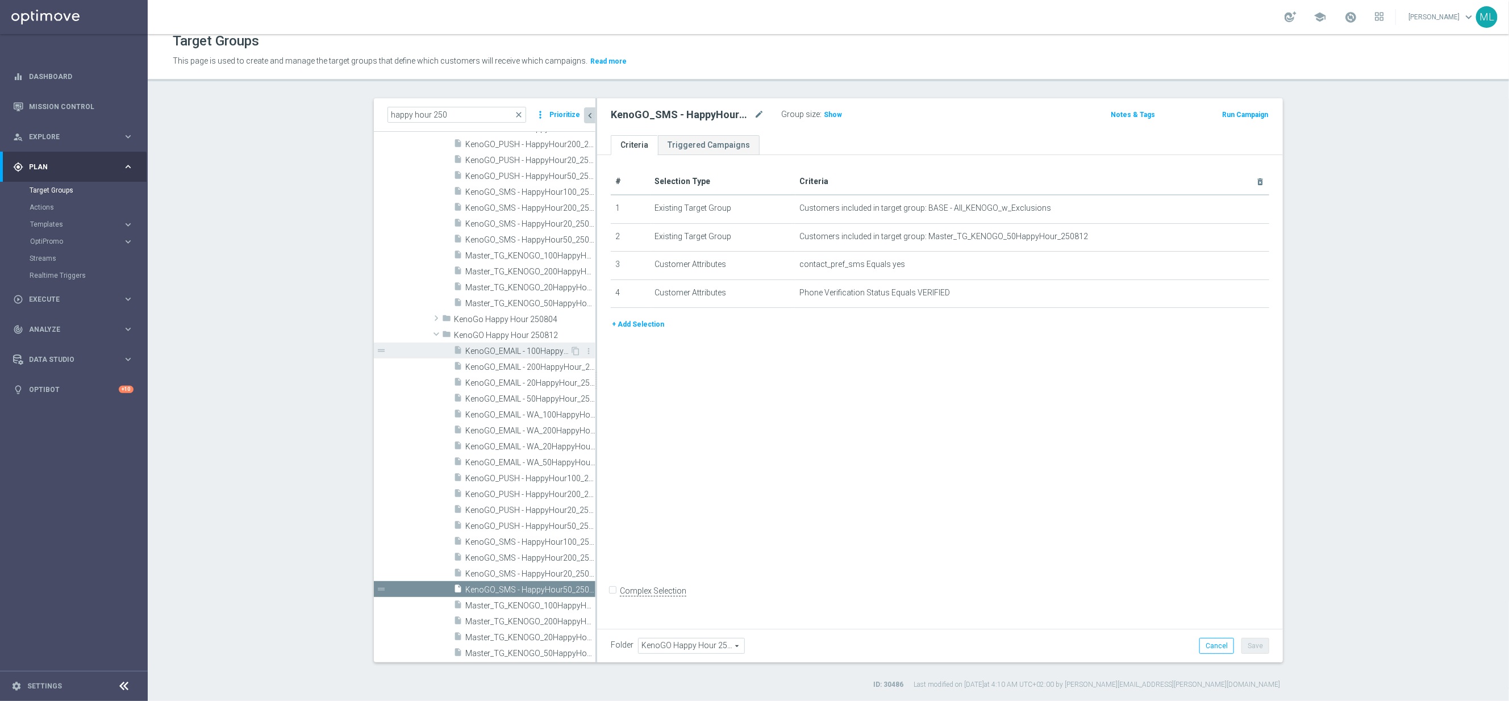
click at [537, 353] on span "KenoGO_EMAIL - 100HappyHour_250812" at bounding box center [517, 352] width 105 height 10
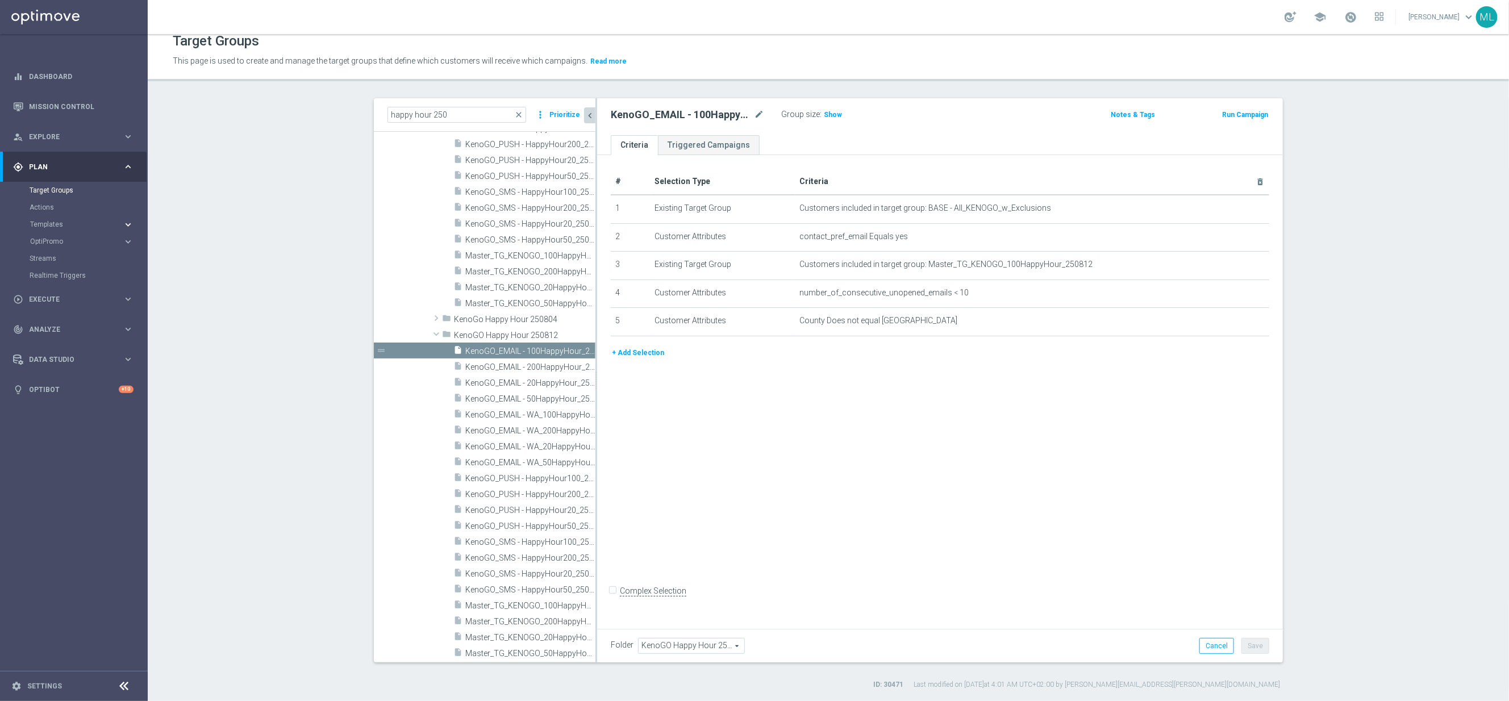
click at [133, 222] on icon "keyboard_arrow_right" at bounding box center [128, 224] width 11 height 11
click at [50, 241] on link "Optimail" at bounding box center [76, 241] width 83 height 9
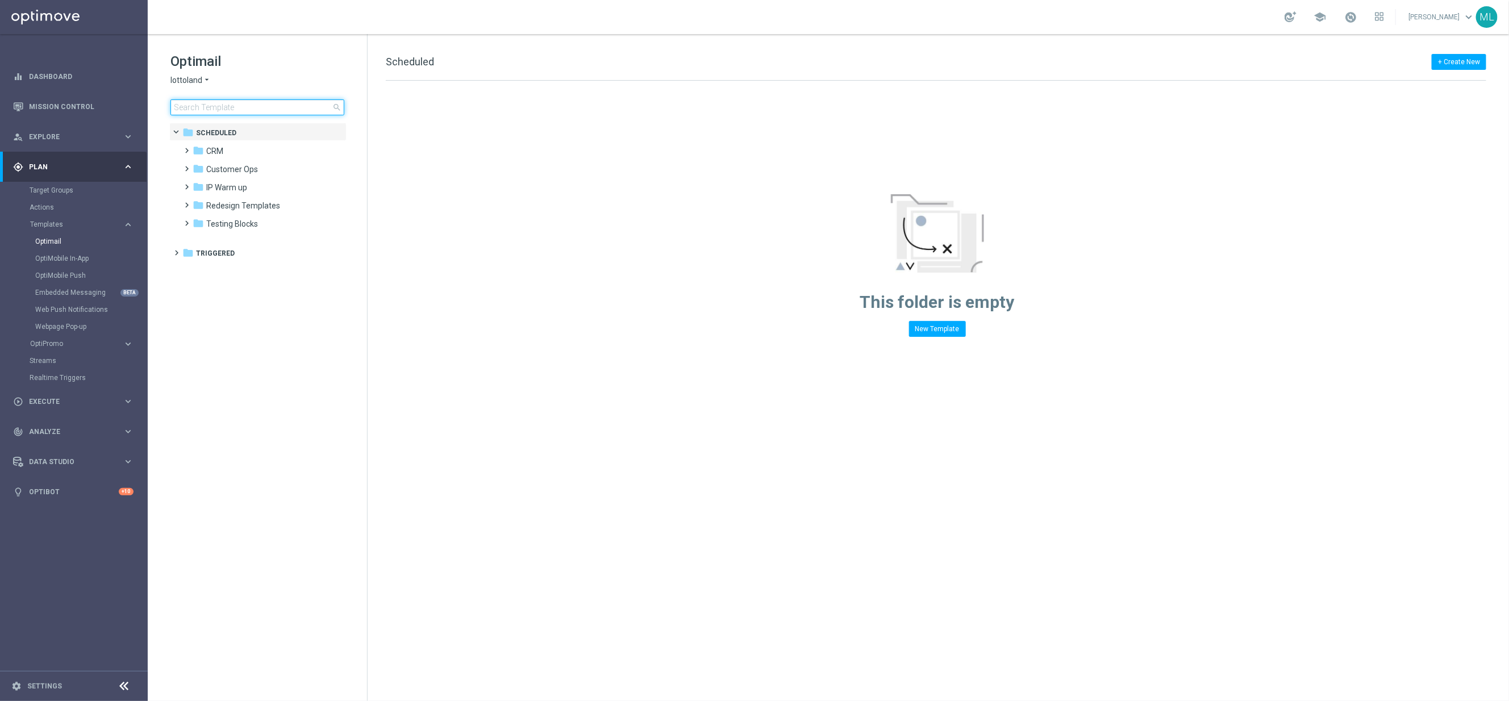
click at [213, 105] on input at bounding box center [257, 107] width 174 height 16
click at [206, 80] on icon "arrow_drop_down" at bounding box center [206, 80] width 9 height 11
click at [213, 108] on div "KenoGO" at bounding box center [213, 107] width 85 height 14
click at [224, 106] on input at bounding box center [257, 107] width 174 height 16
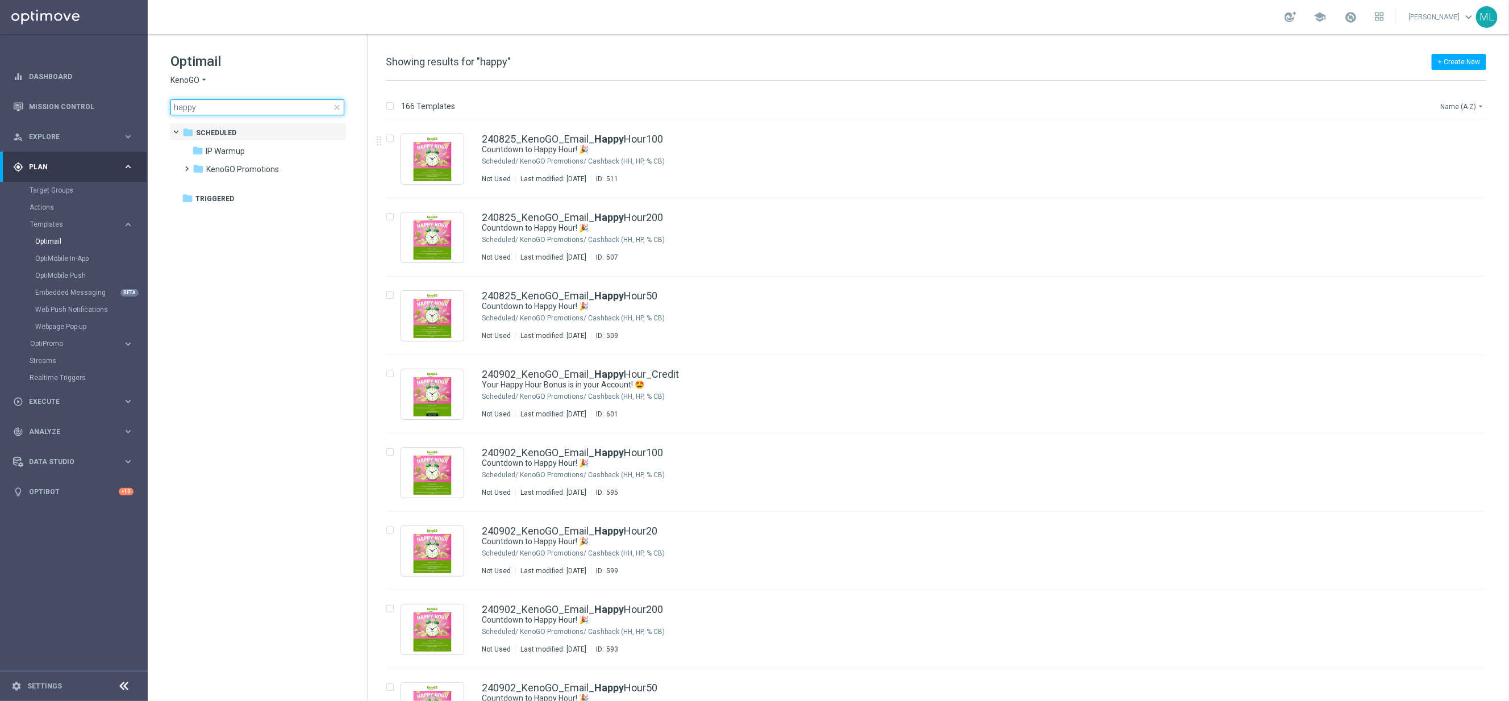
type input "happy"
drag, startPoint x: 1469, startPoint y: 102, endPoint x: 1467, endPoint y: 108, distance: 6.1
click at [1469, 103] on button "Name (A-Z) arrow_drop_down" at bounding box center [1462, 106] width 47 height 14
click at [1453, 159] on span "Date Modified (Newest)" at bounding box center [1443, 157] width 76 height 8
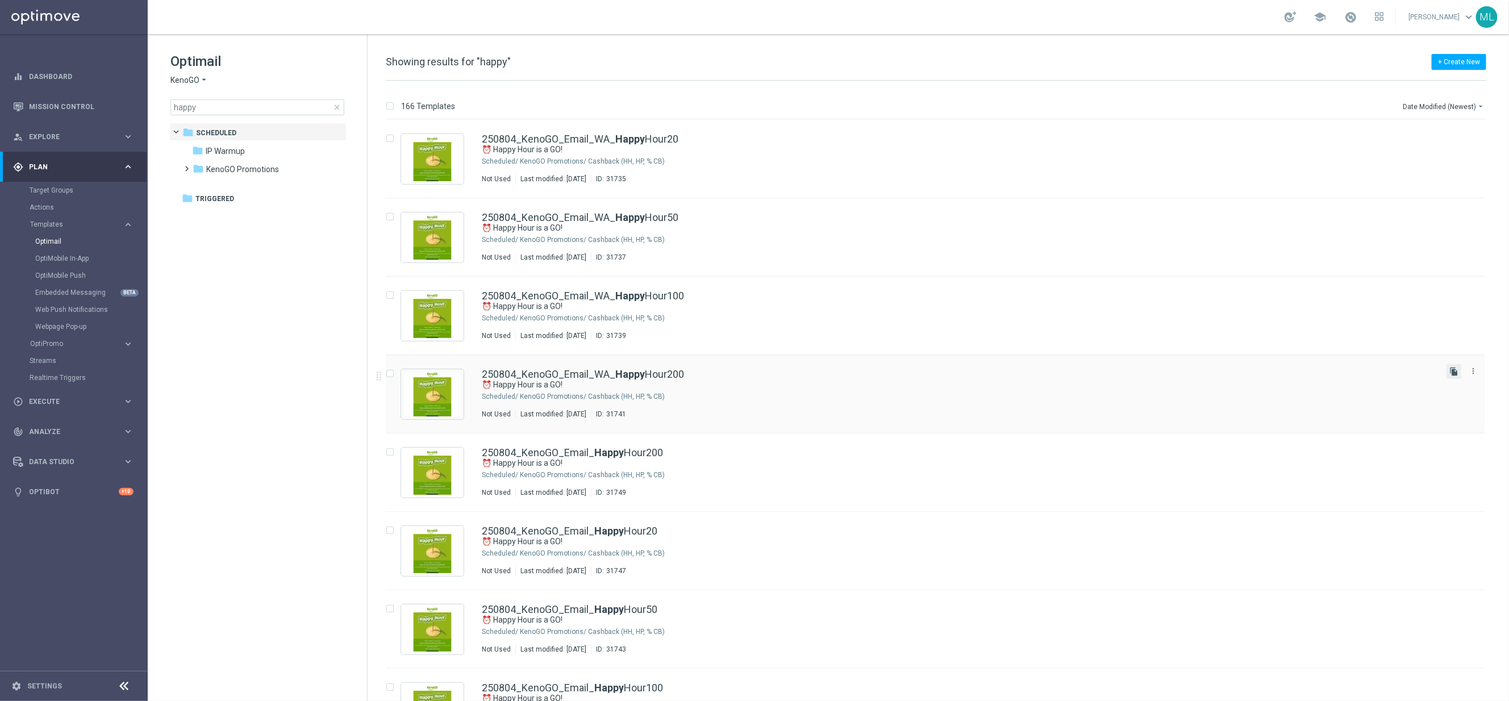
click at [1450, 372] on icon "file_copy" at bounding box center [1454, 371] width 9 height 9
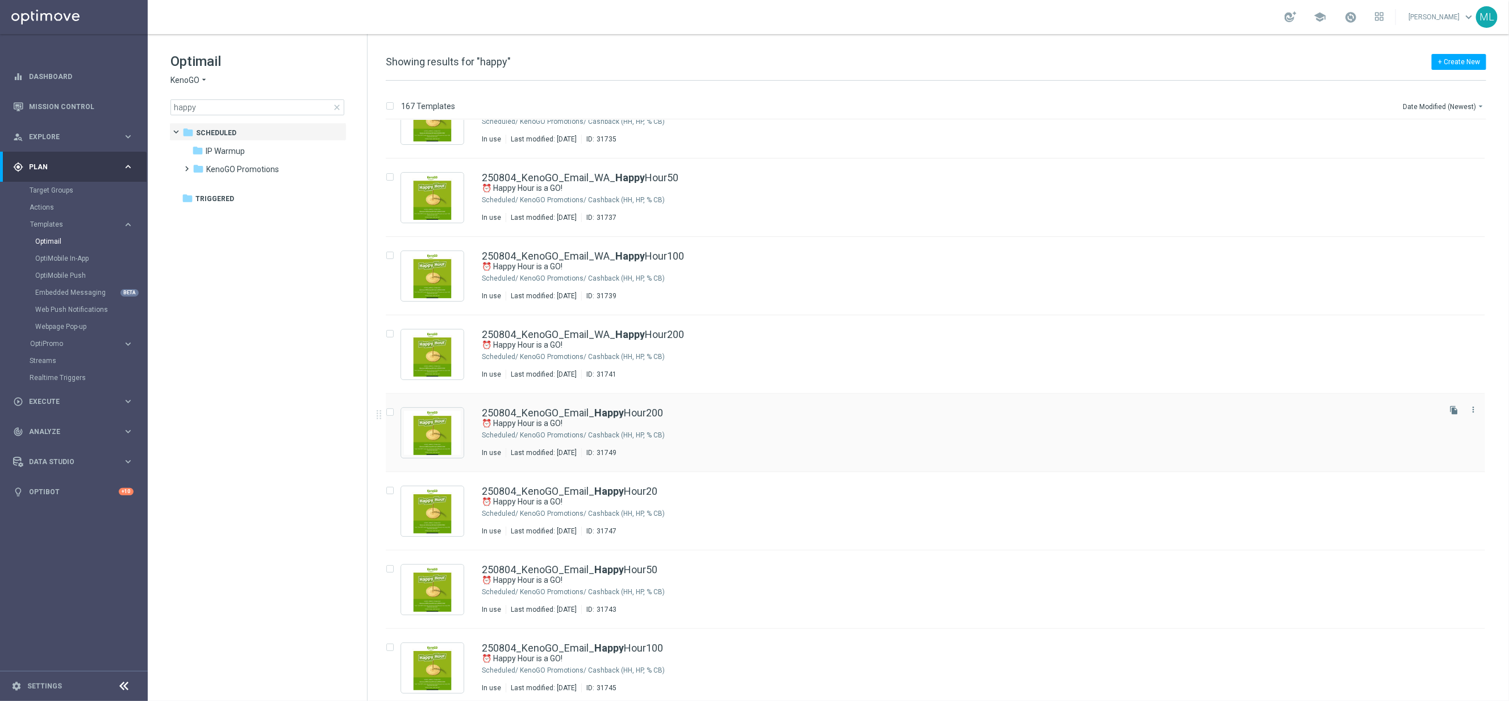
click at [1452, 413] on icon "file_copy" at bounding box center [1454, 410] width 9 height 9
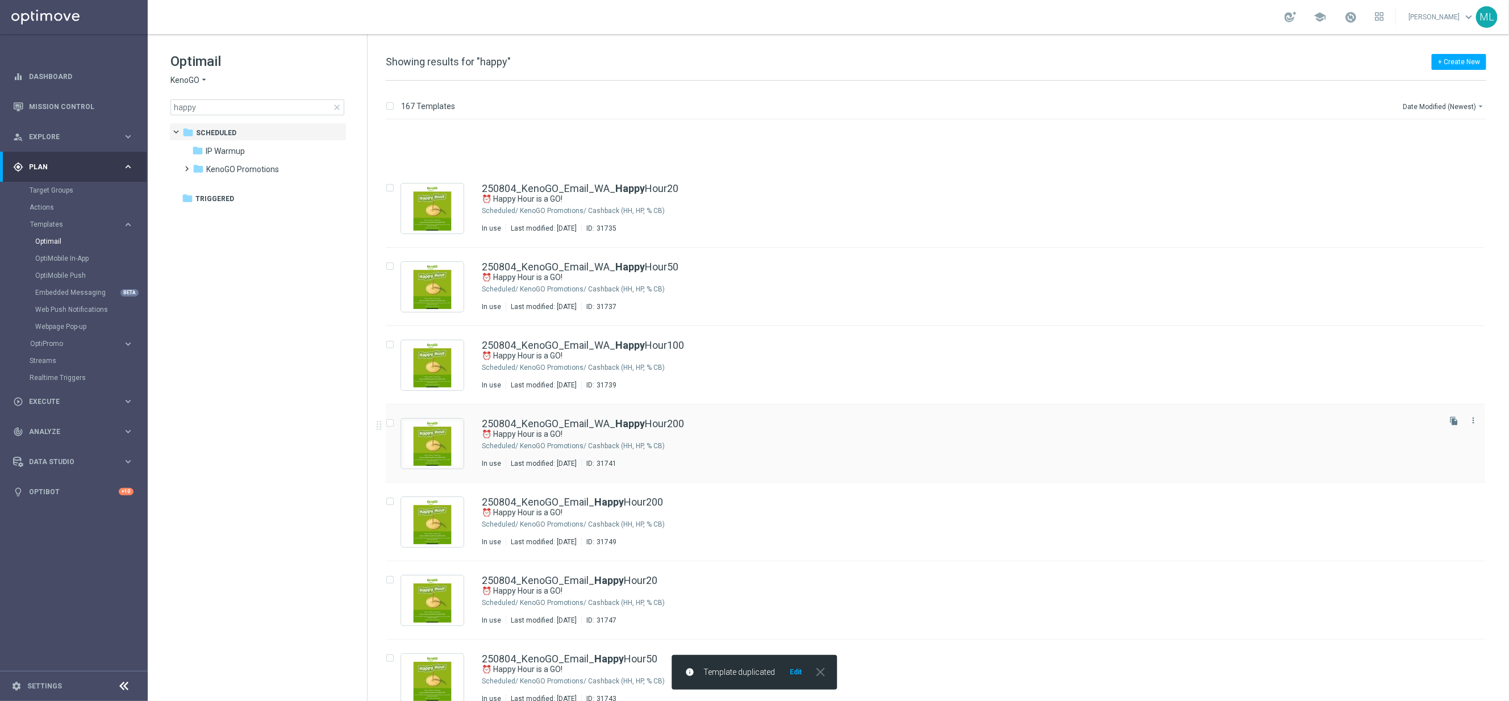
scroll to position [0, 0]
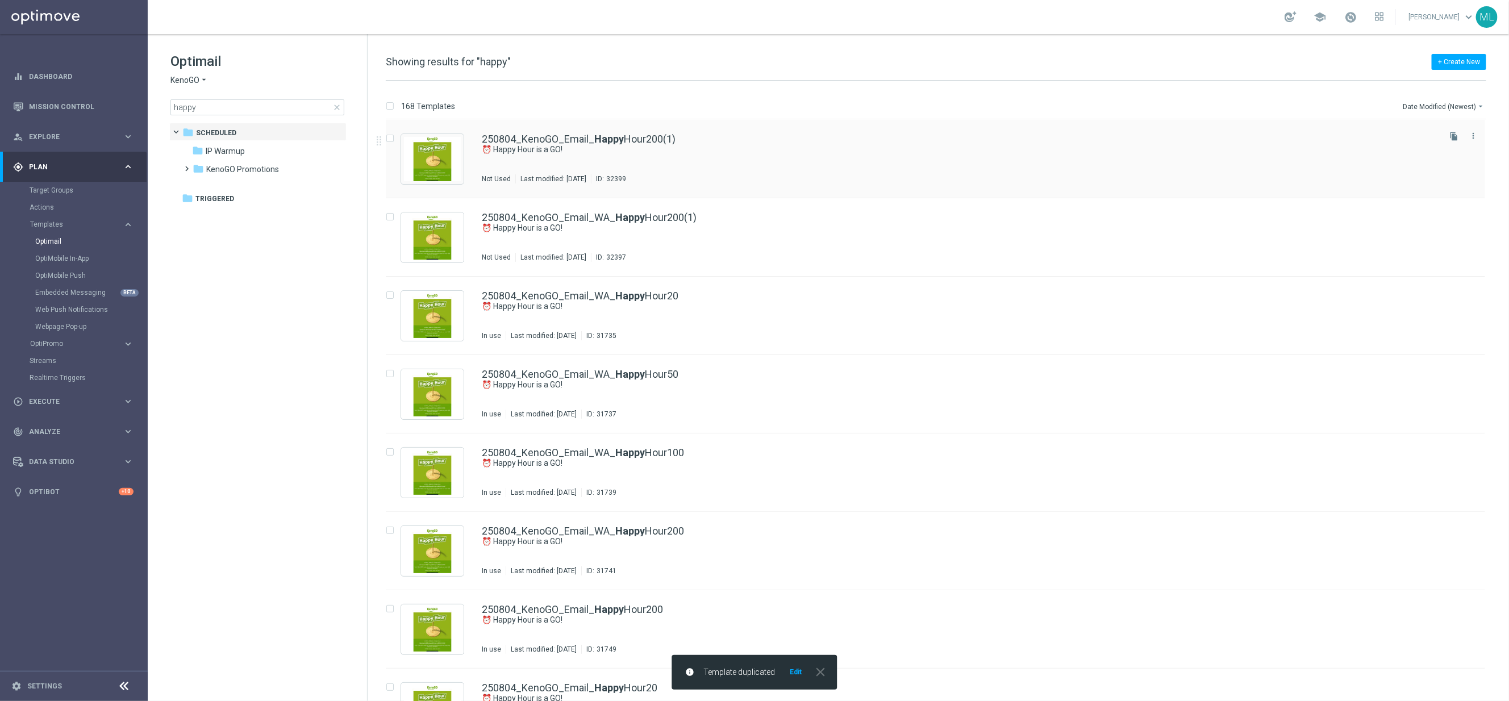
click at [685, 140] on div "250804_KenoGO_Email_ Happy Hour200(1)" at bounding box center [960, 139] width 956 height 10
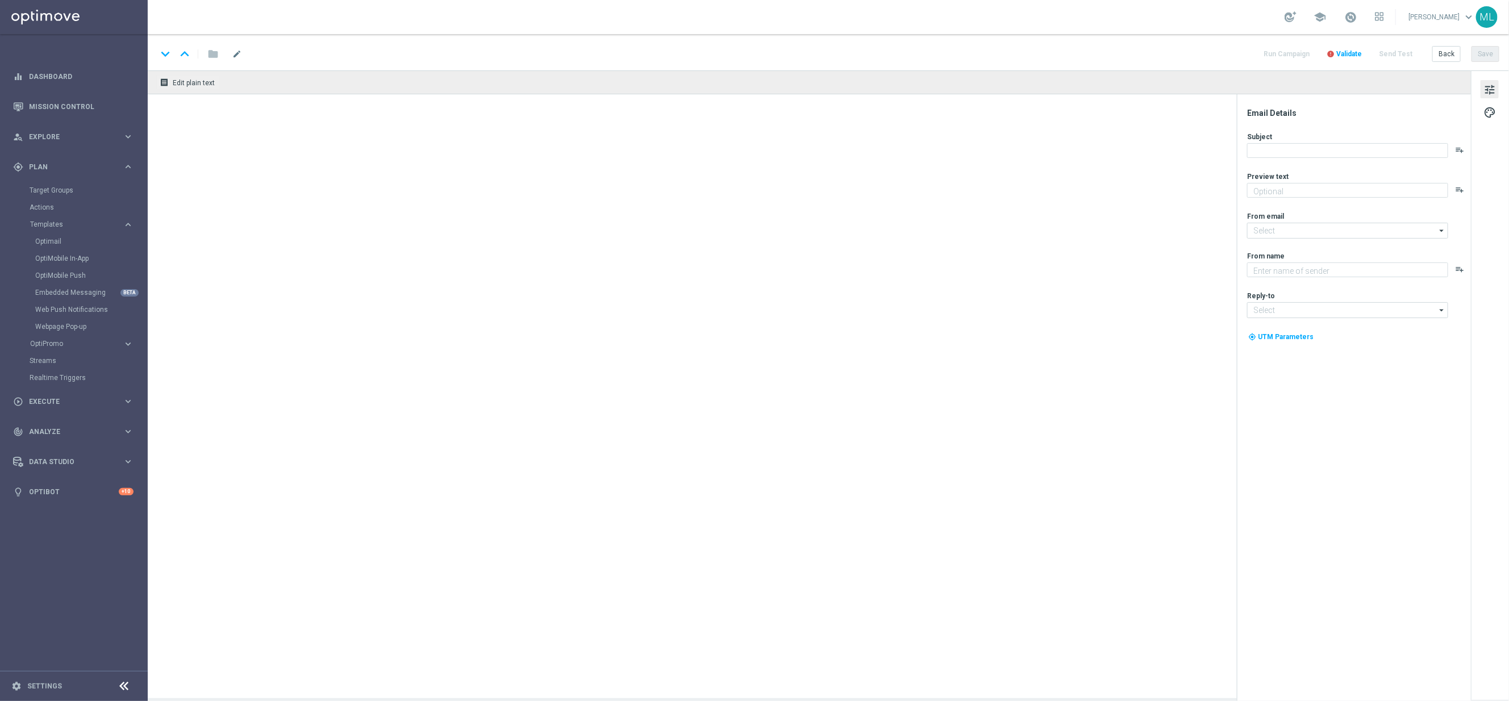
type textarea "Get 50% back in BONUS CASH!"
type textarea "KenoGO"
type input "[EMAIL_ADDRESS][DOMAIN_NAME]"
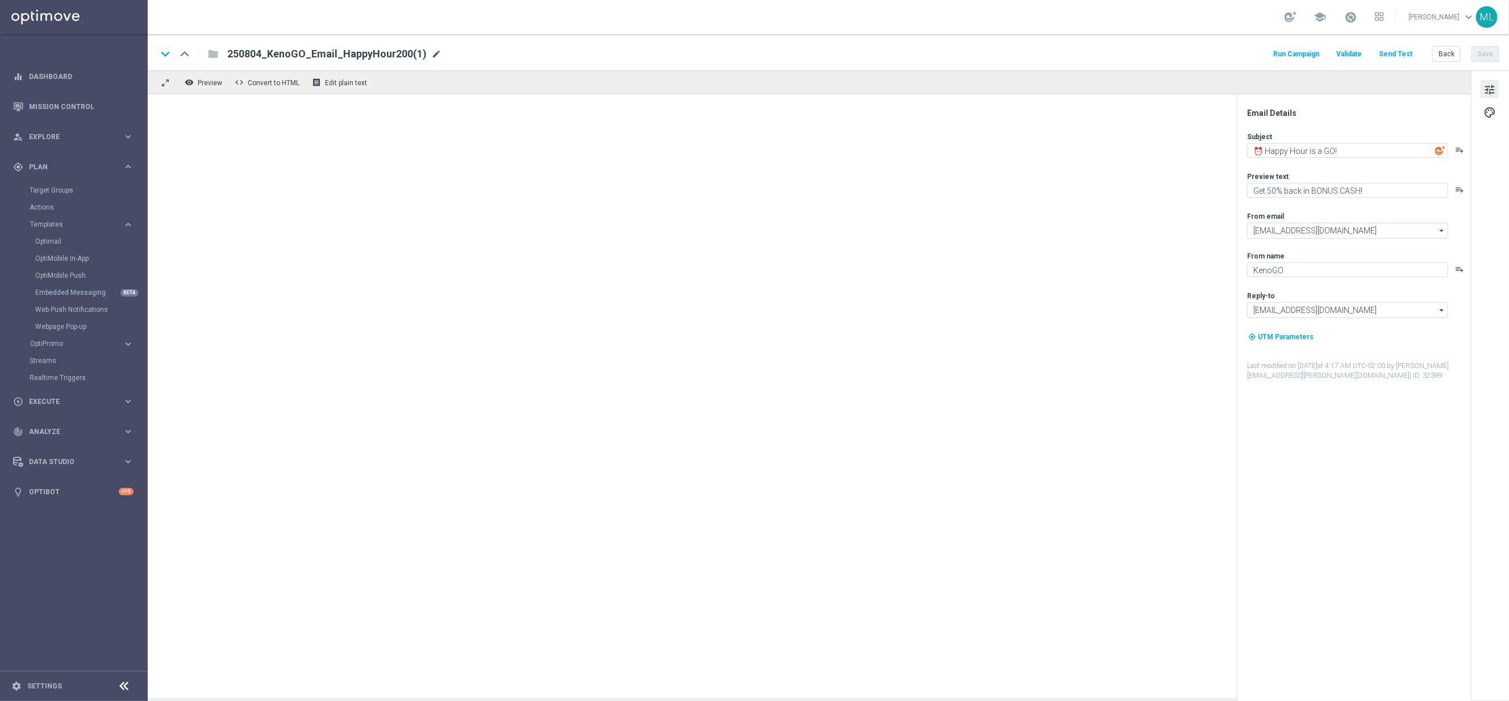
click at [431, 53] on span "mode_edit" at bounding box center [436, 54] width 10 height 10
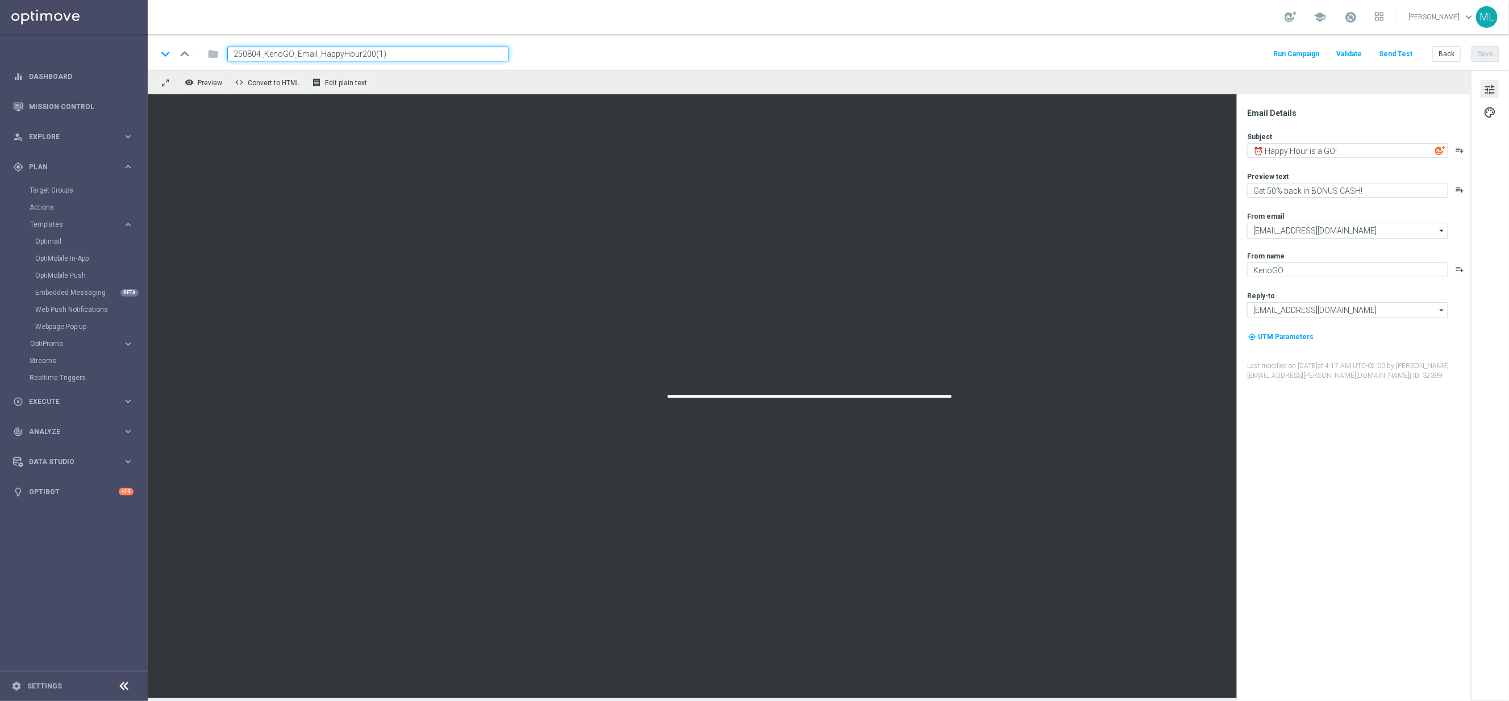
drag, startPoint x: 370, startPoint y: 54, endPoint x: 391, endPoint y: 56, distance: 20.5
click at [391, 56] on input "250804_KenoGO_Email_HappyHour200(1)" at bounding box center [368, 54] width 282 height 15
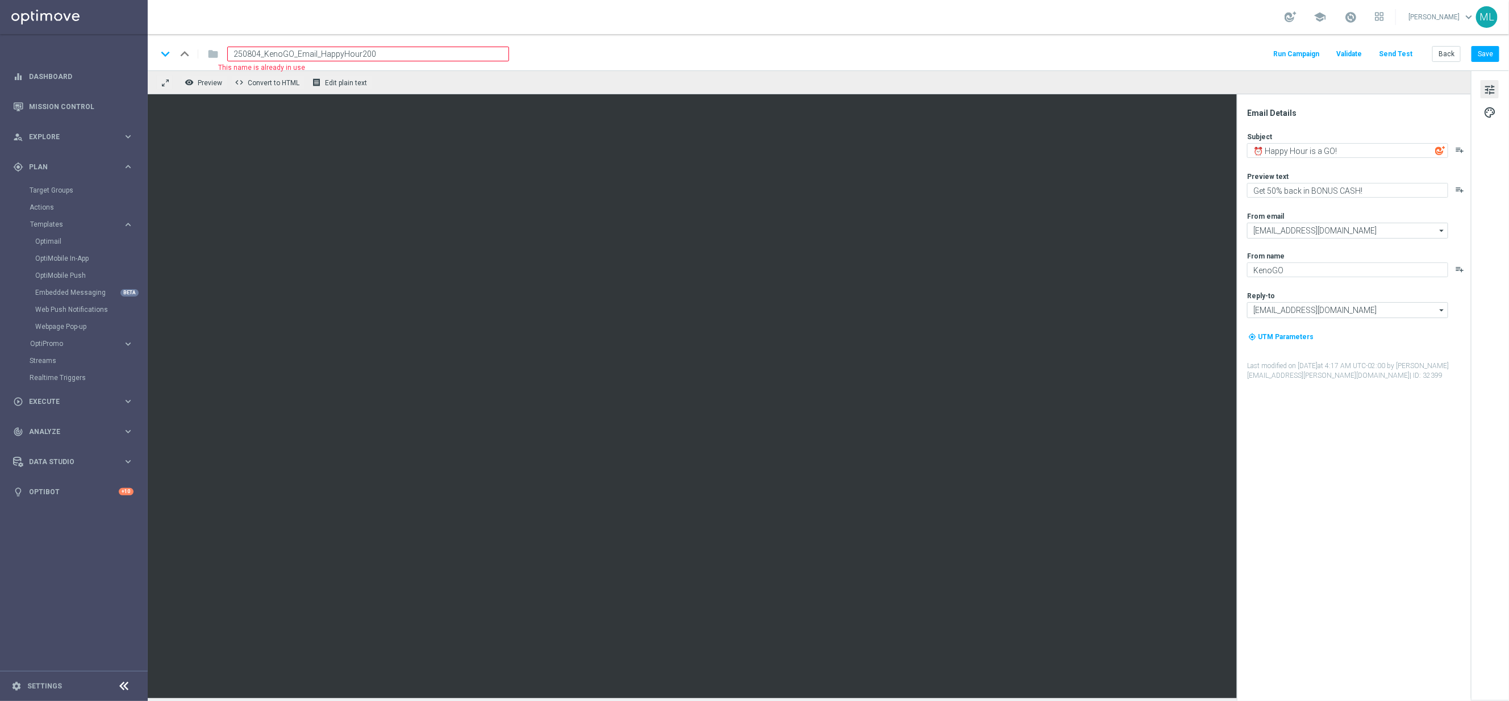
drag, startPoint x: 258, startPoint y: 53, endPoint x: 278, endPoint y: 53, distance: 20.5
click at [259, 53] on input "250804_KenoGO_Email_HappyHour200" at bounding box center [368, 54] width 282 height 15
type input "250812_KenoGO_Email_HappyHour200"
click at [595, 56] on div "keyboard_arrow_down keyboard_arrow_up folder 250812_KenoGO_Email_HappyHour200 R…" at bounding box center [828, 54] width 1343 height 15
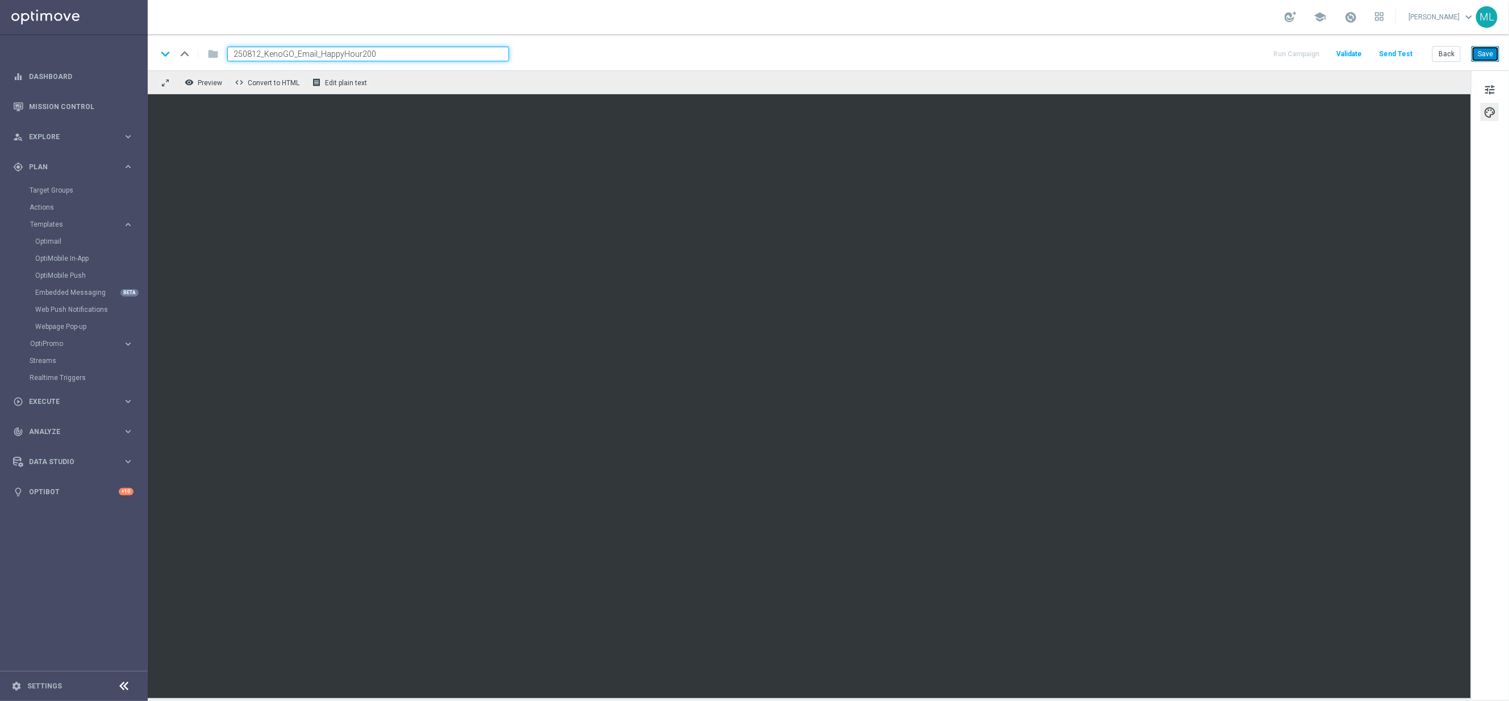
click at [1490, 52] on button "Save" at bounding box center [1486, 54] width 28 height 16
click at [1441, 55] on button "Back" at bounding box center [1446, 54] width 28 height 16
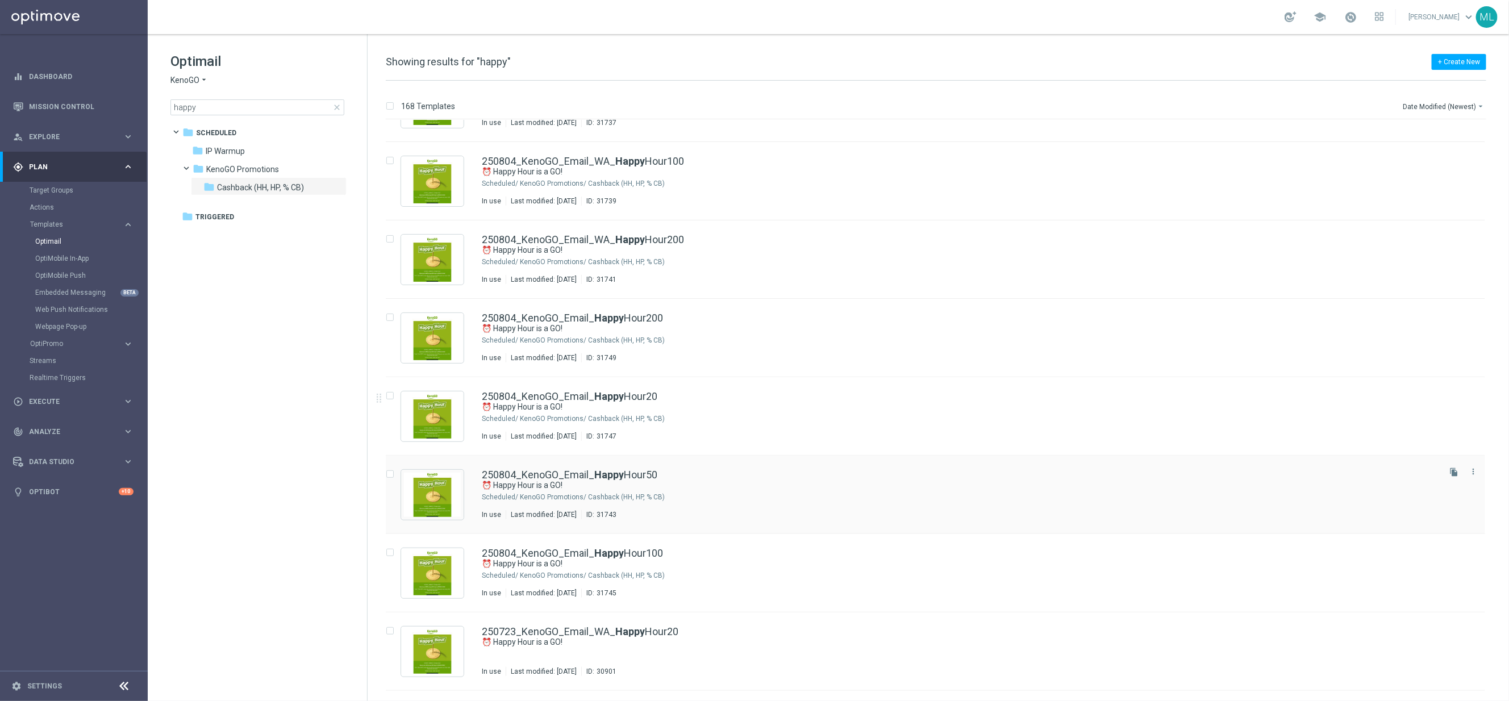
scroll to position [294, 0]
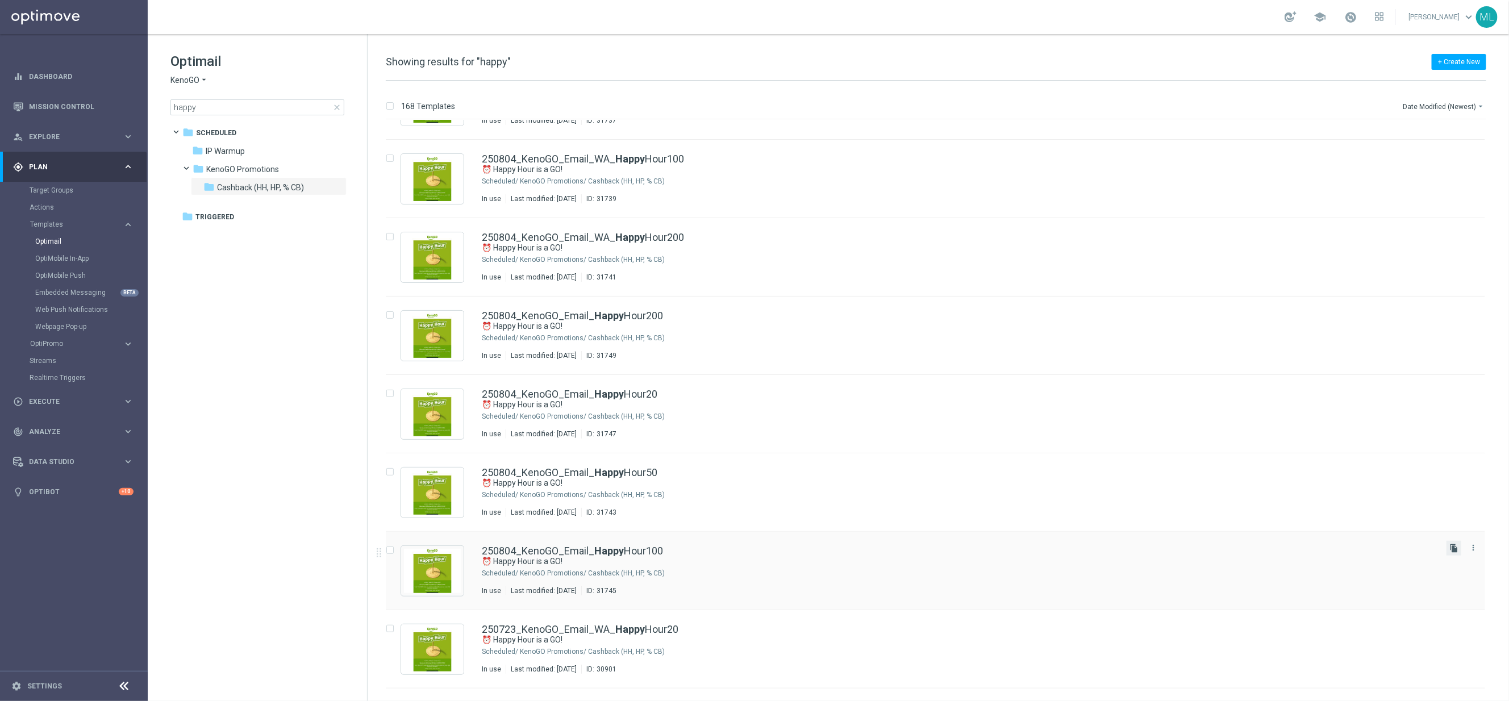
click at [1450, 548] on icon "file_copy" at bounding box center [1454, 548] width 9 height 9
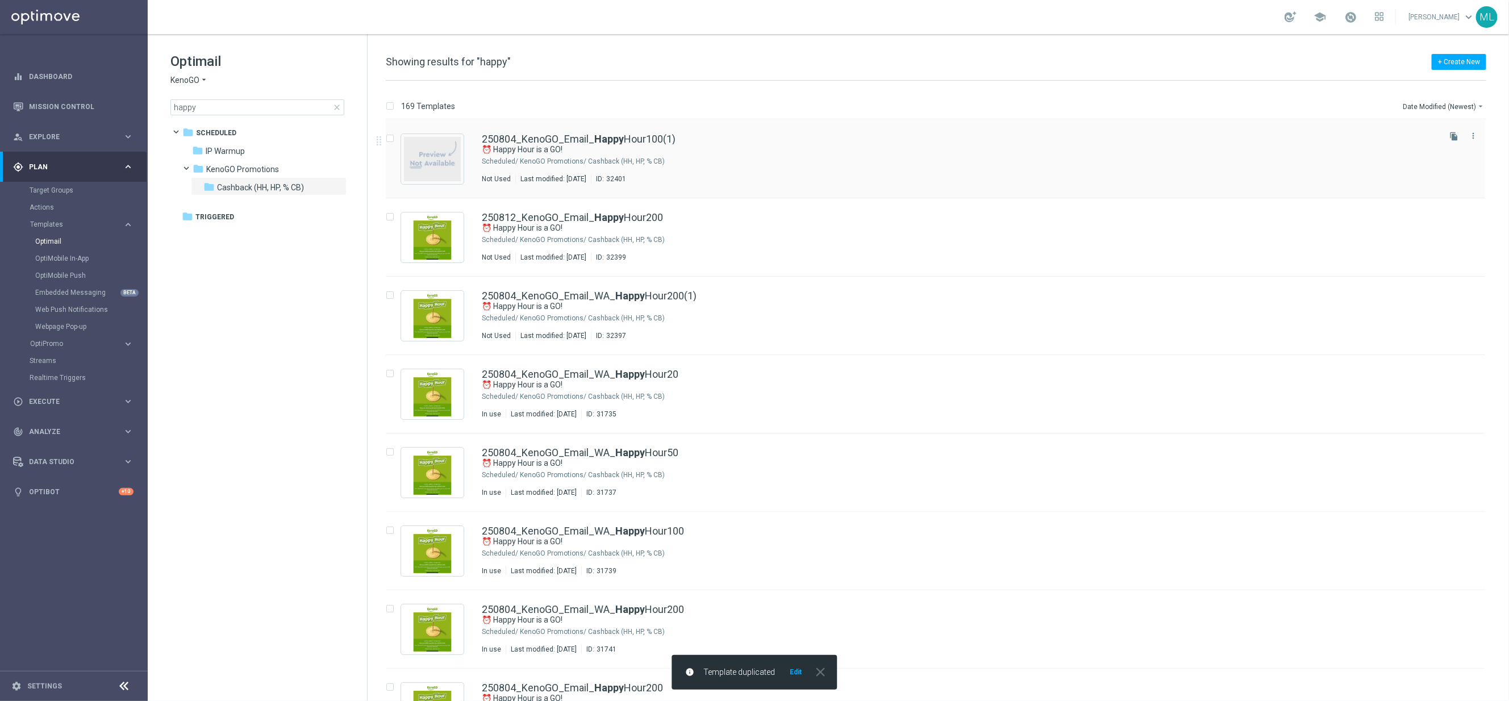
click at [685, 139] on div "250804_KenoGO_Email_ Happy Hour100(1)" at bounding box center [960, 139] width 956 height 10
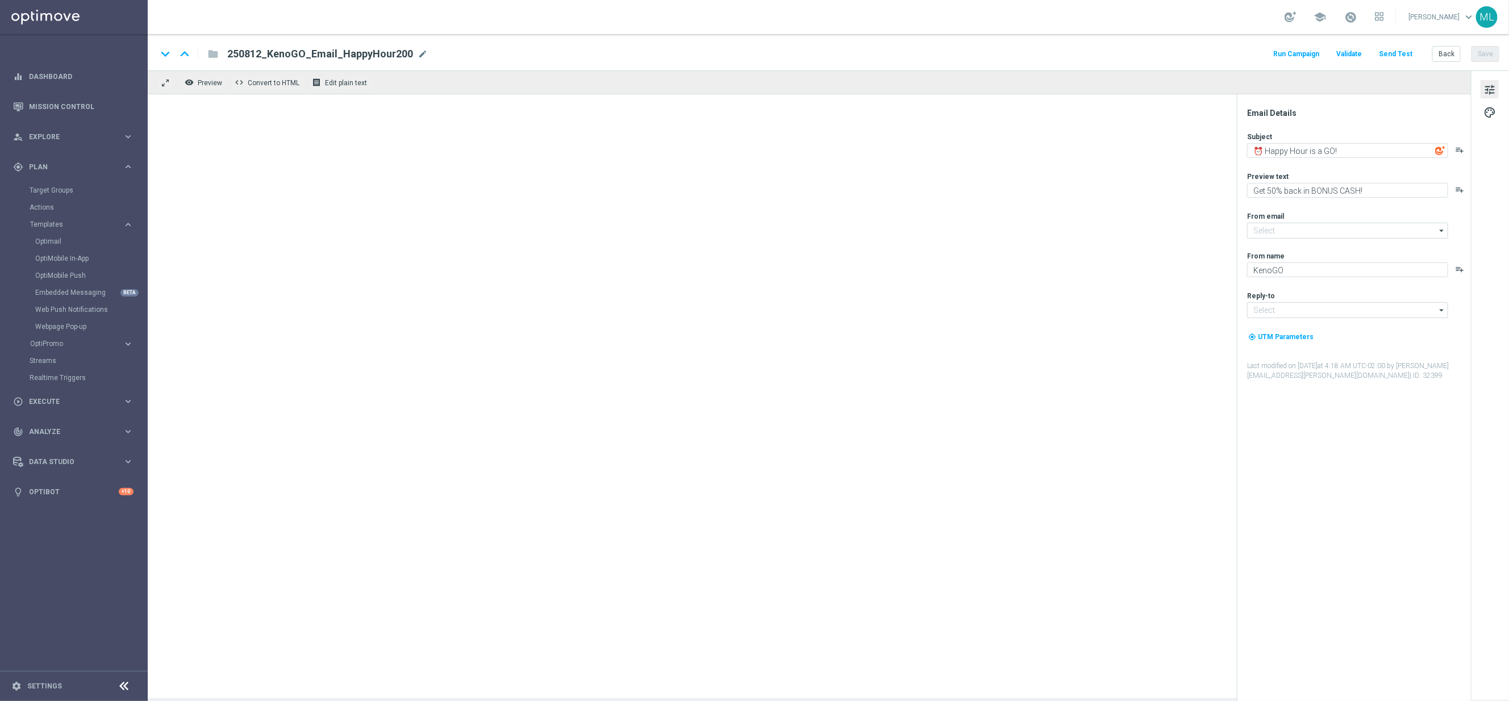
type input "[EMAIL_ADDRESS][DOMAIN_NAME]"
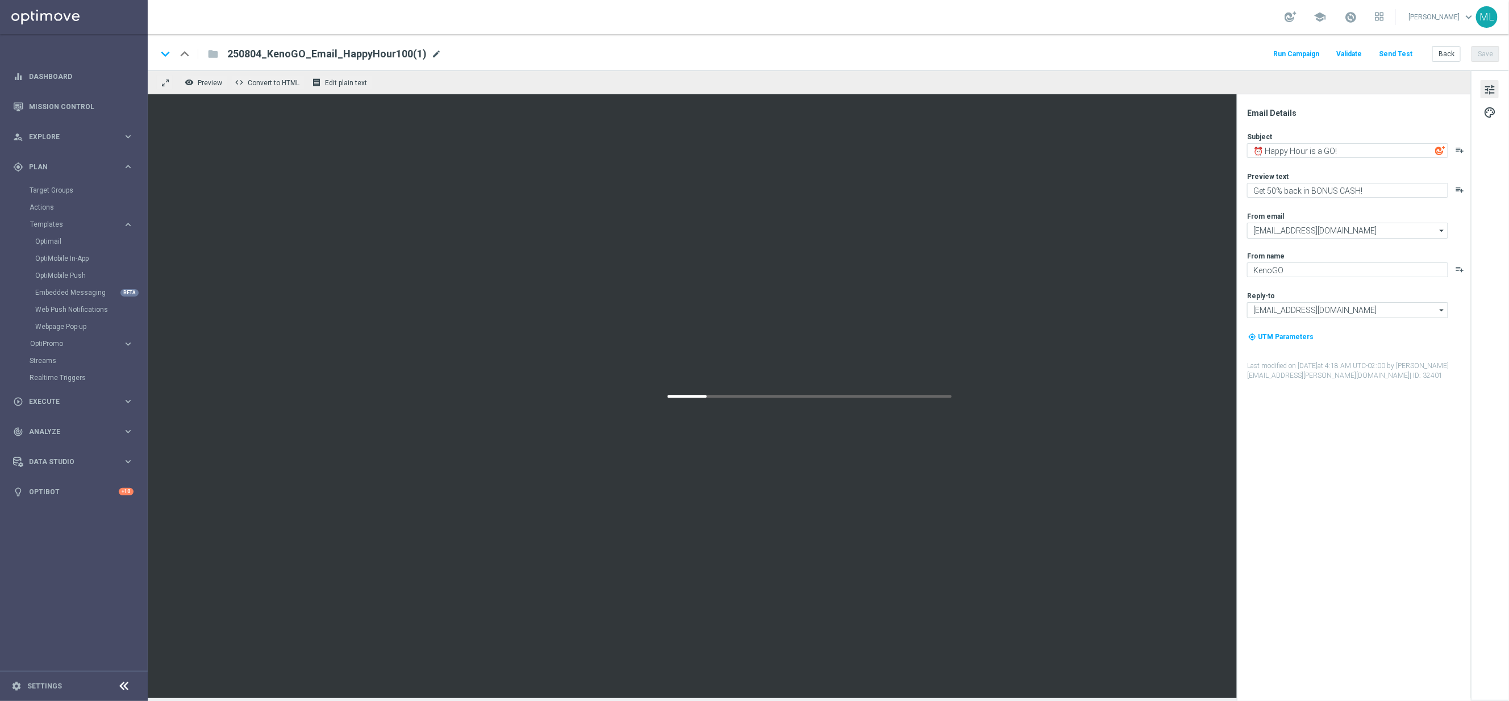
click at [433, 52] on span "mode_edit" at bounding box center [436, 54] width 10 height 10
drag, startPoint x: 373, startPoint y: 55, endPoint x: 388, endPoint y: 55, distance: 14.2
click at [388, 55] on input "250804_KenoGO_Email_HappyHour100(1)" at bounding box center [368, 54] width 282 height 15
drag, startPoint x: 259, startPoint y: 55, endPoint x: 276, endPoint y: 54, distance: 17.6
click at [261, 54] on input "250804_KenoGO_Email_HappyHour100" at bounding box center [368, 54] width 282 height 15
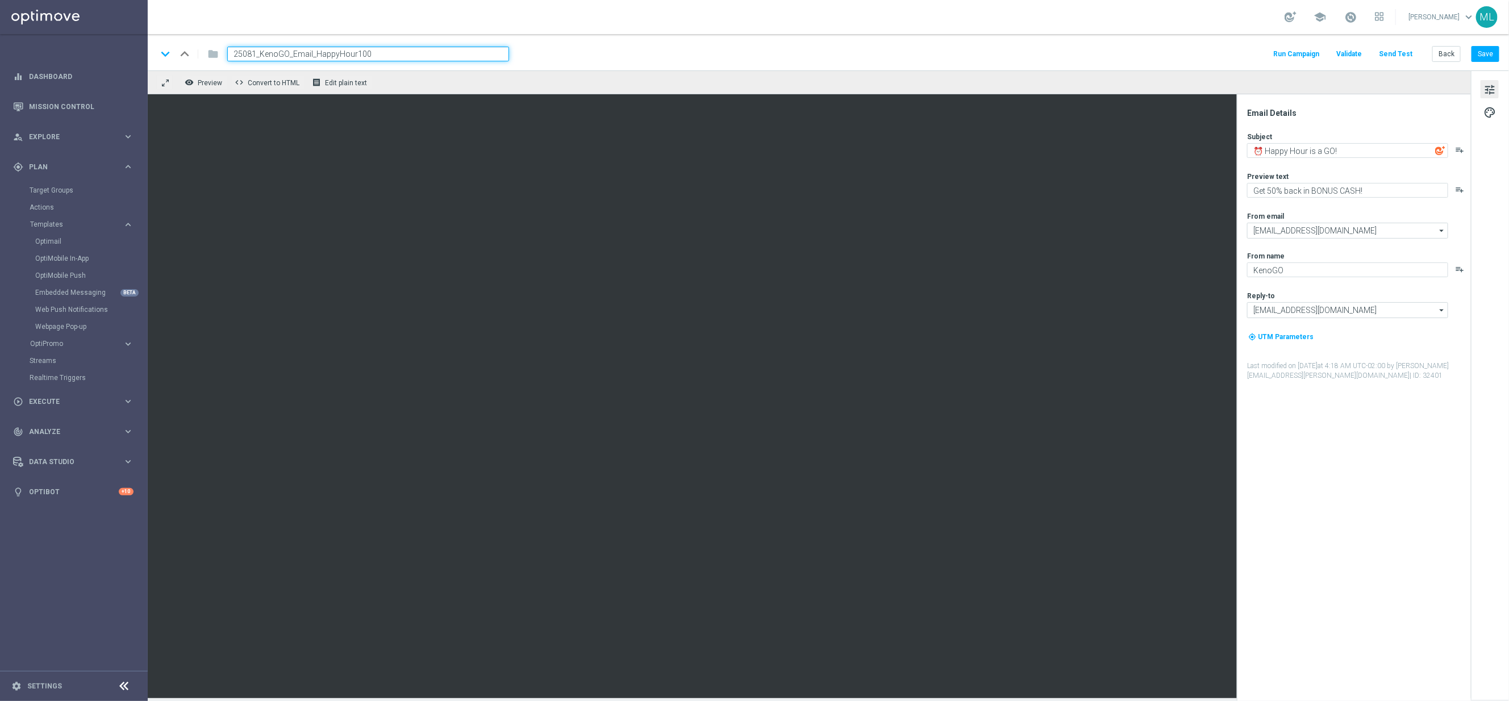
type input "250812_KenoGO_Email_HappyHour100"
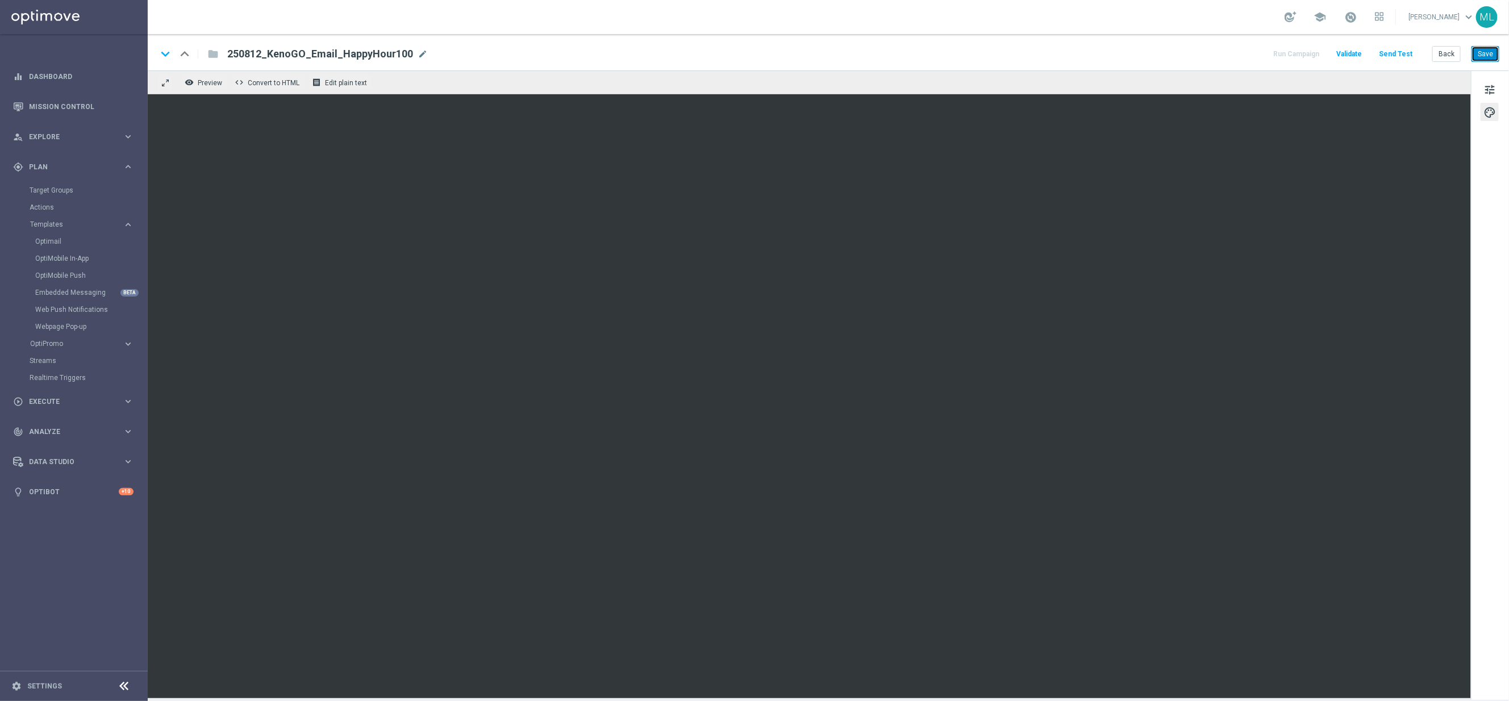
click at [1485, 53] on button "Save" at bounding box center [1486, 54] width 28 height 16
click at [1486, 57] on button "Save" at bounding box center [1486, 54] width 28 height 16
click at [1448, 57] on button "Back" at bounding box center [1446, 54] width 28 height 16
click at [1444, 57] on button "Back" at bounding box center [1446, 54] width 28 height 16
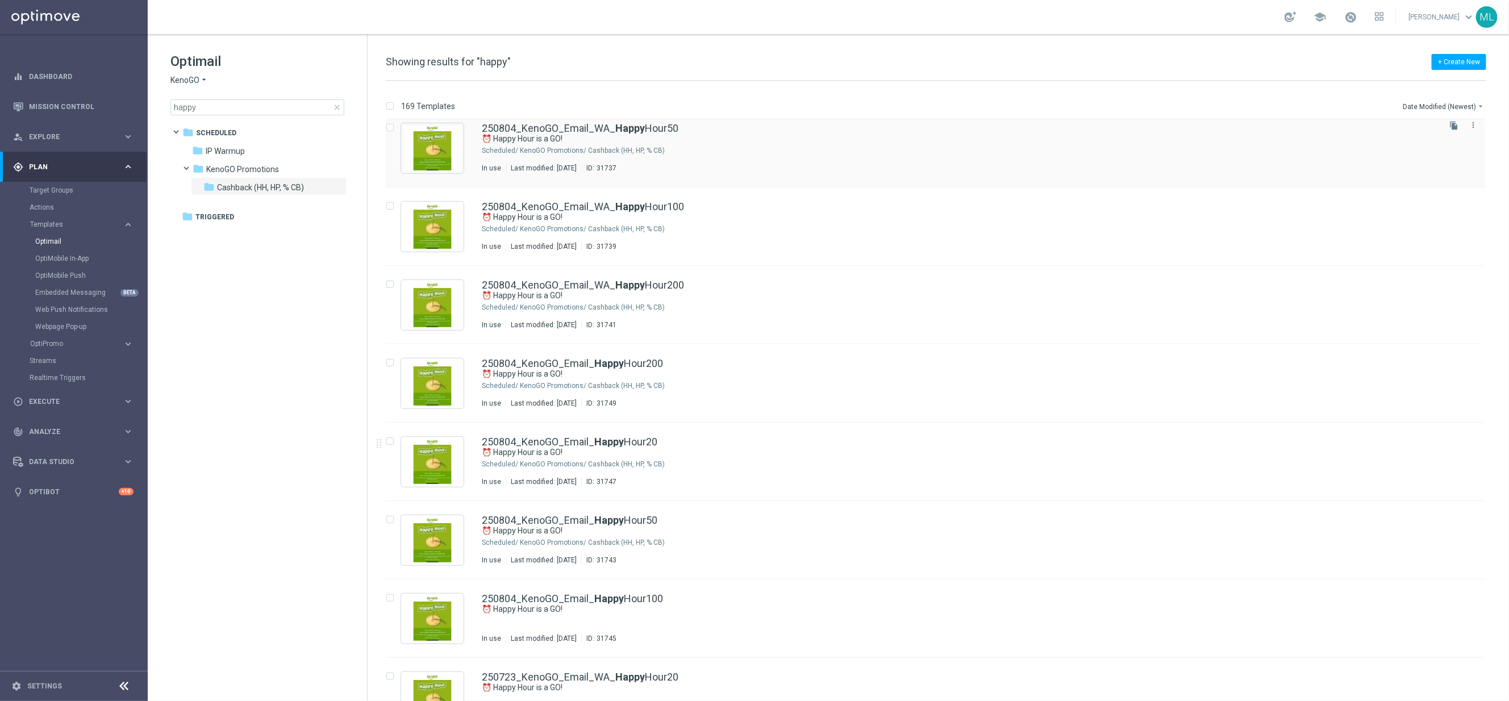
scroll to position [326, 0]
click at [1452, 518] on icon "file_copy" at bounding box center [1454, 516] width 9 height 9
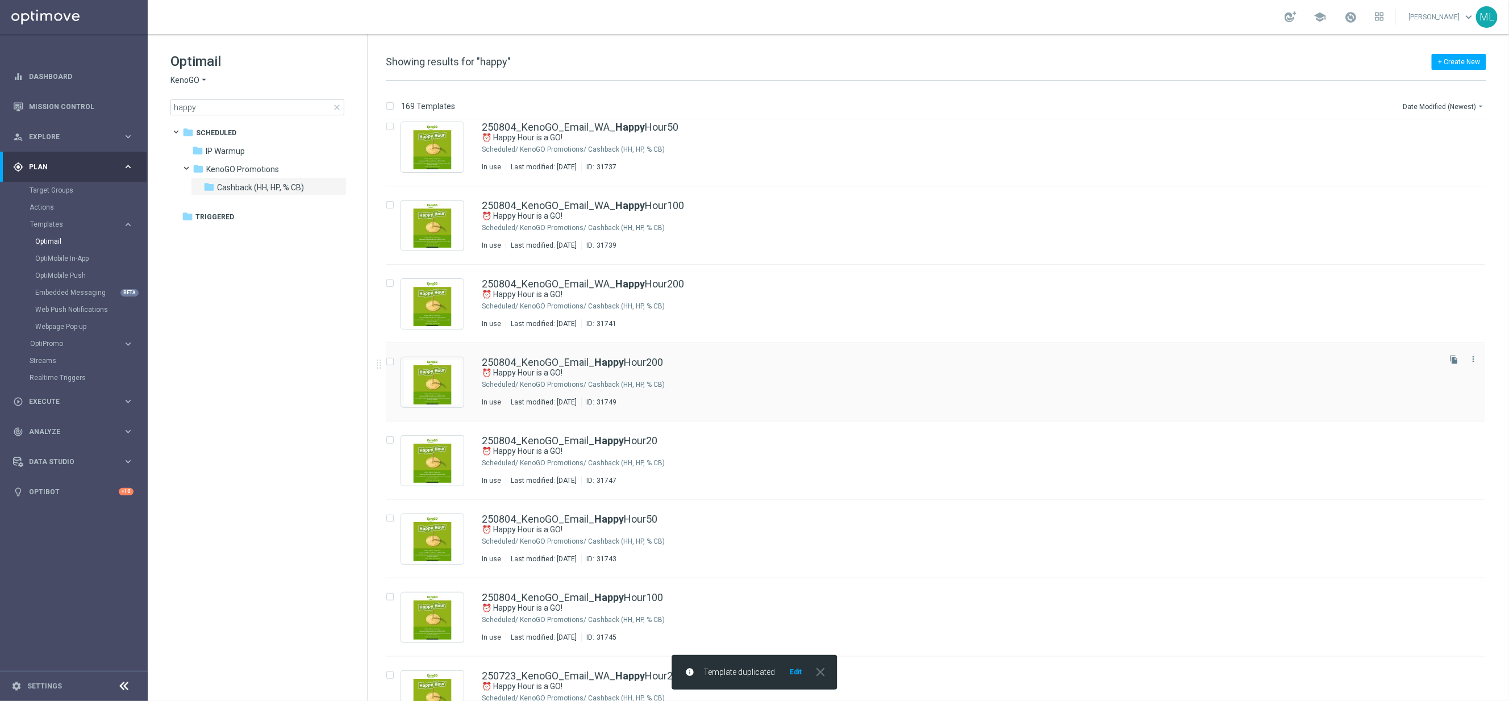
scroll to position [0, 0]
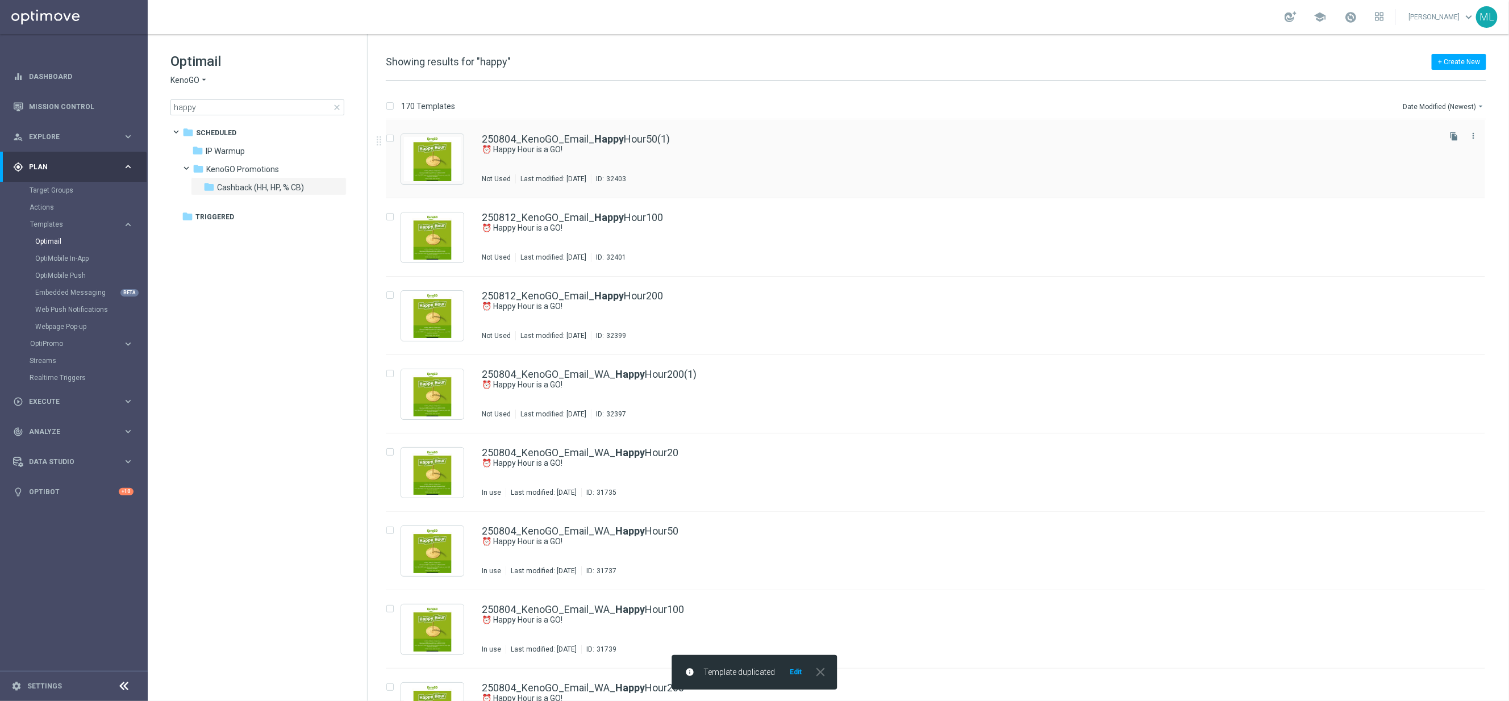
click at [722, 126] on div "250804_KenoGO_Email_ Happy Hour50(1) ⏰ Happy Hour is a GO! Not Used Last modifi…" at bounding box center [935, 159] width 1099 height 78
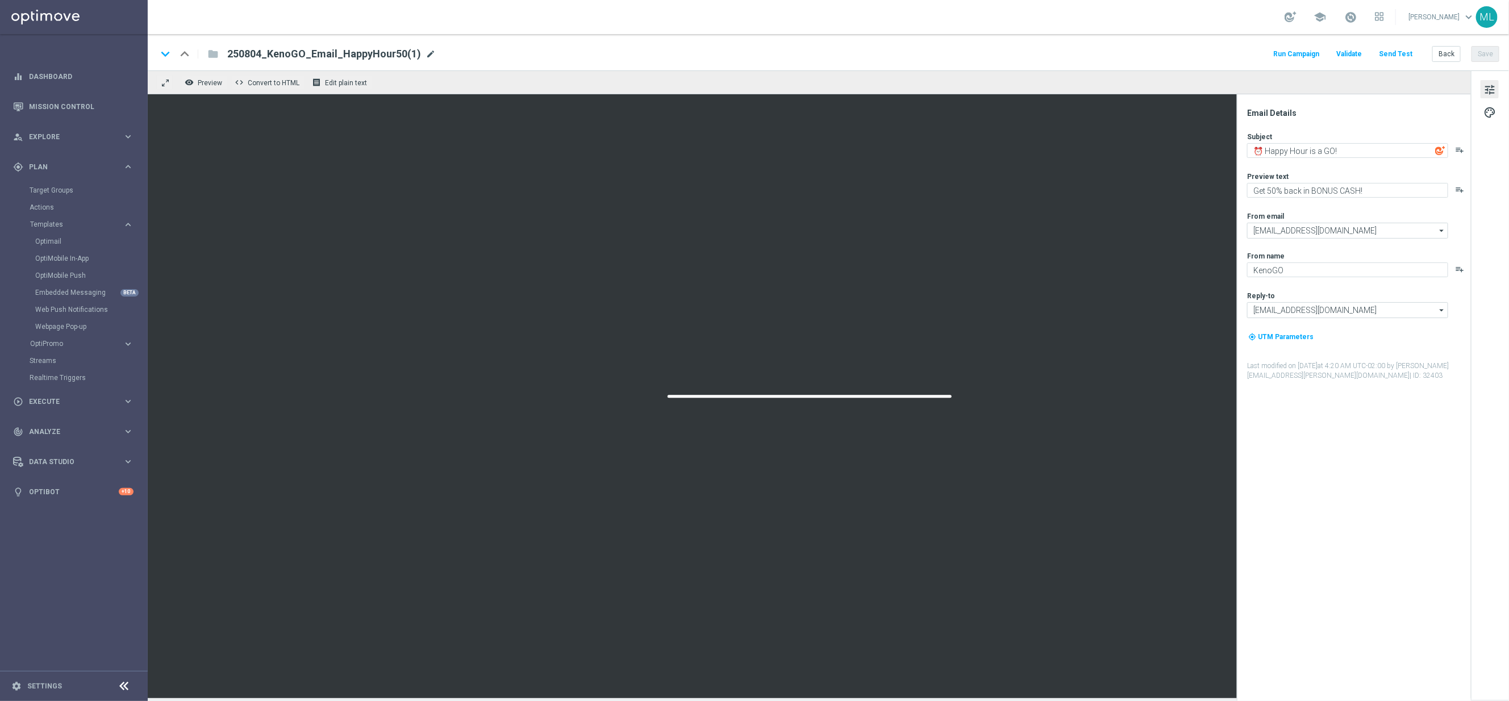
click at [428, 55] on span "mode_edit" at bounding box center [431, 54] width 10 height 10
drag, startPoint x: 368, startPoint y: 55, endPoint x: 398, endPoint y: 55, distance: 30.7
click at [398, 55] on input "250804_KenoGO_Email_HappyHour50(1)" at bounding box center [368, 54] width 282 height 15
drag, startPoint x: 259, startPoint y: 56, endPoint x: 303, endPoint y: 58, distance: 44.4
click at [261, 55] on input "250804_KenoGO_Email_HappyHour50" at bounding box center [368, 54] width 282 height 15
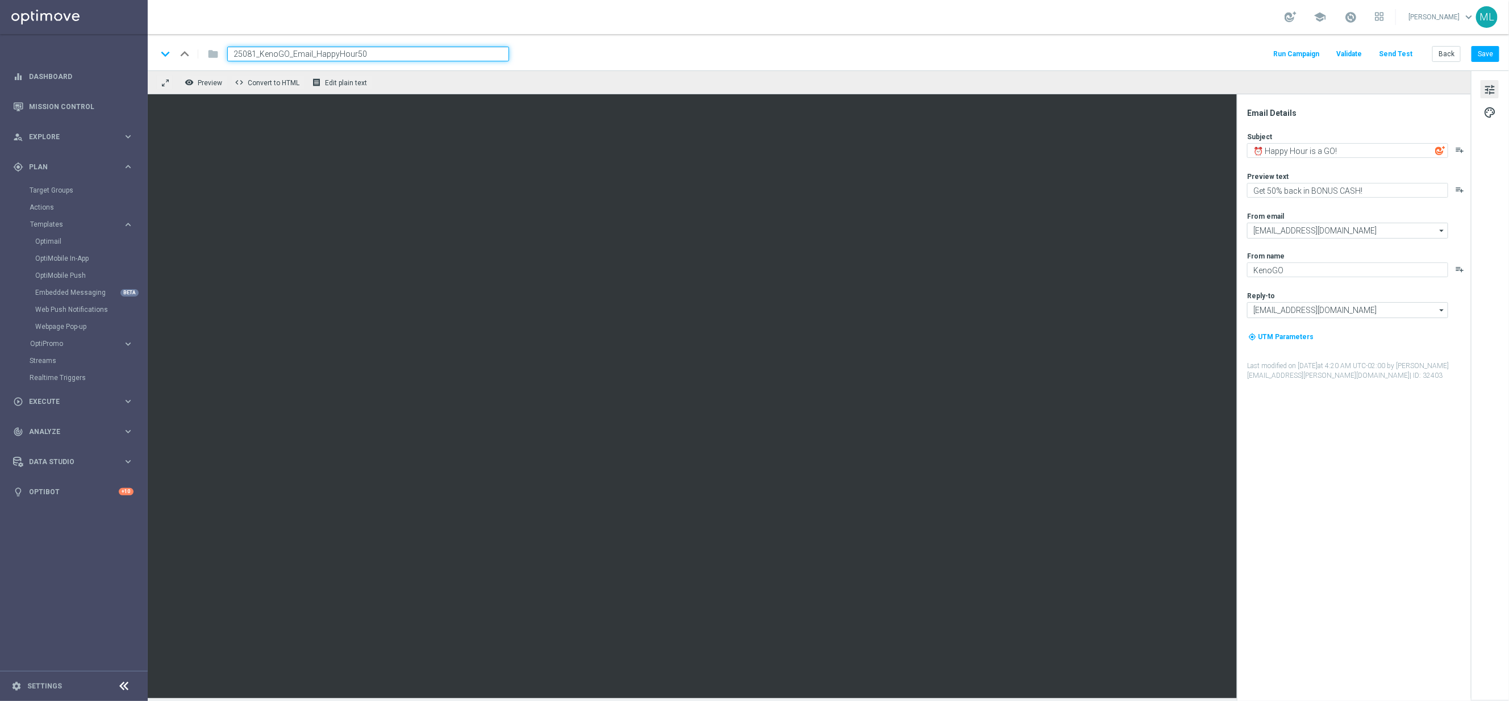
type input "250812_KenoGO_Email_HappyHour50"
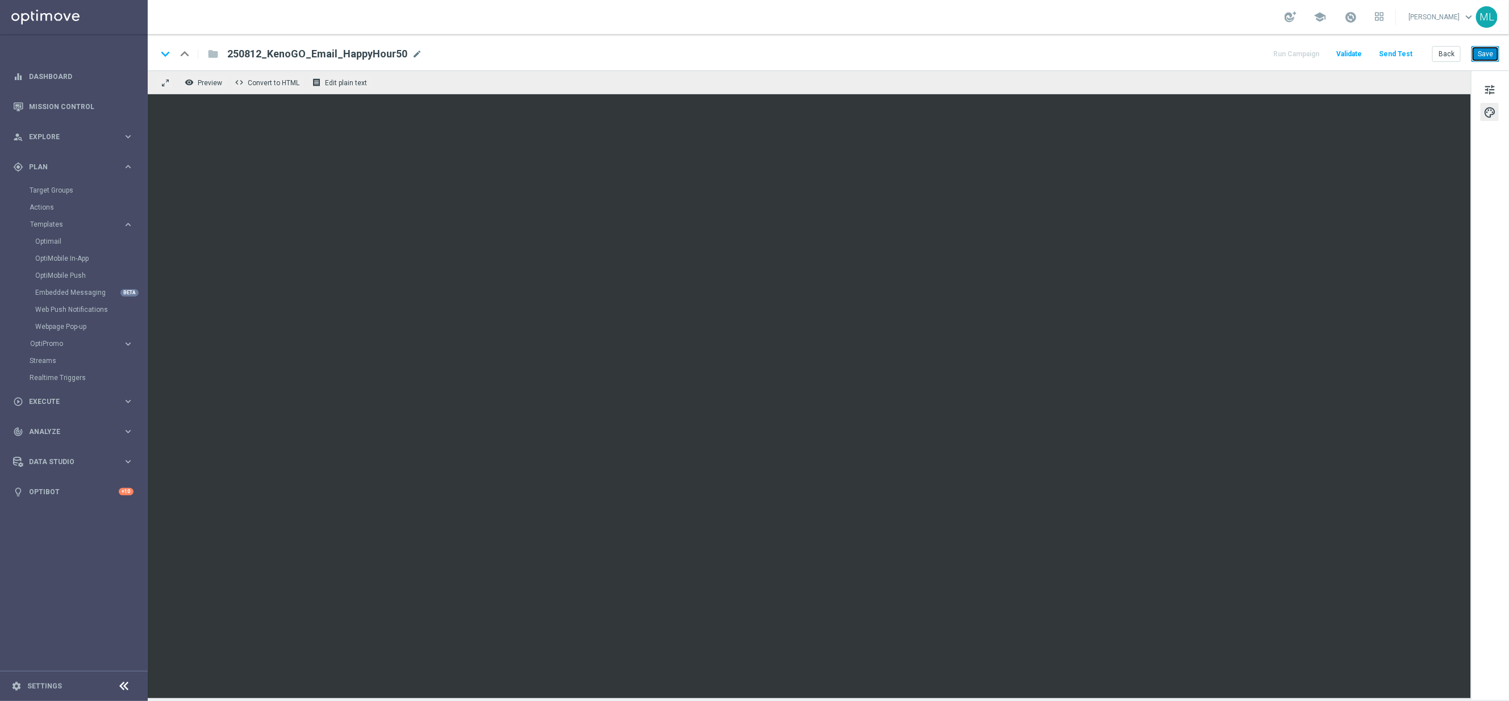
click at [1486, 55] on button "Save" at bounding box center [1486, 54] width 28 height 16
click at [1484, 57] on button "Save" at bounding box center [1486, 54] width 28 height 16
click at [1448, 57] on button "Back" at bounding box center [1446, 54] width 28 height 16
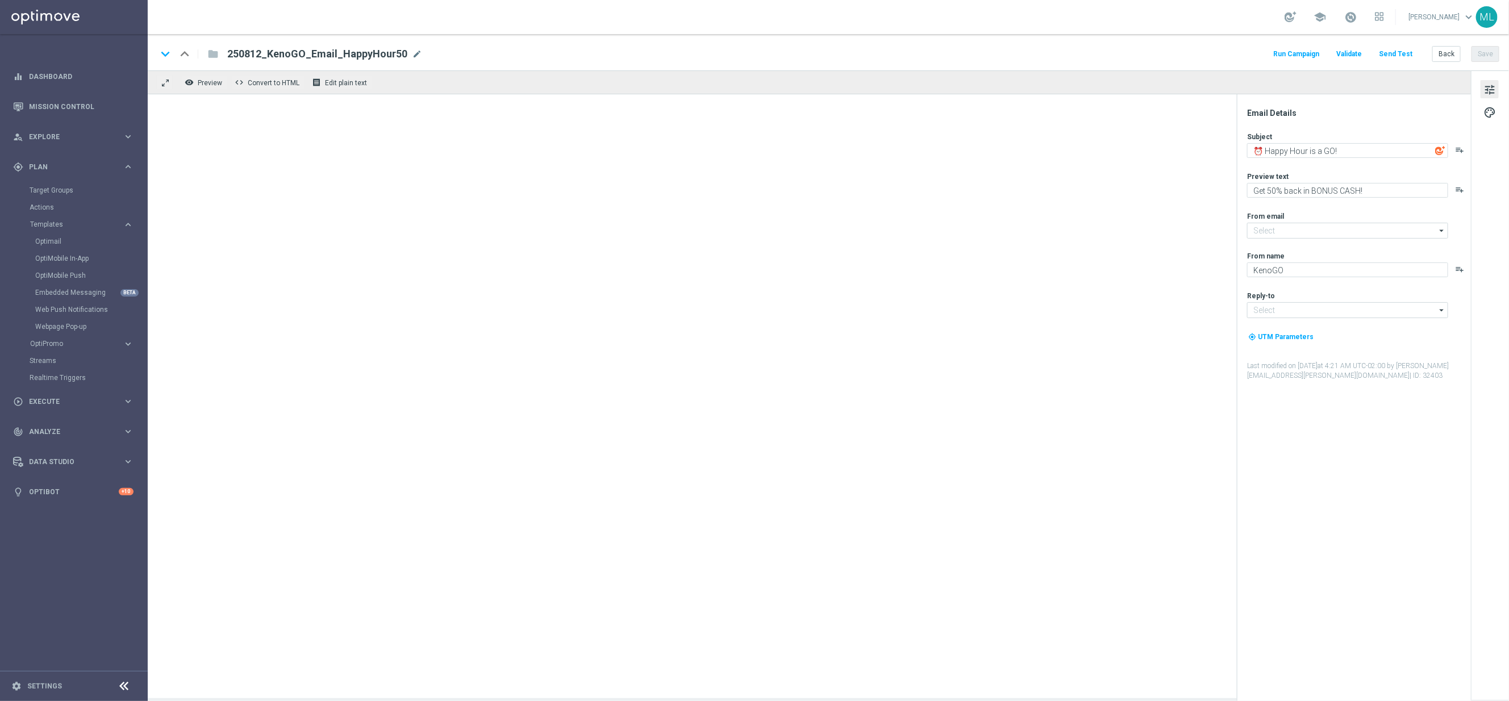
type input "[EMAIL_ADDRESS][DOMAIN_NAME]"
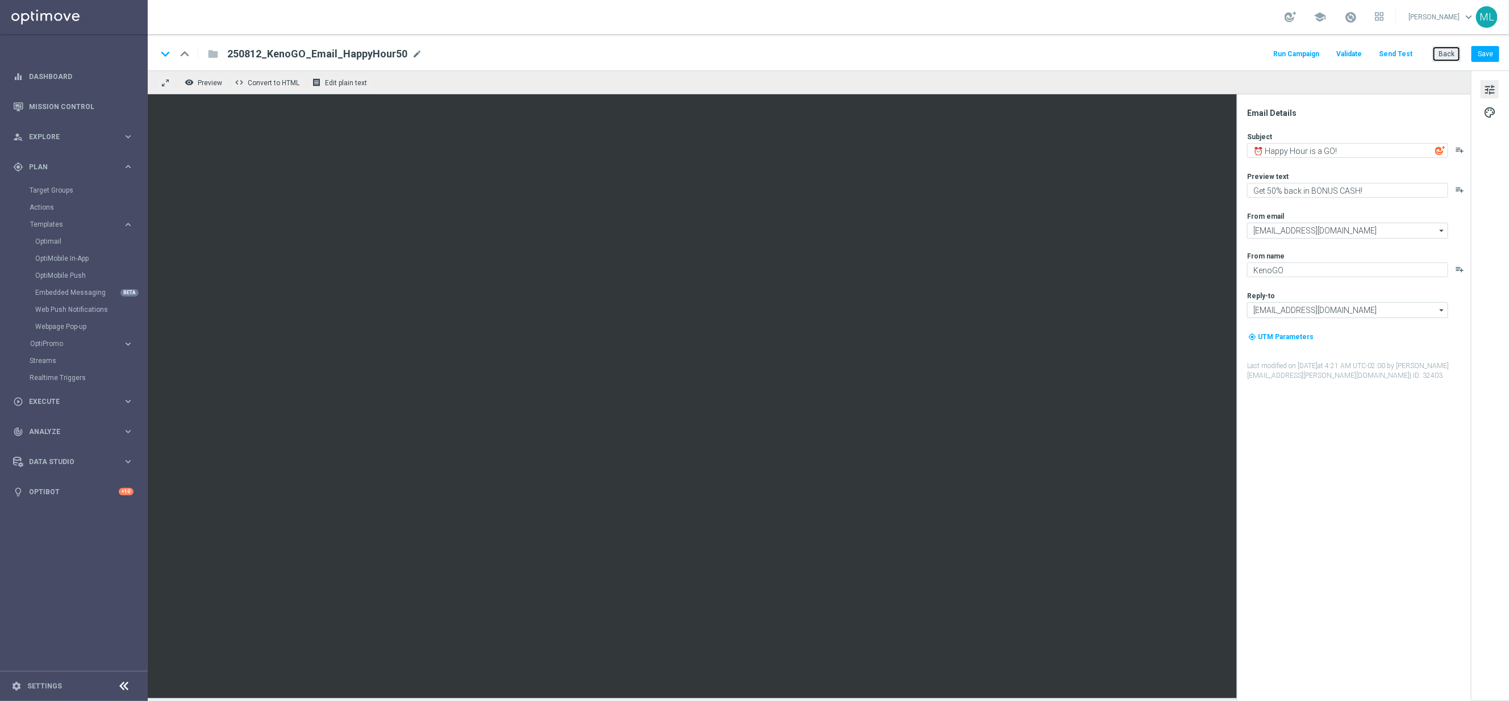
click at [1448, 58] on button "Back" at bounding box center [1446, 54] width 28 height 16
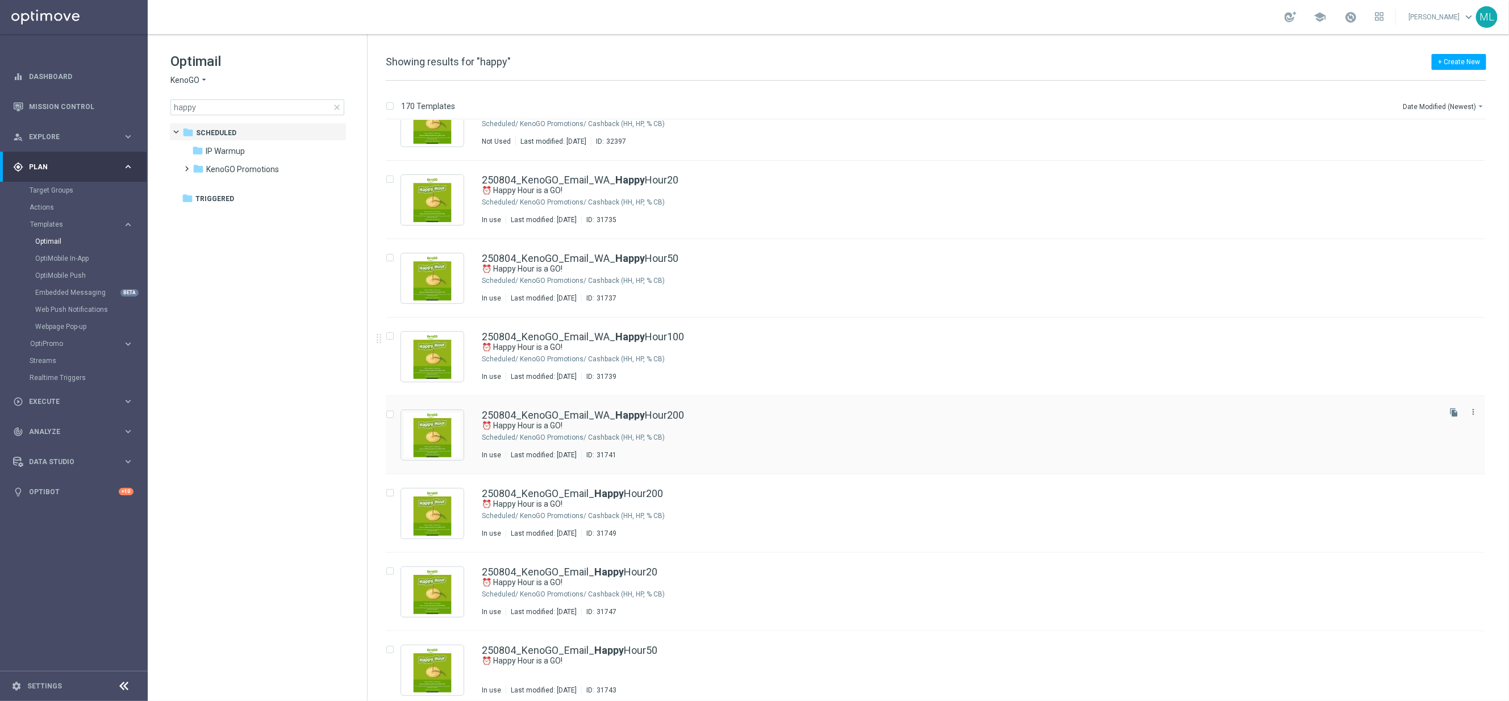
scroll to position [274, 0]
click at [1456, 489] on icon "file_copy" at bounding box center [1454, 489] width 9 height 9
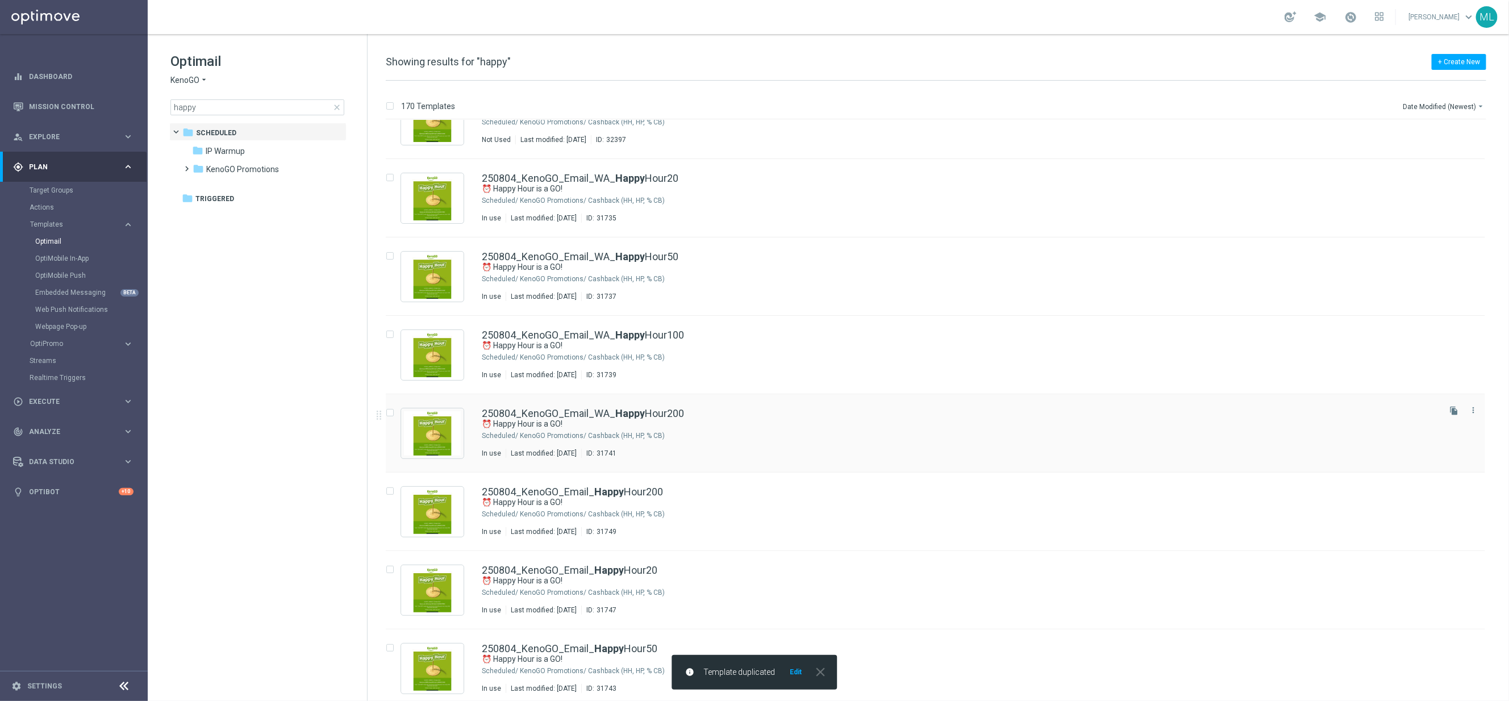
scroll to position [0, 0]
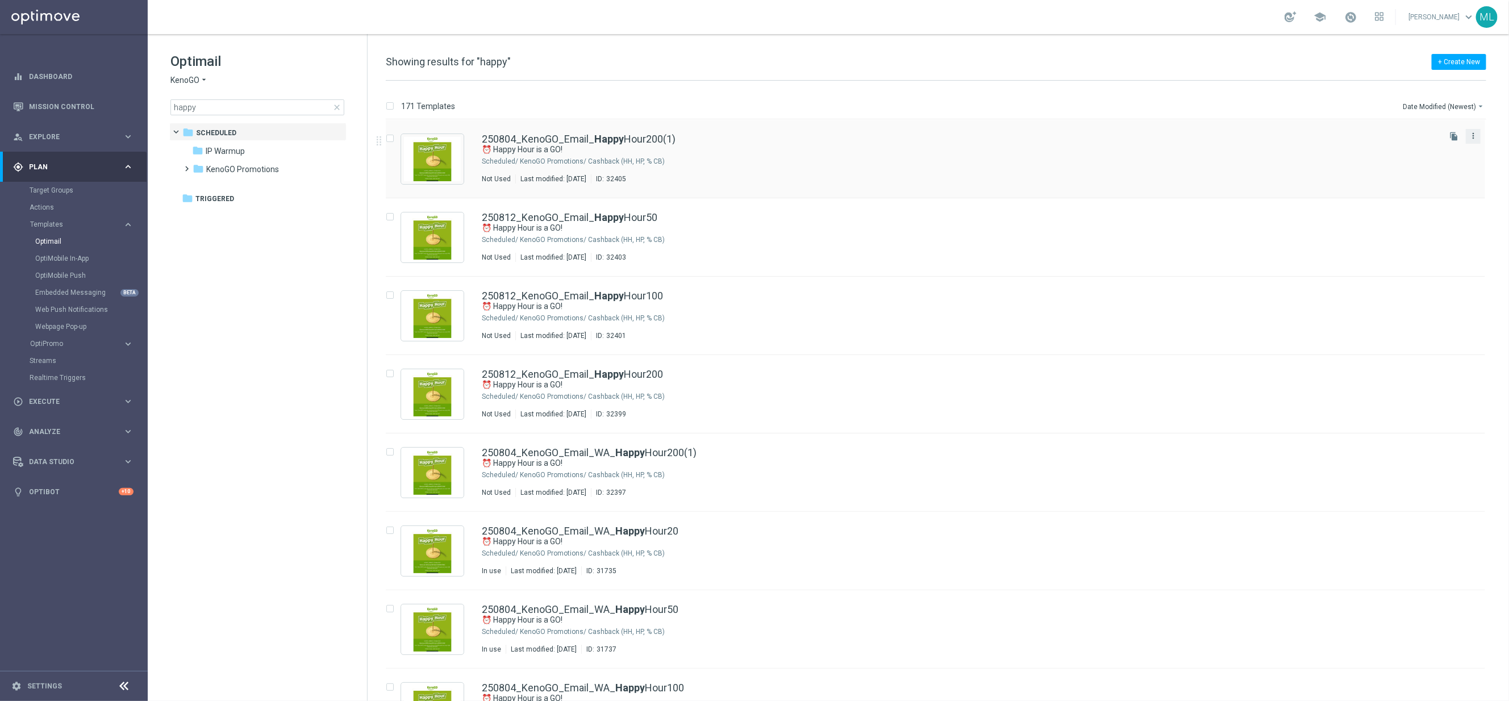
click at [1470, 138] on icon "more_vert" at bounding box center [1473, 135] width 9 height 9
click at [1405, 184] on div "Delete" at bounding box center [1426, 181] width 69 height 8
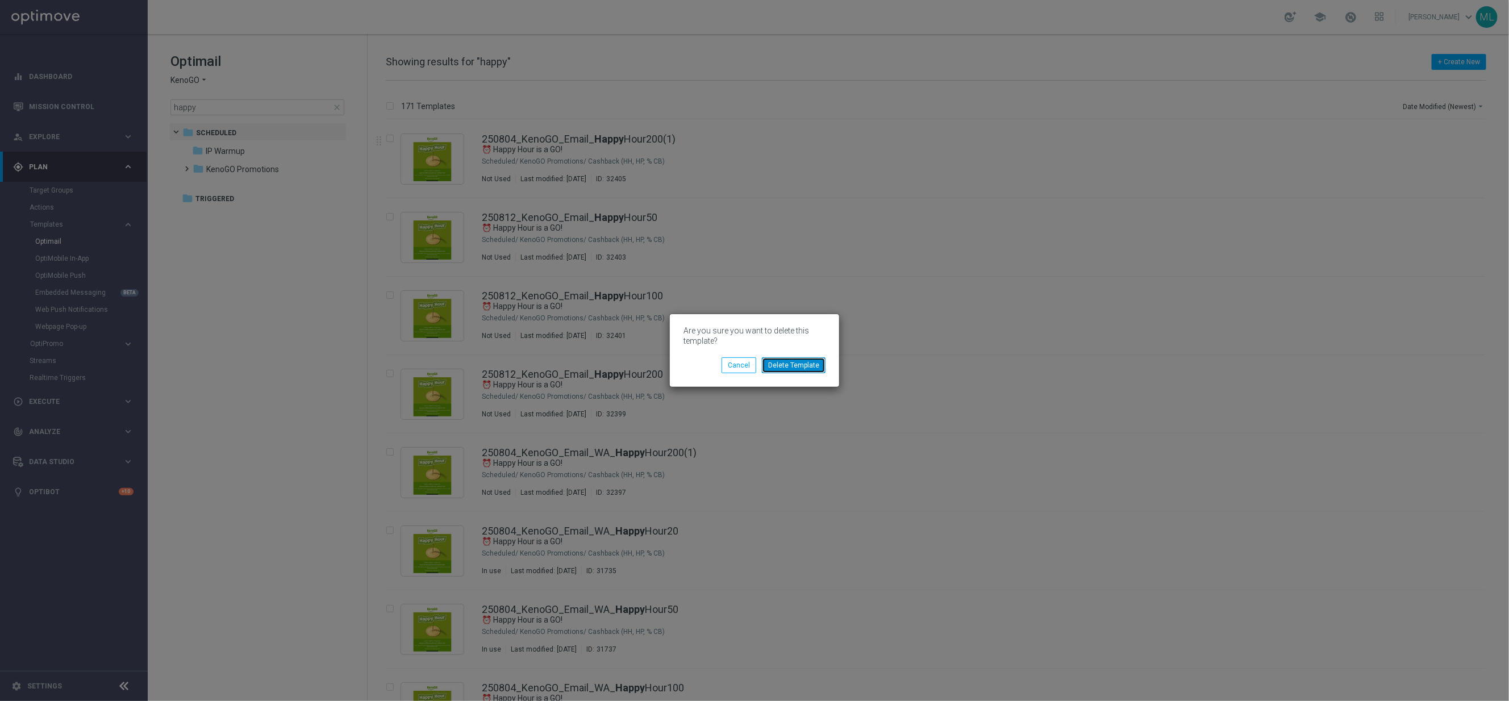
click at [823, 366] on button "Delete Template" at bounding box center [794, 365] width 64 height 16
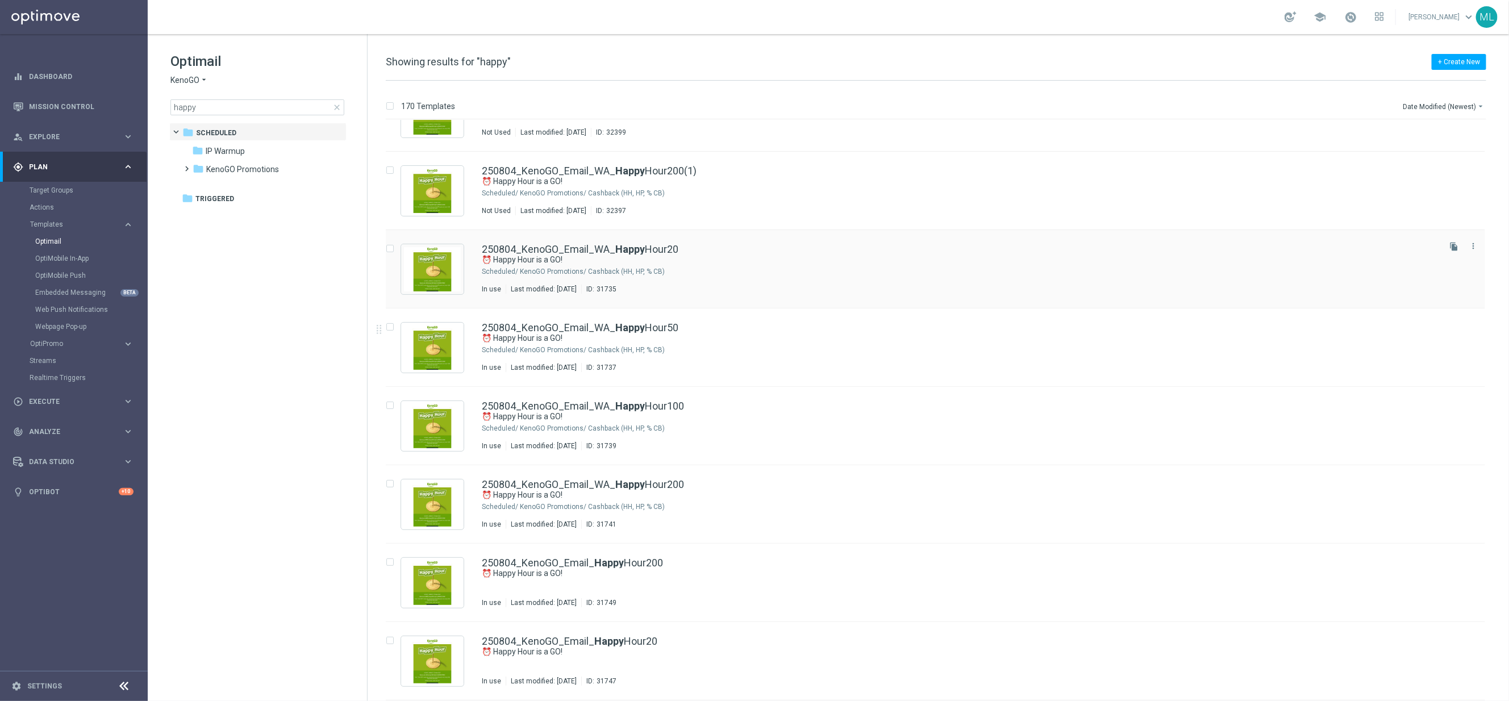
scroll to position [216, 0]
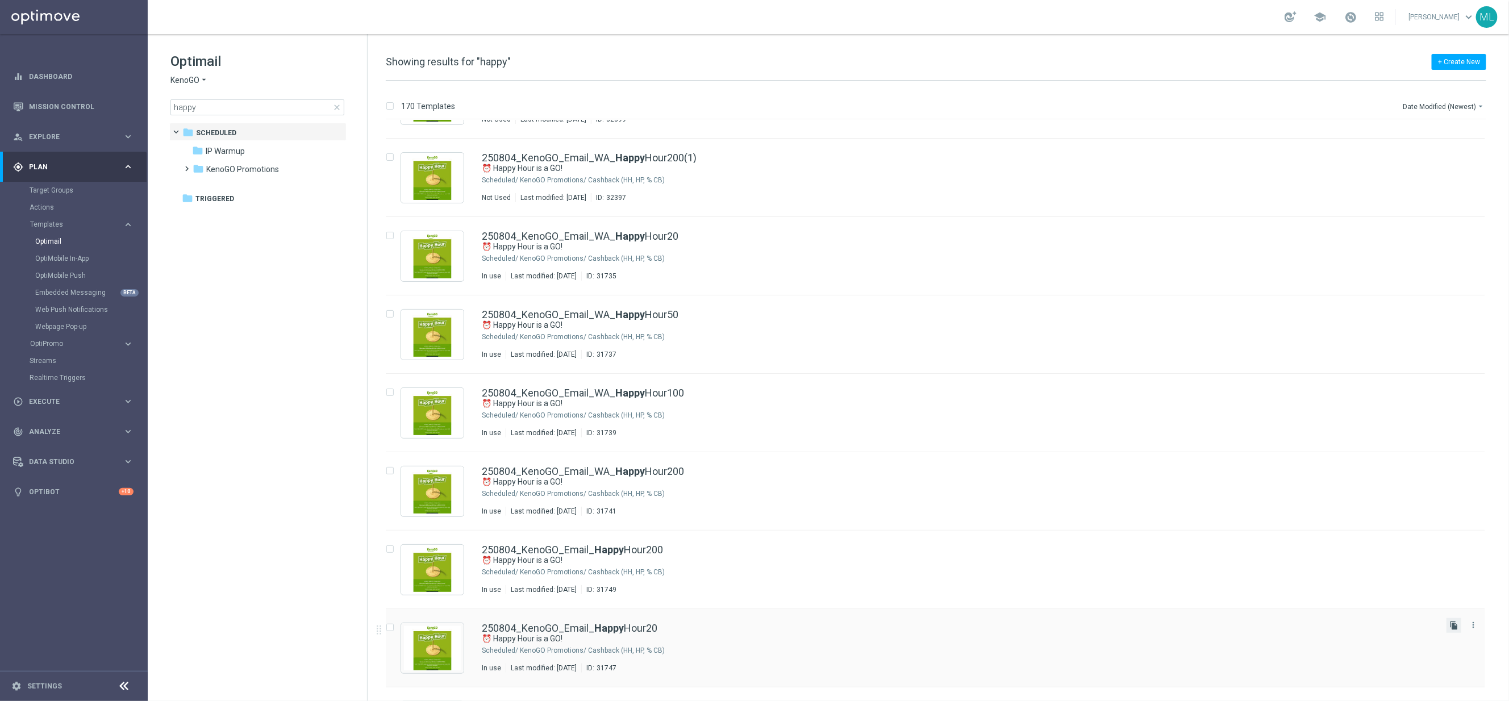
click at [1453, 628] on icon "file_copy" at bounding box center [1454, 625] width 9 height 9
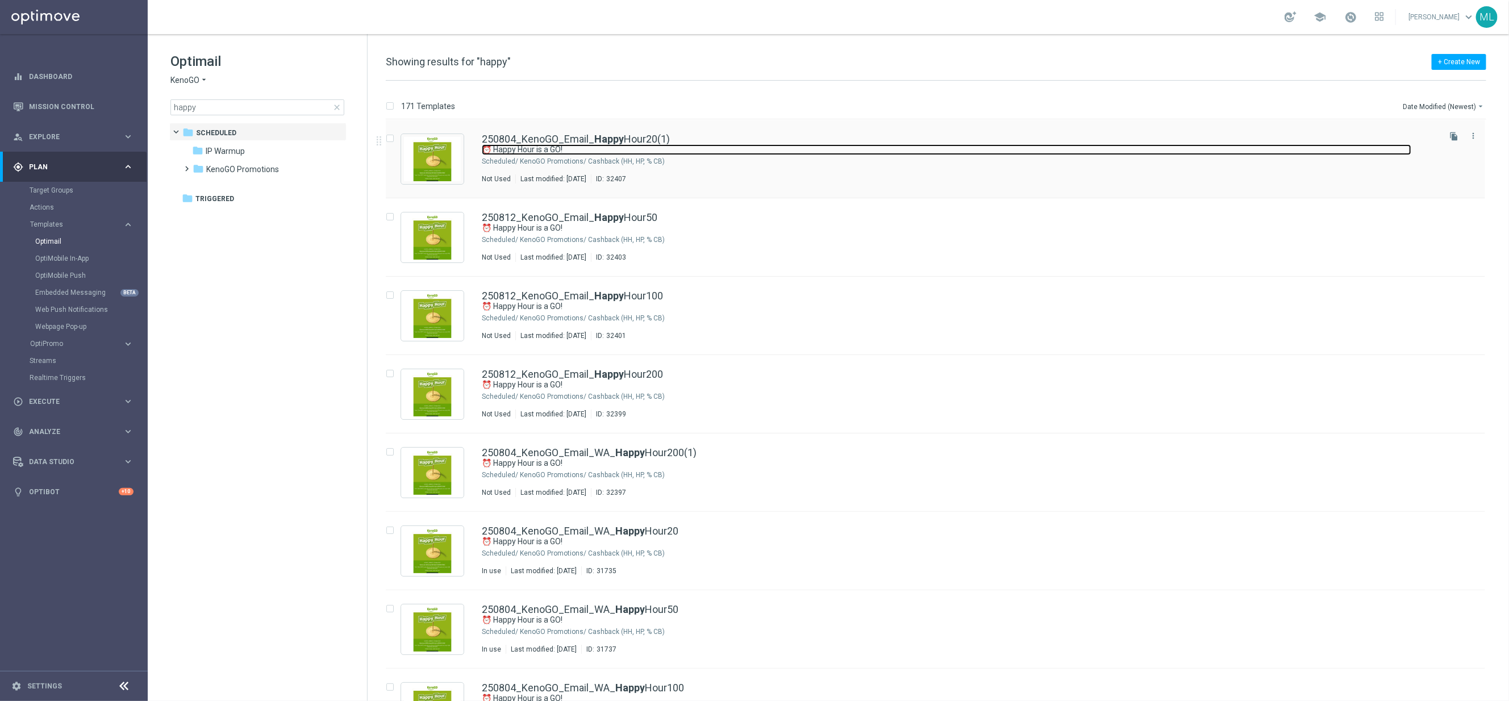
click at [907, 150] on link "⏰ Happy Hour is a GO!" at bounding box center [947, 149] width 930 height 11
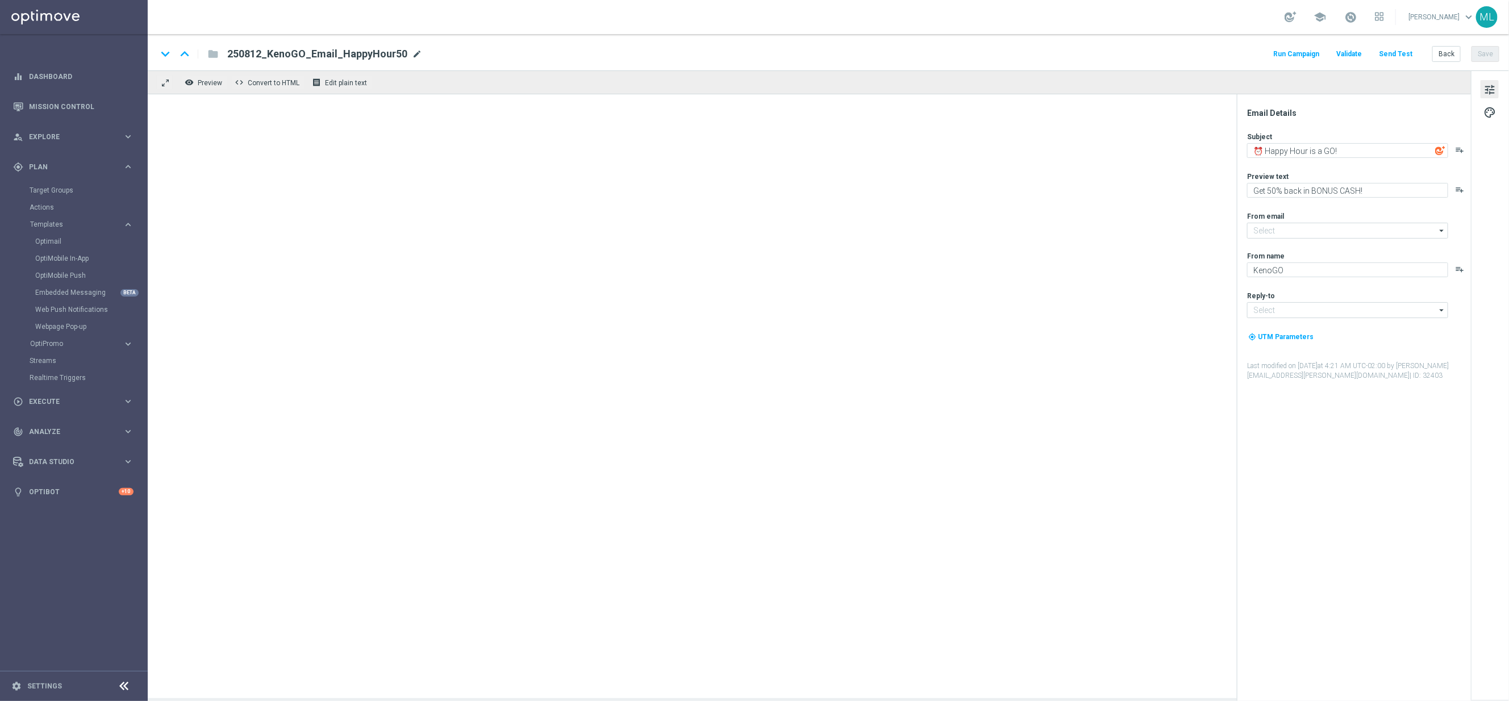
type input "[EMAIL_ADDRESS][DOMAIN_NAME]"
click at [412, 52] on span "mode_edit" at bounding box center [417, 54] width 10 height 10
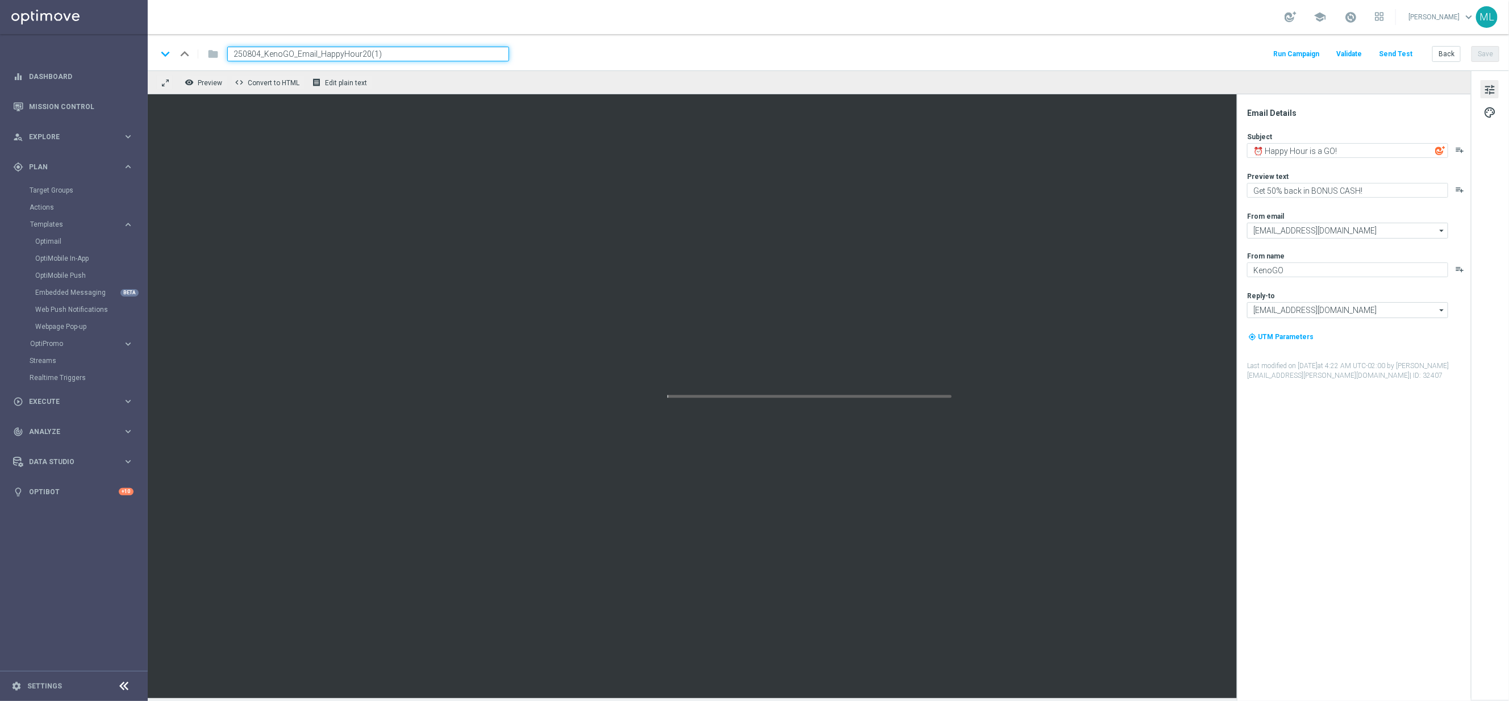
click at [262, 53] on input "250804_KenoGO_Email_HappyHour20(1)" at bounding box center [368, 54] width 282 height 15
click at [260, 56] on input "250804_KenoGO_Email_HappyHour20(1)" at bounding box center [368, 54] width 282 height 15
drag, startPoint x: 367, startPoint y: 55, endPoint x: 402, endPoint y: 56, distance: 35.2
click at [401, 57] on input "250812_KenoGO_Email_HappyHour20(1)" at bounding box center [368, 54] width 282 height 15
type input "250812_KenoGO_Email_HappyHour20"
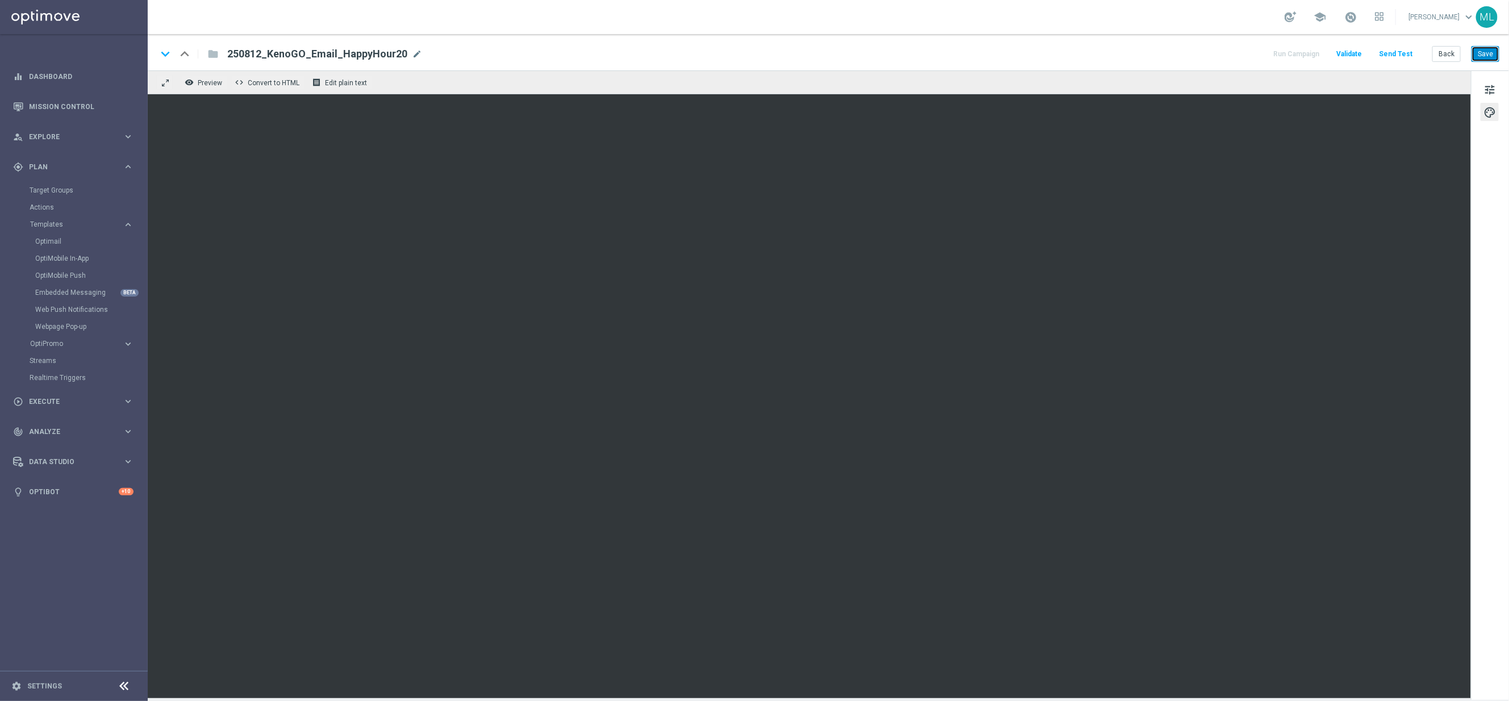
click at [1486, 58] on button "Save" at bounding box center [1486, 54] width 28 height 16
click at [1485, 53] on button "Save" at bounding box center [1486, 54] width 28 height 16
click at [1446, 57] on button "Back" at bounding box center [1446, 54] width 28 height 16
click at [1444, 55] on button "Back" at bounding box center [1446, 54] width 28 height 16
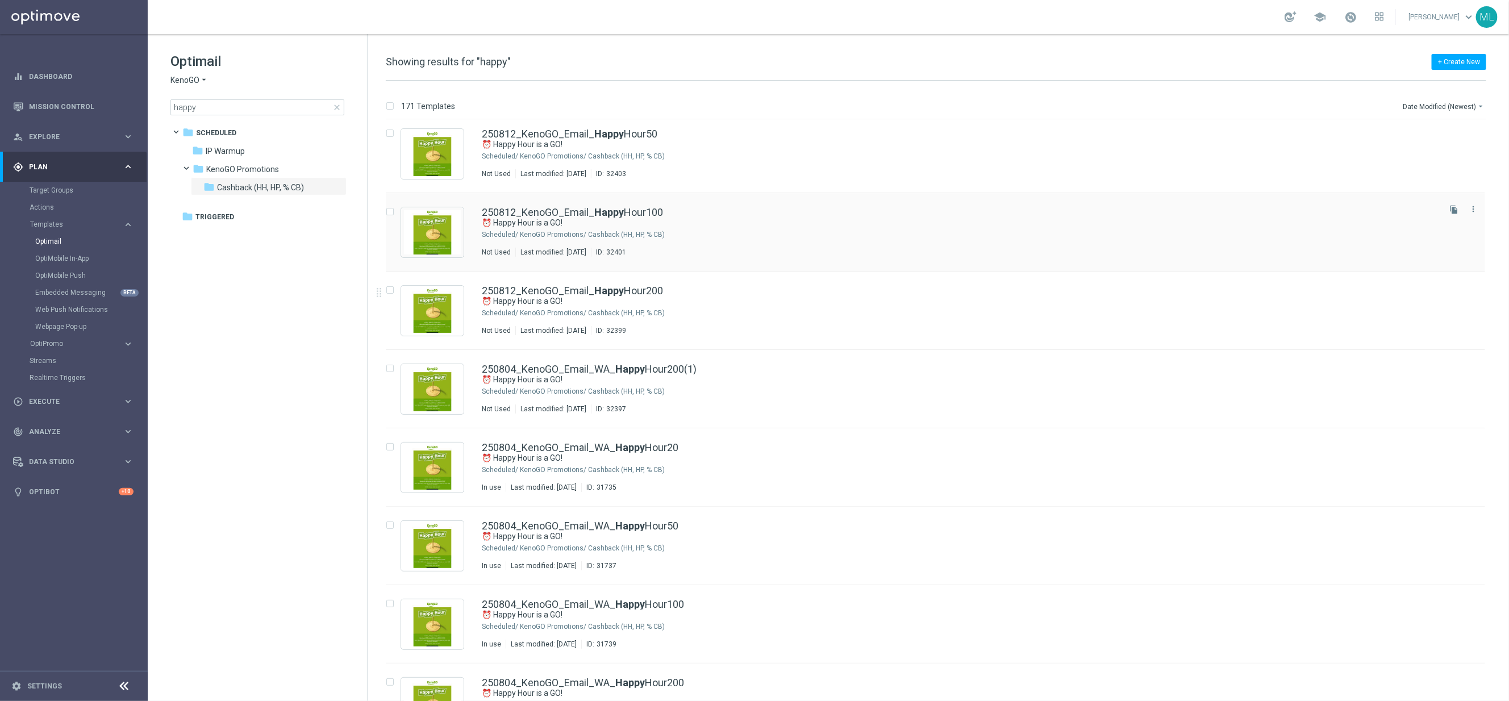
scroll to position [85, 0]
click at [741, 365] on div "250804_KenoGO_Email_WA_ Happy Hour200(1)" at bounding box center [960, 368] width 956 height 10
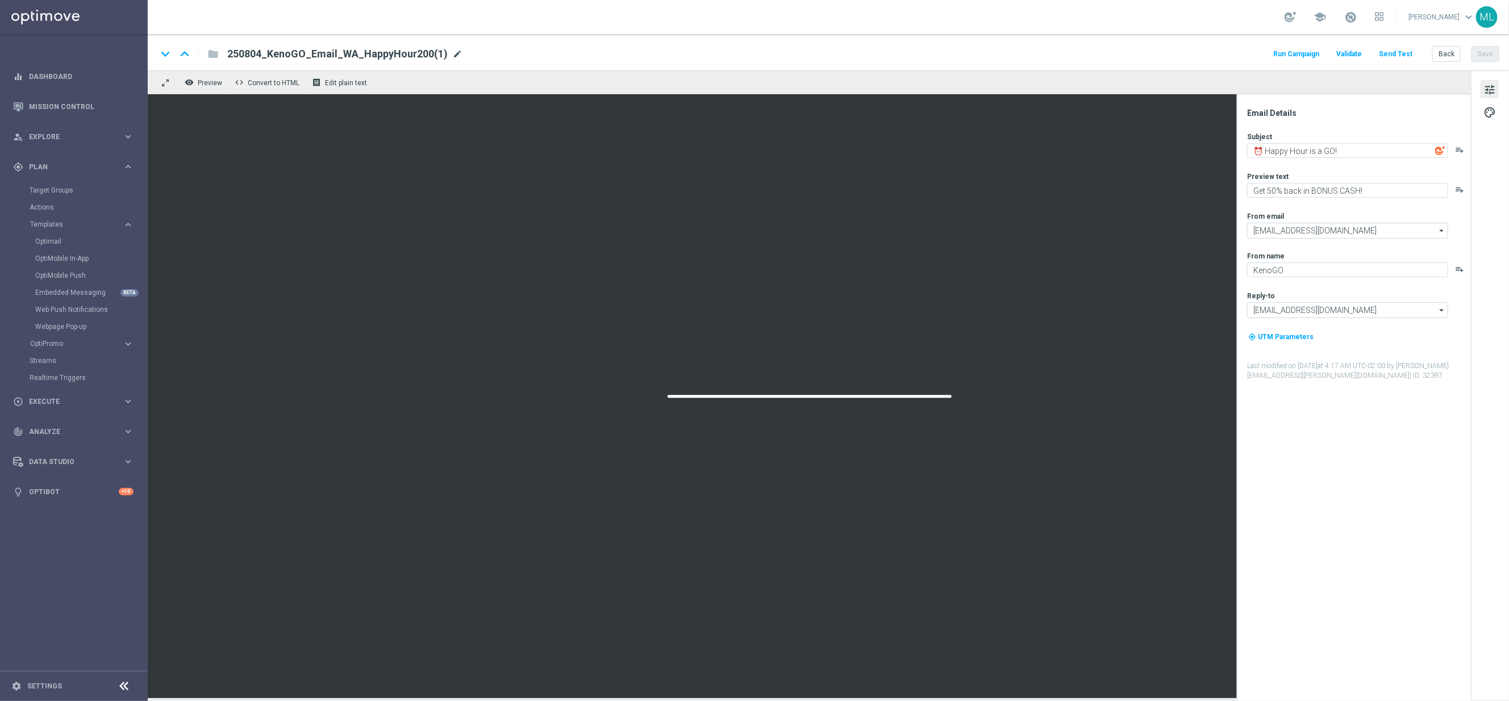
click at [452, 55] on span "mode_edit" at bounding box center [457, 54] width 10 height 10
drag, startPoint x: 260, startPoint y: 55, endPoint x: 277, endPoint y: 53, distance: 17.7
click at [260, 55] on input "250804_KenoGO_Email_WA_HappyHour200(1)" at bounding box center [368, 54] width 282 height 15
drag, startPoint x: 388, startPoint y: 55, endPoint x: 412, endPoint y: 56, distance: 23.9
click at [412, 56] on input "250812_KenoGO_Email_WA_HappyHour200(1)" at bounding box center [368, 54] width 282 height 15
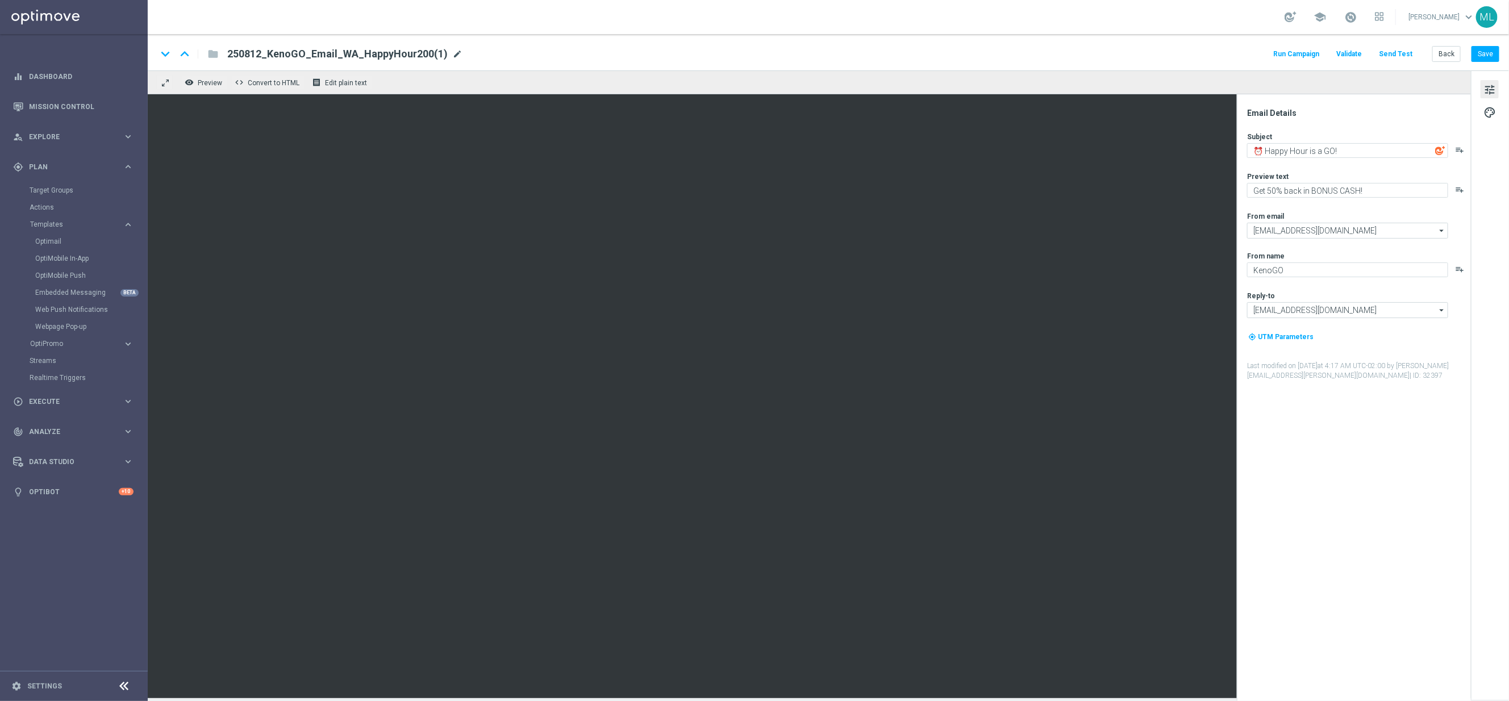
click at [452, 51] on span "mode_edit" at bounding box center [457, 54] width 10 height 10
type input "250812_KenoGO_Email_WA_HappyHour200"
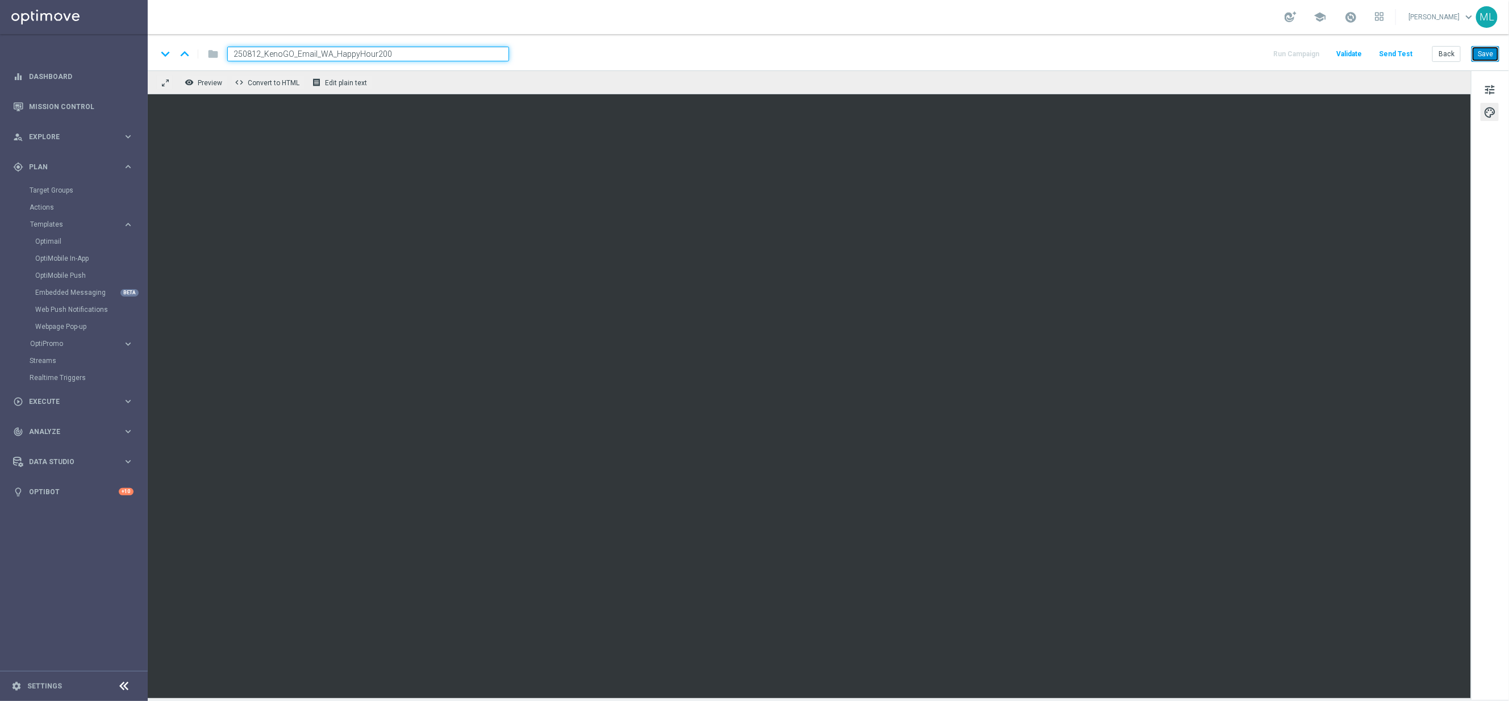
click at [1491, 51] on button "Save" at bounding box center [1486, 54] width 28 height 16
click at [1442, 52] on button "Back" at bounding box center [1446, 54] width 28 height 16
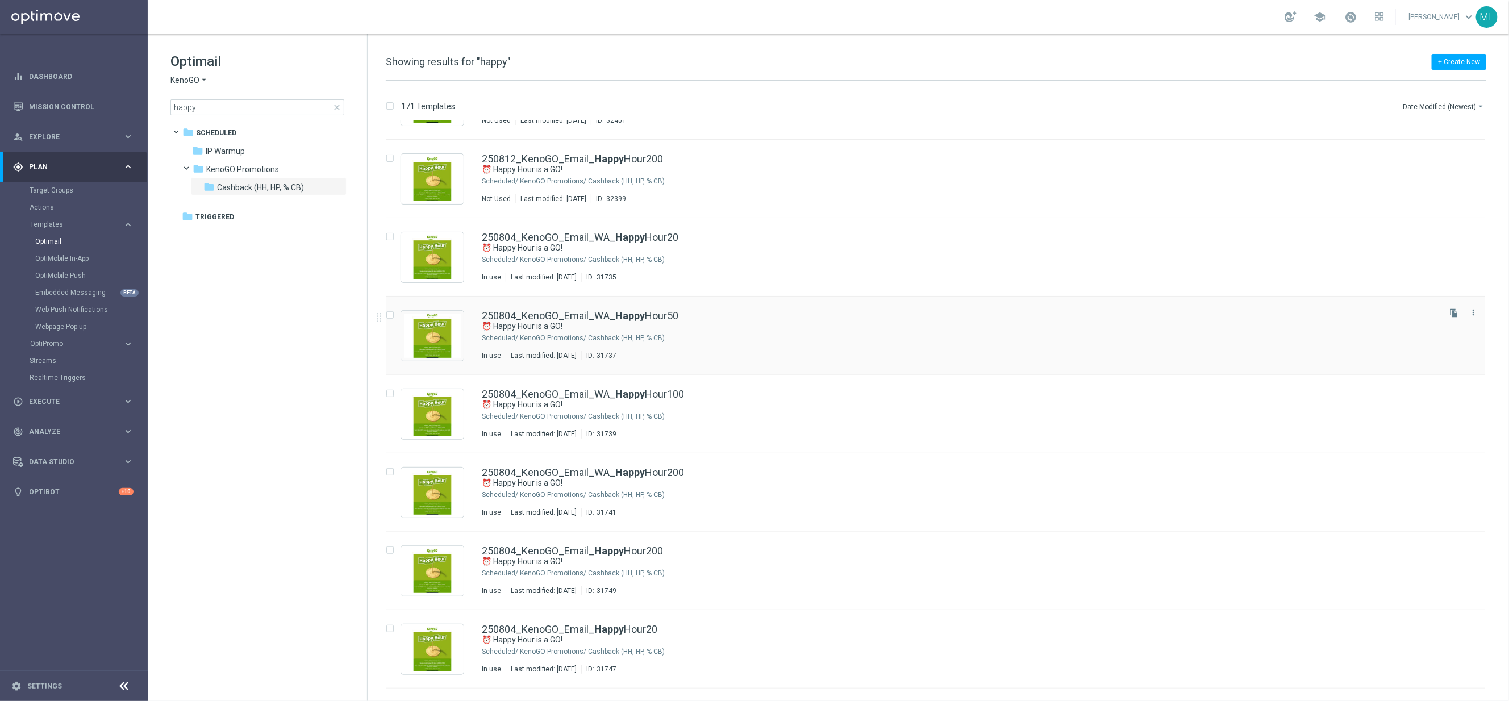
scroll to position [295, 0]
click at [1450, 391] on icon "file_copy" at bounding box center [1454, 389] width 9 height 9
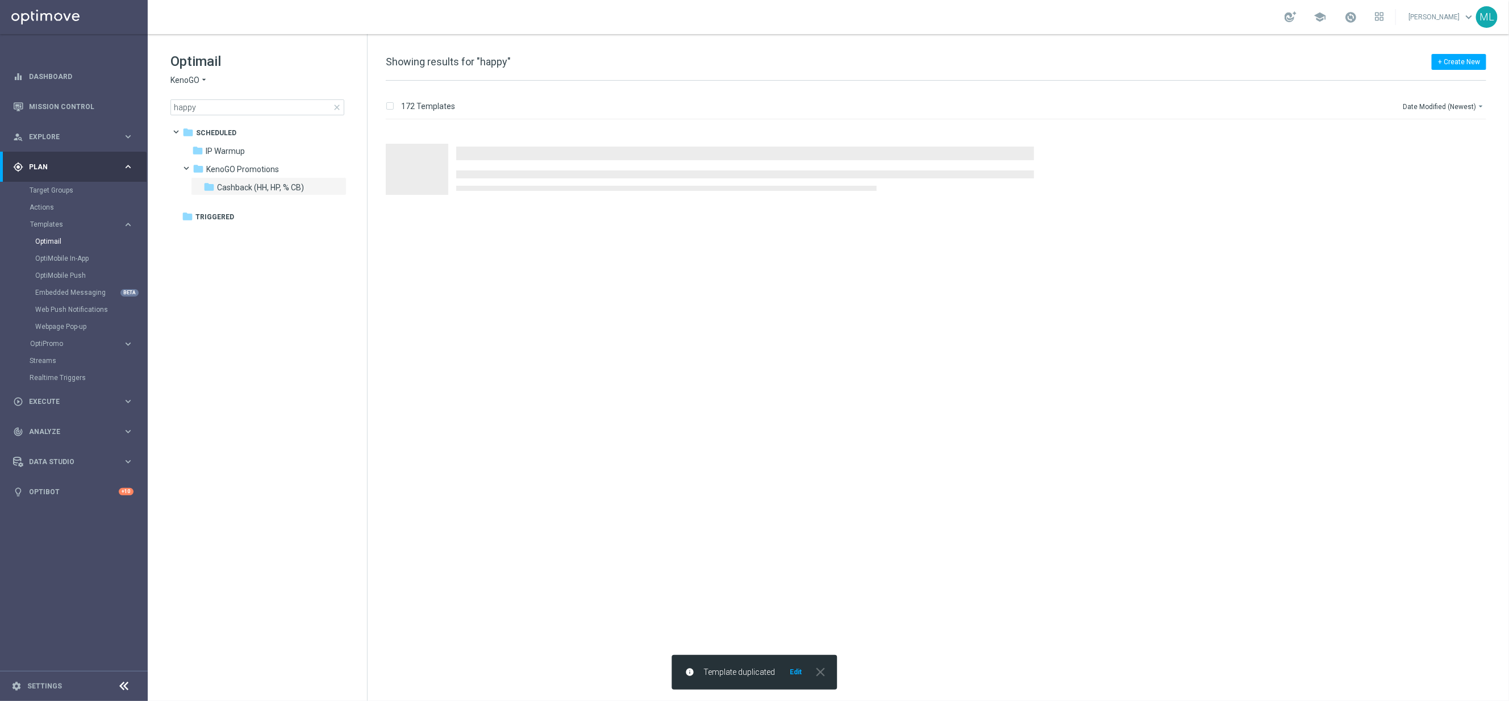
scroll to position [0, 0]
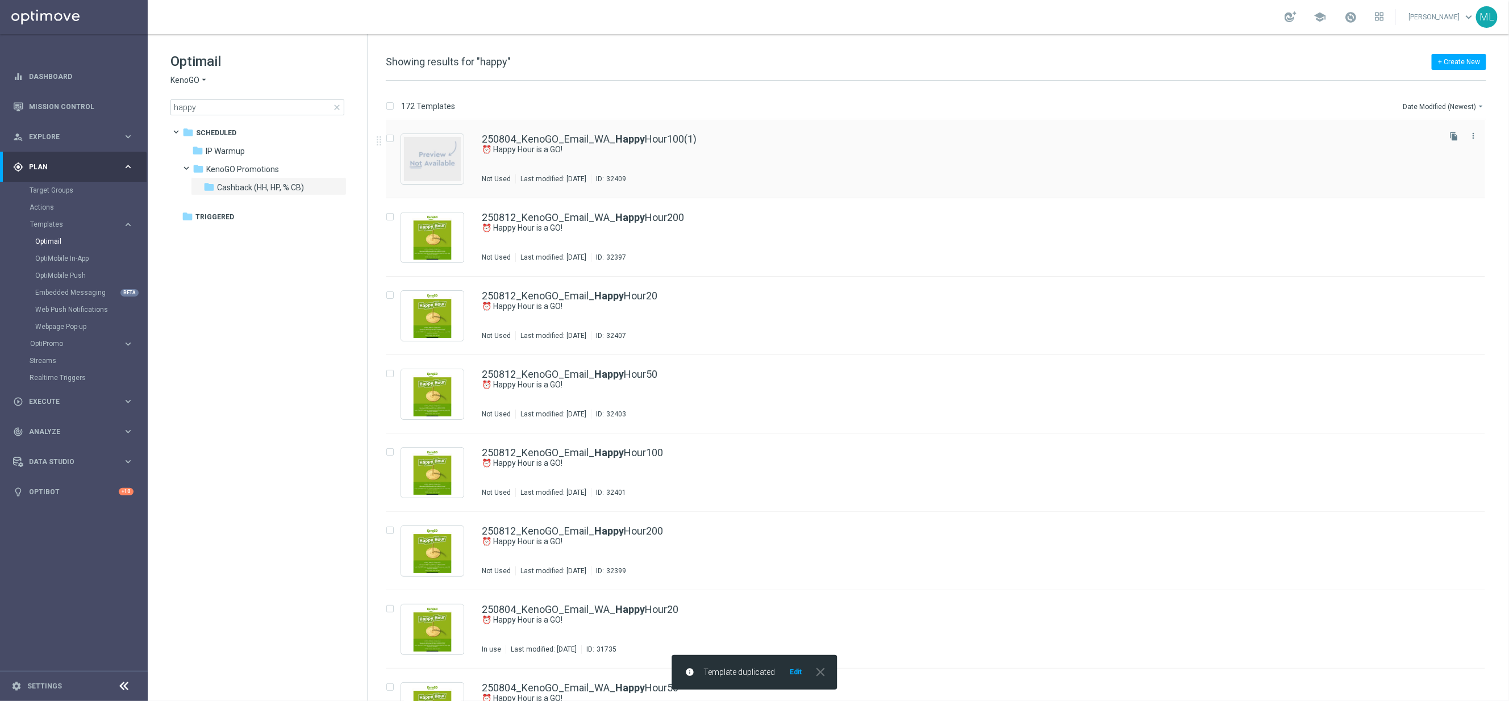
click at [728, 131] on div "250804_KenoGO_Email_WA_ Happy Hour100(1) ⏰ Happy Hour is a GO! Not Used Last mo…" at bounding box center [935, 159] width 1099 height 78
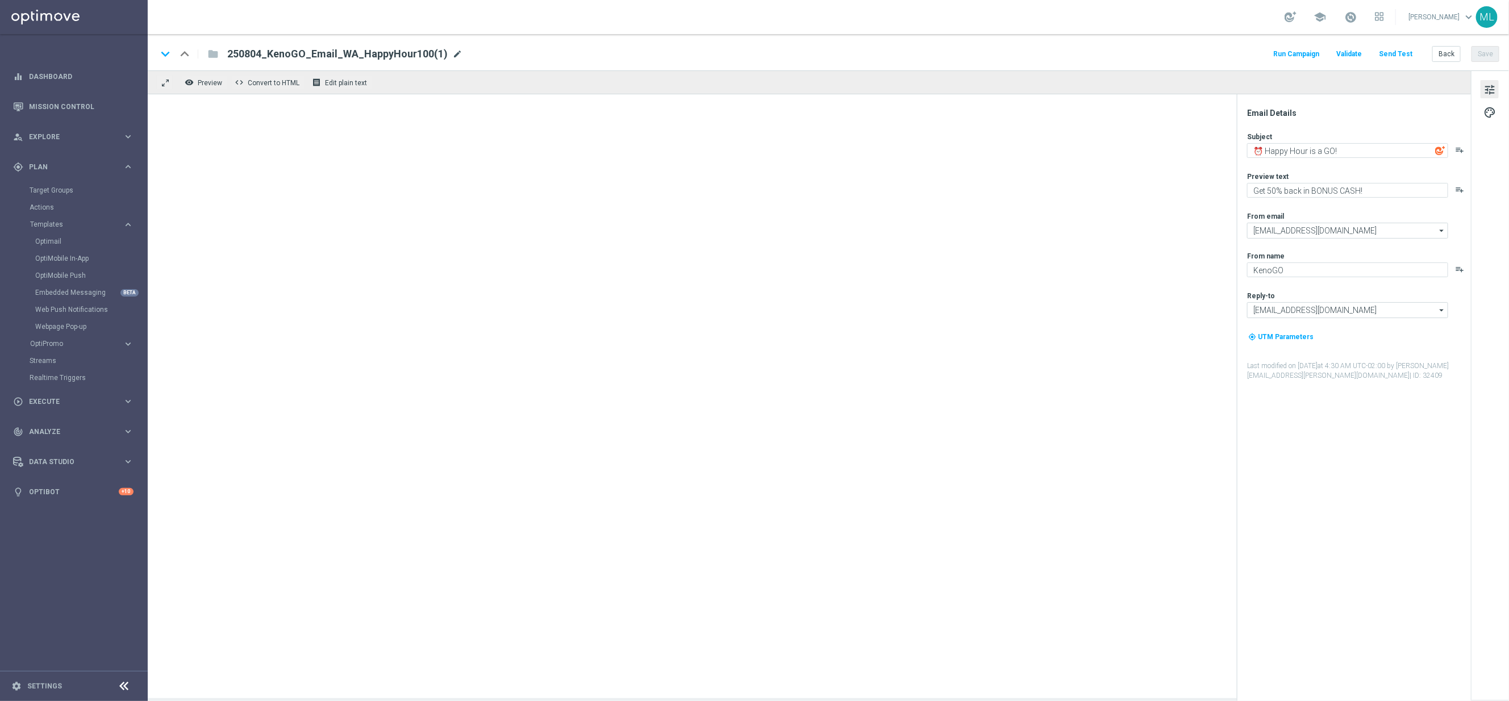
click at [455, 54] on span "mode_edit" at bounding box center [457, 54] width 10 height 10
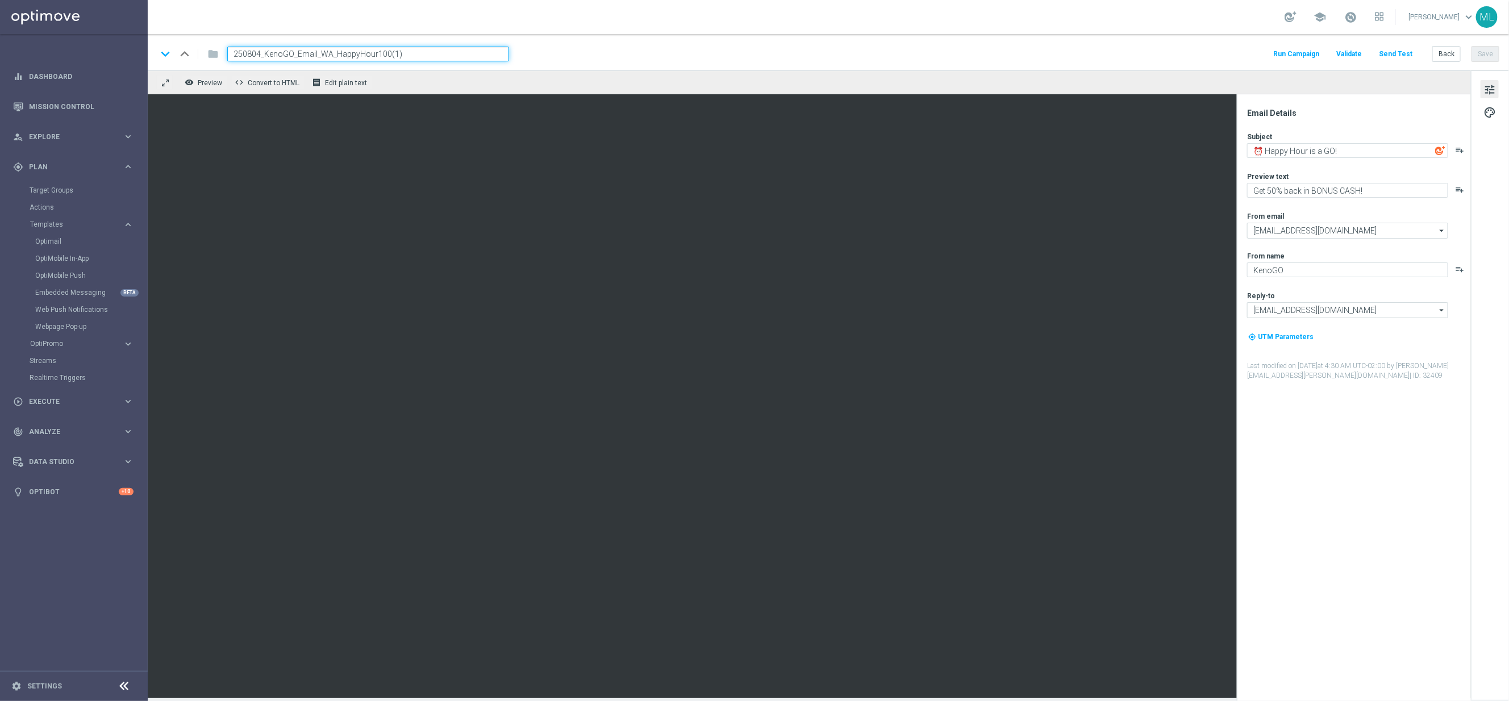
drag, startPoint x: 261, startPoint y: 52, endPoint x: 282, endPoint y: 50, distance: 21.1
click at [261, 51] on input "250804_KenoGO_Email_WA_HappyHour100(1)" at bounding box center [368, 54] width 282 height 15
drag, startPoint x: 388, startPoint y: 55, endPoint x: 420, endPoint y: 56, distance: 33.0
click at [419, 56] on input "250812_KenoGO_Email_WA_HappyHour100(1)" at bounding box center [368, 54] width 282 height 15
type input "250812_KenoGO_Email_WA_HappyHour100"
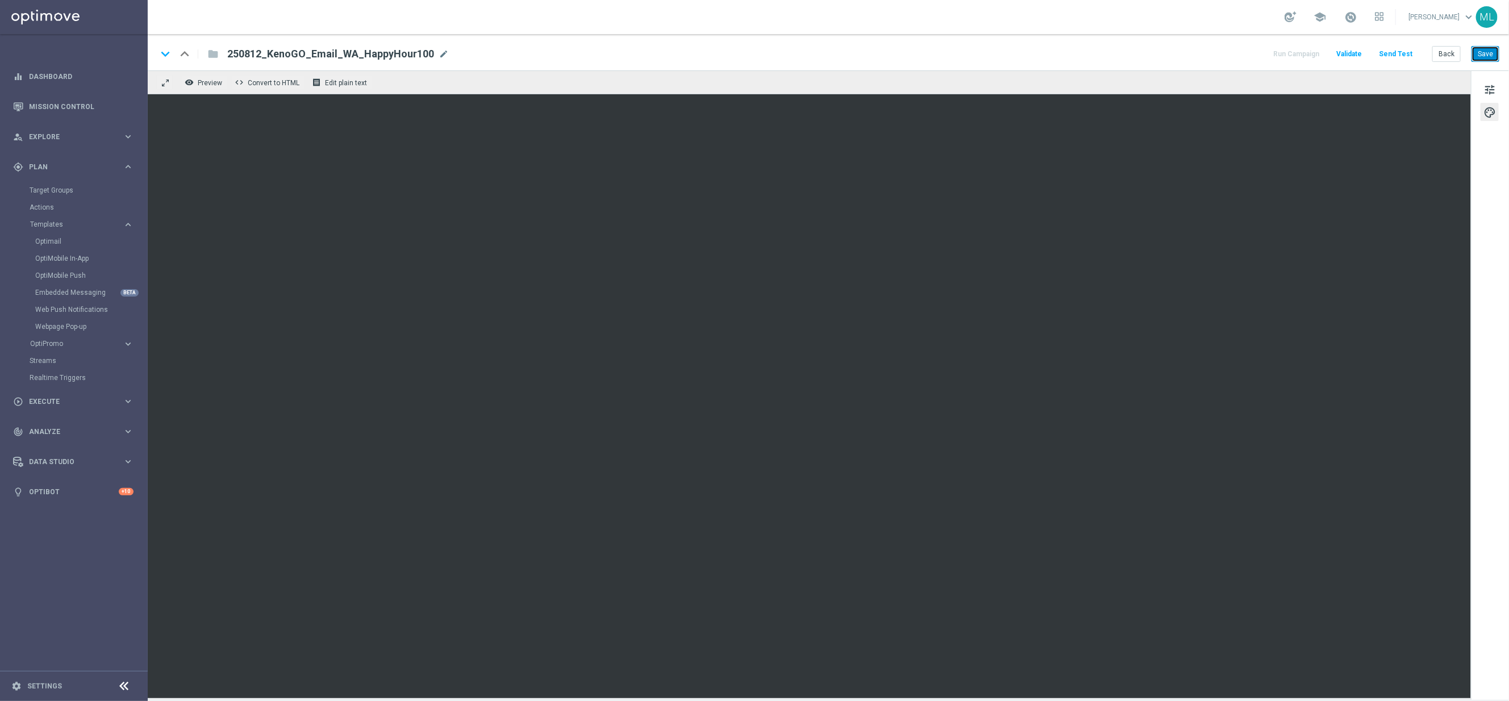
click at [1481, 57] on button "Save" at bounding box center [1486, 54] width 28 height 16
click at [1444, 58] on button "Back" at bounding box center [1446, 54] width 28 height 16
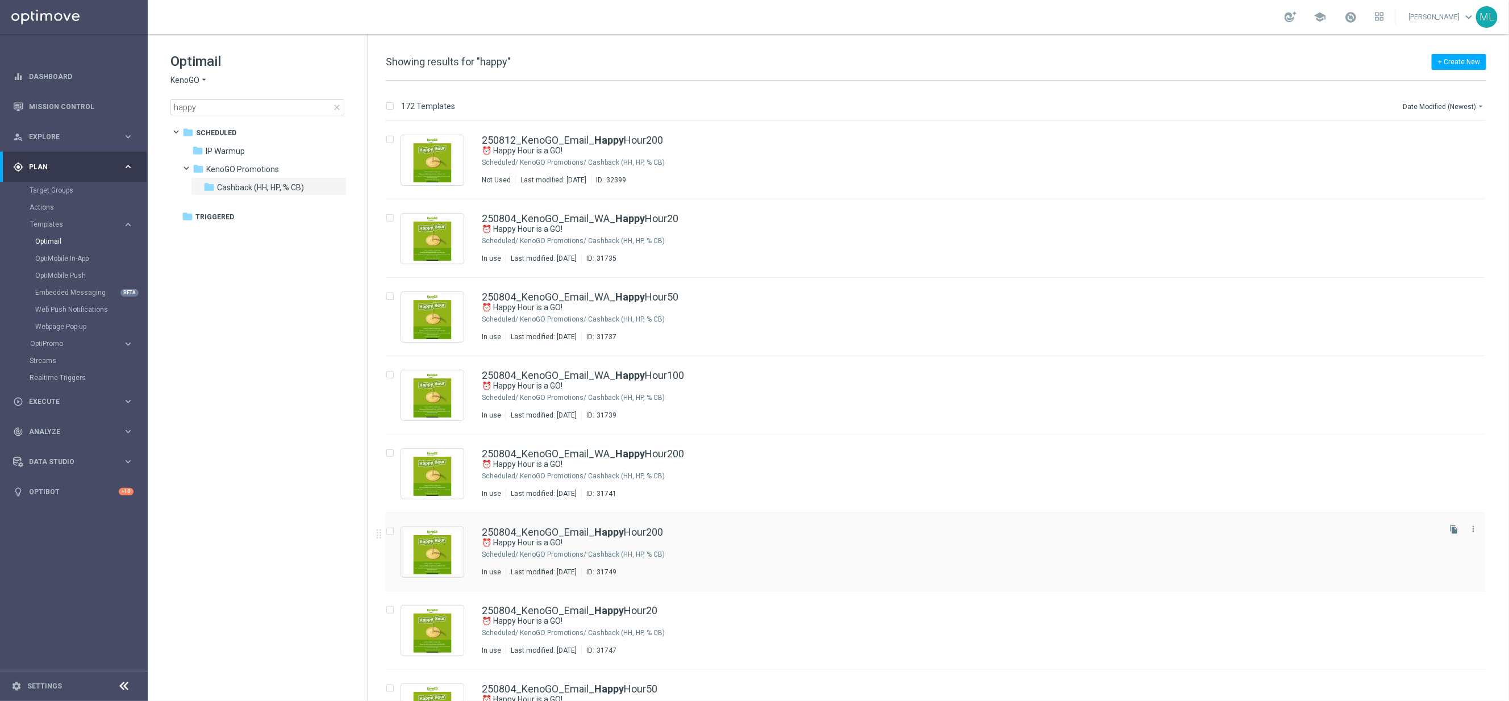
scroll to position [389, 0]
click at [1450, 302] on button "file_copy" at bounding box center [1454, 296] width 15 height 15
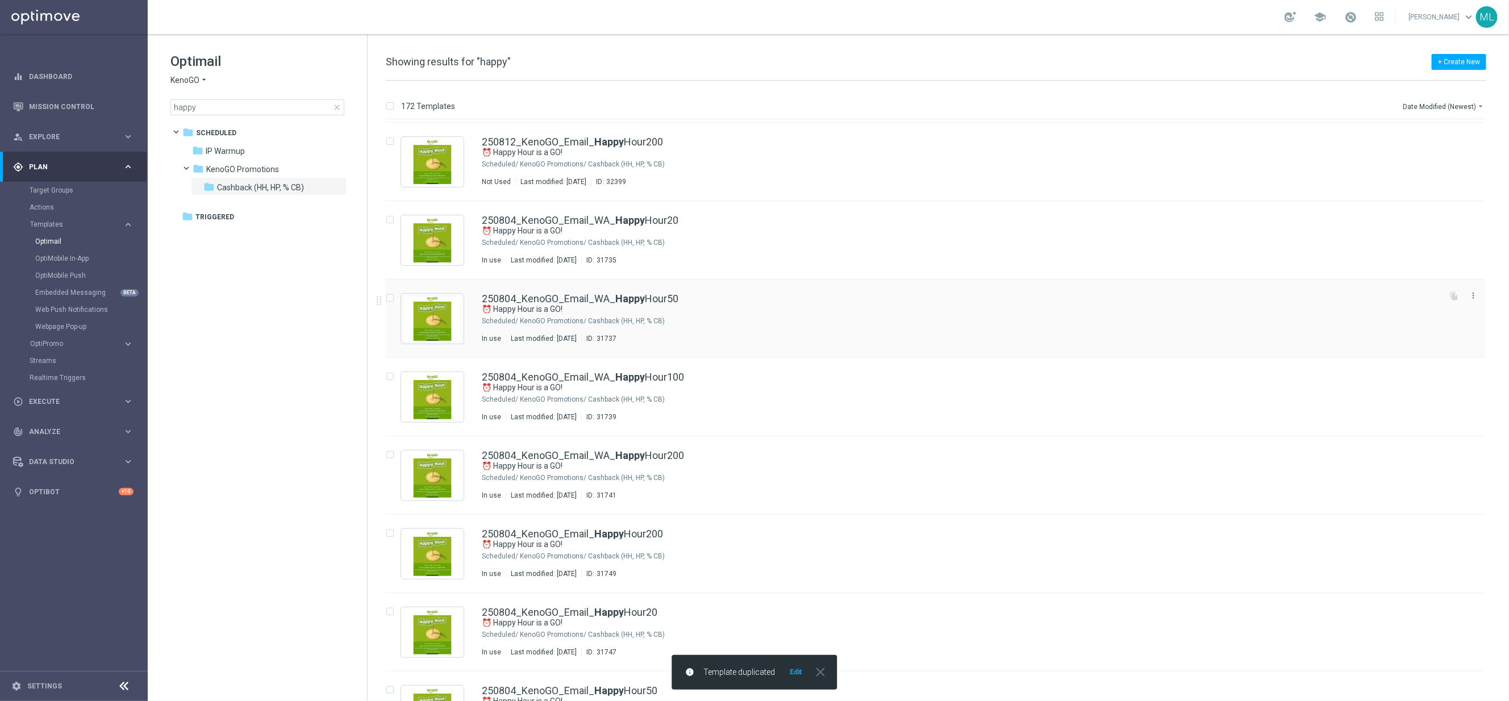
scroll to position [0, 0]
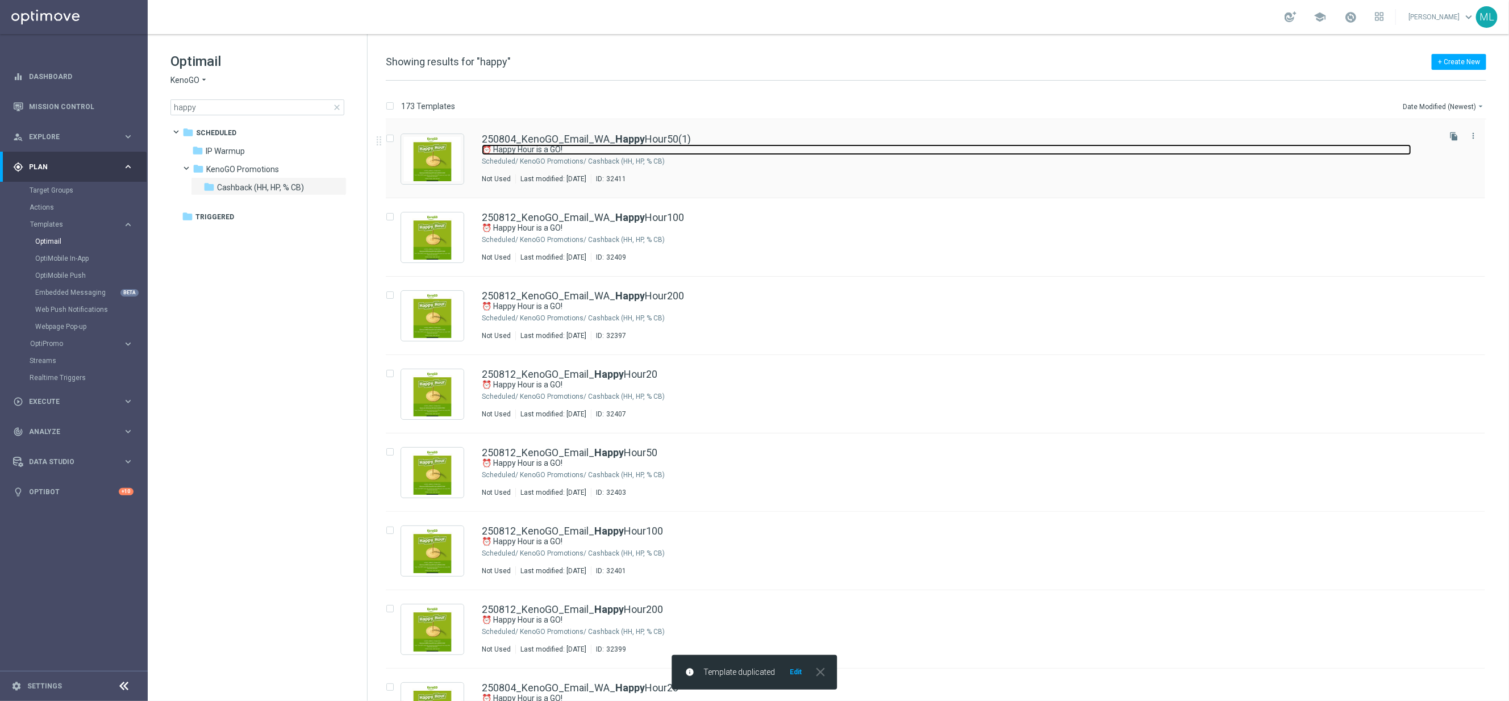
click at [774, 155] on link "⏰ Happy Hour is a GO!" at bounding box center [947, 149] width 930 height 11
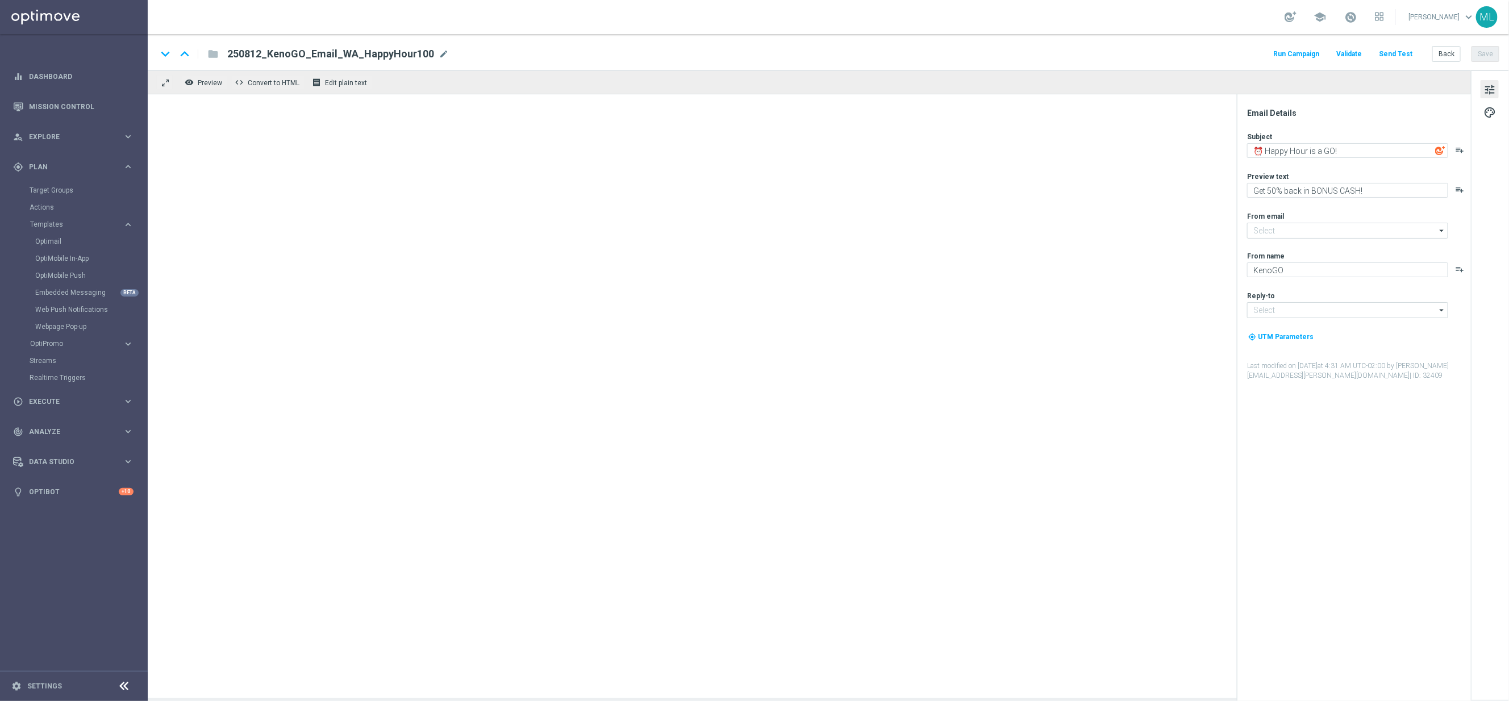
type input "[EMAIL_ADDRESS][DOMAIN_NAME]"
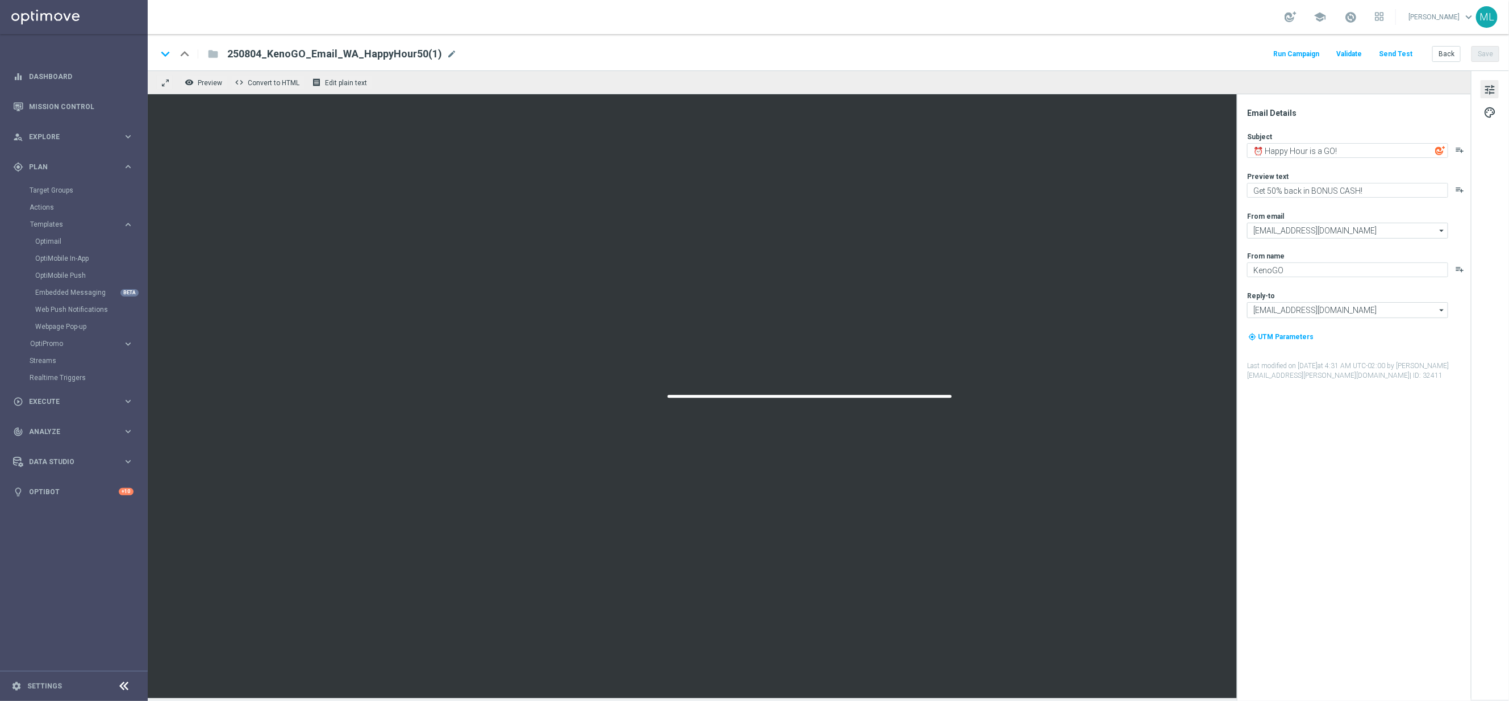
drag, startPoint x: 444, startPoint y: 51, endPoint x: 445, endPoint y: 56, distance: 5.8
click at [447, 51] on span "mode_edit" at bounding box center [452, 54] width 10 height 10
drag, startPoint x: 261, startPoint y: 52, endPoint x: 270, endPoint y: 51, distance: 9.2
click at [261, 51] on input "250804_KenoGO_Email_WA_HappyHour50(1)" at bounding box center [368, 54] width 282 height 15
drag, startPoint x: 384, startPoint y: 55, endPoint x: 403, endPoint y: 53, distance: 18.9
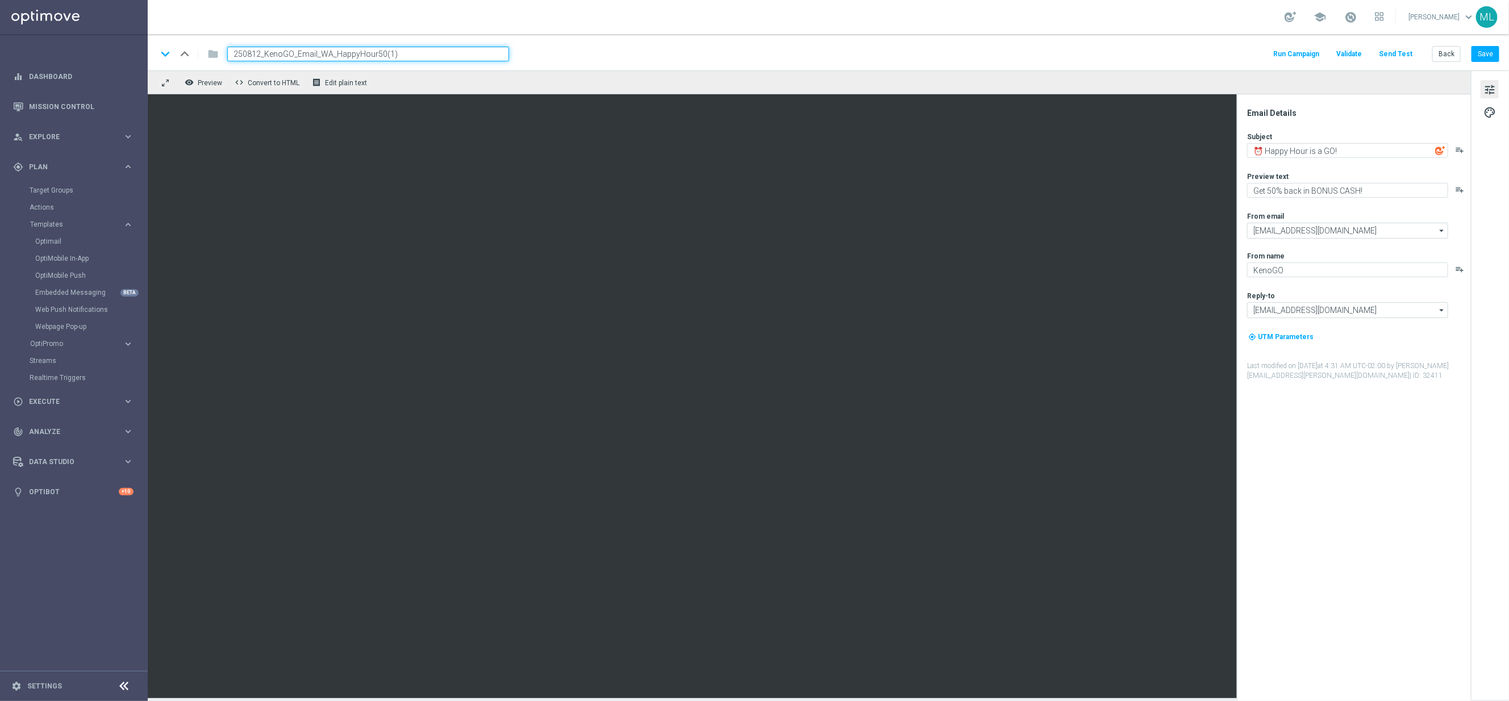
click at [399, 55] on input "250812_KenoGO_Email_WA_HappyHour50(1)" at bounding box center [368, 54] width 282 height 15
type input "250812_KenoGO_Email_WA_HappyHour50"
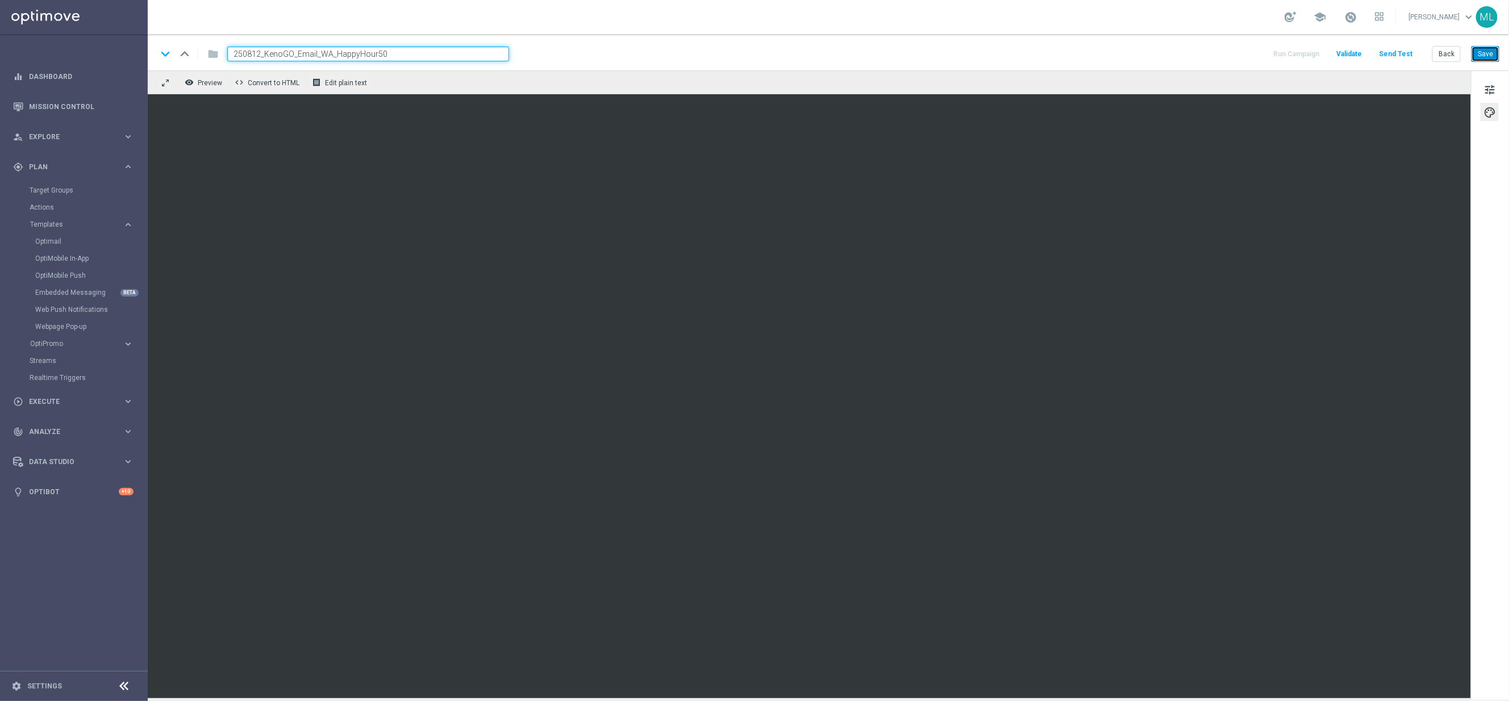
click at [1481, 56] on button "Save" at bounding box center [1486, 54] width 28 height 16
click at [1449, 56] on button "Back" at bounding box center [1446, 54] width 28 height 16
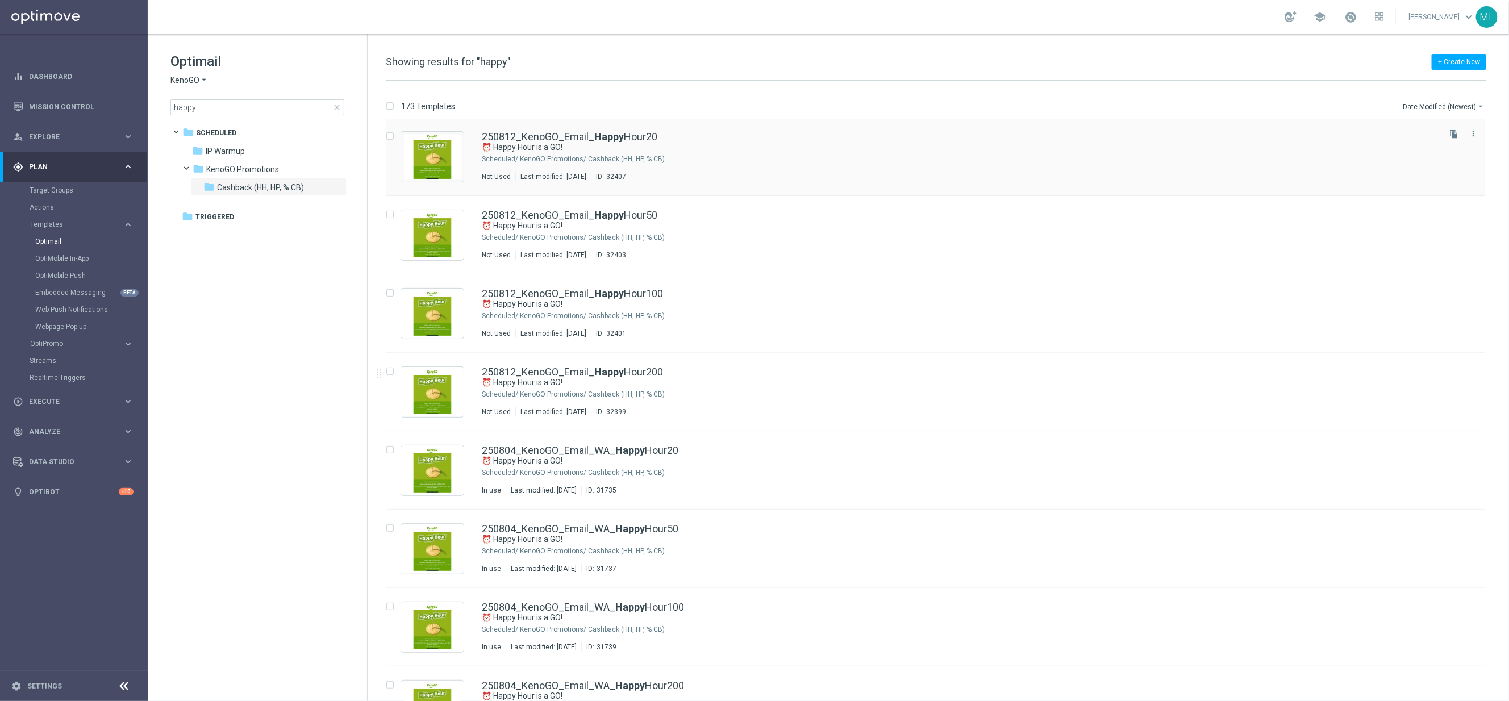
scroll to position [240, 0]
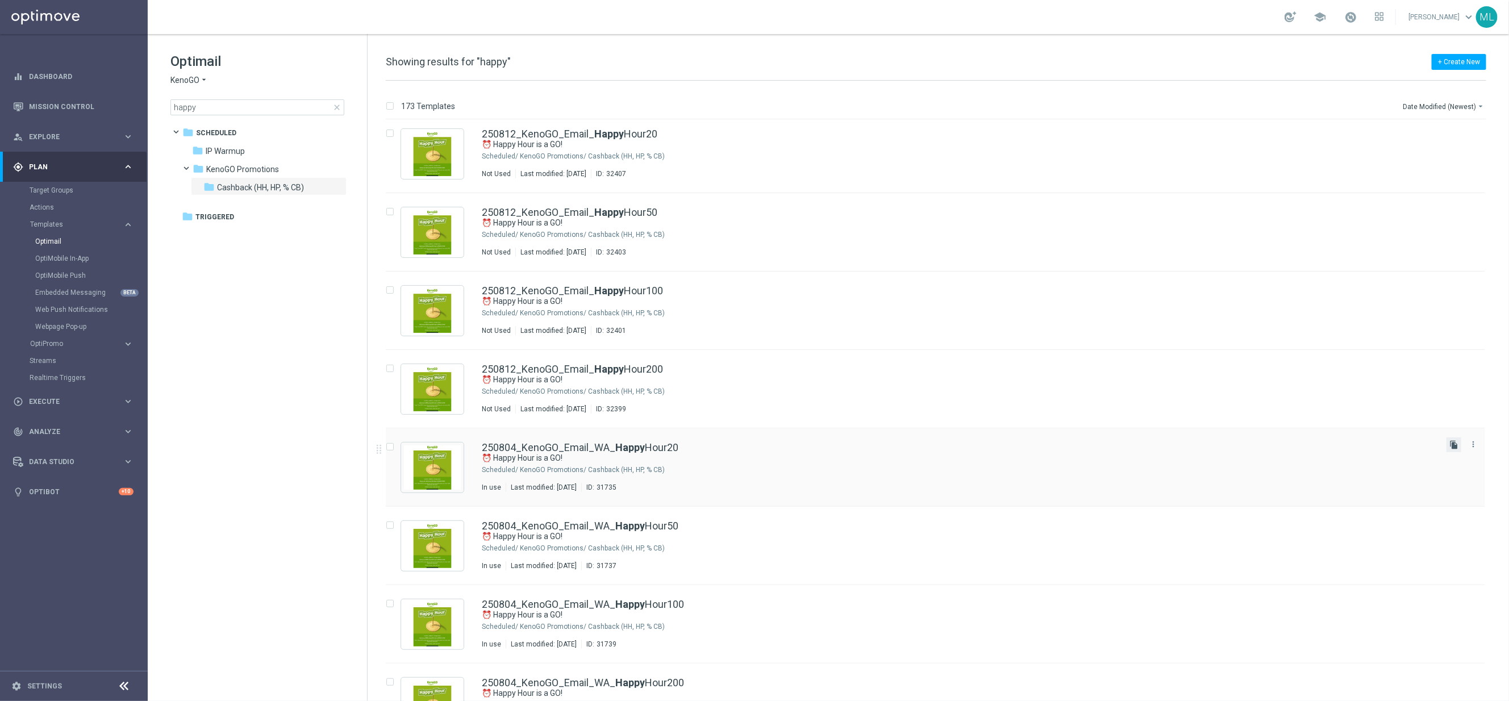
click at [1451, 445] on icon "file_copy" at bounding box center [1454, 444] width 9 height 9
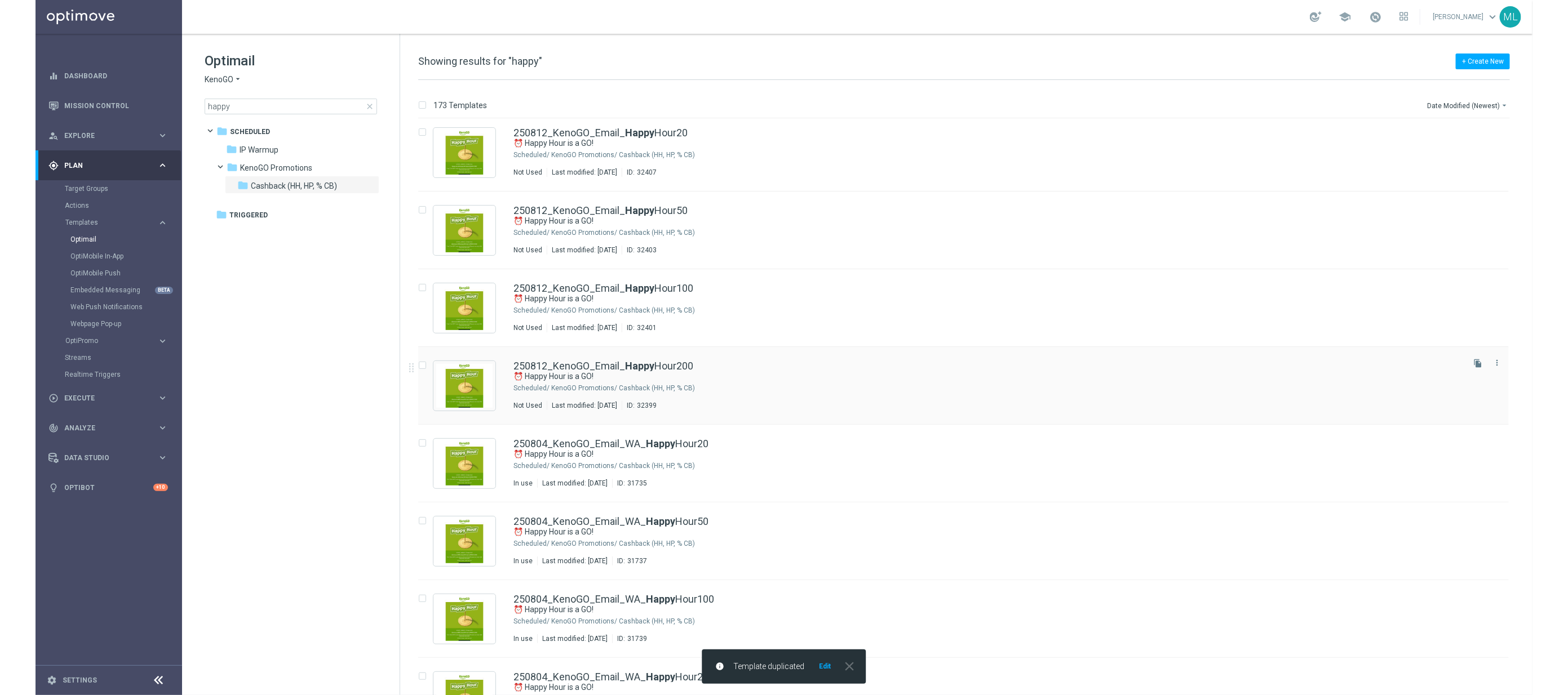
scroll to position [0, 0]
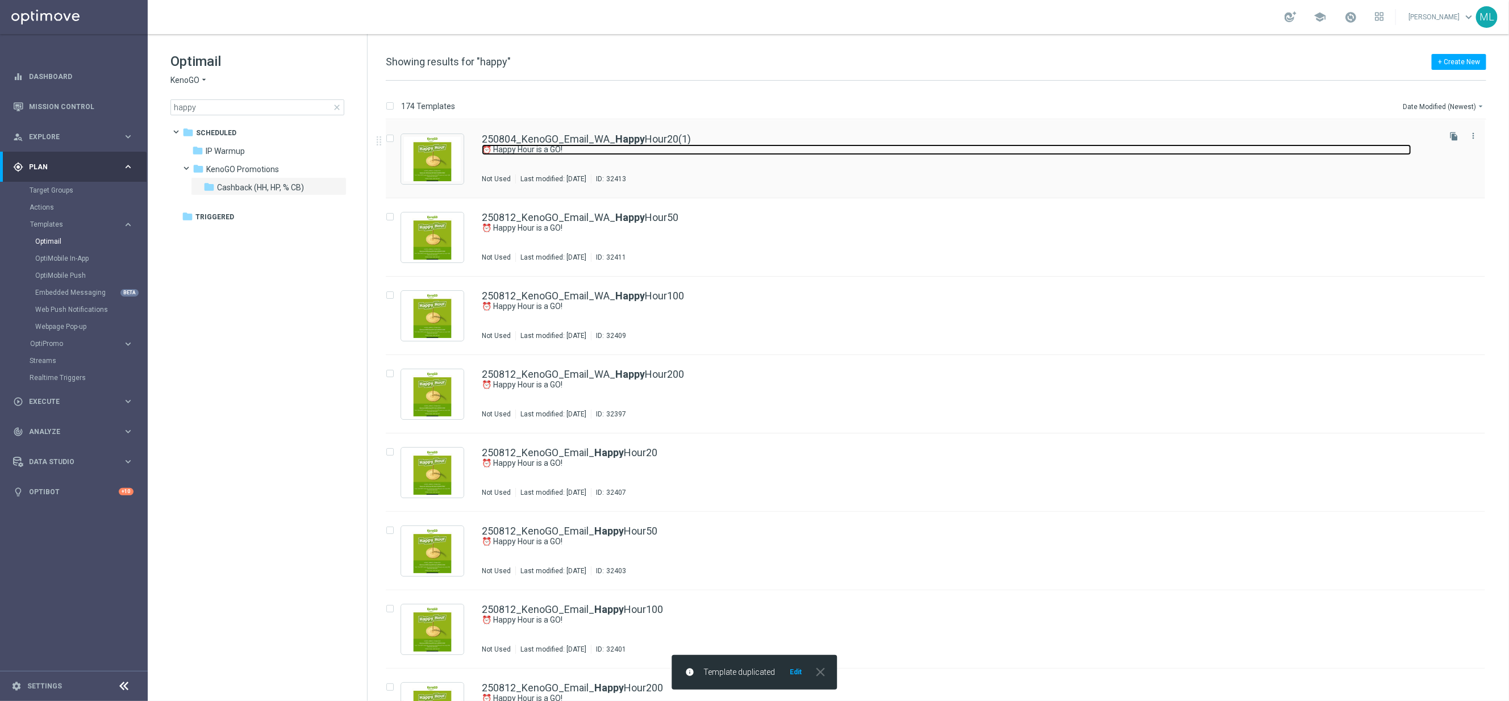
click at [735, 144] on link "⏰ Happy Hour is a GO!" at bounding box center [947, 149] width 930 height 11
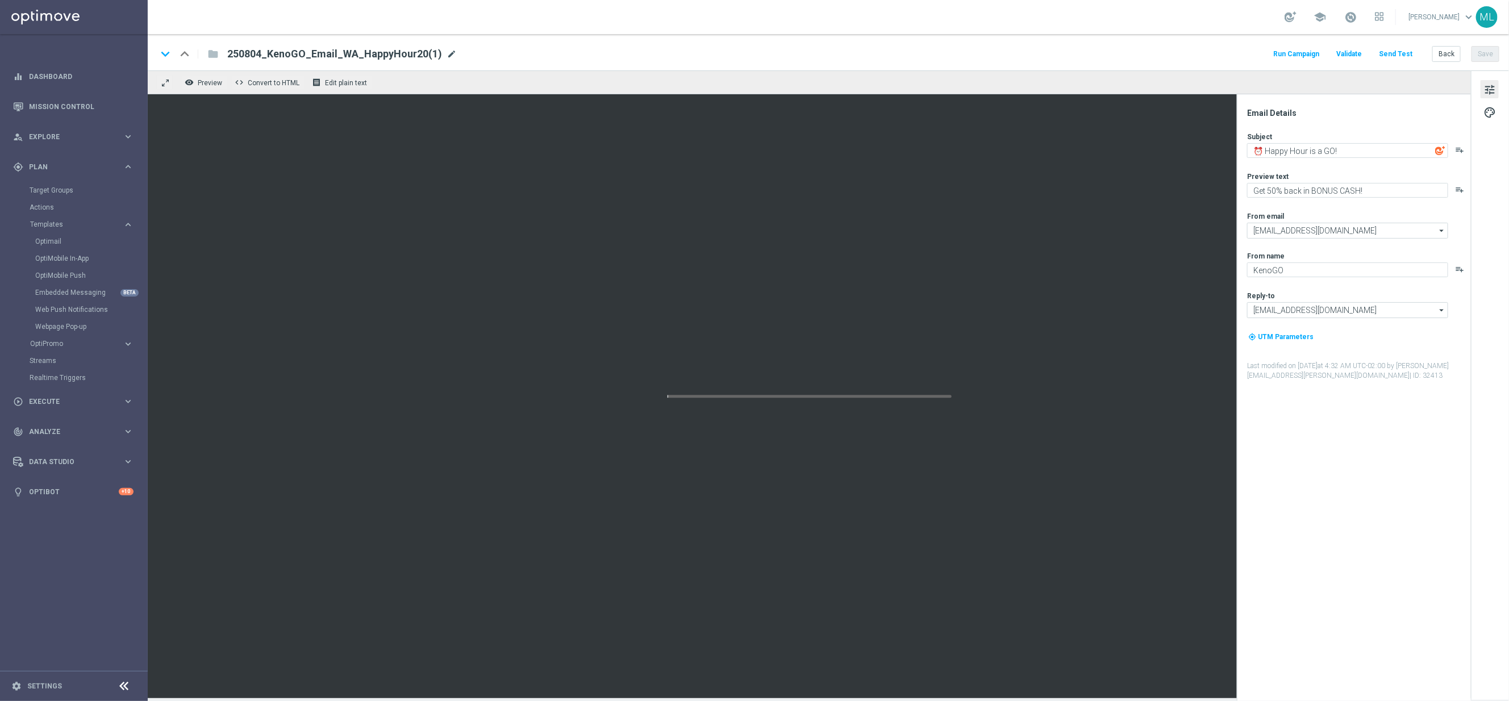
click at [449, 53] on span "mode_edit" at bounding box center [452, 54] width 10 height 10
drag, startPoint x: 261, startPoint y: 56, endPoint x: 303, endPoint y: 53, distance: 42.2
click at [261, 56] on input "250804_KenoGO_Email_WA_HappyHour20" at bounding box center [368, 54] width 282 height 15
type input "250812_KenoGO_Email_WA_HappyHour20"
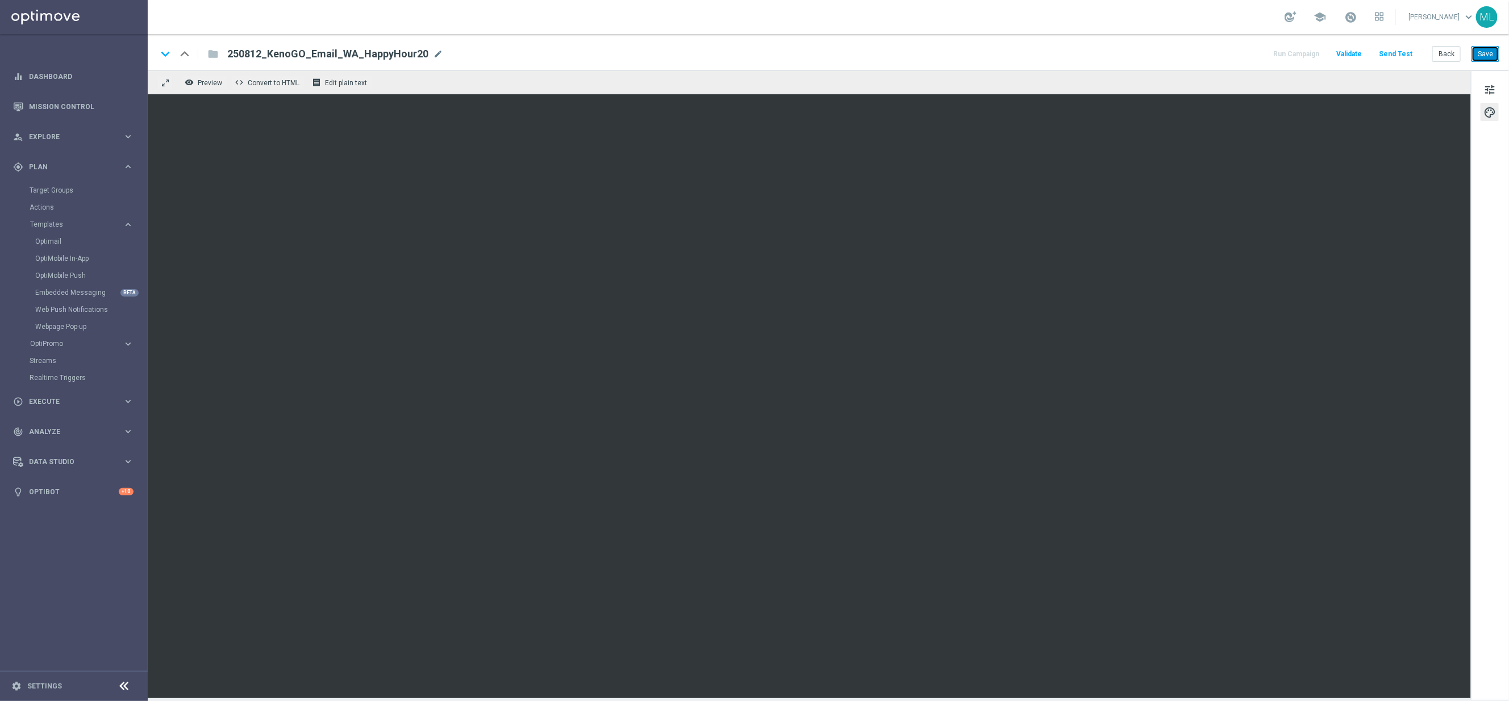
click at [1485, 50] on button "Save" at bounding box center [1486, 54] width 28 height 16
